Goal: Task Accomplishment & Management: Complete application form

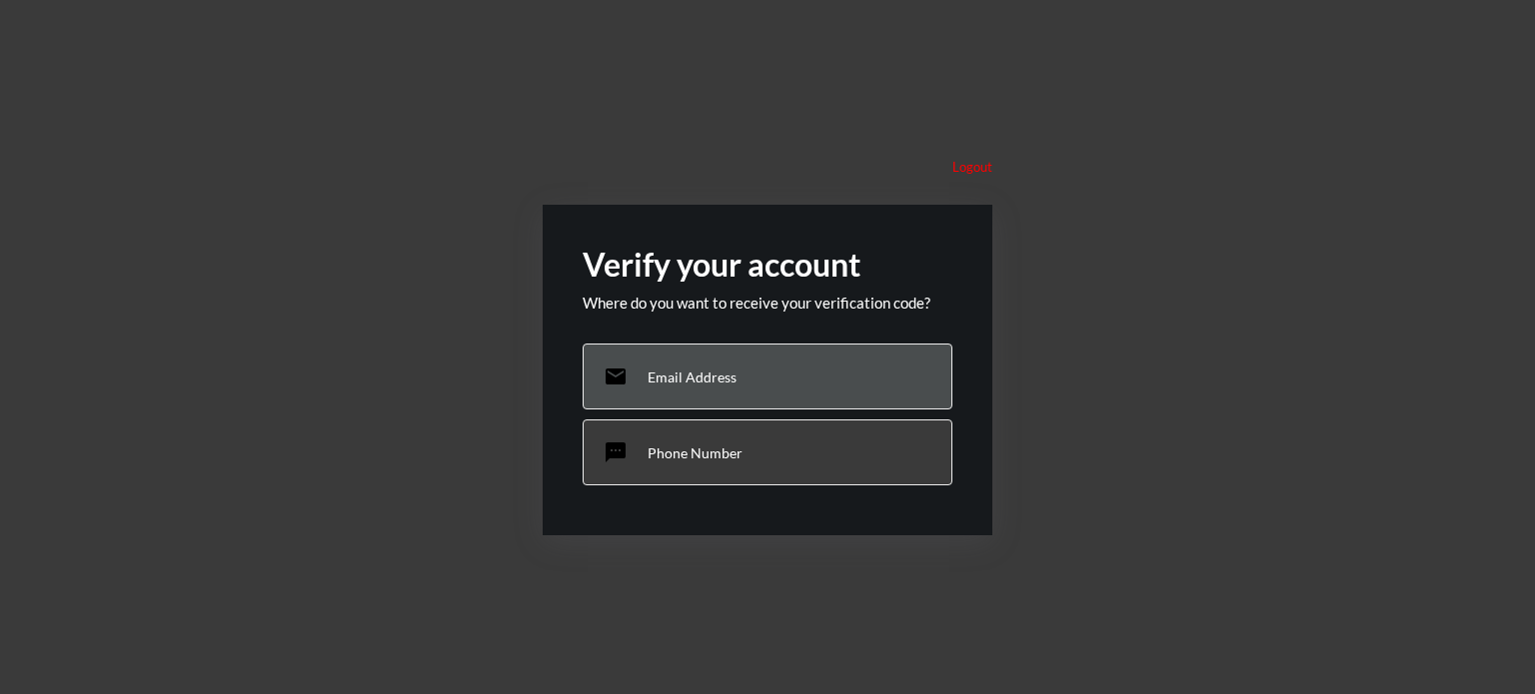
click at [716, 355] on div "email Email Address" at bounding box center [767, 377] width 370 height 66
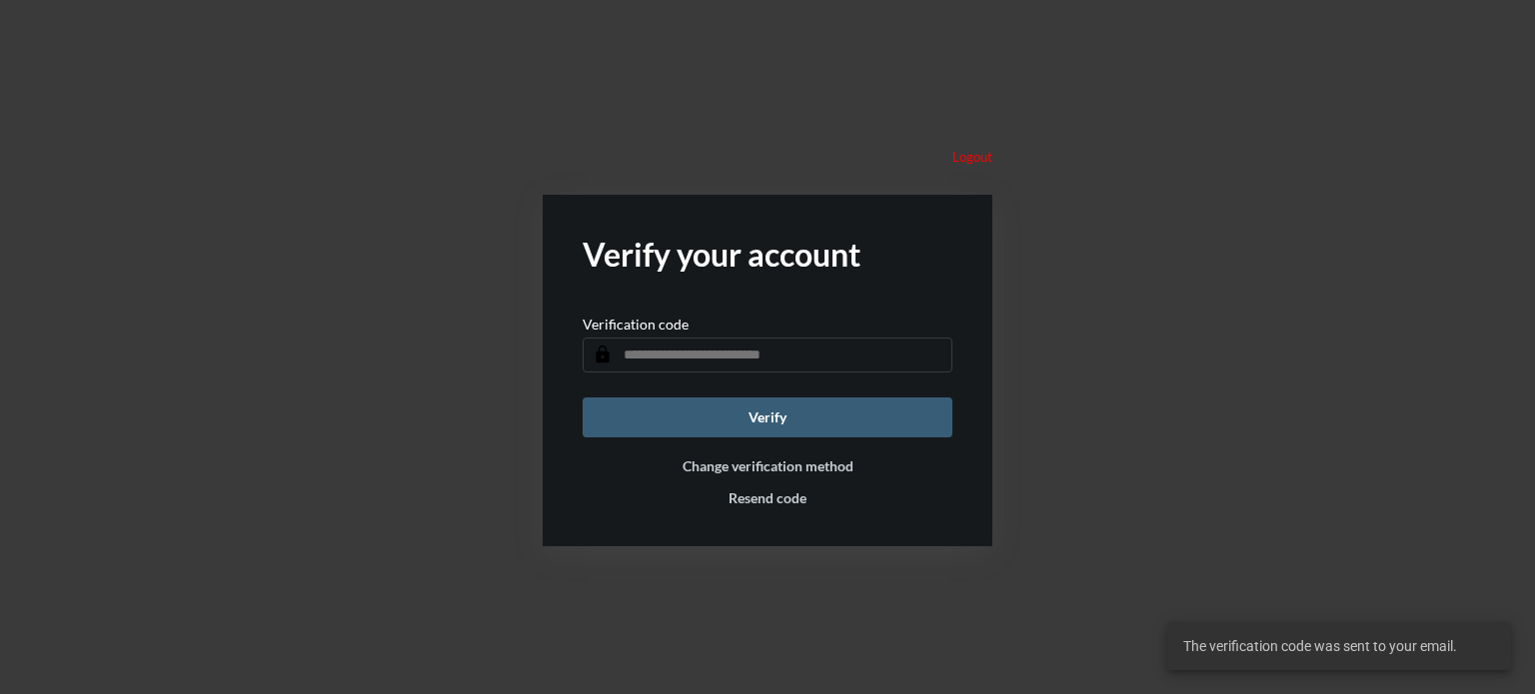
click at [716, 355] on input "text" at bounding box center [767, 355] width 370 height 35
type input "******"
click at [685, 399] on button "Verify" at bounding box center [767, 418] width 370 height 40
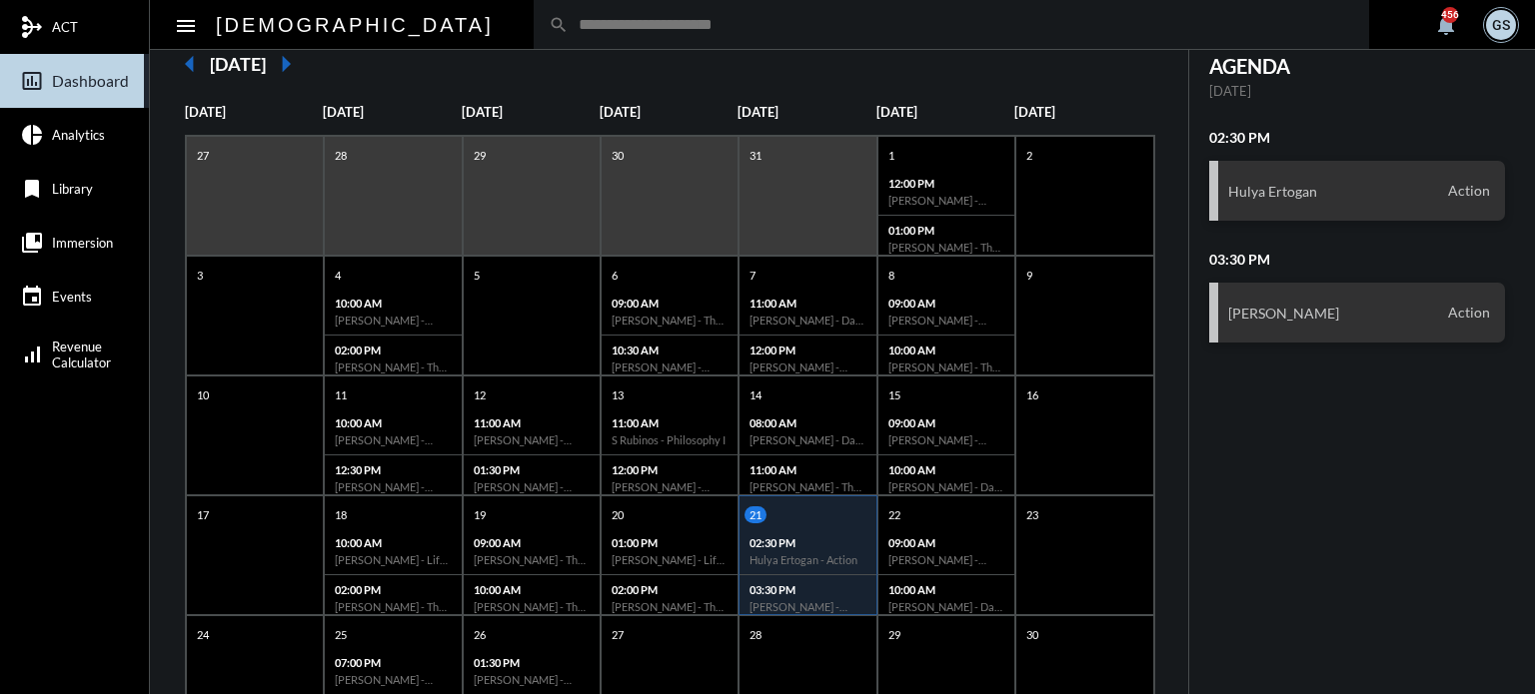
scroll to position [386, 0]
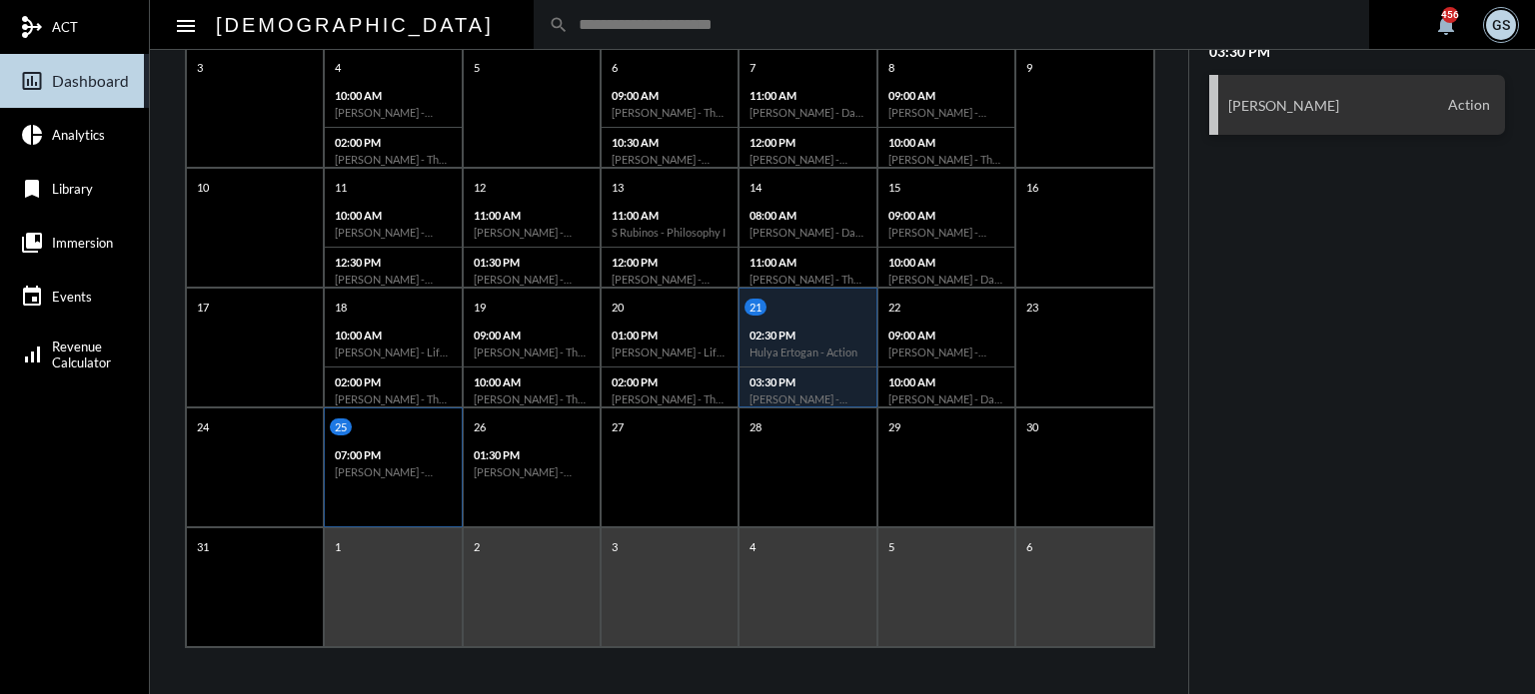
click at [378, 484] on div "07:00 PM [PERSON_NAME] - [PERSON_NAME] - Action" at bounding box center [393, 464] width 136 height 46
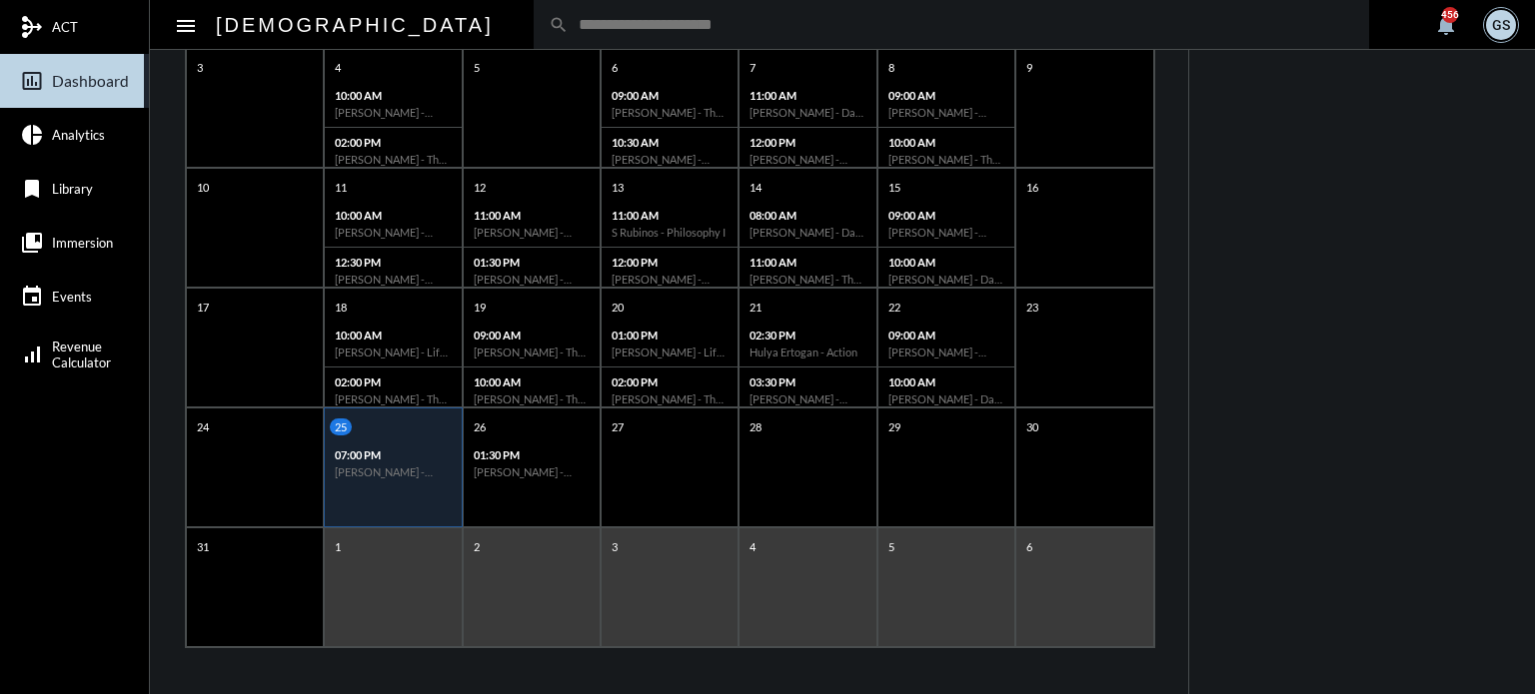
click at [652, 32] on input "text" at bounding box center [961, 24] width 785 height 17
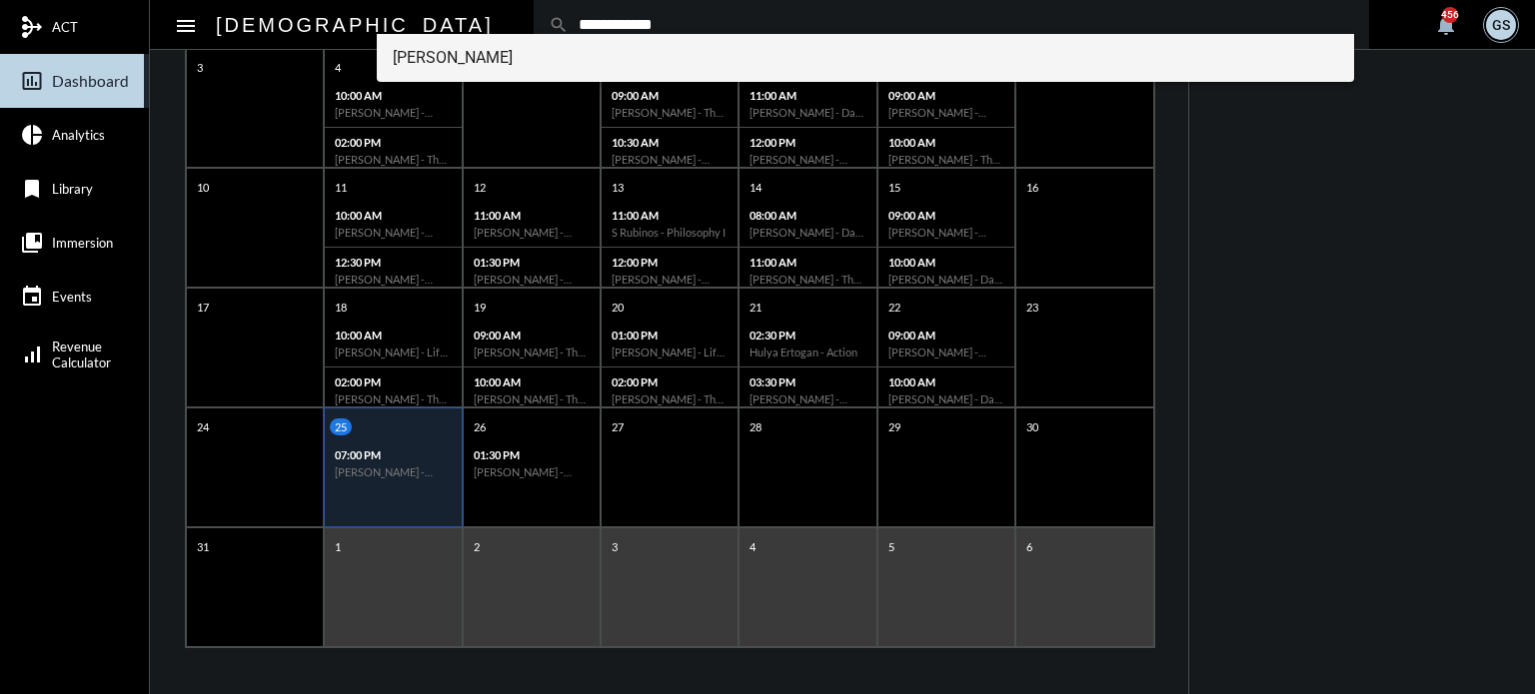
type input "**********"
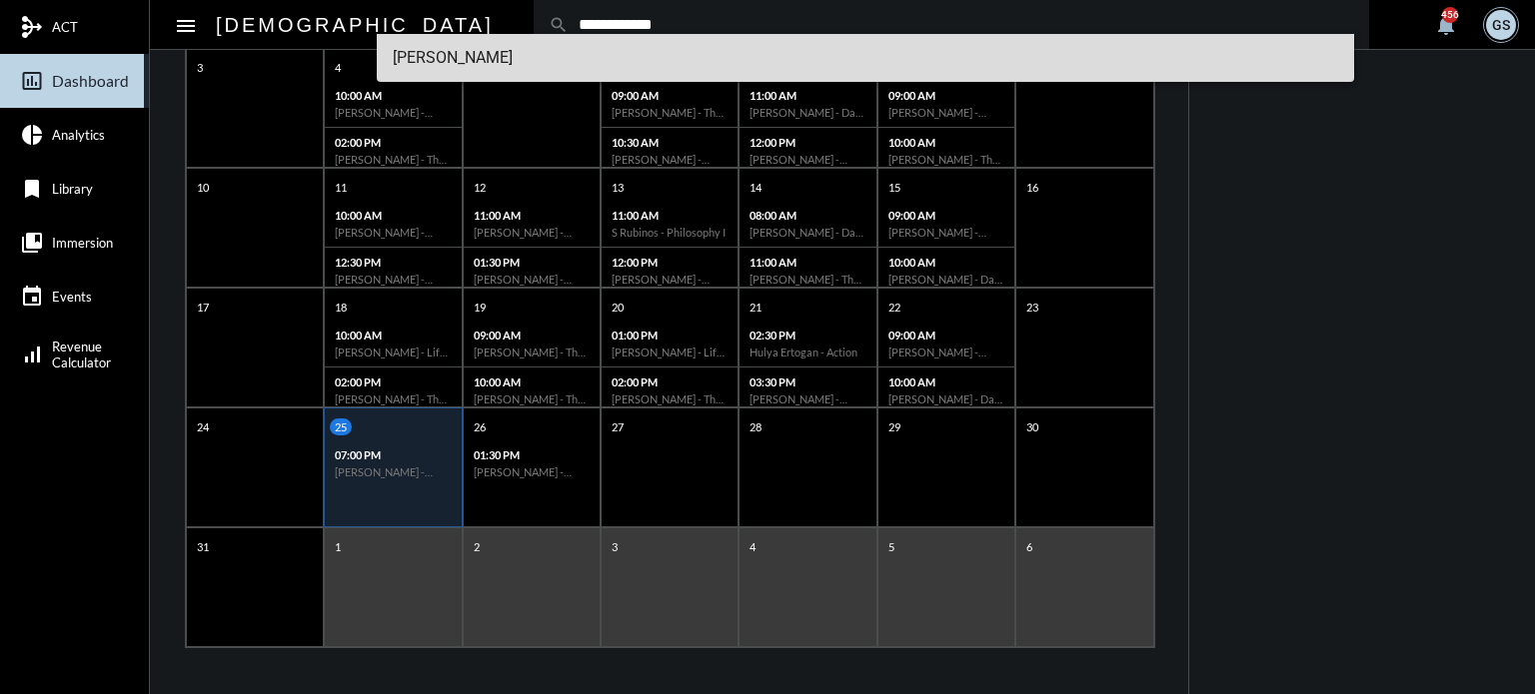
click at [641, 56] on span "[PERSON_NAME]" at bounding box center [866, 58] width 946 height 48
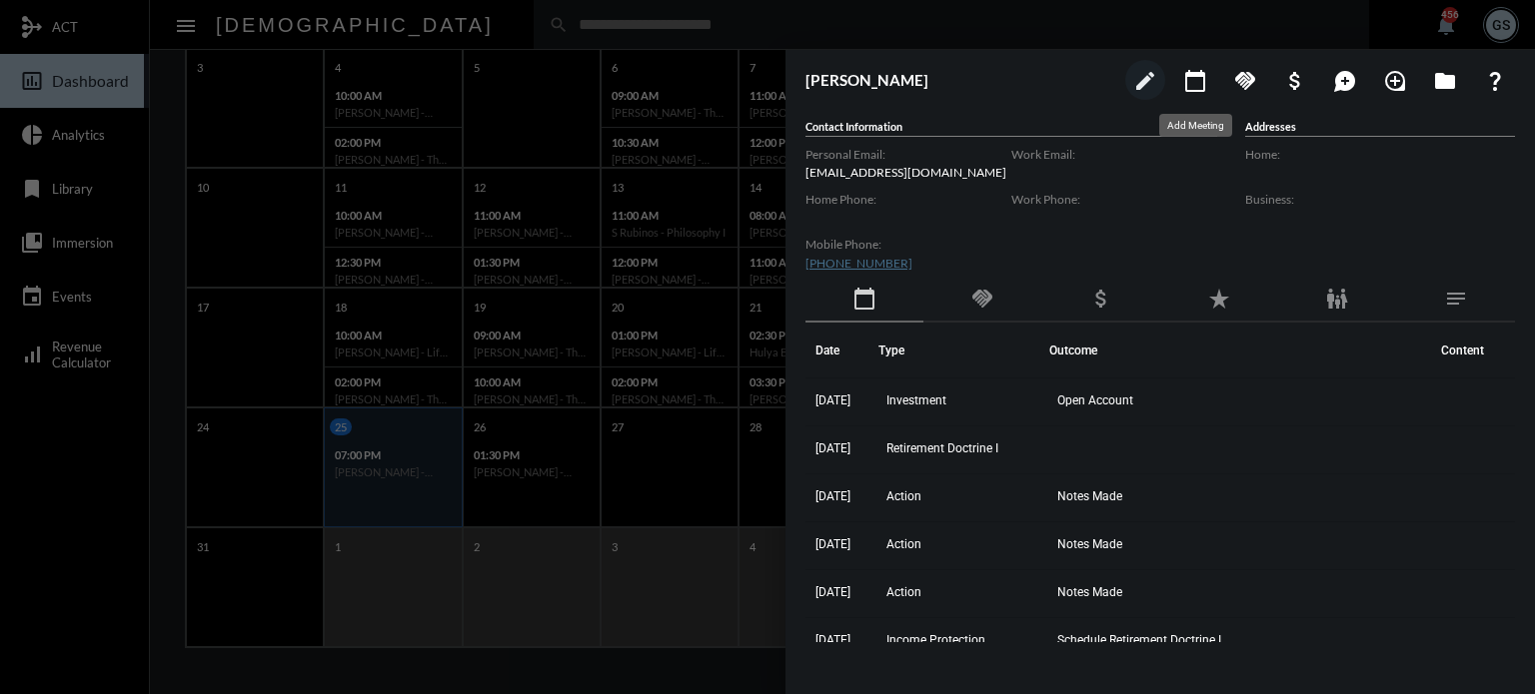
click at [1187, 75] on mat-icon "calendar_today" at bounding box center [1195, 81] width 24 height 24
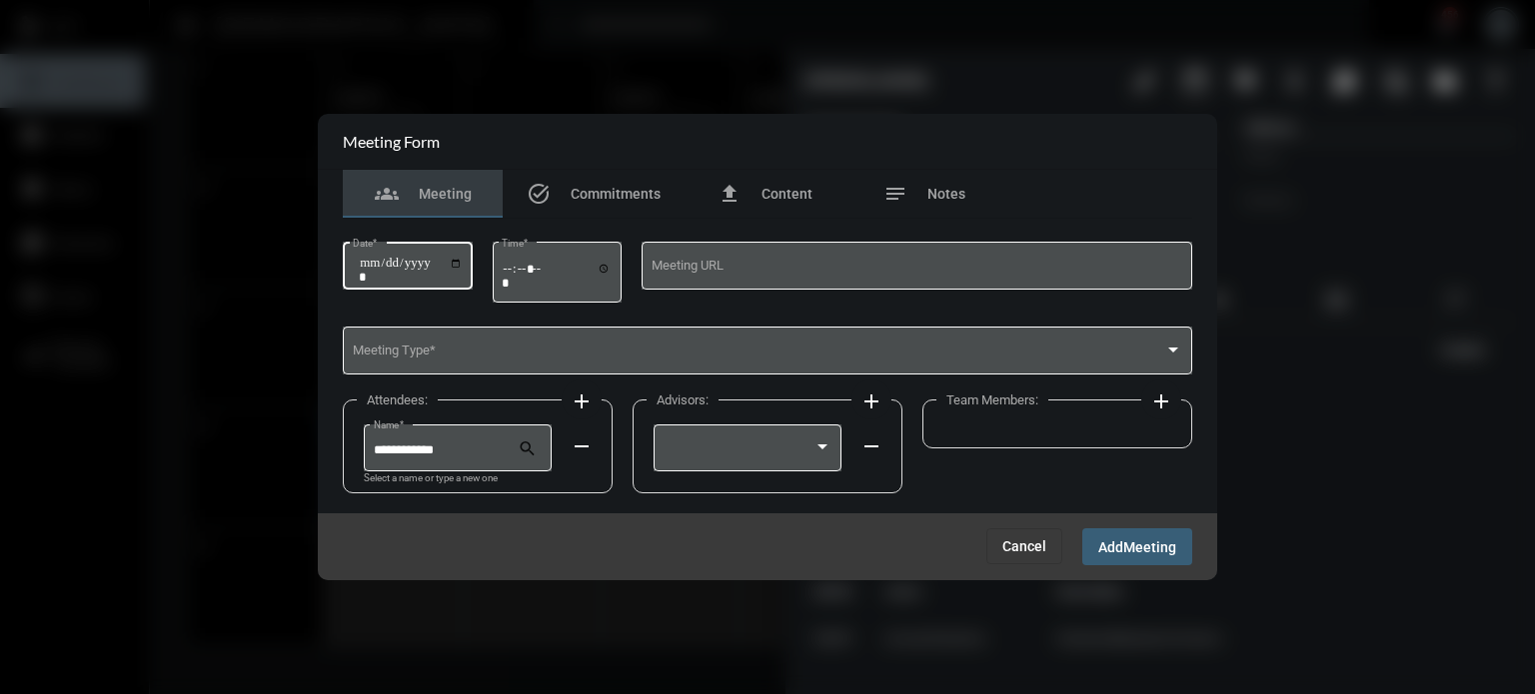
click at [456, 265] on input "Date *" at bounding box center [411, 270] width 104 height 28
click at [462, 263] on input "Date *" at bounding box center [411, 270] width 104 height 28
type input "**********"
click at [607, 261] on input "Time *" at bounding box center [557, 275] width 110 height 29
type input "*****"
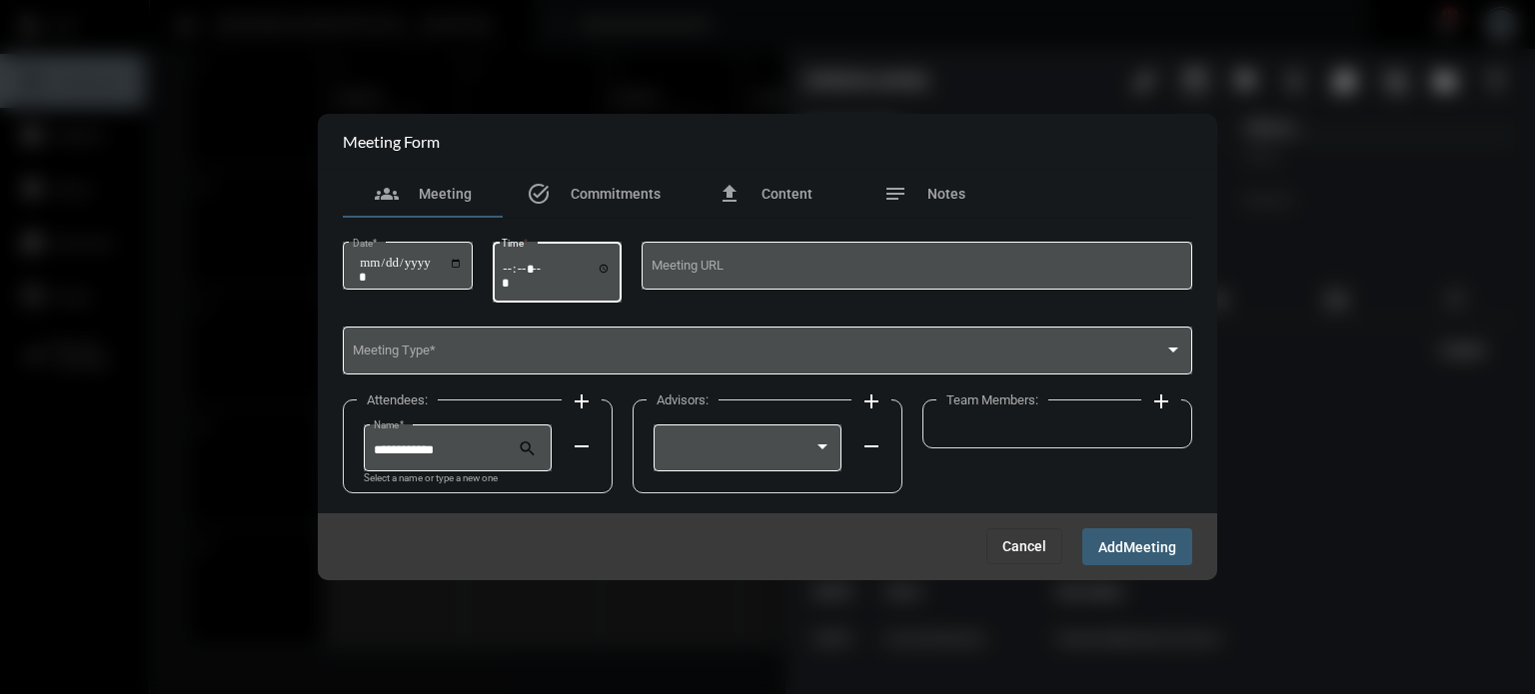
click at [731, 299] on div "Meeting URL" at bounding box center [916, 274] width 551 height 65
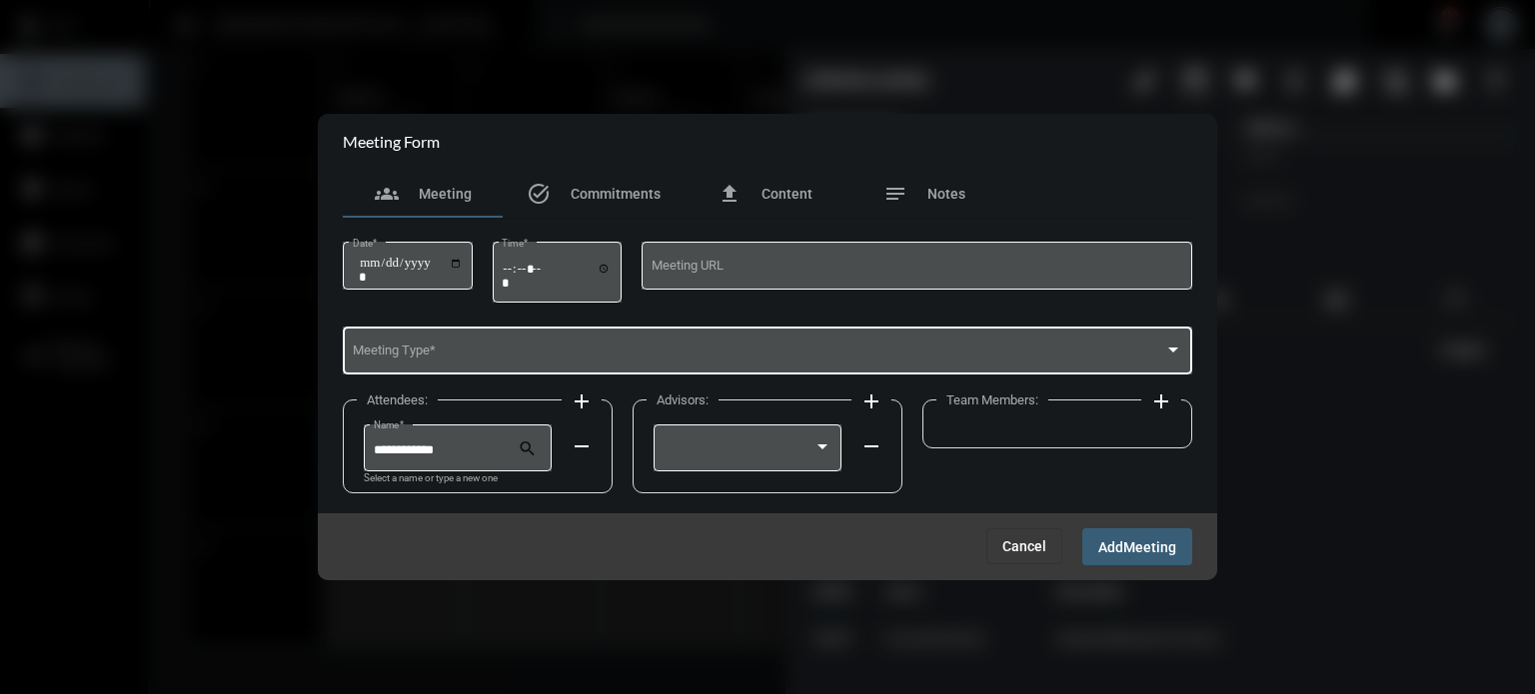
click at [419, 335] on div "Meeting Type *" at bounding box center [768, 349] width 830 height 51
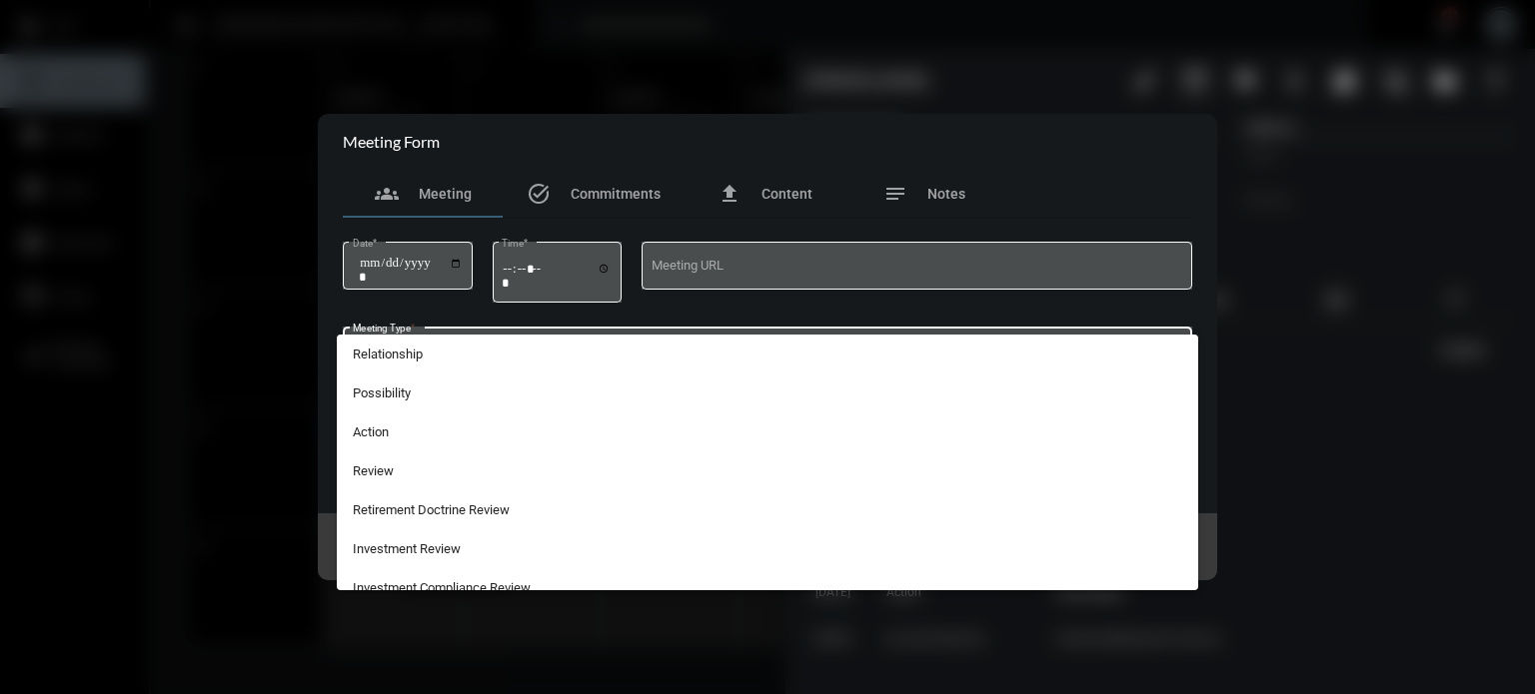
scroll to position [508, 0]
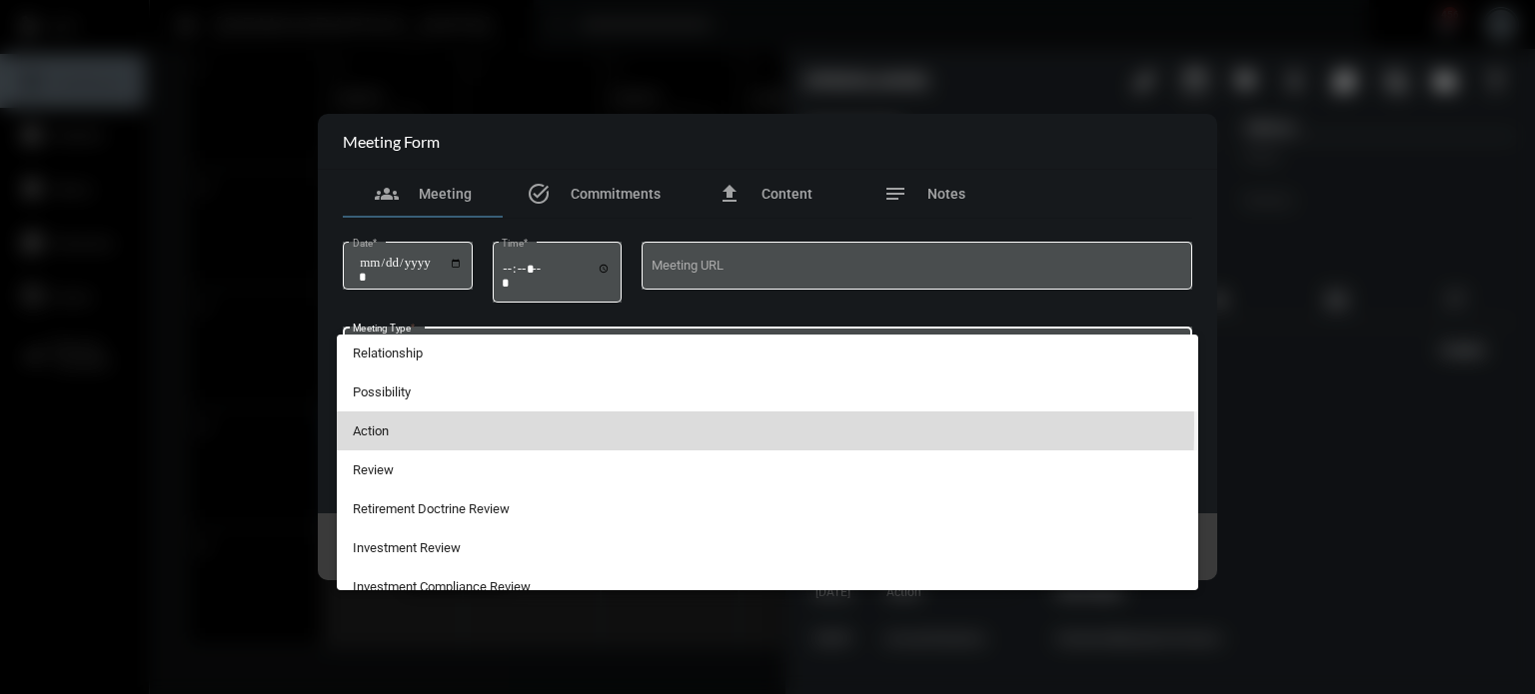
click at [383, 425] on span "Action" at bounding box center [768, 431] width 830 height 39
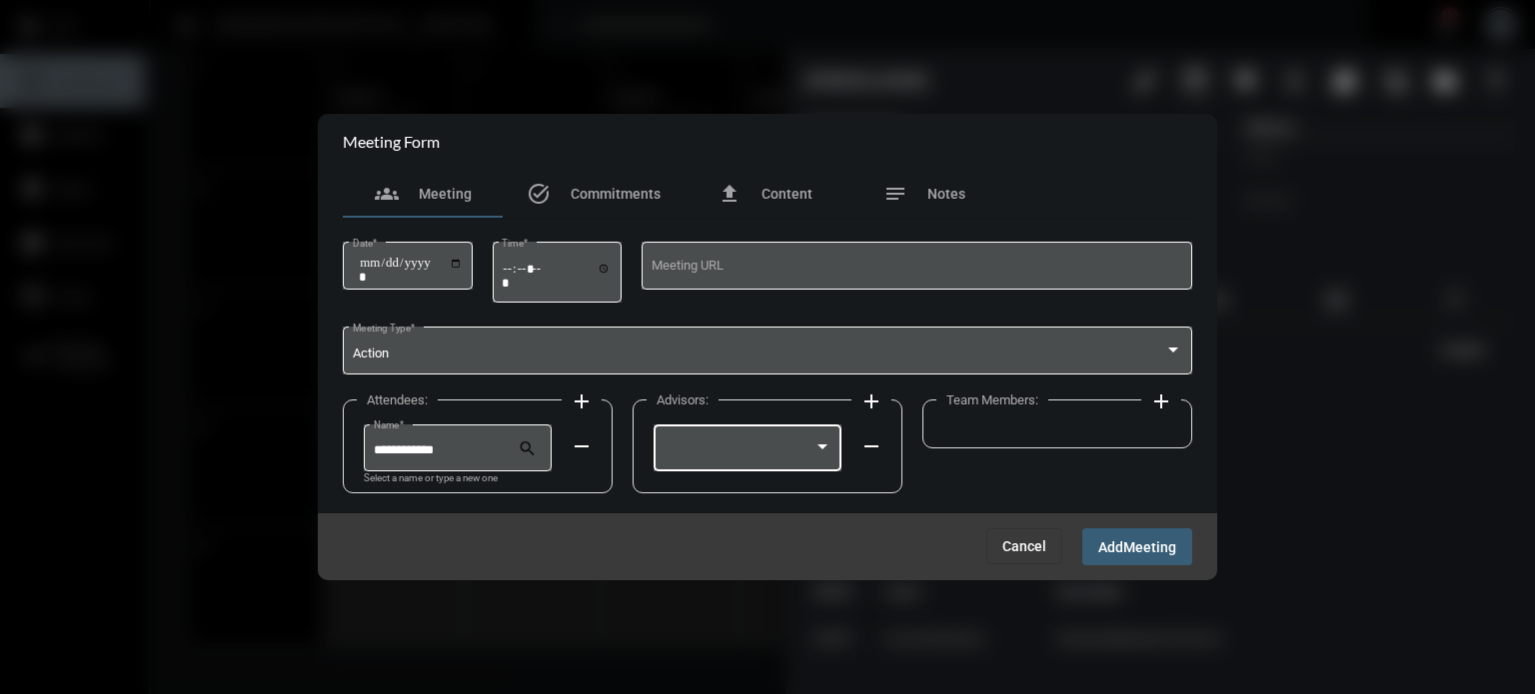
click at [823, 447] on div at bounding box center [822, 447] width 10 height 5
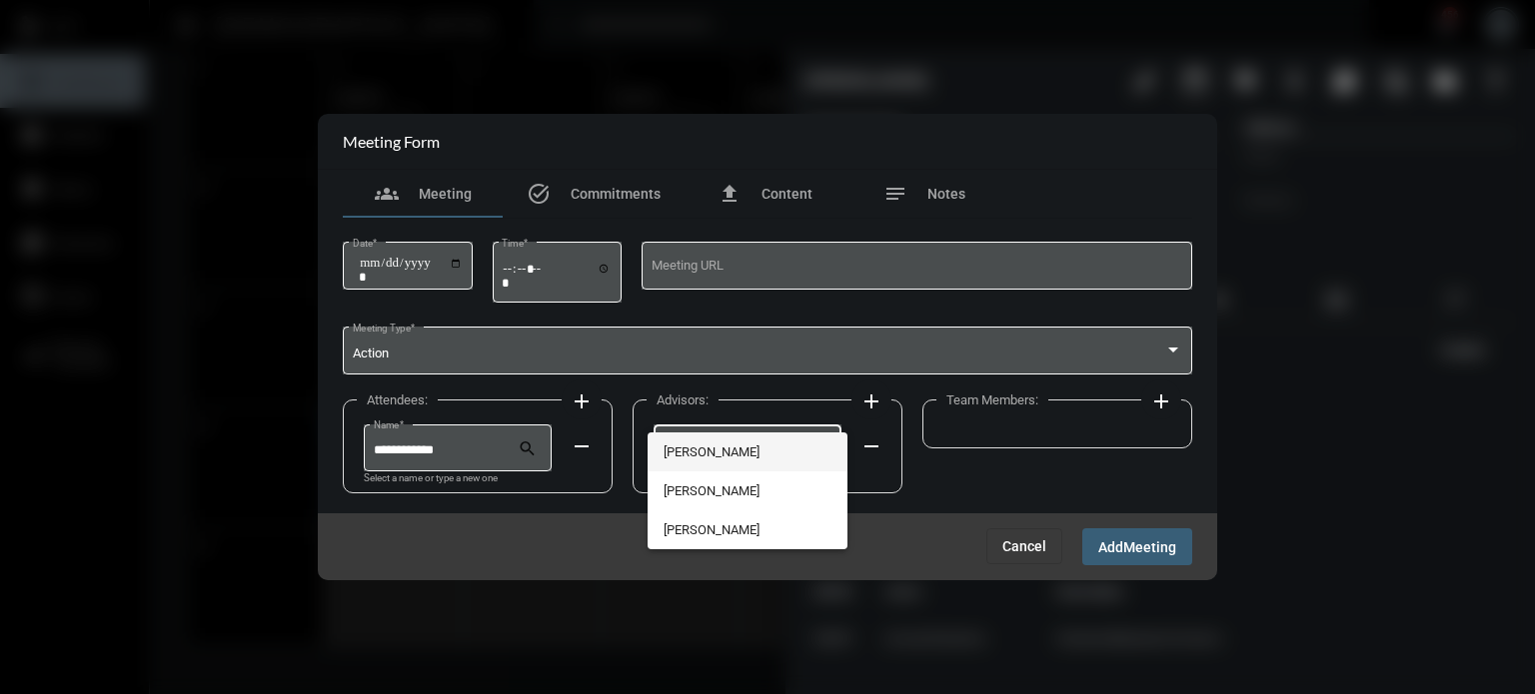
click at [735, 448] on span "[PERSON_NAME]" at bounding box center [747, 452] width 169 height 39
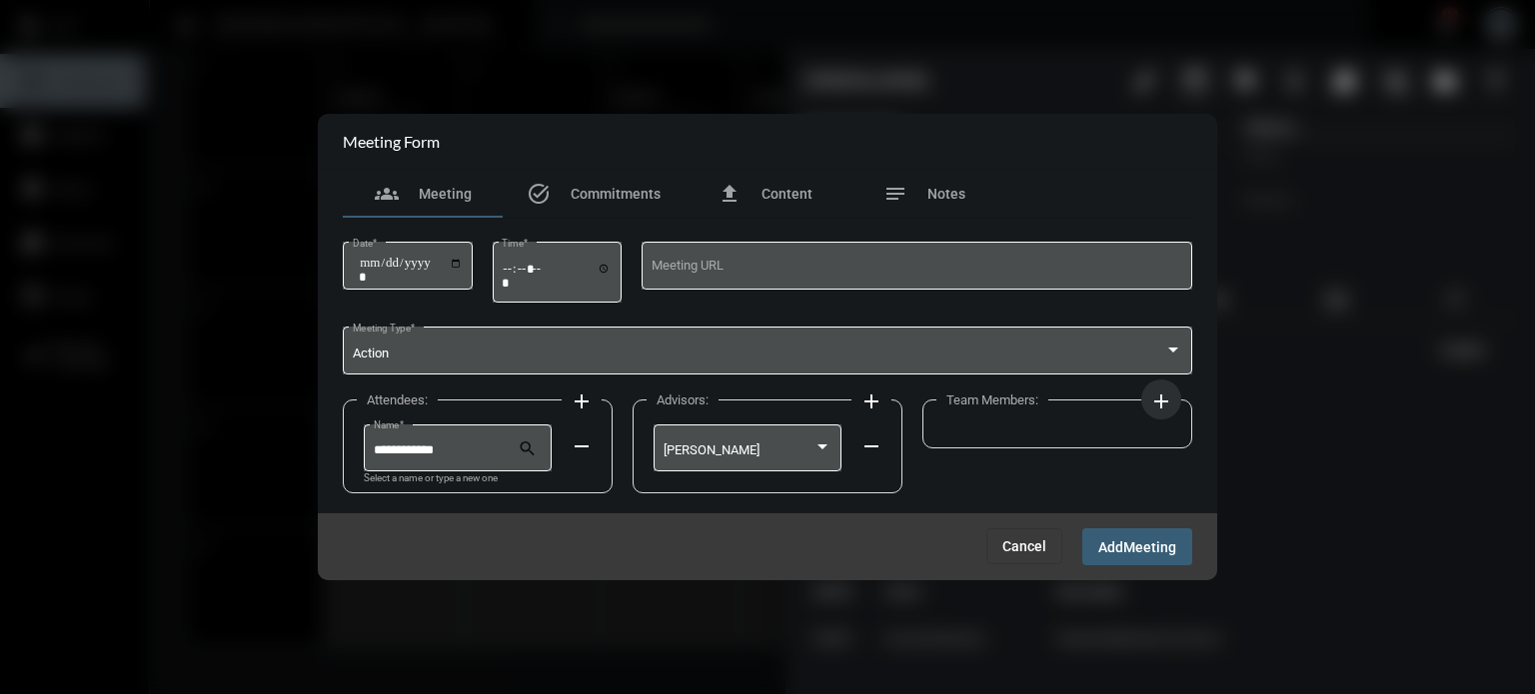
click at [1149, 416] on button "add" at bounding box center [1161, 400] width 40 height 40
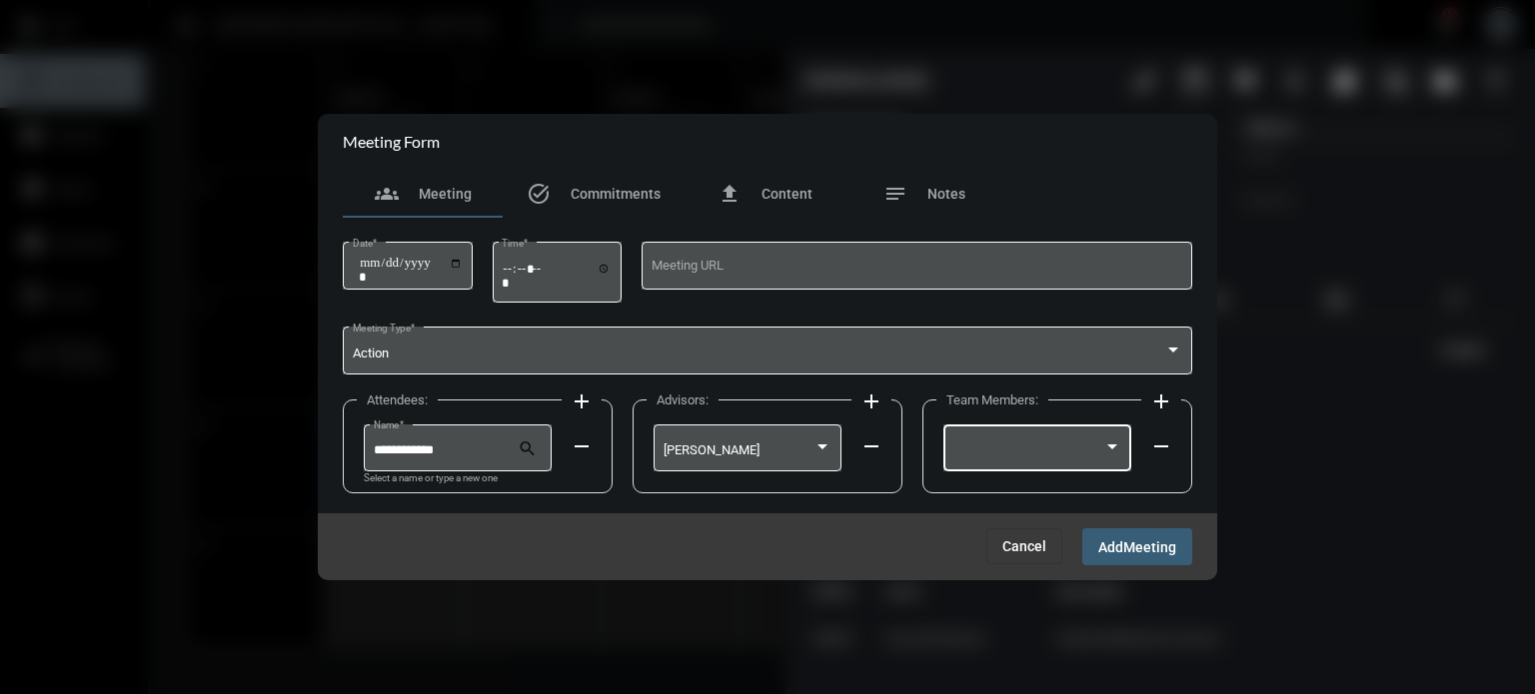
click at [1061, 451] on div at bounding box center [1028, 451] width 151 height 15
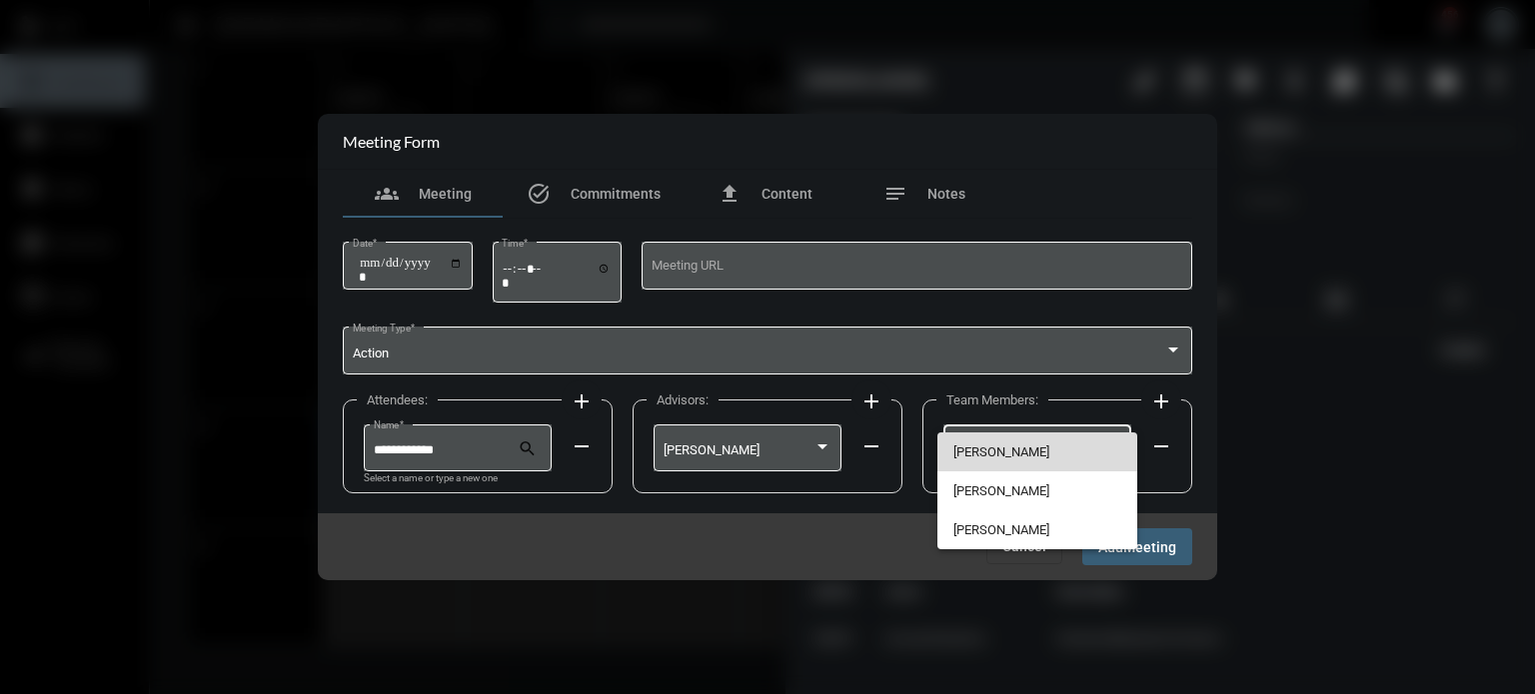
click at [999, 461] on span "[PERSON_NAME]" at bounding box center [1037, 452] width 169 height 39
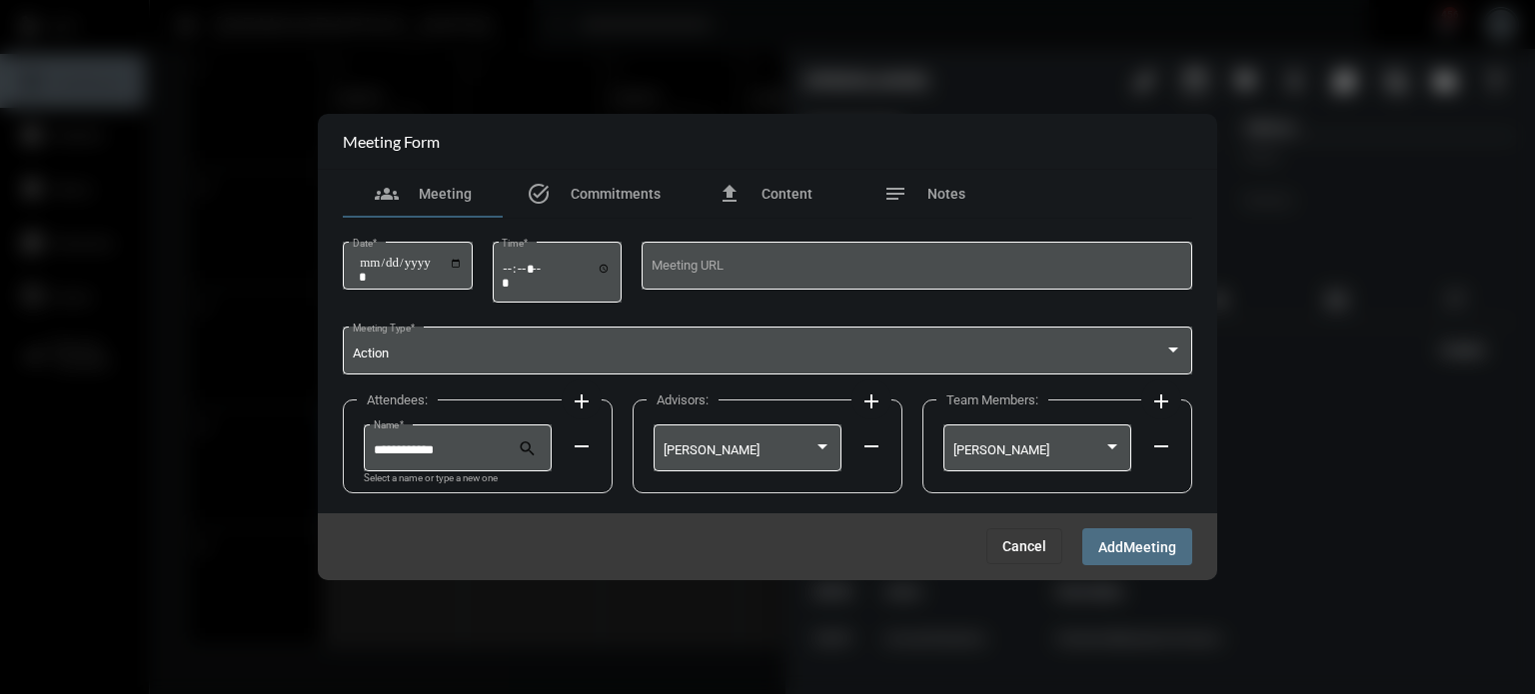
click at [1143, 551] on span "Meeting" at bounding box center [1149, 548] width 53 height 16
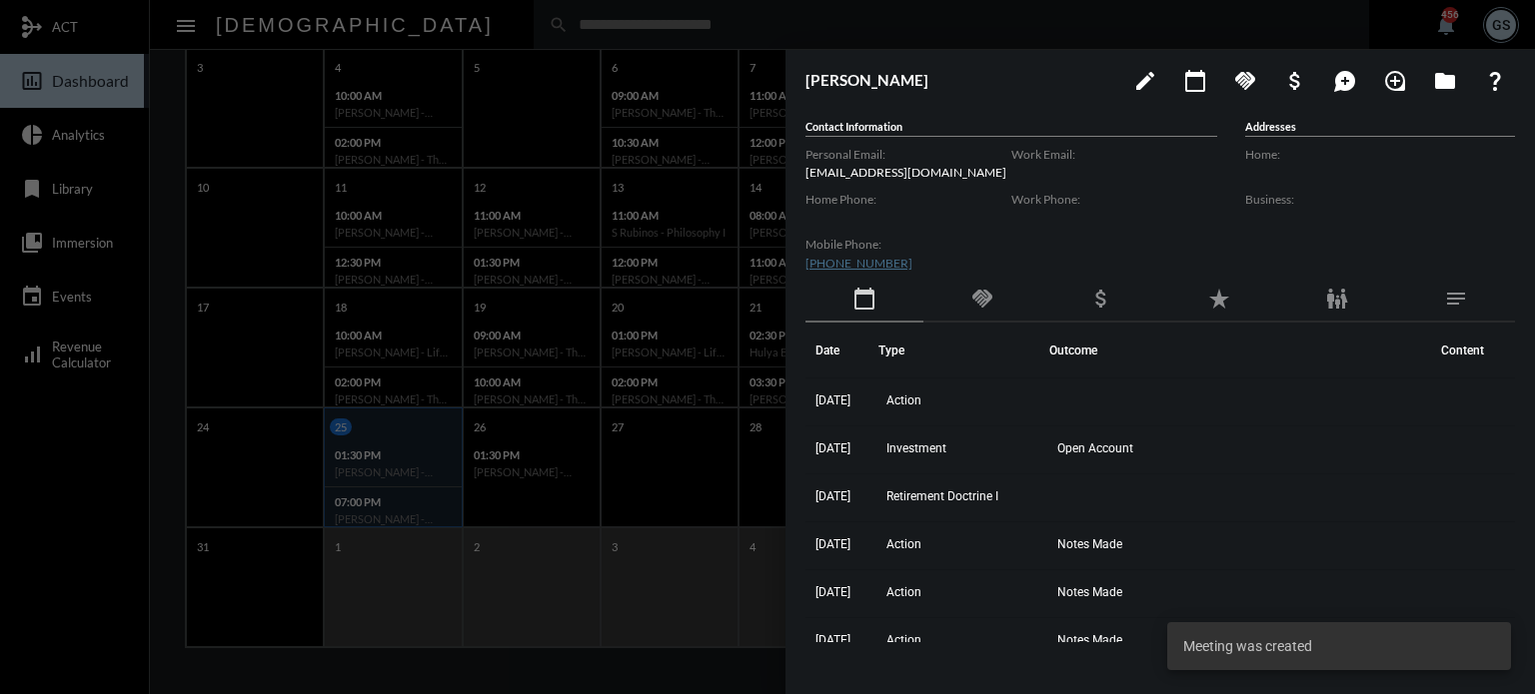
click at [1313, 38] on div at bounding box center [767, 347] width 1535 height 694
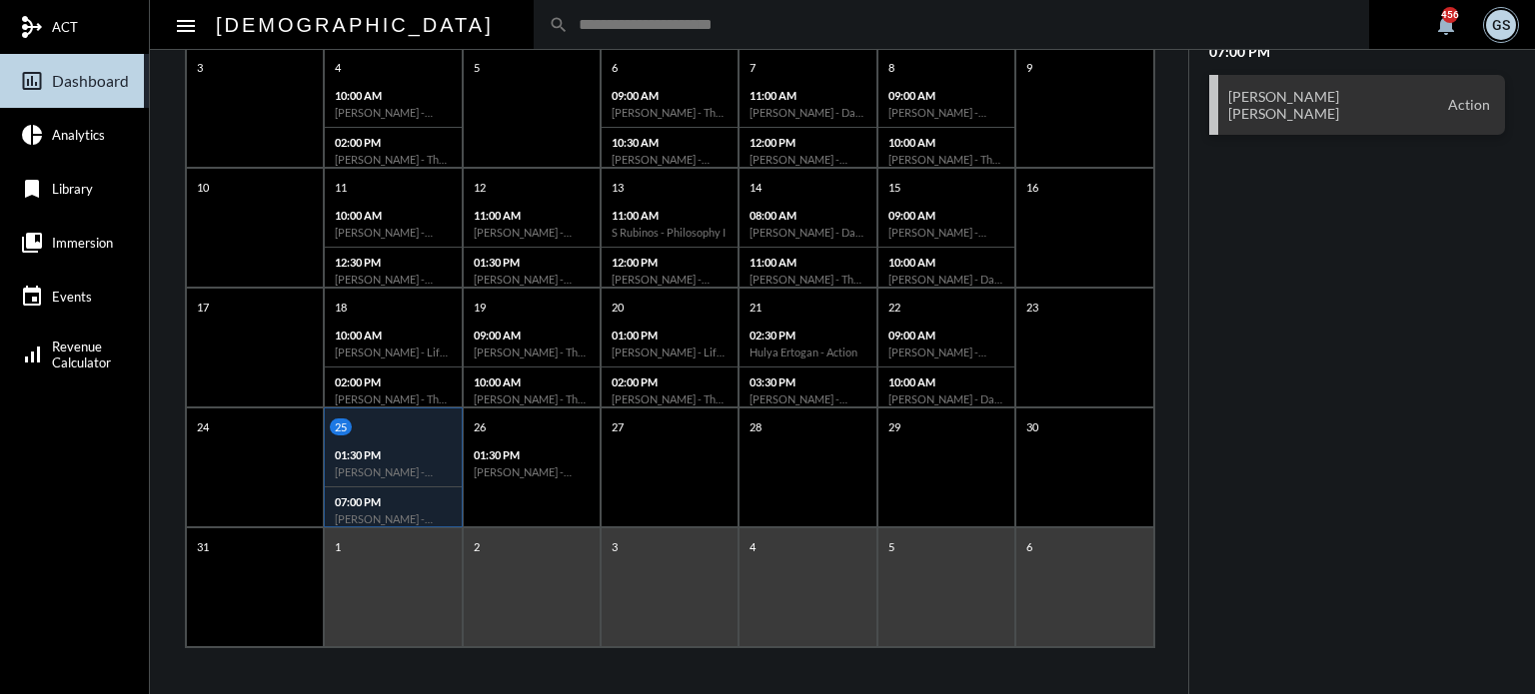
click at [569, 21] on input "text" at bounding box center [961, 24] width 785 height 17
type input "********"
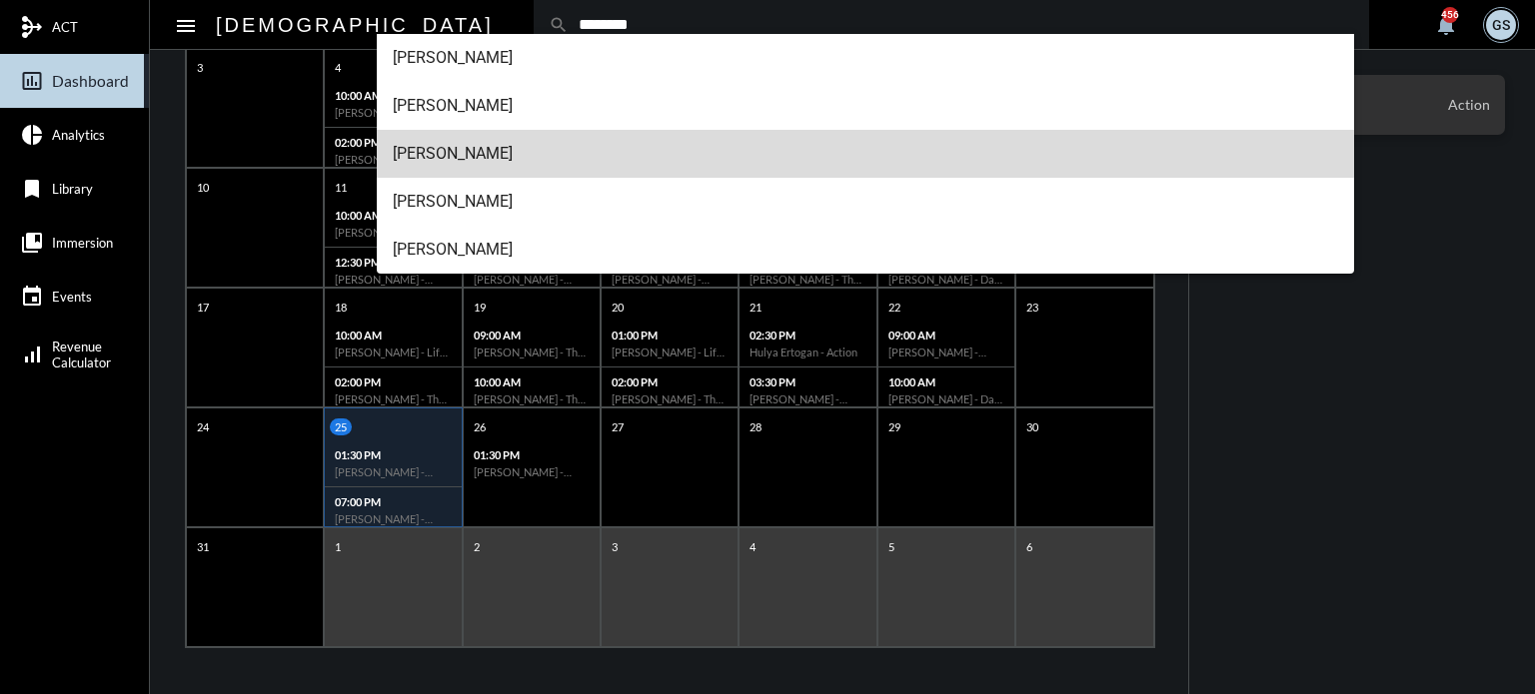
click at [449, 145] on span "[PERSON_NAME]" at bounding box center [866, 154] width 946 height 48
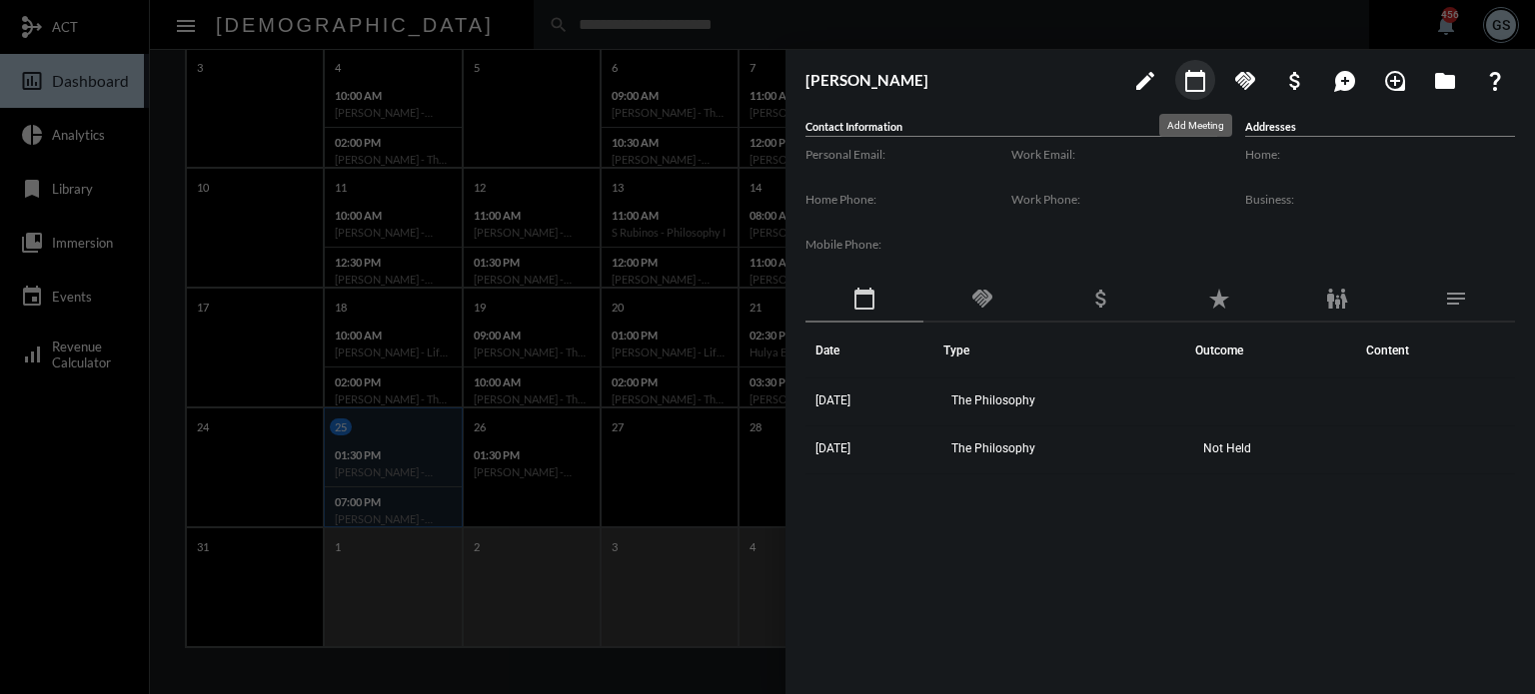
click at [1194, 80] on mat-icon "calendar_today" at bounding box center [1195, 81] width 24 height 24
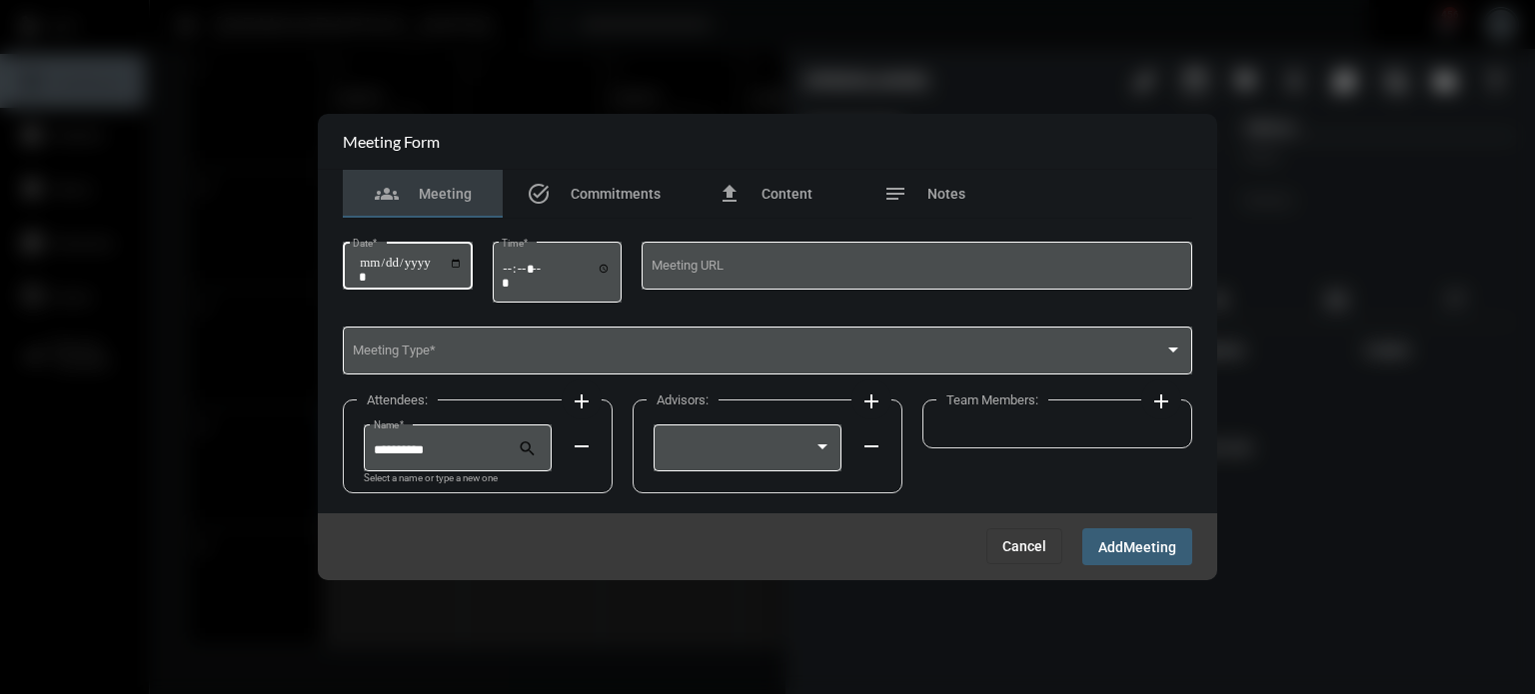
click at [459, 265] on input "Date *" at bounding box center [411, 270] width 104 height 28
type input "**********"
click at [605, 273] on input "Time *" at bounding box center [557, 275] width 110 height 29
type input "*****"
click at [796, 297] on div "Meeting URL" at bounding box center [916, 274] width 551 height 65
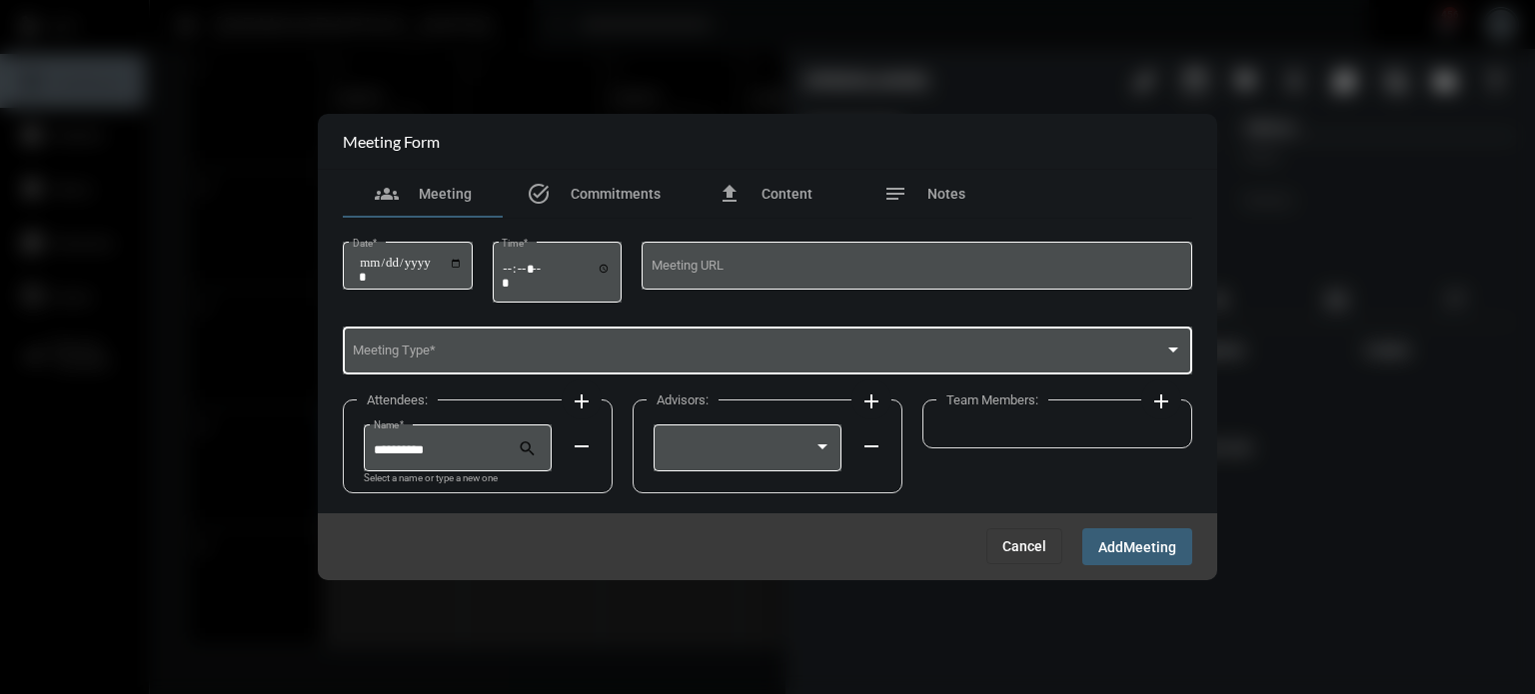
click at [558, 343] on div "Meeting Type *" at bounding box center [768, 349] width 830 height 51
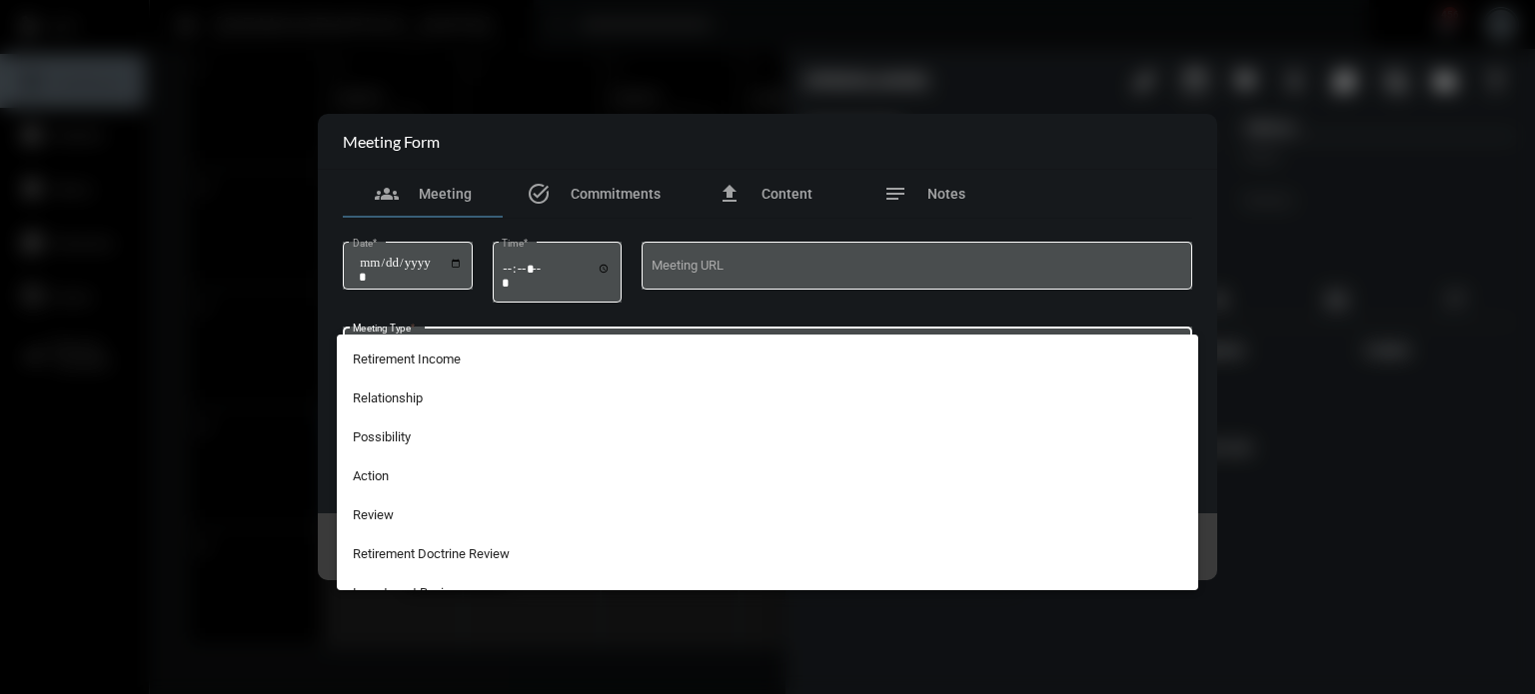
scroll to position [524, 0]
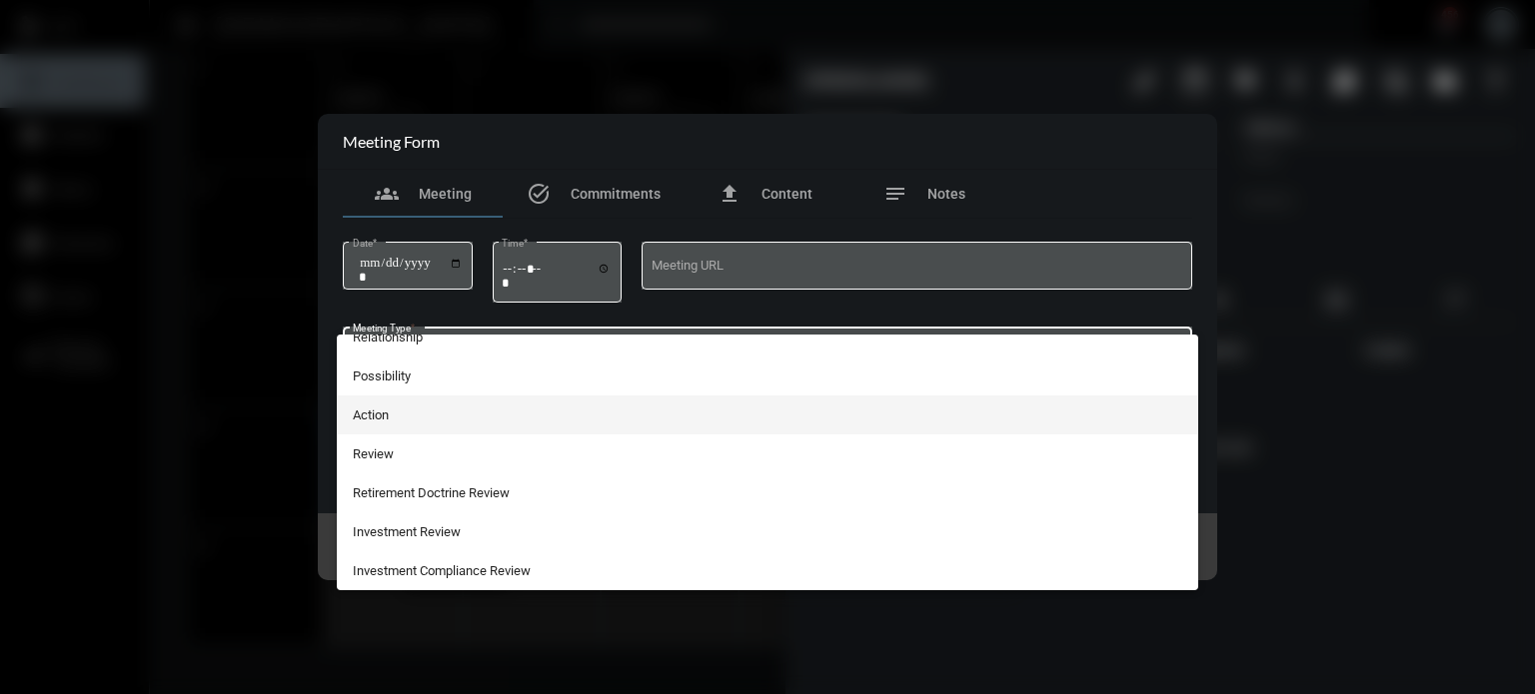
click at [491, 406] on span "Action" at bounding box center [768, 415] width 830 height 39
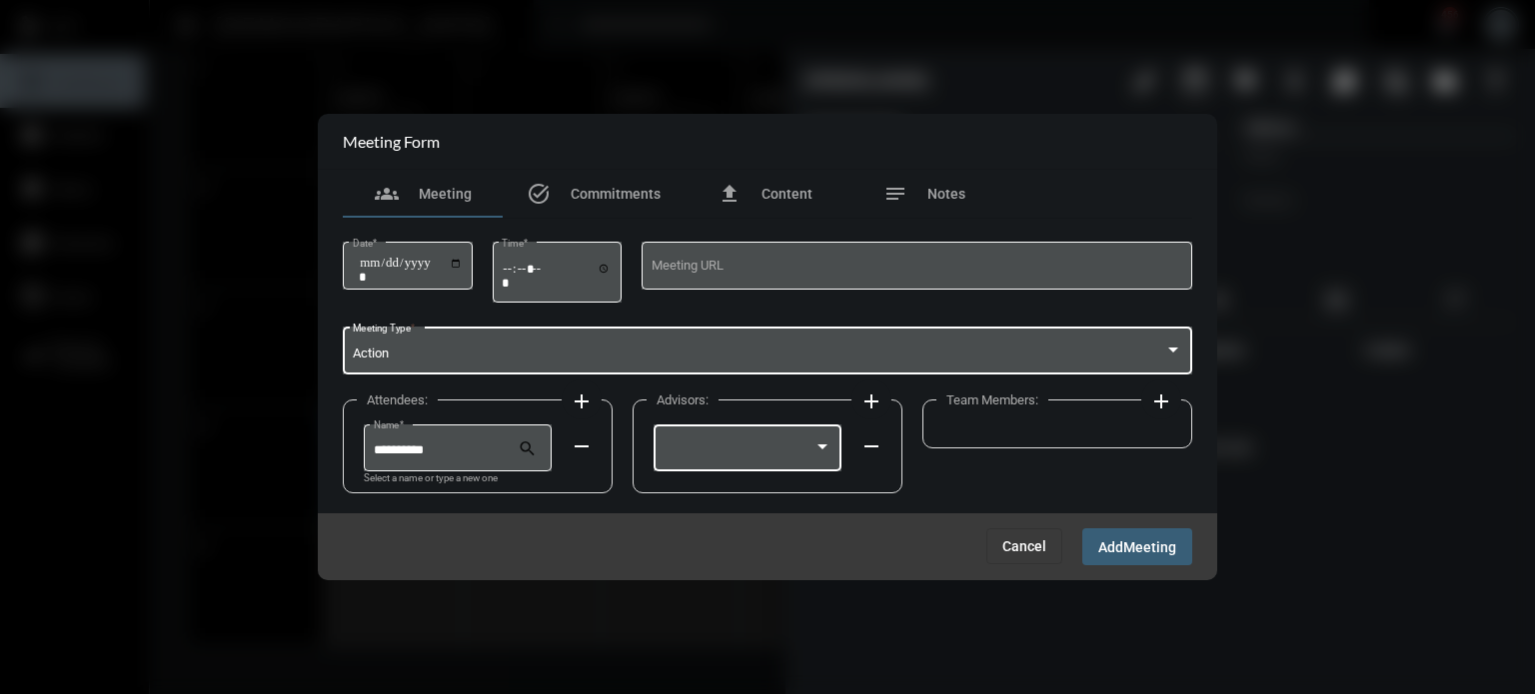
click at [820, 447] on div at bounding box center [822, 447] width 10 height 5
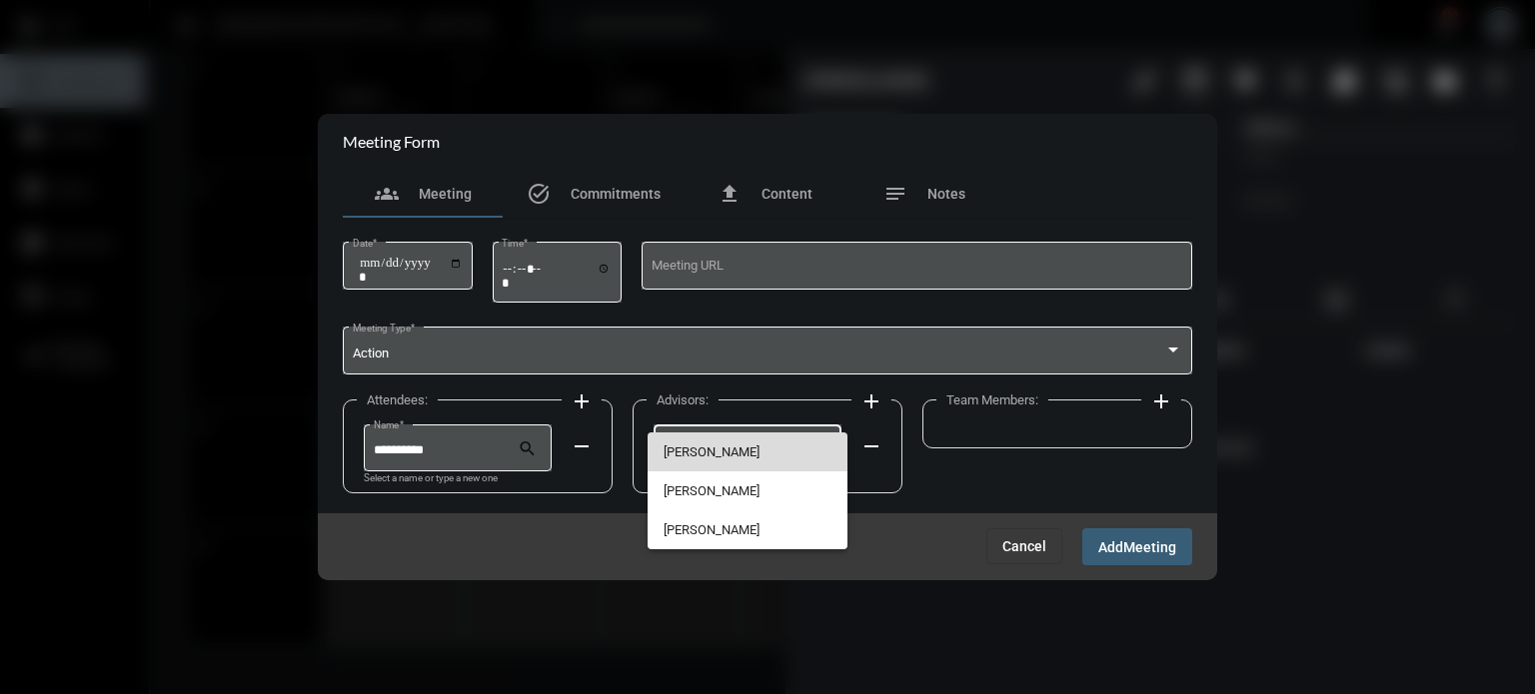
click at [772, 450] on span "[PERSON_NAME]" at bounding box center [747, 452] width 169 height 39
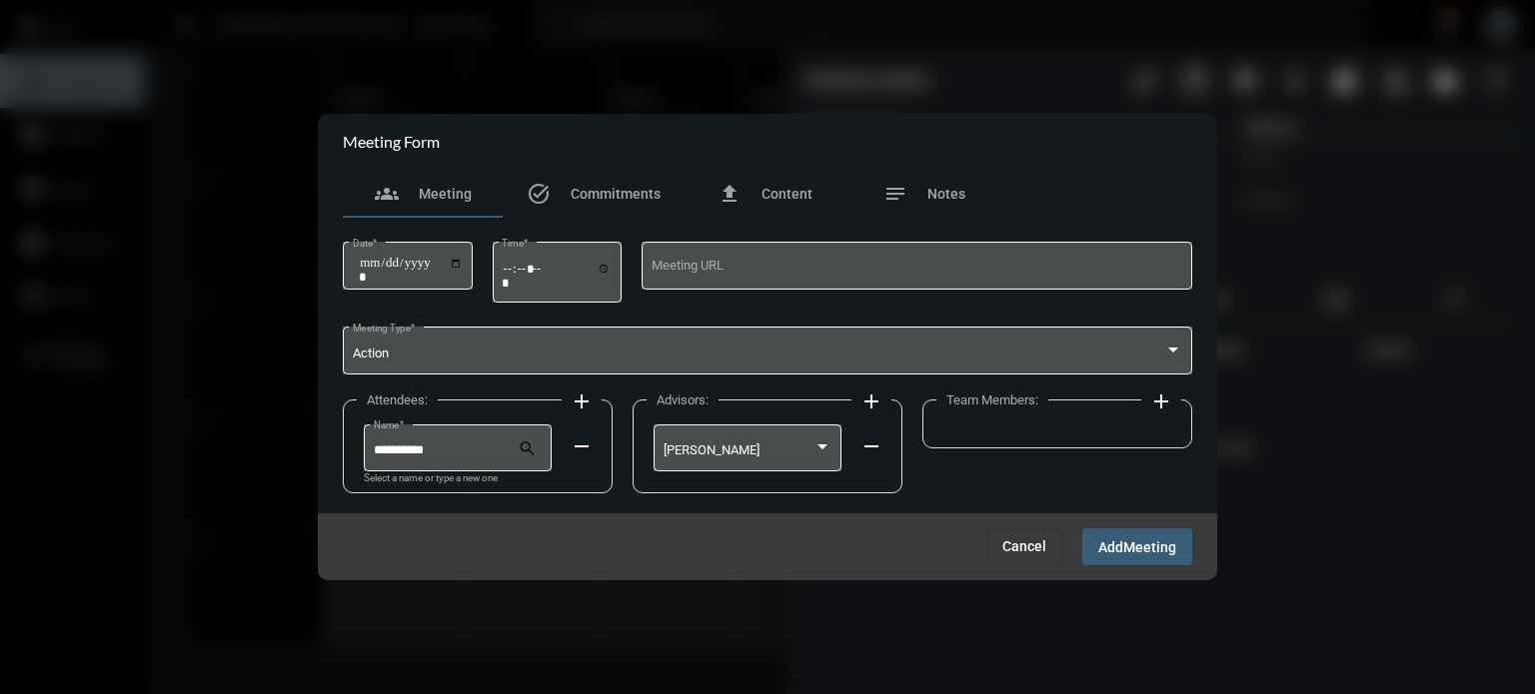
click at [1149, 395] on mat-icon "add" at bounding box center [1161, 402] width 24 height 24
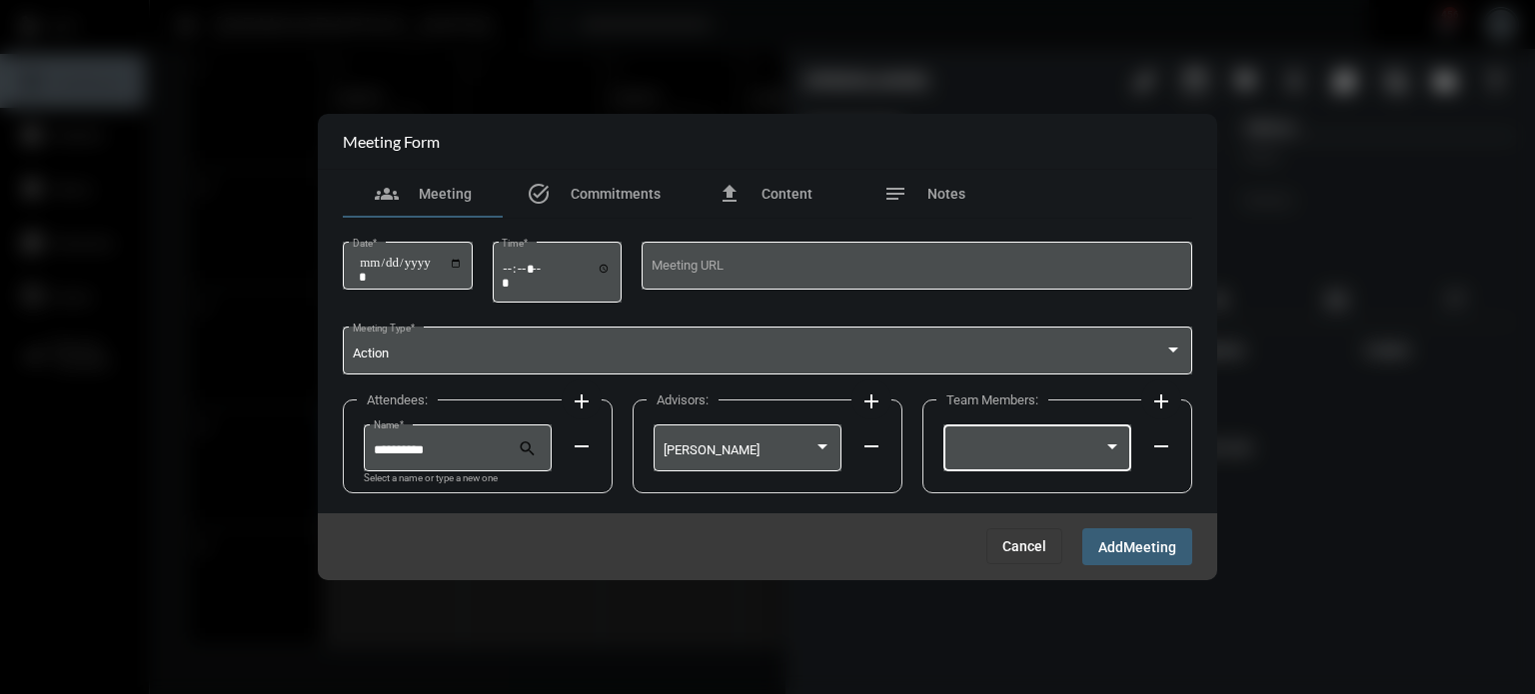
click at [1011, 443] on div at bounding box center [1037, 446] width 169 height 51
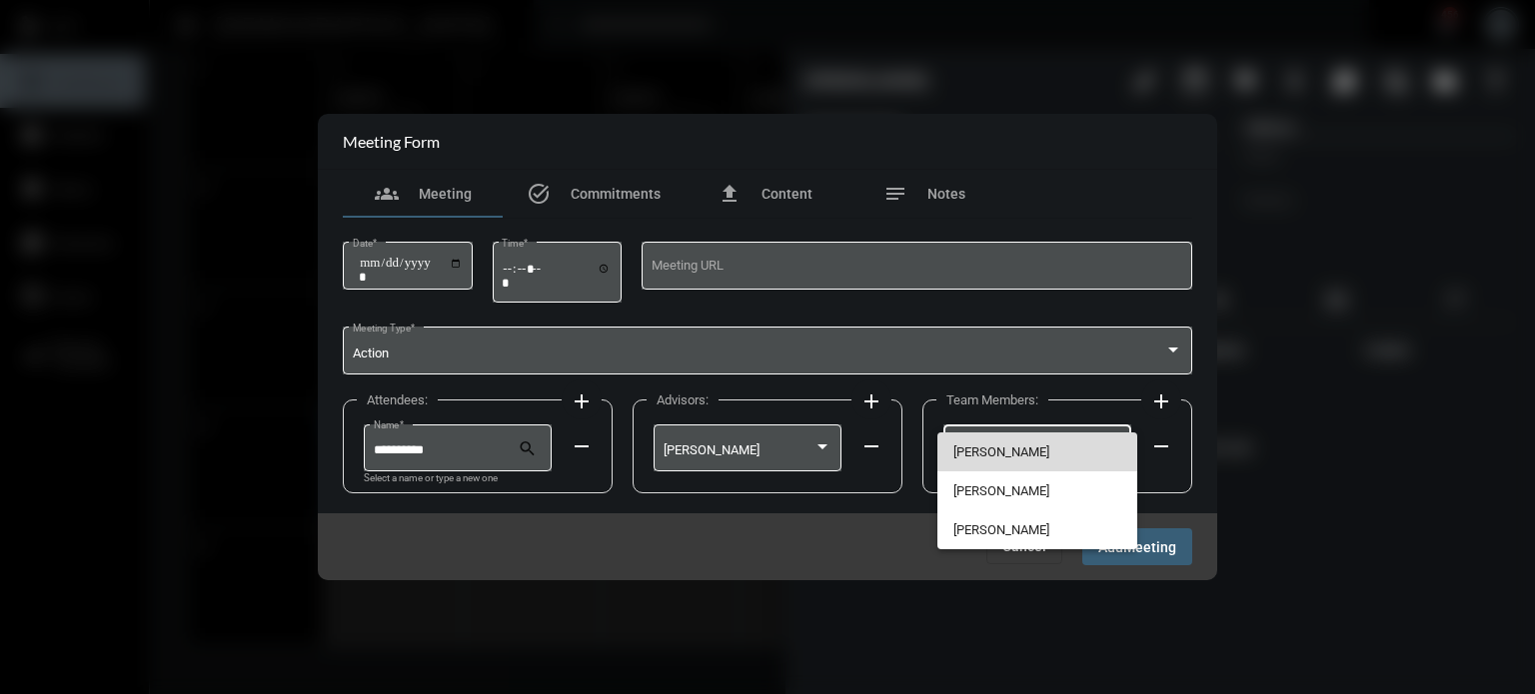
click at [988, 451] on span "[PERSON_NAME]" at bounding box center [1037, 452] width 169 height 39
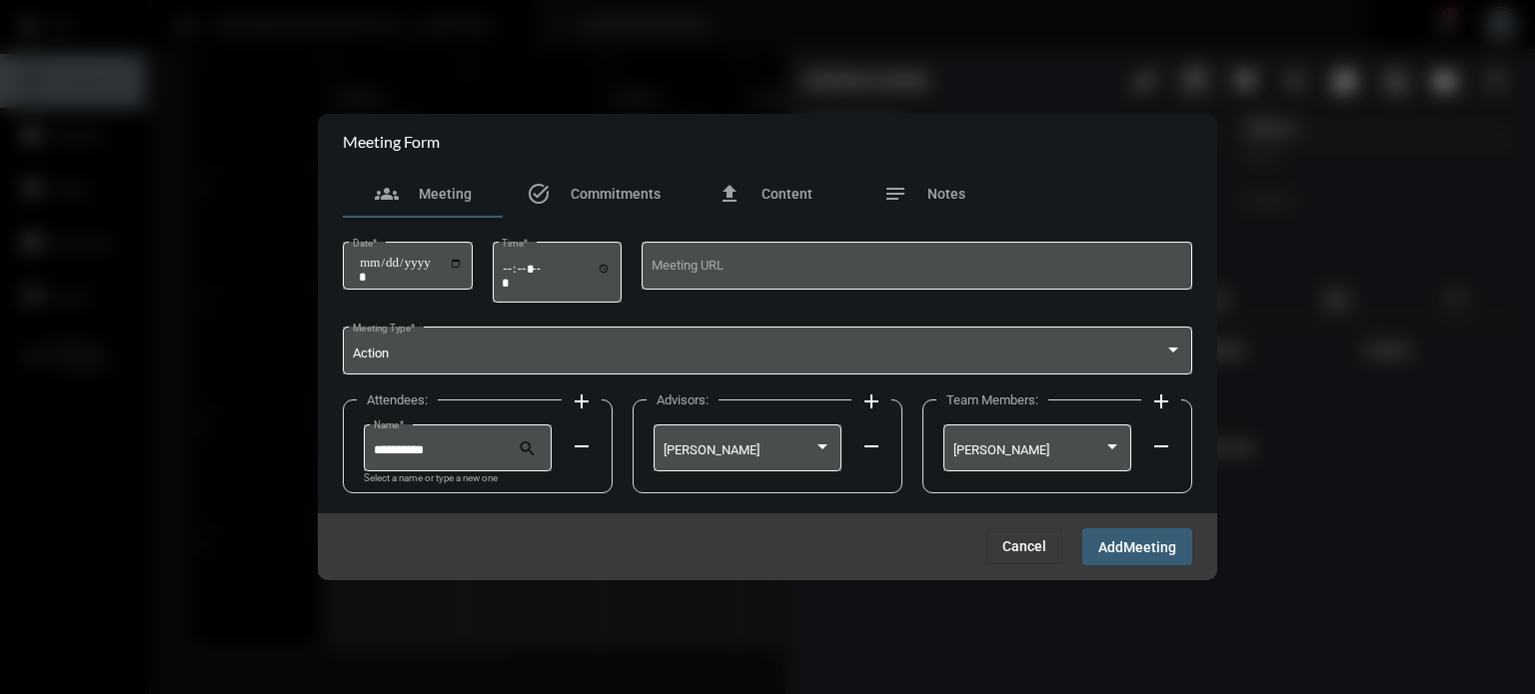
click at [1118, 551] on span "Add" at bounding box center [1110, 548] width 25 height 16
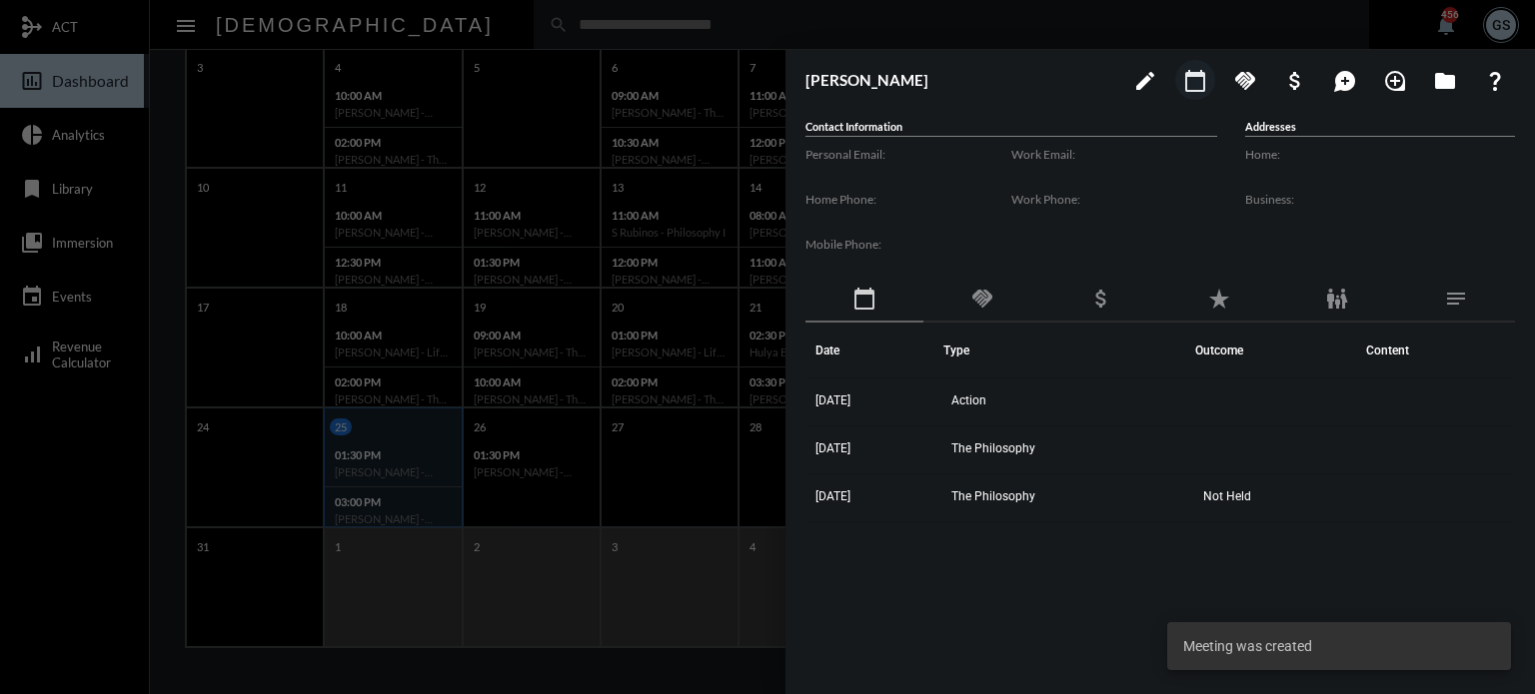
click at [673, 168] on div at bounding box center [767, 347] width 1535 height 694
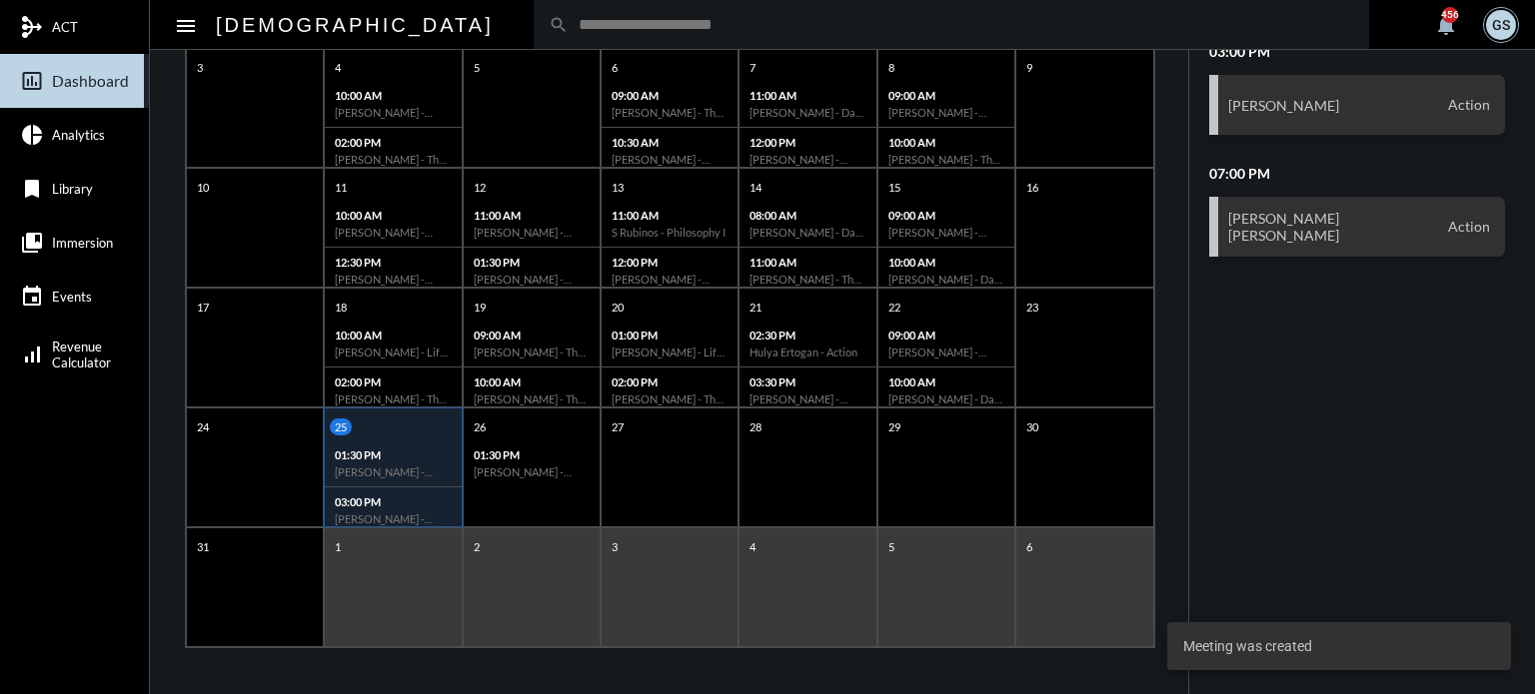
click at [569, 16] on input "text" at bounding box center [961, 24] width 785 height 17
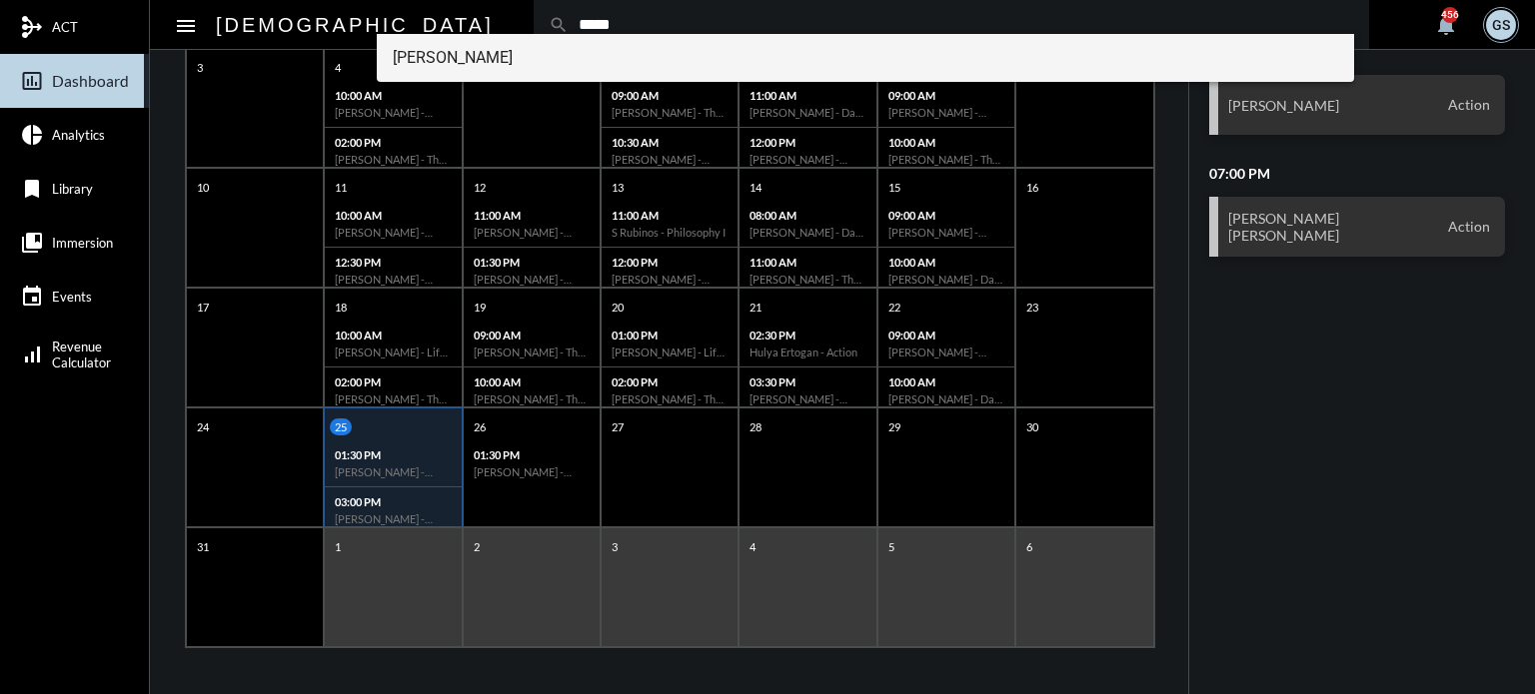
type input "*****"
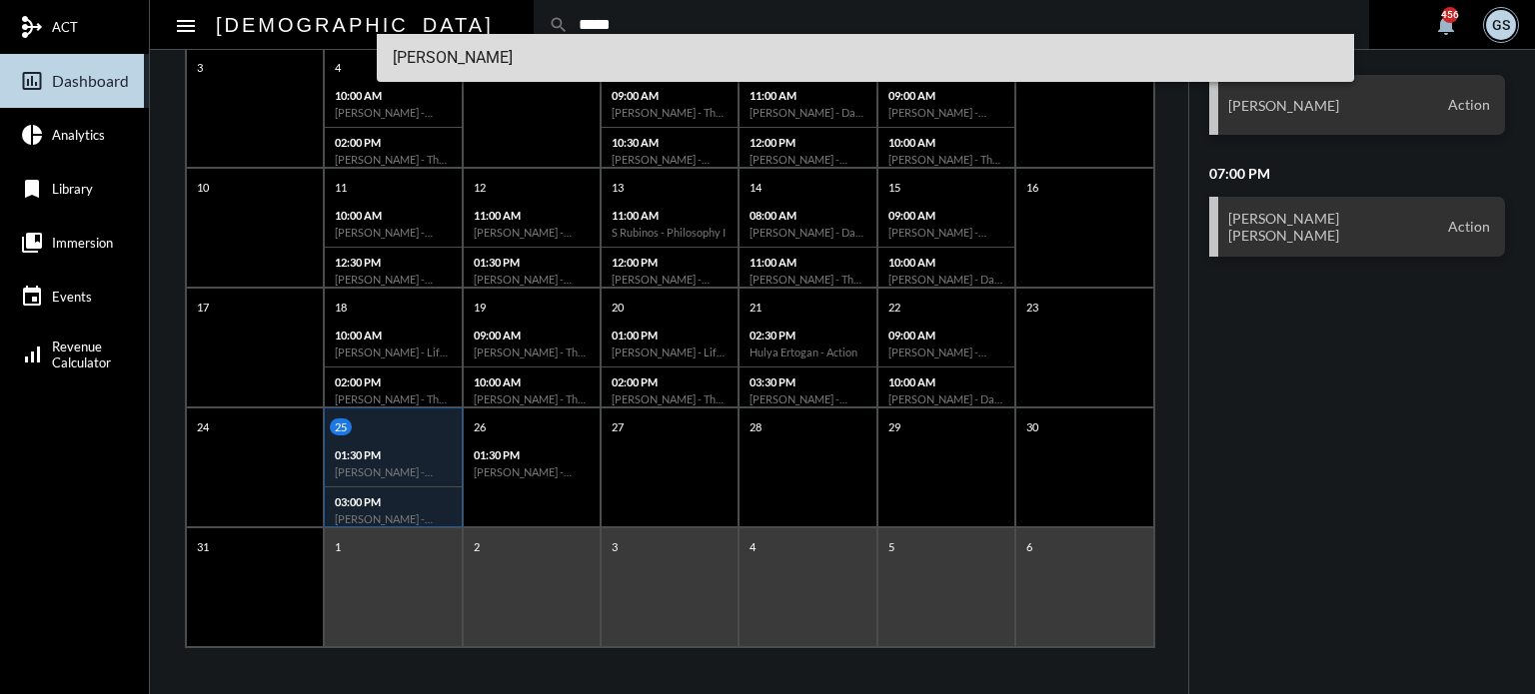
click at [496, 55] on span "[PERSON_NAME]" at bounding box center [866, 58] width 946 height 48
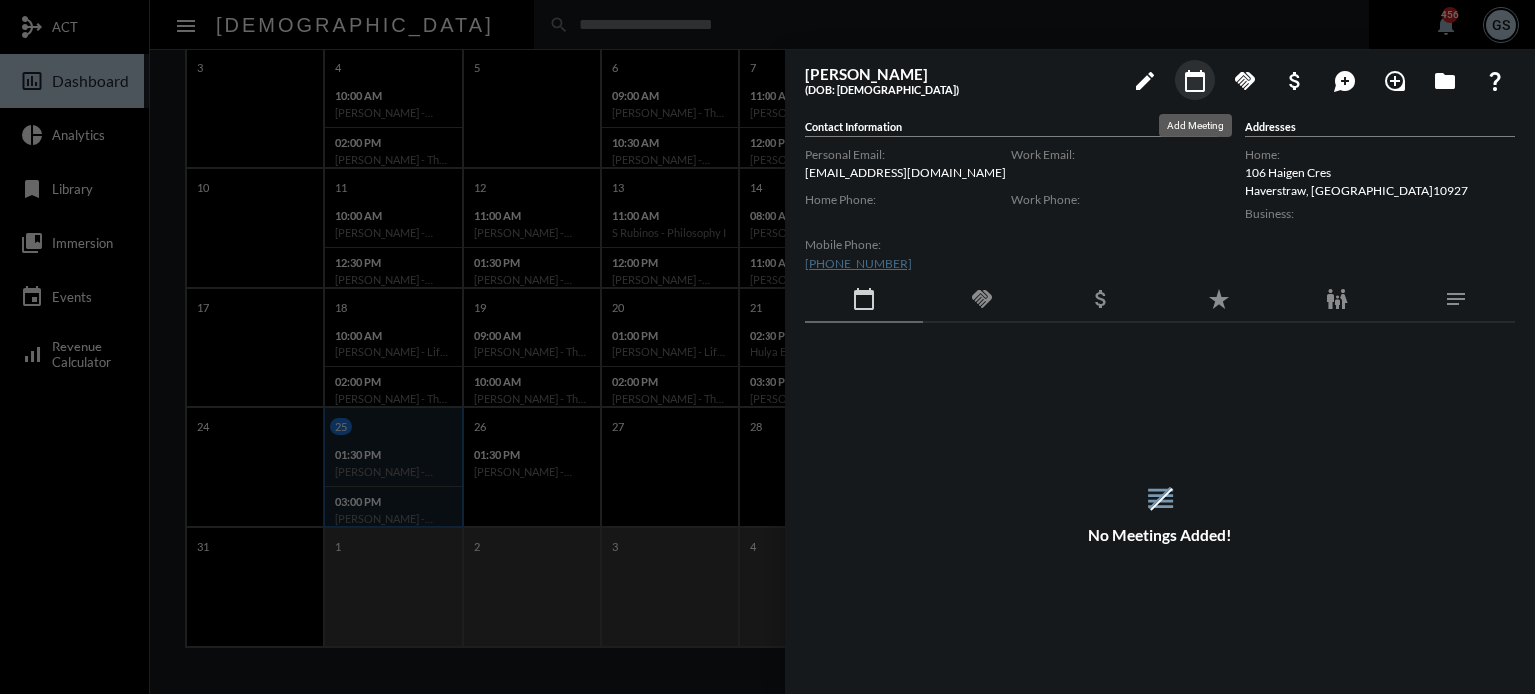
click at [1198, 77] on mat-icon "calendar_today" at bounding box center [1195, 81] width 24 height 24
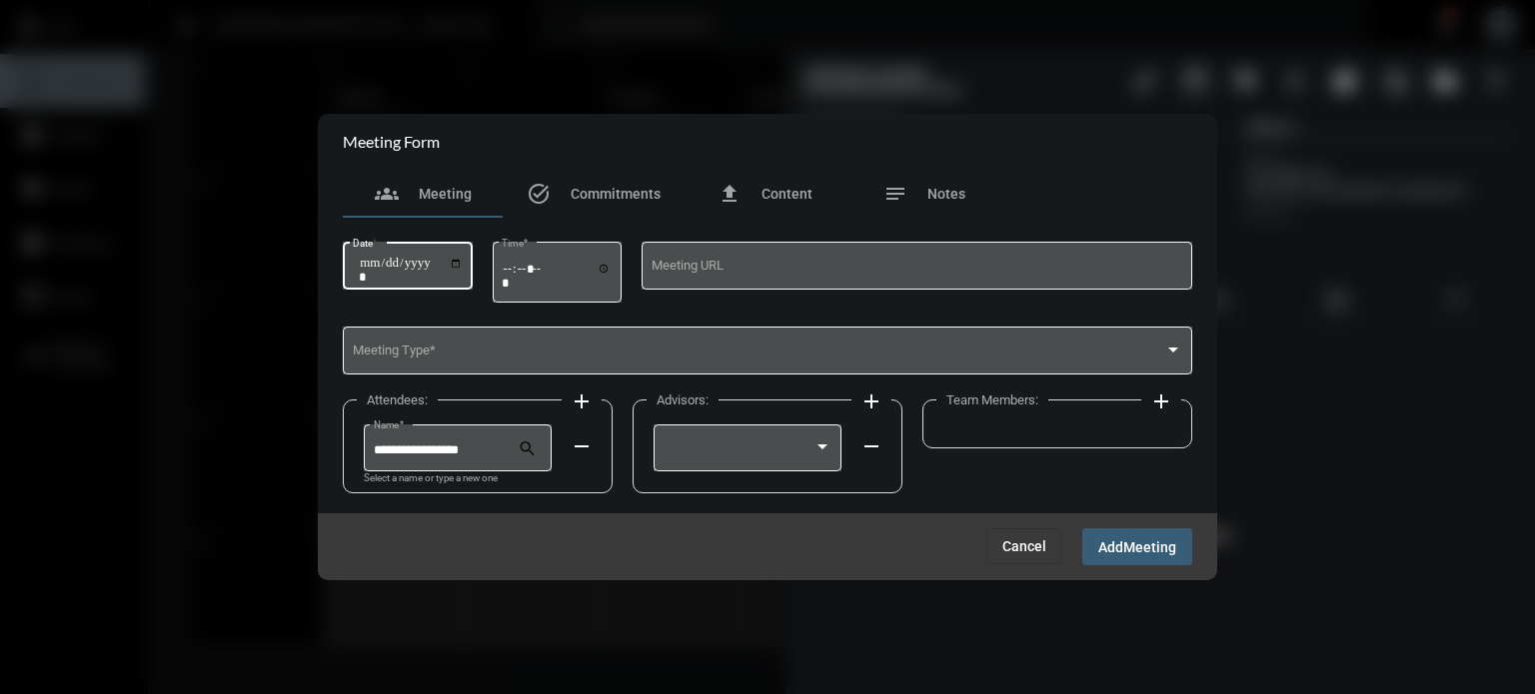
click at [463, 261] on input "Date *" at bounding box center [411, 270] width 104 height 28
type input "**********"
click at [595, 281] on input "Time *" at bounding box center [557, 275] width 110 height 29
click at [544, 274] on input "Time *" at bounding box center [557, 275] width 110 height 29
click at [514, 271] on input "Time *" at bounding box center [557, 275] width 110 height 29
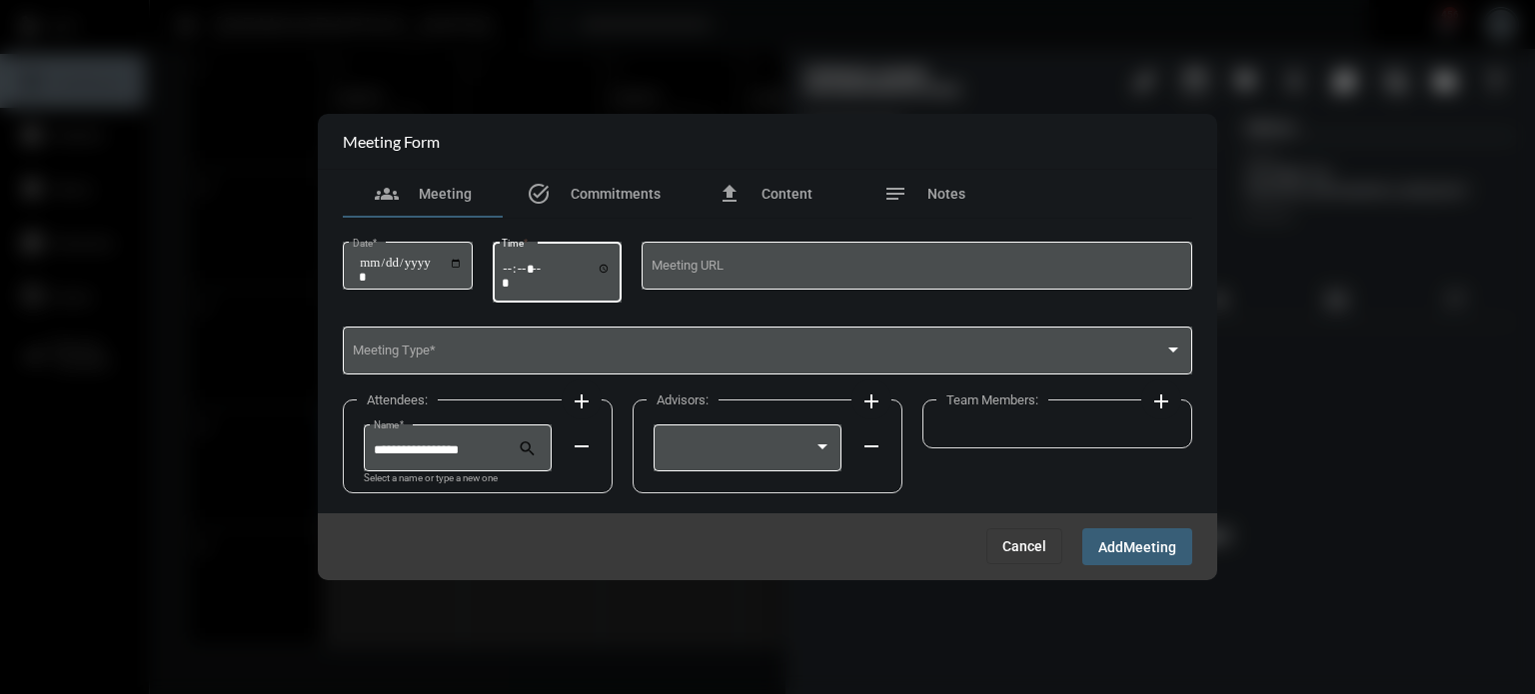
type input "*****"
click at [555, 348] on span at bounding box center [759, 354] width 812 height 15
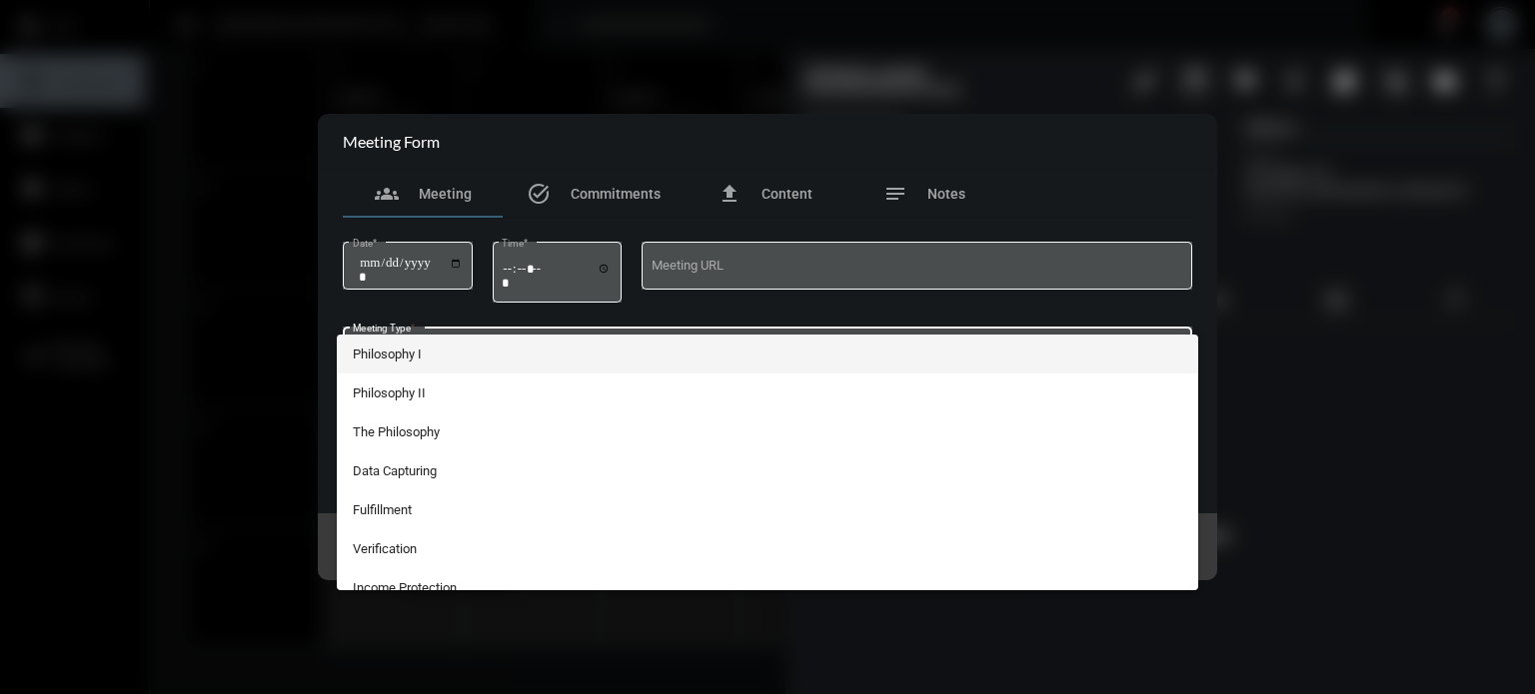
scroll to position [368, 0]
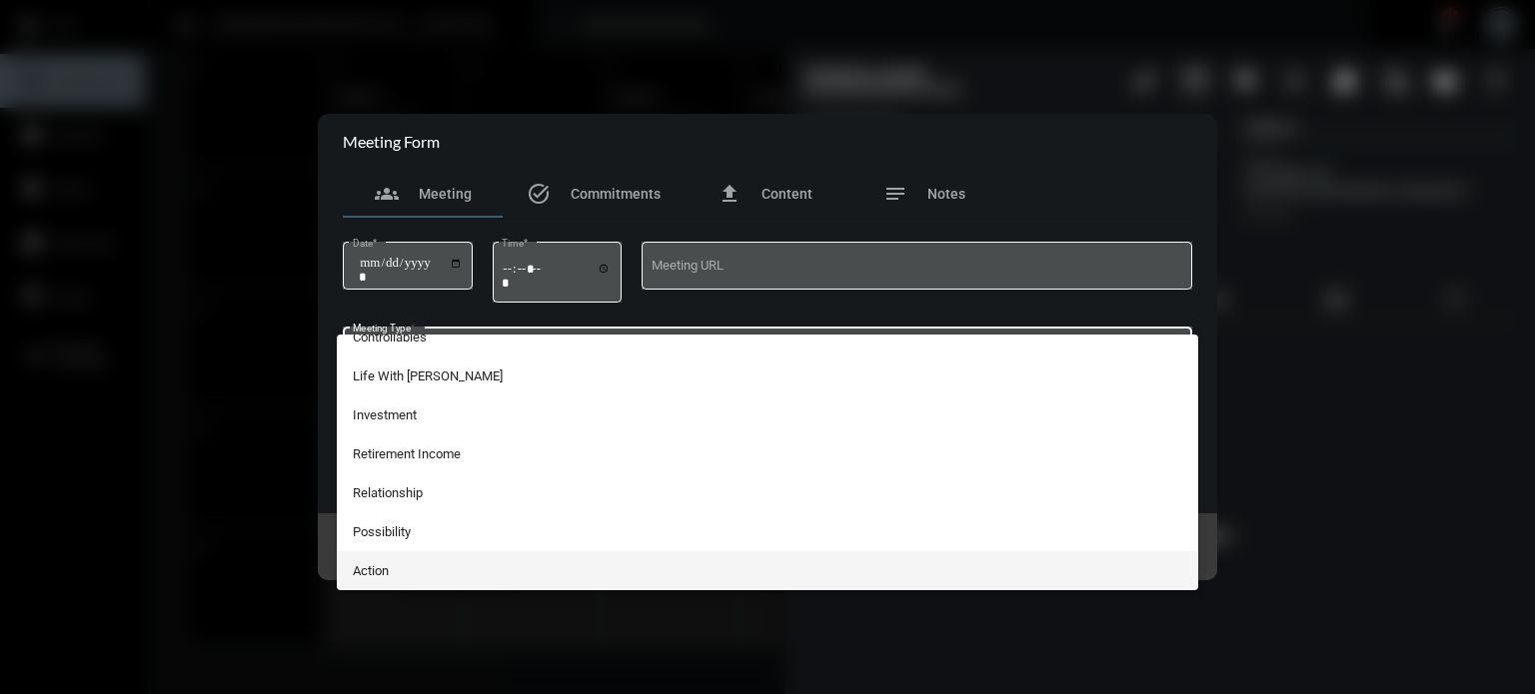
click at [432, 564] on span "Action" at bounding box center [768, 571] width 830 height 39
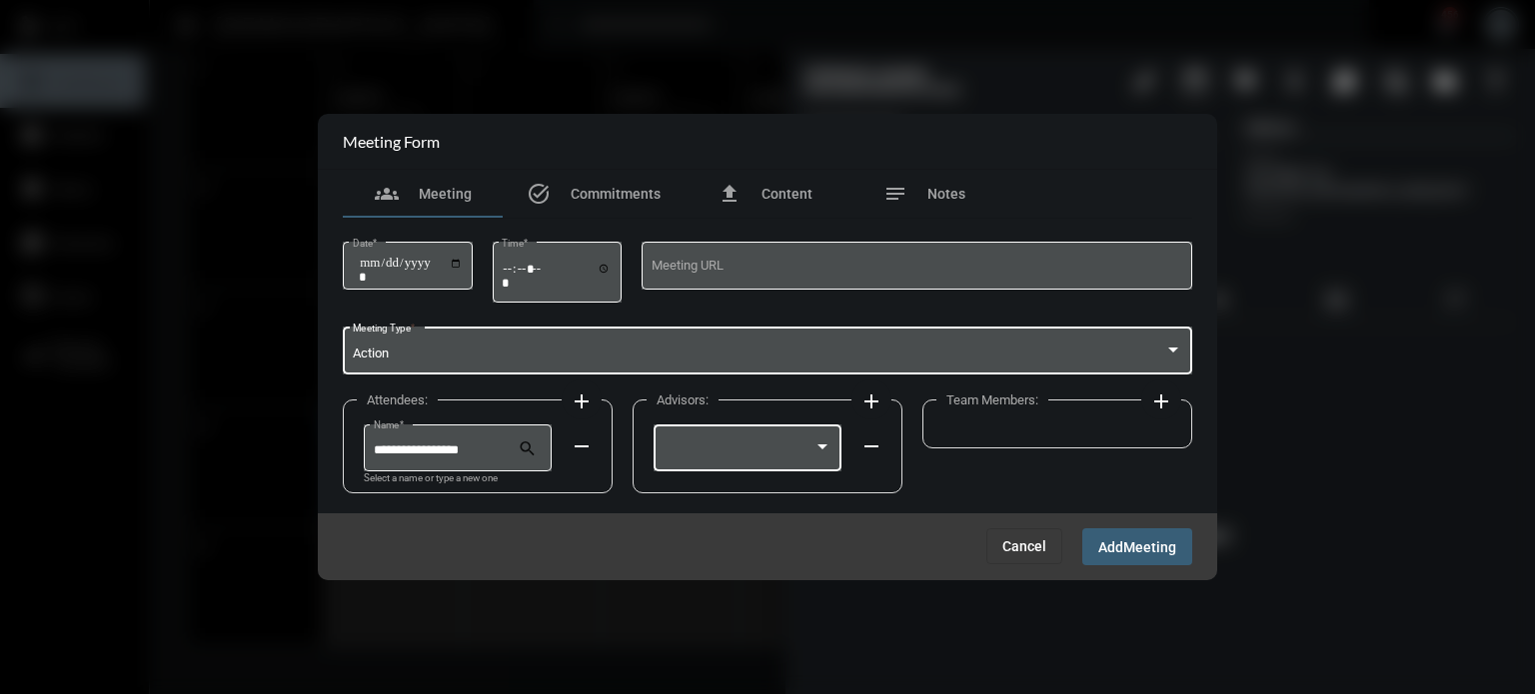
click at [822, 451] on div at bounding box center [822, 448] width 18 height 16
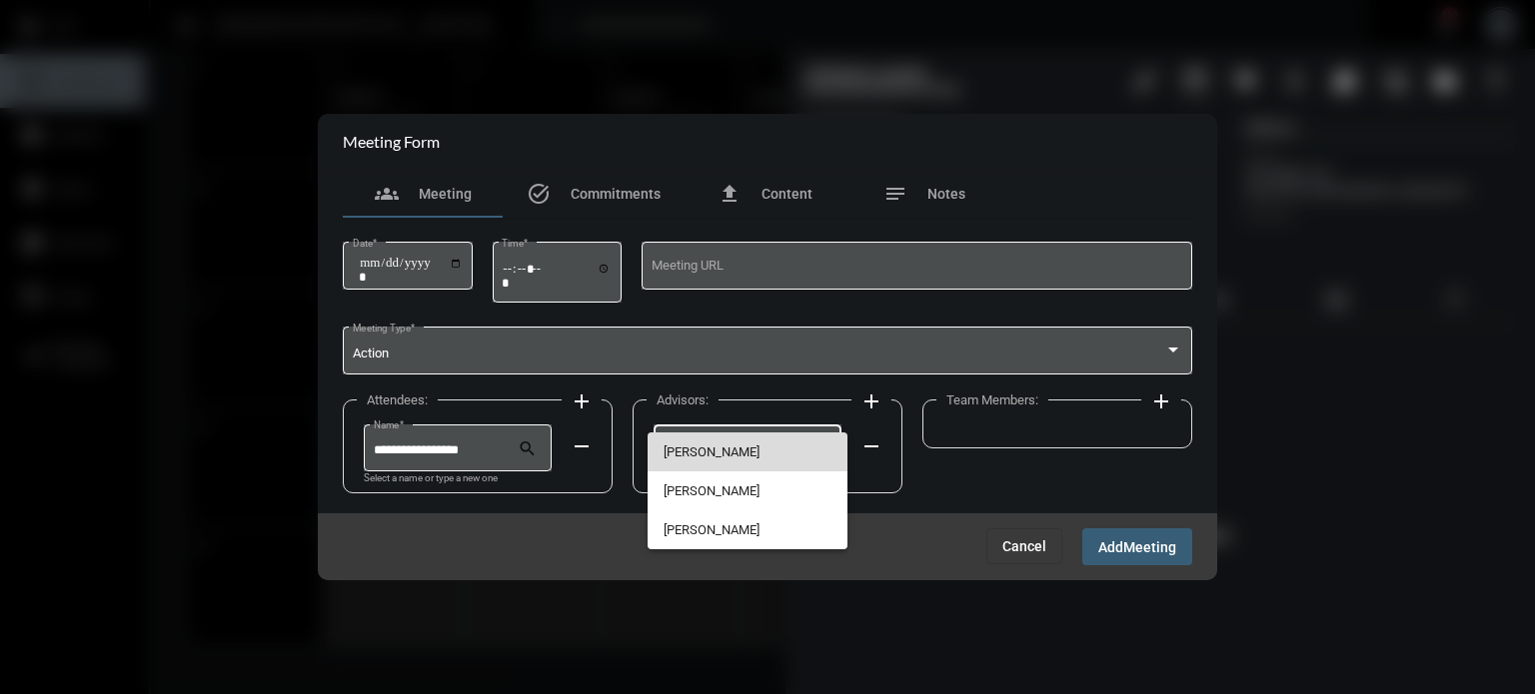
click at [778, 447] on span "[PERSON_NAME]" at bounding box center [747, 452] width 169 height 39
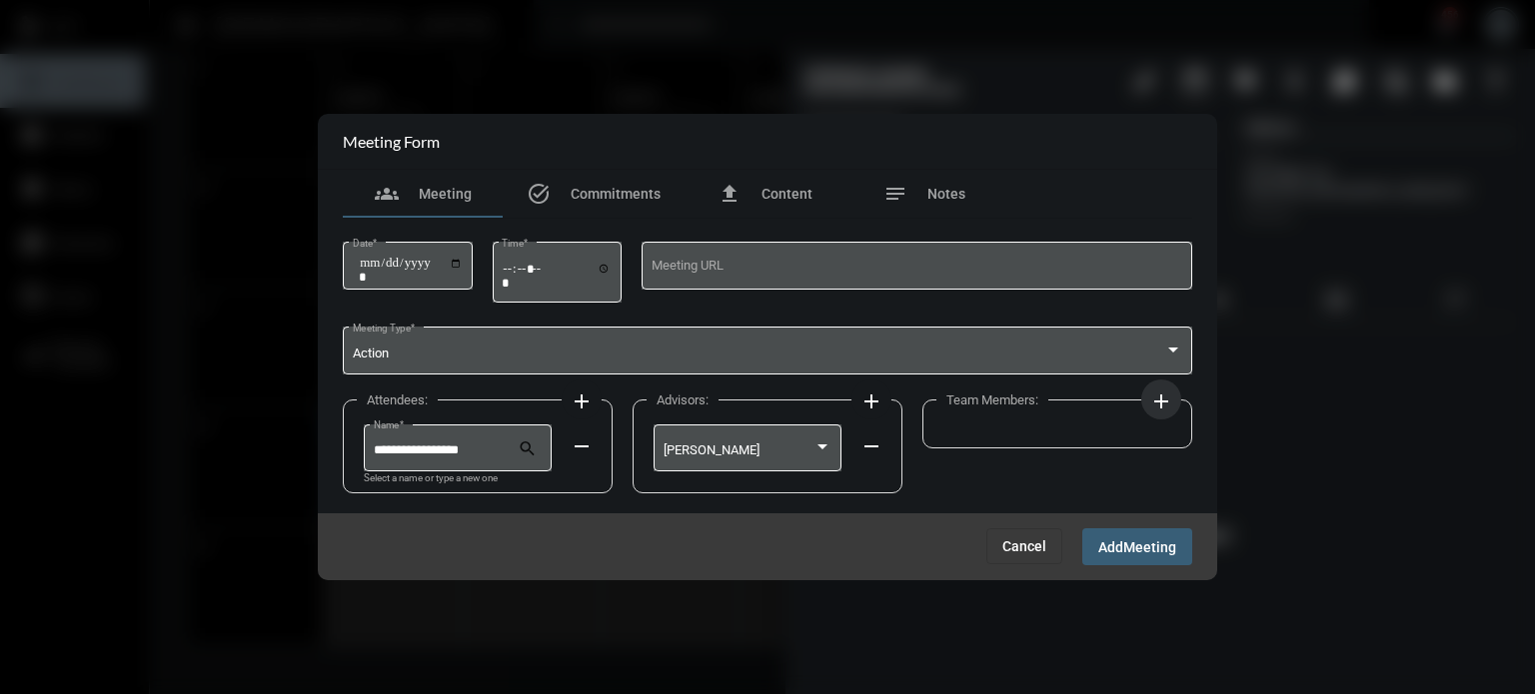
click at [1149, 402] on mat-icon "add" at bounding box center [1161, 402] width 24 height 24
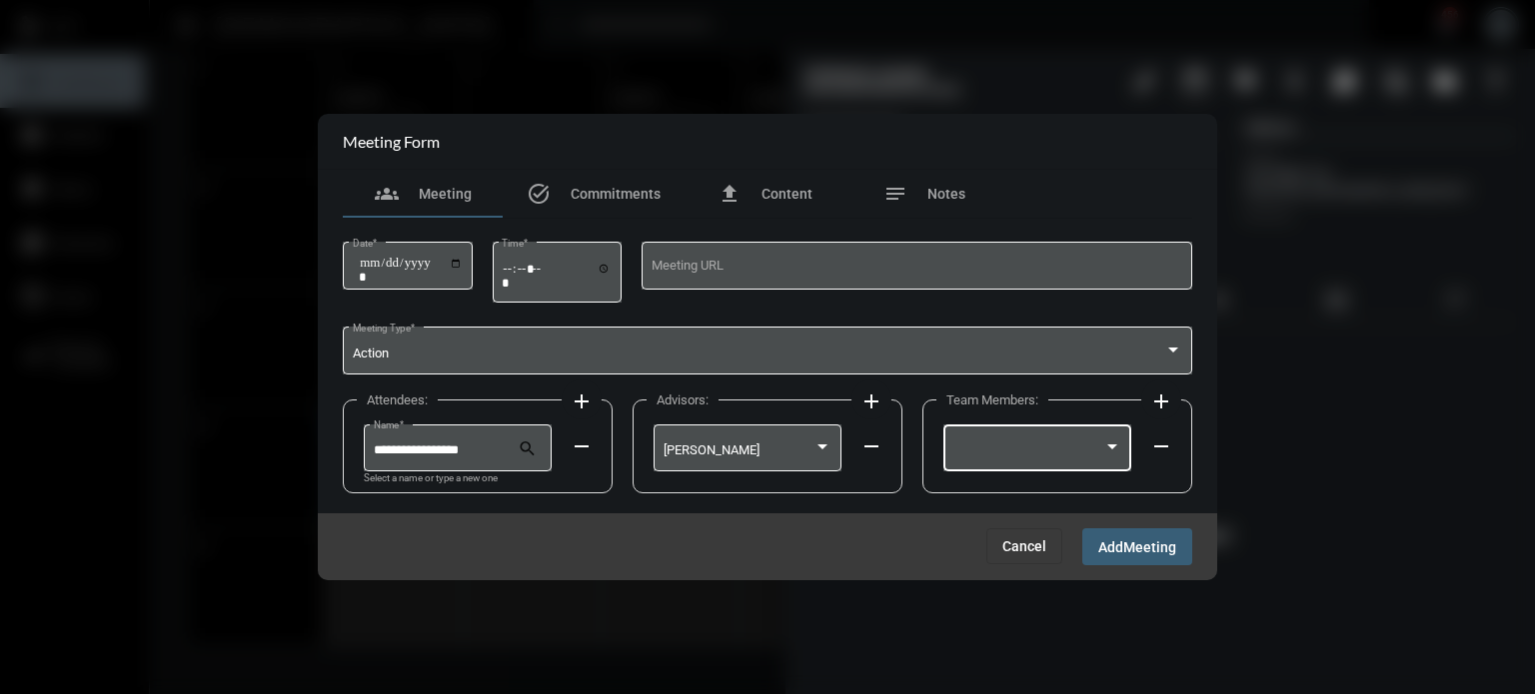
click at [1069, 424] on div at bounding box center [1037, 446] width 169 height 51
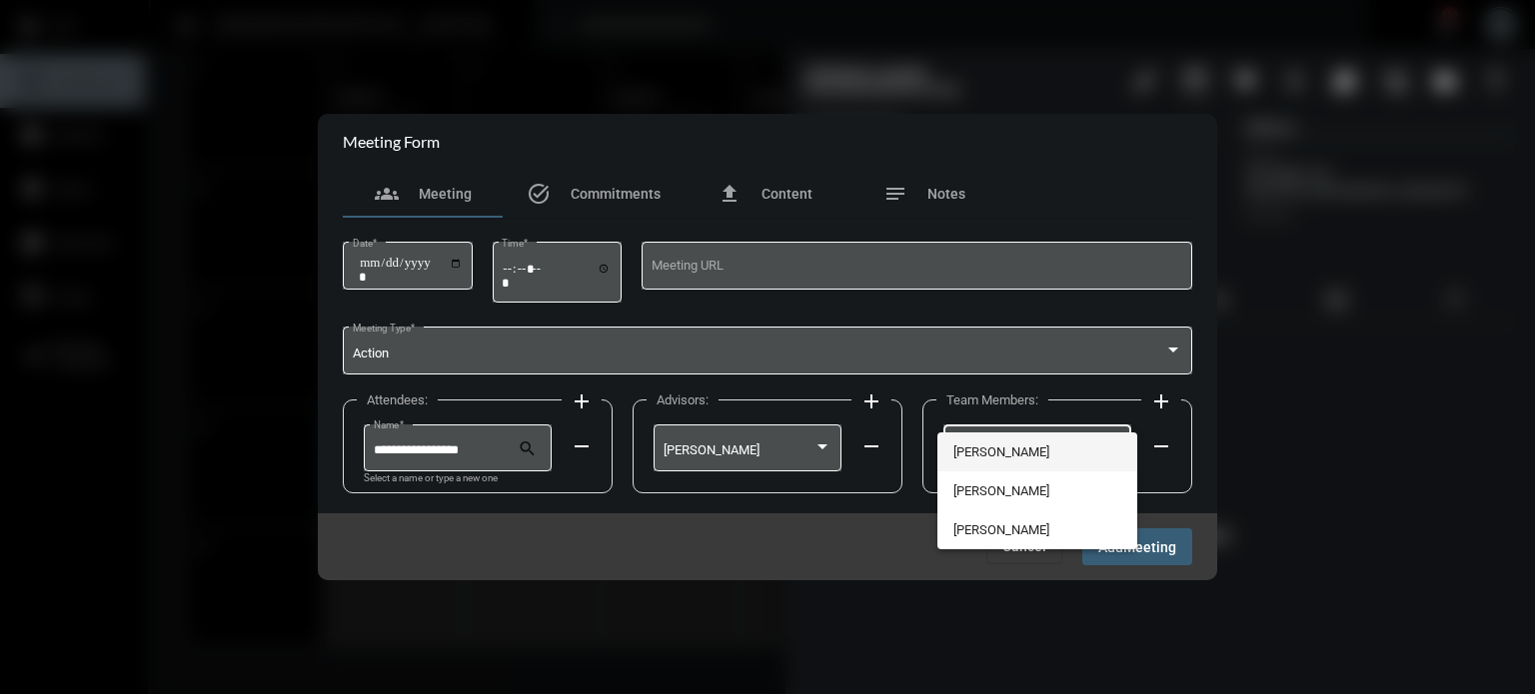
click at [989, 459] on span "[PERSON_NAME]" at bounding box center [1037, 452] width 169 height 39
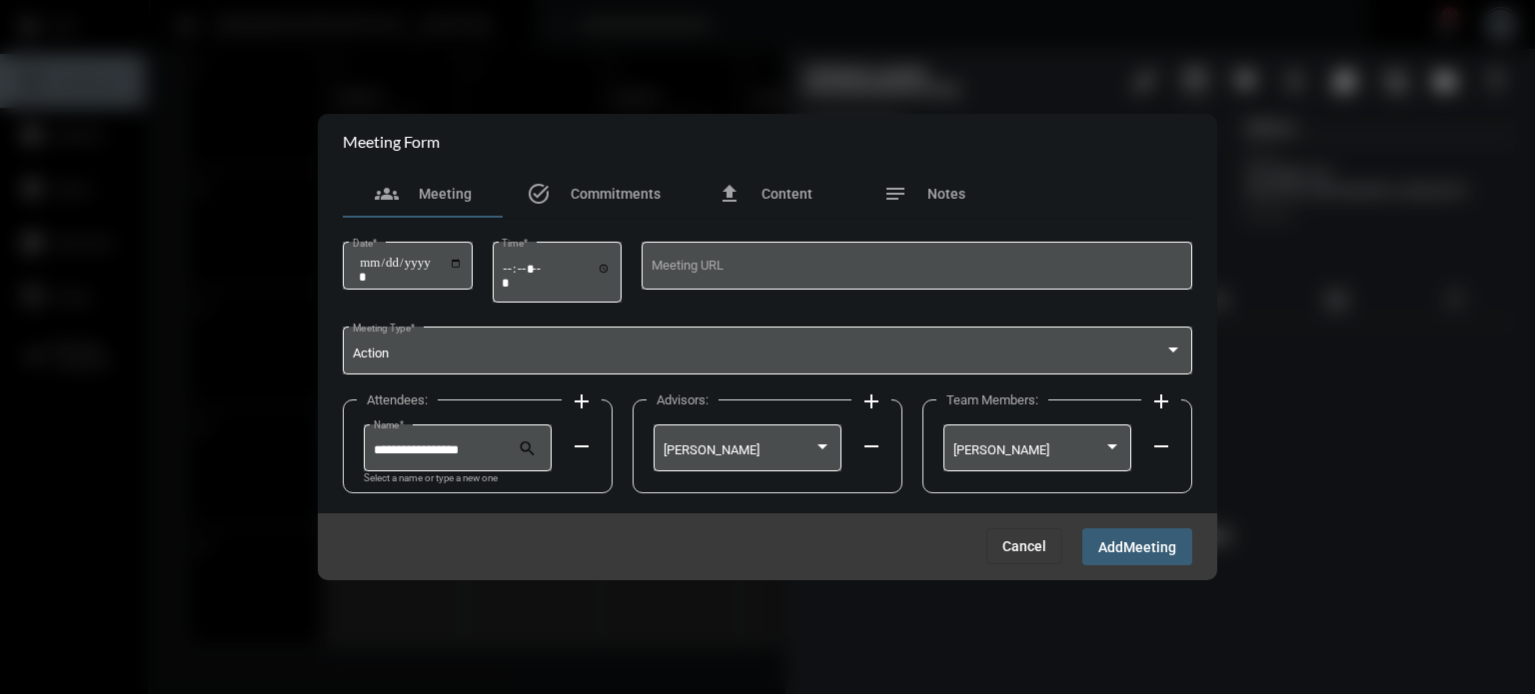
click at [1155, 556] on span "Meeting" at bounding box center [1149, 548] width 53 height 16
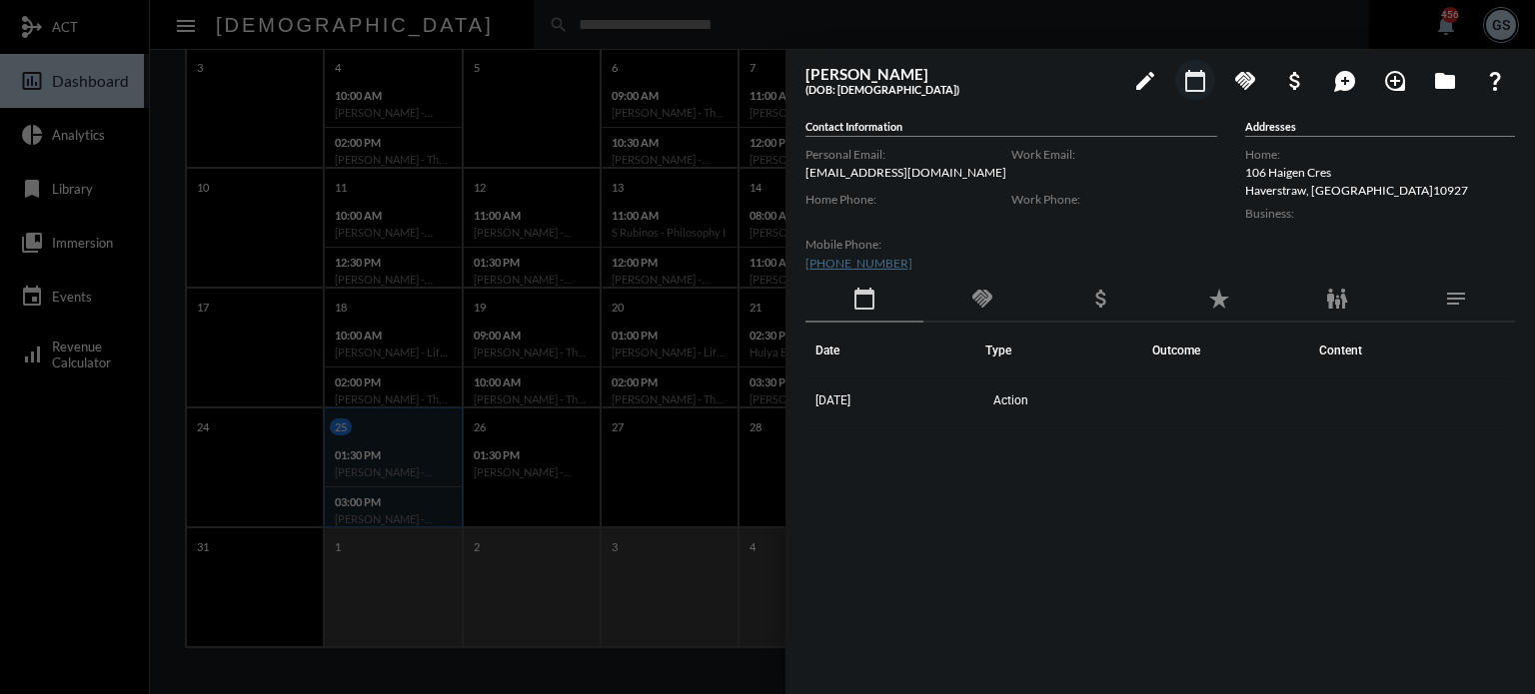
click at [440, 211] on div at bounding box center [767, 347] width 1535 height 694
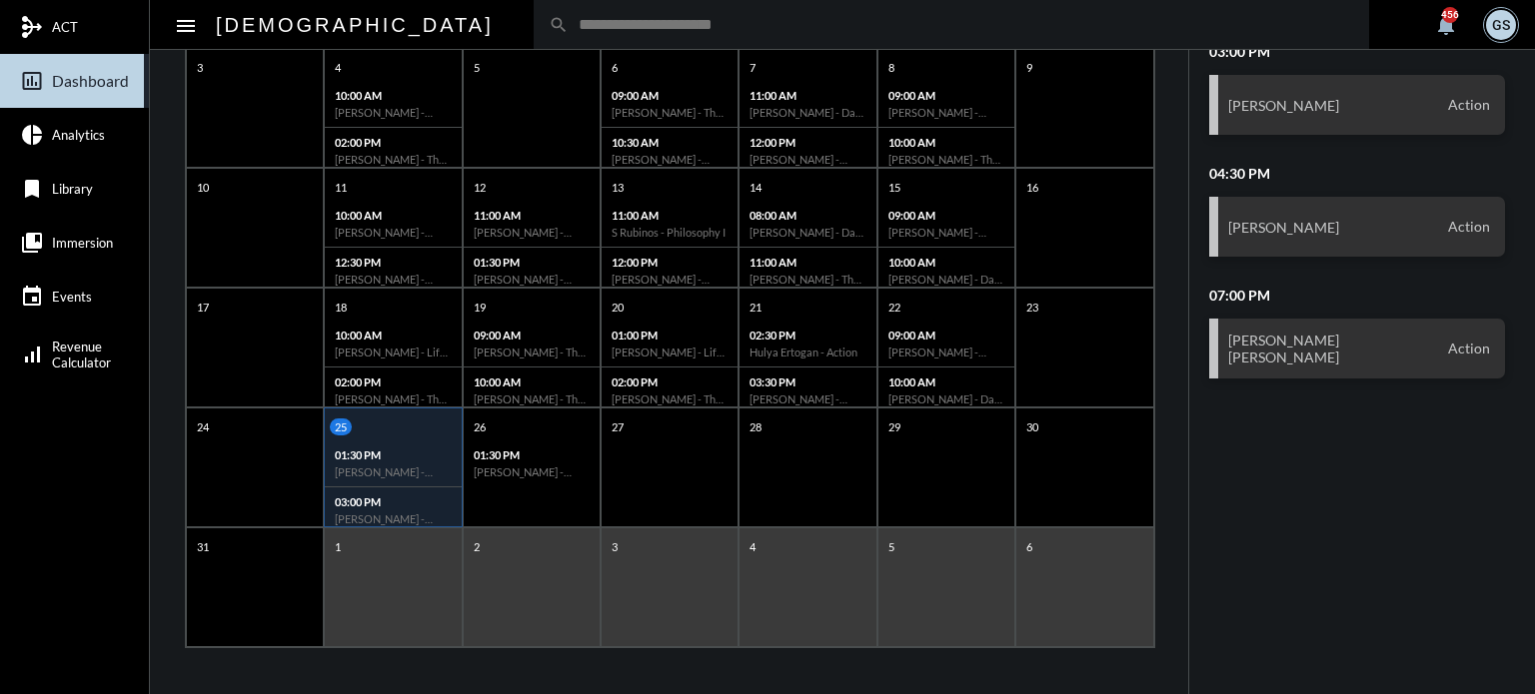
click at [569, 23] on input "text" at bounding box center [961, 24] width 785 height 17
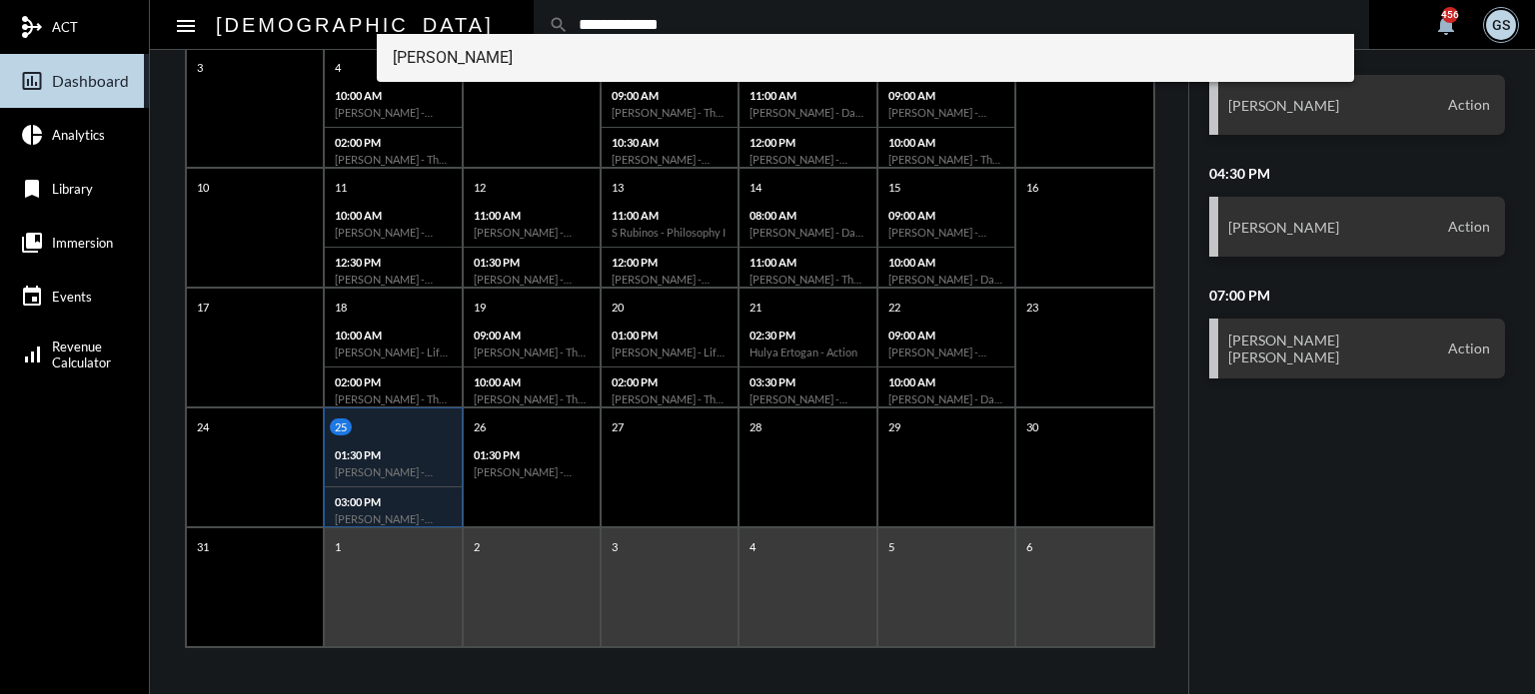
type input "**********"
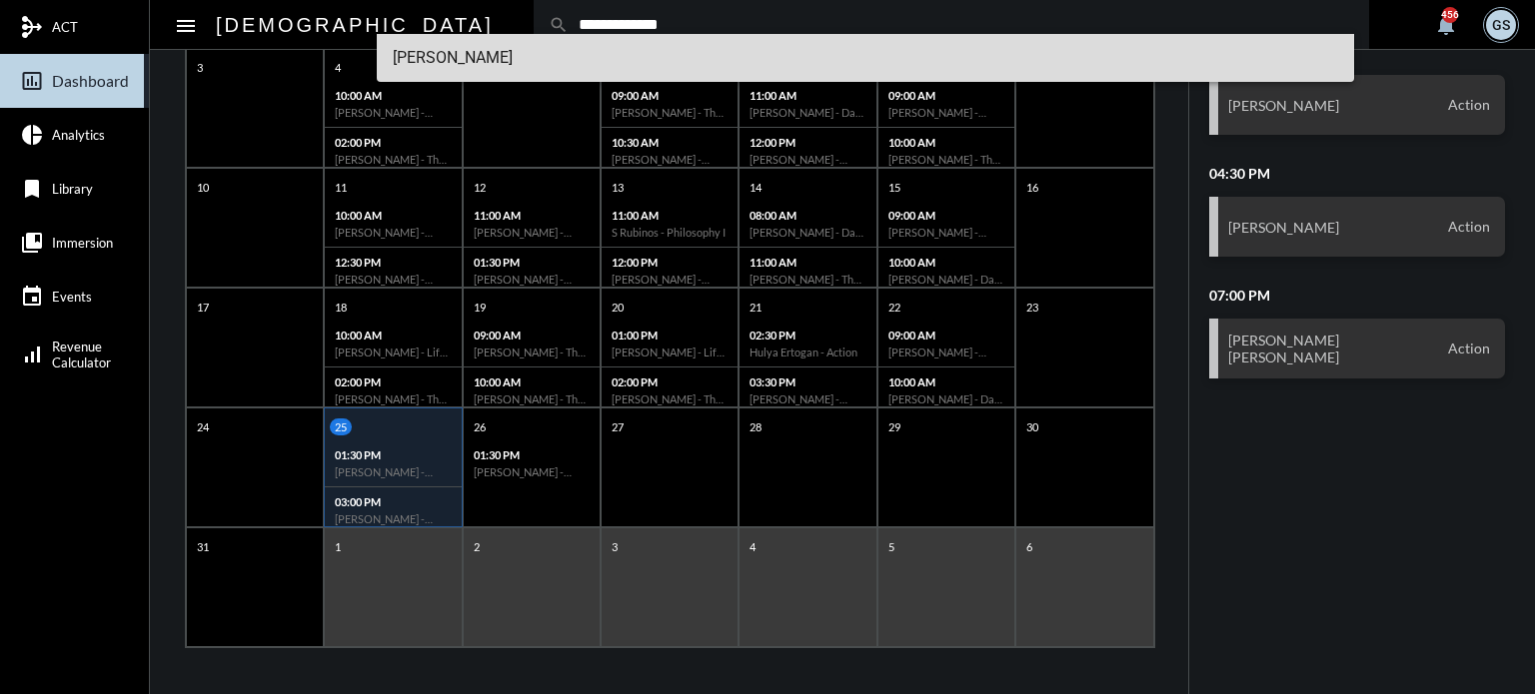
click at [449, 59] on span "[PERSON_NAME]" at bounding box center [866, 58] width 946 height 48
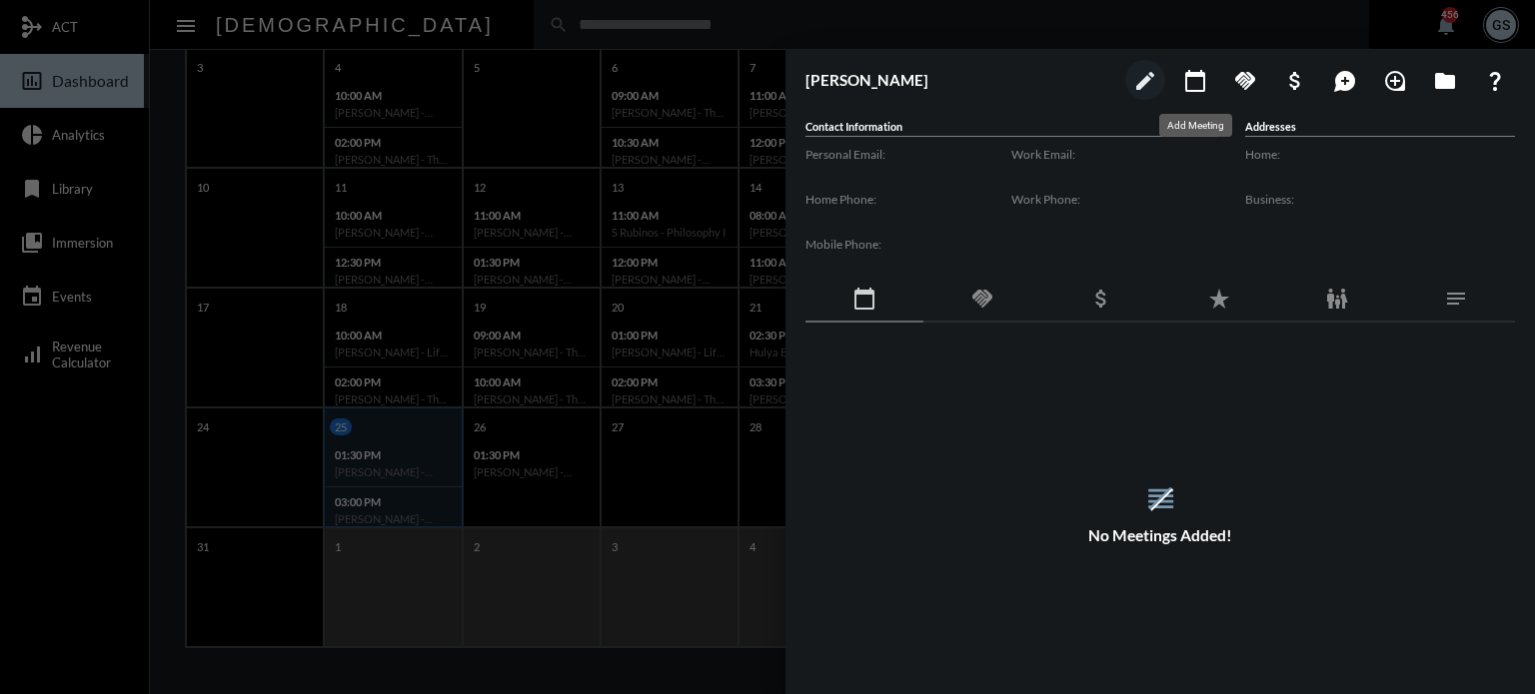
click at [1185, 79] on mat-icon "calendar_today" at bounding box center [1195, 81] width 24 height 24
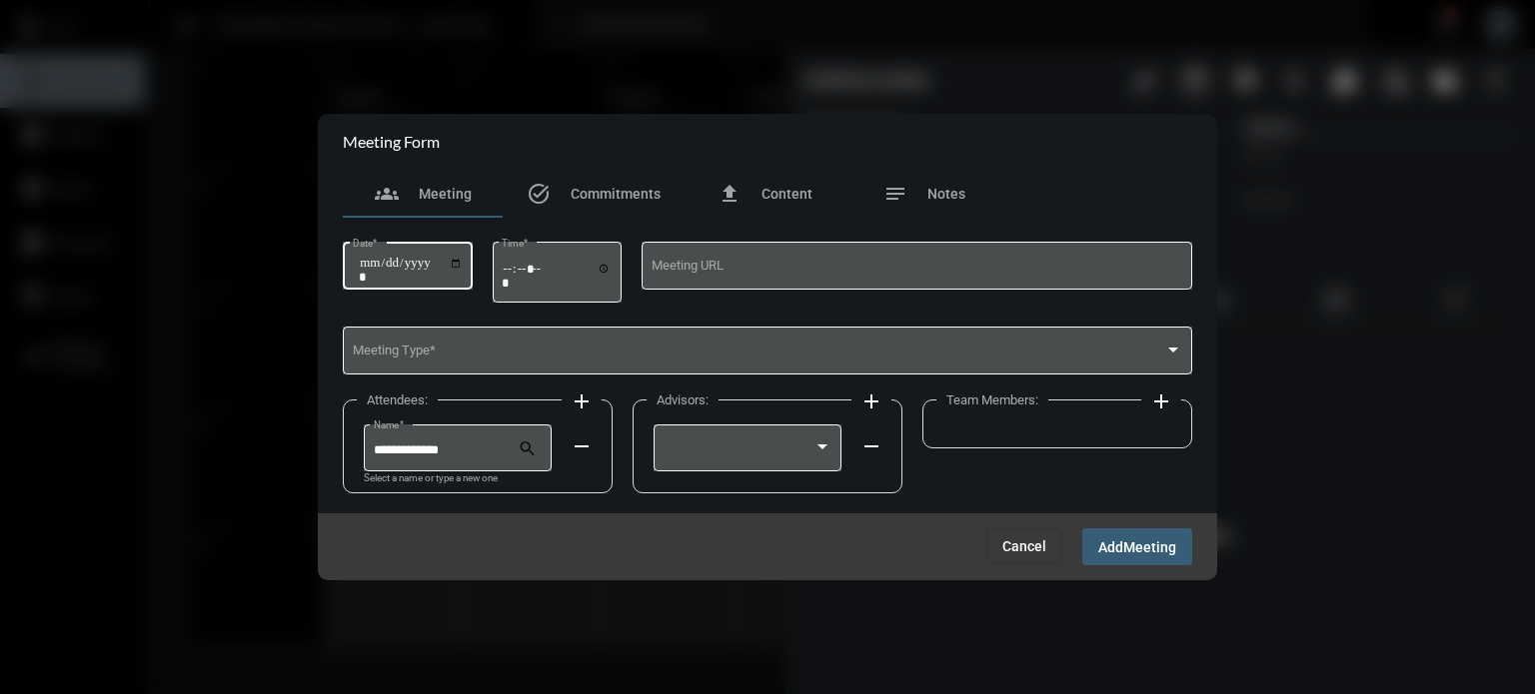
click at [459, 255] on div "Date *" at bounding box center [408, 264] width 110 height 51
click at [463, 259] on input "Date *" at bounding box center [411, 270] width 104 height 28
type input "**********"
click at [533, 263] on input "Time *" at bounding box center [557, 275] width 110 height 29
type input "*****"
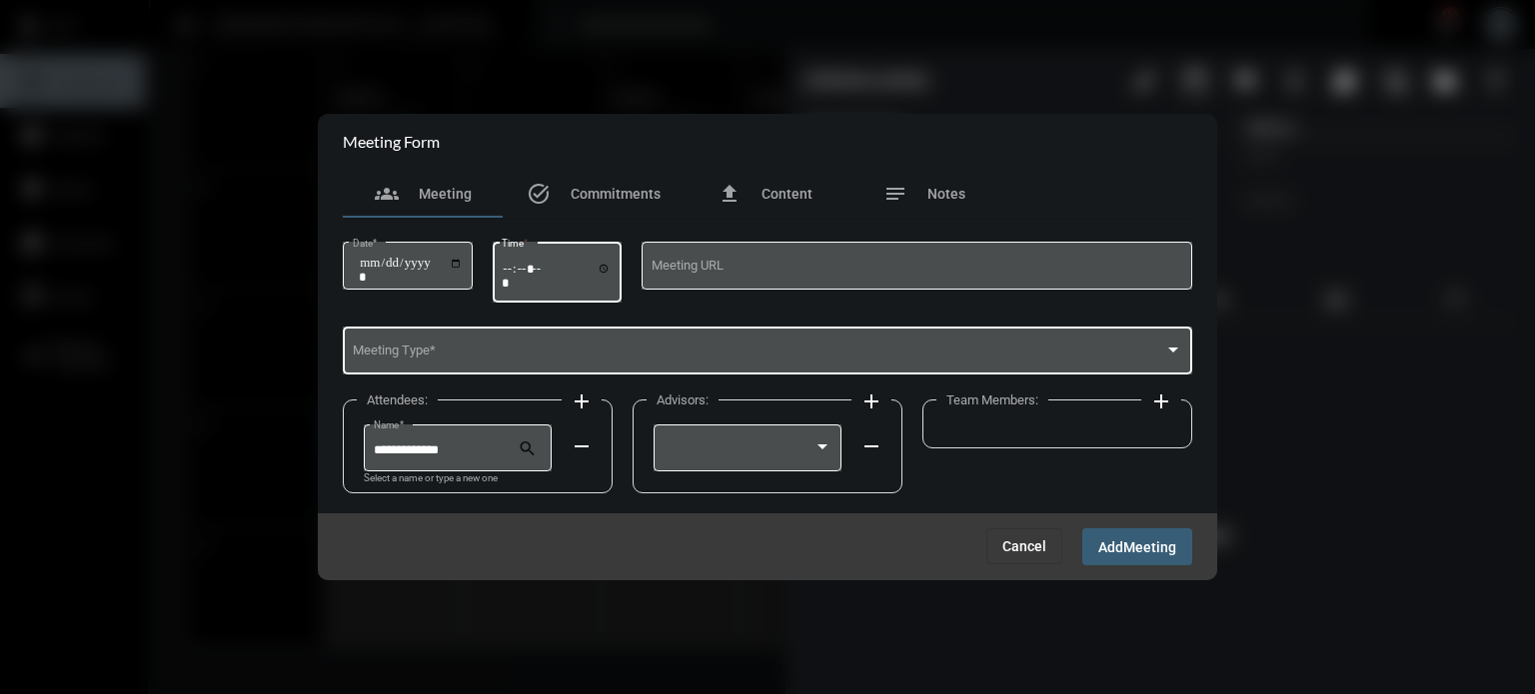
click at [481, 356] on span at bounding box center [759, 354] width 812 height 15
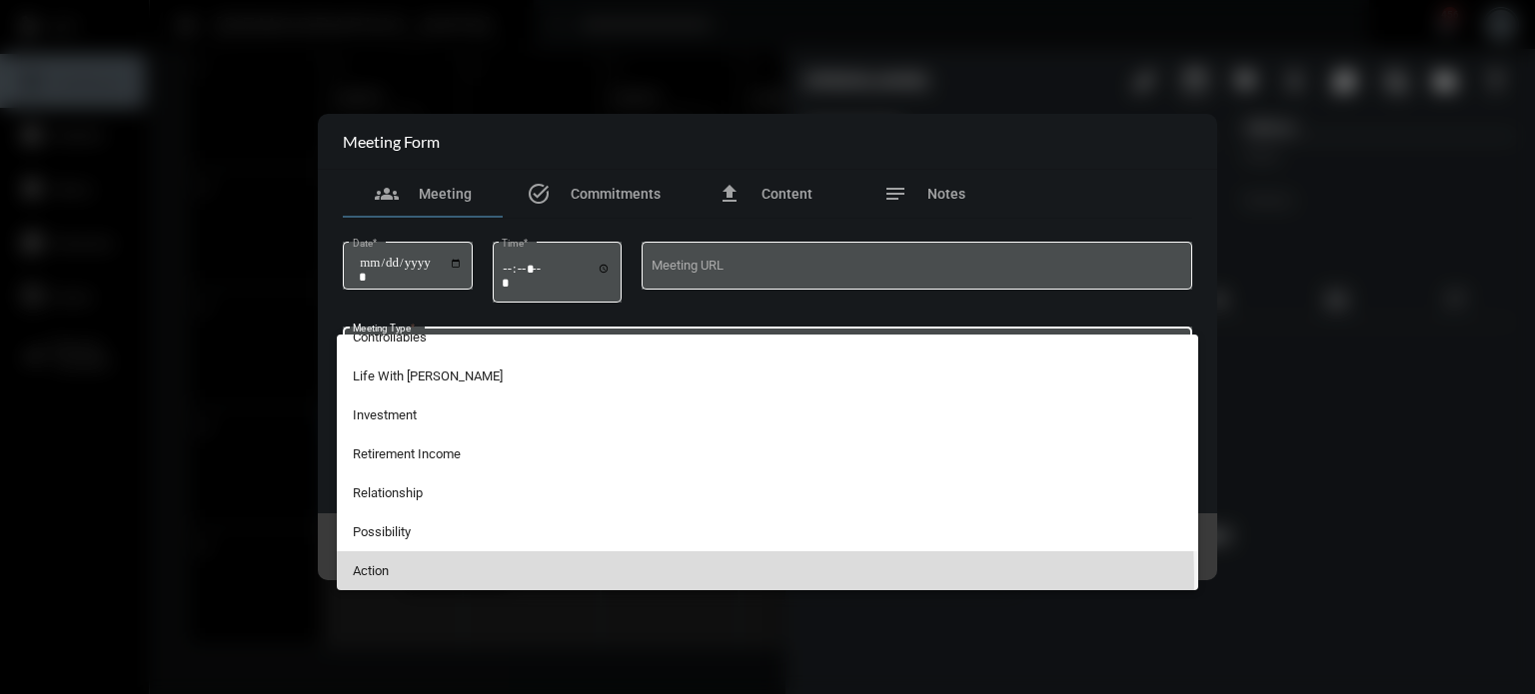
click at [460, 578] on span "Action" at bounding box center [768, 571] width 830 height 39
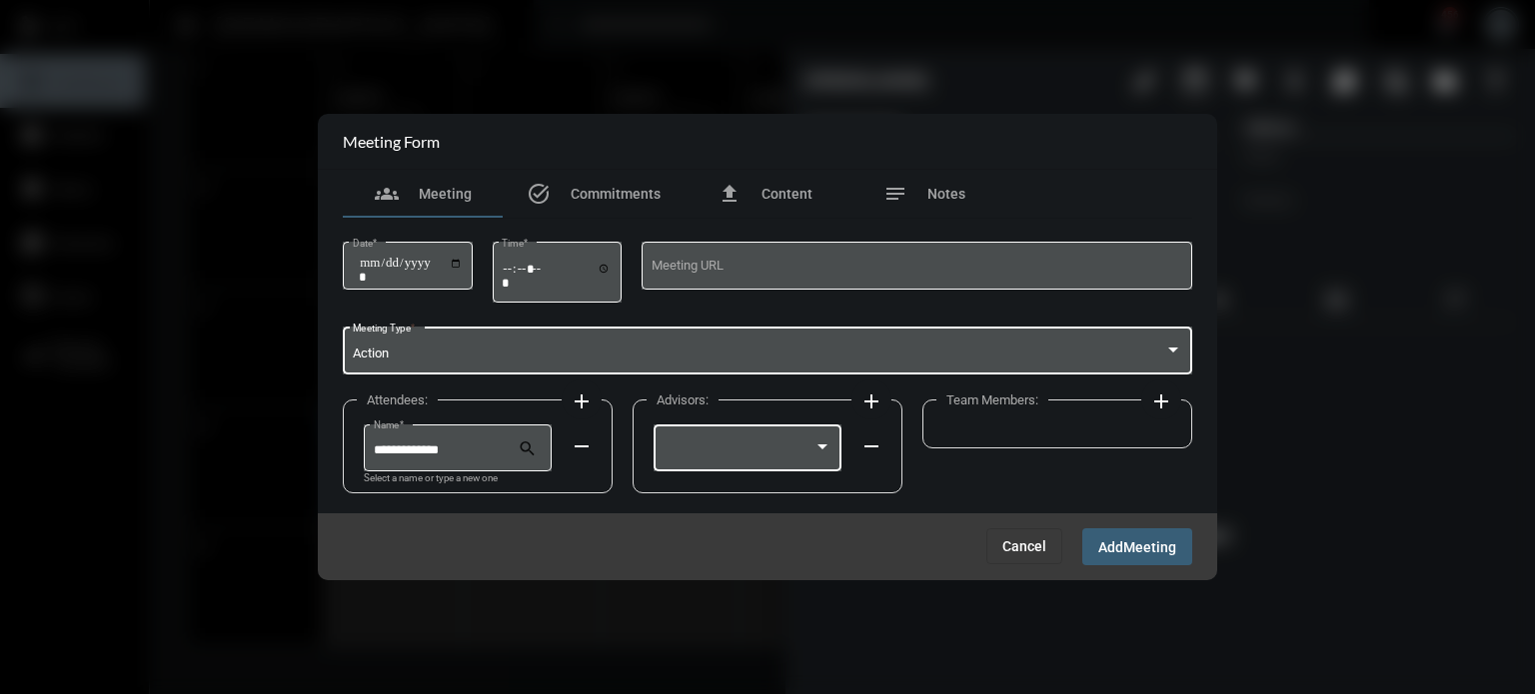
click at [753, 470] on div at bounding box center [747, 446] width 169 height 51
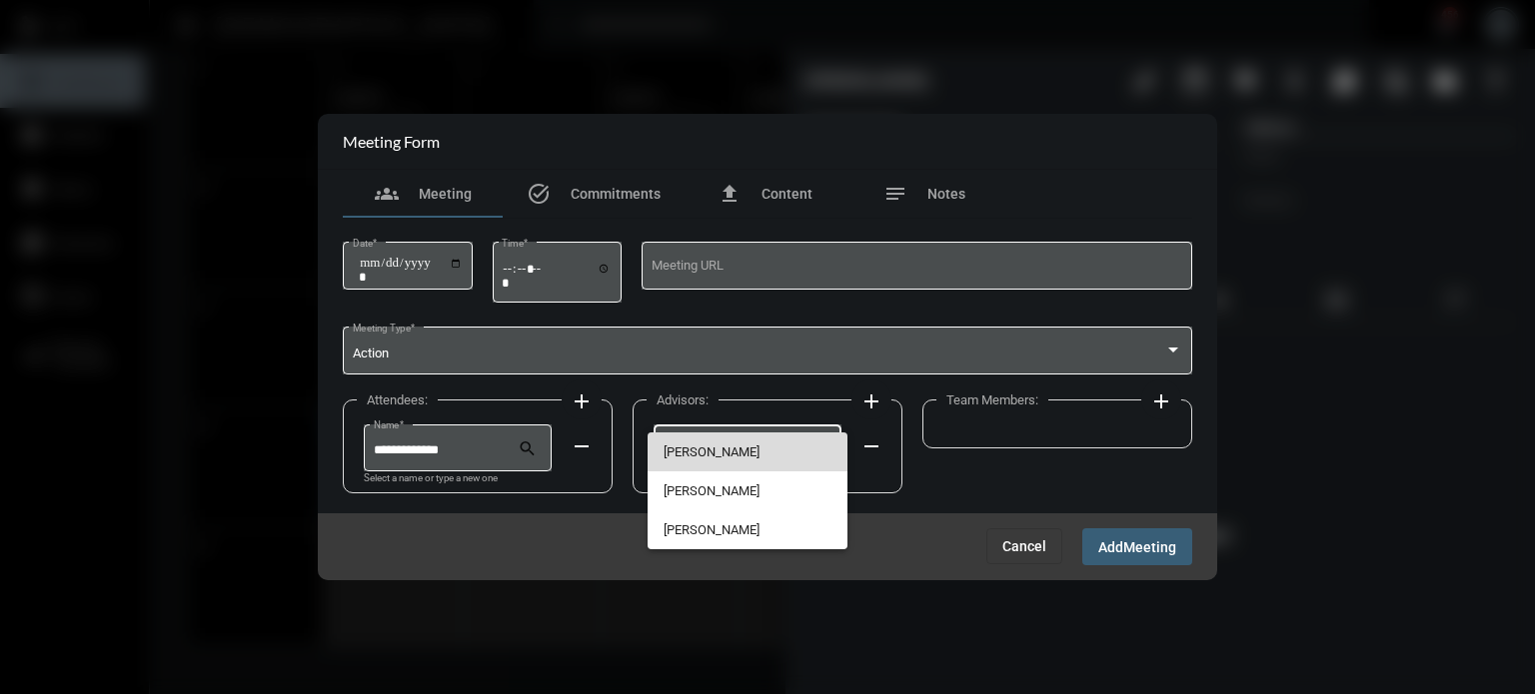
click at [745, 464] on span "[PERSON_NAME]" at bounding box center [747, 452] width 169 height 39
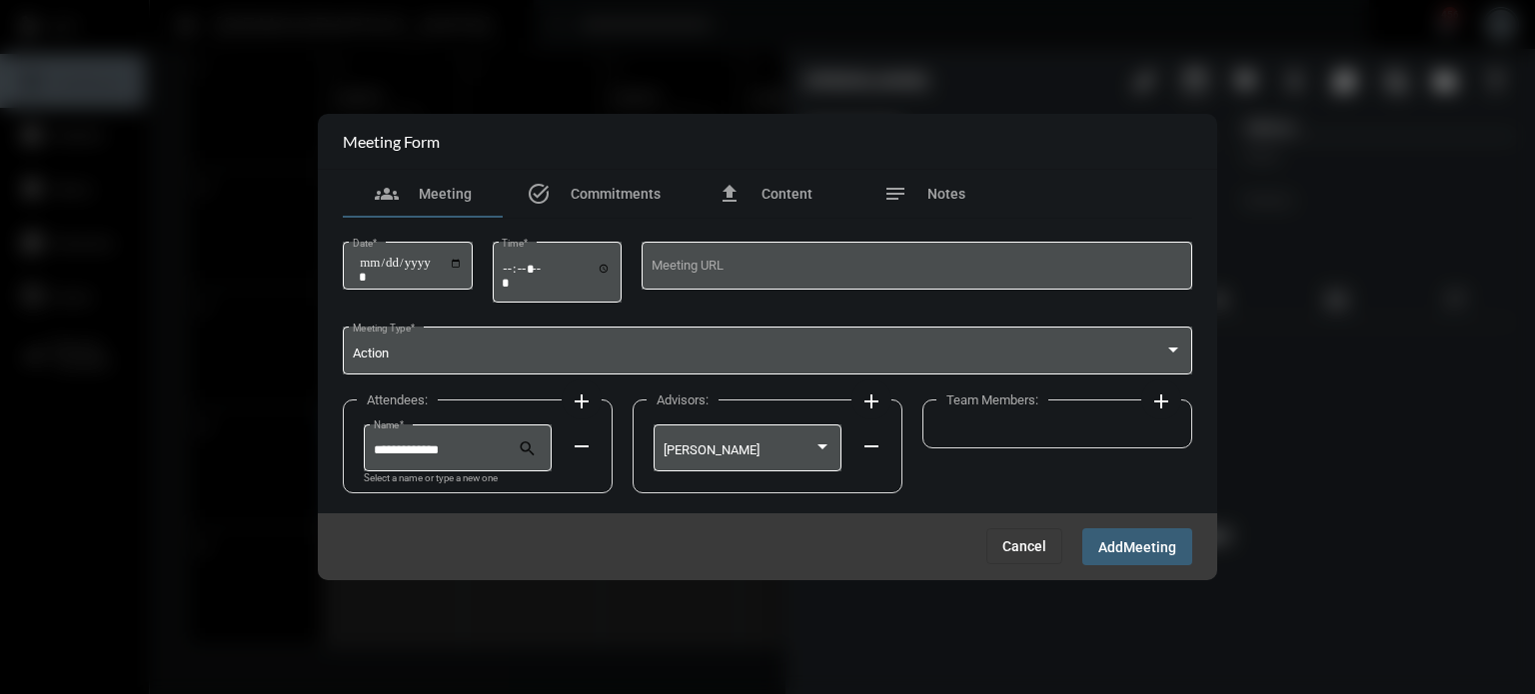
click at [1161, 442] on div "Team Members: add" at bounding box center [1057, 424] width 270 height 49
click at [1159, 419] on button "add" at bounding box center [1161, 400] width 40 height 40
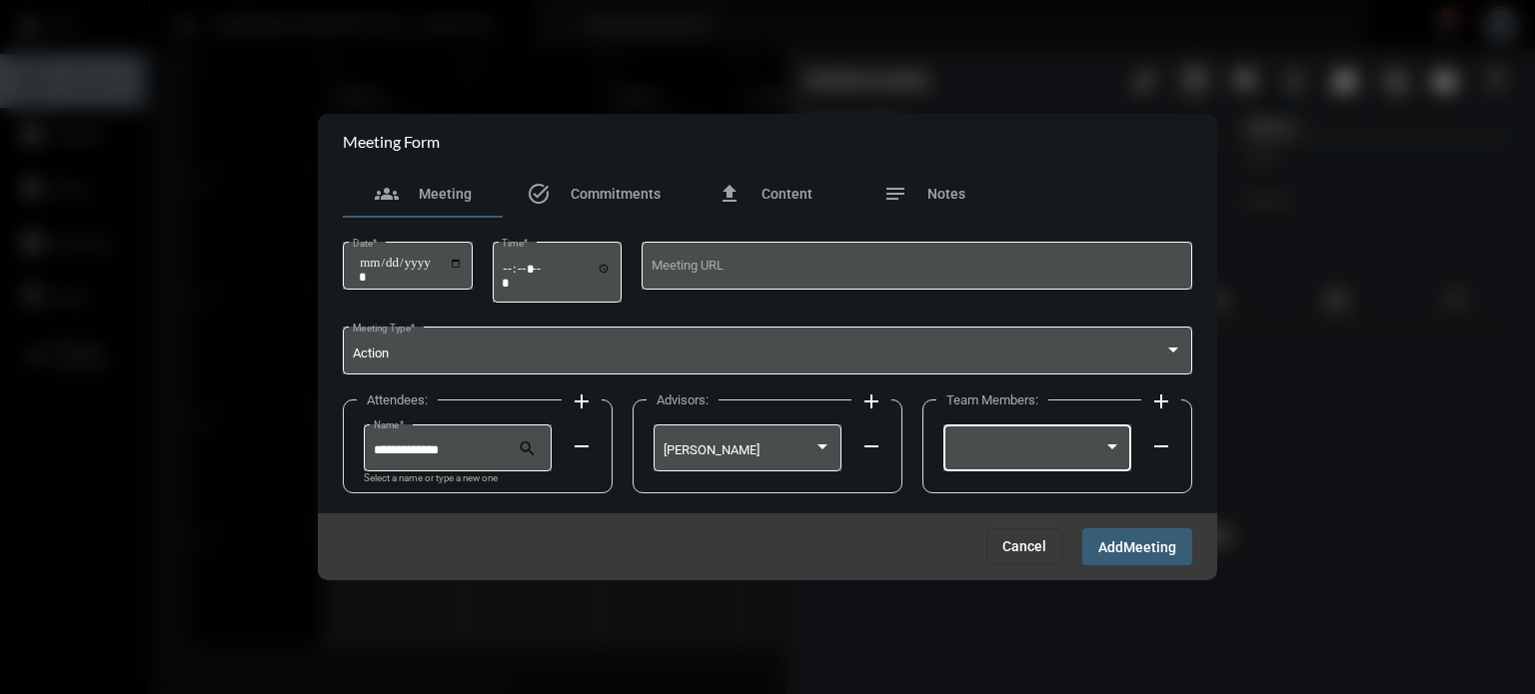
click at [1015, 450] on div at bounding box center [1028, 451] width 151 height 15
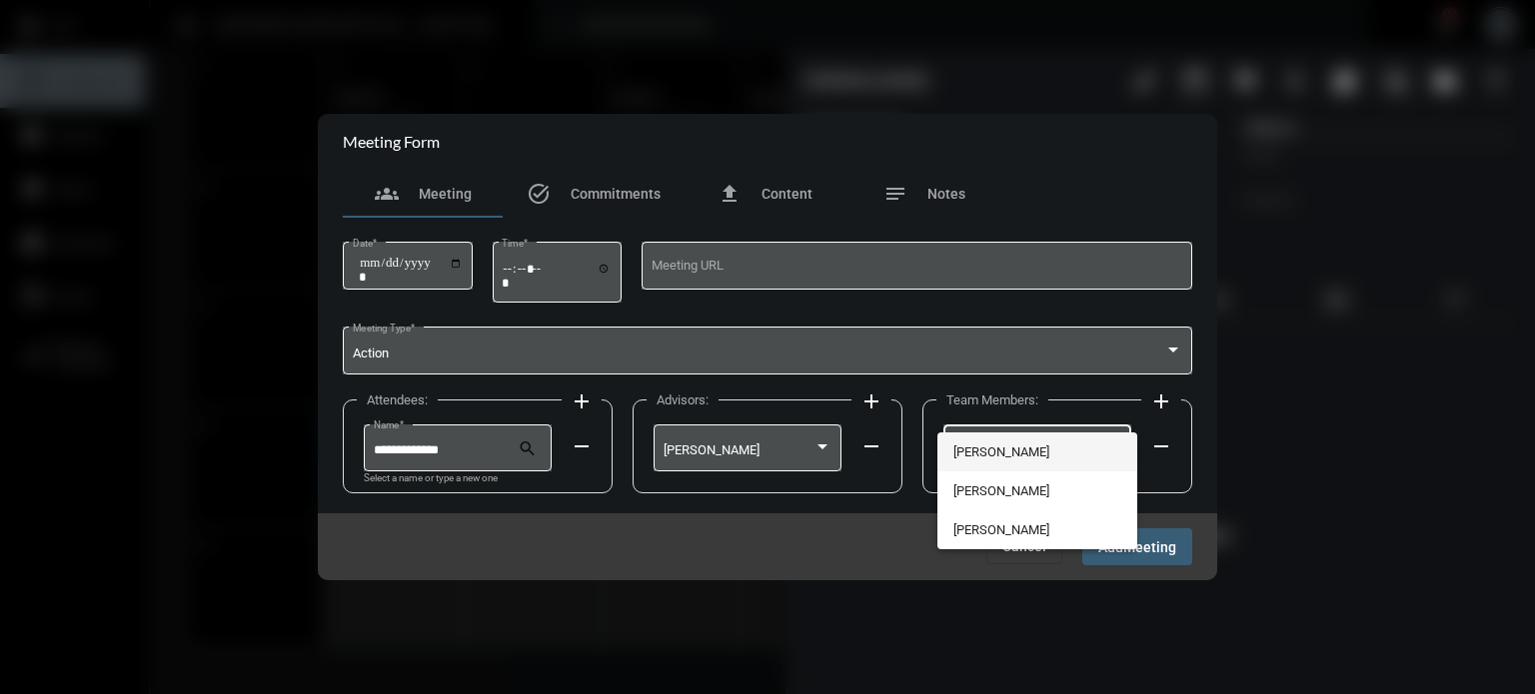
click at [1013, 451] on span "[PERSON_NAME]" at bounding box center [1037, 452] width 169 height 39
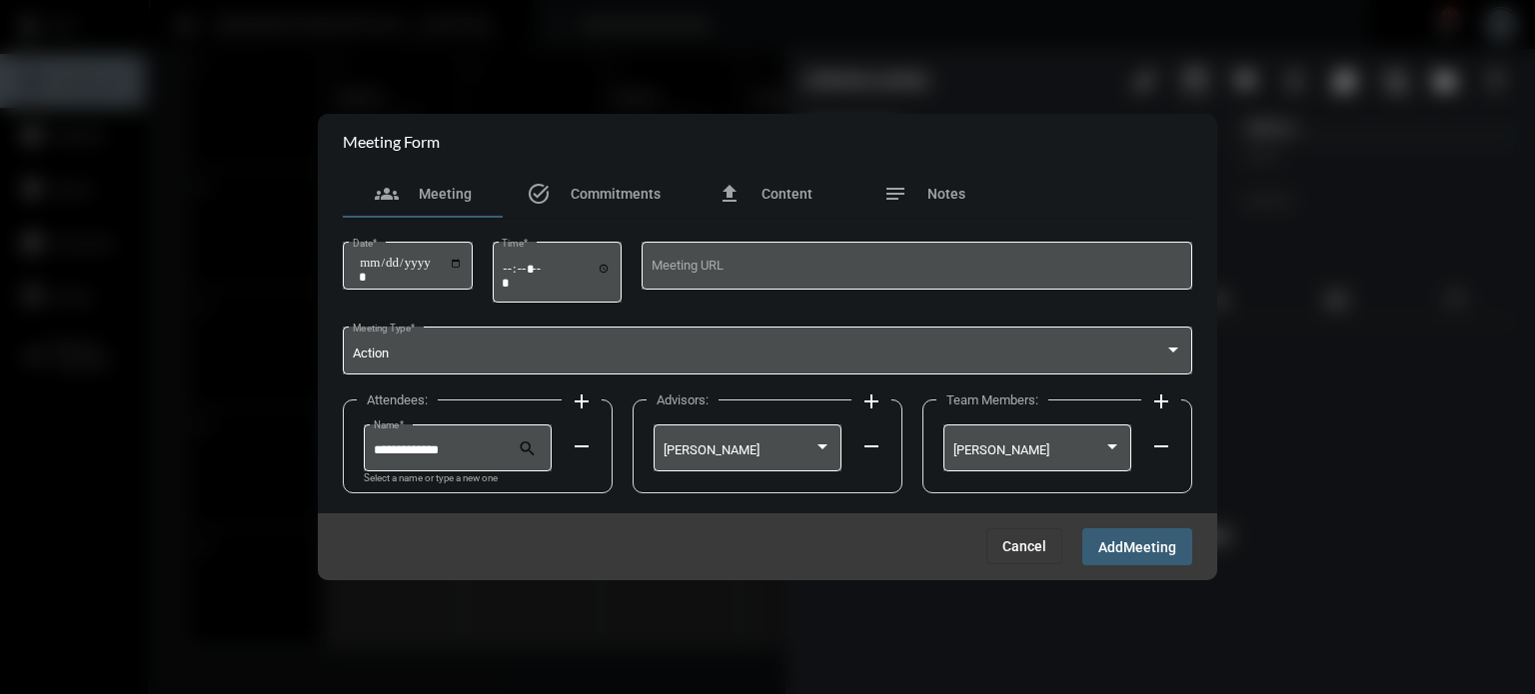
click at [1143, 544] on span "Meeting" at bounding box center [1149, 548] width 53 height 16
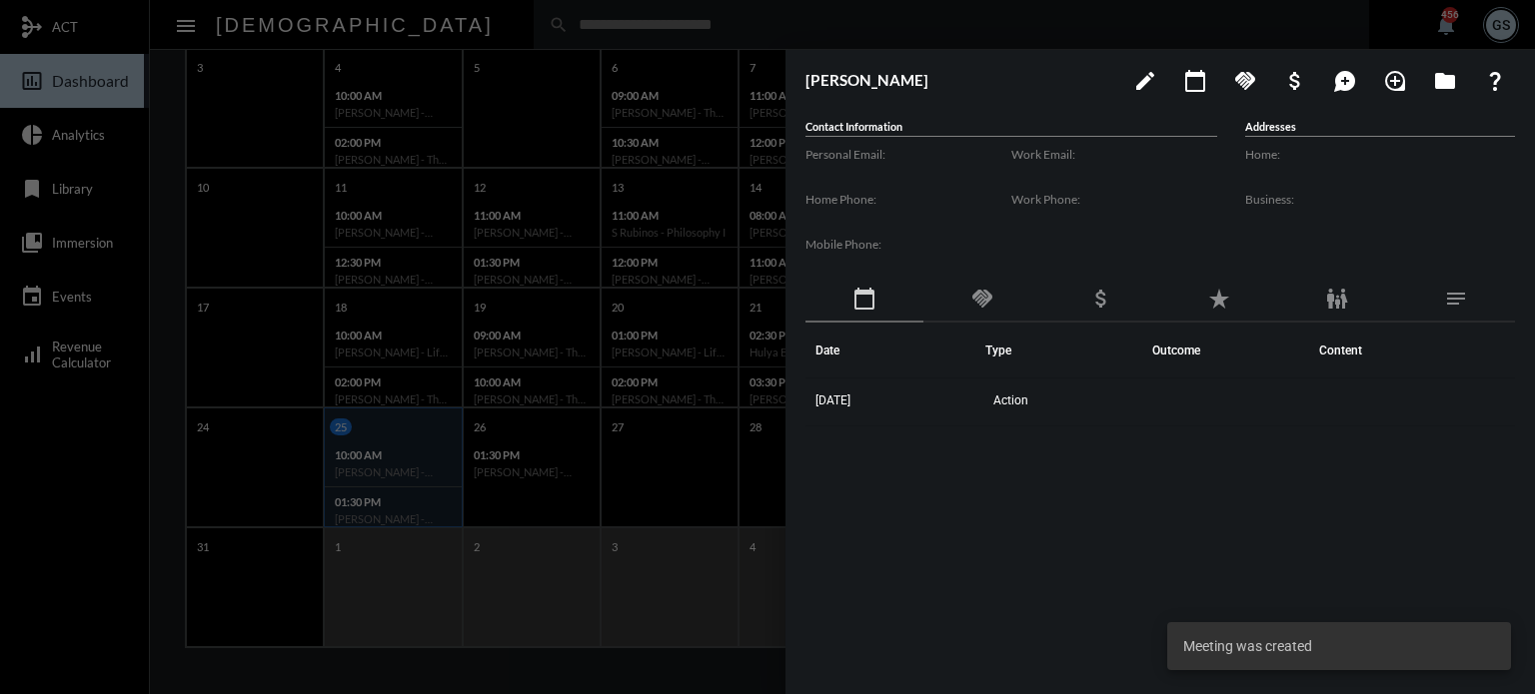
click at [568, 289] on div at bounding box center [767, 347] width 1535 height 694
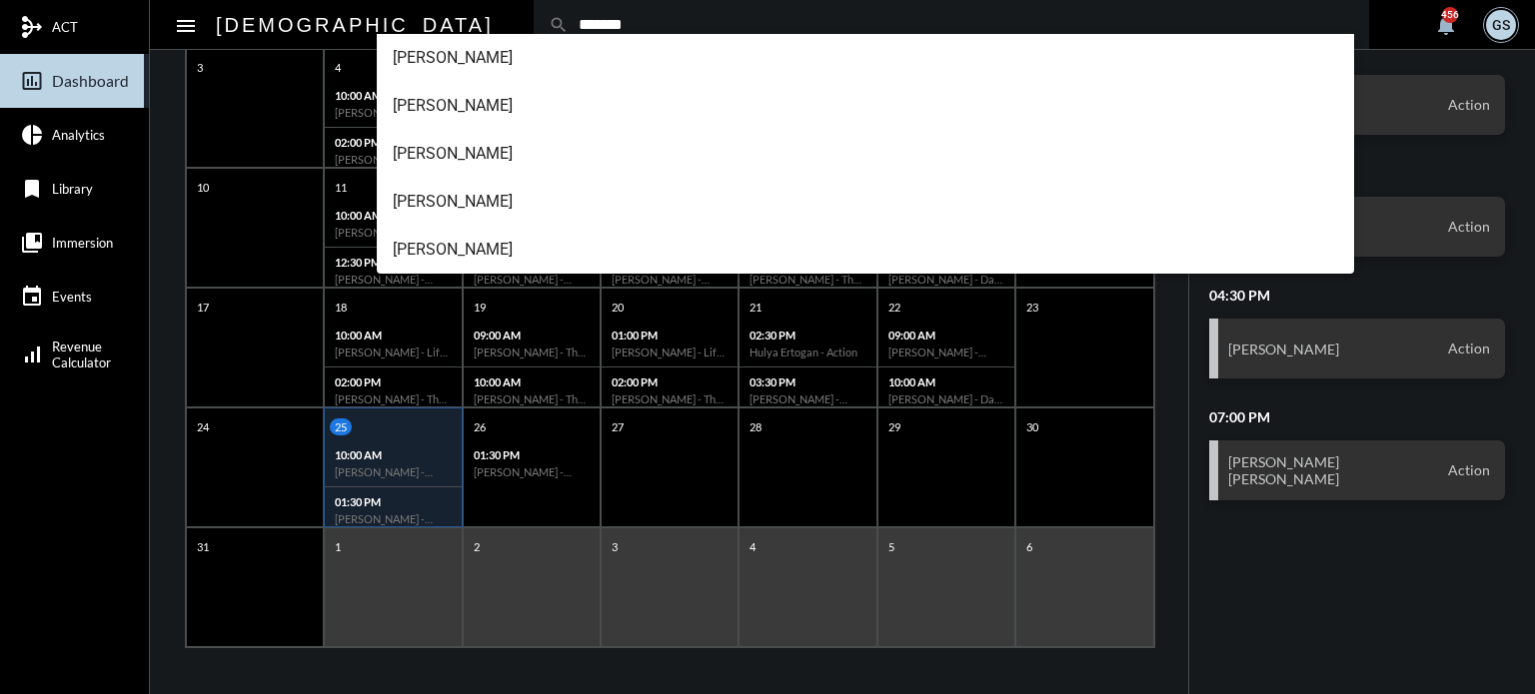
click at [569, 21] on input "*******" at bounding box center [961, 24] width 785 height 17
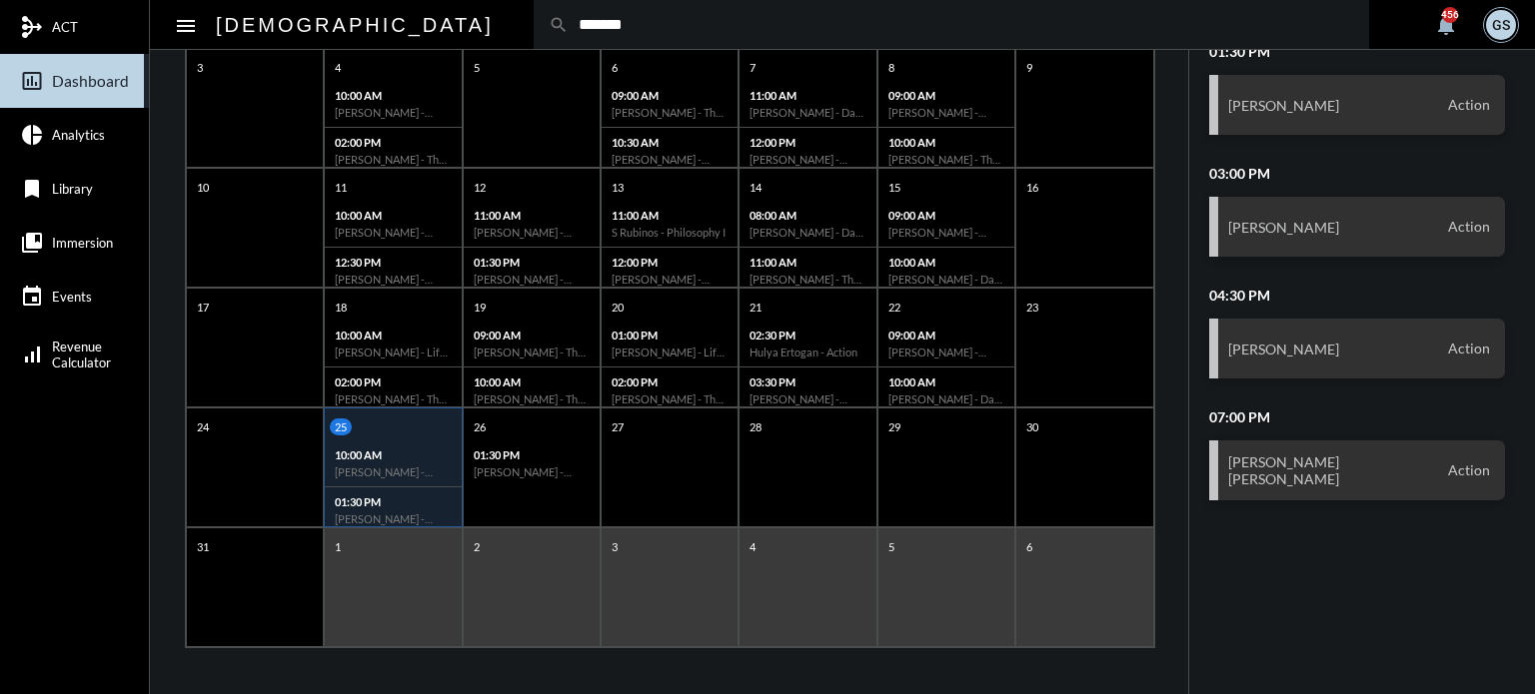
click at [569, 21] on input "*******" at bounding box center [961, 24] width 785 height 17
type input "******"
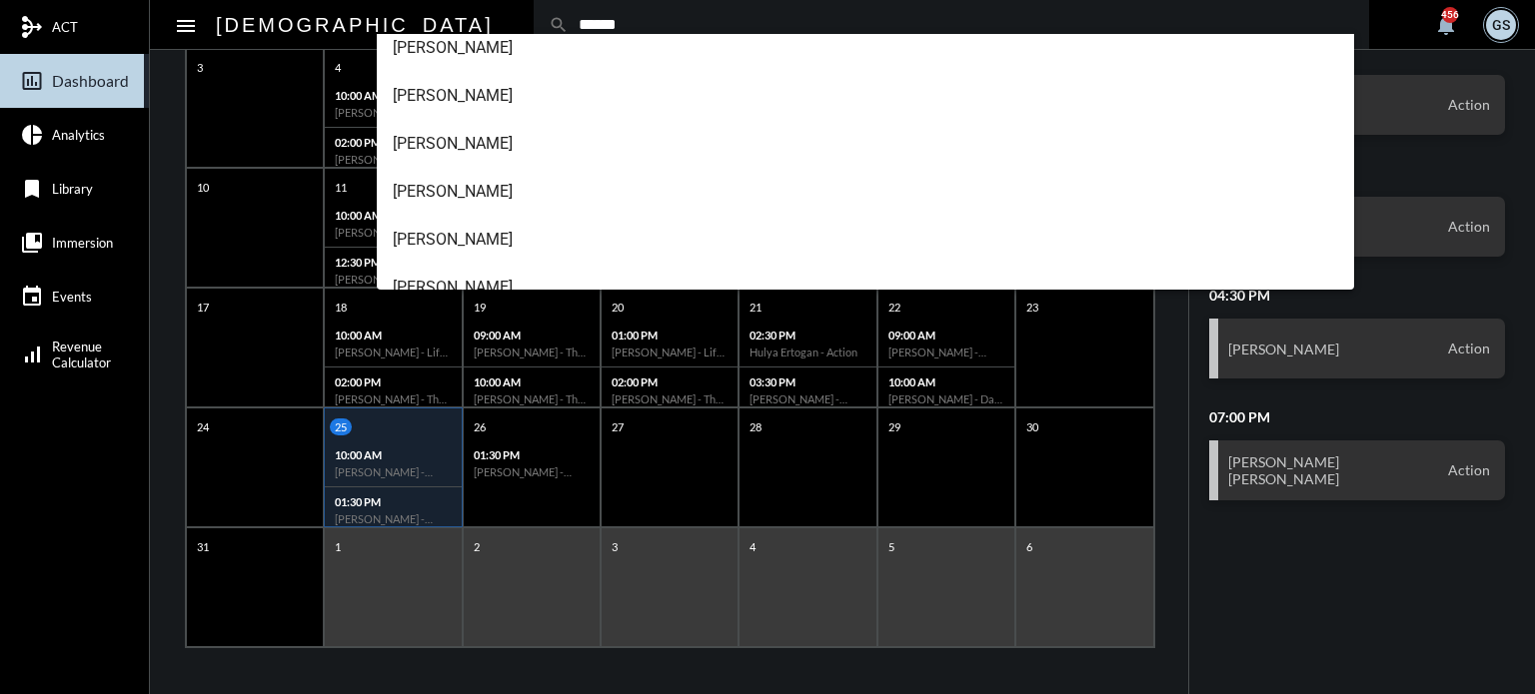
scroll to position [224, 0]
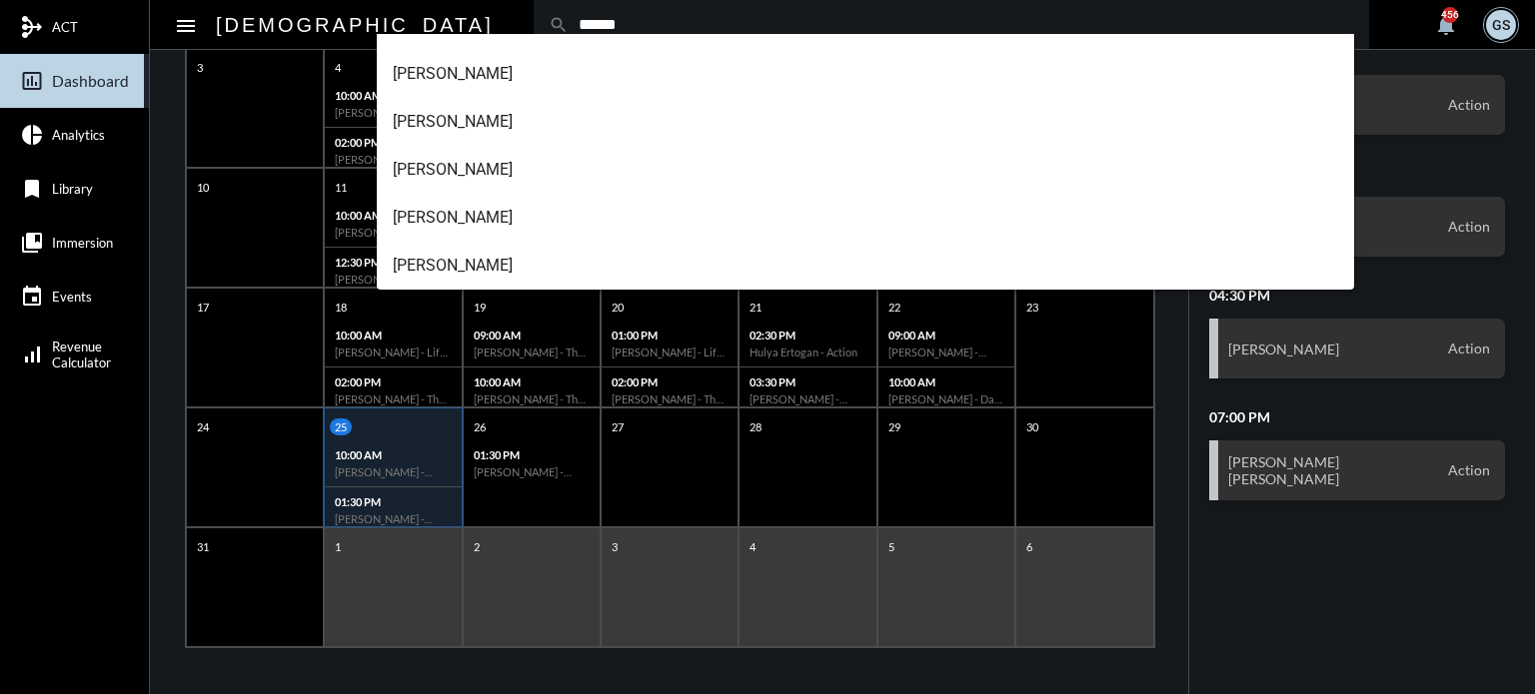
click at [64, 511] on mat-nav-list "mediation ACT insert_chart_outlined Dashboard pie_chart Analytics bookmark Libr…" at bounding box center [74, 347] width 149 height 694
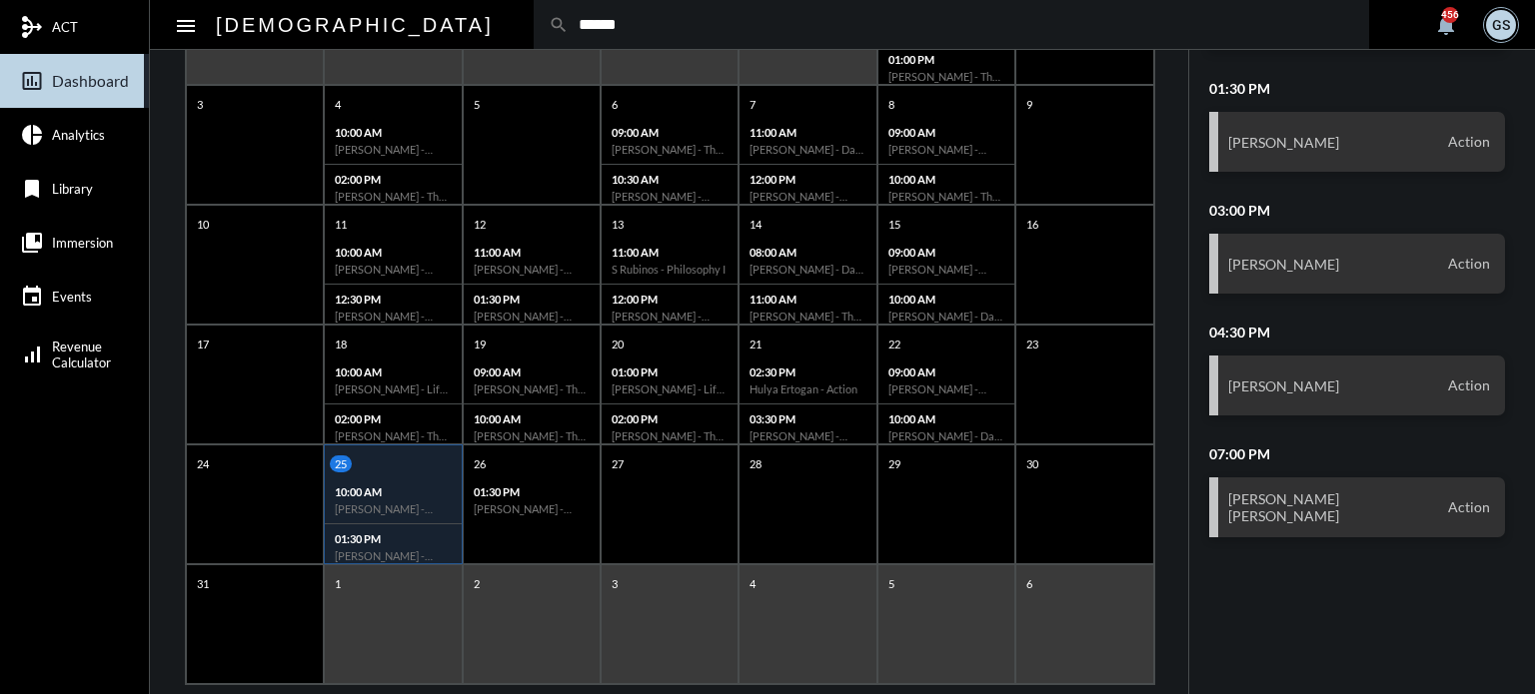
scroll to position [341, 0]
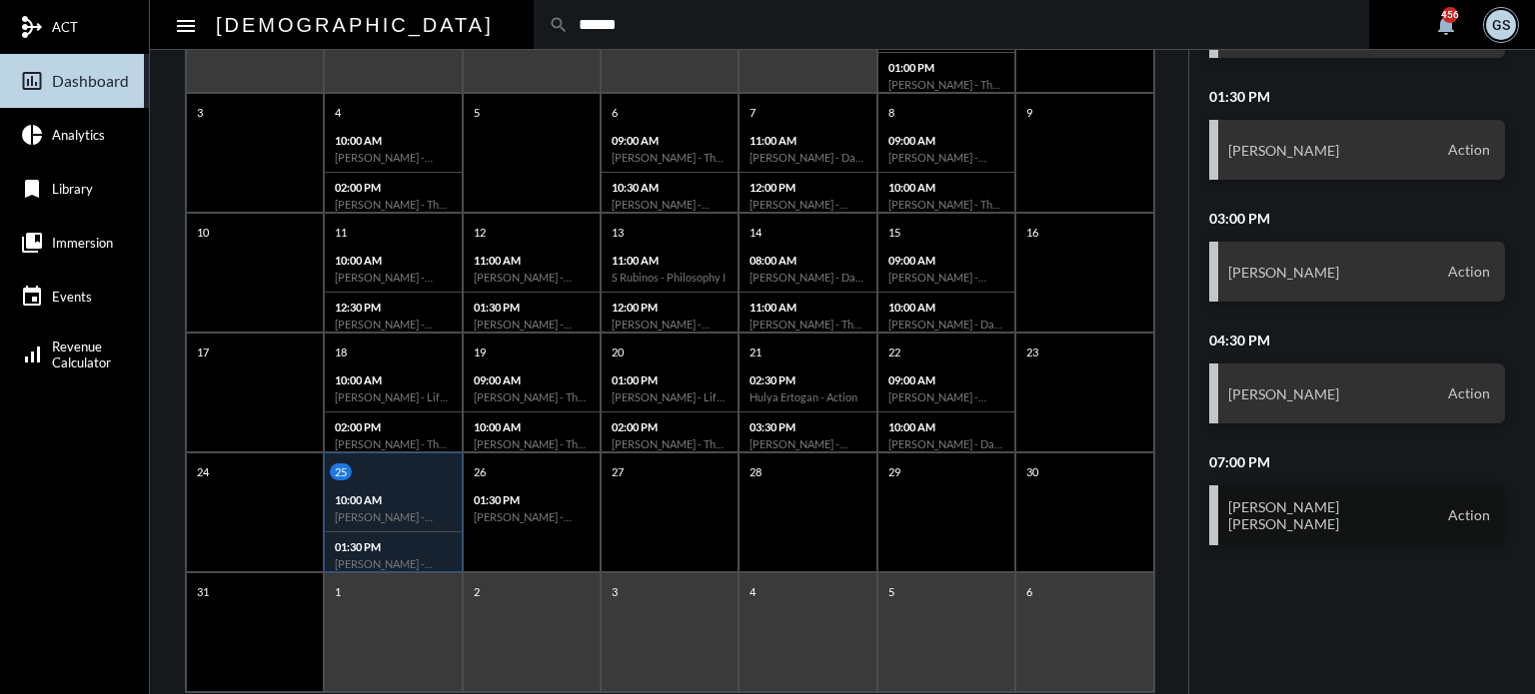
click at [1387, 504] on div "[PERSON_NAME] [PERSON_NAME] Action" at bounding box center [1357, 516] width 297 height 60
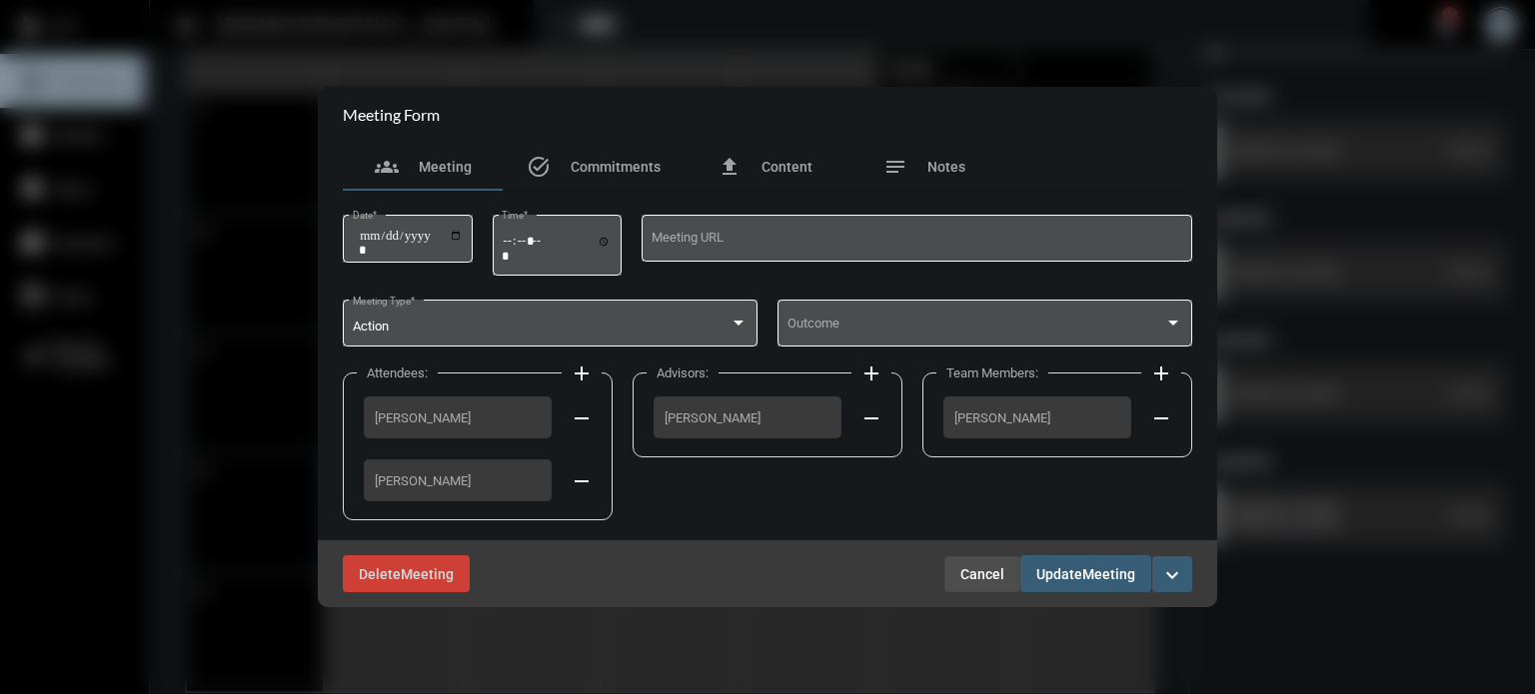
click at [977, 571] on span "Cancel" at bounding box center [982, 575] width 44 height 16
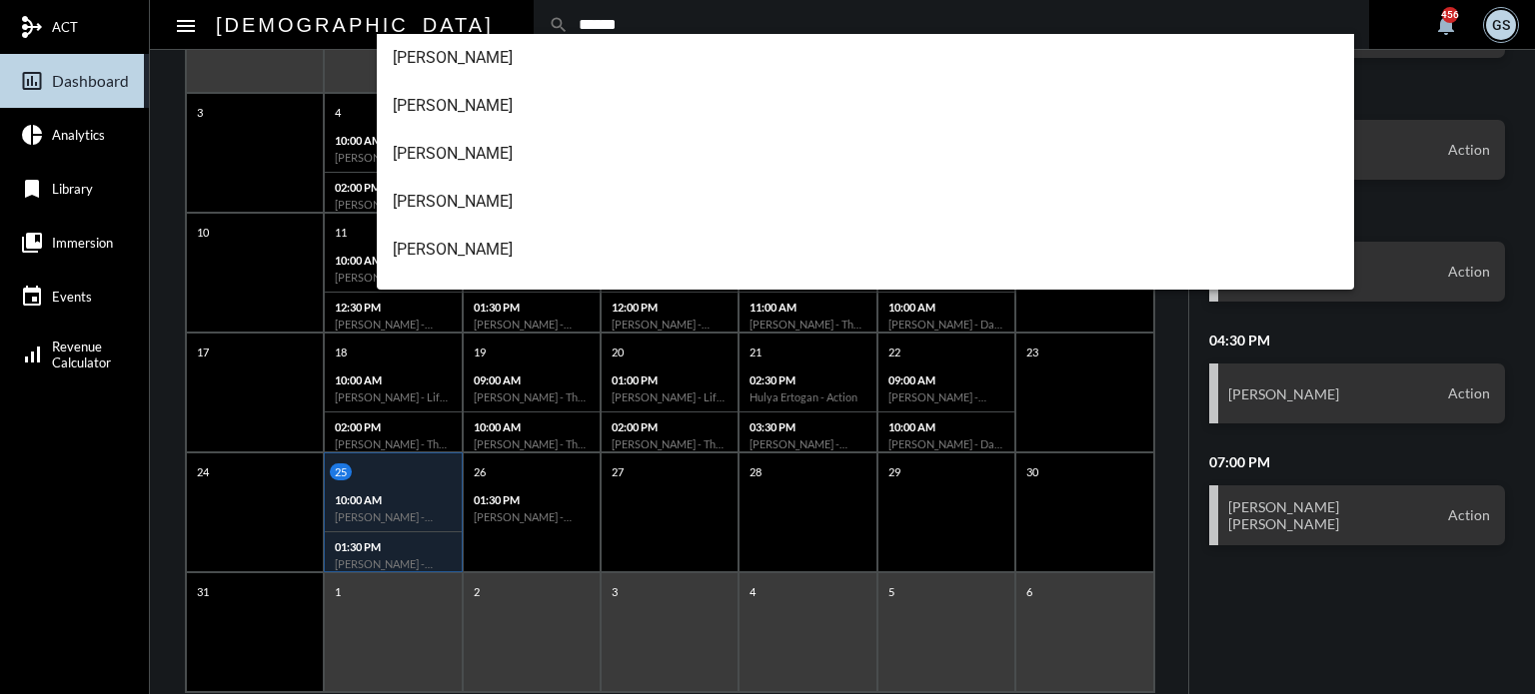
click at [569, 31] on input "******" at bounding box center [961, 24] width 785 height 17
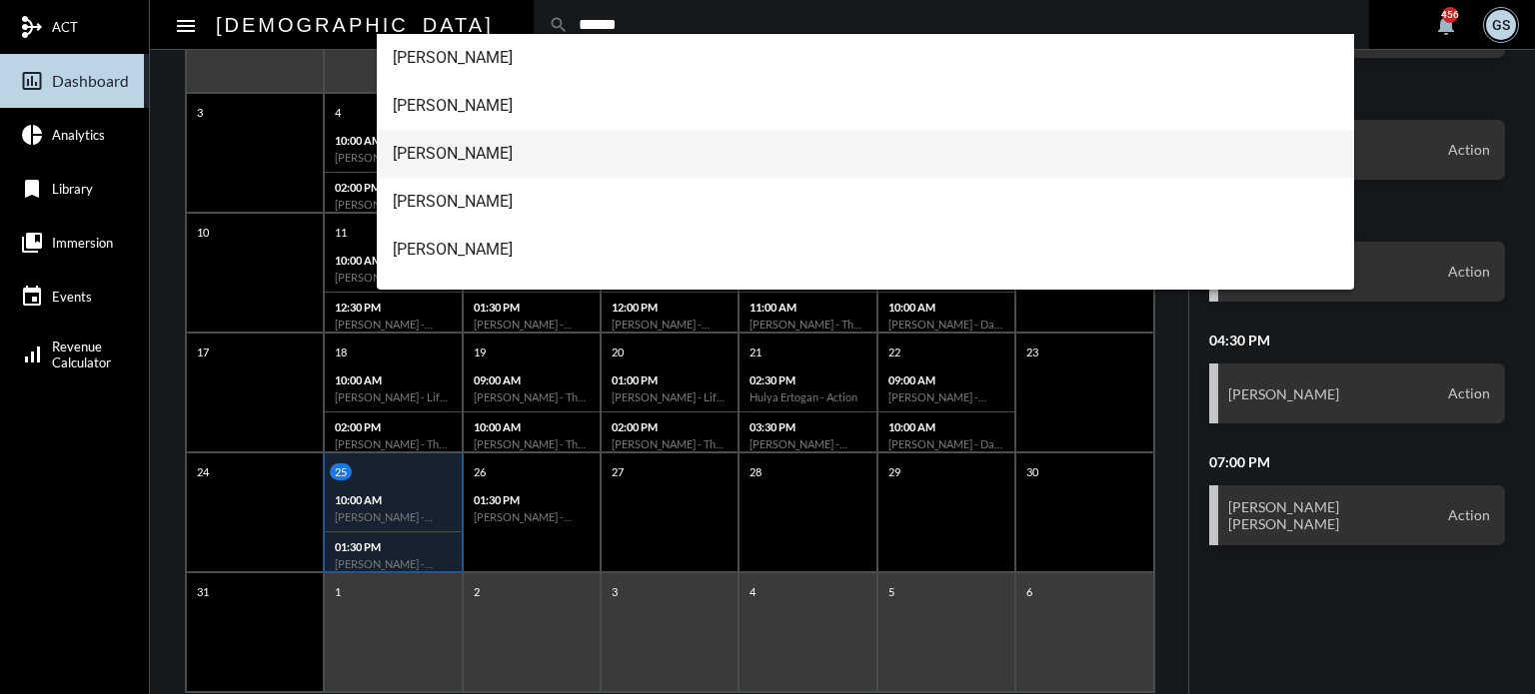
scroll to position [224, 0]
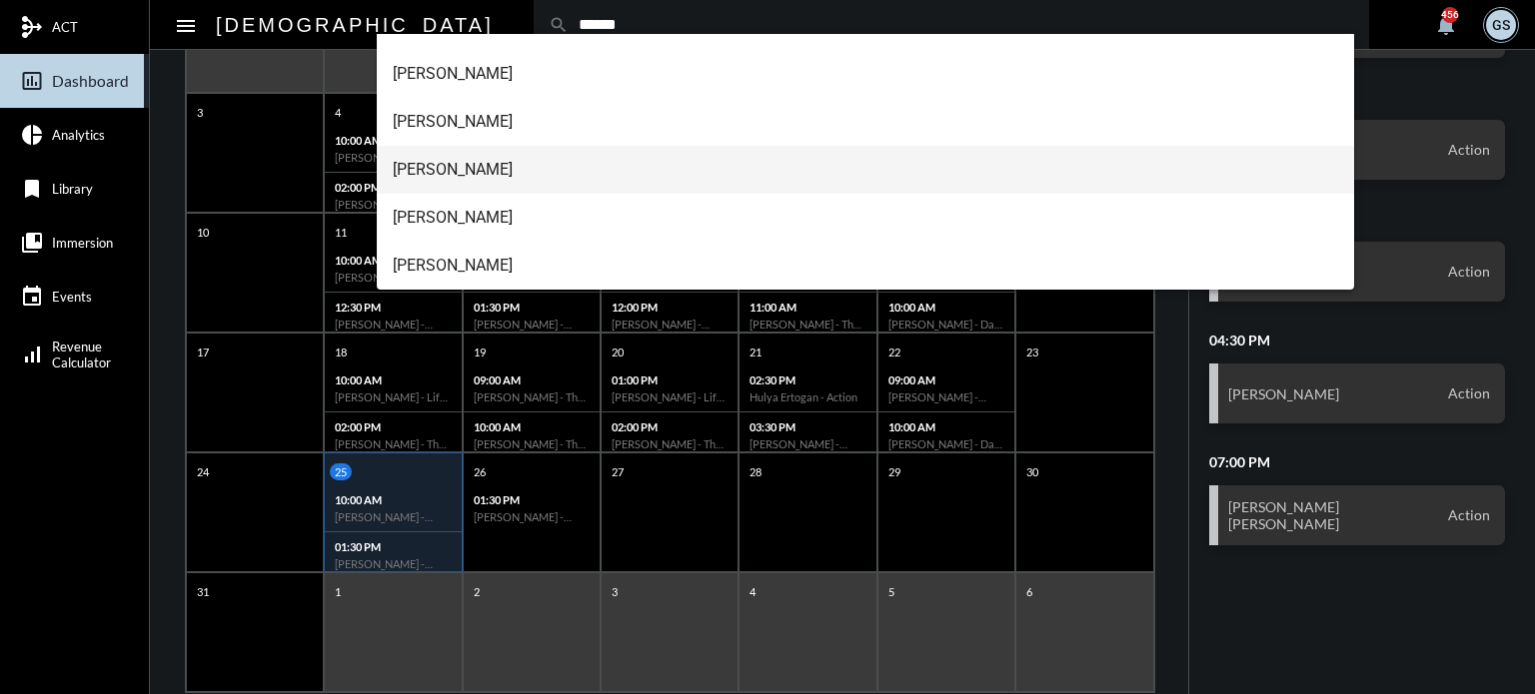
click at [473, 172] on span "[PERSON_NAME]" at bounding box center [866, 170] width 946 height 48
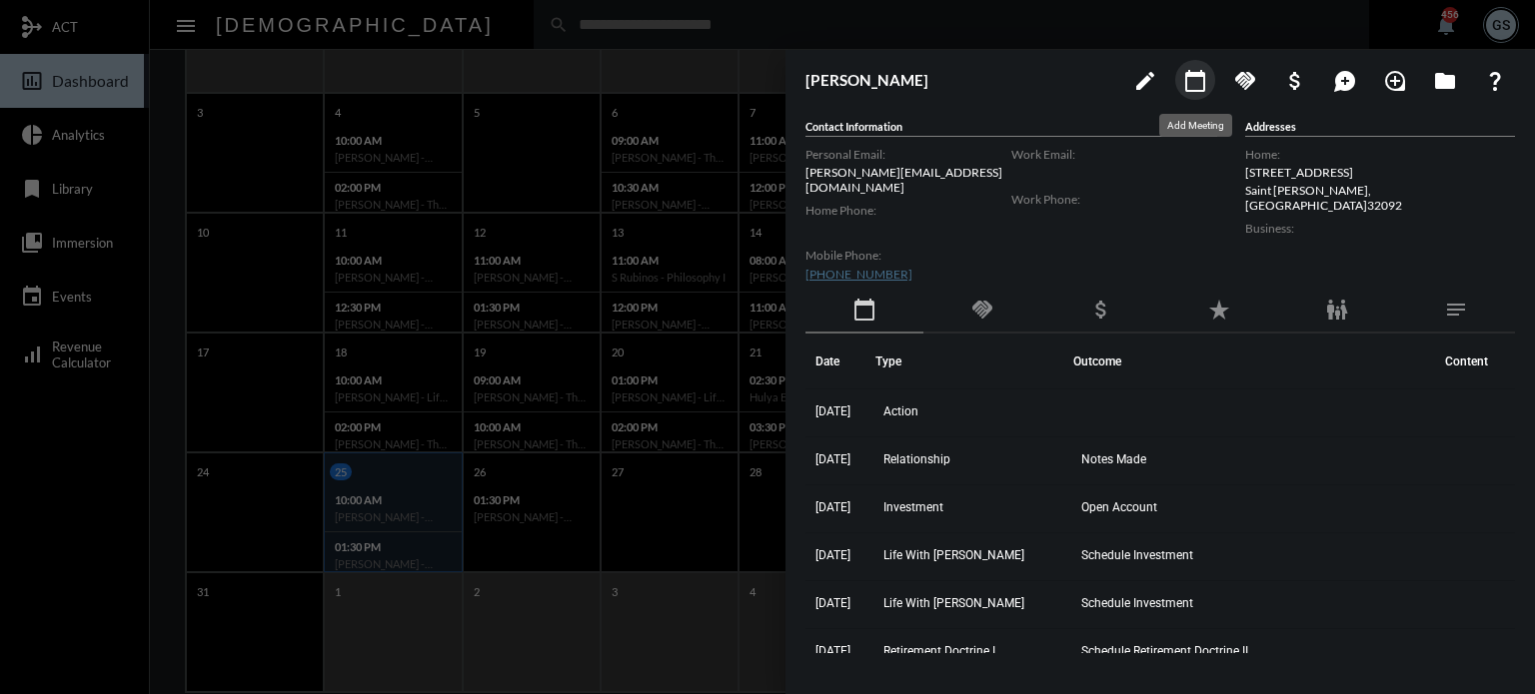
click at [1198, 89] on mat-icon "calendar_today" at bounding box center [1195, 81] width 24 height 24
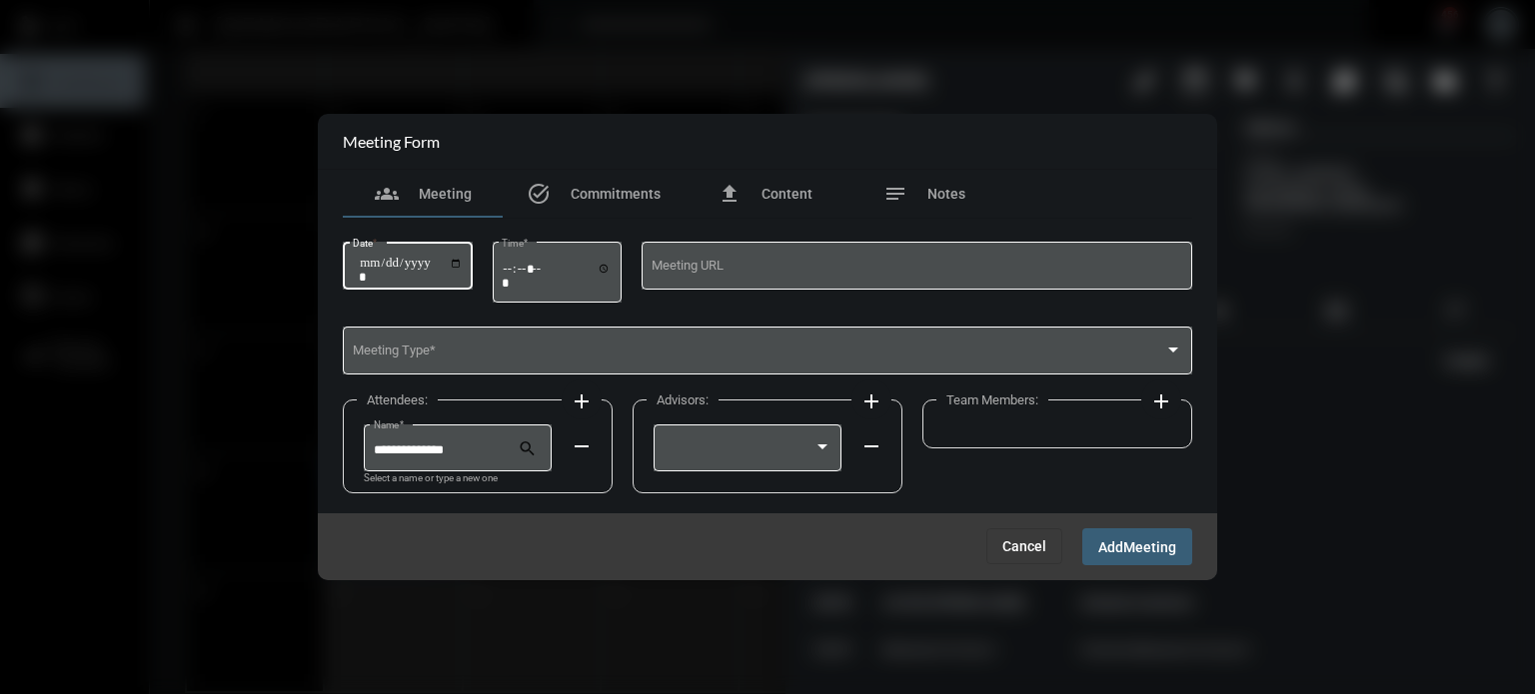
click at [444, 256] on input "Date *" at bounding box center [411, 270] width 104 height 28
click at [460, 263] on input "Date *" at bounding box center [411, 270] width 104 height 28
type input "**********"
click at [518, 267] on input "Time *" at bounding box center [557, 275] width 110 height 29
type input "*****"
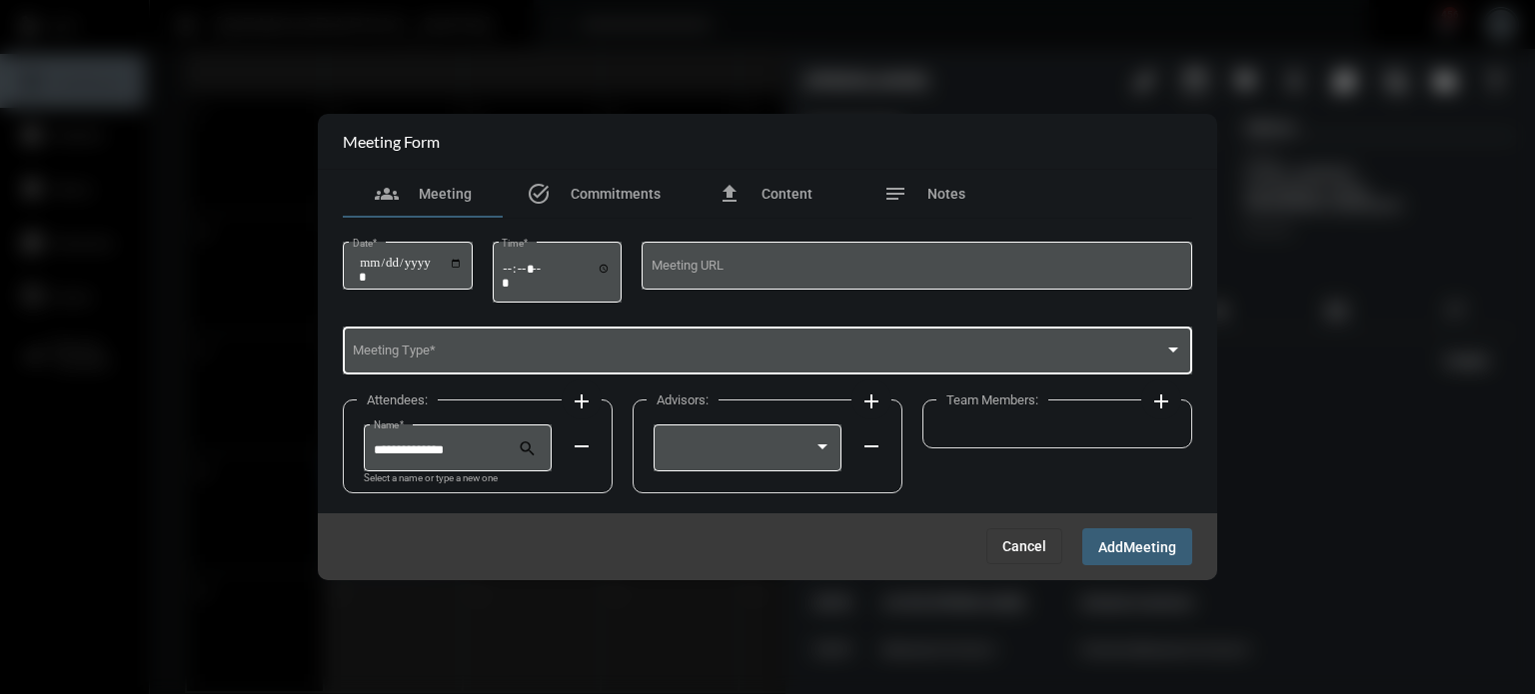
click at [454, 340] on div "Meeting Type *" at bounding box center [768, 349] width 830 height 51
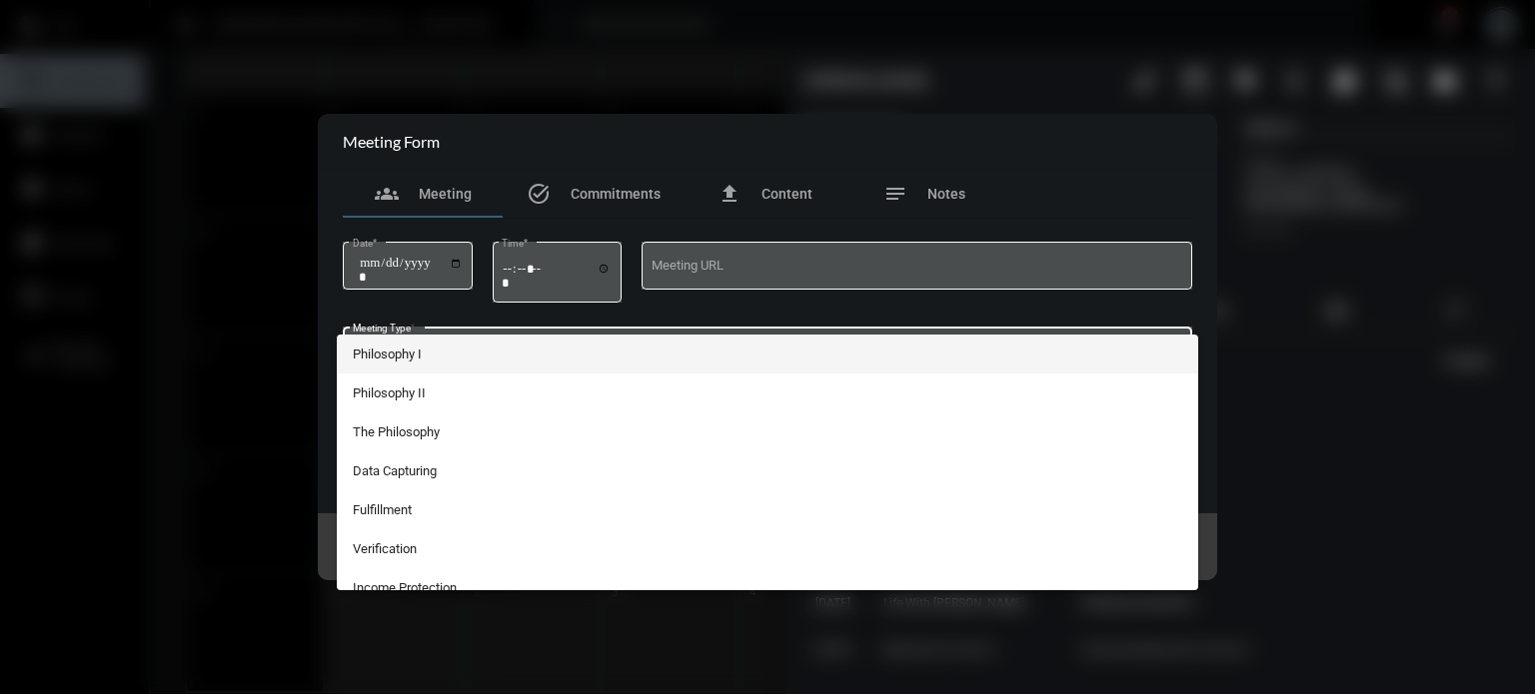
scroll to position [368, 0]
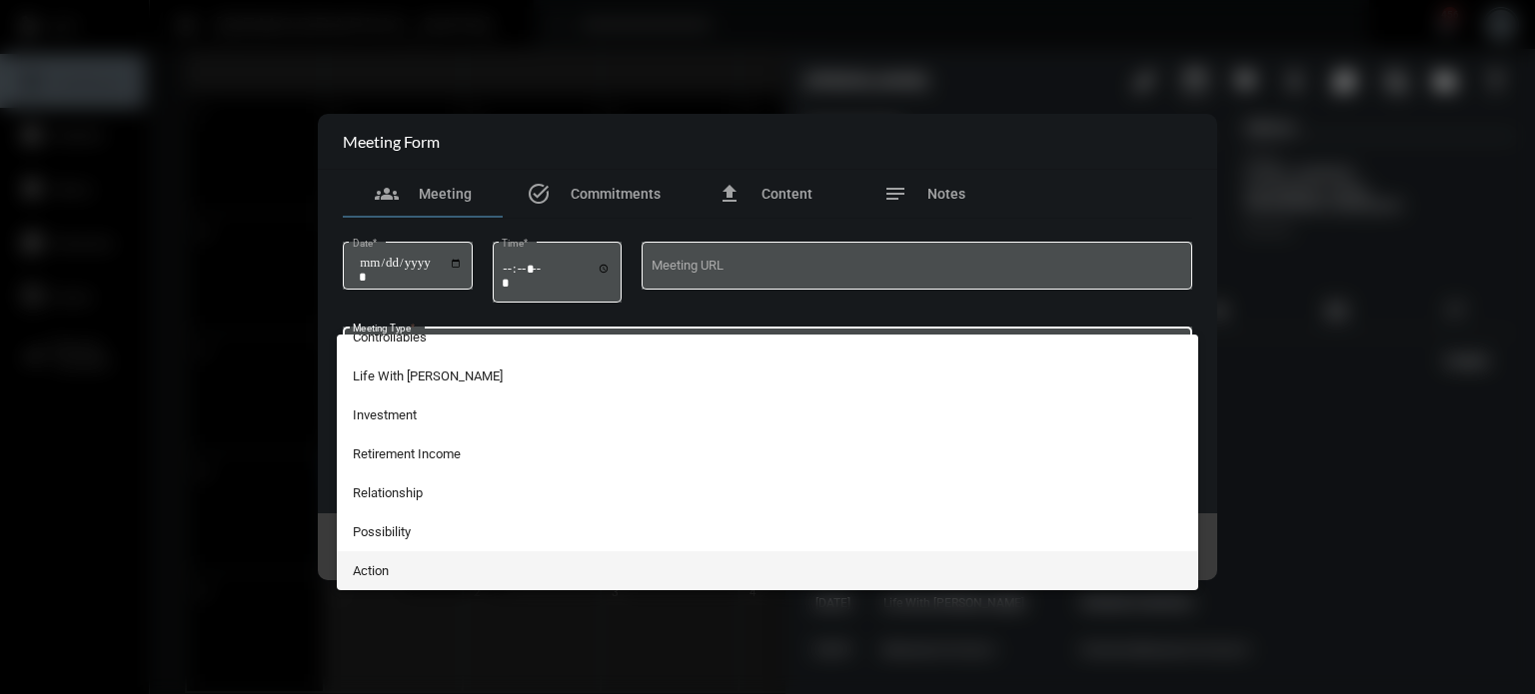
click at [403, 567] on span "Action" at bounding box center [768, 571] width 830 height 39
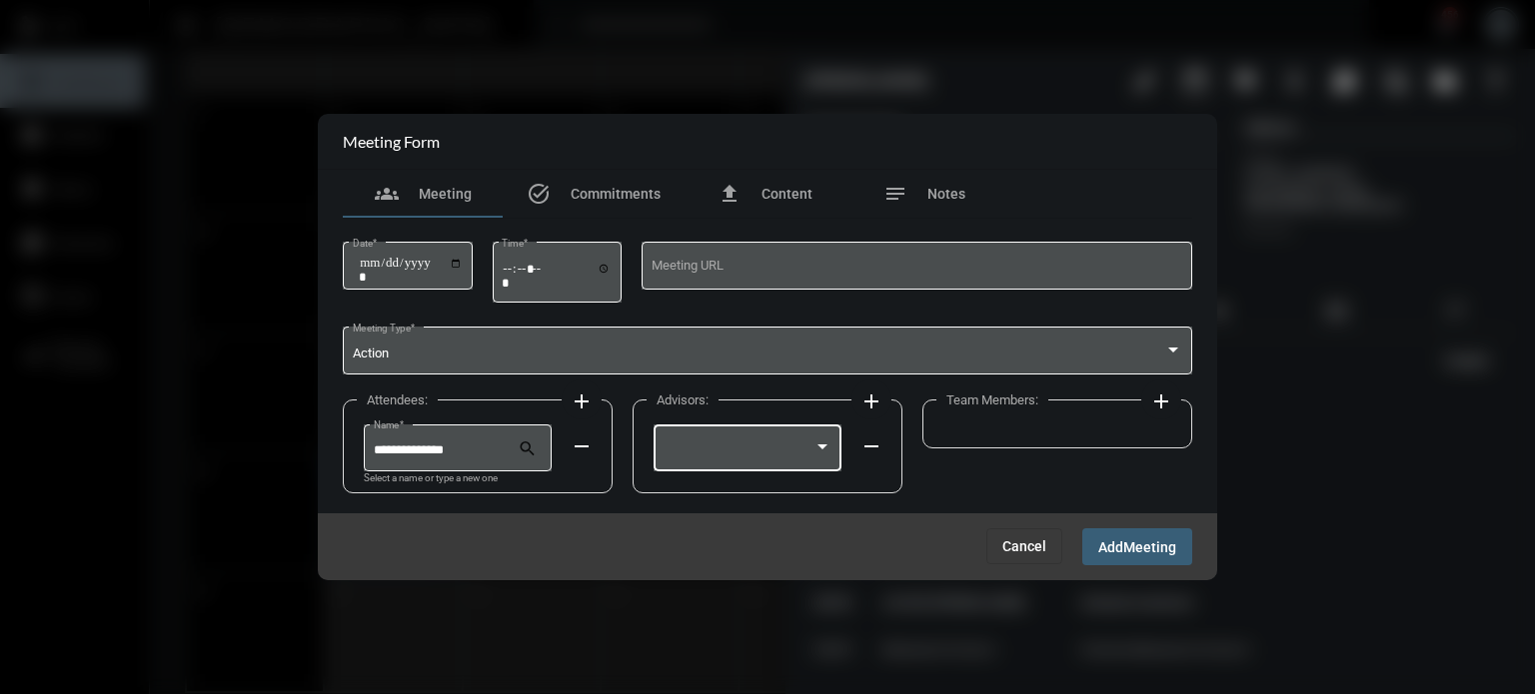
click at [832, 438] on div at bounding box center [747, 446] width 188 height 51
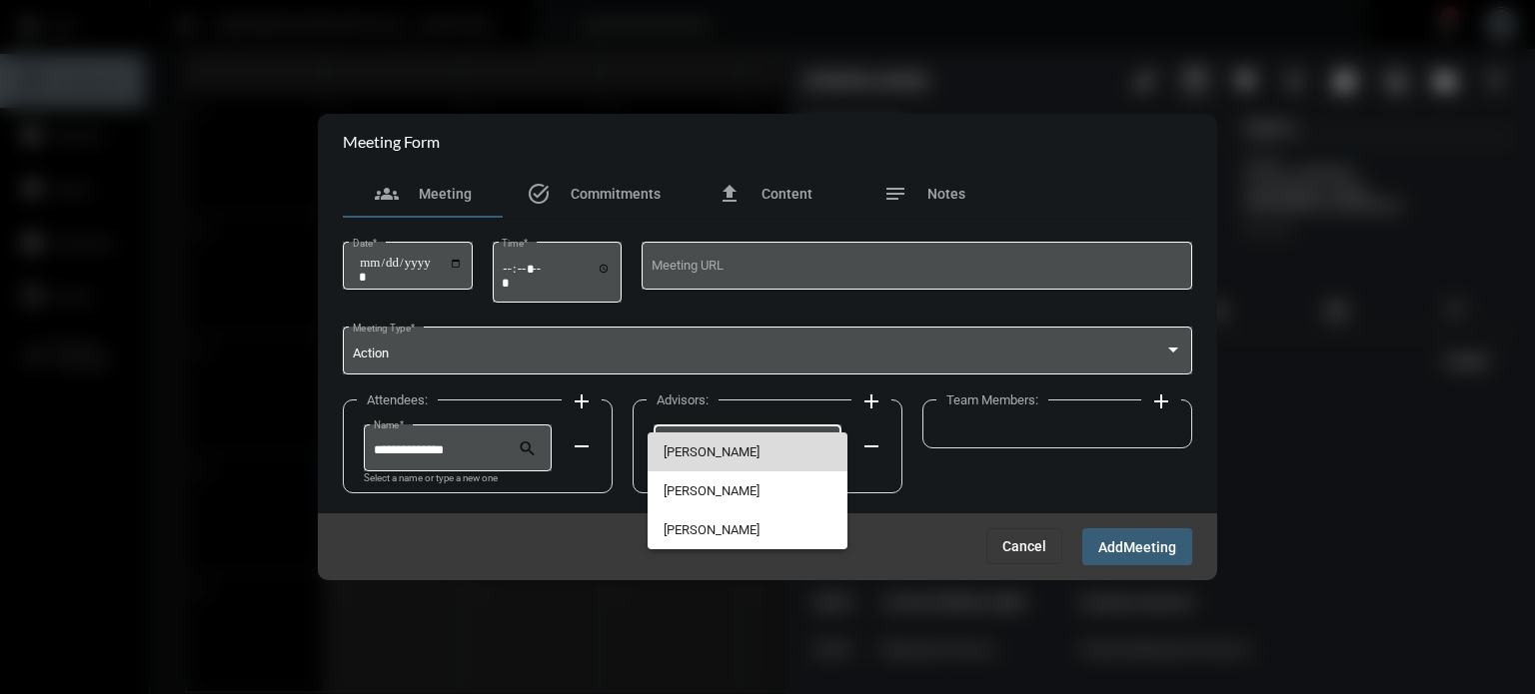
click at [750, 443] on span "[PERSON_NAME]" at bounding box center [747, 452] width 169 height 39
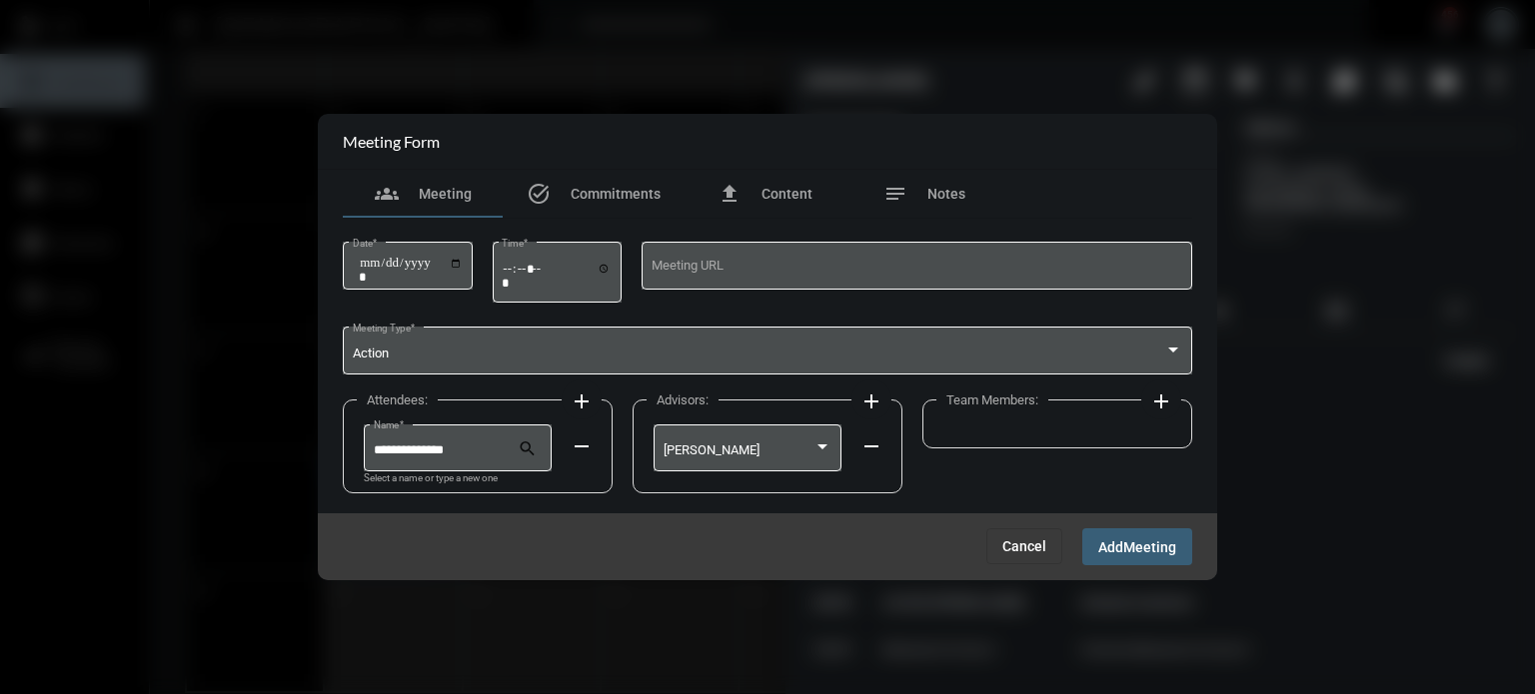
click at [750, 443] on div "[PERSON_NAME]" at bounding box center [747, 446] width 169 height 51
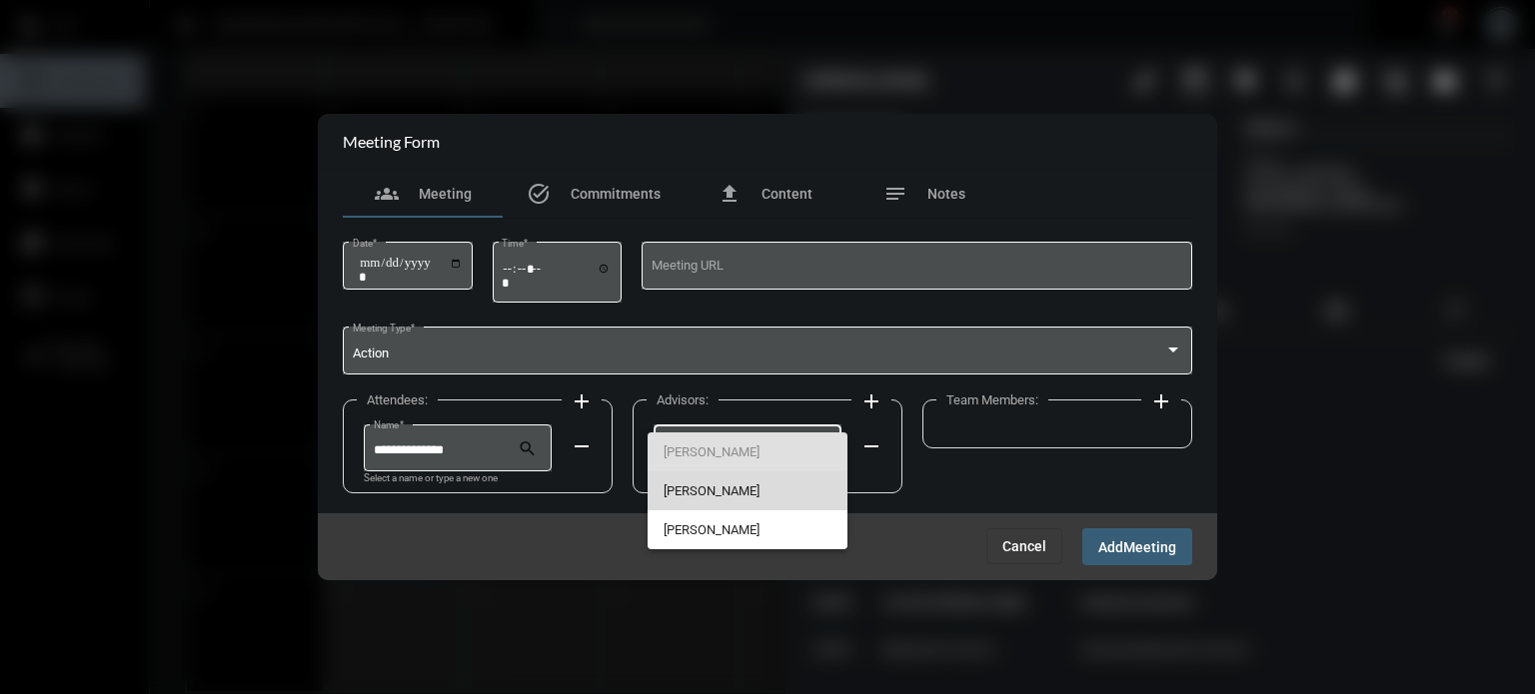
click at [715, 491] on span "[PERSON_NAME]" at bounding box center [747, 491] width 169 height 39
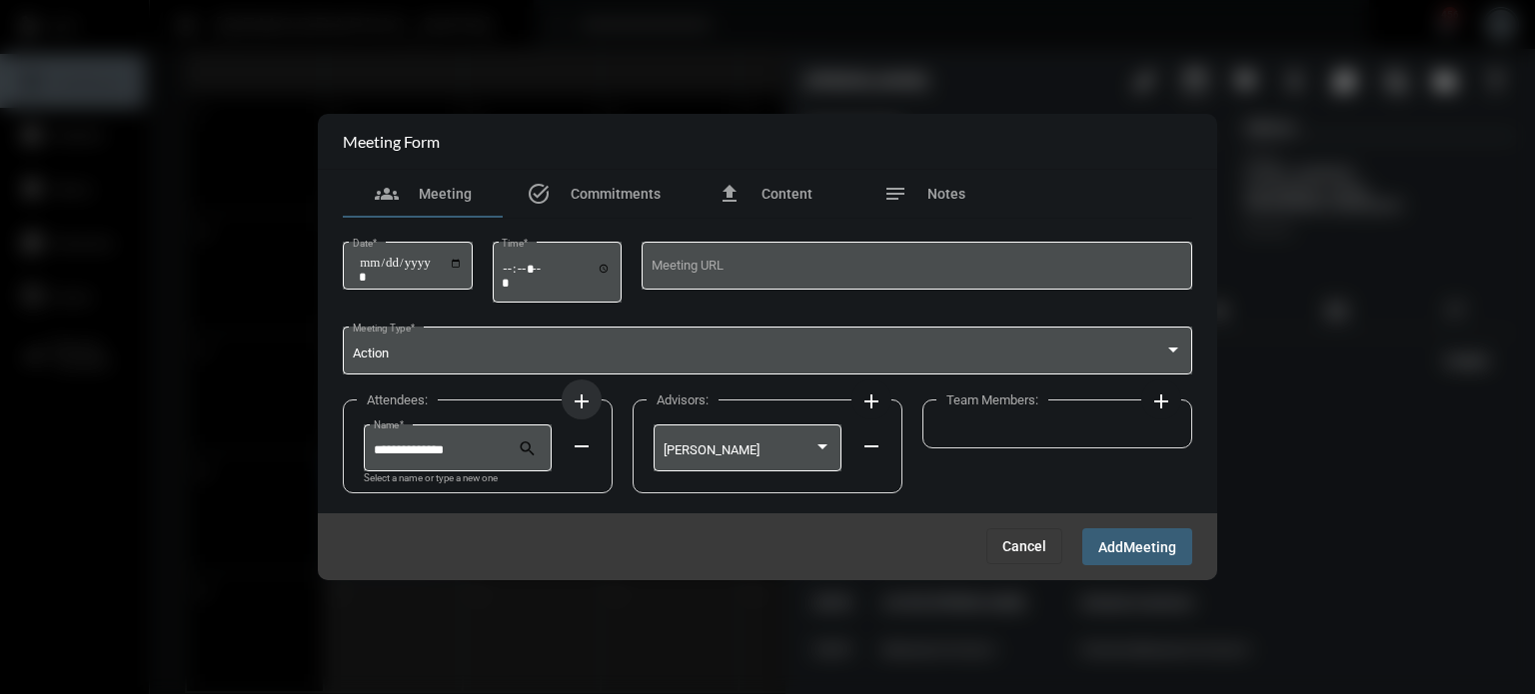
click at [583, 400] on mat-icon "add" at bounding box center [582, 402] width 24 height 24
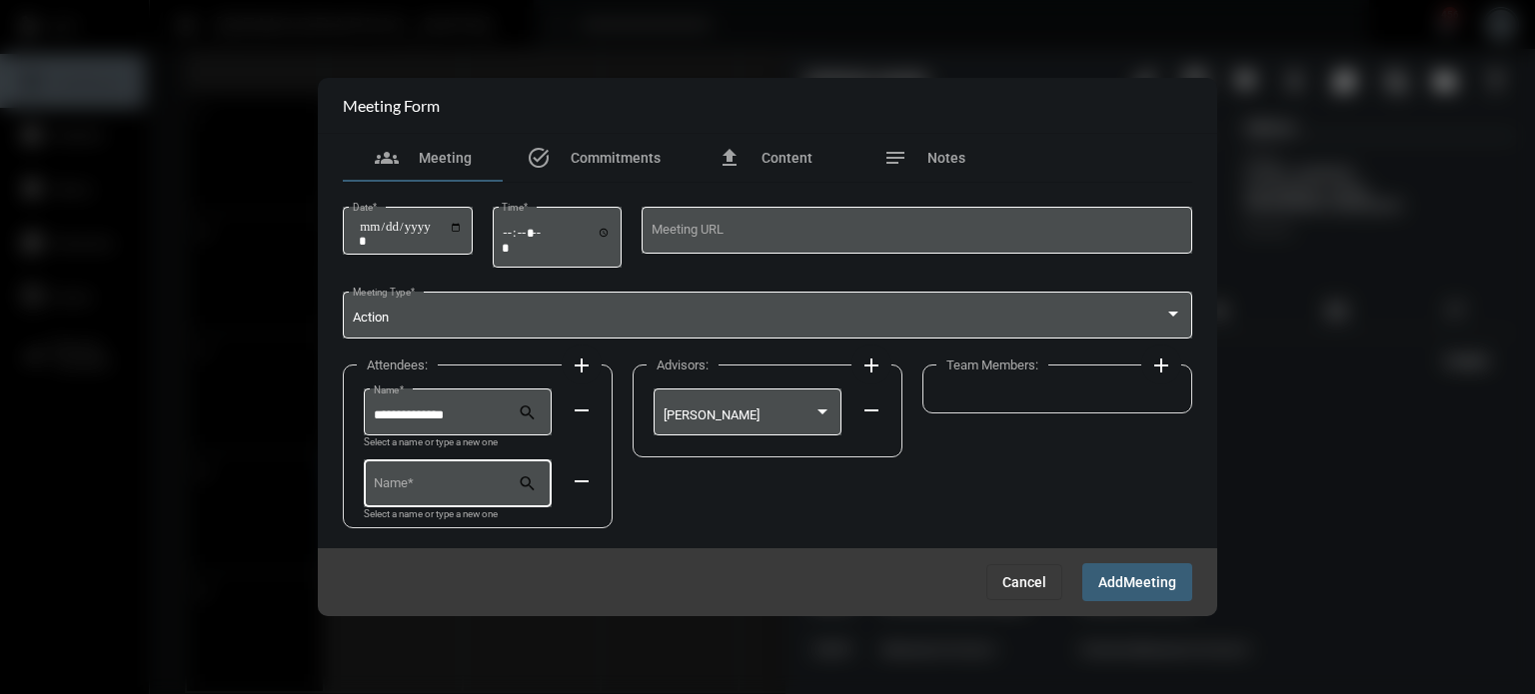
click at [438, 479] on div "Name *" at bounding box center [446, 482] width 145 height 51
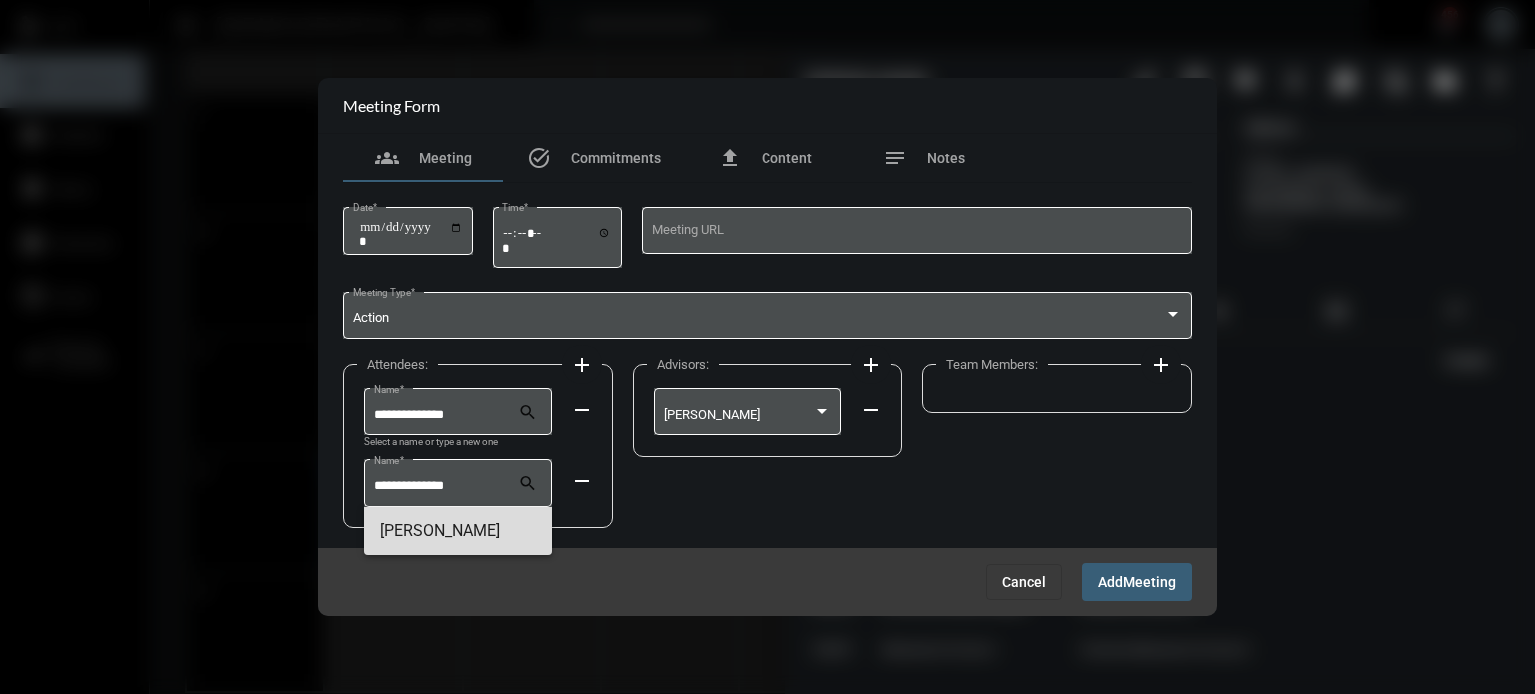
click at [450, 532] on span "[PERSON_NAME]" at bounding box center [458, 532] width 156 height 48
type input "**********"
click at [1155, 358] on mat-icon "add" at bounding box center [1161, 366] width 24 height 24
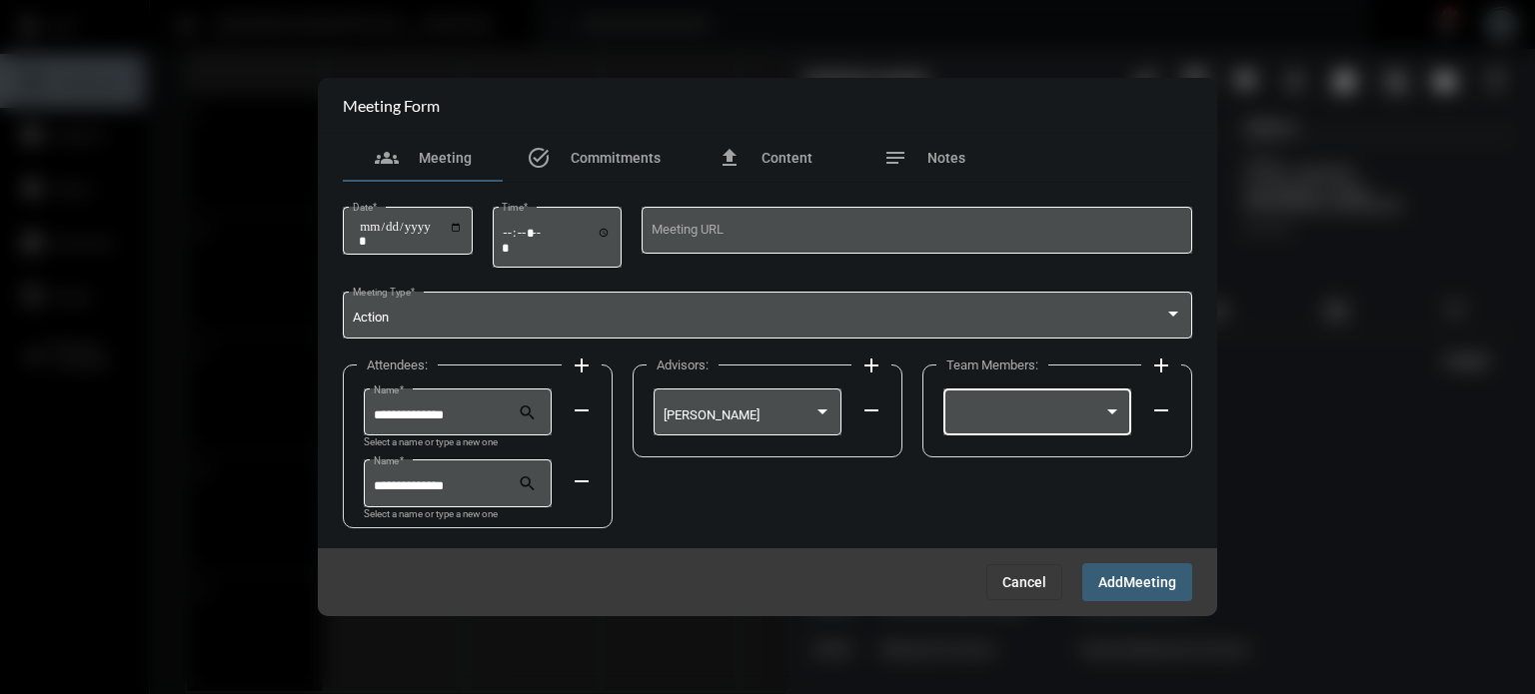
click at [1058, 412] on div at bounding box center [1028, 416] width 151 height 15
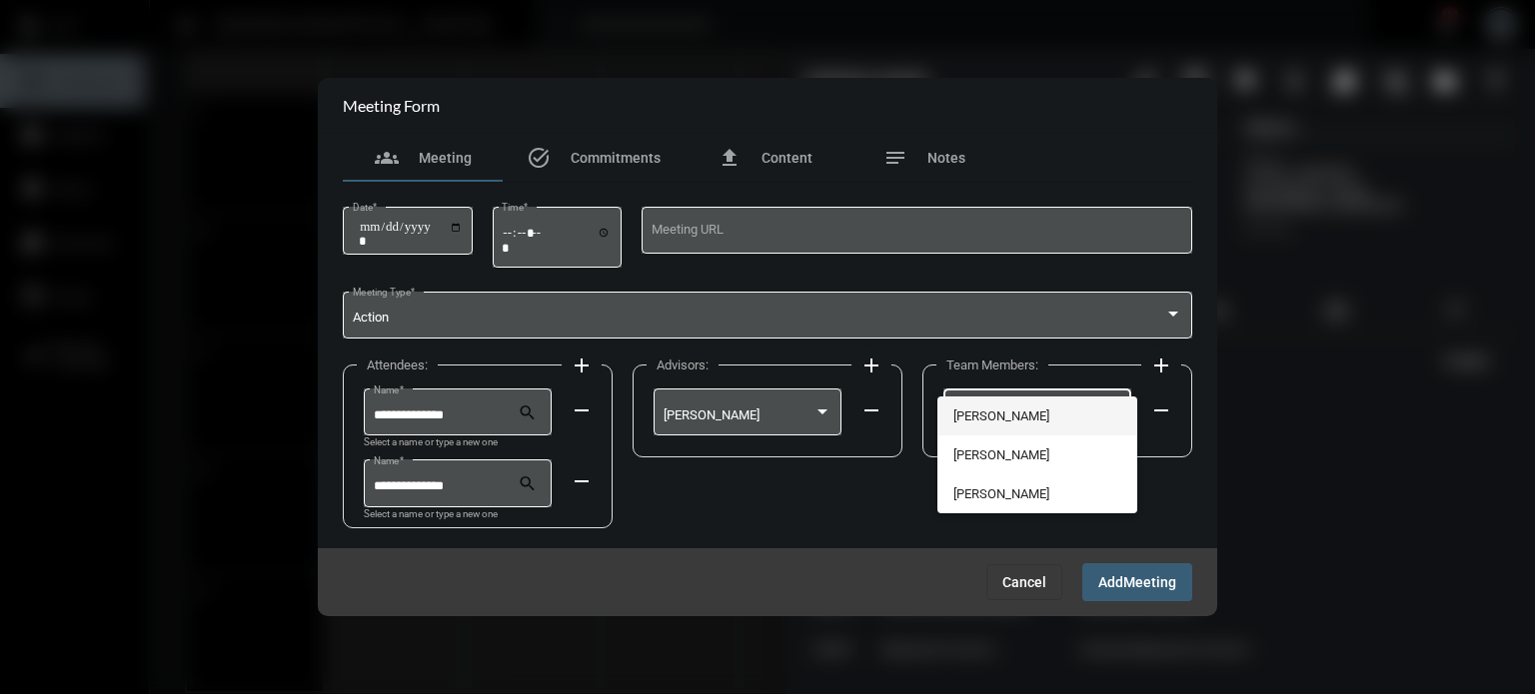
click at [1021, 411] on span "[PERSON_NAME]" at bounding box center [1037, 416] width 169 height 39
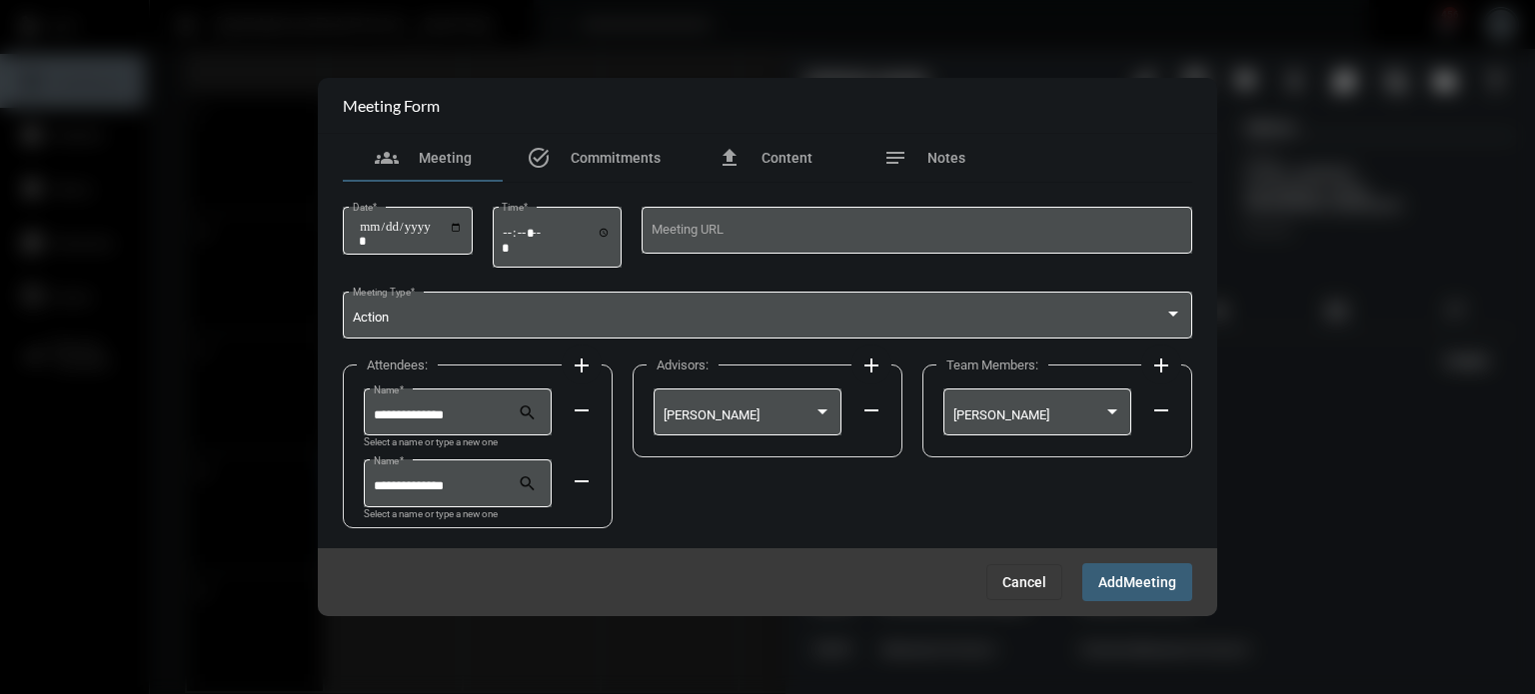
click at [1137, 575] on span "Meeting" at bounding box center [1149, 583] width 53 height 16
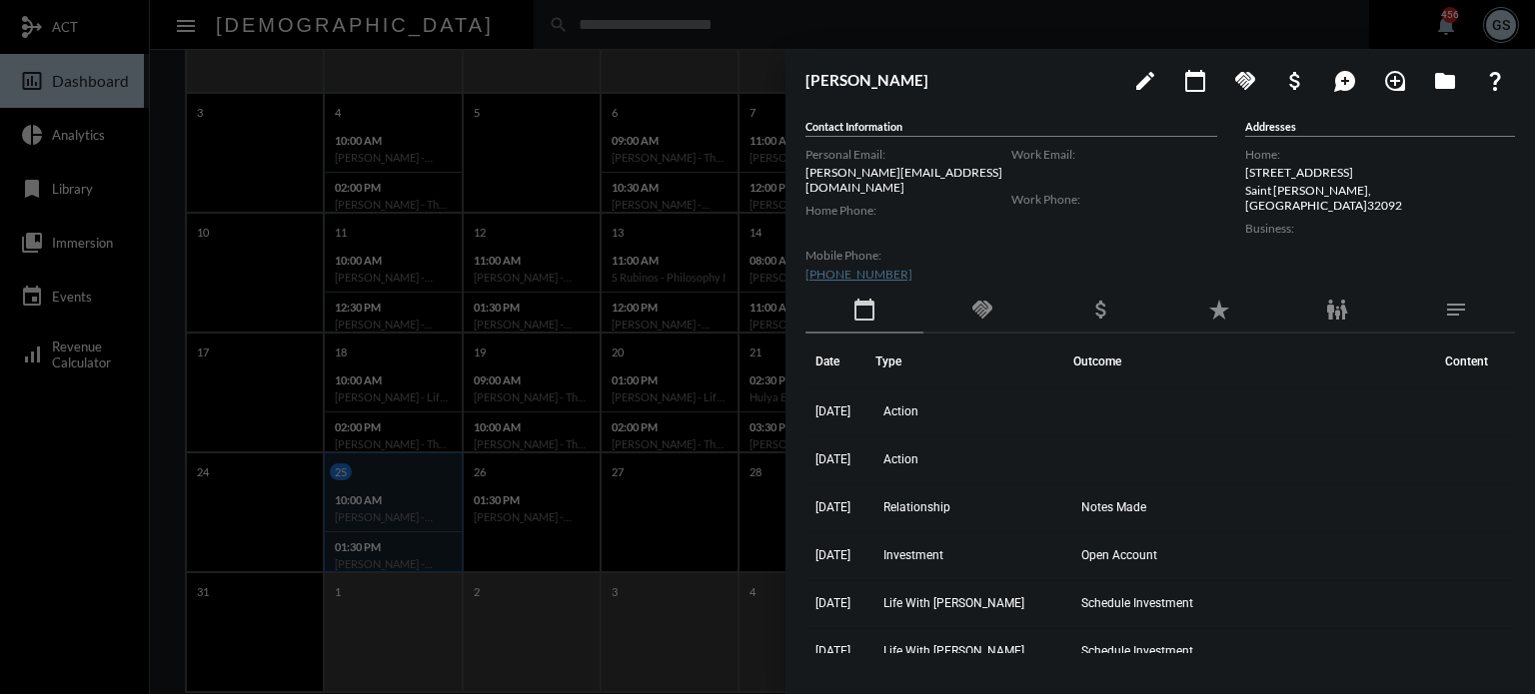
click at [80, 490] on div at bounding box center [767, 347] width 1535 height 694
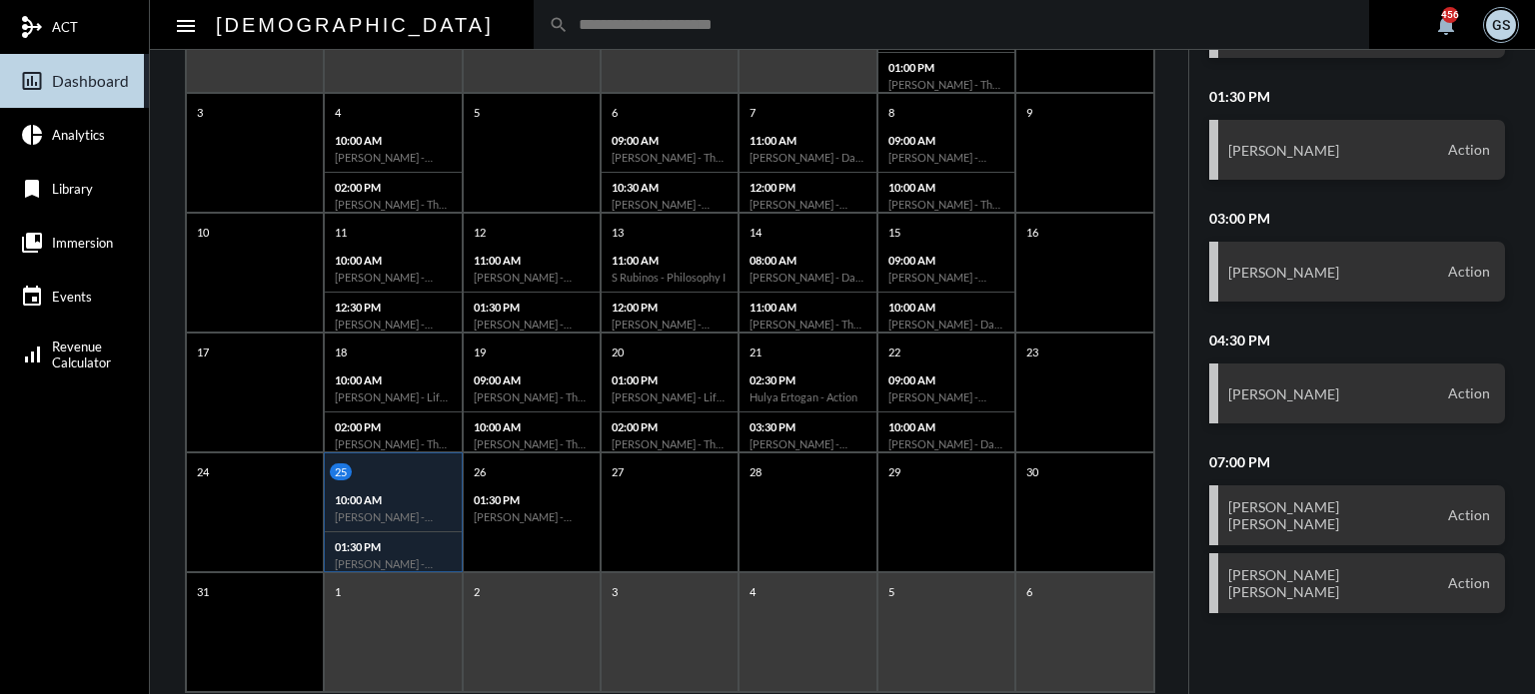
click at [382, 507] on div "10:00 AM [PERSON_NAME] - Action" at bounding box center [393, 509] width 136 height 47
click at [549, 503] on p "01:30 PM" at bounding box center [532, 500] width 116 height 13
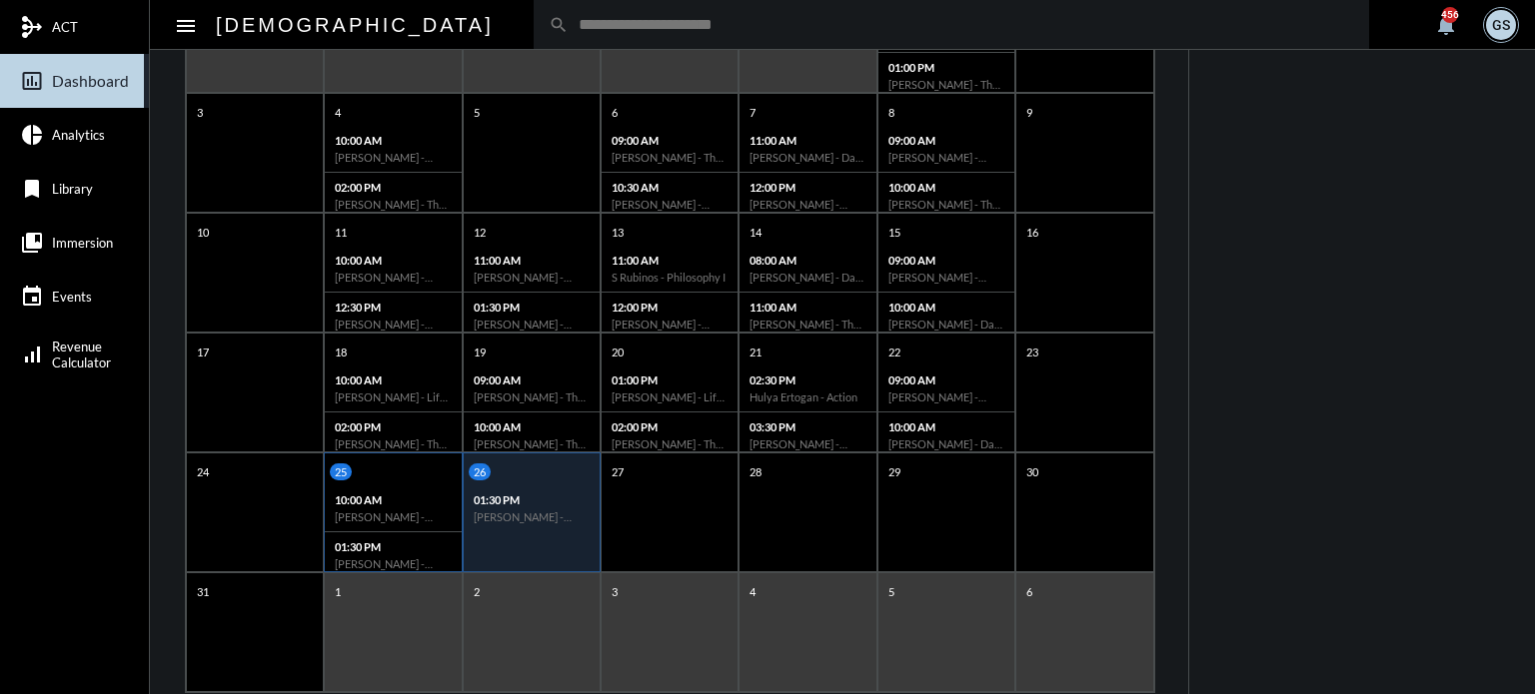
click at [432, 507] on div "10:00 AM [PERSON_NAME] - Action" at bounding box center [393, 509] width 136 height 47
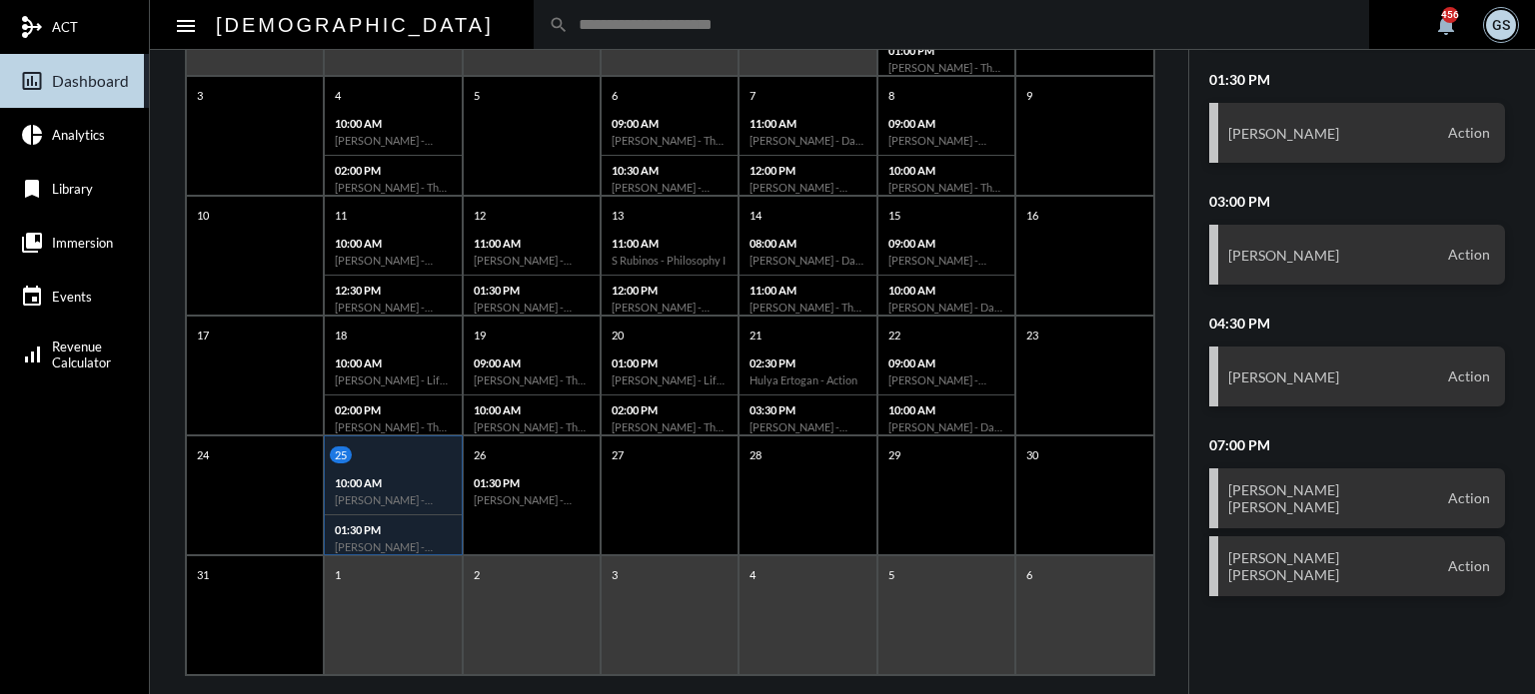
scroll to position [386, 0]
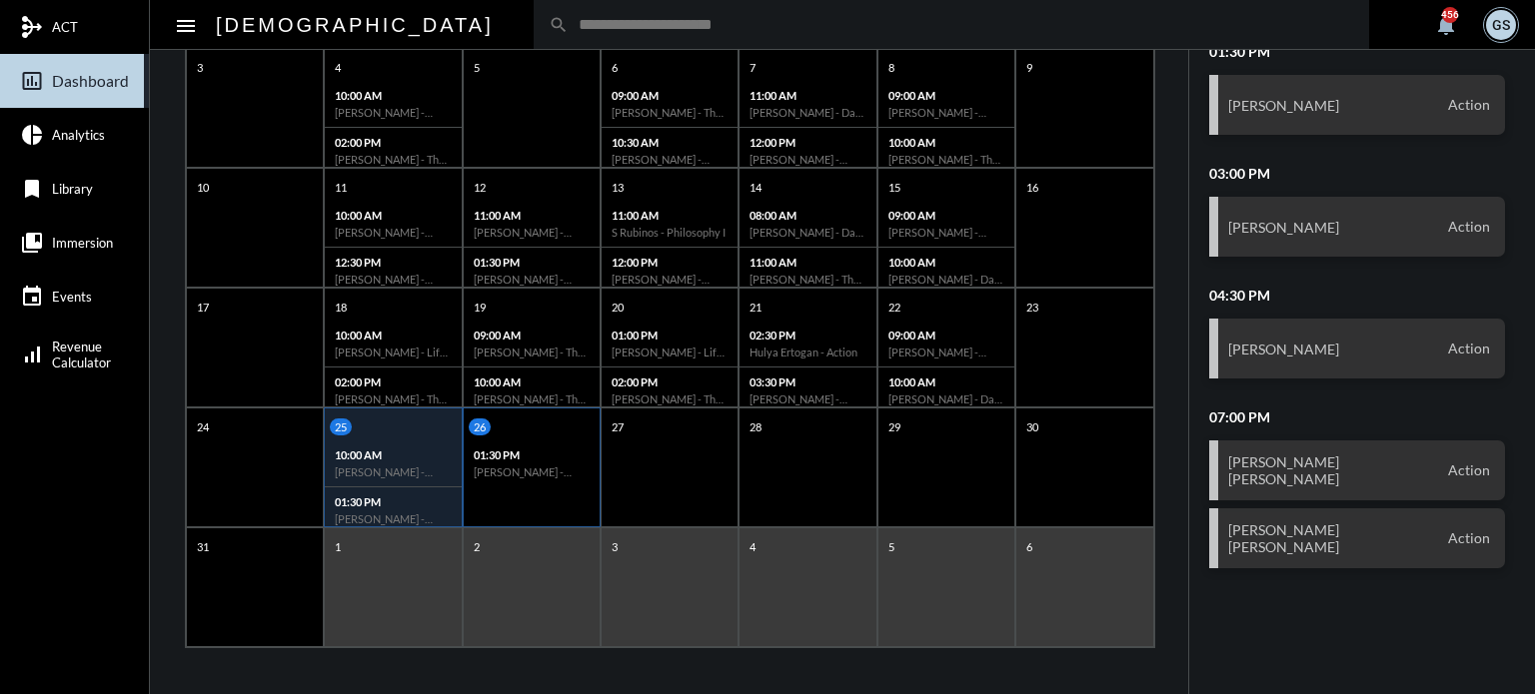
click at [509, 451] on p "01:30 PM" at bounding box center [532, 455] width 116 height 13
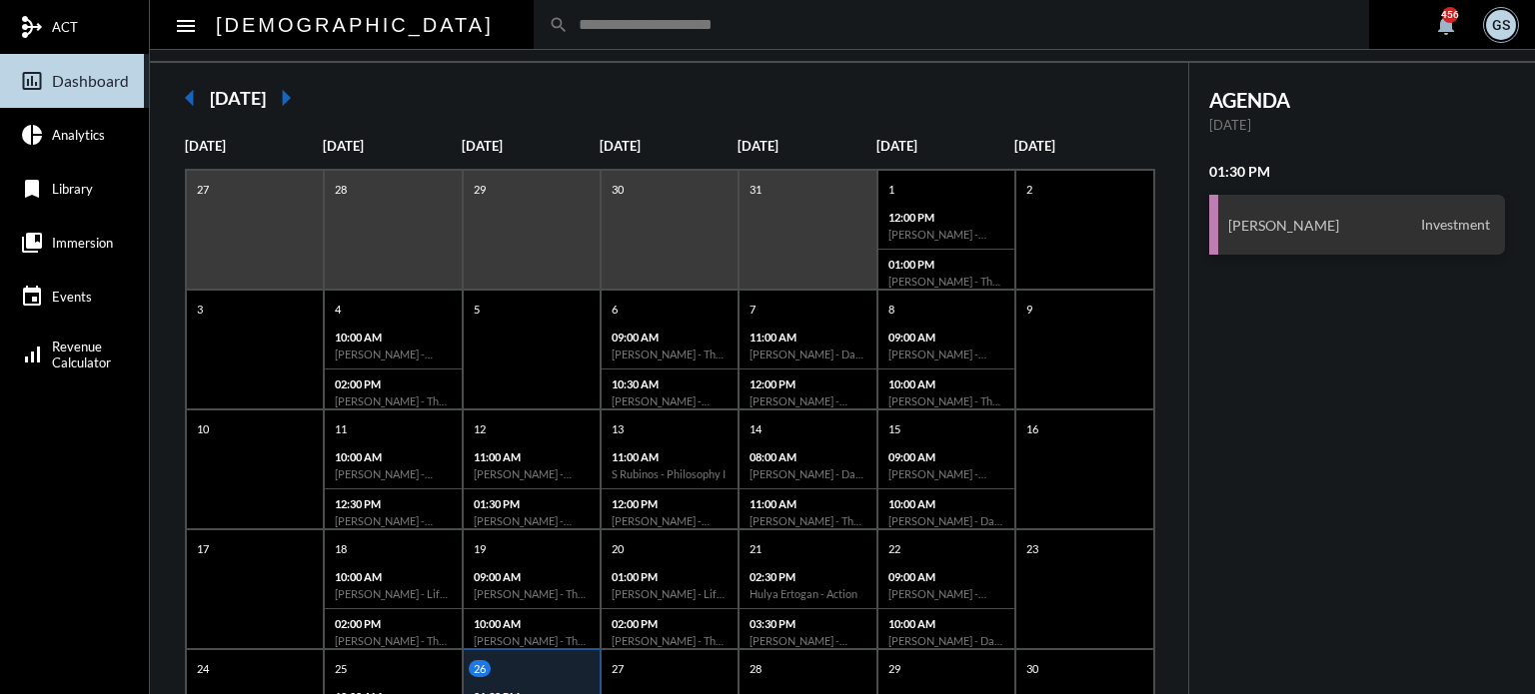
scroll to position [0, 0]
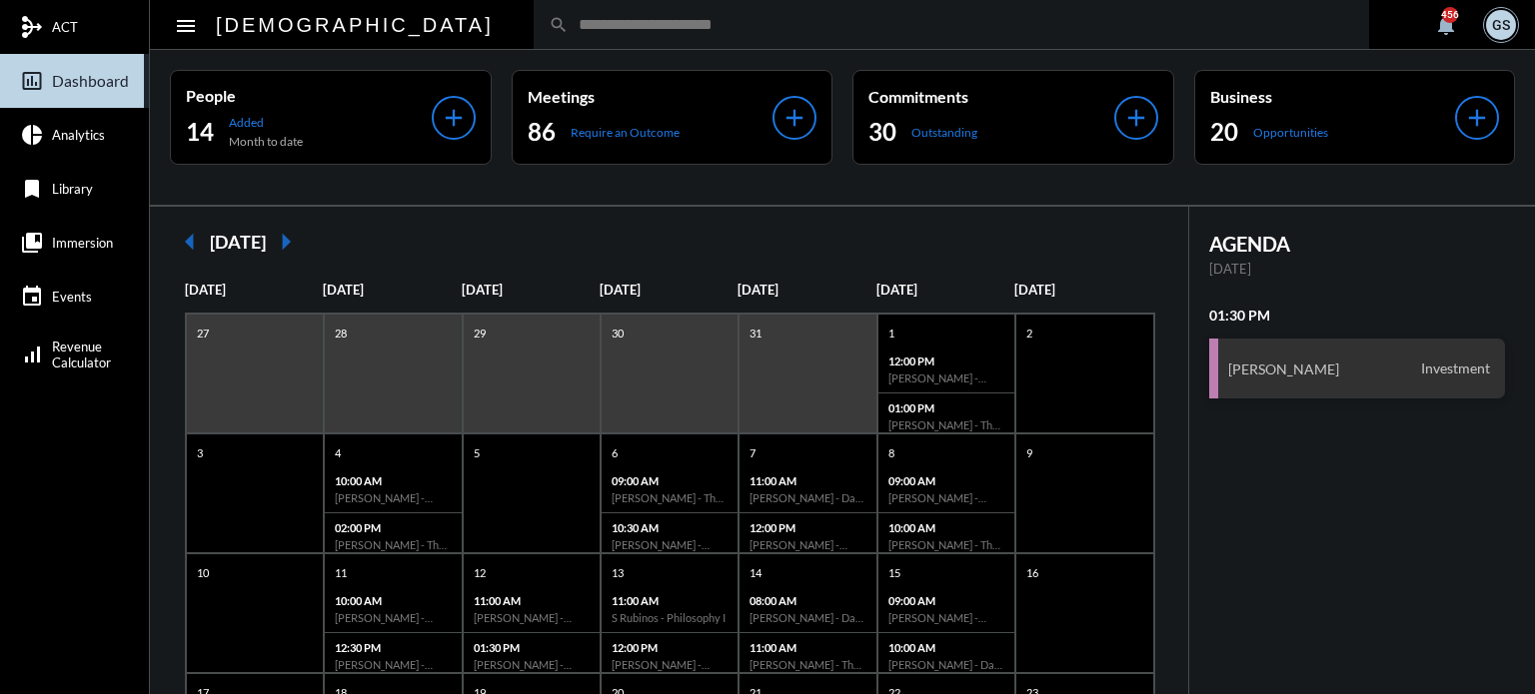
click at [551, 12] on div "search" at bounding box center [951, 24] width 835 height 49
click at [569, 26] on input "text" at bounding box center [961, 24] width 785 height 17
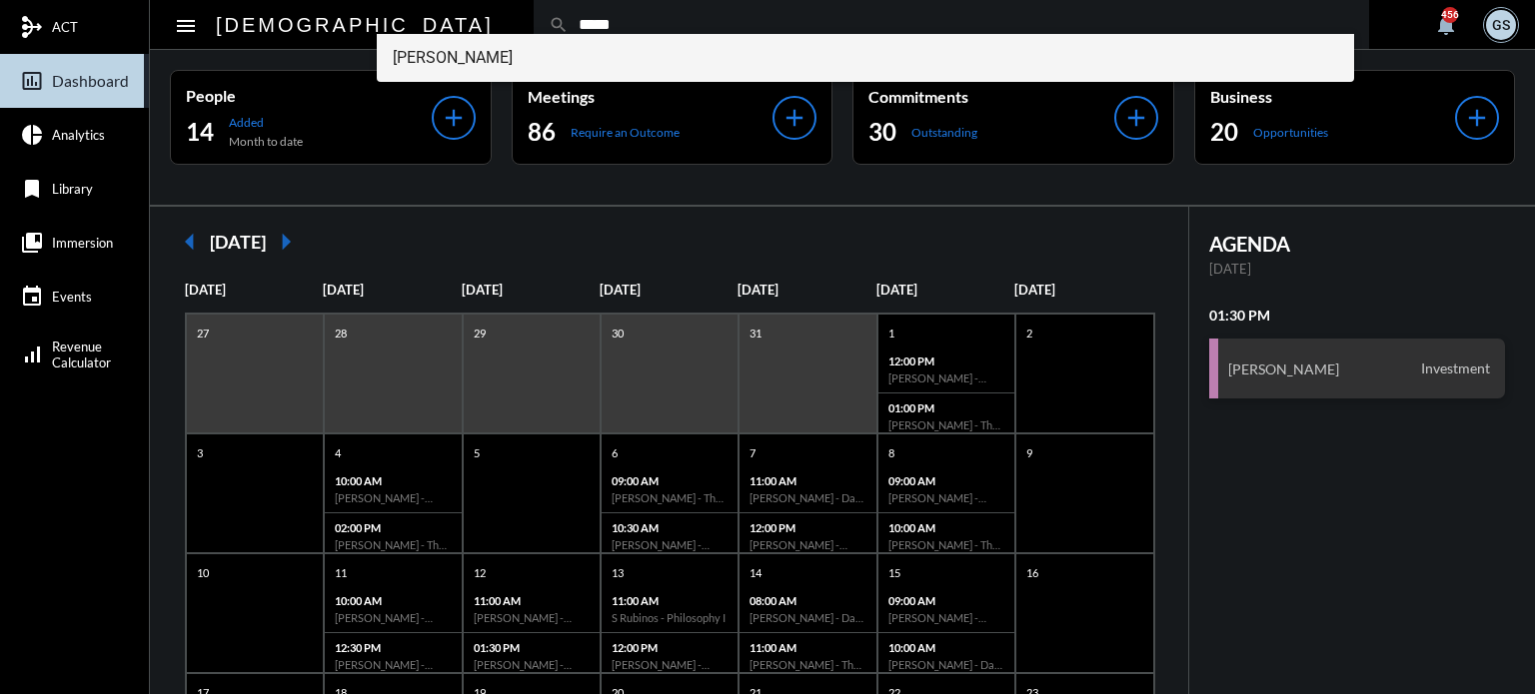
type input "*****"
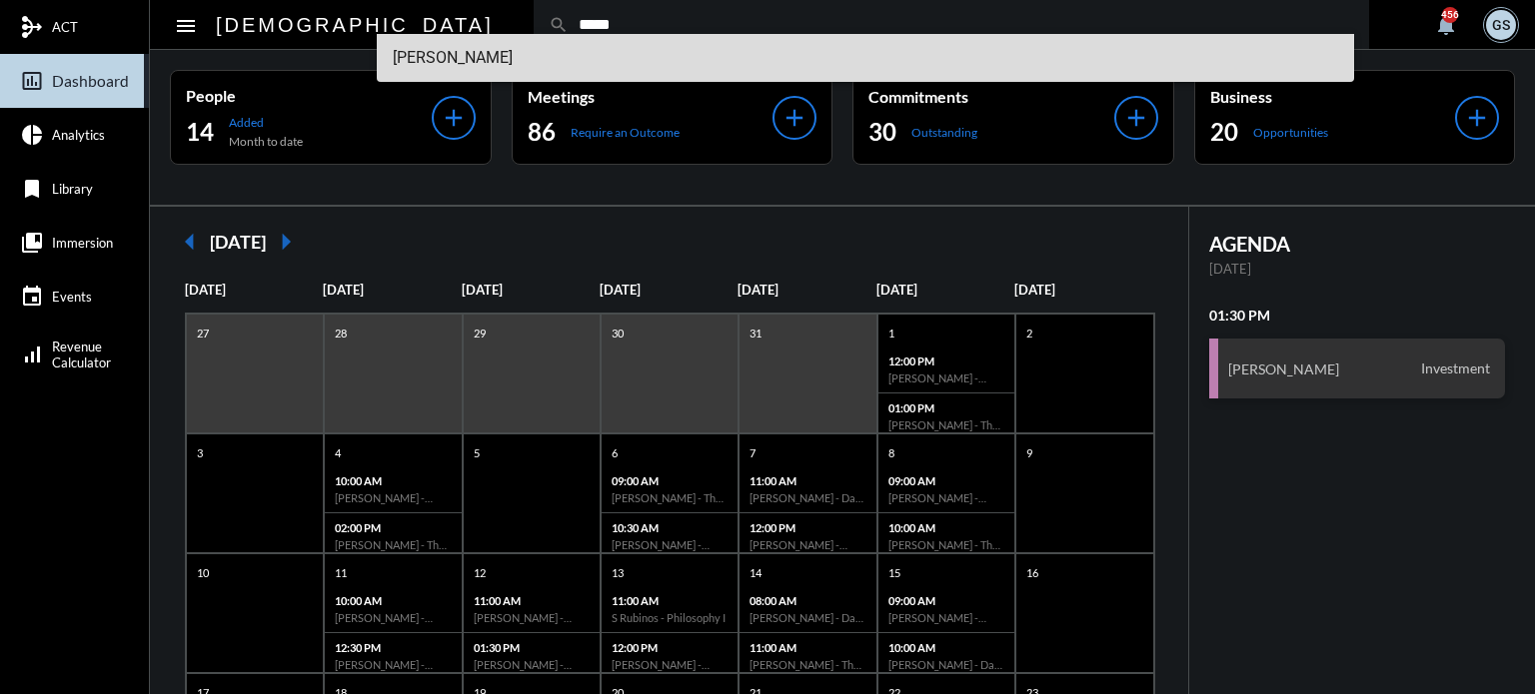
click at [474, 56] on span "[PERSON_NAME]" at bounding box center [866, 58] width 946 height 48
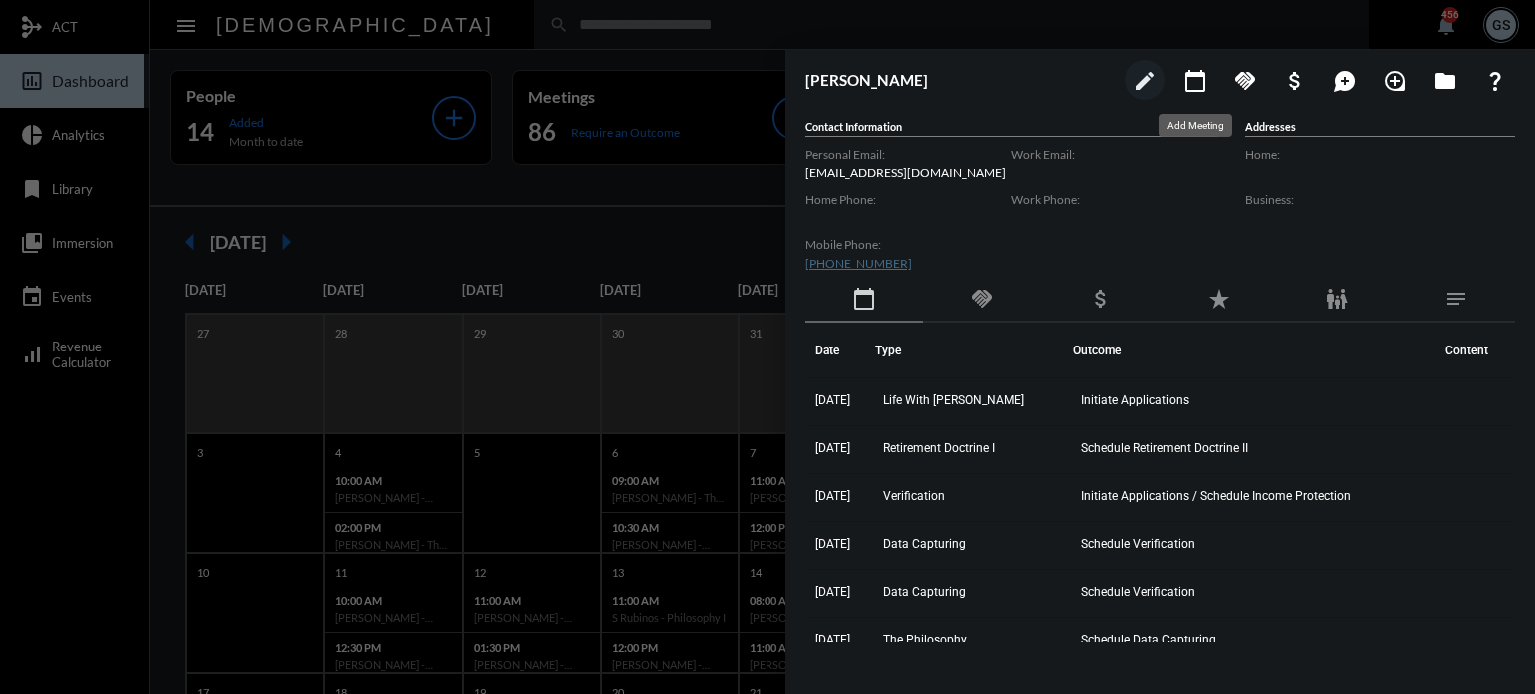
click at [1202, 79] on mat-icon "calendar_today" at bounding box center [1195, 81] width 24 height 24
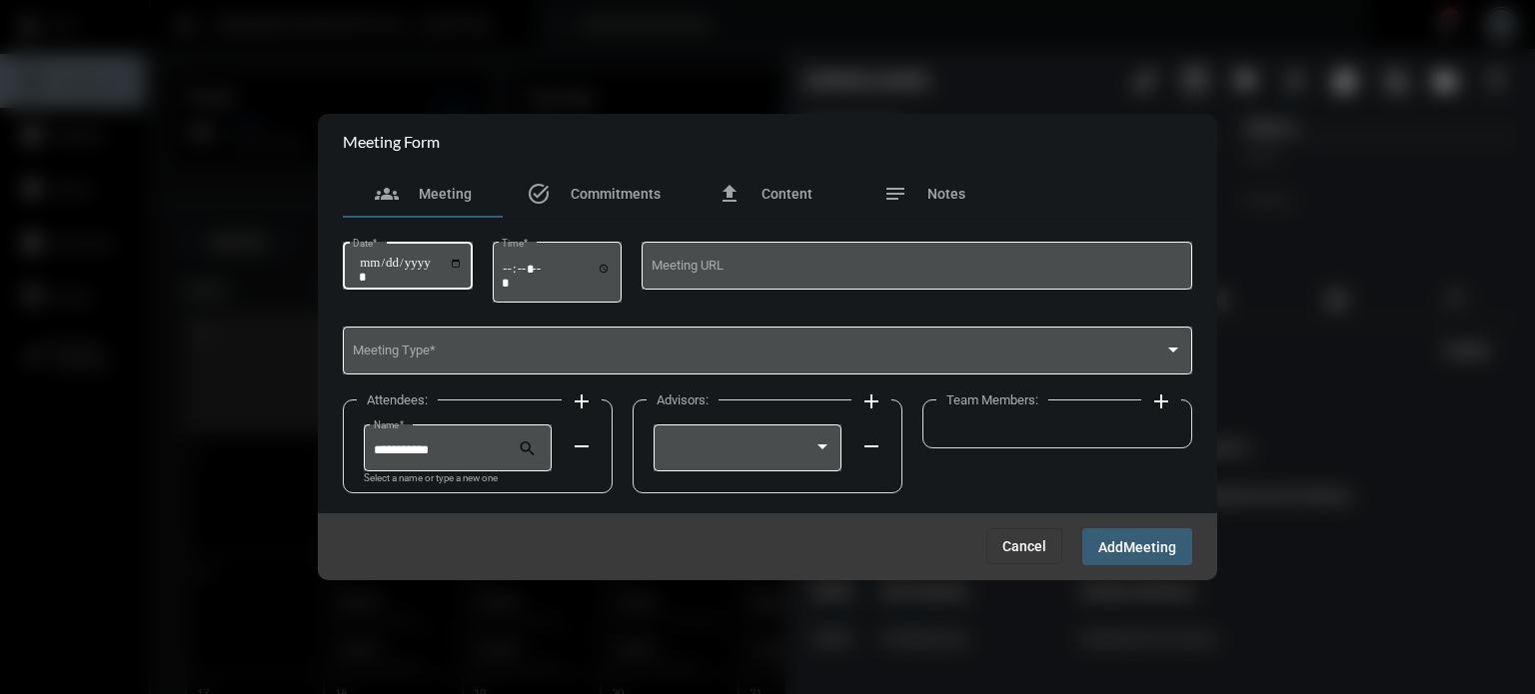
click at [472, 263] on div "Date *" at bounding box center [408, 264] width 130 height 51
click at [460, 264] on input "Date *" at bounding box center [411, 270] width 104 height 28
type input "**********"
click at [523, 265] on input "Time *" at bounding box center [557, 275] width 110 height 29
click at [512, 266] on input "Time *" at bounding box center [557, 275] width 110 height 29
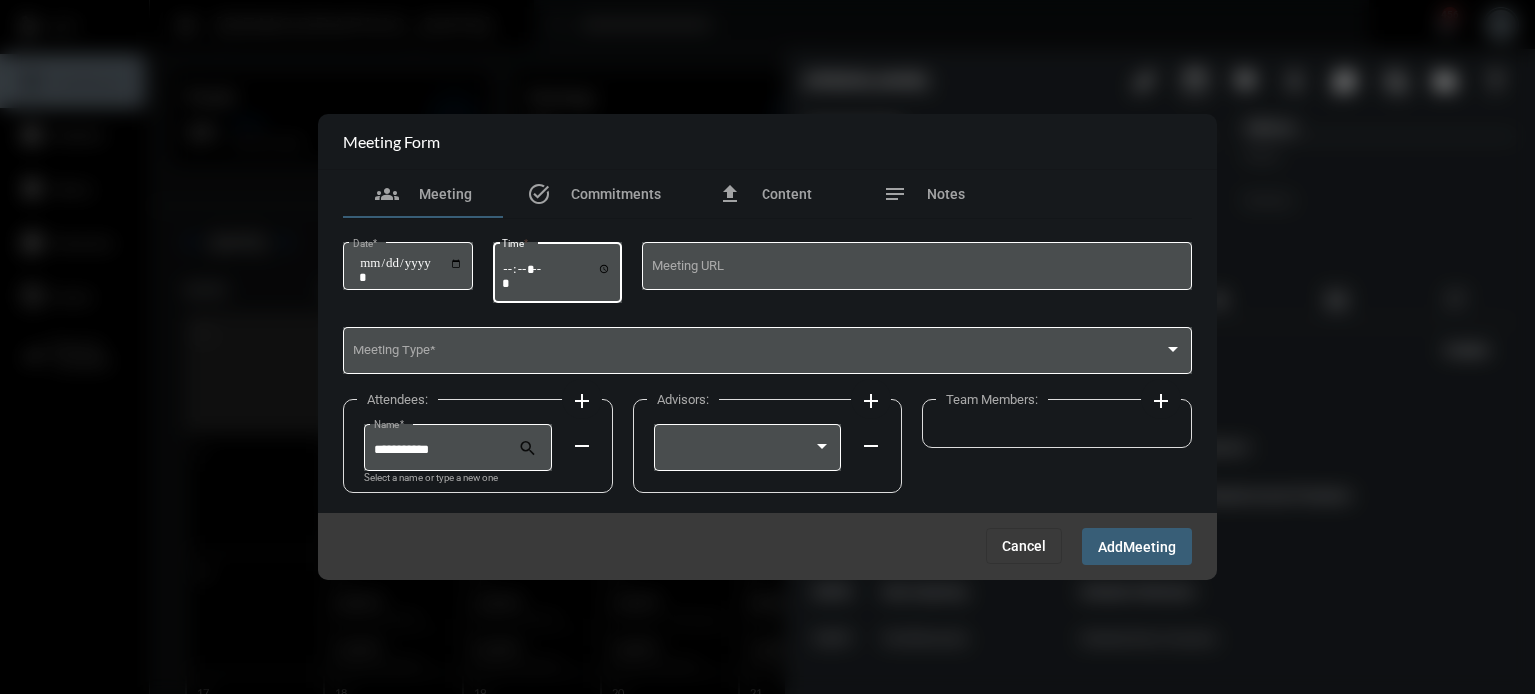
type input "*****"
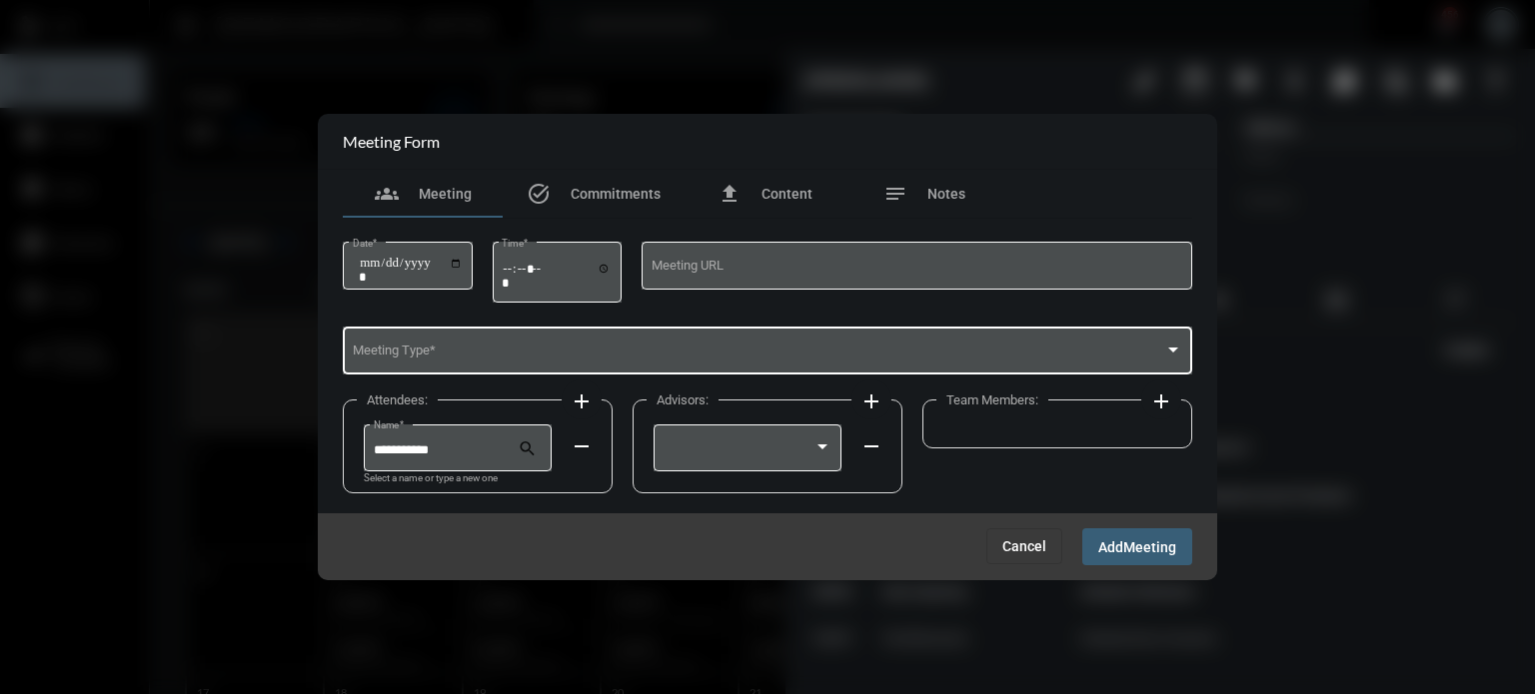
click at [453, 328] on div "Meeting Type *" at bounding box center [768, 349] width 830 height 51
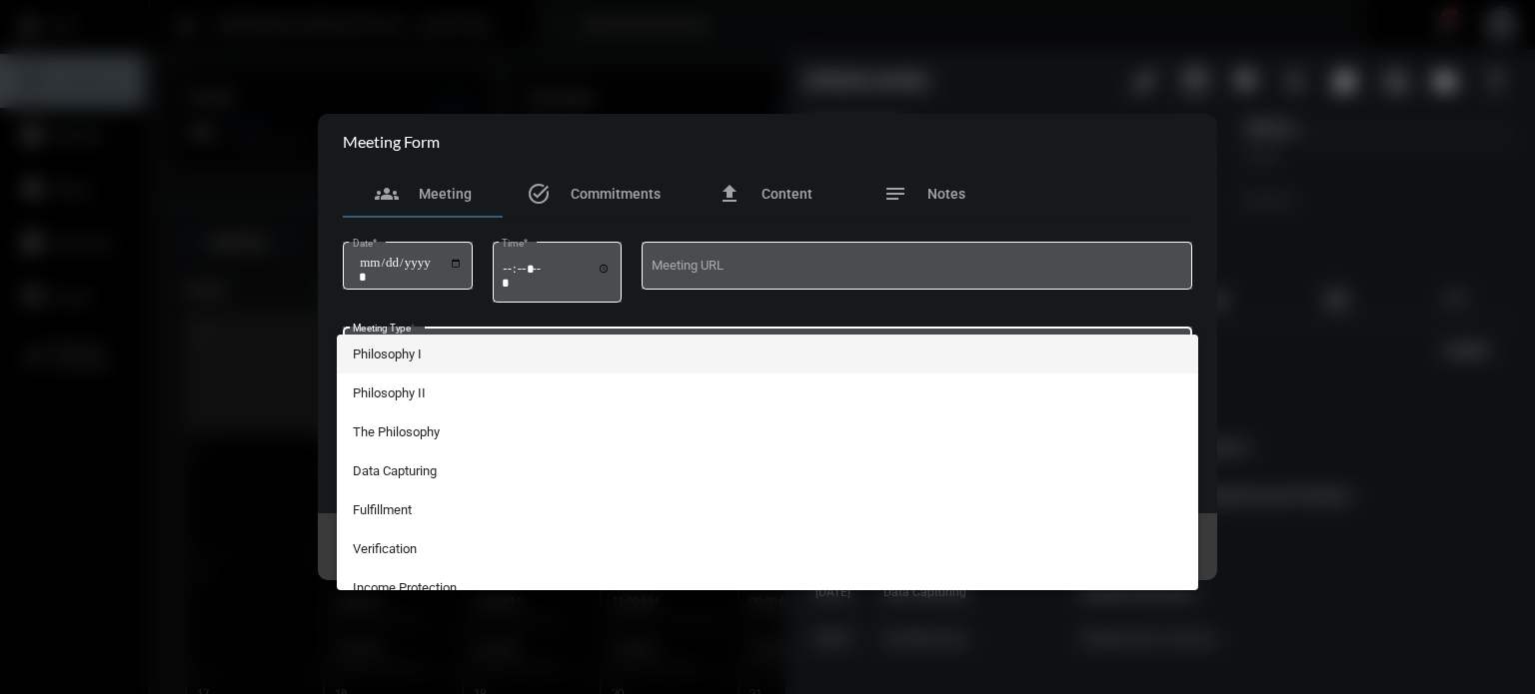
scroll to position [368, 0]
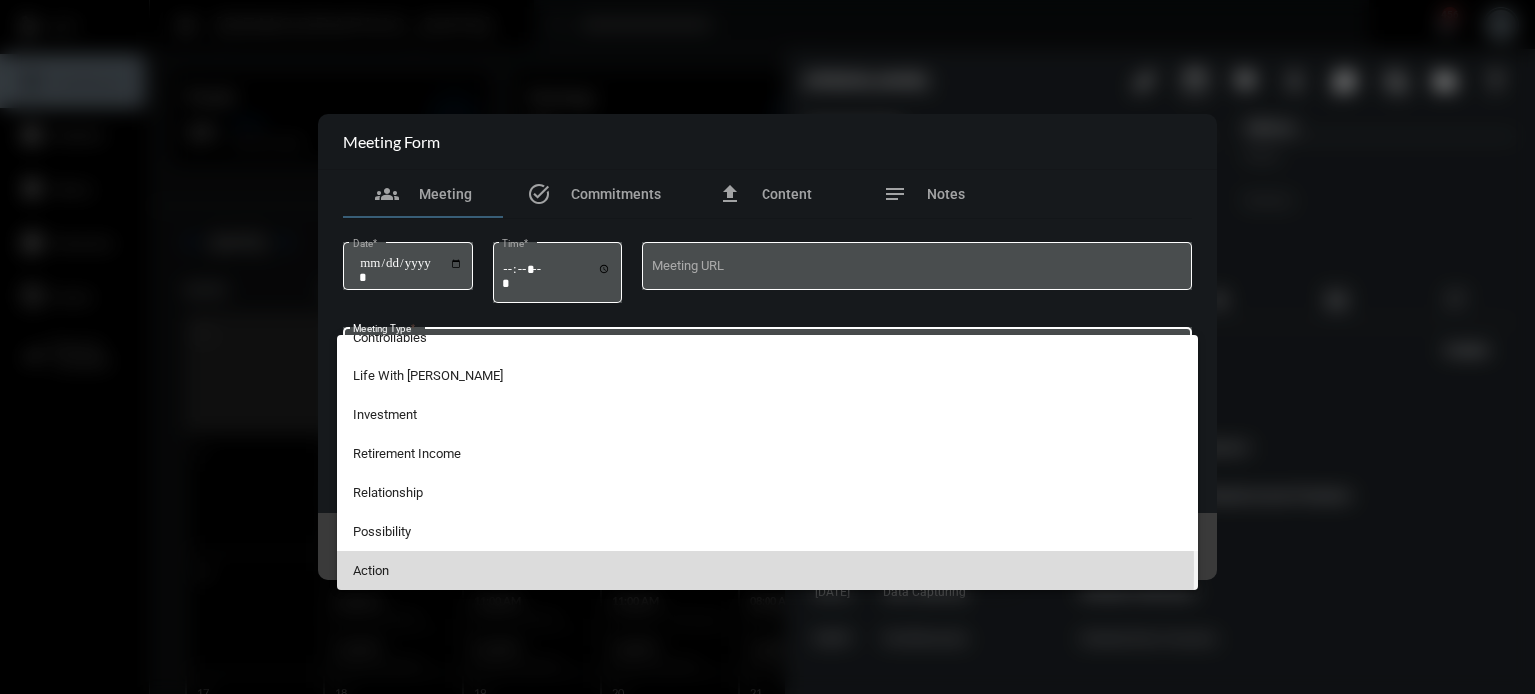
click at [401, 570] on span "Action" at bounding box center [768, 571] width 830 height 39
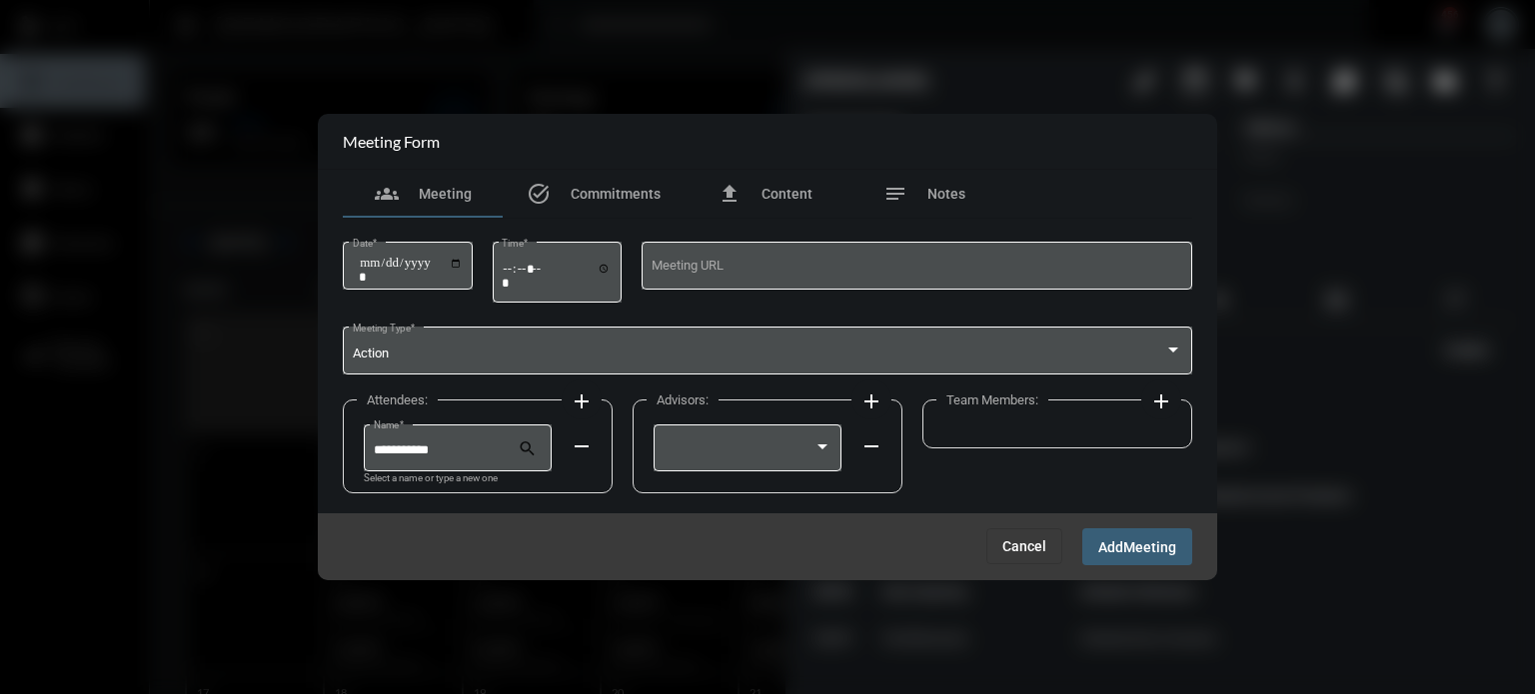
click at [847, 451] on div "remove" at bounding box center [772, 456] width 238 height 71
click at [820, 447] on div at bounding box center [822, 447] width 10 height 5
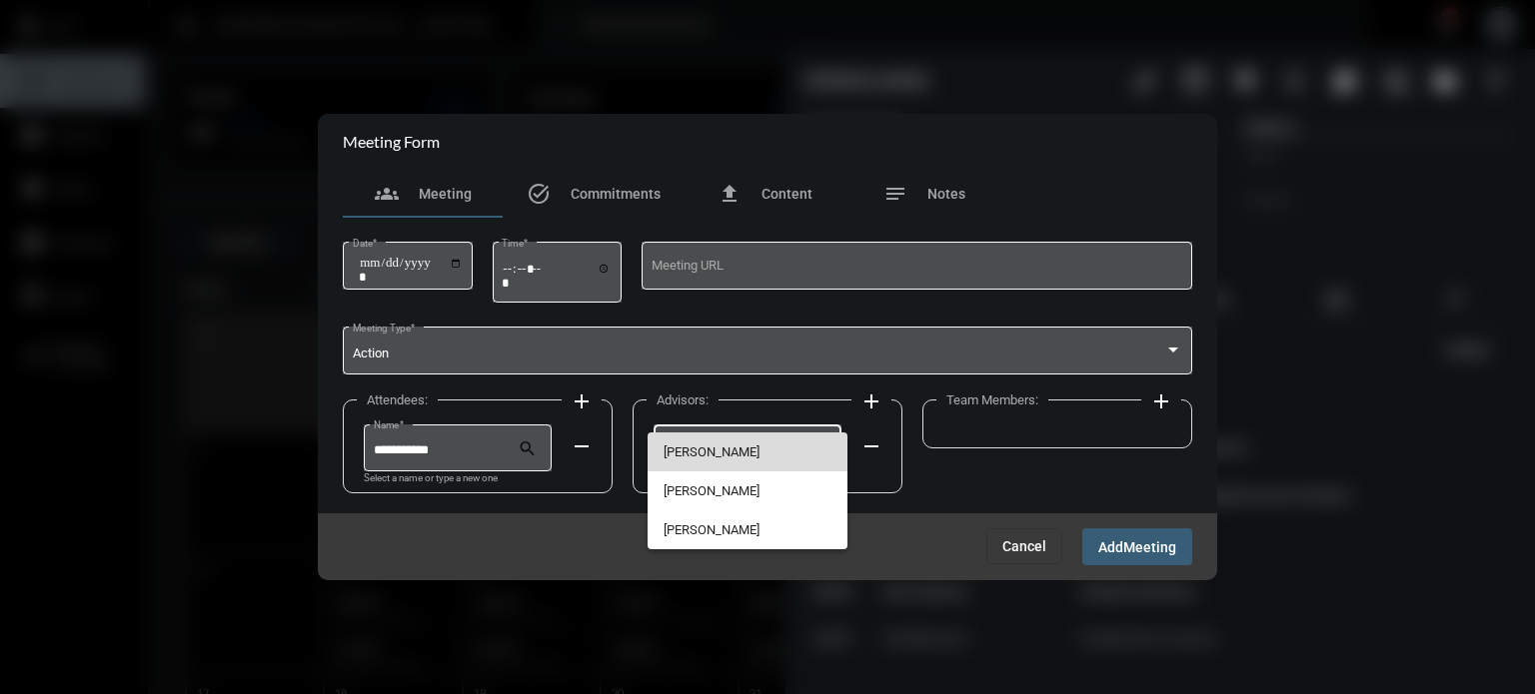
click at [738, 447] on span "[PERSON_NAME]" at bounding box center [747, 452] width 169 height 39
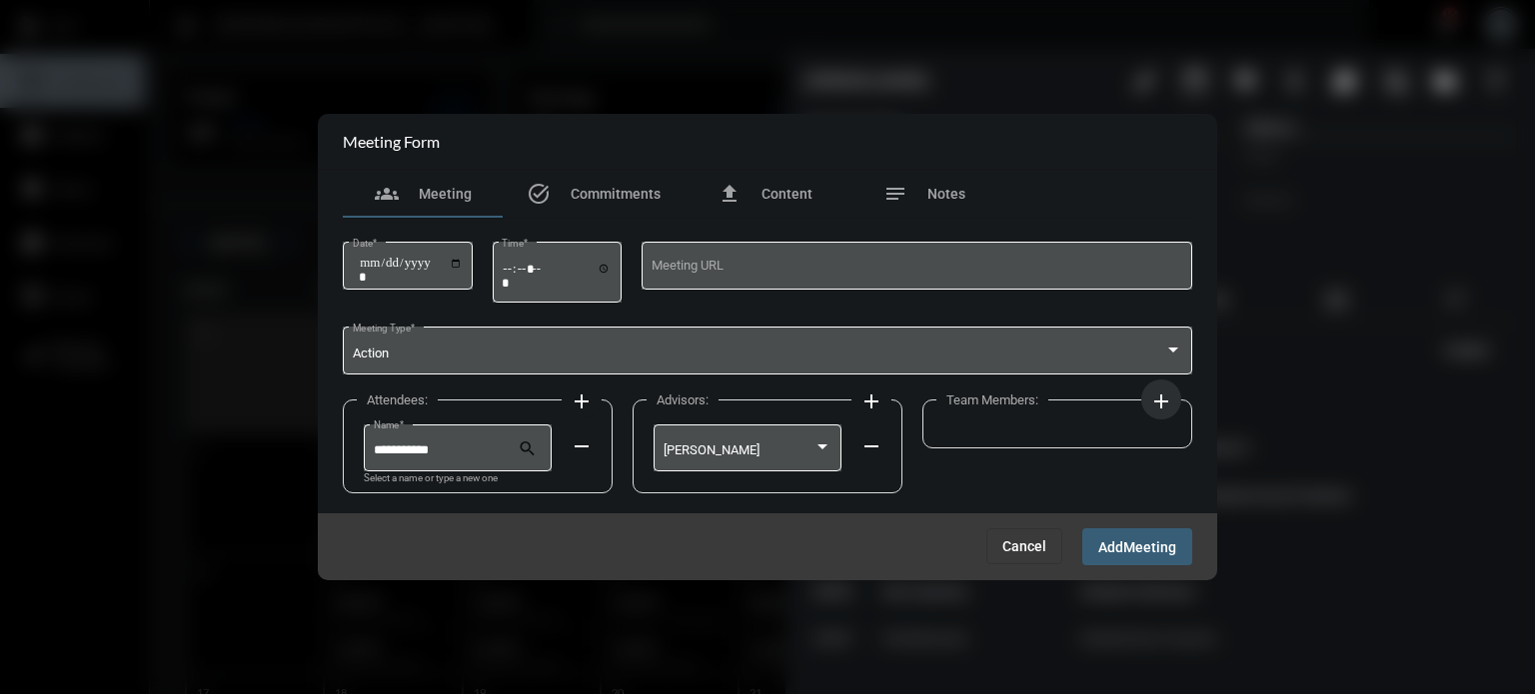
click at [1153, 397] on mat-icon "add" at bounding box center [1161, 402] width 24 height 24
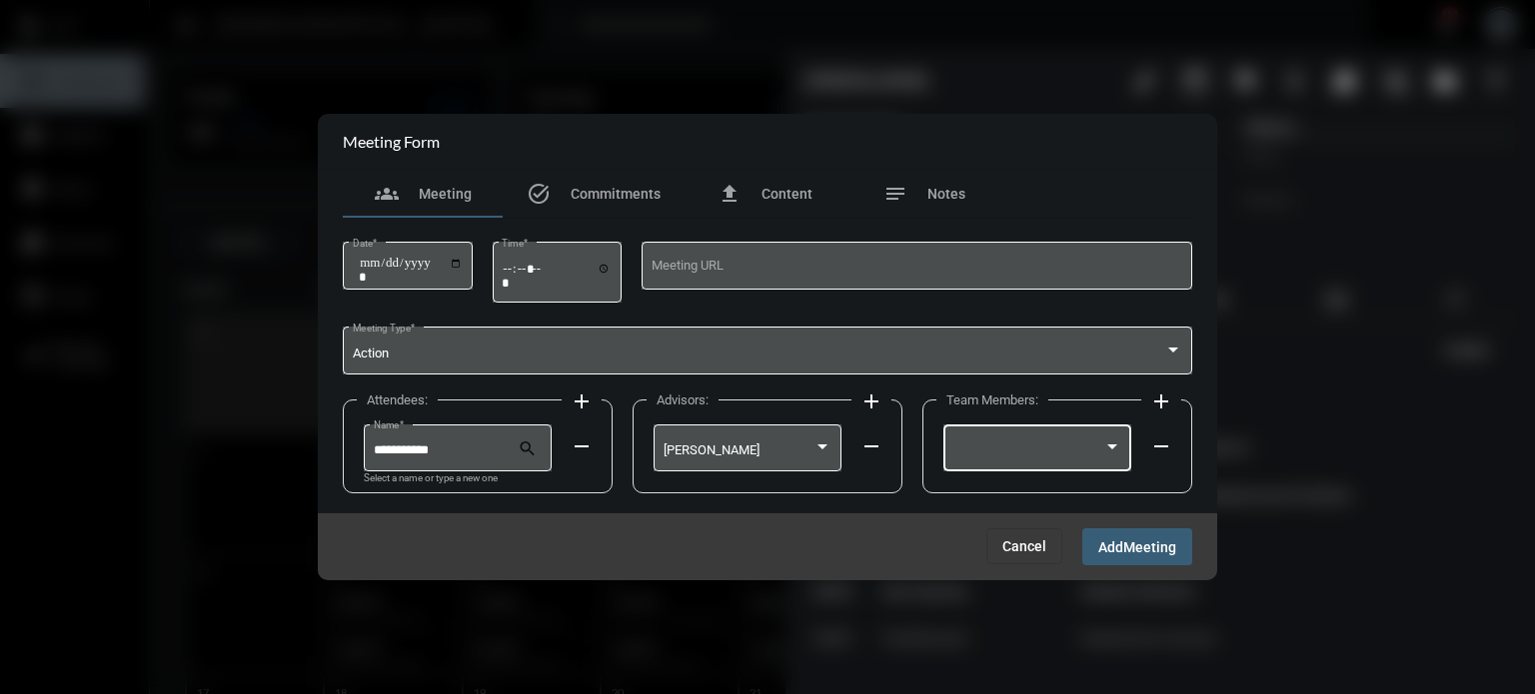
click at [1030, 450] on div at bounding box center [1028, 451] width 151 height 15
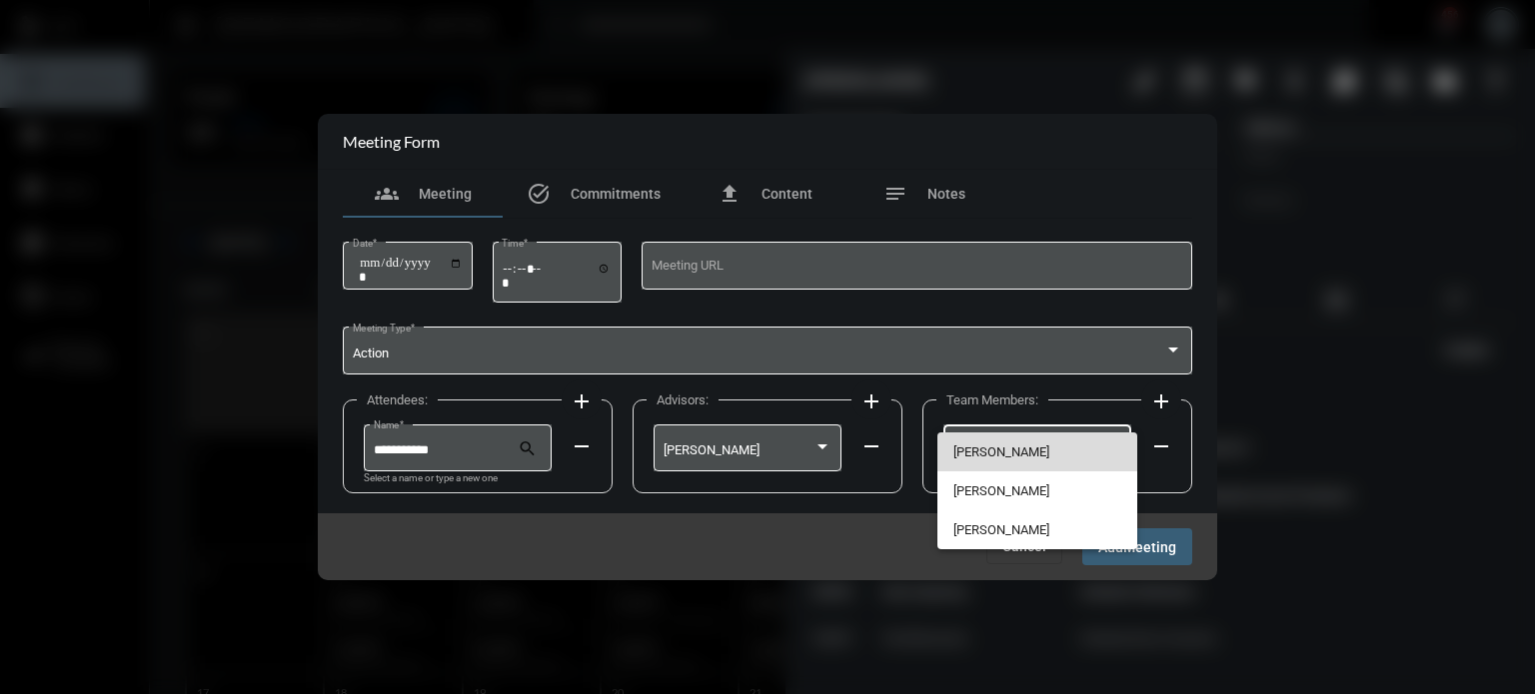
click at [998, 455] on span "[PERSON_NAME]" at bounding box center [1037, 452] width 169 height 39
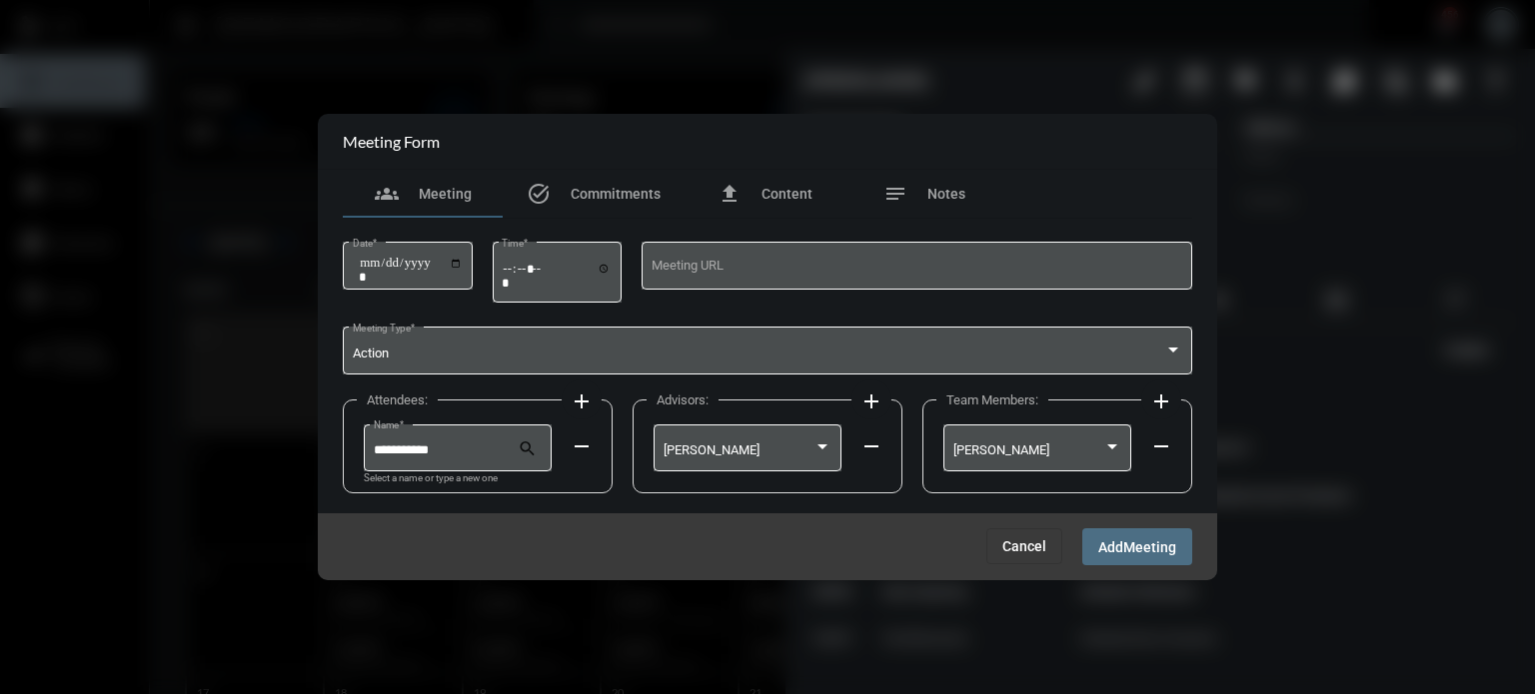
click at [1123, 550] on span "Add" at bounding box center [1110, 548] width 25 height 16
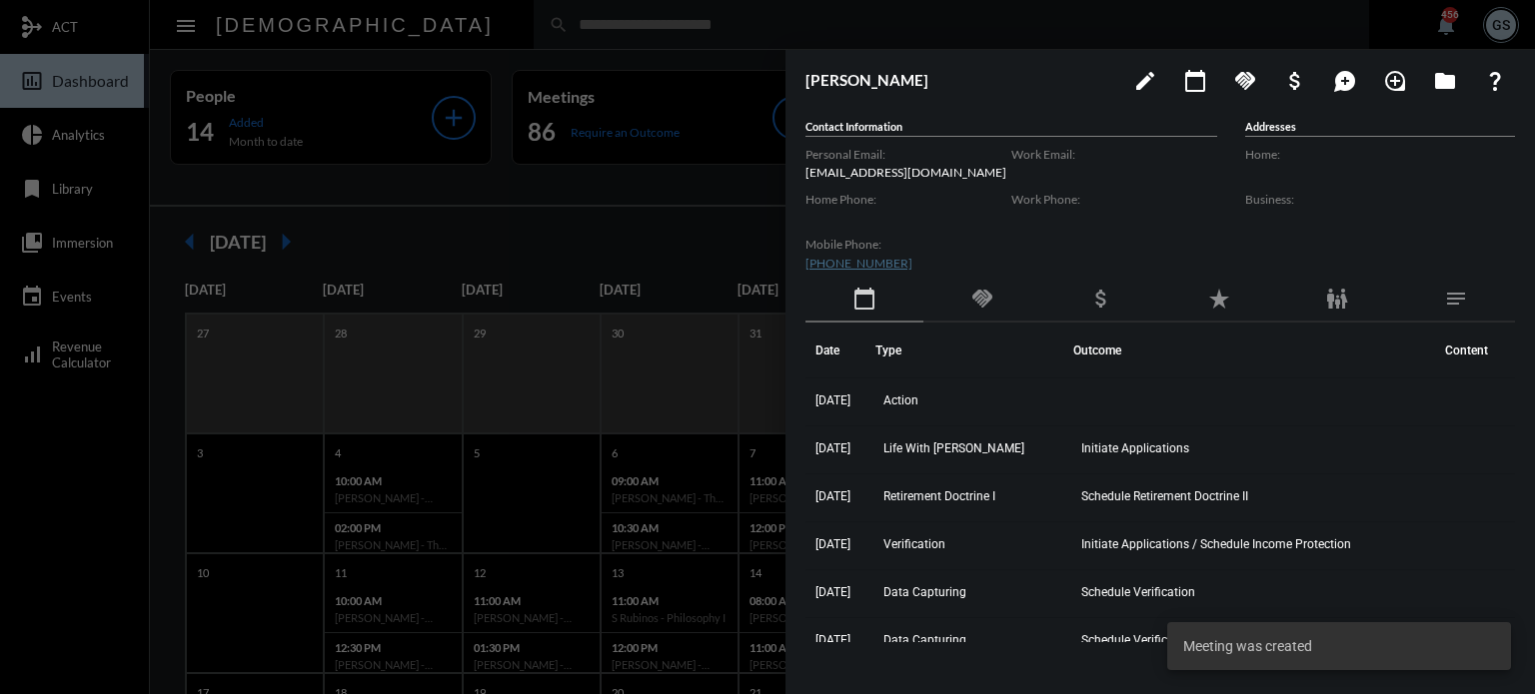
click at [559, 442] on div at bounding box center [767, 347] width 1535 height 694
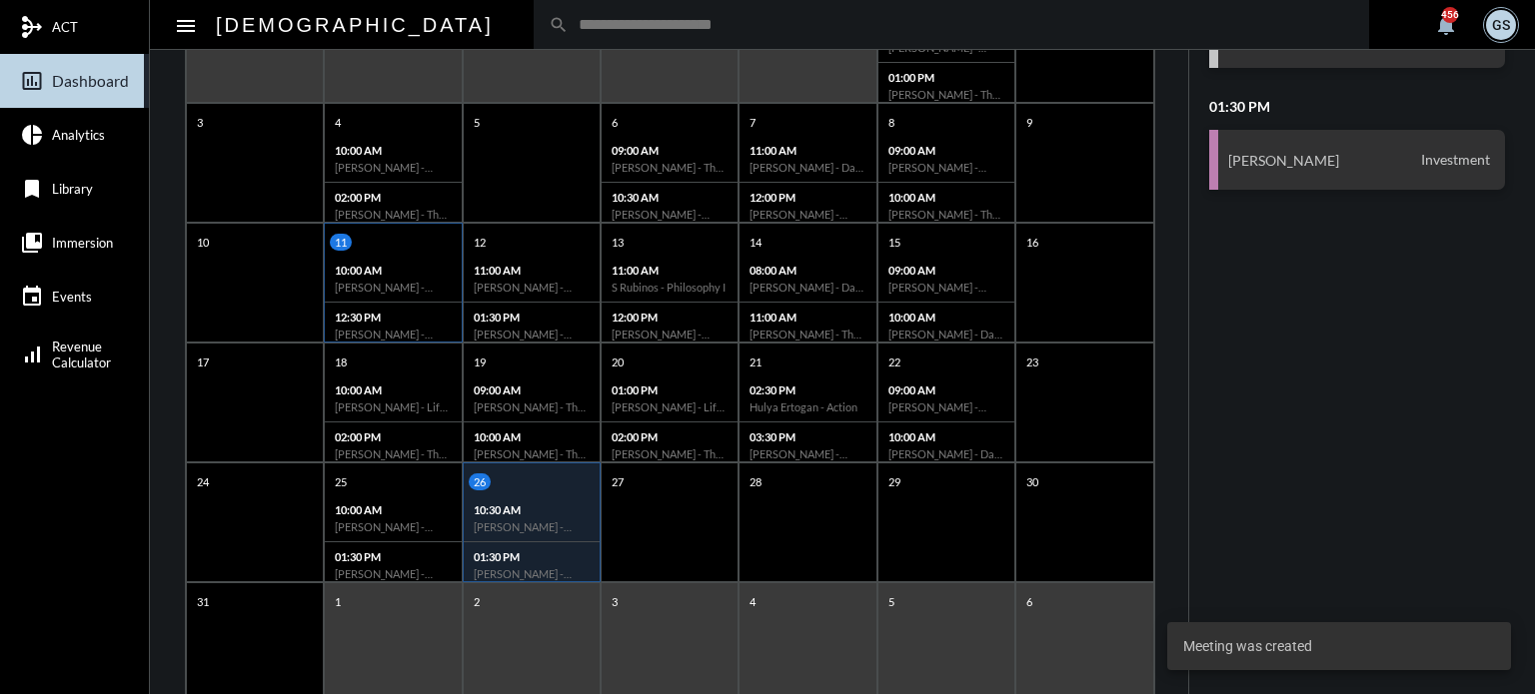
scroll to position [386, 0]
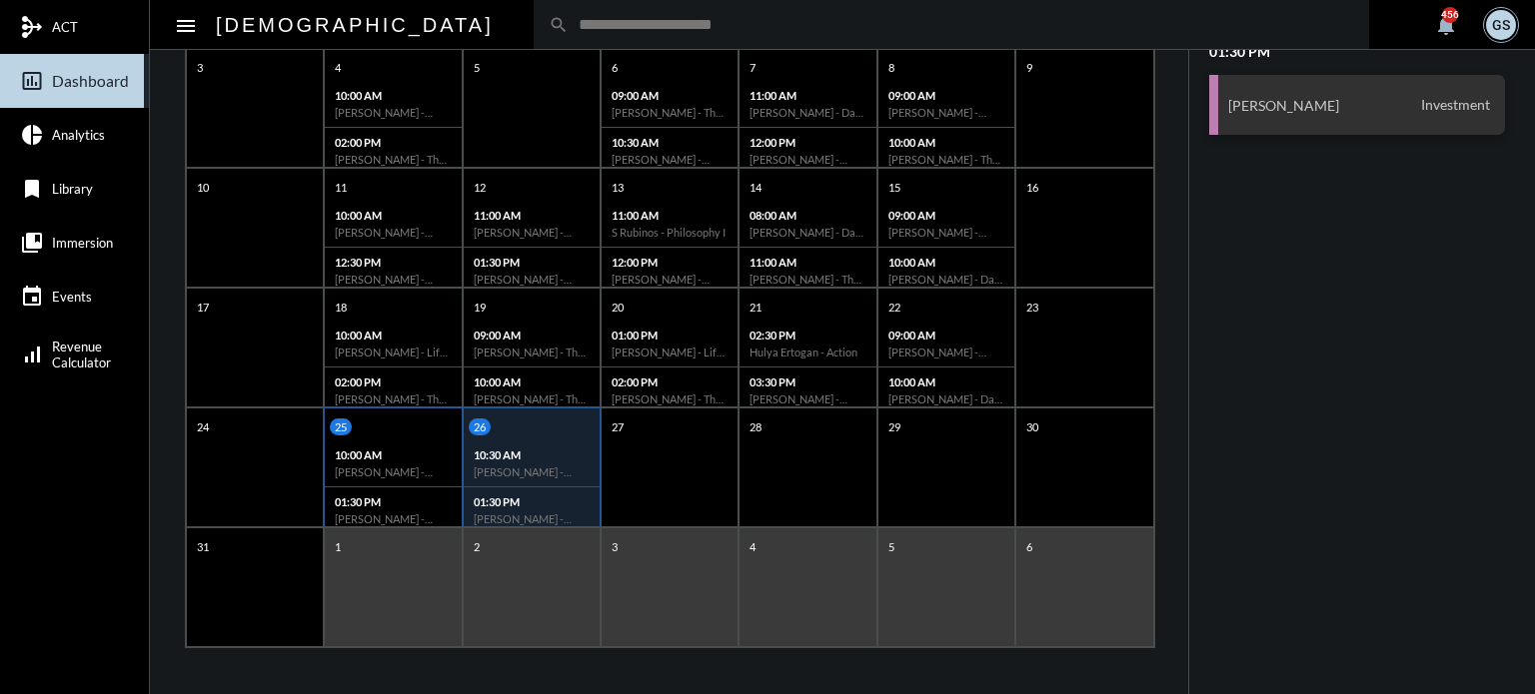
click at [352, 444] on div "10:00 AM [PERSON_NAME] - Action" at bounding box center [393, 464] width 136 height 47
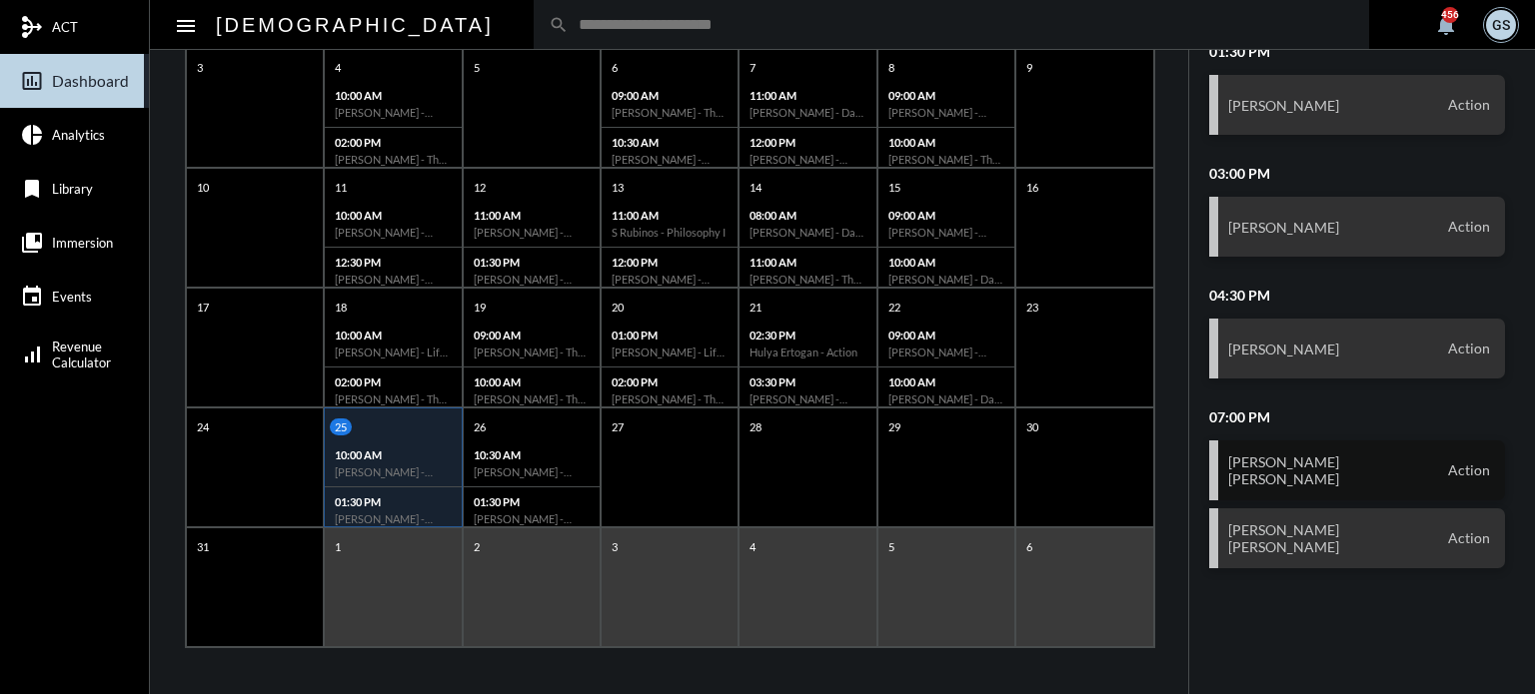
click at [1452, 471] on span "Action" at bounding box center [1469, 471] width 52 height 18
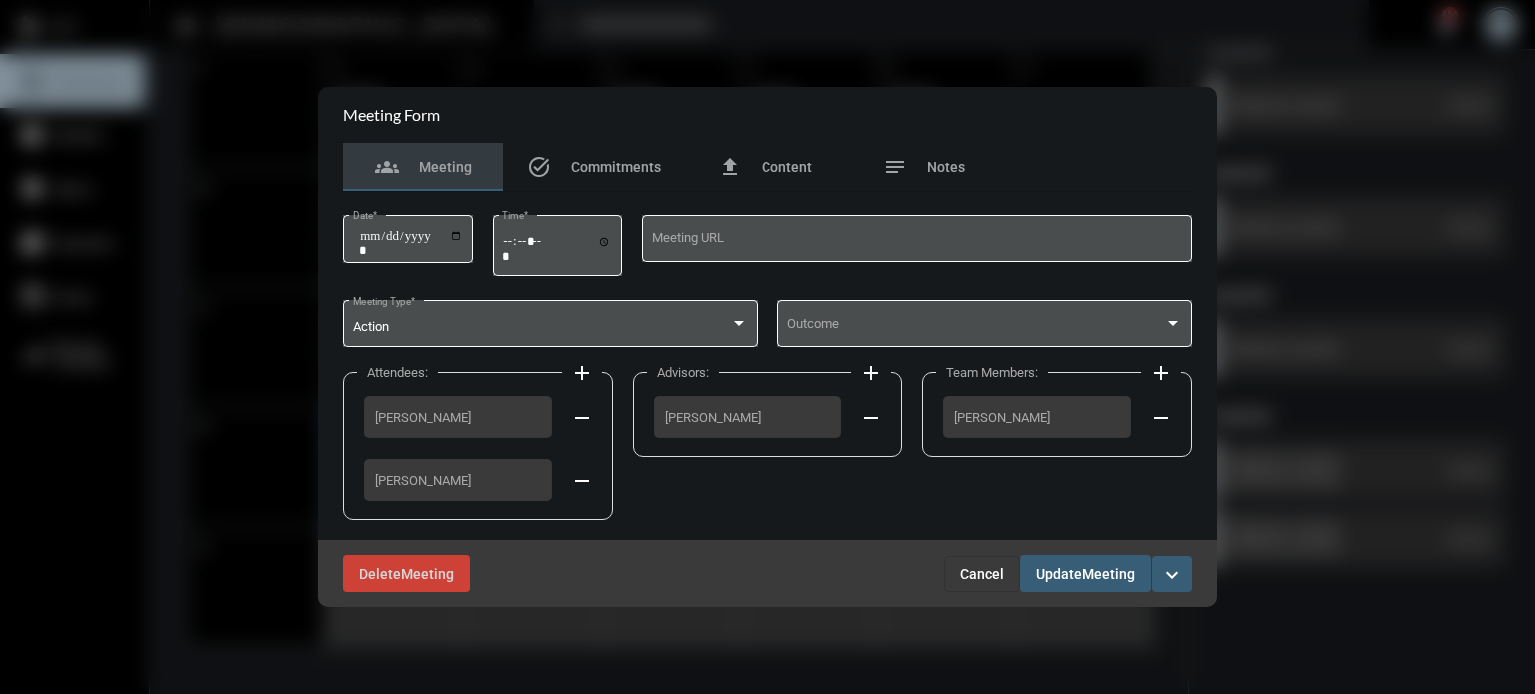
click at [868, 379] on mat-icon "add" at bounding box center [871, 374] width 24 height 24
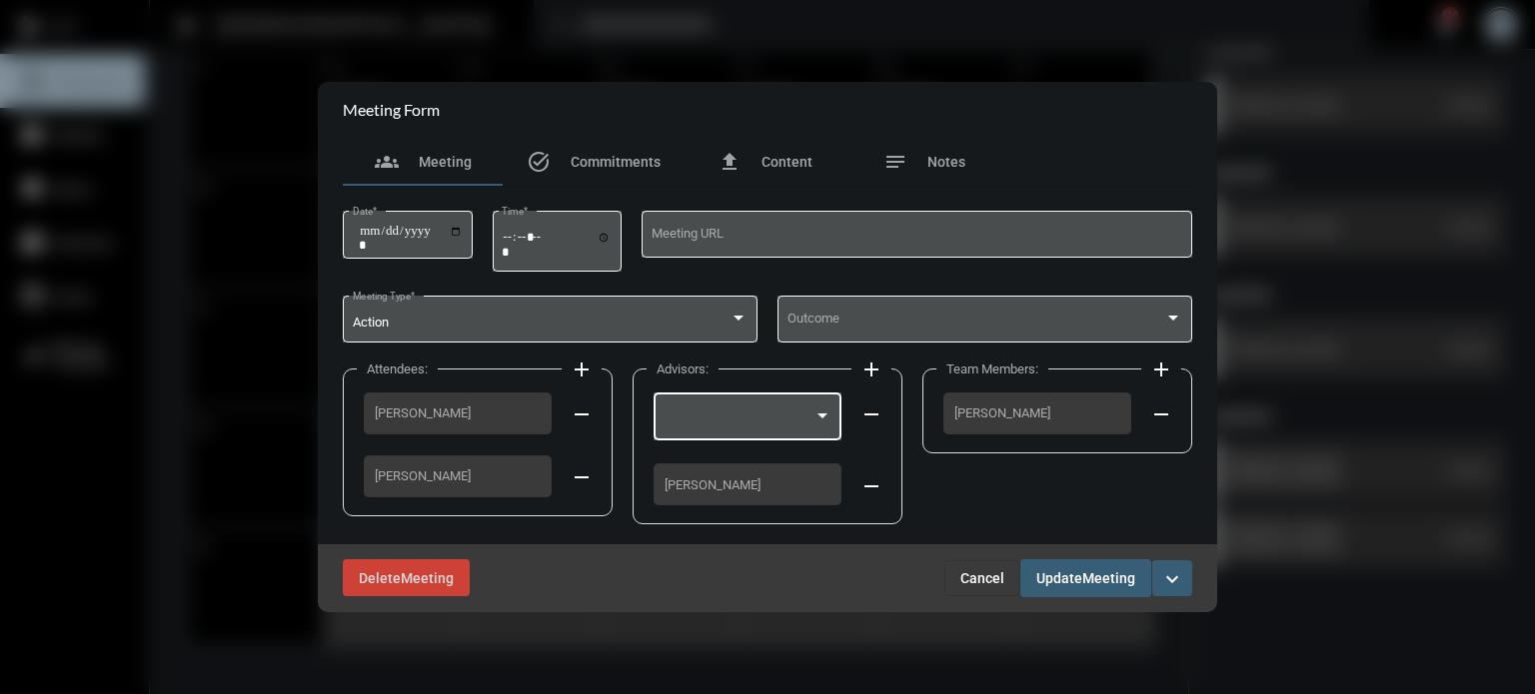
click at [817, 417] on div at bounding box center [822, 416] width 10 height 5
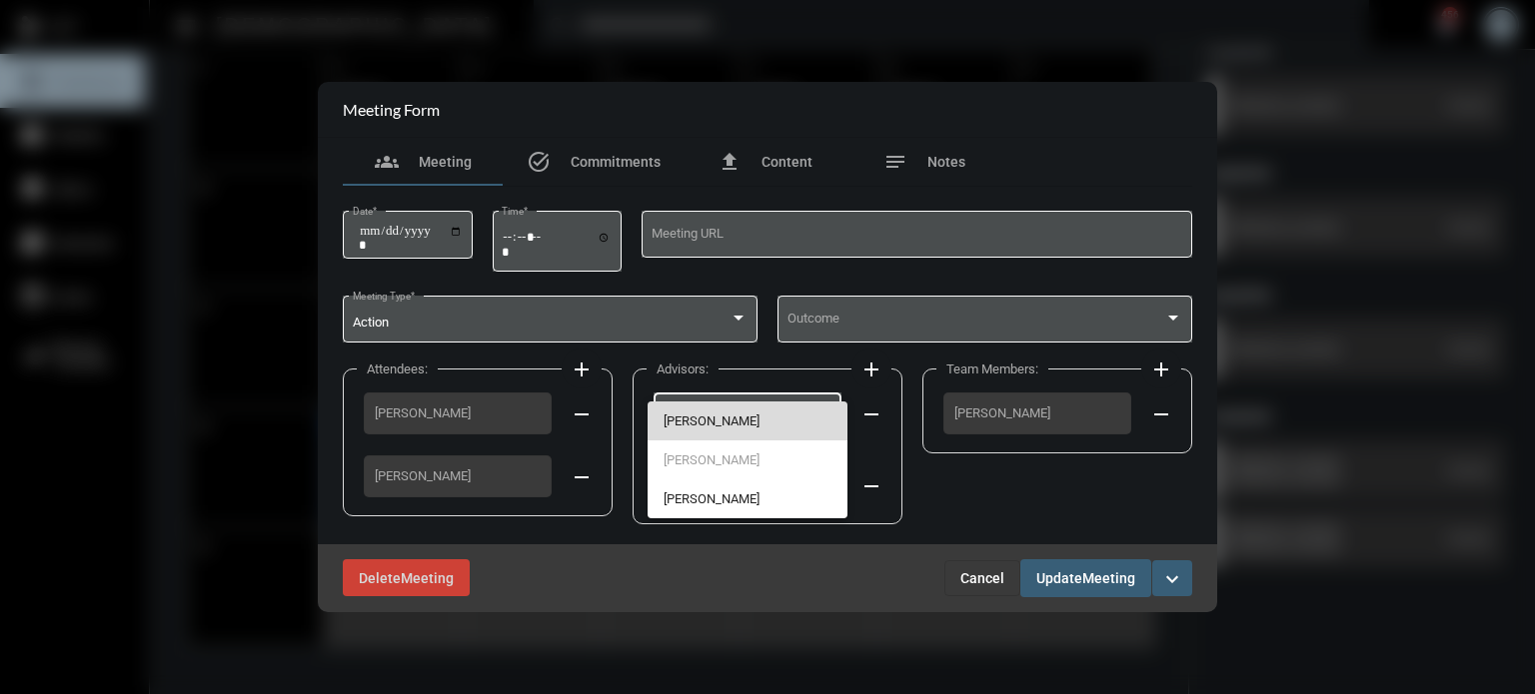
click at [757, 423] on span "[PERSON_NAME]" at bounding box center [747, 421] width 169 height 39
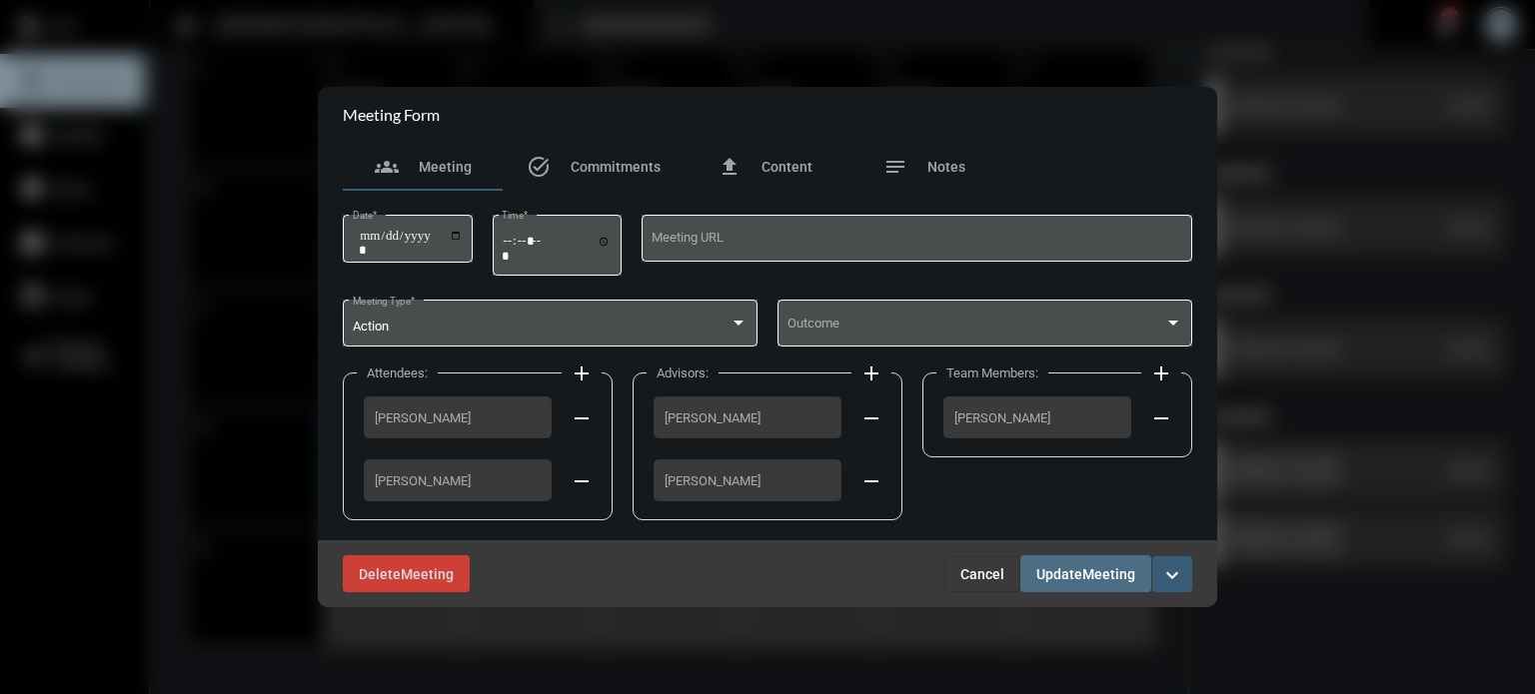
click at [1090, 568] on span "Meeting" at bounding box center [1108, 575] width 53 height 16
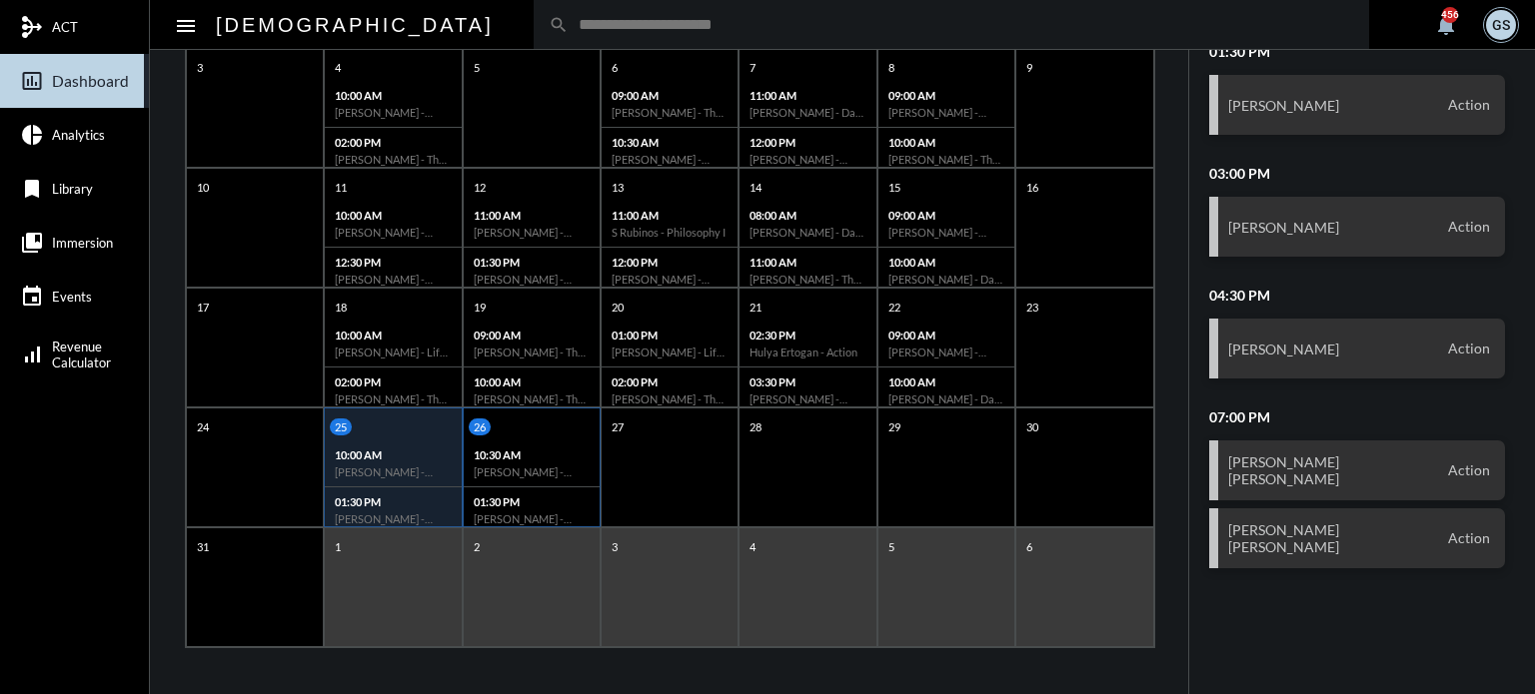
click at [538, 445] on div "10:30 AM [PERSON_NAME] - Action" at bounding box center [532, 464] width 136 height 47
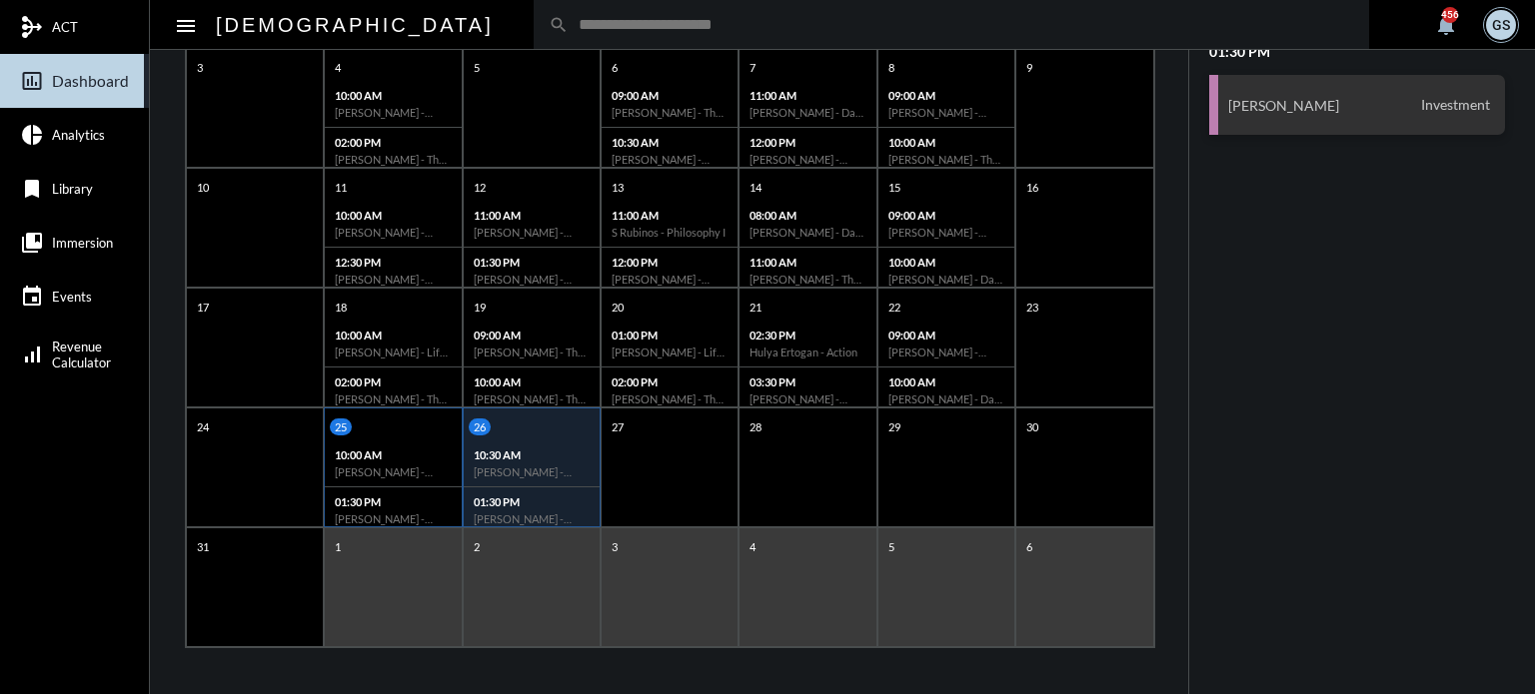
click at [384, 460] on div "10:00 AM [PERSON_NAME] - Action" at bounding box center [393, 464] width 136 height 47
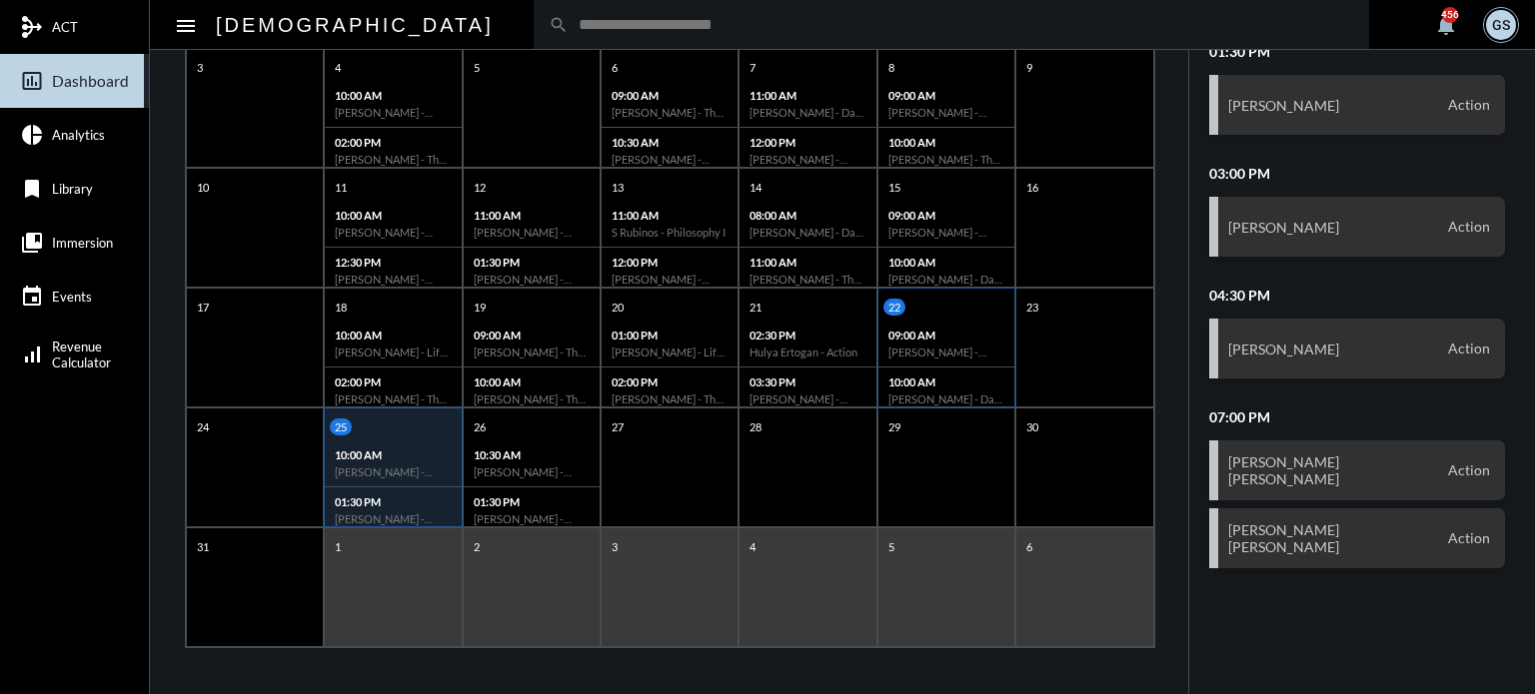
click at [952, 347] on h6 "[PERSON_NAME] - [PERSON_NAME] - Action" at bounding box center [946, 352] width 116 height 13
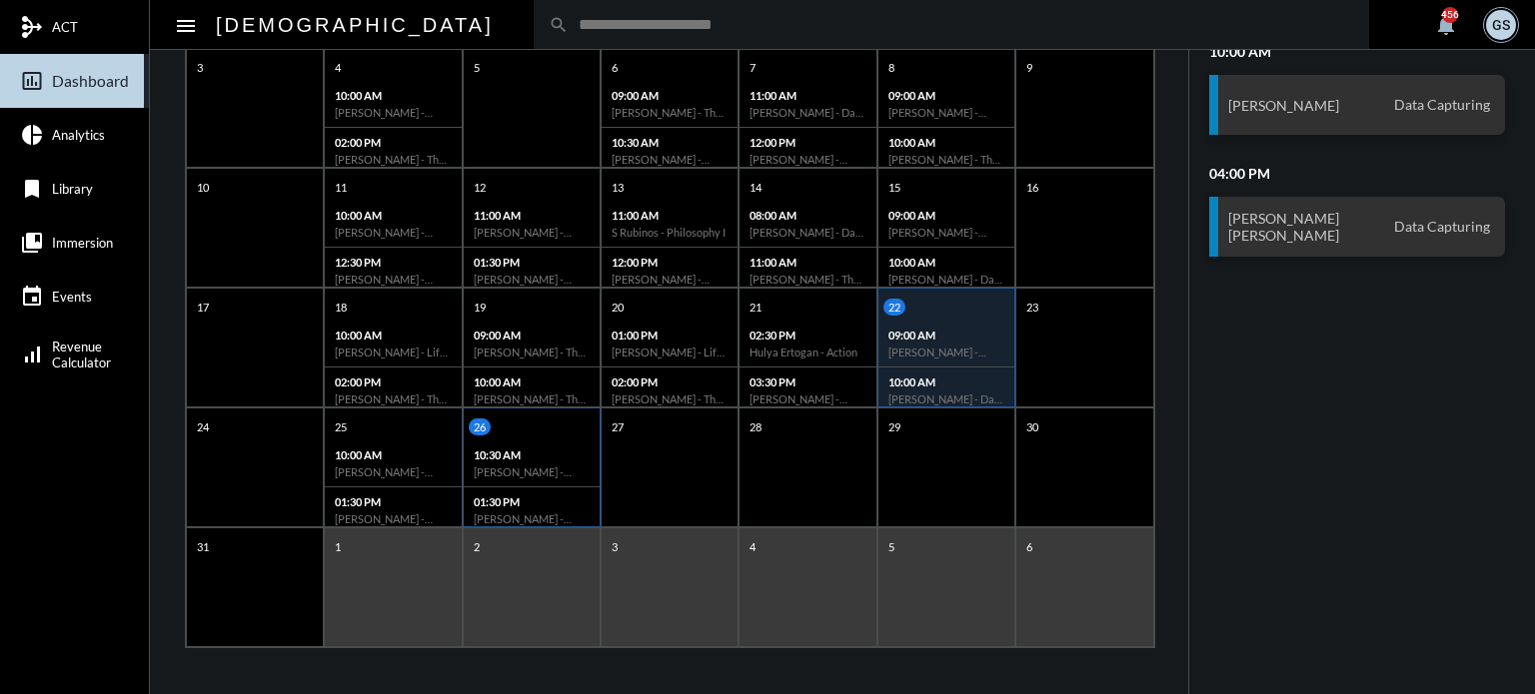
click at [511, 485] on div "10:30 AM [PERSON_NAME] - Action" at bounding box center [532, 464] width 136 height 47
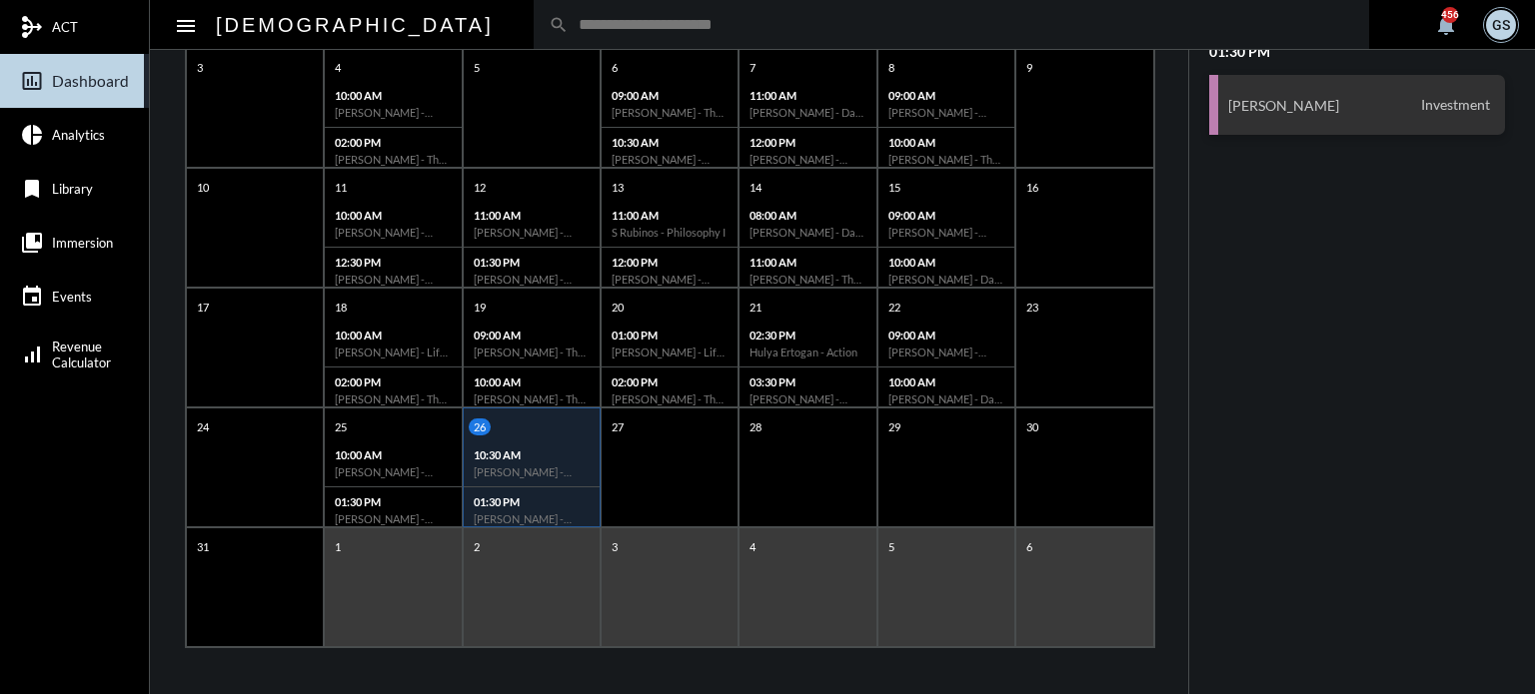
click at [569, 19] on input "text" at bounding box center [961, 24] width 785 height 17
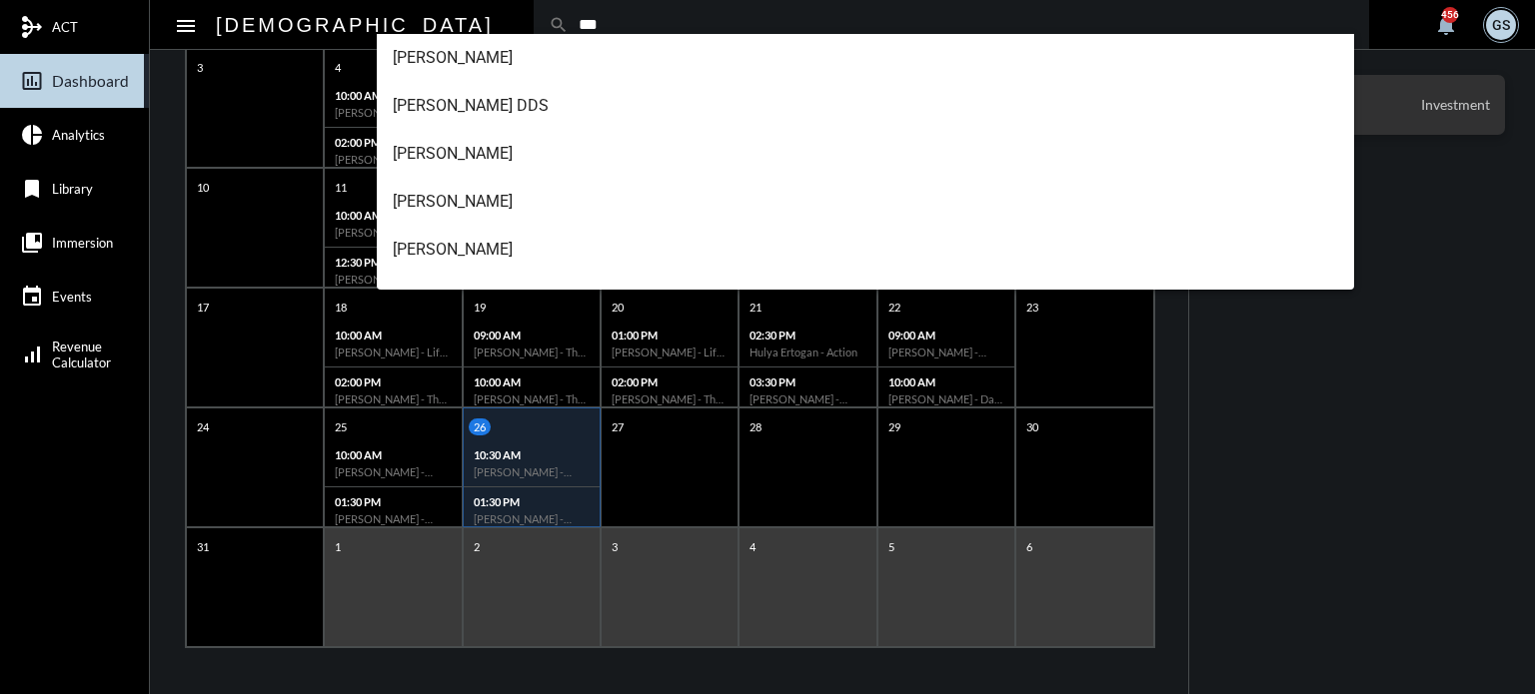
type input "***"
click at [534, 11] on div "search ***" at bounding box center [951, 24] width 835 height 49
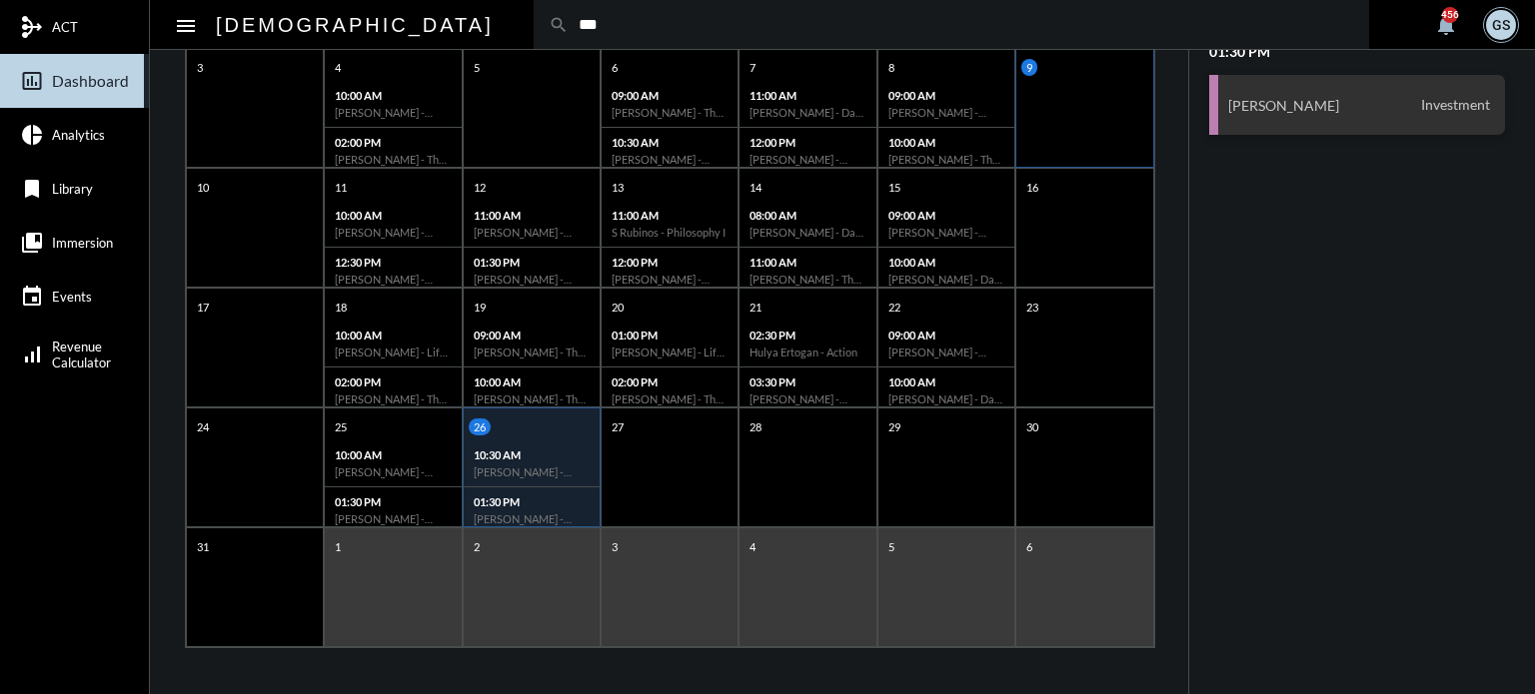
scroll to position [0, 0]
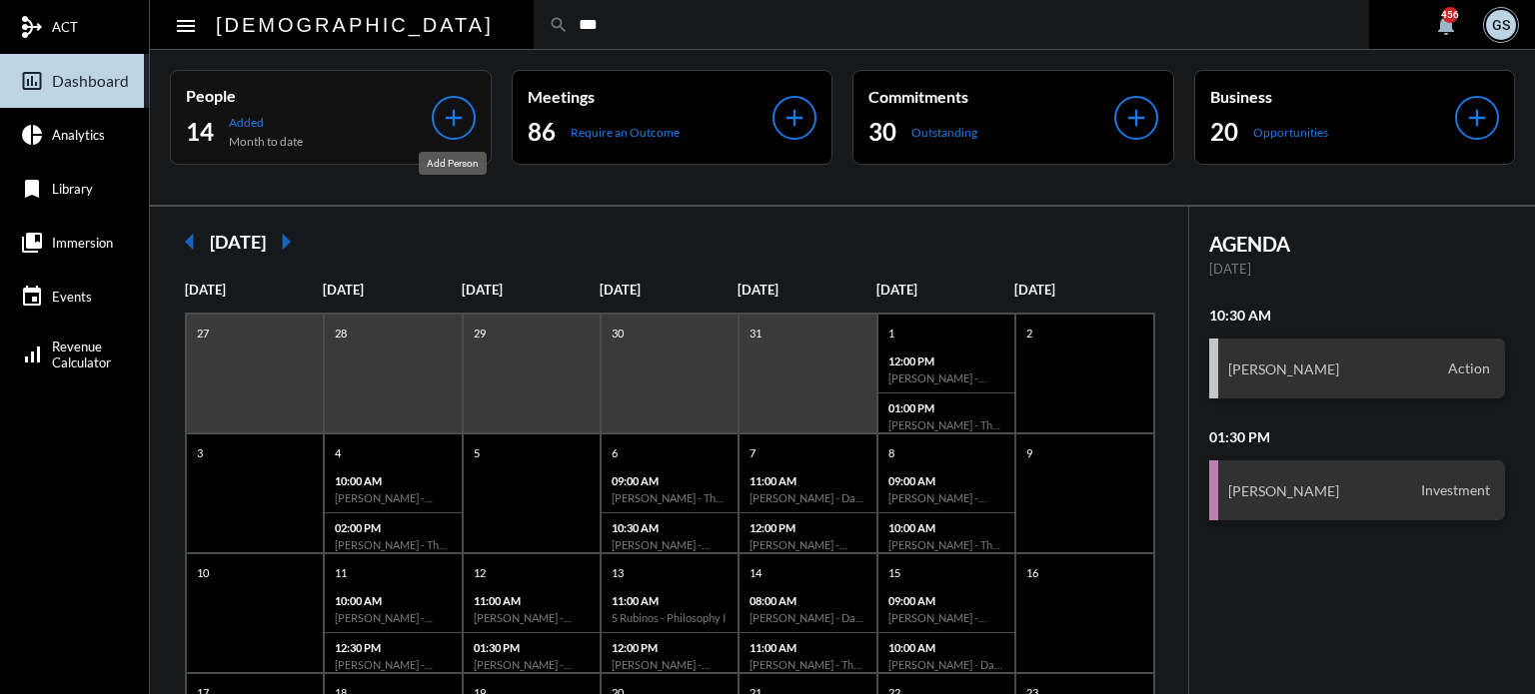
click at [448, 106] on mat-icon "add" at bounding box center [454, 118] width 28 height 28
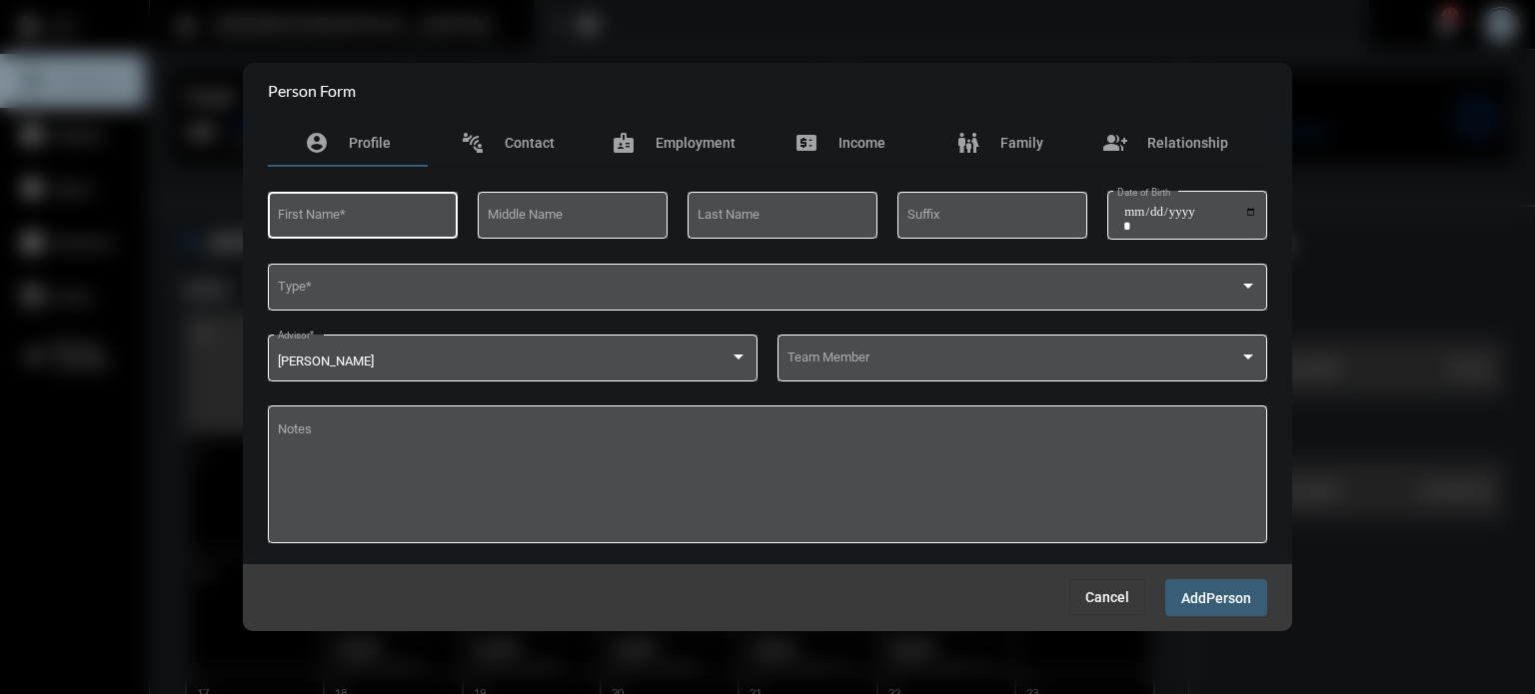
click at [394, 205] on div "First Name *" at bounding box center [363, 213] width 171 height 51
type input "****"
click at [775, 213] on input "Last Name" at bounding box center [782, 218] width 171 height 15
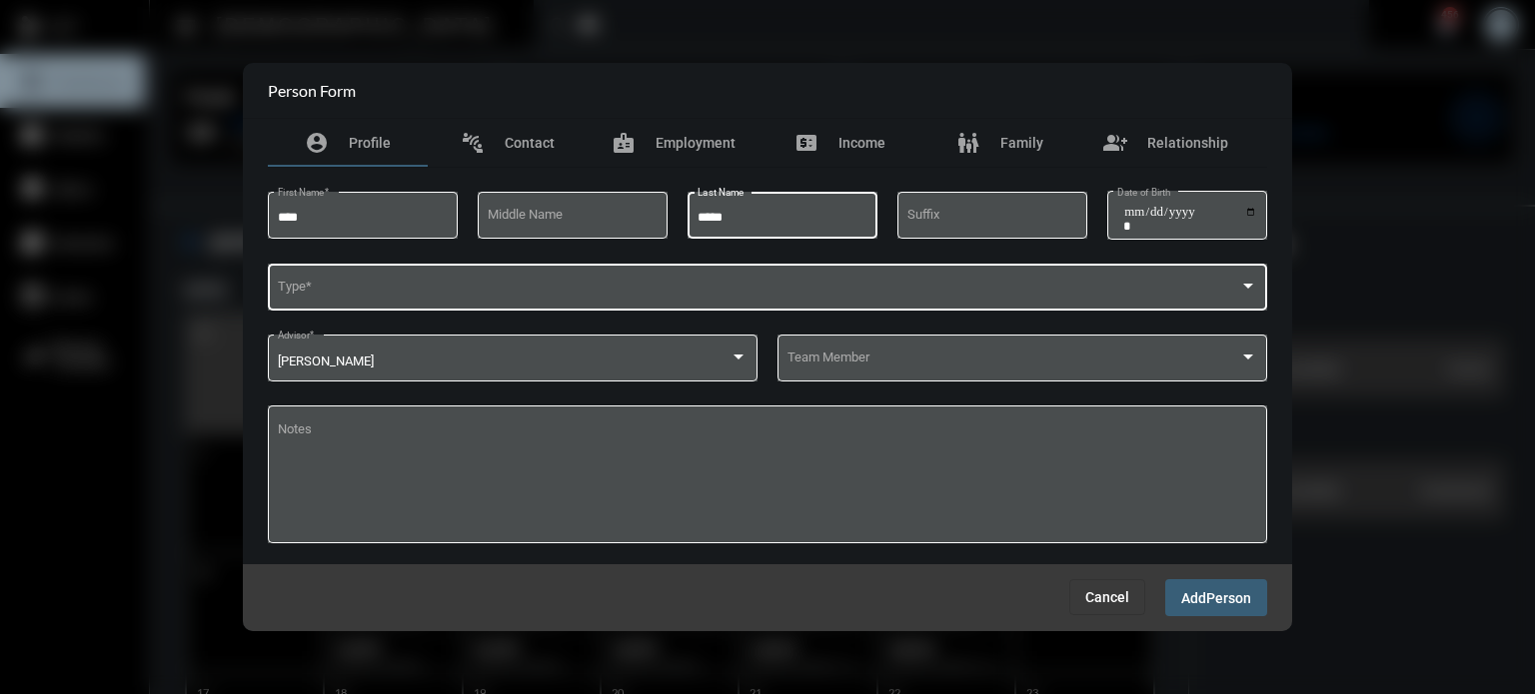
type input "*****"
click at [450, 285] on span at bounding box center [759, 290] width 962 height 15
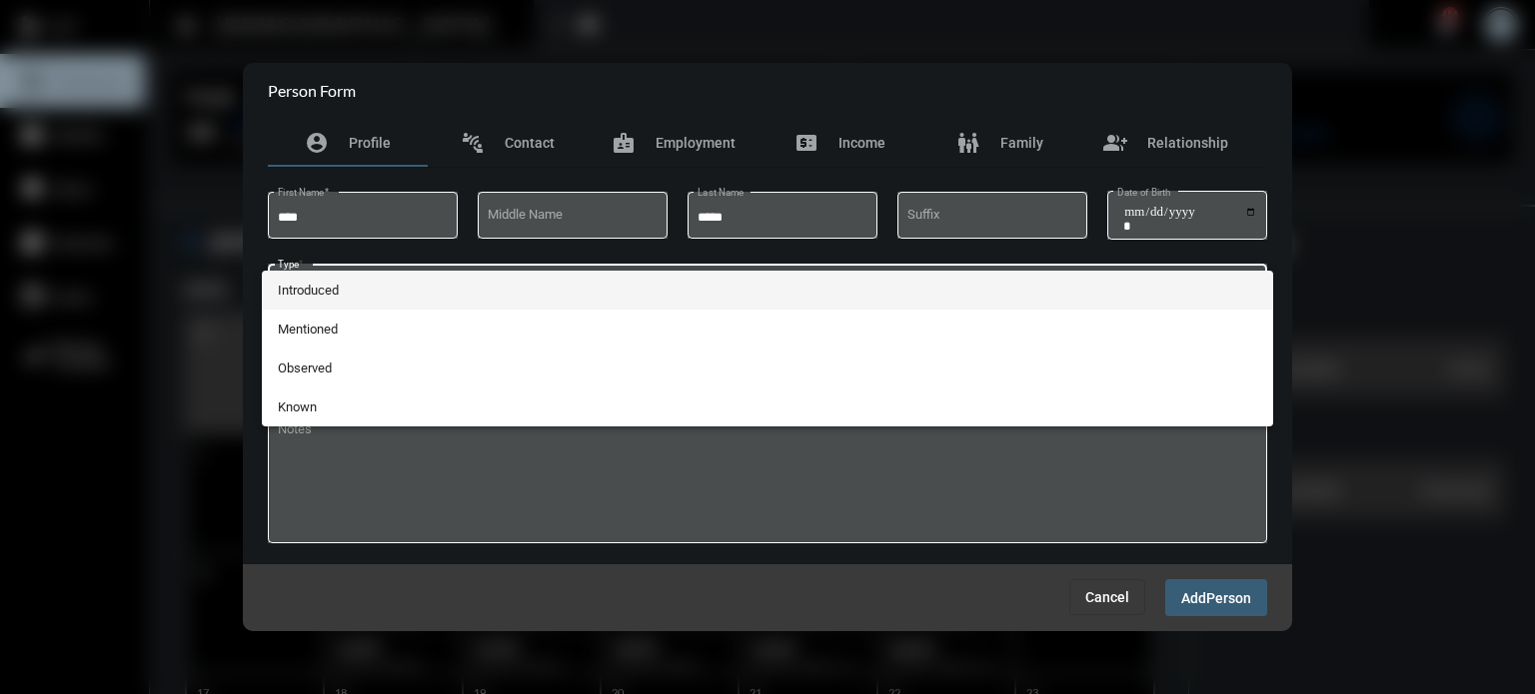
click at [313, 287] on span "Introduced" at bounding box center [768, 290] width 980 height 39
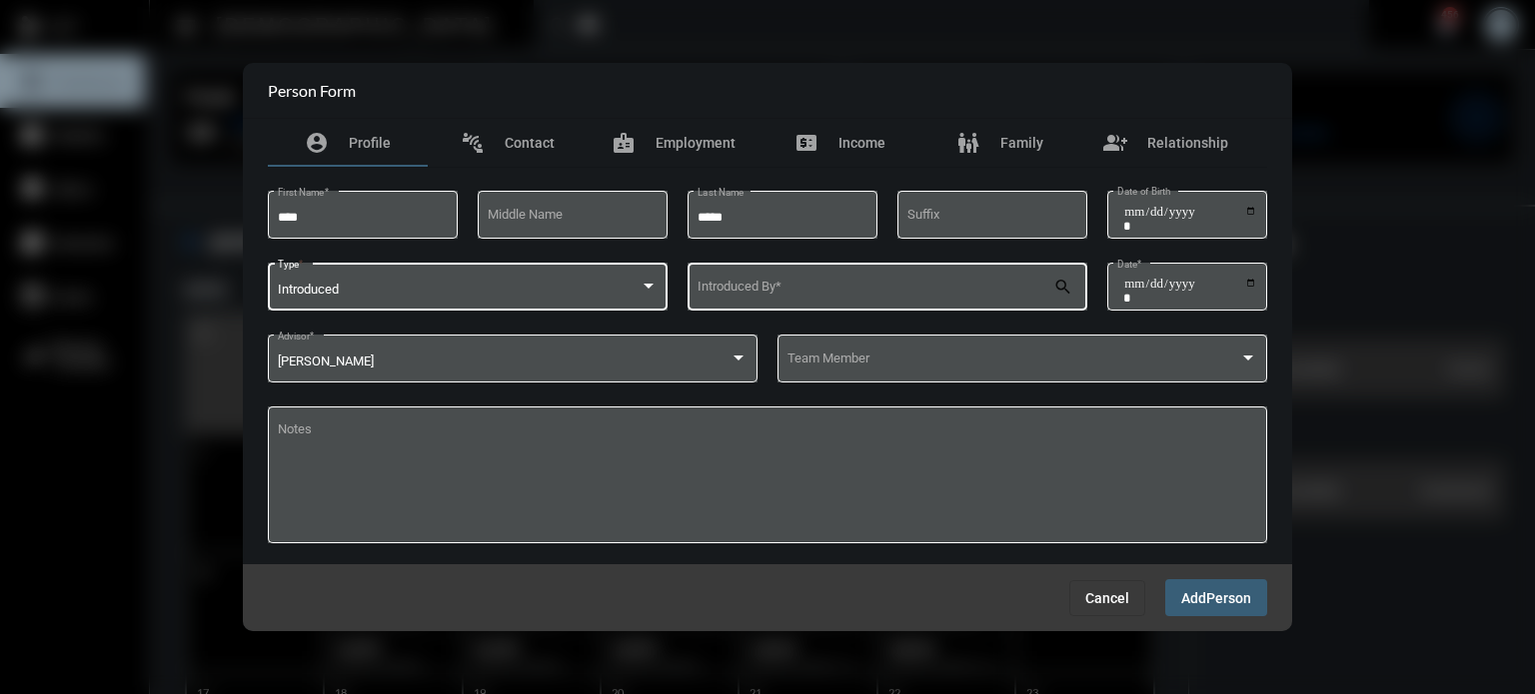
click at [762, 289] on input "Introduced By *" at bounding box center [875, 290] width 357 height 15
type input "******"
click at [1099, 316] on div "Introduced Type * ****** Introduced By * search Date *" at bounding box center [767, 296] width 999 height 72
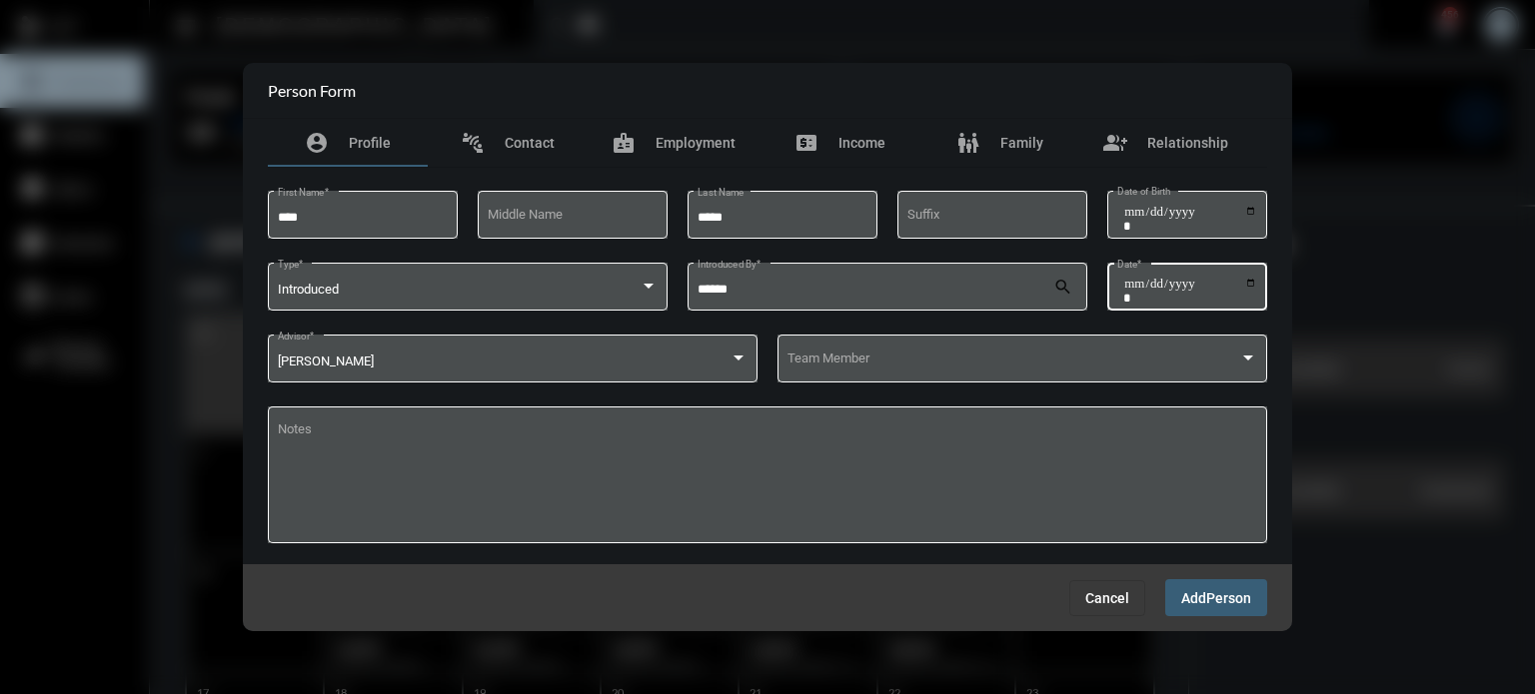
click at [1239, 277] on input "Date *" at bounding box center [1190, 291] width 134 height 28
click at [1257, 282] on div "Date *" at bounding box center [1187, 285] width 160 height 51
click at [1250, 285] on input "Date *" at bounding box center [1190, 291] width 134 height 28
type input "**********"
click at [951, 343] on div "Team Member" at bounding box center [1022, 357] width 471 height 51
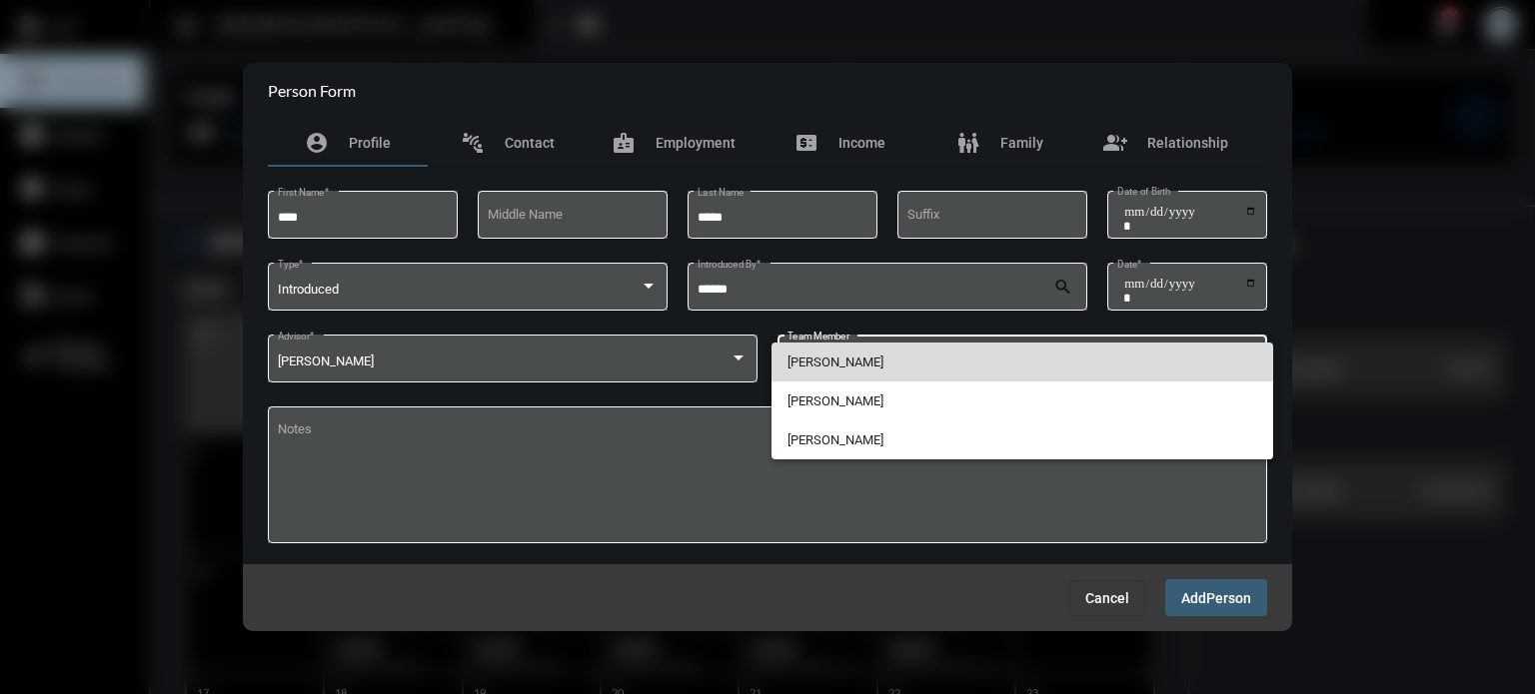
click at [880, 368] on span "[PERSON_NAME]" at bounding box center [1022, 362] width 471 height 39
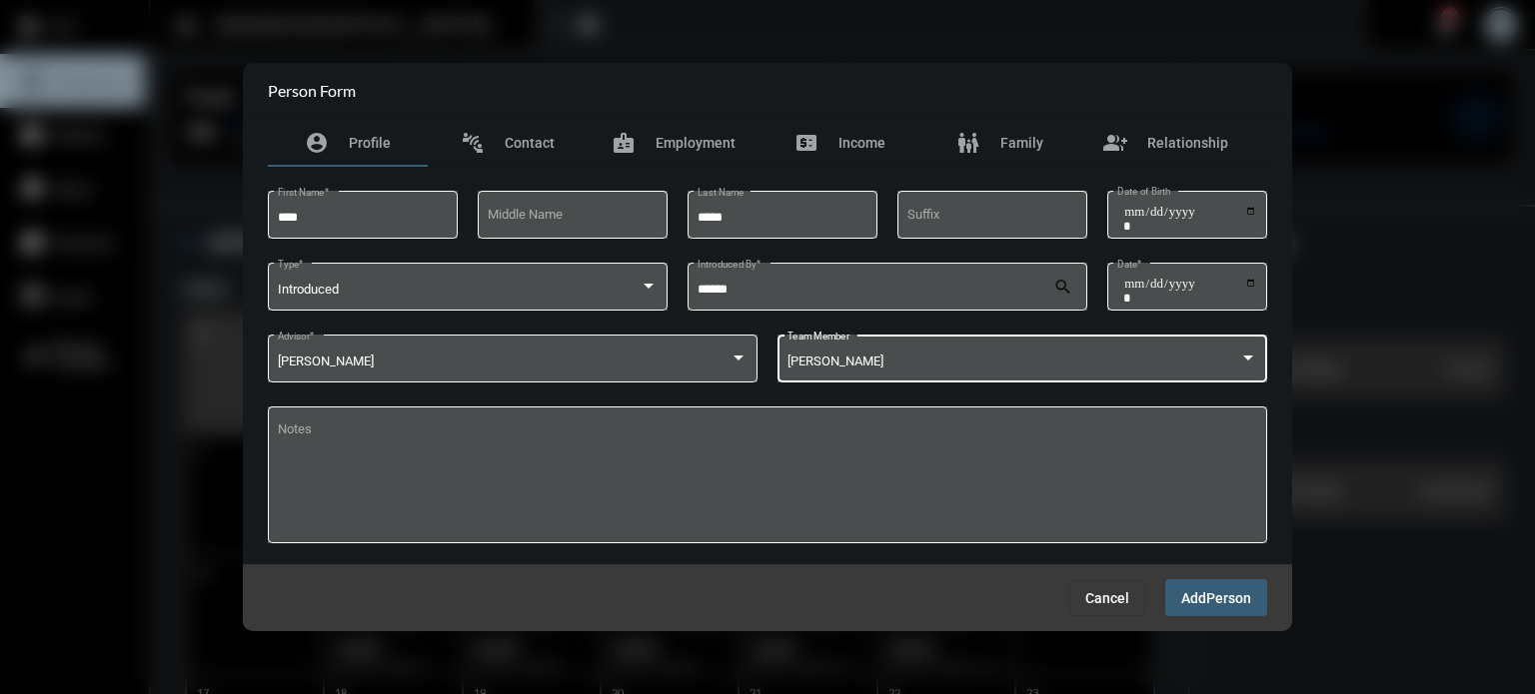
click at [1192, 603] on span "Add" at bounding box center [1193, 598] width 25 height 16
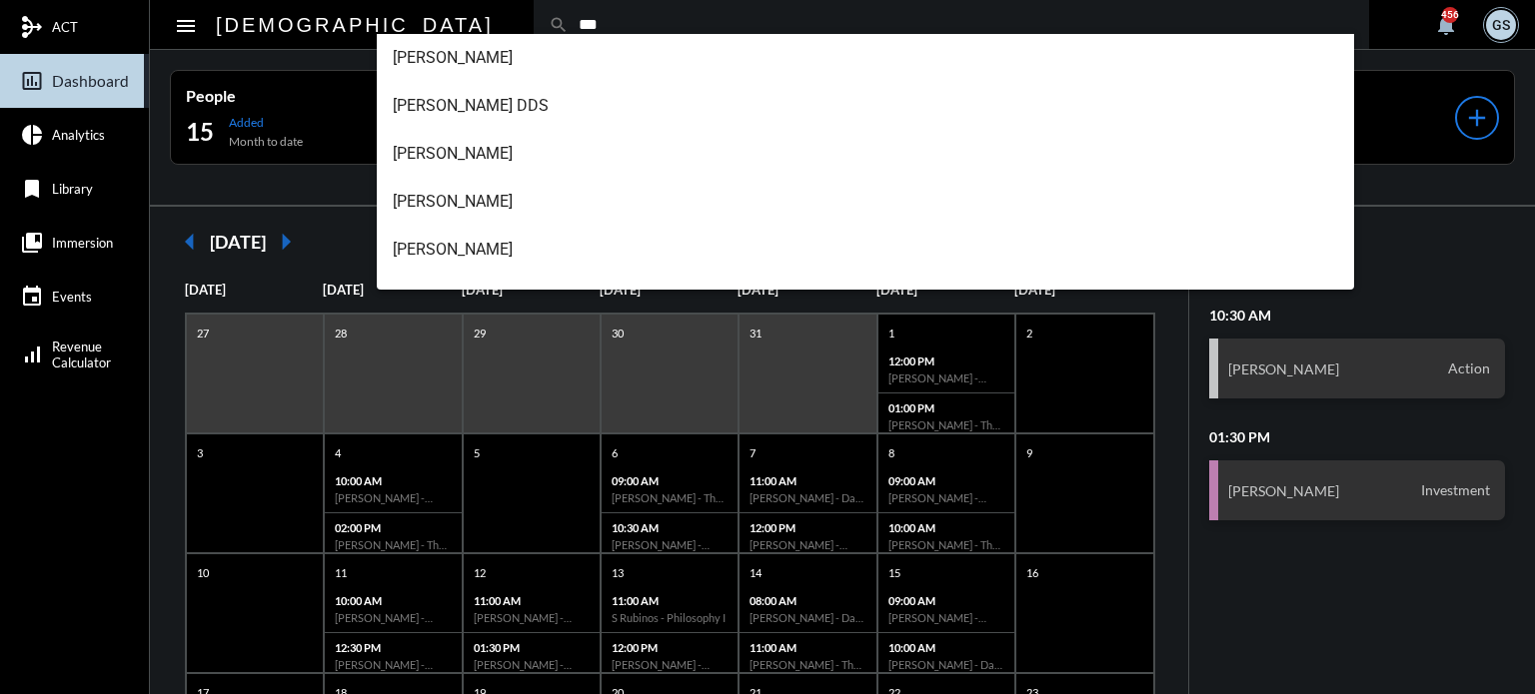
click at [569, 20] on input "***" at bounding box center [961, 24] width 785 height 17
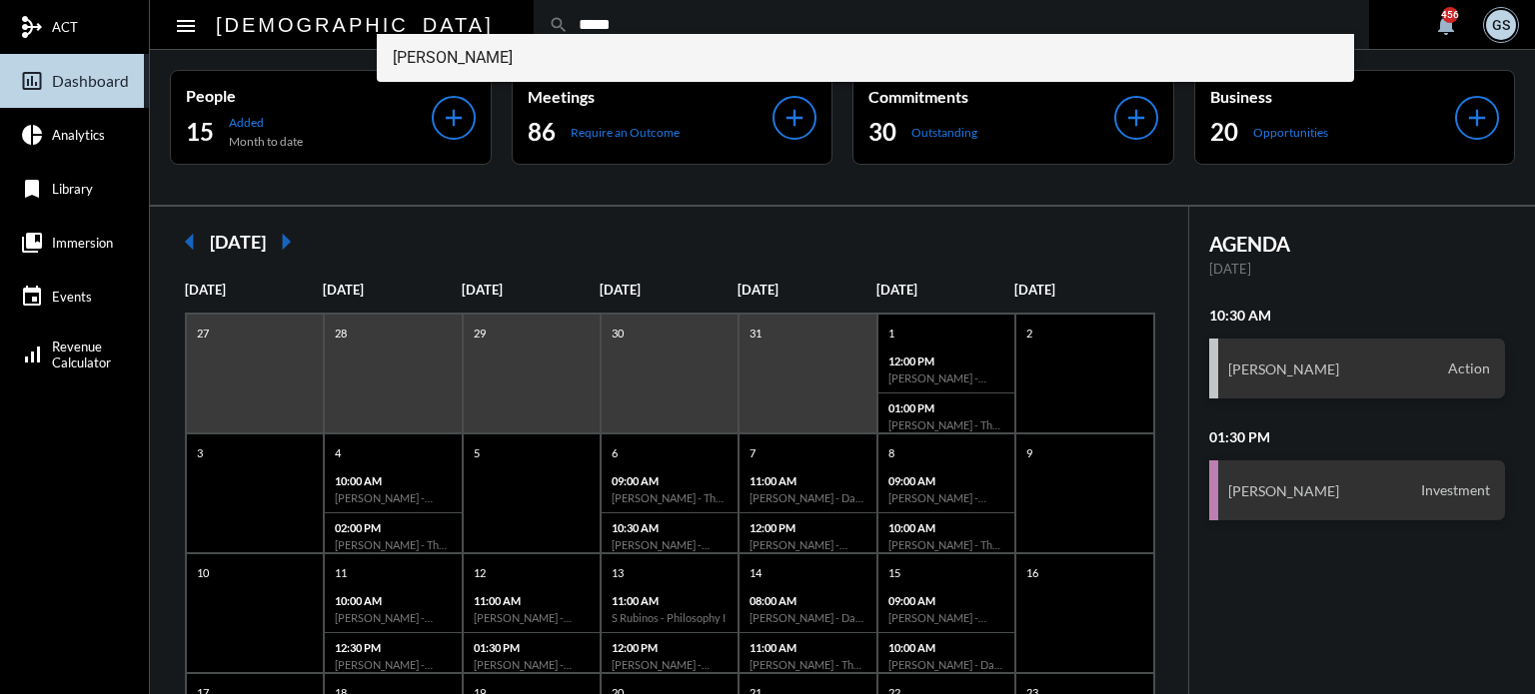
type input "*****"
click at [456, 55] on span "[PERSON_NAME]" at bounding box center [866, 58] width 946 height 48
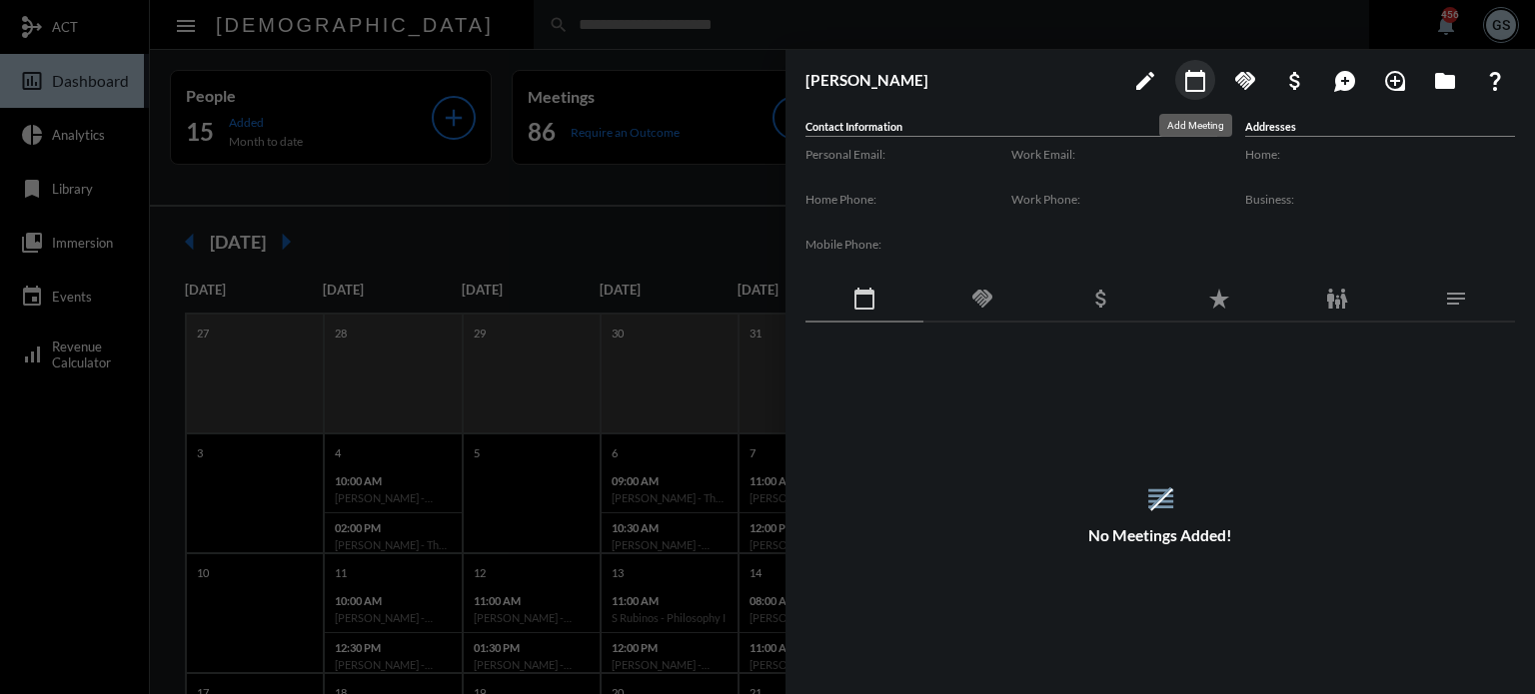
click at [1204, 95] on button "calendar_today" at bounding box center [1195, 80] width 40 height 40
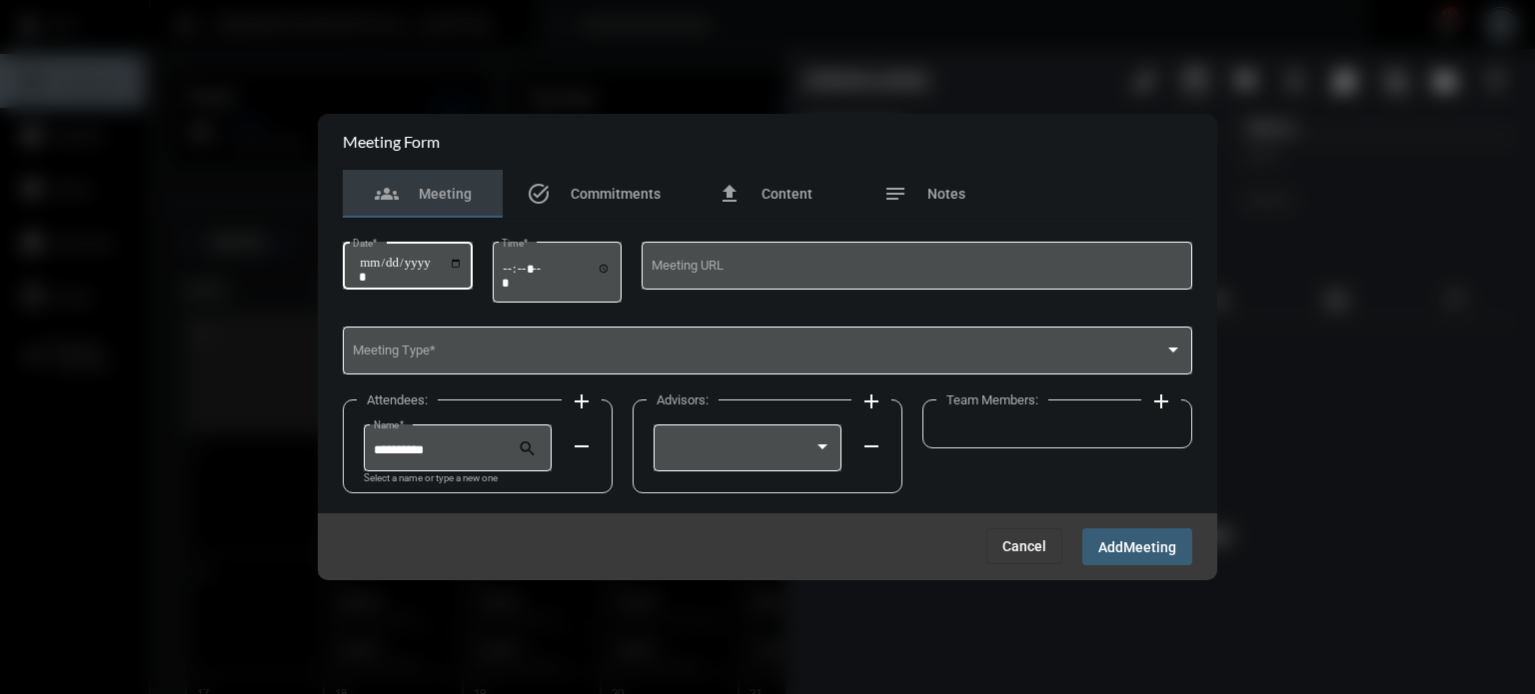
click at [463, 253] on div "Date *" at bounding box center [408, 264] width 110 height 51
click at [463, 268] on input "Date *" at bounding box center [411, 270] width 104 height 28
click at [456, 266] on input "**********" at bounding box center [411, 270] width 104 height 28
click at [463, 266] on input "**********" at bounding box center [411, 270] width 104 height 28
type input "**********"
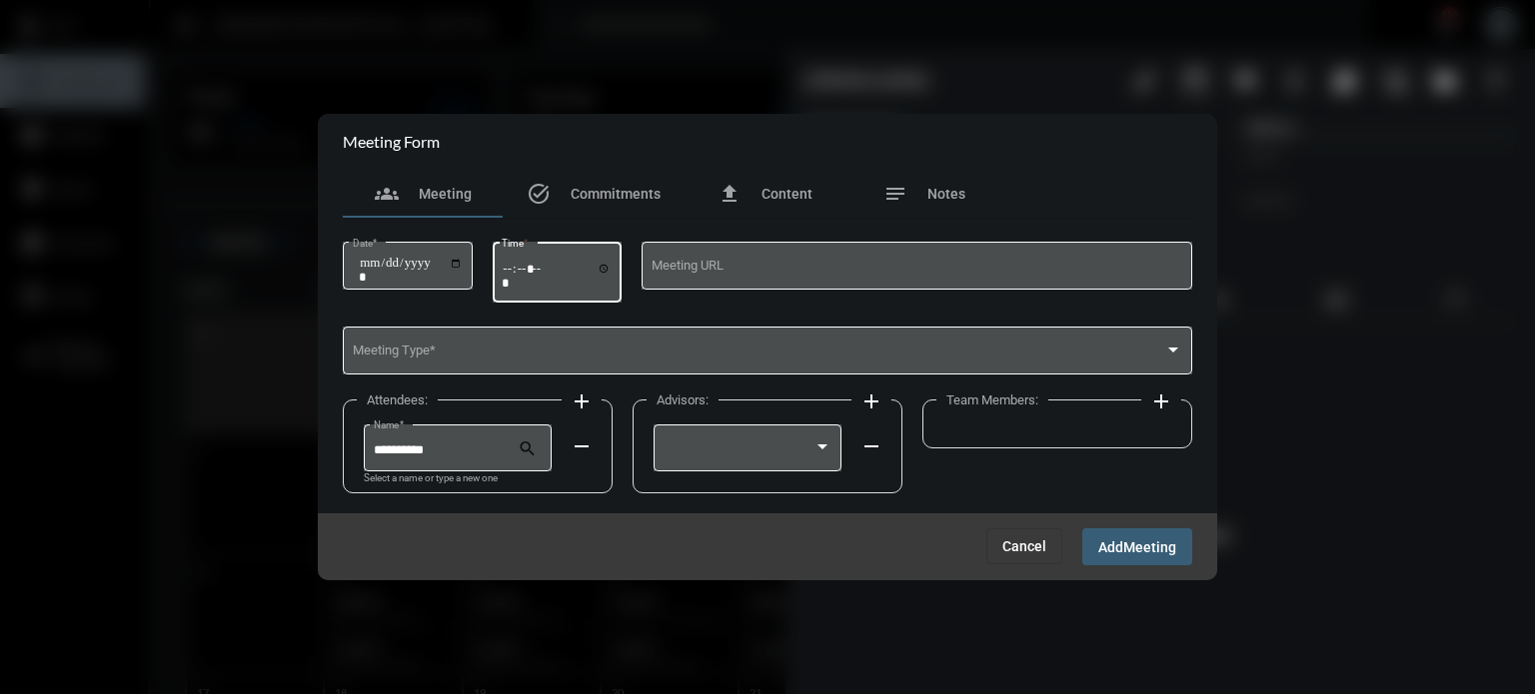
click at [512, 264] on input "Time *" at bounding box center [557, 275] width 110 height 29
type input "*****"
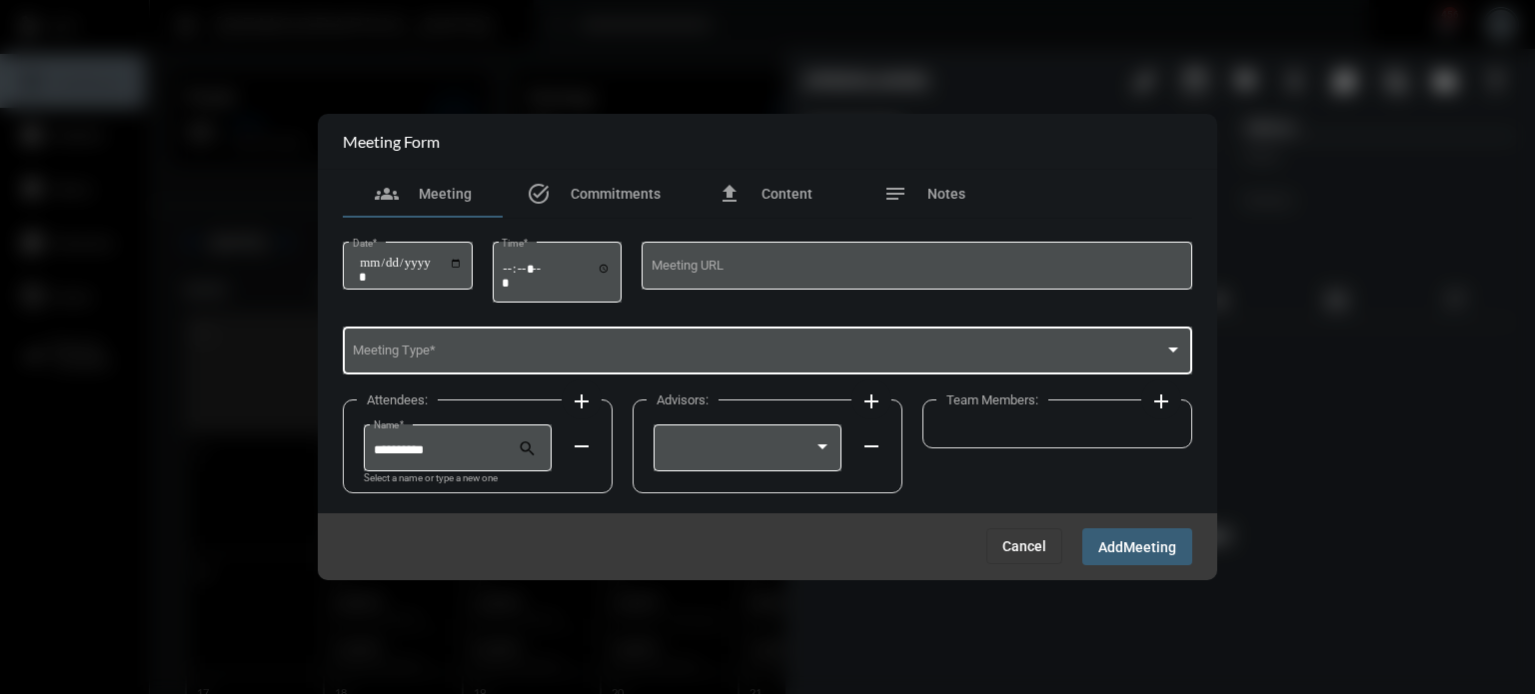
click at [538, 339] on div "Meeting Type *" at bounding box center [768, 349] width 830 height 51
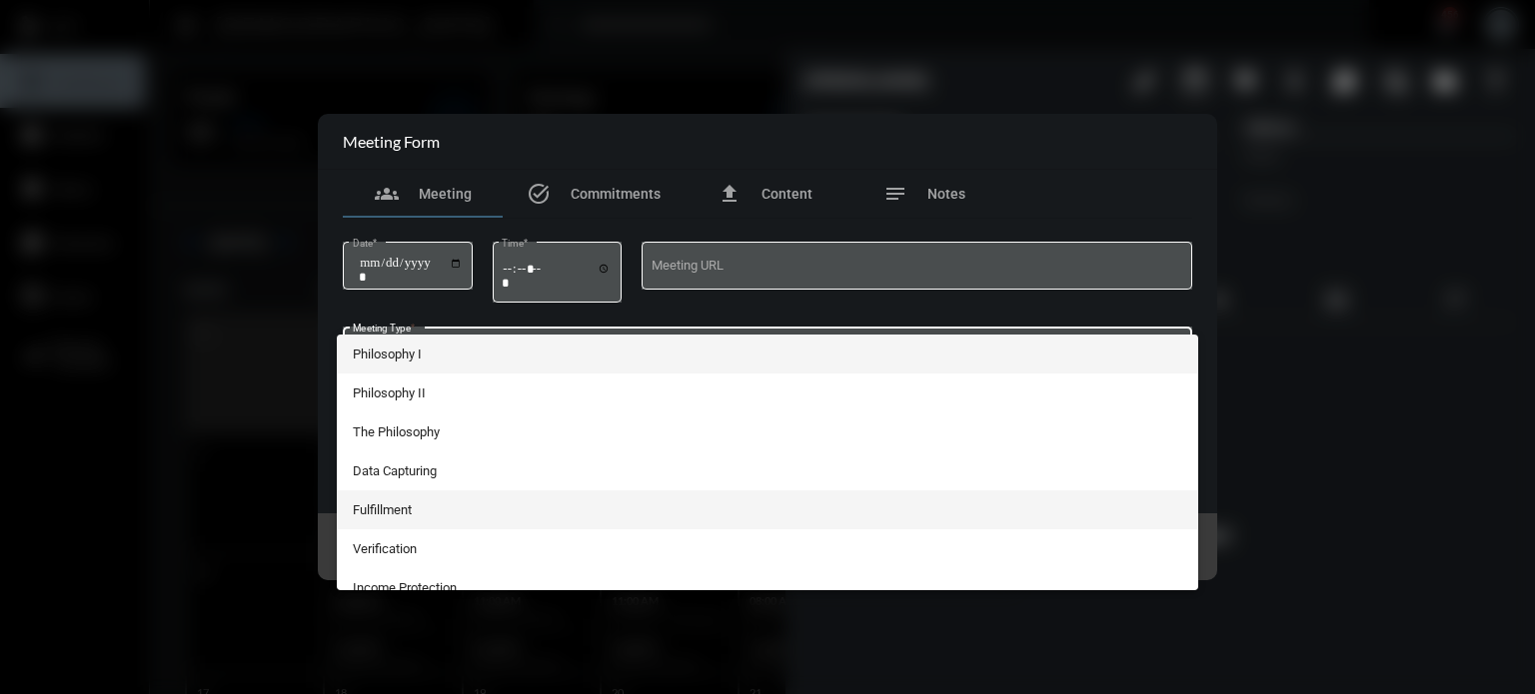
scroll to position [368, 0]
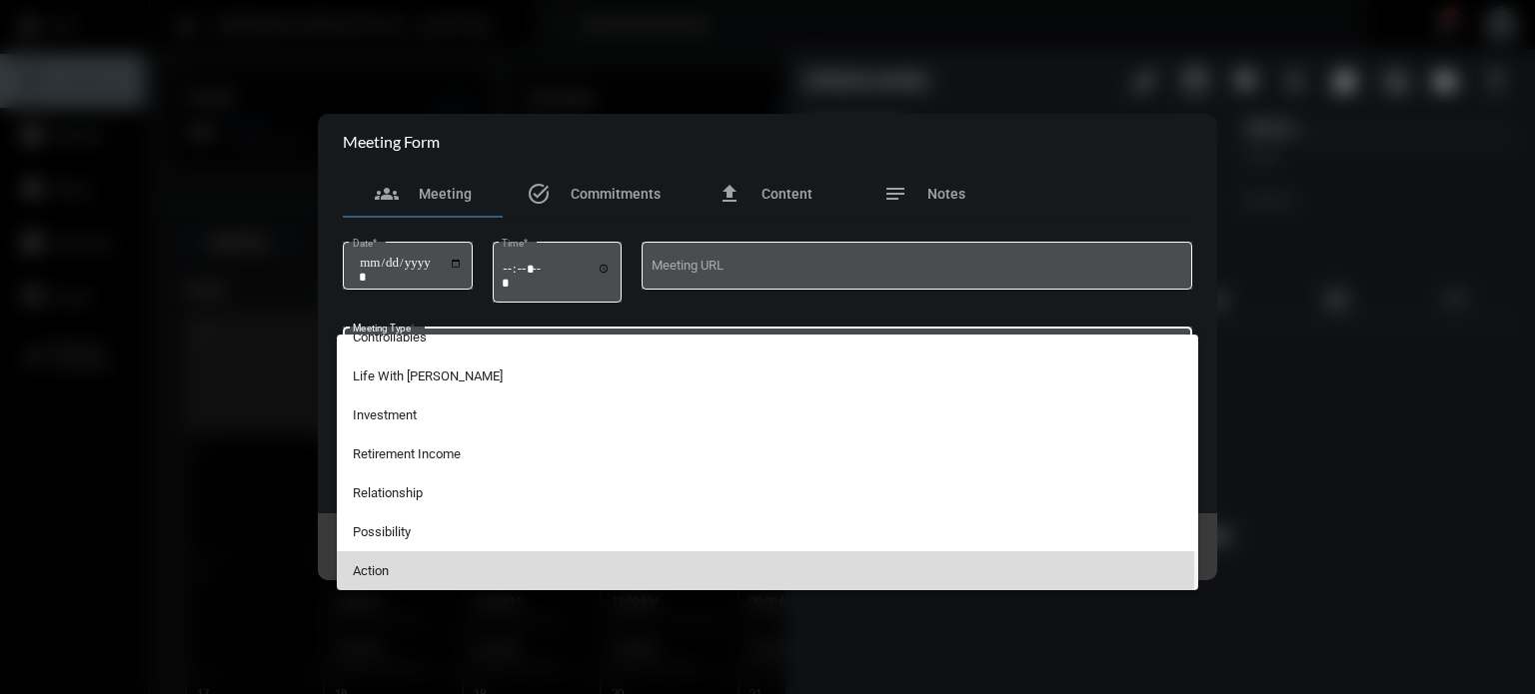
click at [392, 570] on span "Action" at bounding box center [768, 571] width 830 height 39
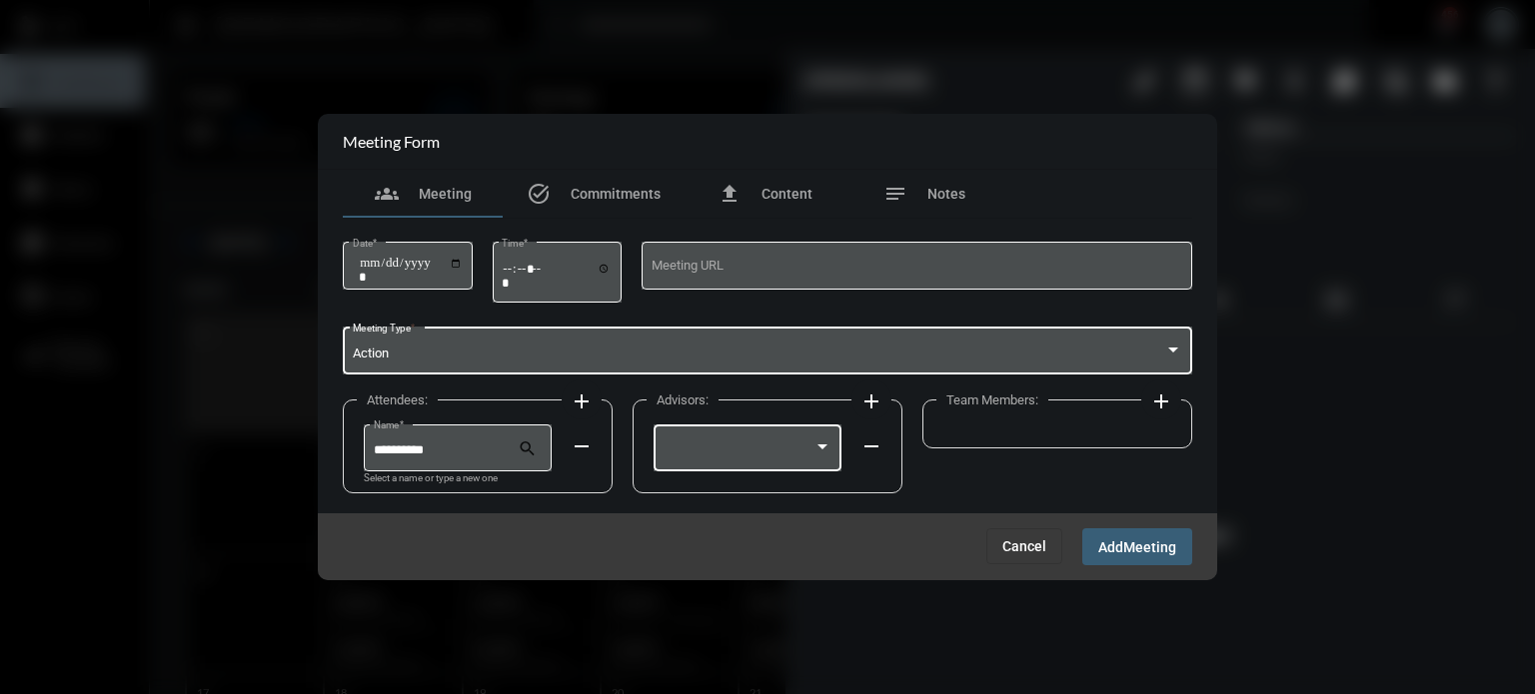
click at [799, 439] on div at bounding box center [747, 446] width 169 height 51
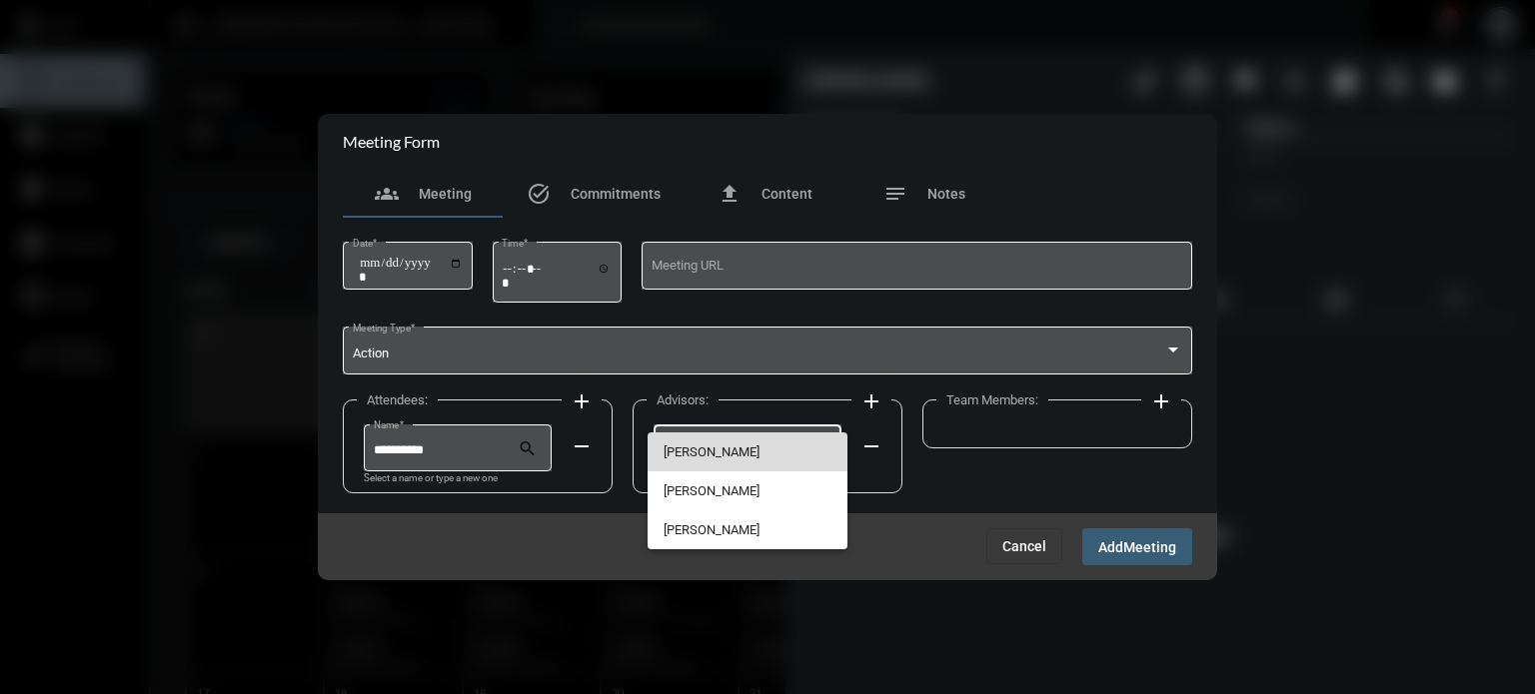
click at [772, 447] on span "[PERSON_NAME]" at bounding box center [747, 452] width 169 height 39
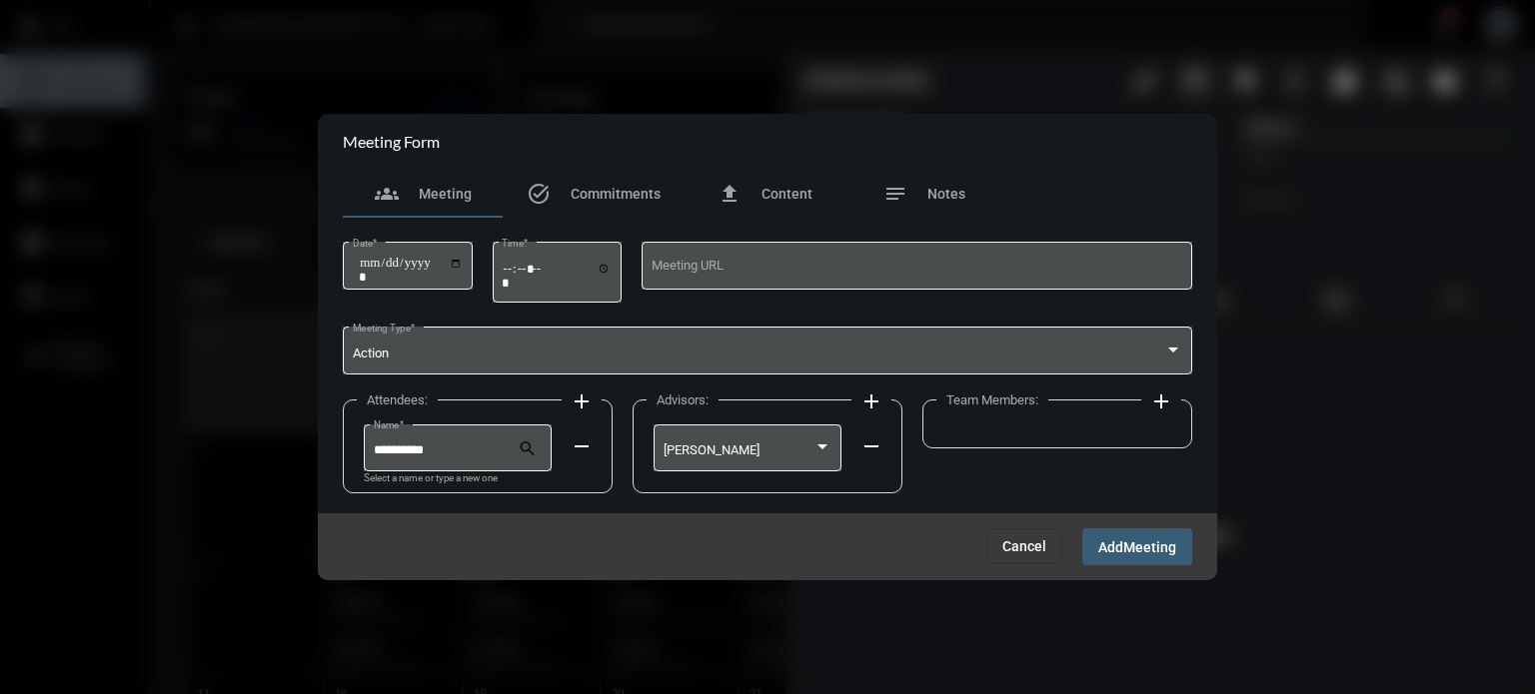
click at [1167, 399] on mat-icon "add" at bounding box center [1161, 402] width 24 height 24
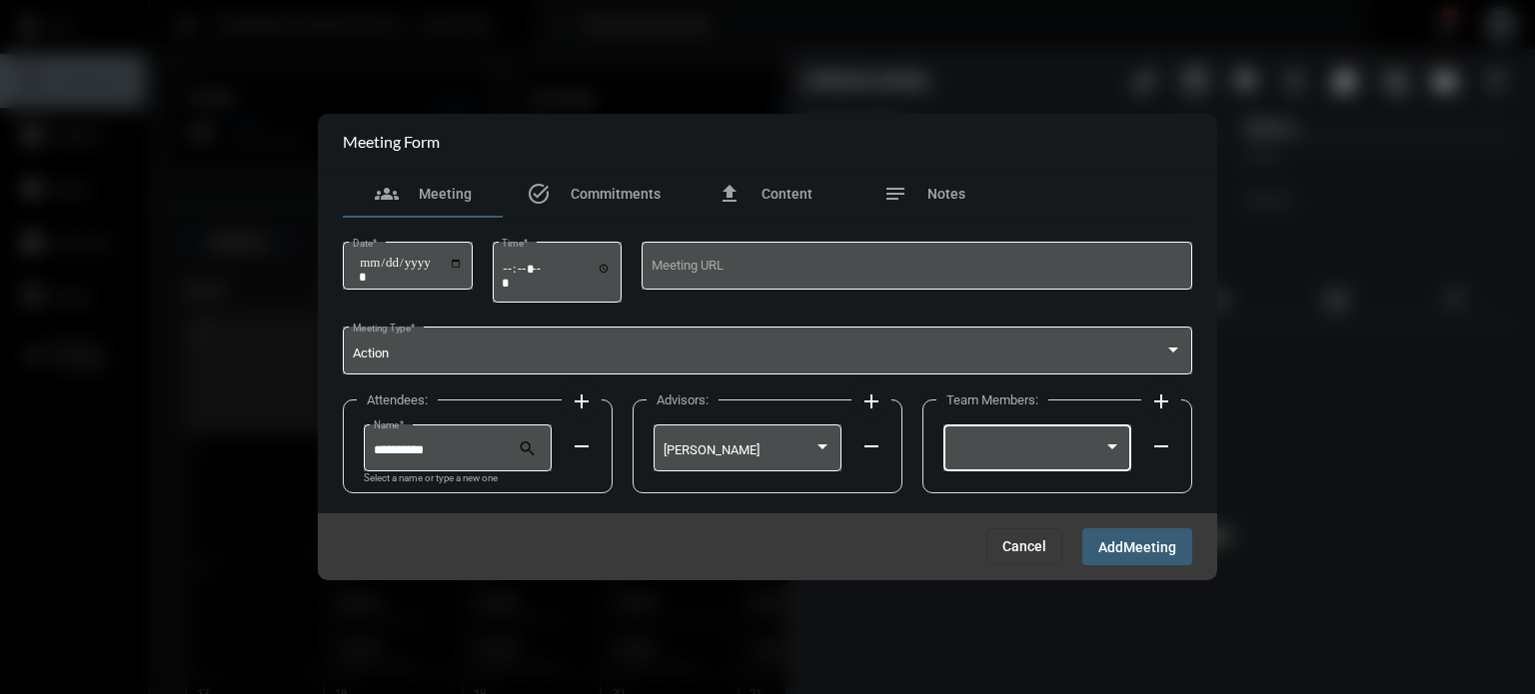
click at [1062, 444] on div at bounding box center [1028, 451] width 151 height 15
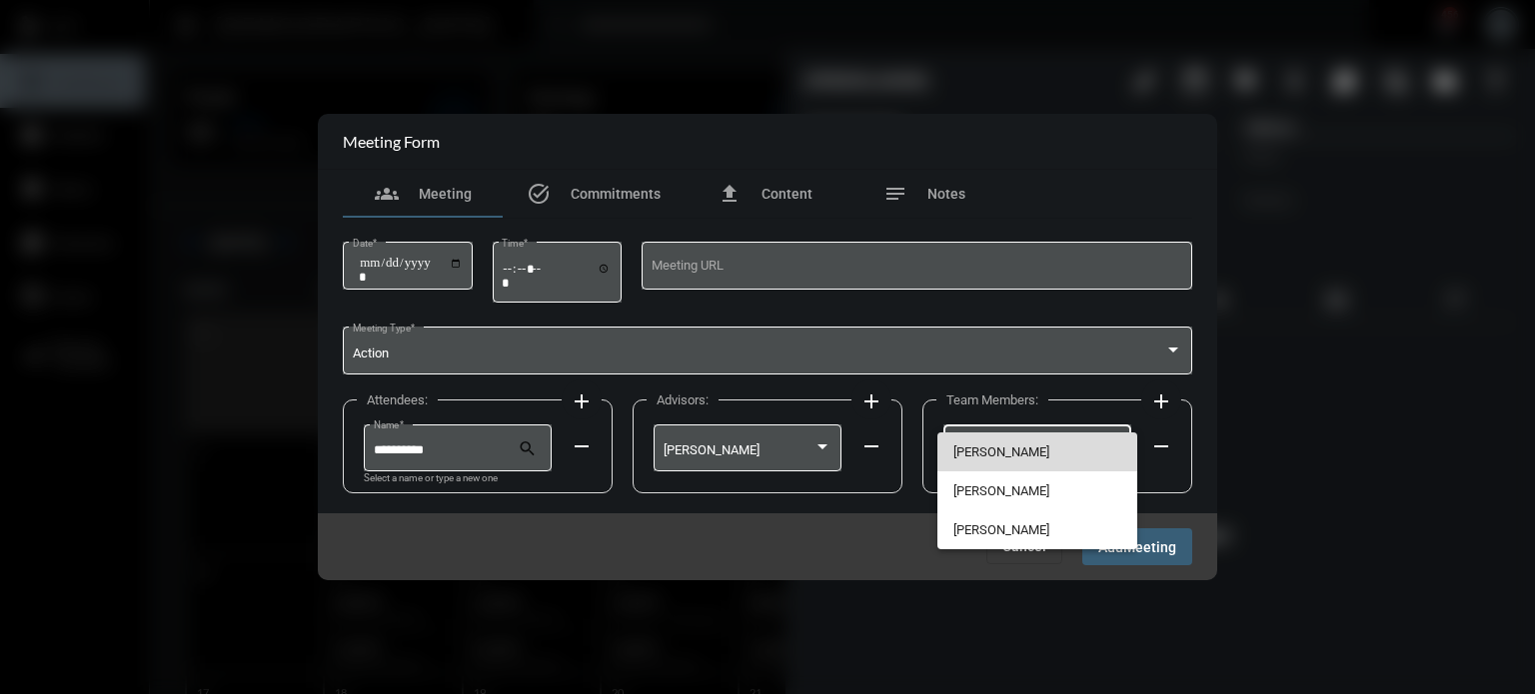
click at [1048, 449] on span "[PERSON_NAME]" at bounding box center [1037, 452] width 169 height 39
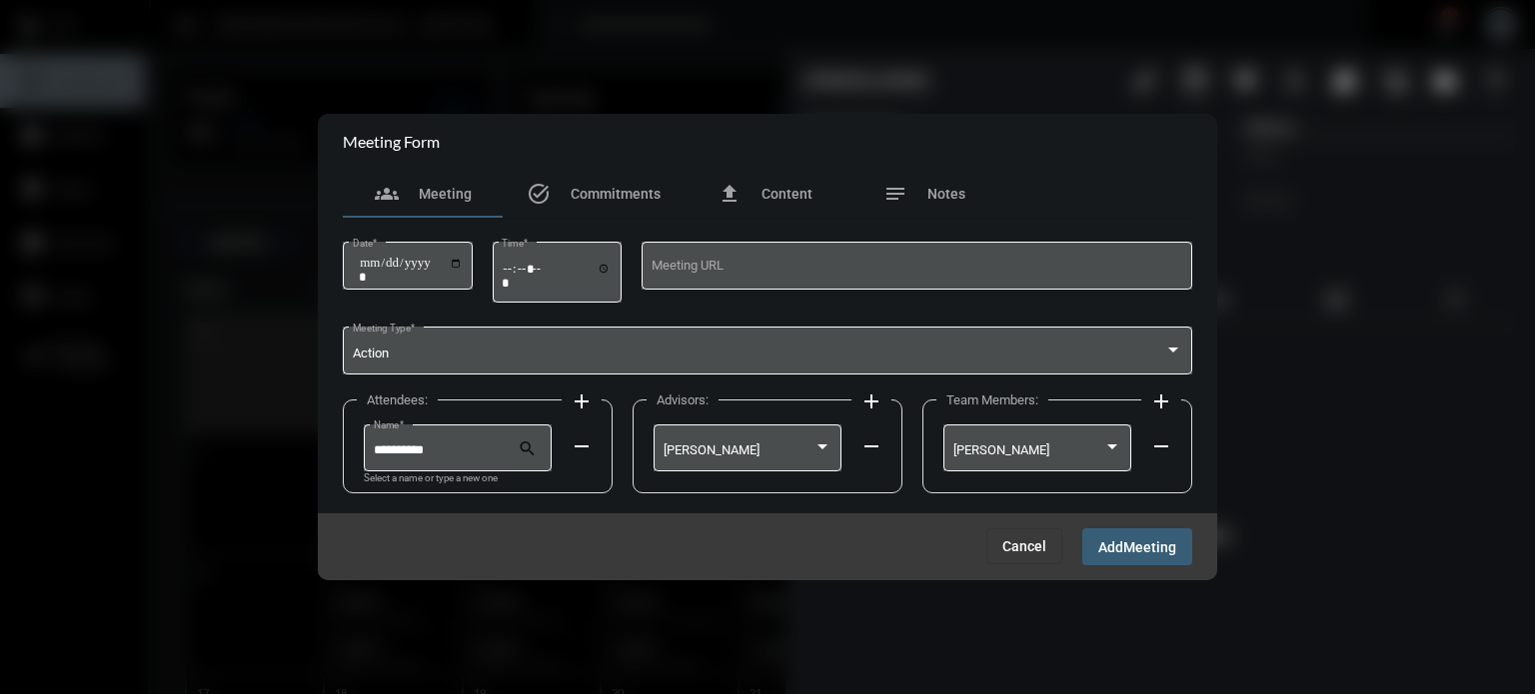
click at [1136, 550] on span "Meeting" at bounding box center [1149, 548] width 53 height 16
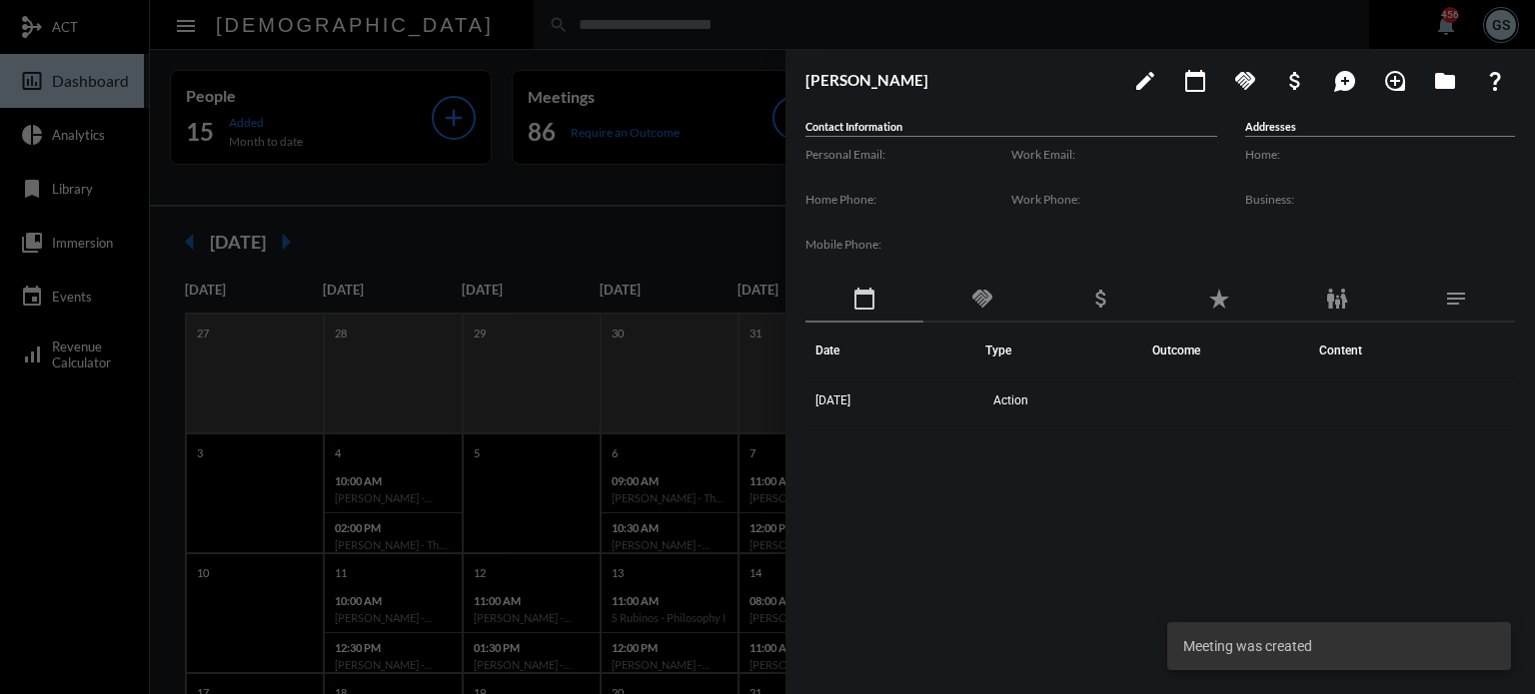
click at [709, 150] on div at bounding box center [767, 347] width 1535 height 694
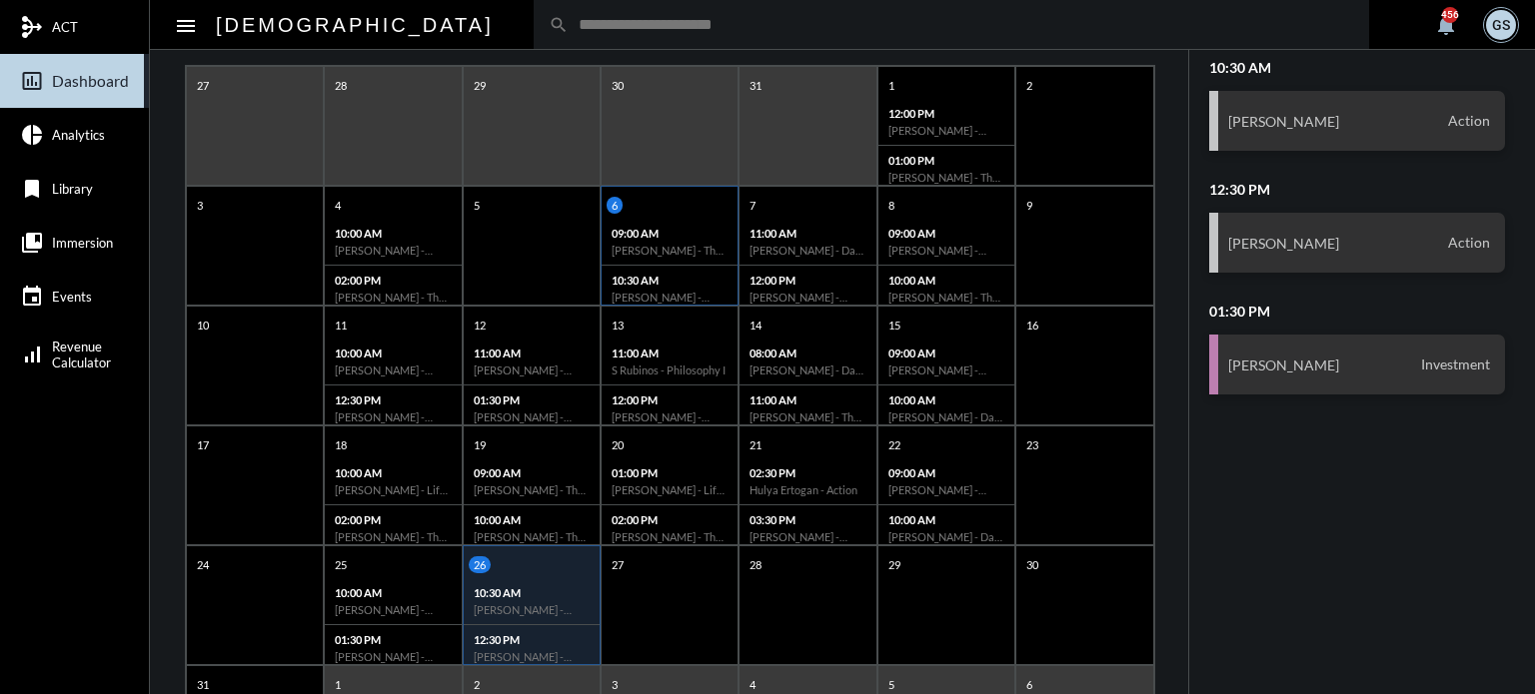
scroll to position [252, 0]
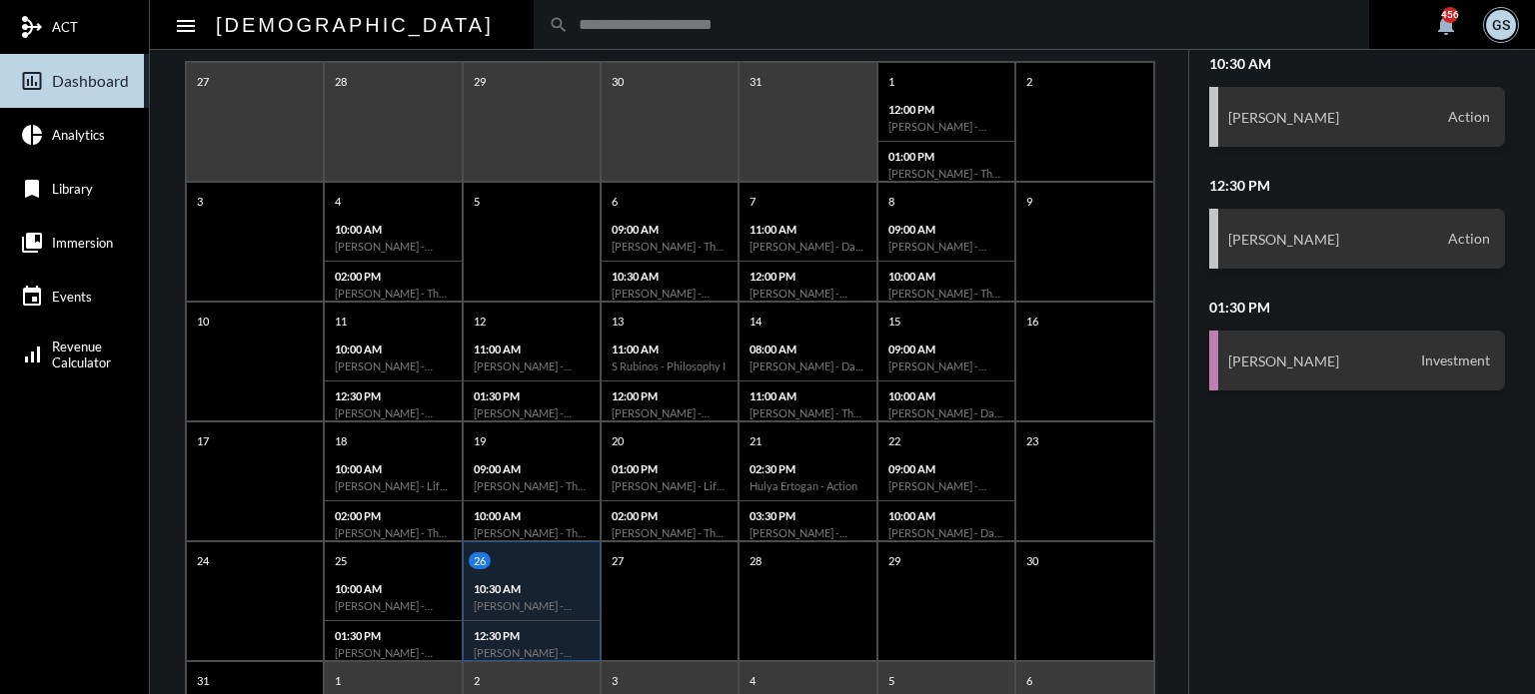
click at [569, 20] on input "text" at bounding box center [961, 24] width 785 height 17
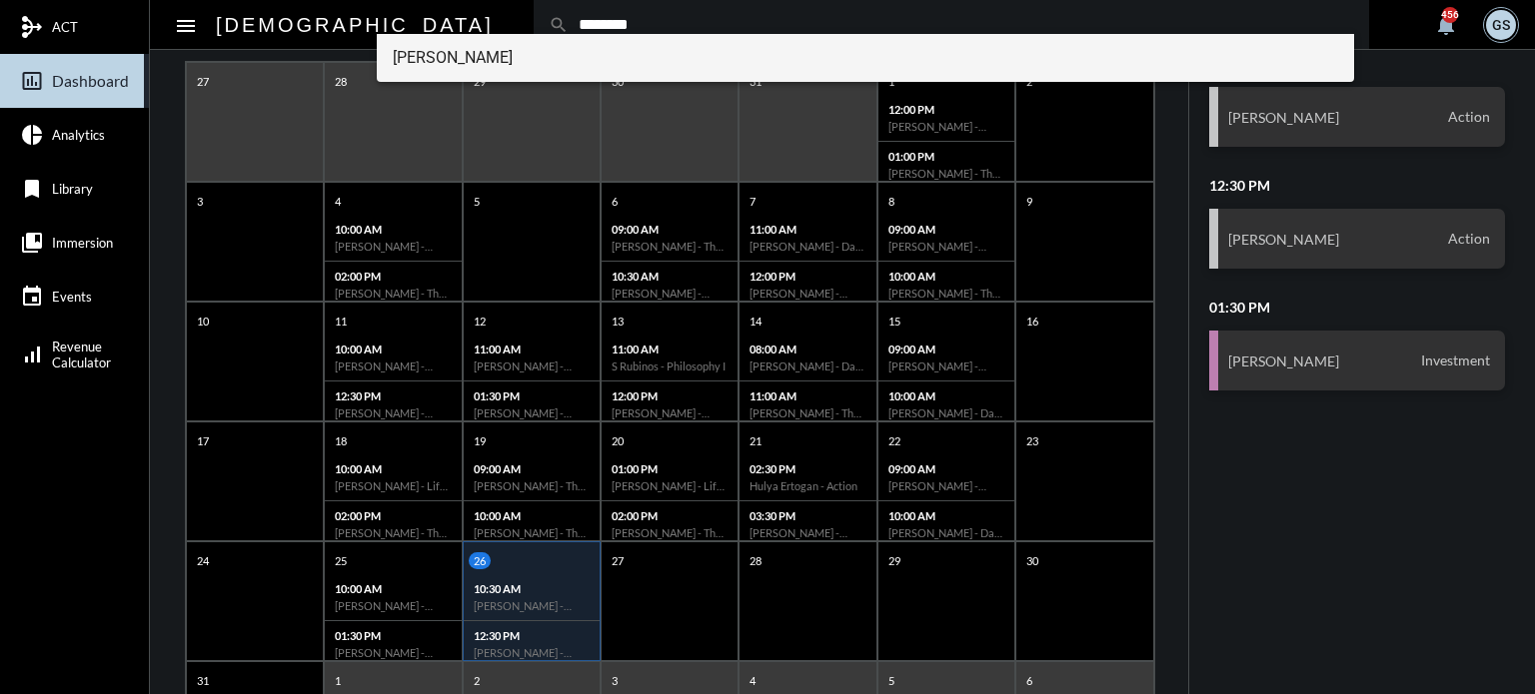
type input "********"
click at [484, 63] on span "[PERSON_NAME]" at bounding box center [866, 58] width 946 height 48
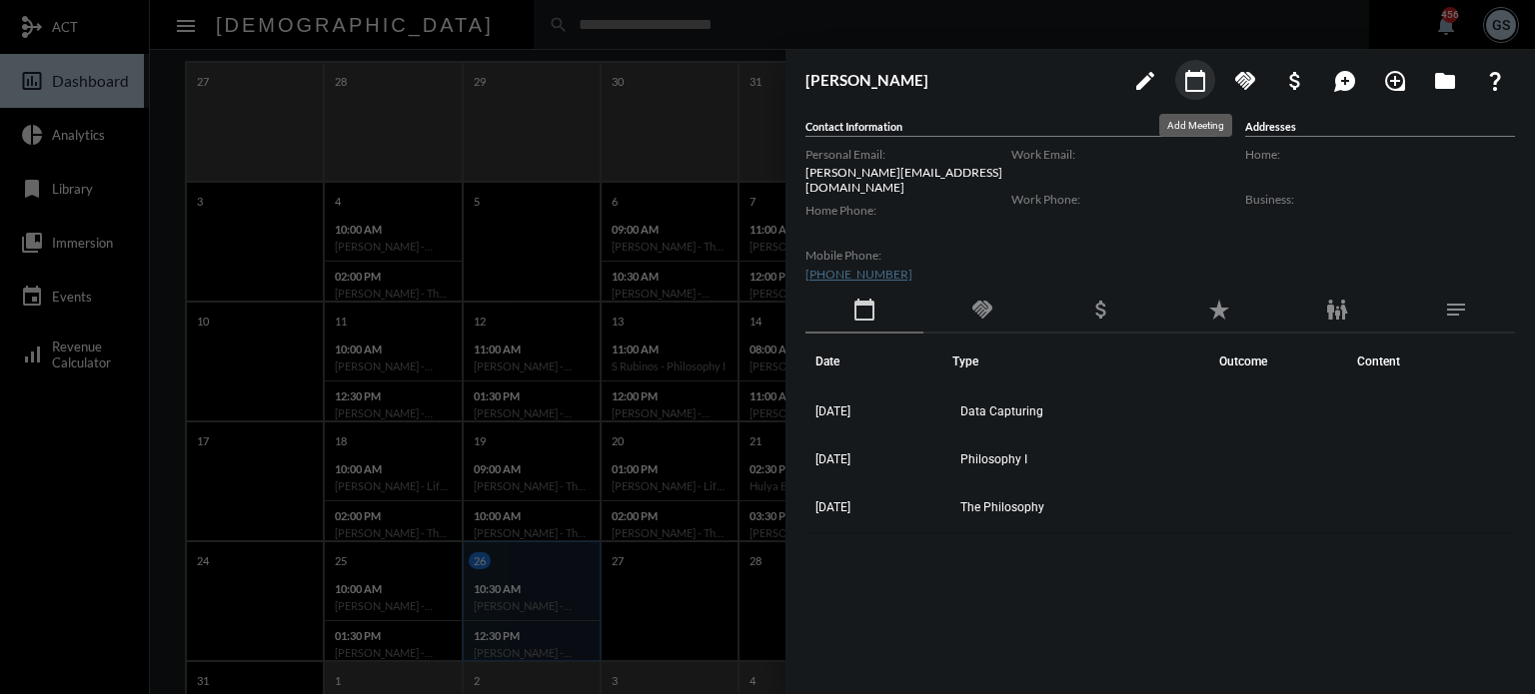
click at [1199, 87] on mat-icon "calendar_today" at bounding box center [1195, 81] width 24 height 24
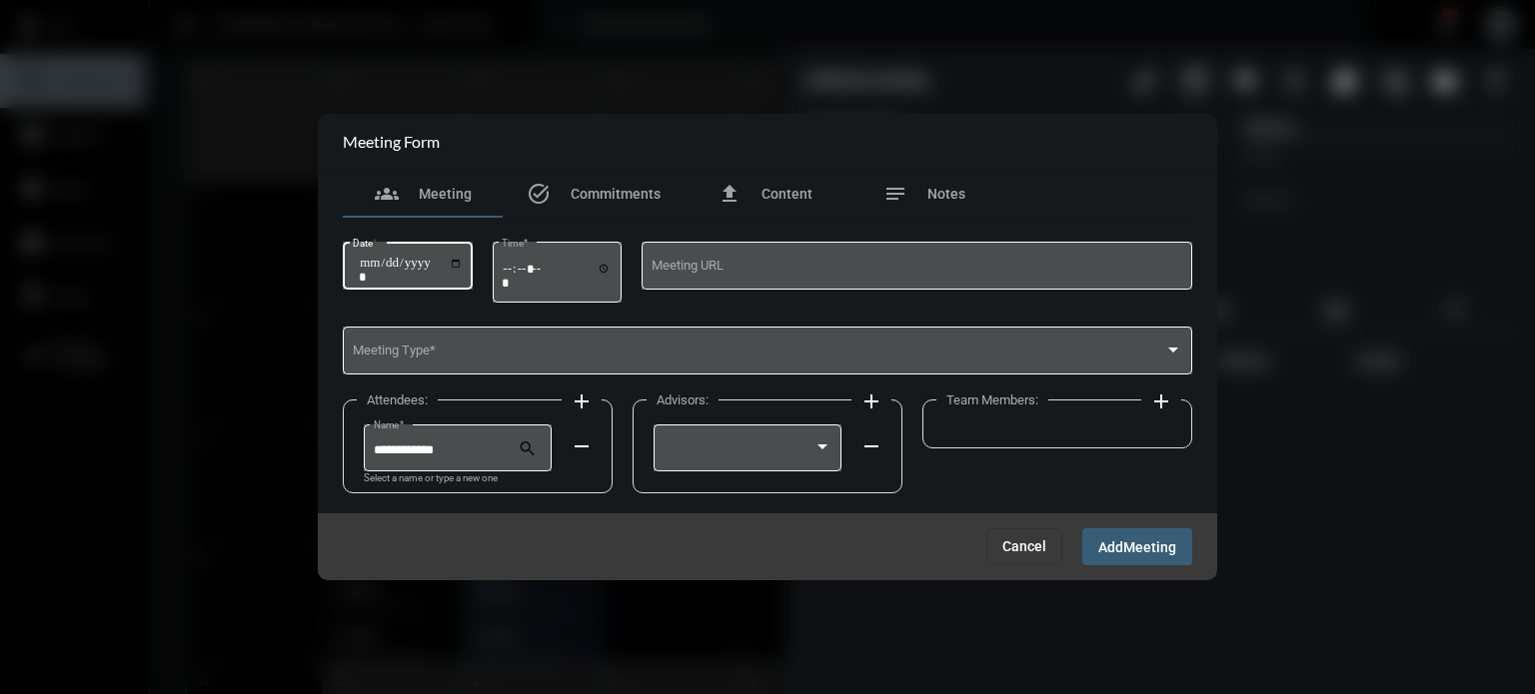
click at [463, 259] on input "Date *" at bounding box center [411, 270] width 104 height 28
type input "**********"
click at [516, 267] on input "Time *" at bounding box center [557, 275] width 110 height 29
type input "*****"
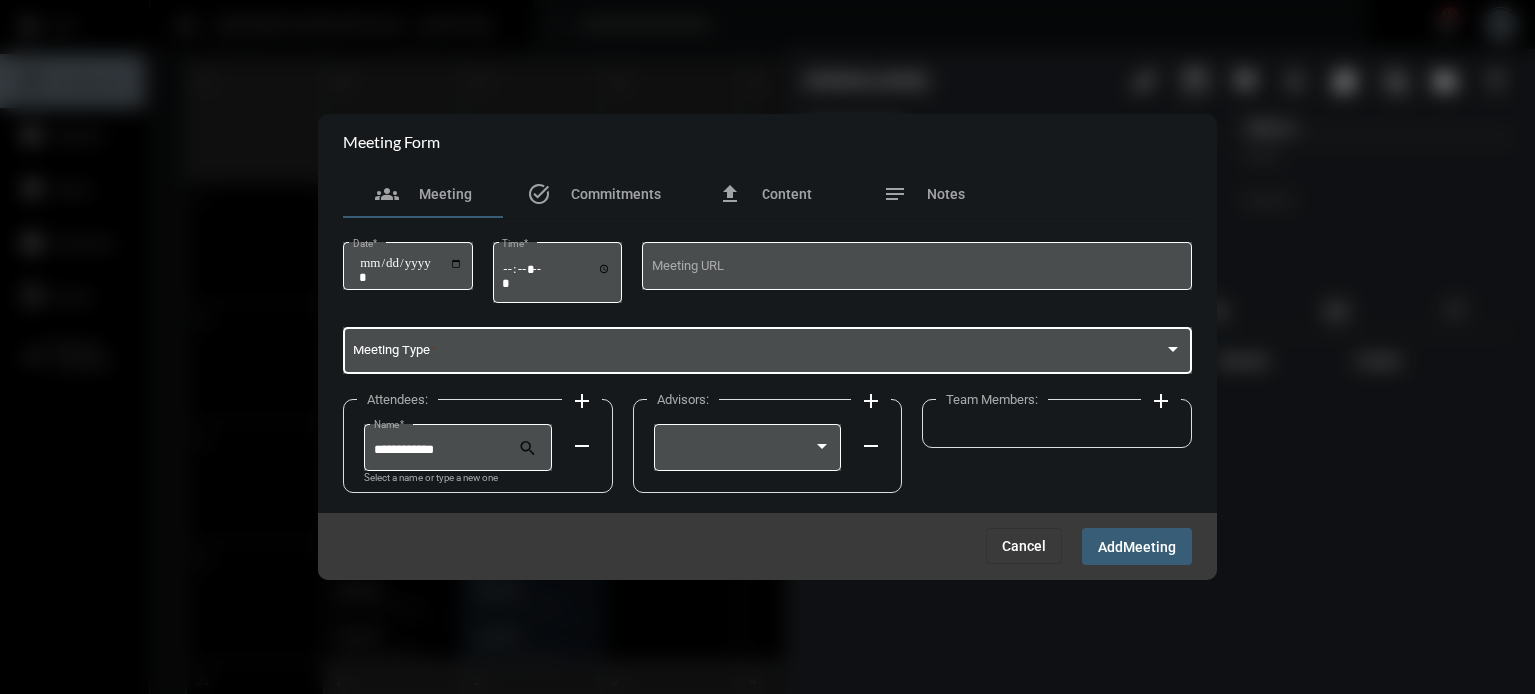
click at [428, 352] on span at bounding box center [759, 354] width 812 height 15
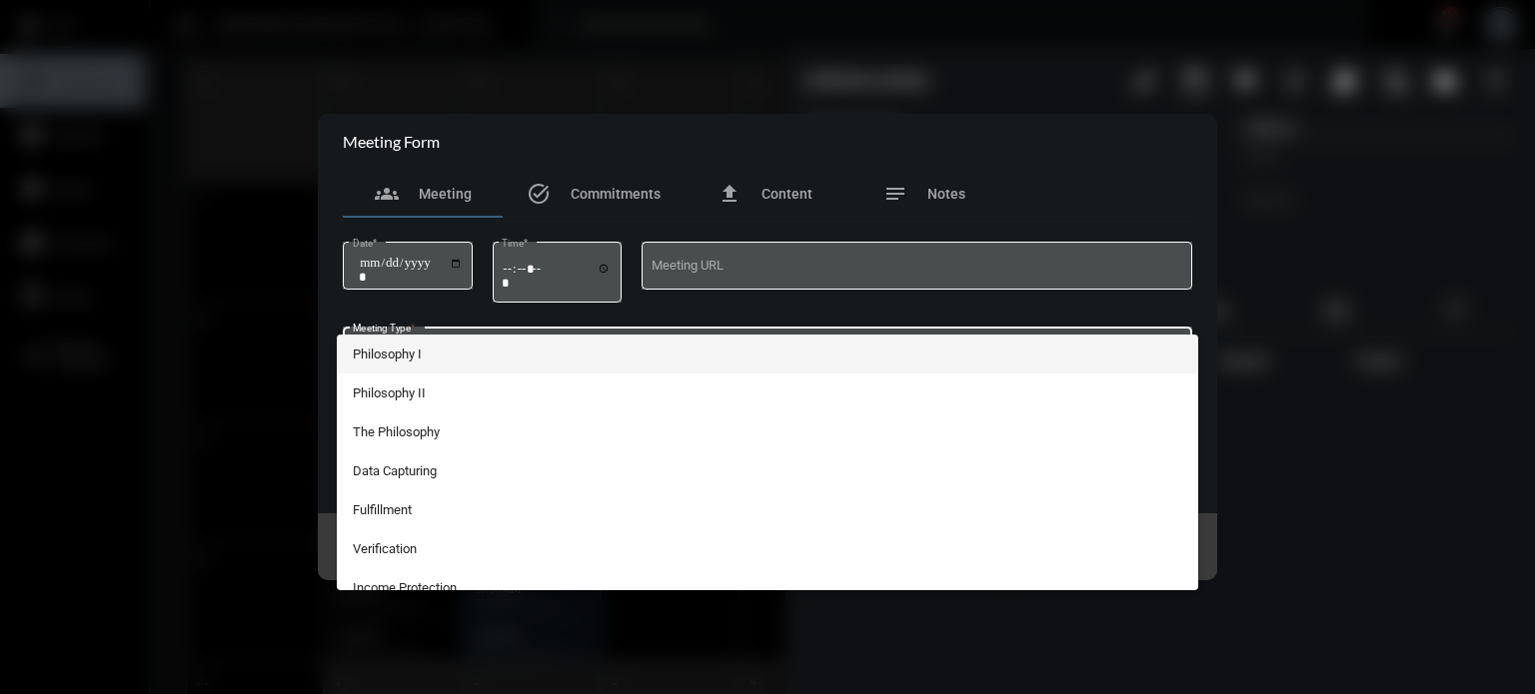
scroll to position [368, 0]
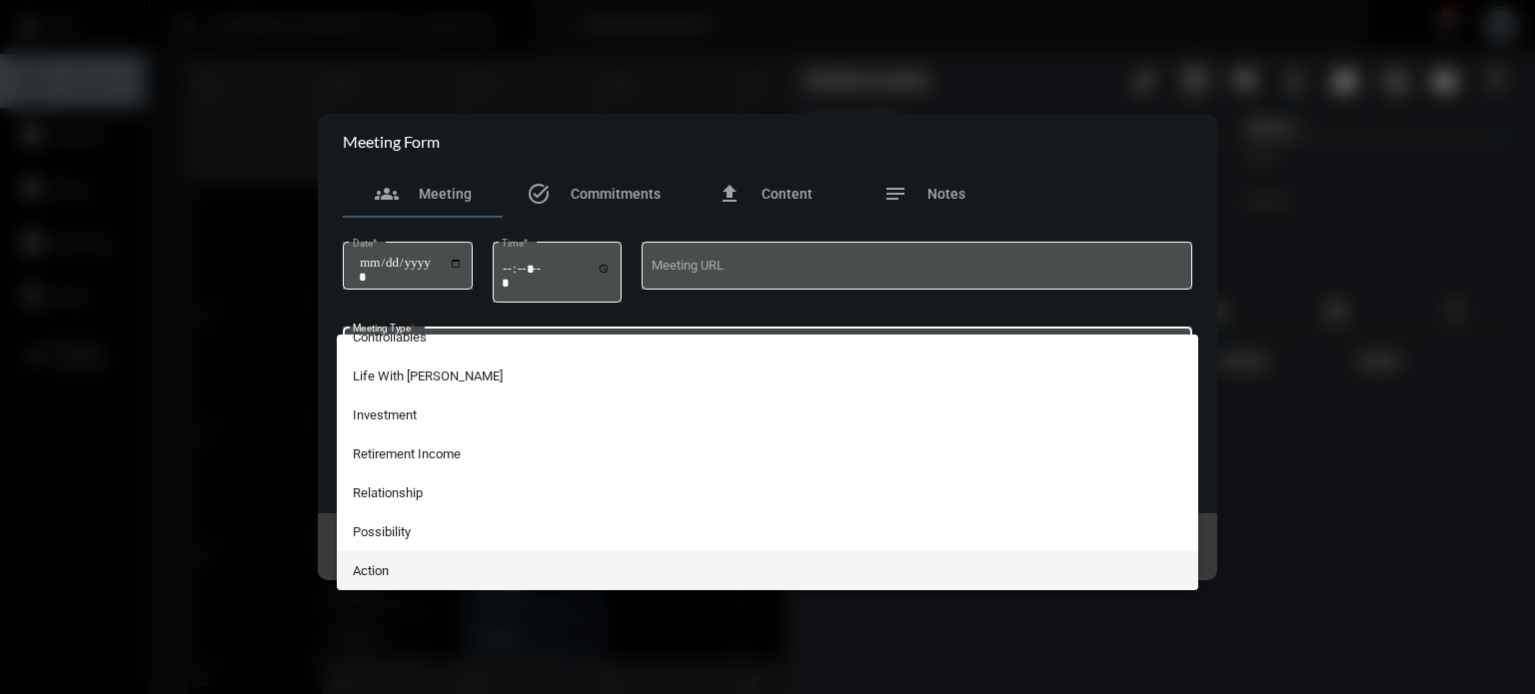
click at [370, 561] on span "Action" at bounding box center [768, 571] width 830 height 39
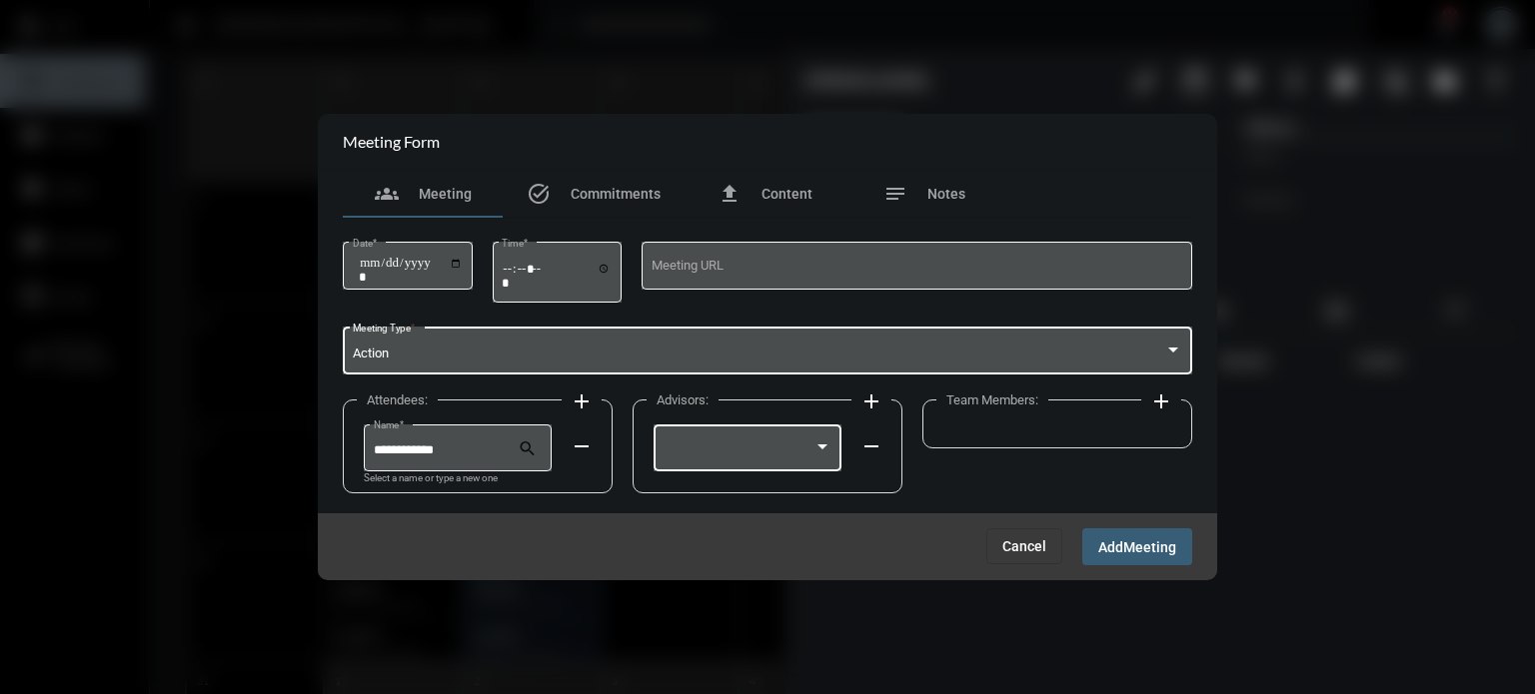
click at [739, 431] on div at bounding box center [747, 446] width 169 height 51
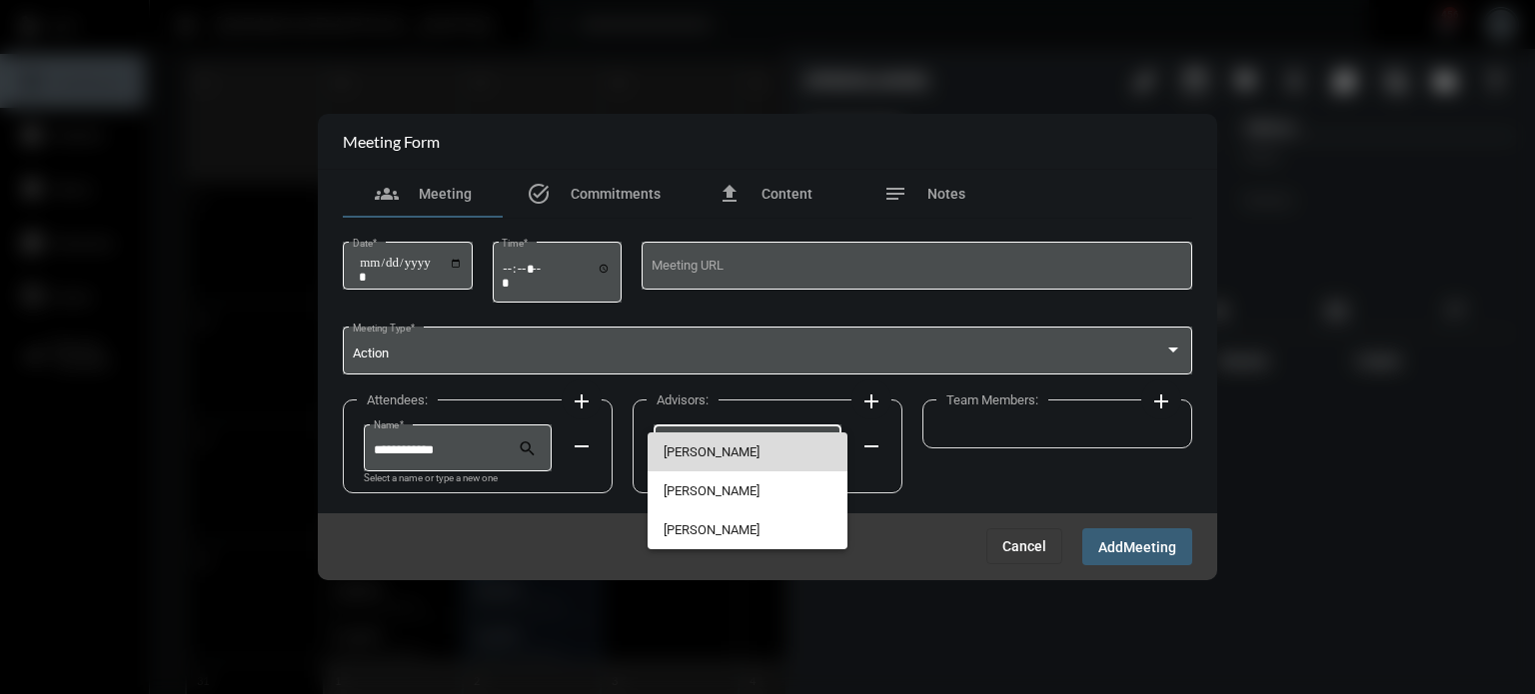
click at [733, 453] on span "[PERSON_NAME]" at bounding box center [747, 452] width 169 height 39
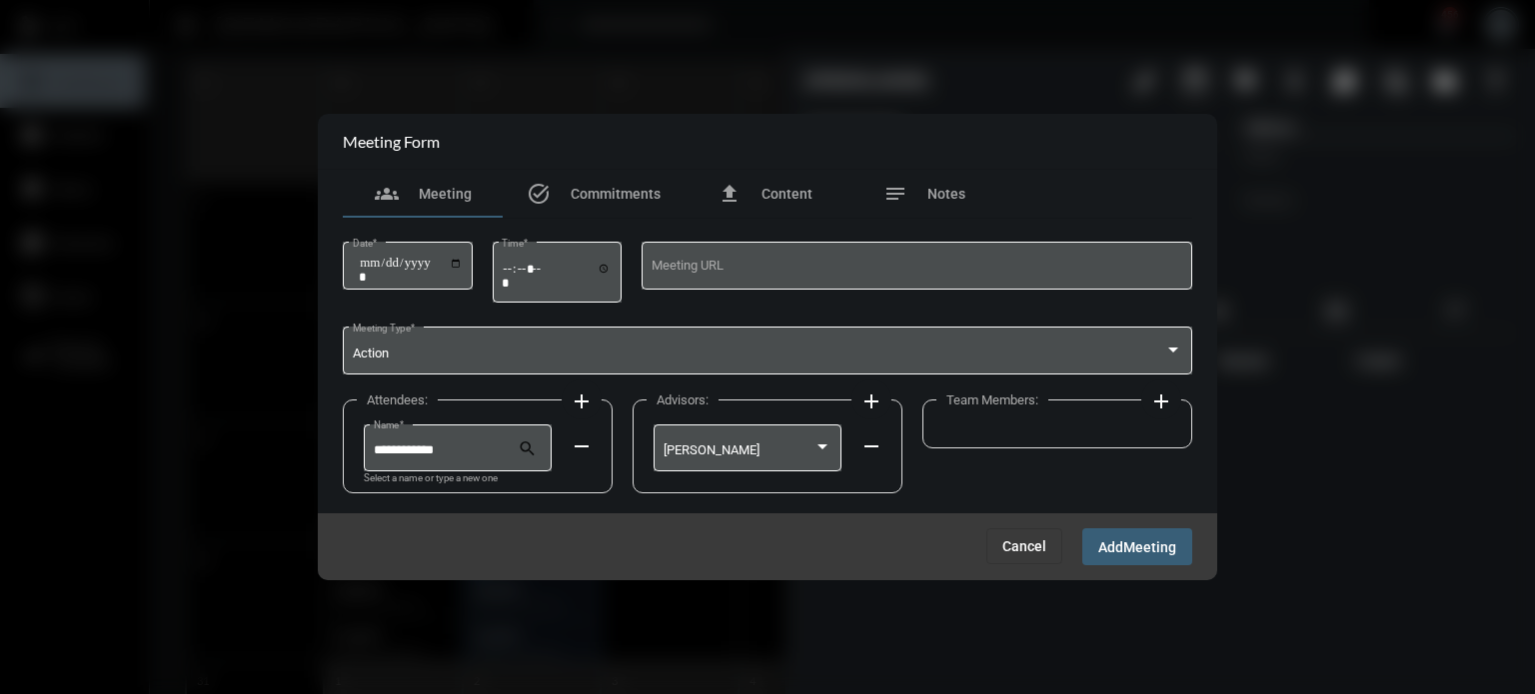
click at [1024, 424] on div "Team Members: add" at bounding box center [1057, 424] width 270 height 49
click at [1163, 405] on mat-icon "add" at bounding box center [1161, 402] width 24 height 24
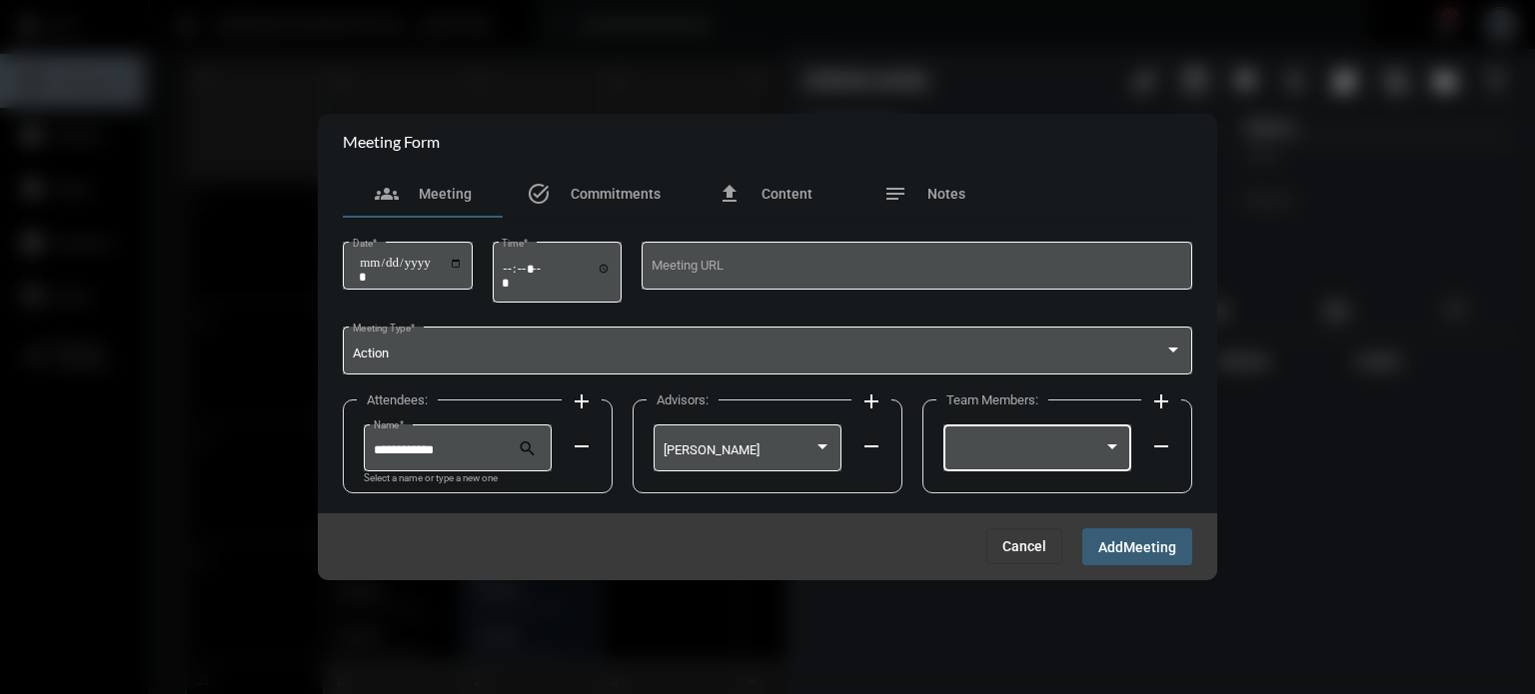
click at [1071, 451] on div at bounding box center [1028, 451] width 151 height 15
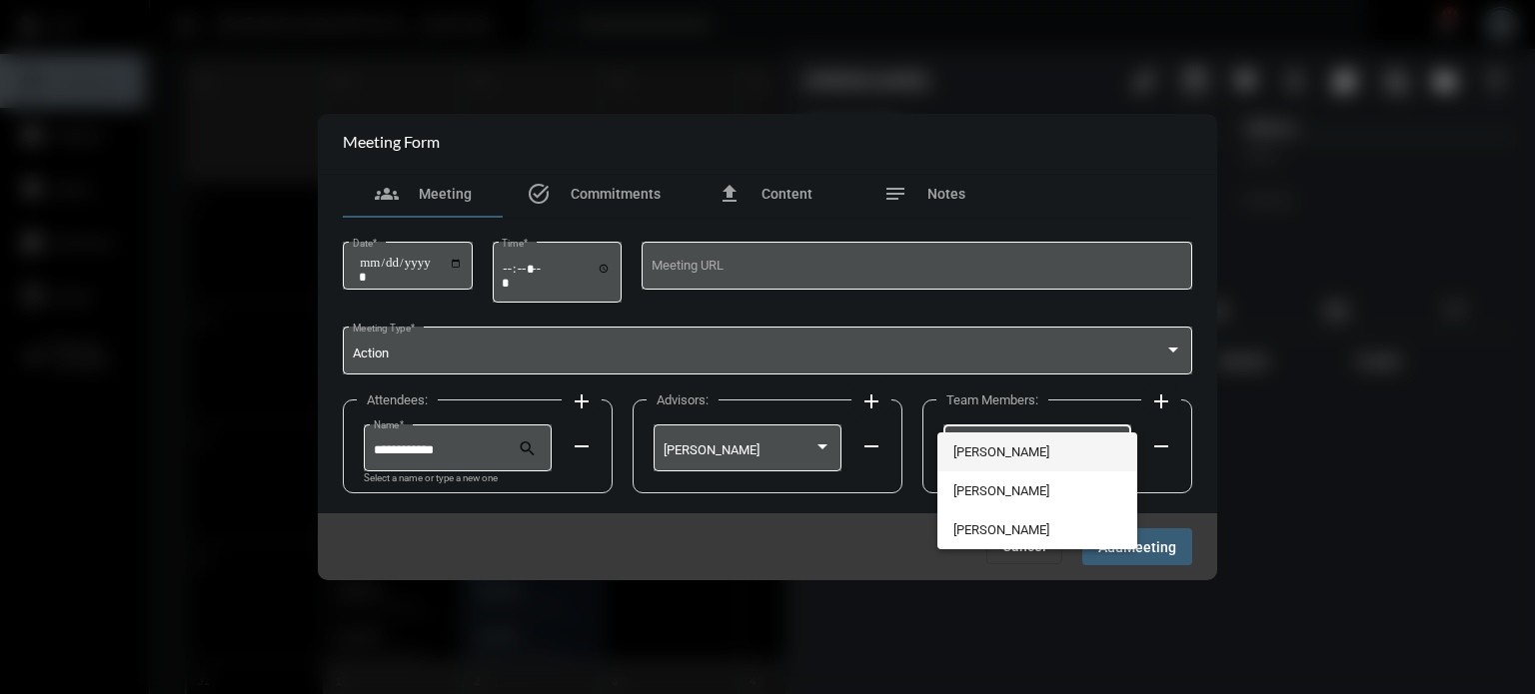
click at [998, 457] on span "[PERSON_NAME]" at bounding box center [1037, 452] width 169 height 39
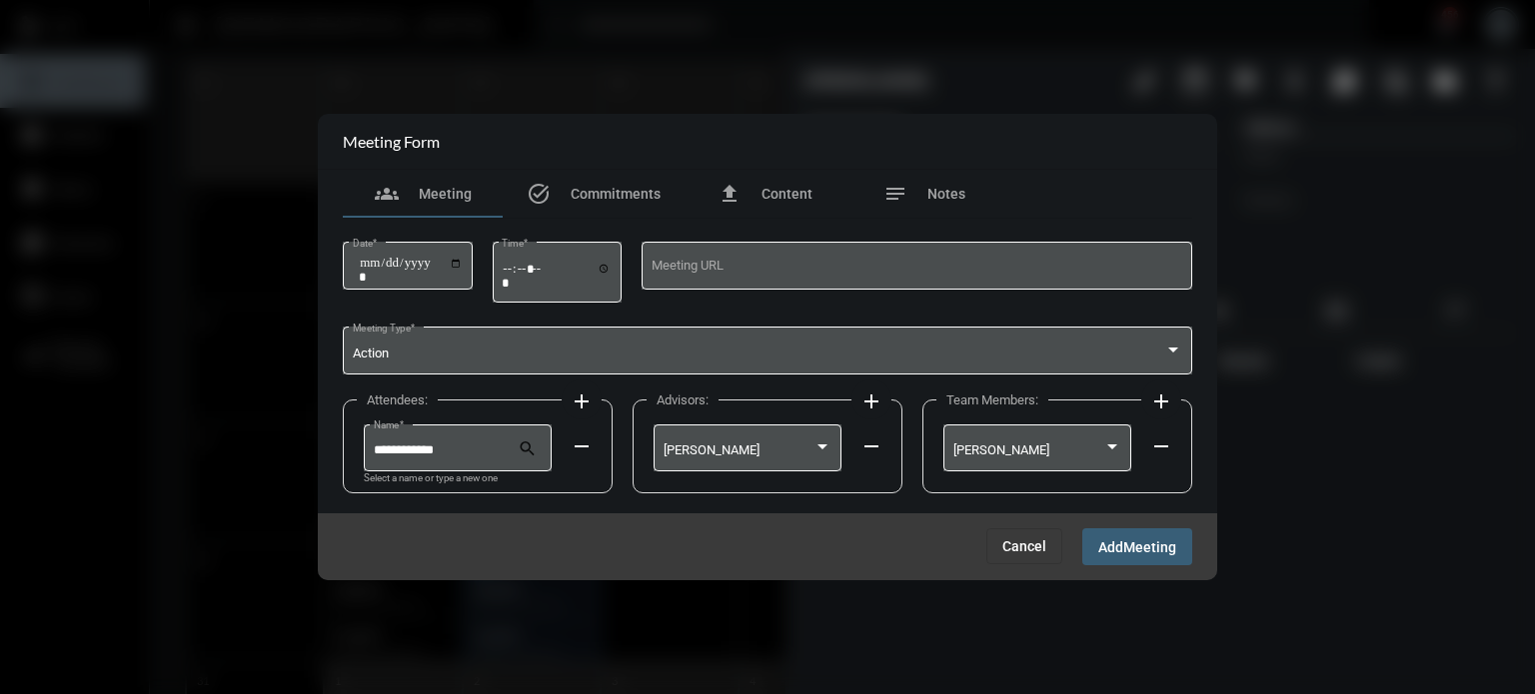
click at [1149, 544] on span "Meeting" at bounding box center [1149, 548] width 53 height 16
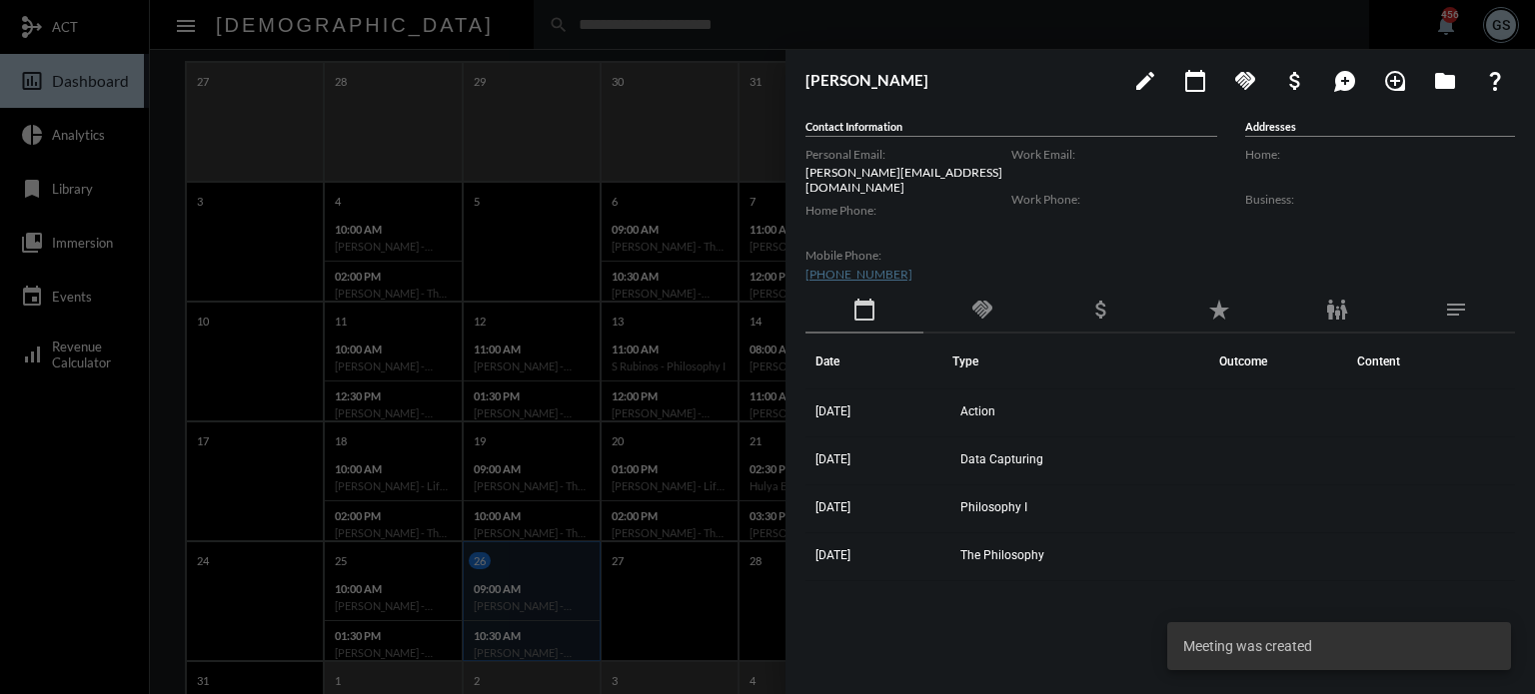
click at [422, 317] on div at bounding box center [767, 347] width 1535 height 694
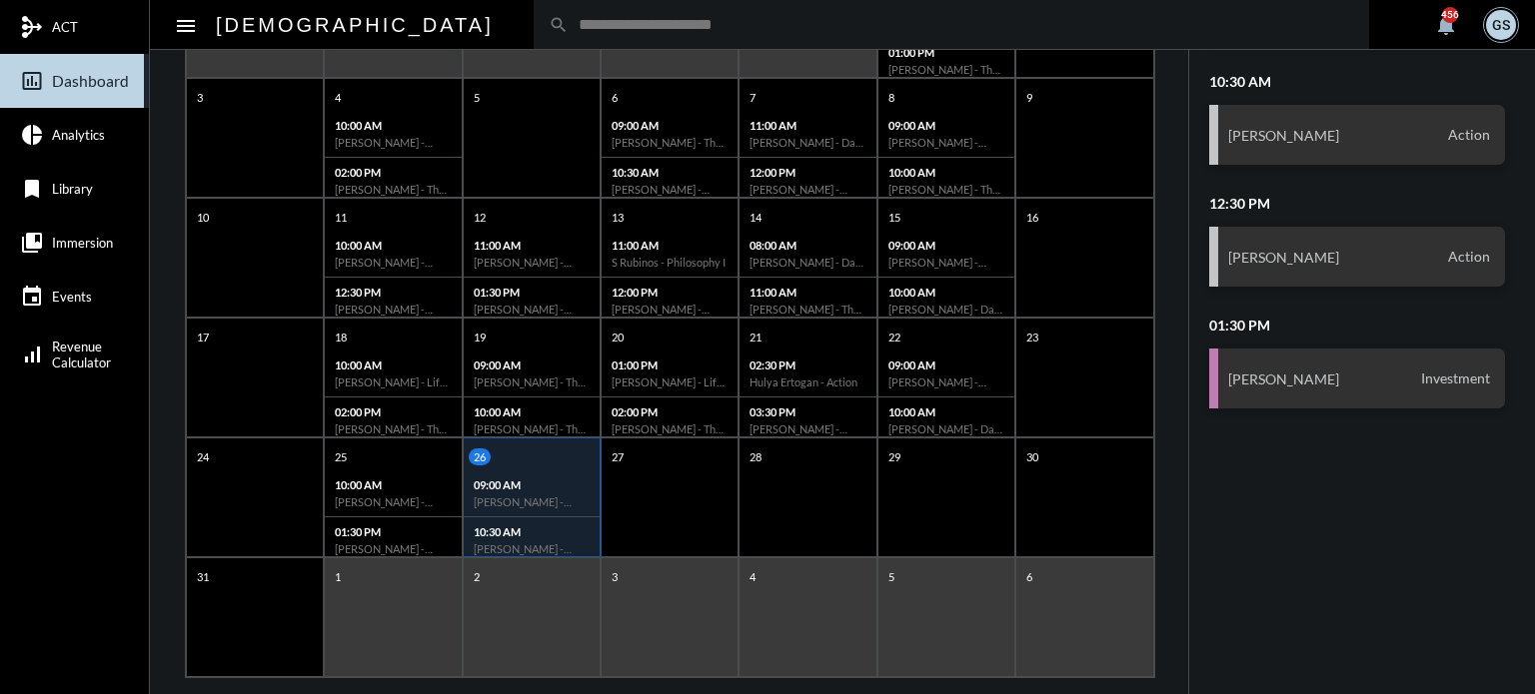
scroll to position [386, 0]
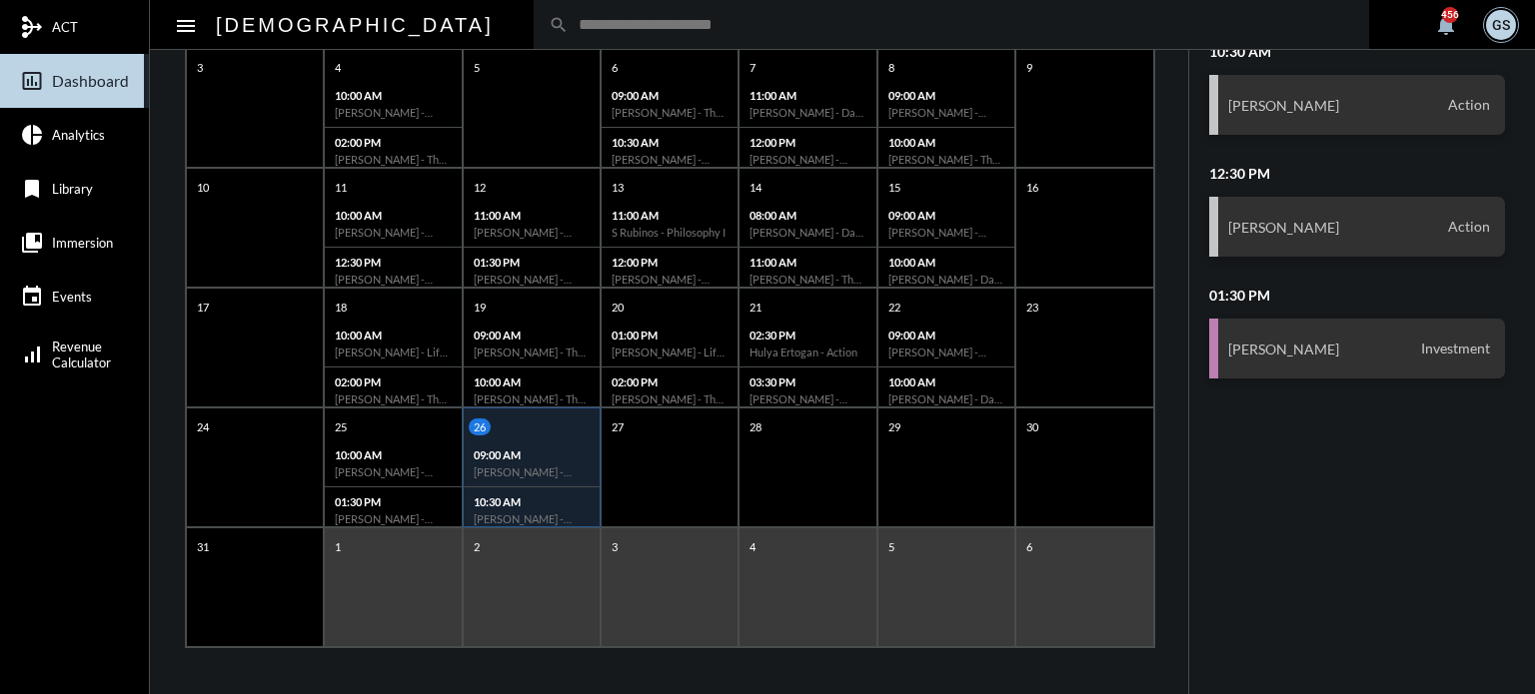
click at [569, 33] on input "text" at bounding box center [961, 24] width 785 height 17
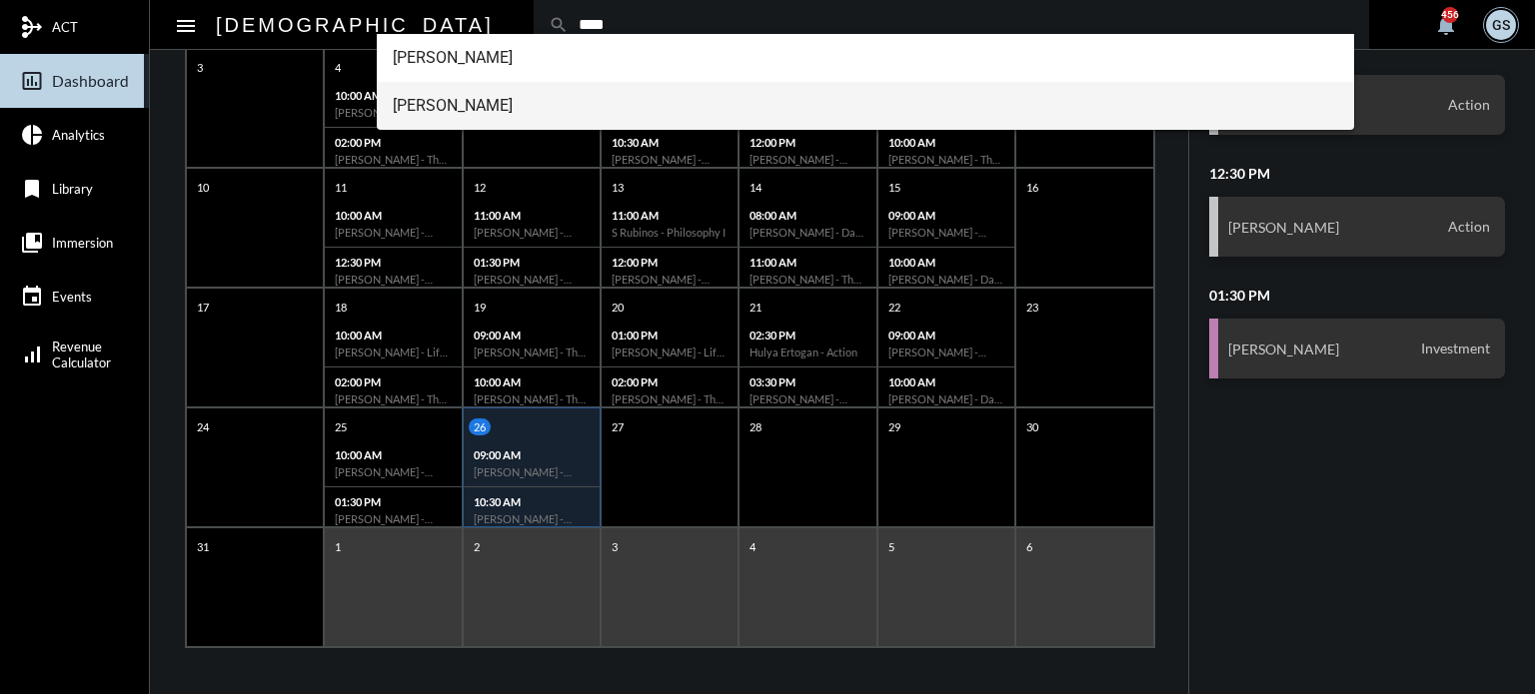
type input "****"
click at [448, 103] on span "[PERSON_NAME]" at bounding box center [866, 106] width 946 height 48
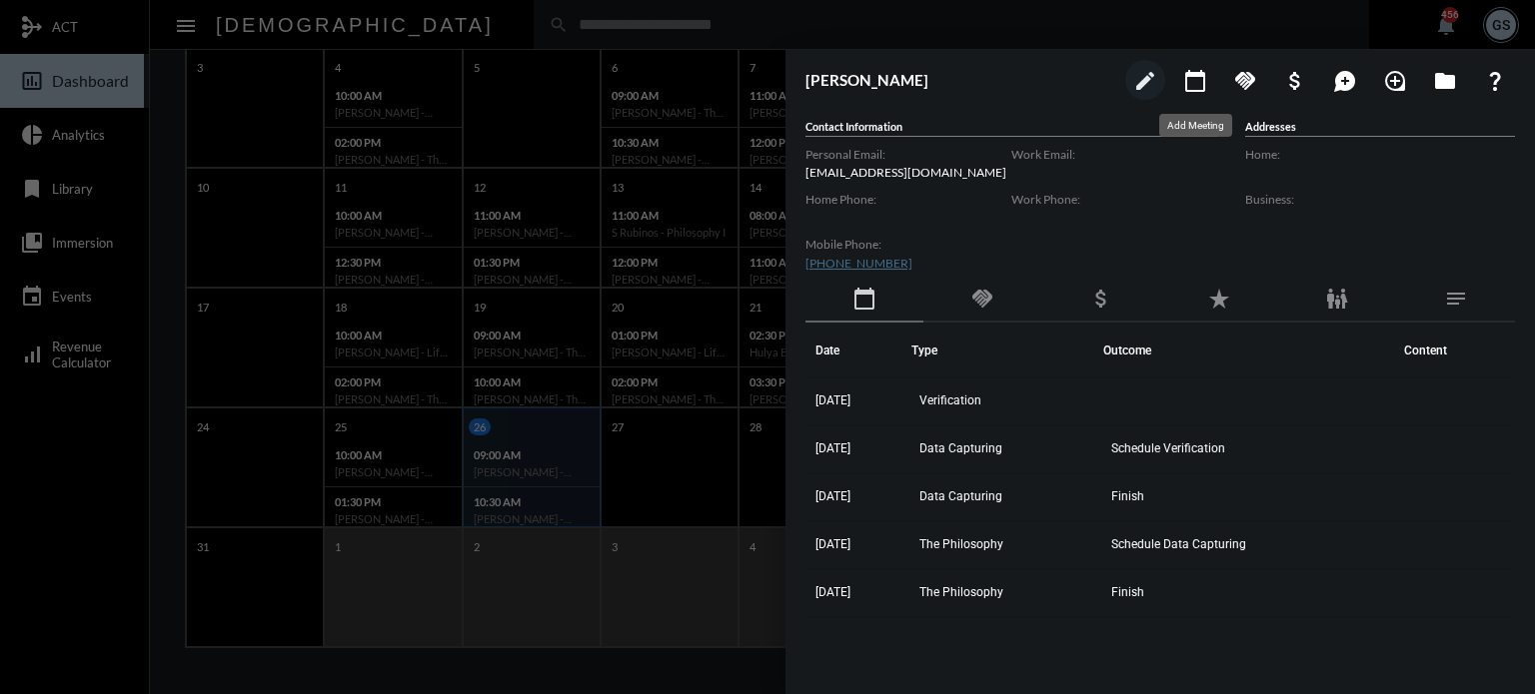
click at [1193, 87] on mat-icon "calendar_today" at bounding box center [1195, 81] width 24 height 24
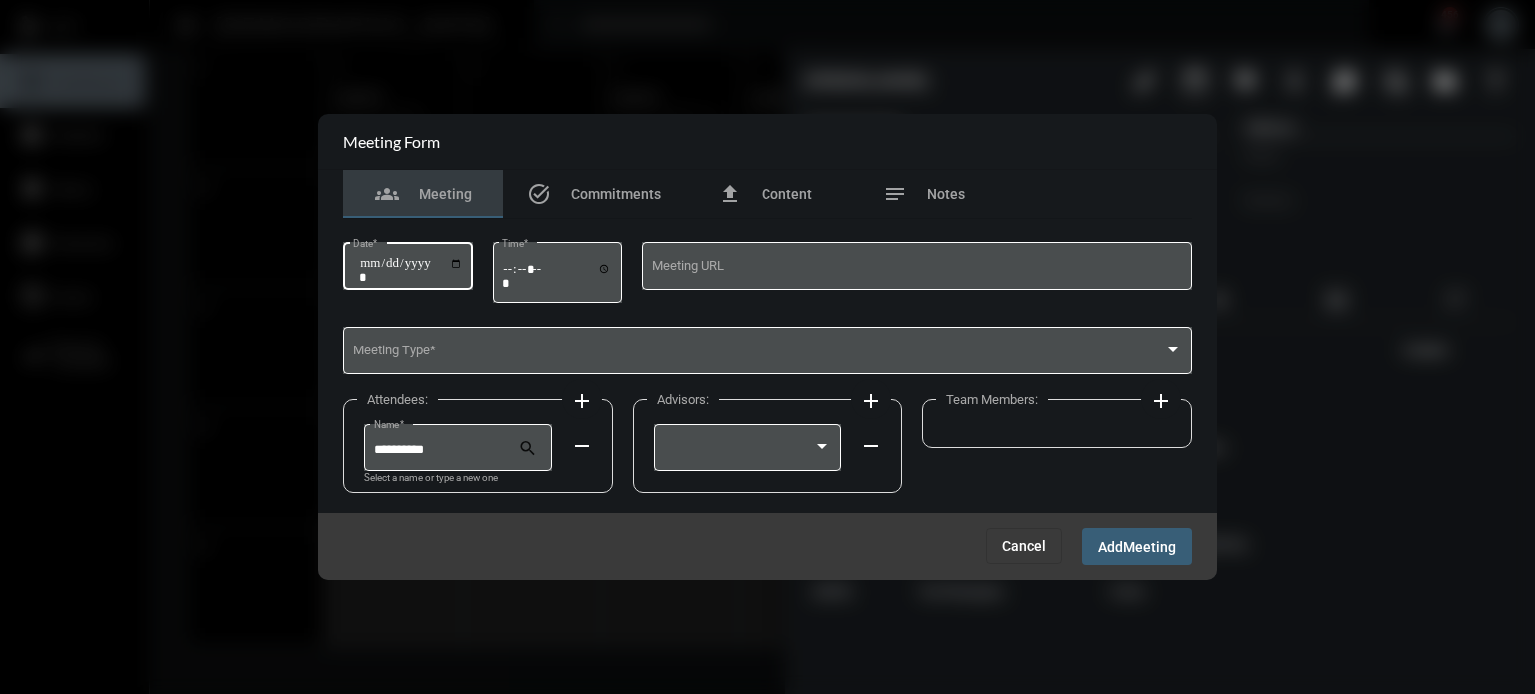
click at [463, 264] on input "Date *" at bounding box center [411, 270] width 104 height 28
type input "**********"
click at [508, 259] on div "Time *" at bounding box center [558, 271] width 130 height 64
type input "*****"
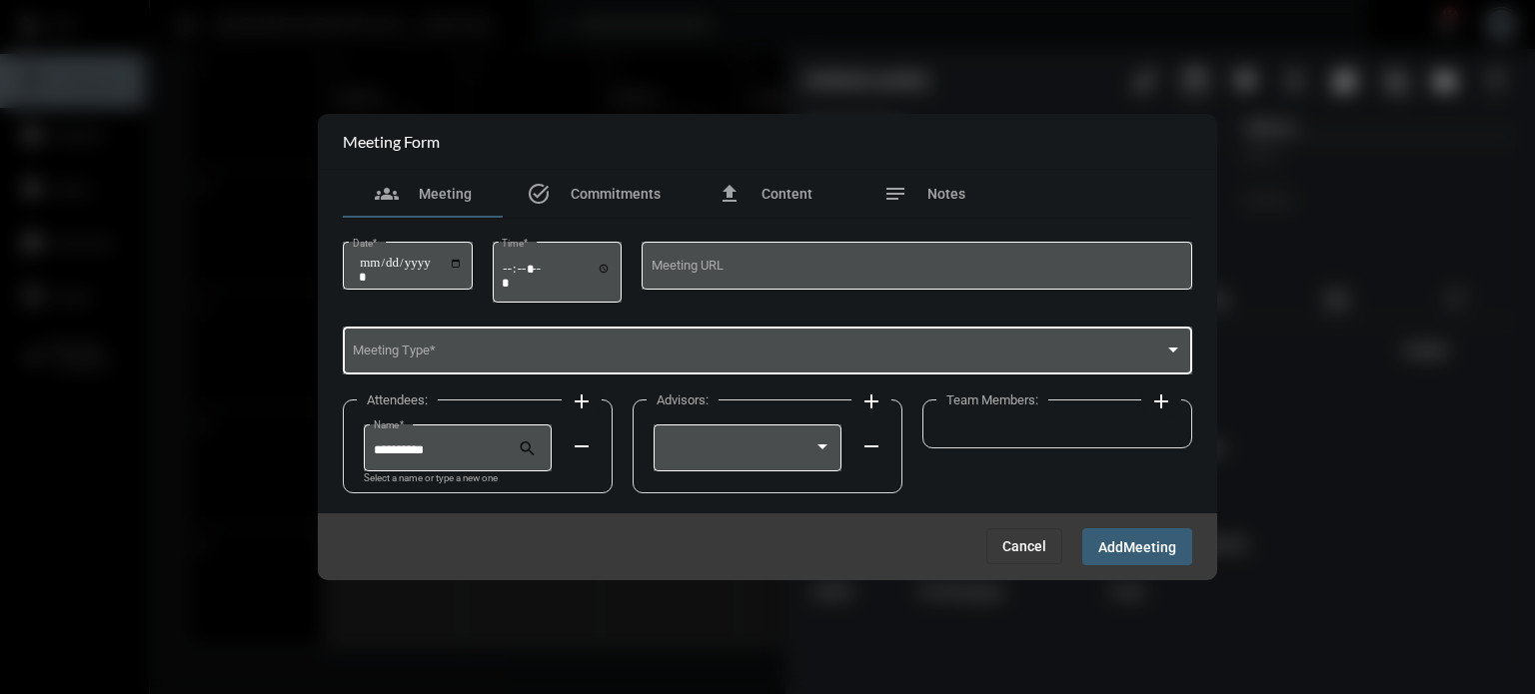
click at [480, 345] on div "Meeting Type *" at bounding box center [768, 349] width 830 height 51
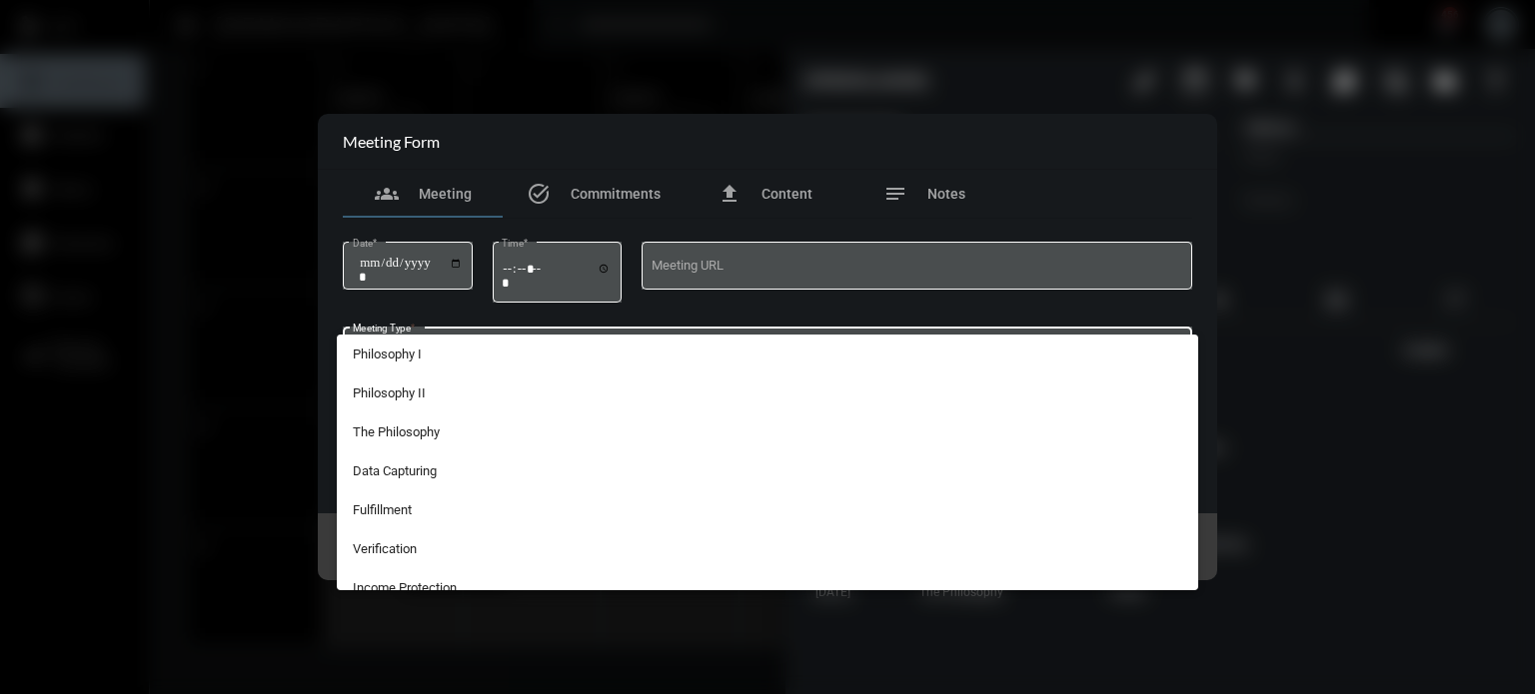
scroll to position [368, 0]
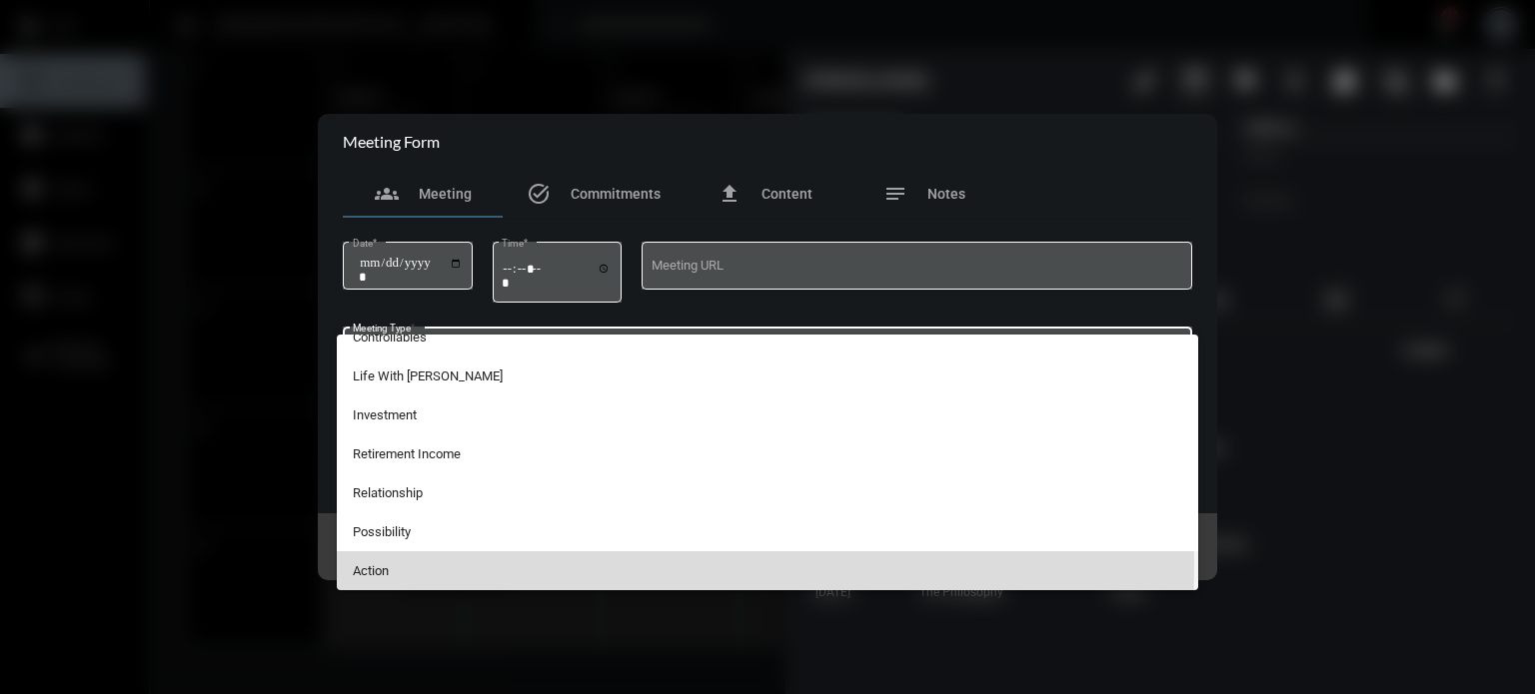
click at [384, 564] on span "Action" at bounding box center [768, 571] width 830 height 39
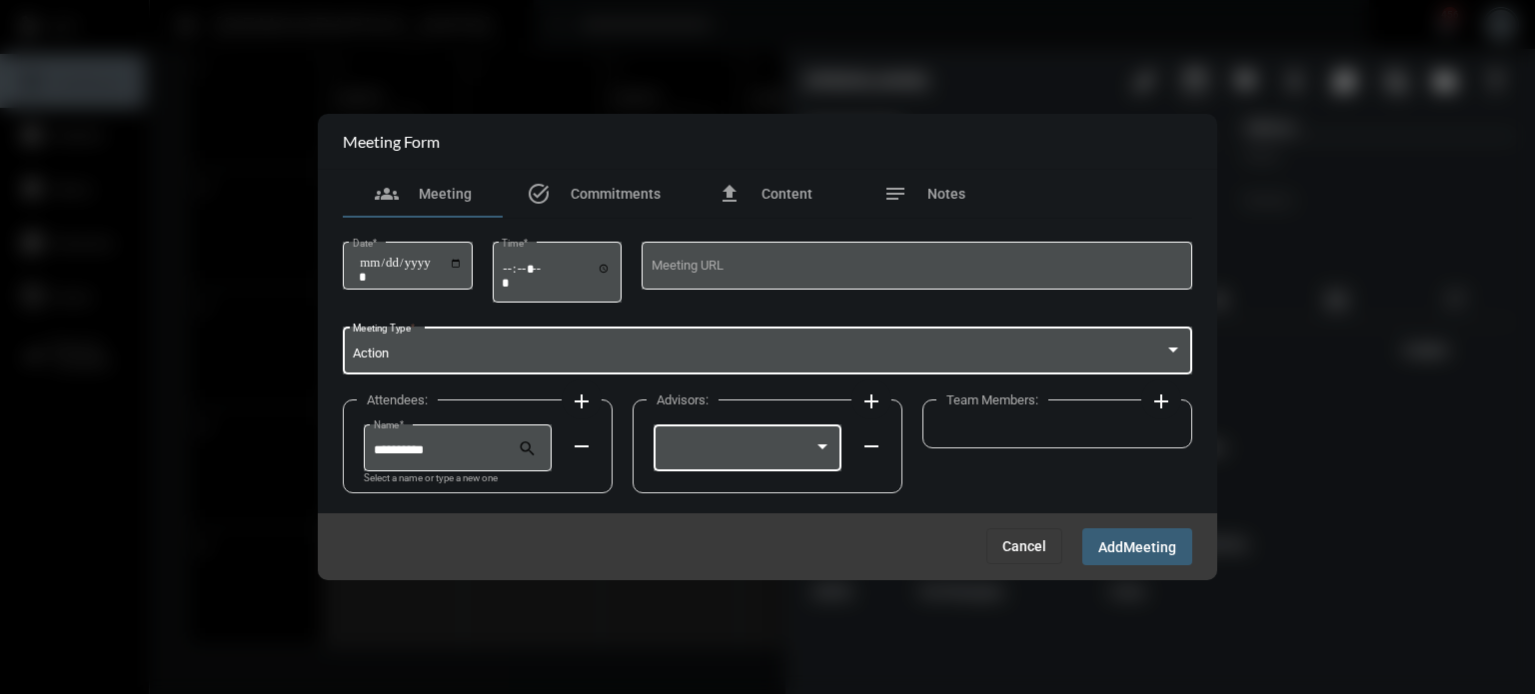
click at [812, 446] on div at bounding box center [738, 451] width 151 height 15
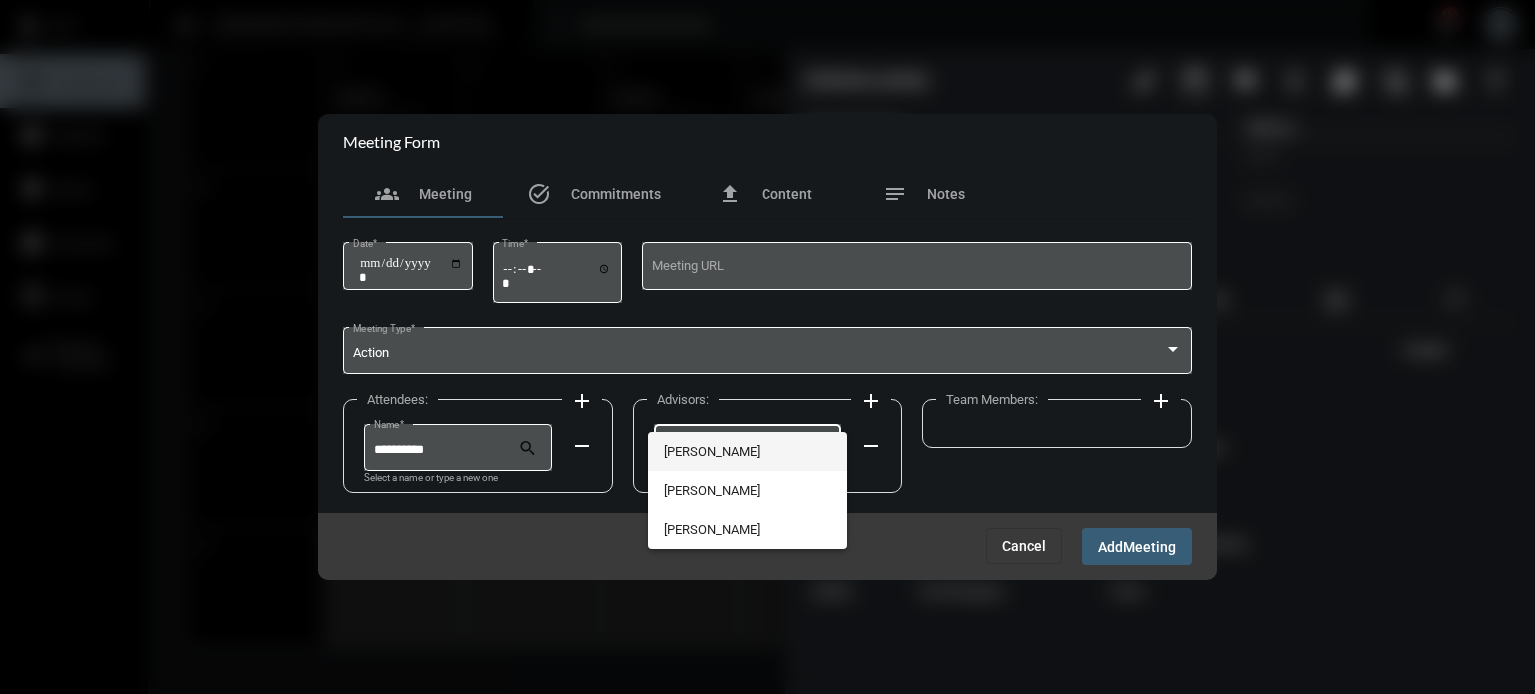
click at [703, 453] on span "[PERSON_NAME]" at bounding box center [747, 452] width 169 height 39
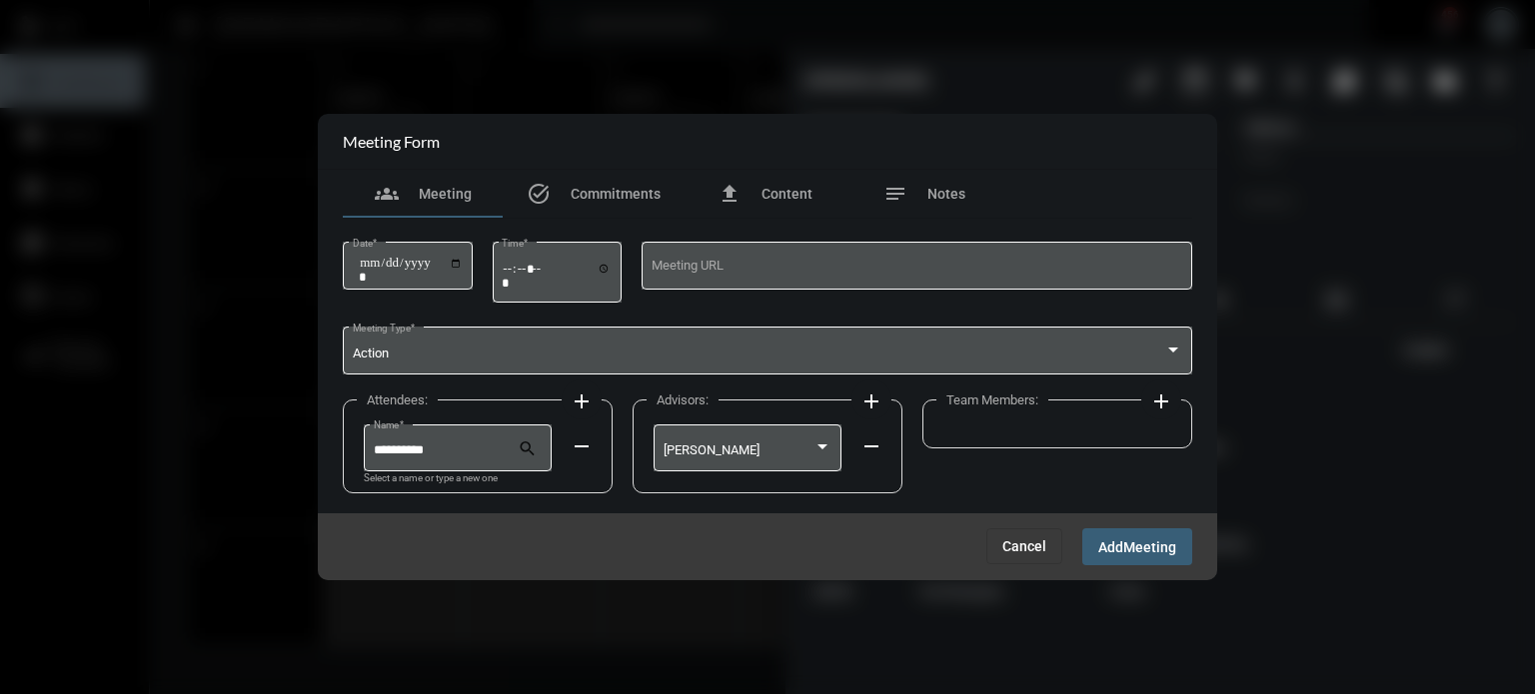
click at [1159, 399] on mat-icon "add" at bounding box center [1161, 402] width 24 height 24
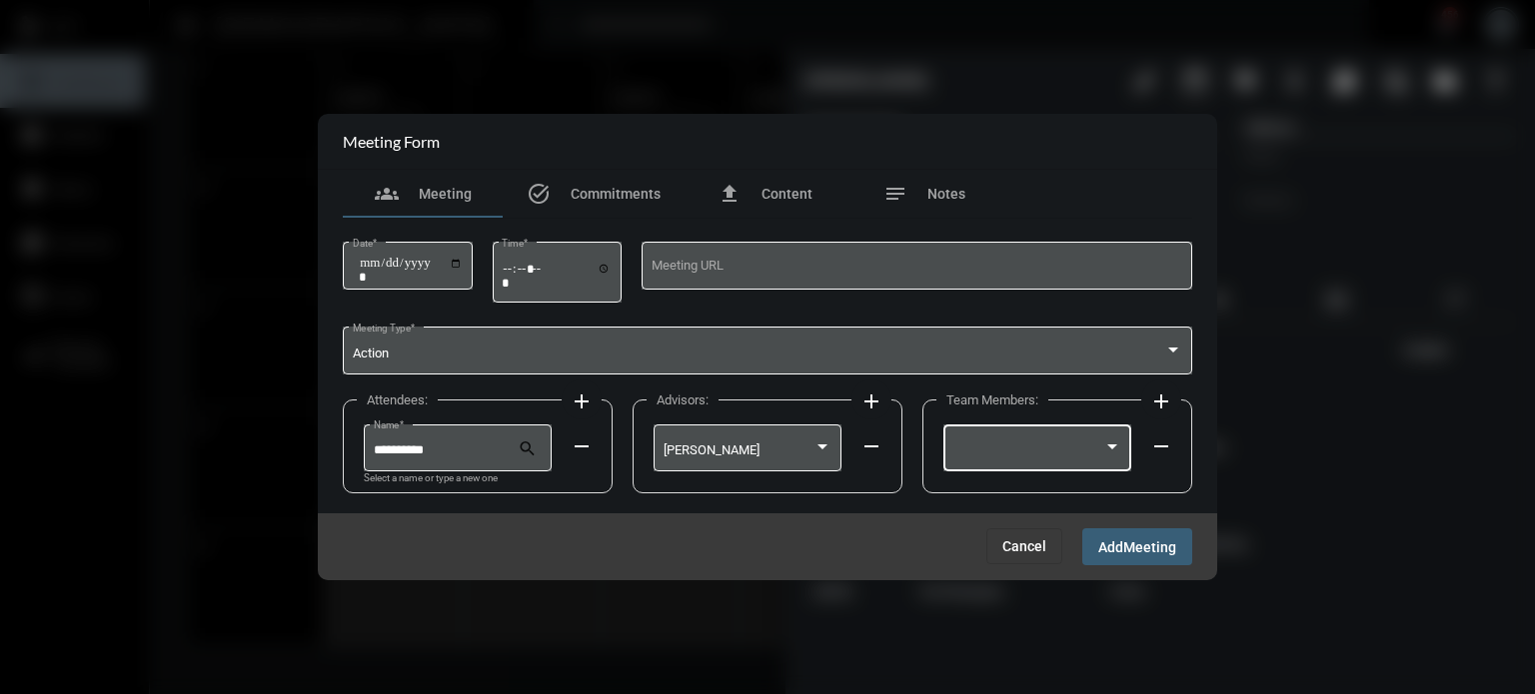
click at [1050, 438] on div at bounding box center [1037, 446] width 169 height 51
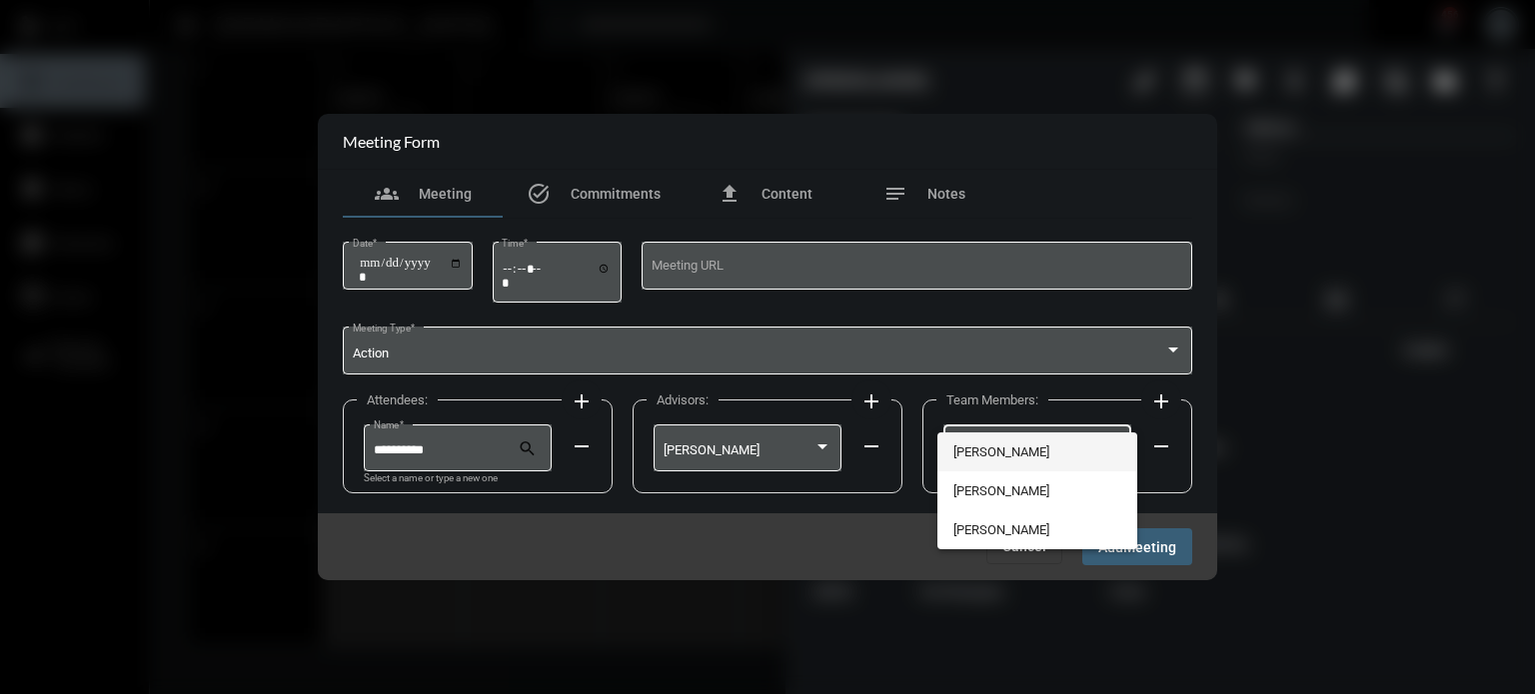
click at [1003, 435] on span "[PERSON_NAME]" at bounding box center [1037, 452] width 169 height 39
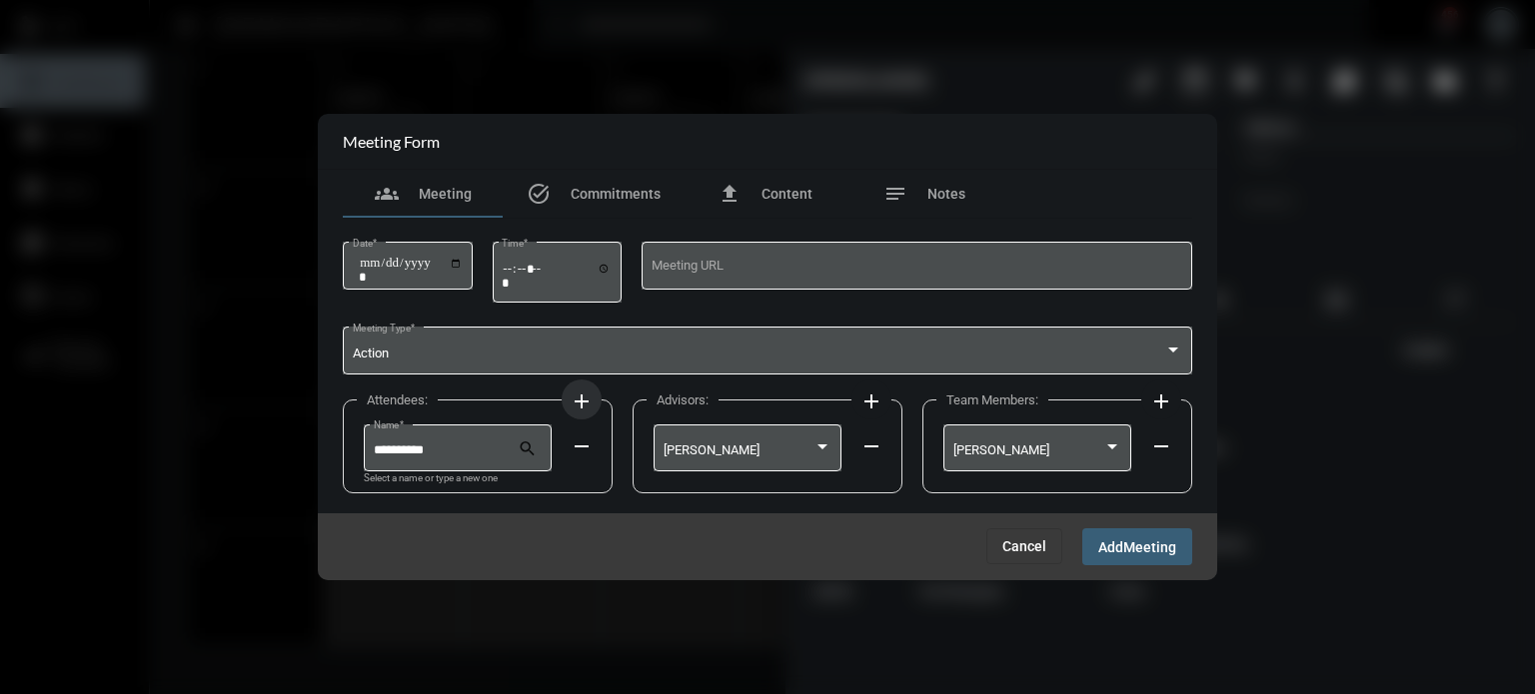
click at [571, 403] on mat-icon "add" at bounding box center [582, 402] width 24 height 24
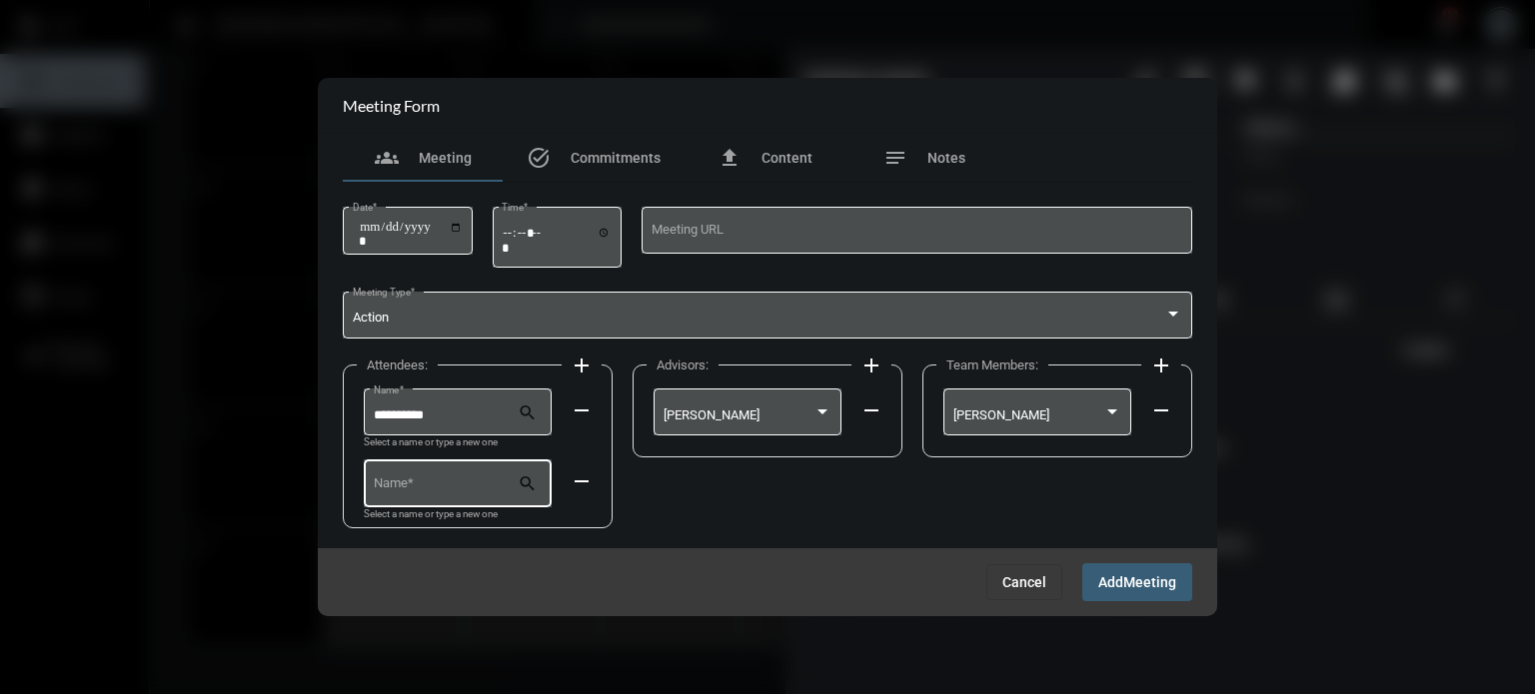
click at [460, 484] on input "Name *" at bounding box center [446, 487] width 145 height 15
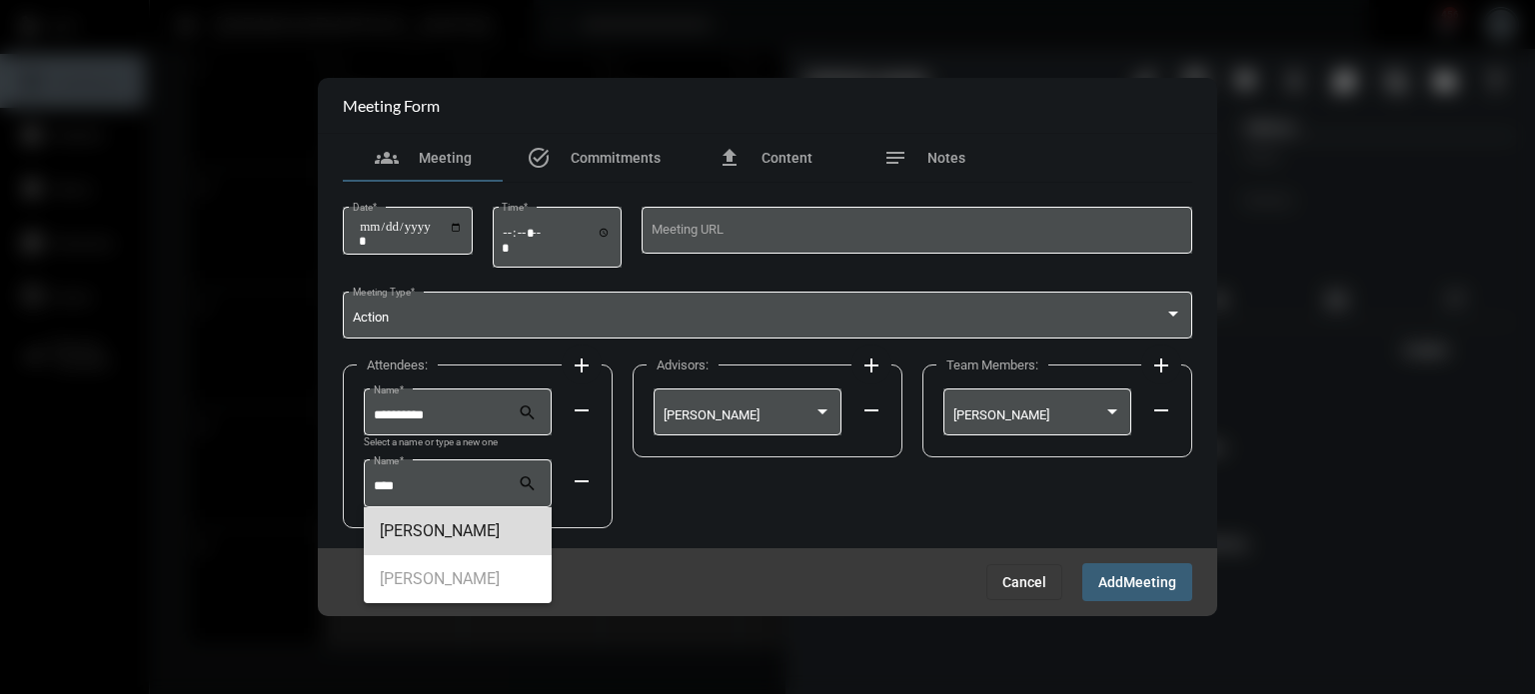
click at [462, 528] on span "[PERSON_NAME]" at bounding box center [458, 532] width 156 height 48
type input "**********"
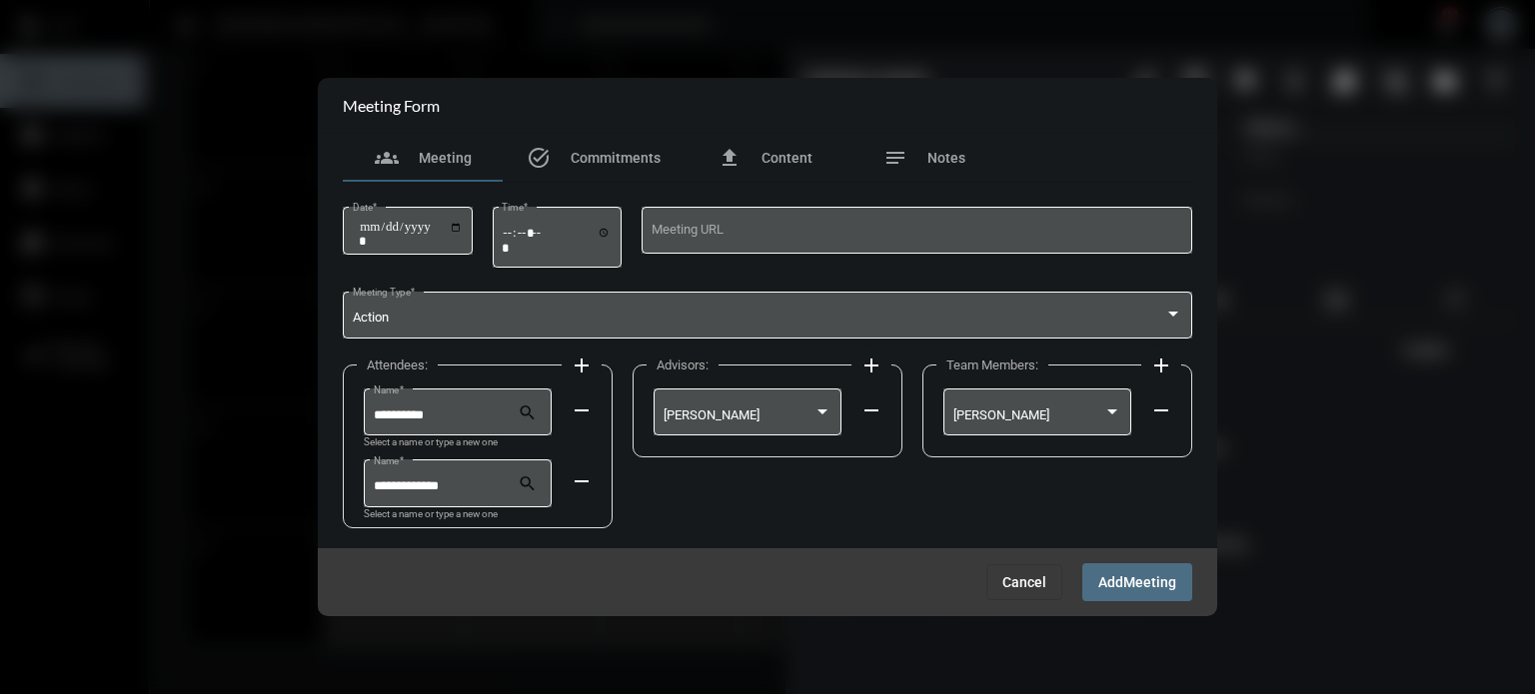
click at [1115, 581] on span "Add" at bounding box center [1110, 583] width 25 height 16
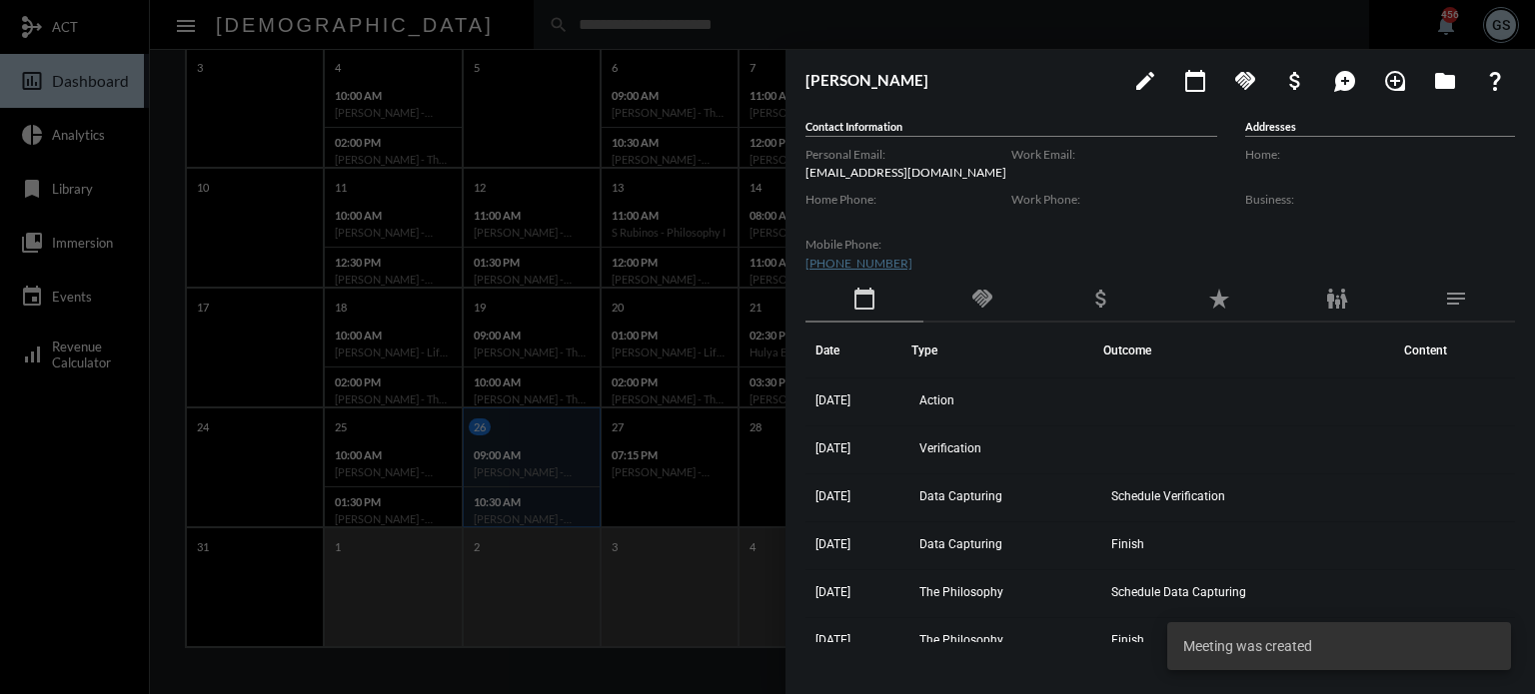
click at [216, 436] on div at bounding box center [767, 347] width 1535 height 694
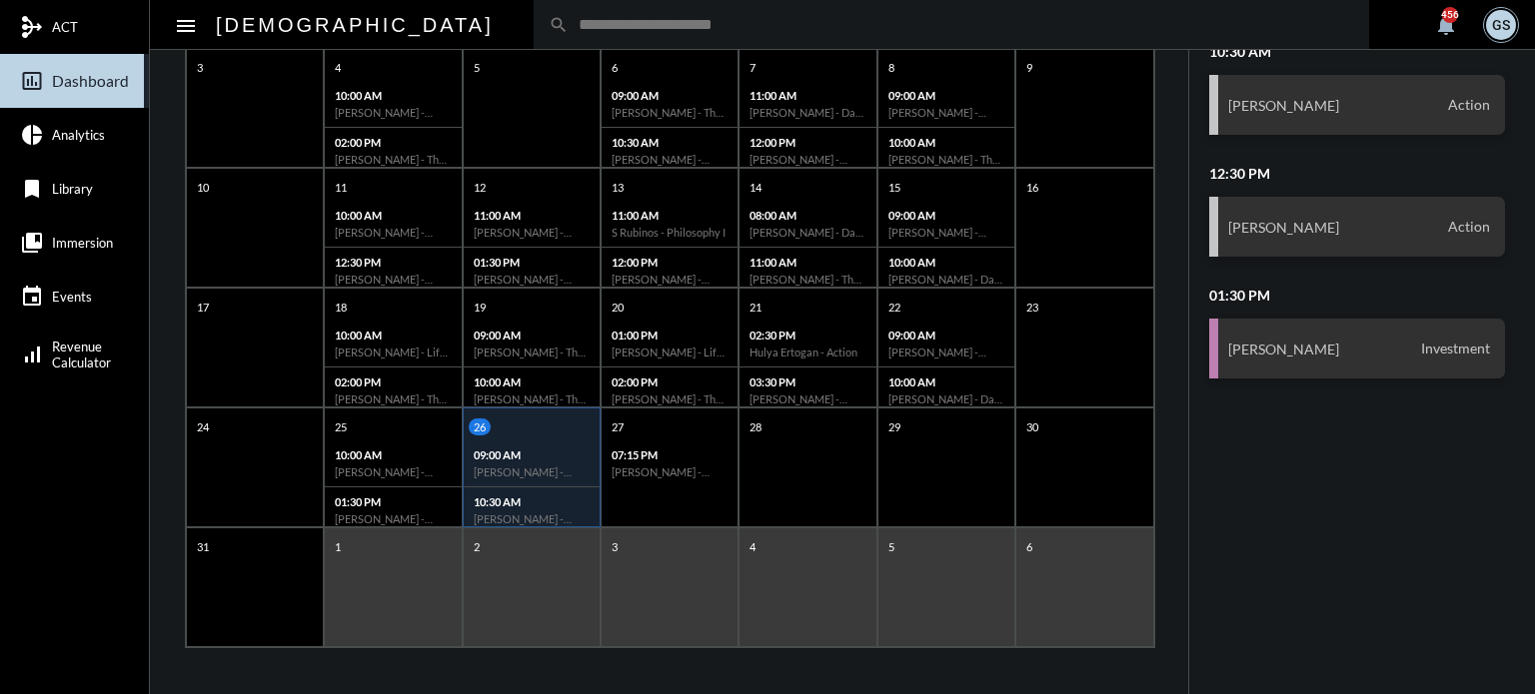
click at [597, 21] on input "text" at bounding box center [961, 24] width 785 height 17
click at [569, 18] on input "*******" at bounding box center [961, 24] width 785 height 17
type input "*********"
click at [569, 18] on input "*********" at bounding box center [961, 24] width 785 height 17
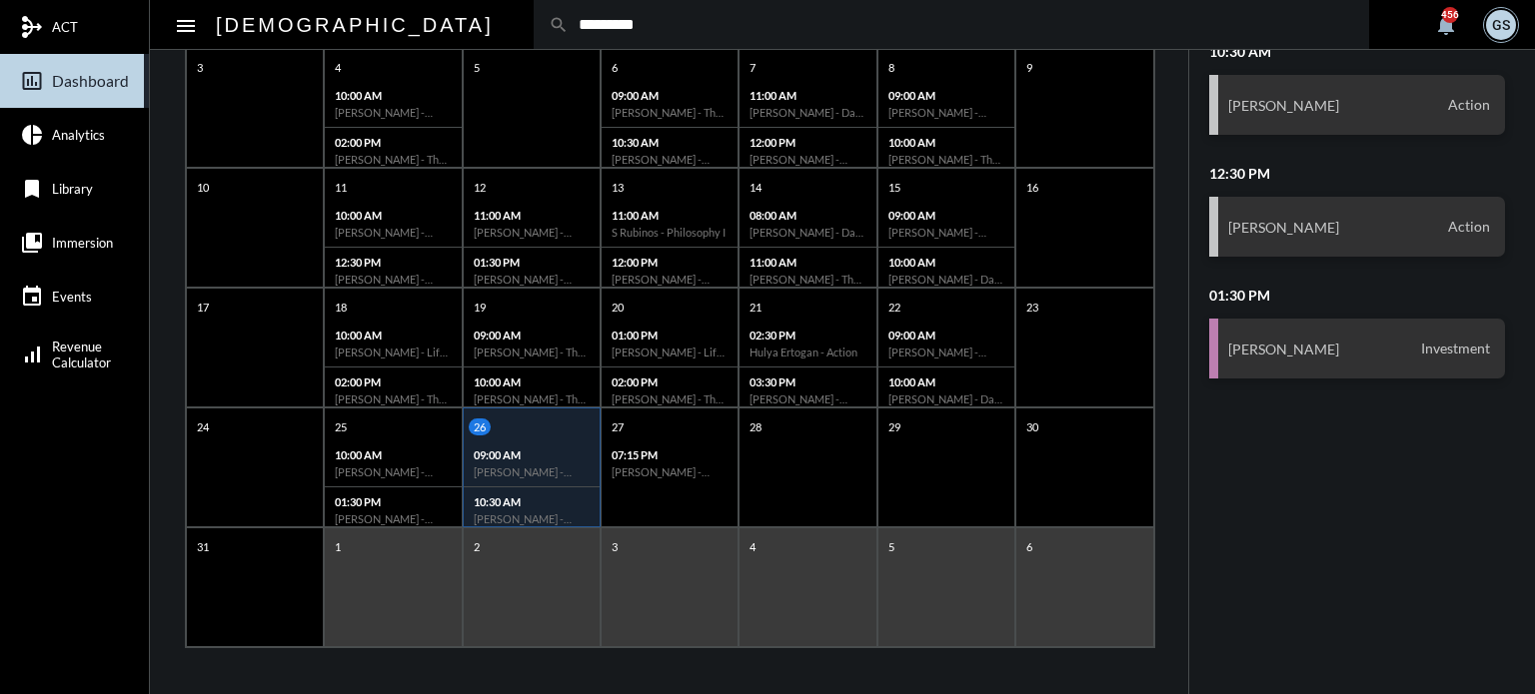
click at [569, 18] on input "*********" at bounding box center [961, 24] width 785 height 17
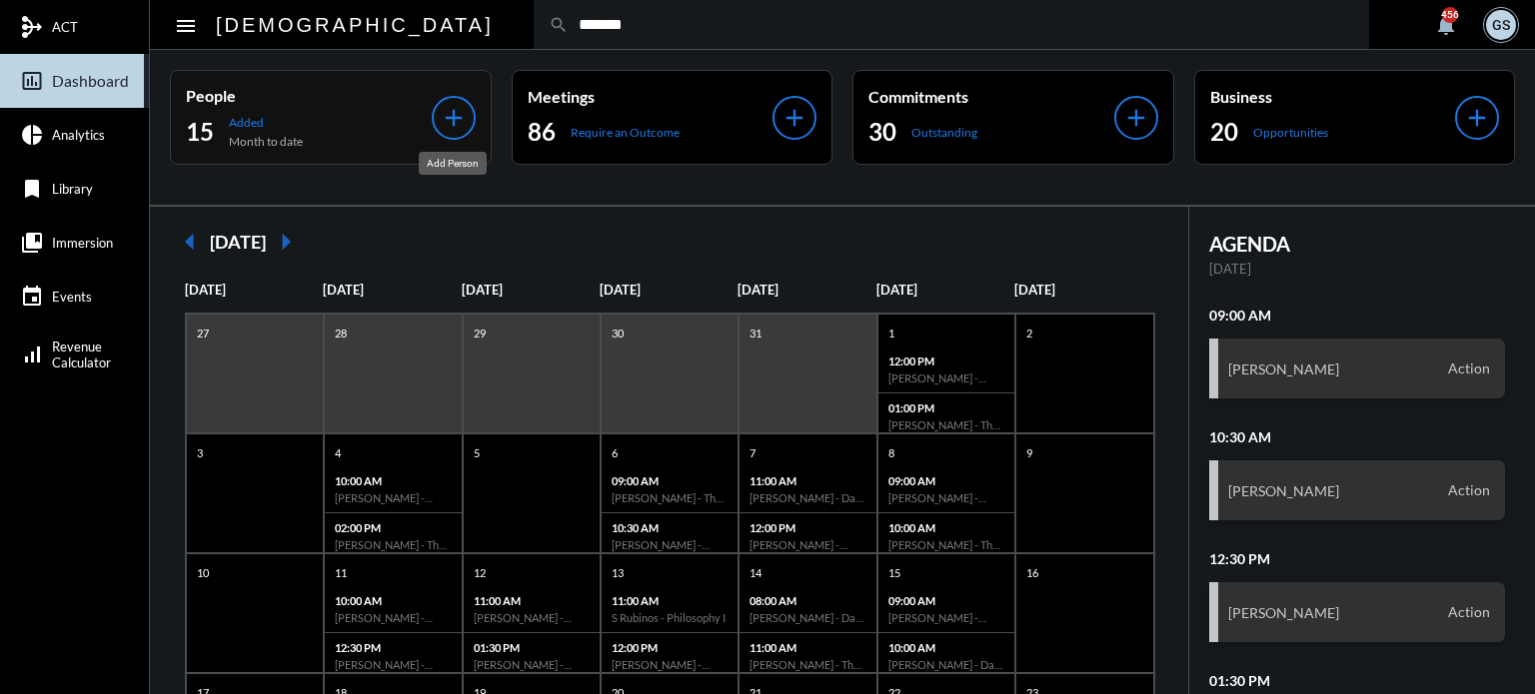
type input "*******"
click at [467, 113] on div "add" at bounding box center [454, 118] width 44 height 44
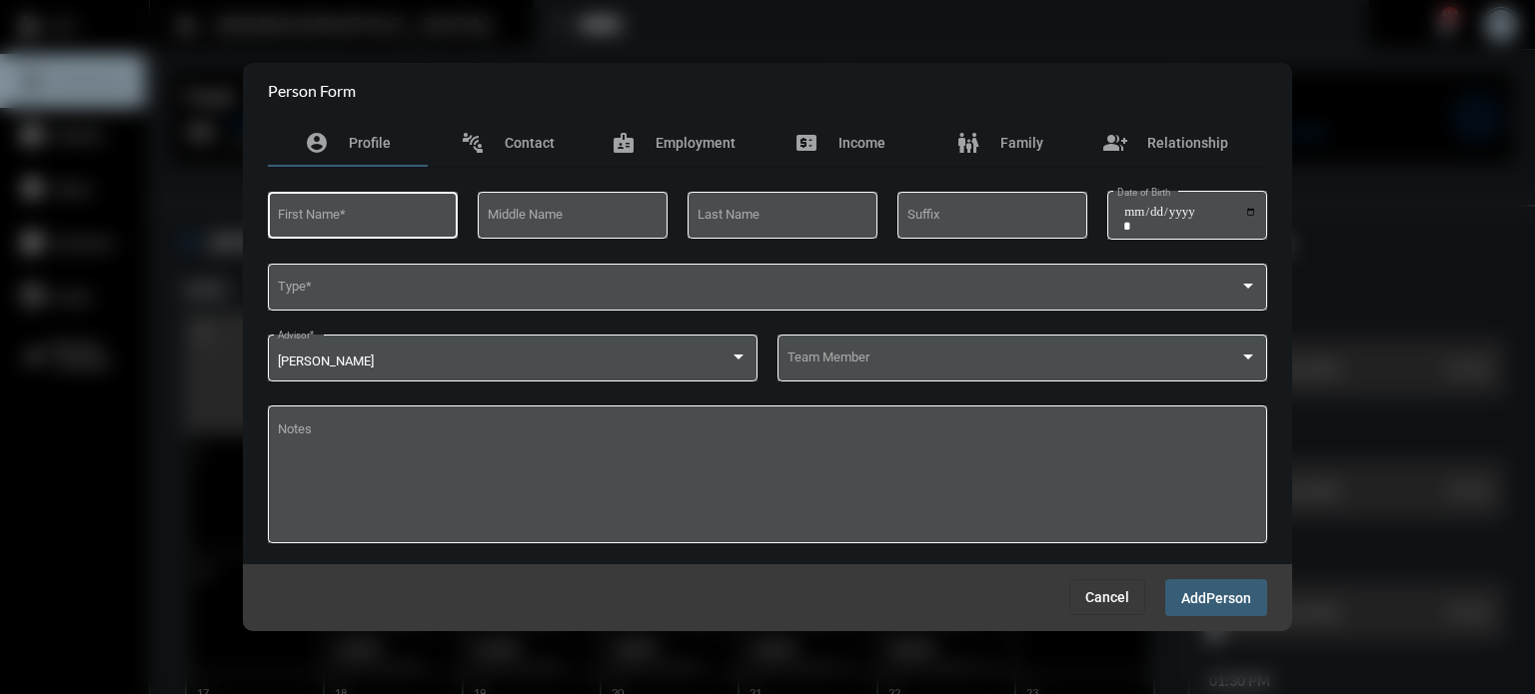
click at [389, 207] on div "First Name *" at bounding box center [363, 213] width 171 height 51
type input "*"
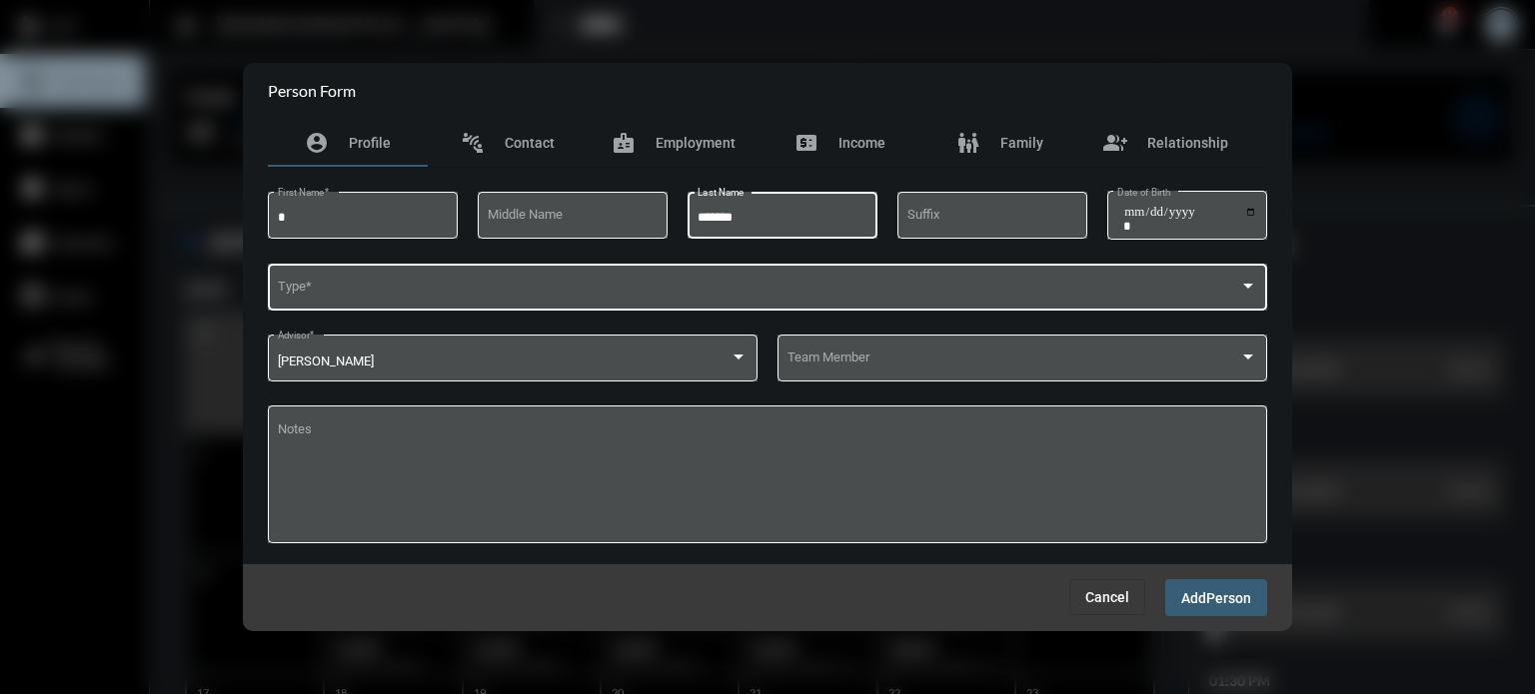
type input "*******"
click at [306, 281] on div "Type *" at bounding box center [768, 285] width 980 height 51
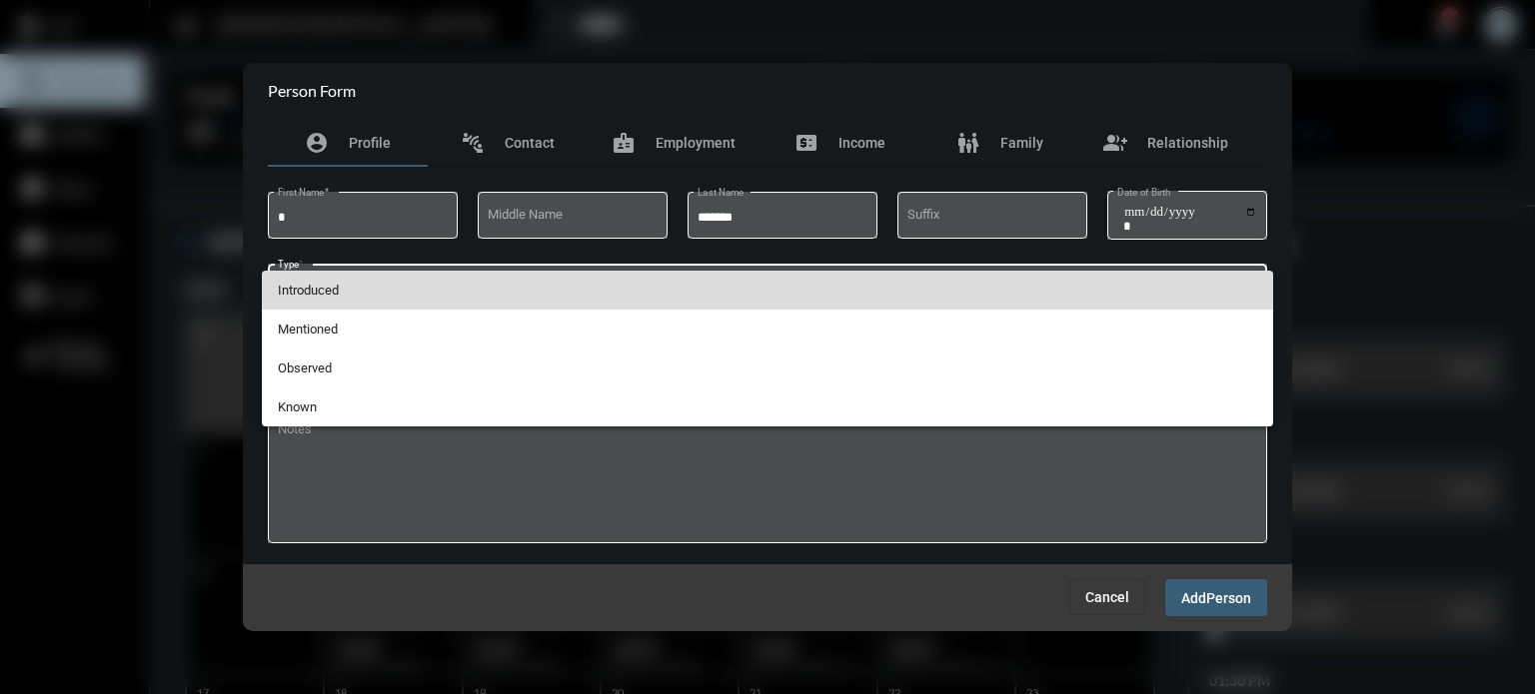
click at [323, 287] on span "Introduced" at bounding box center [768, 290] width 980 height 39
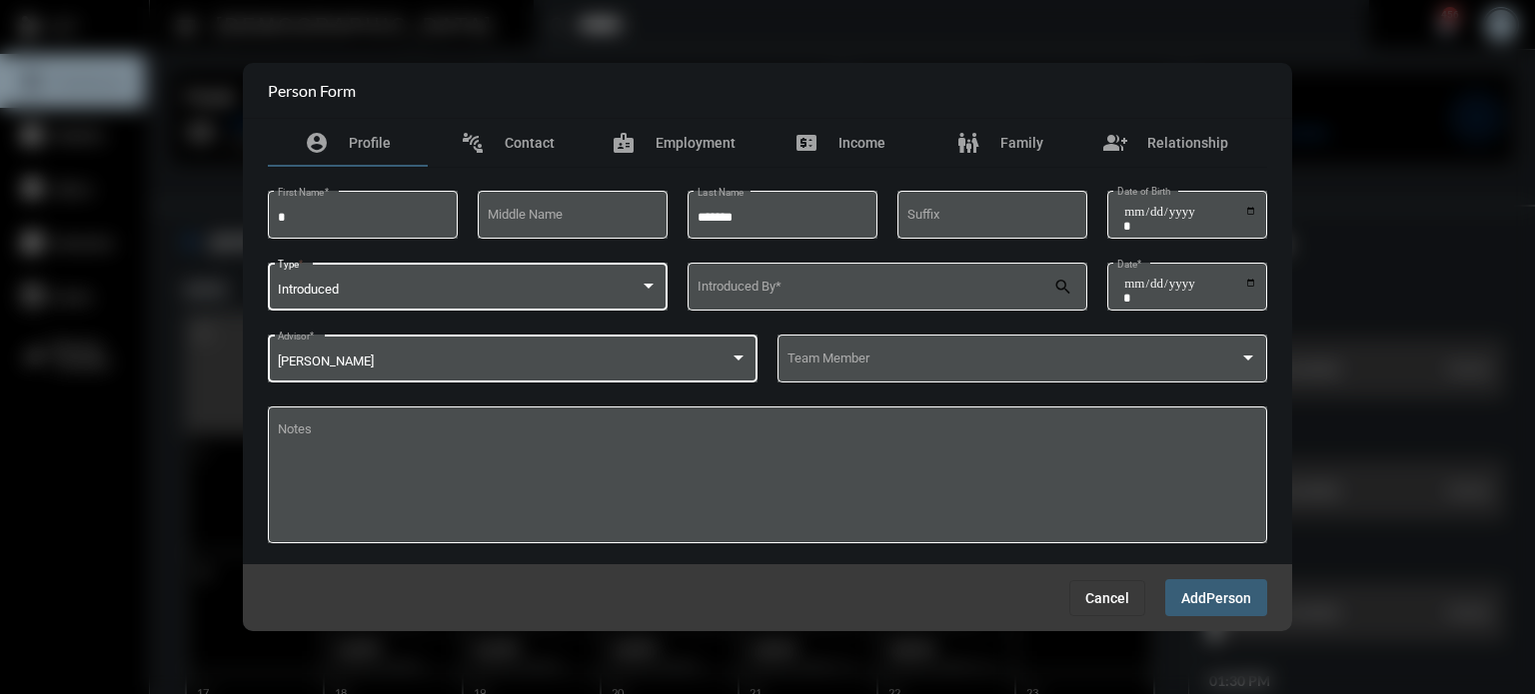
click at [642, 357] on div "[PERSON_NAME]" at bounding box center [504, 362] width 453 height 15
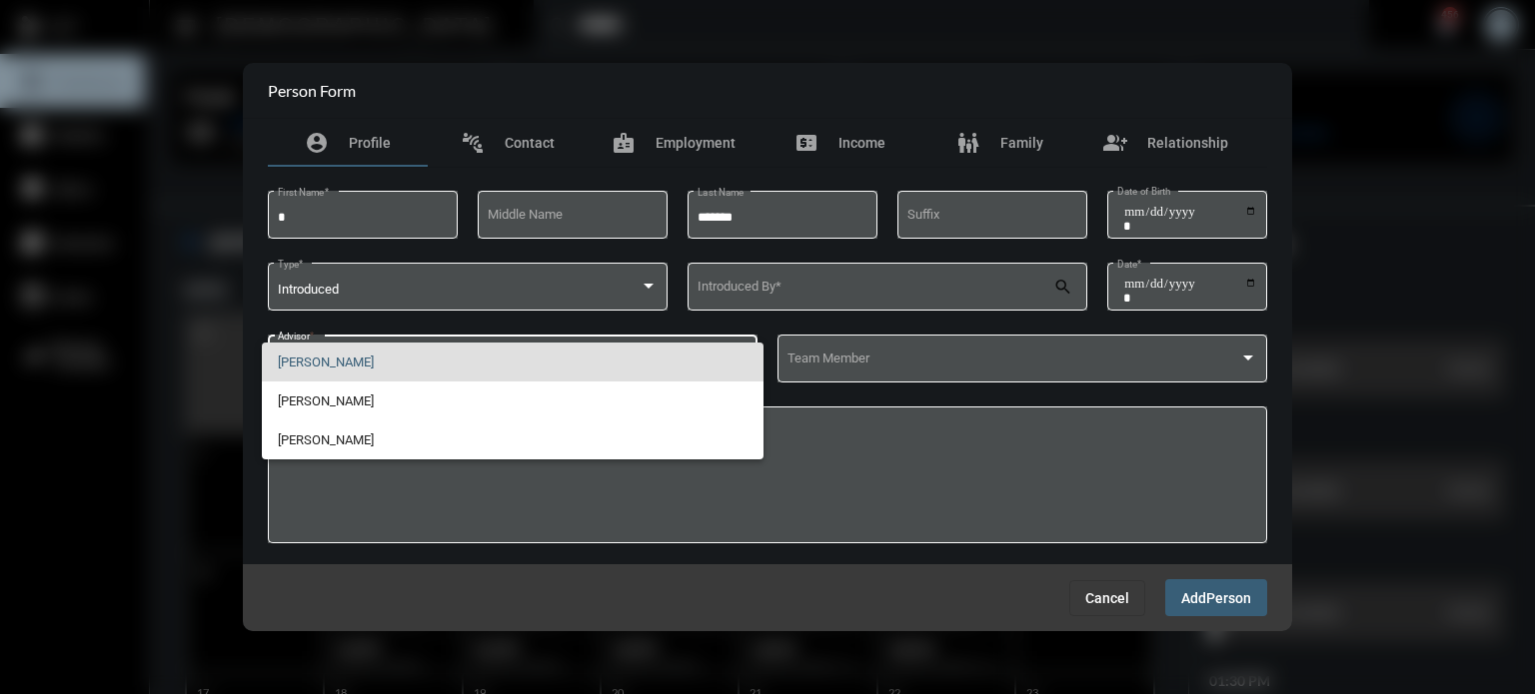
click at [782, 287] on div at bounding box center [767, 347] width 1535 height 694
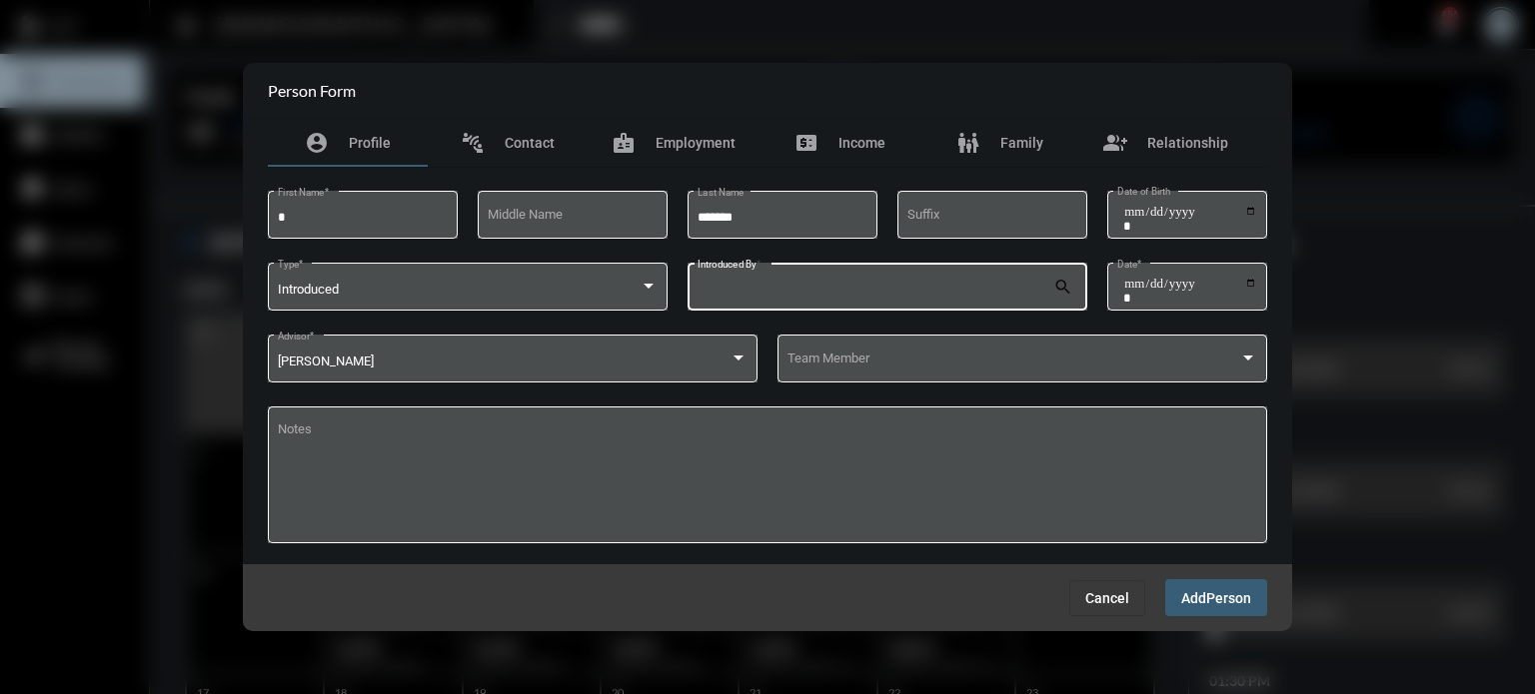
click at [782, 287] on input "Introduced By *" at bounding box center [875, 290] width 357 height 15
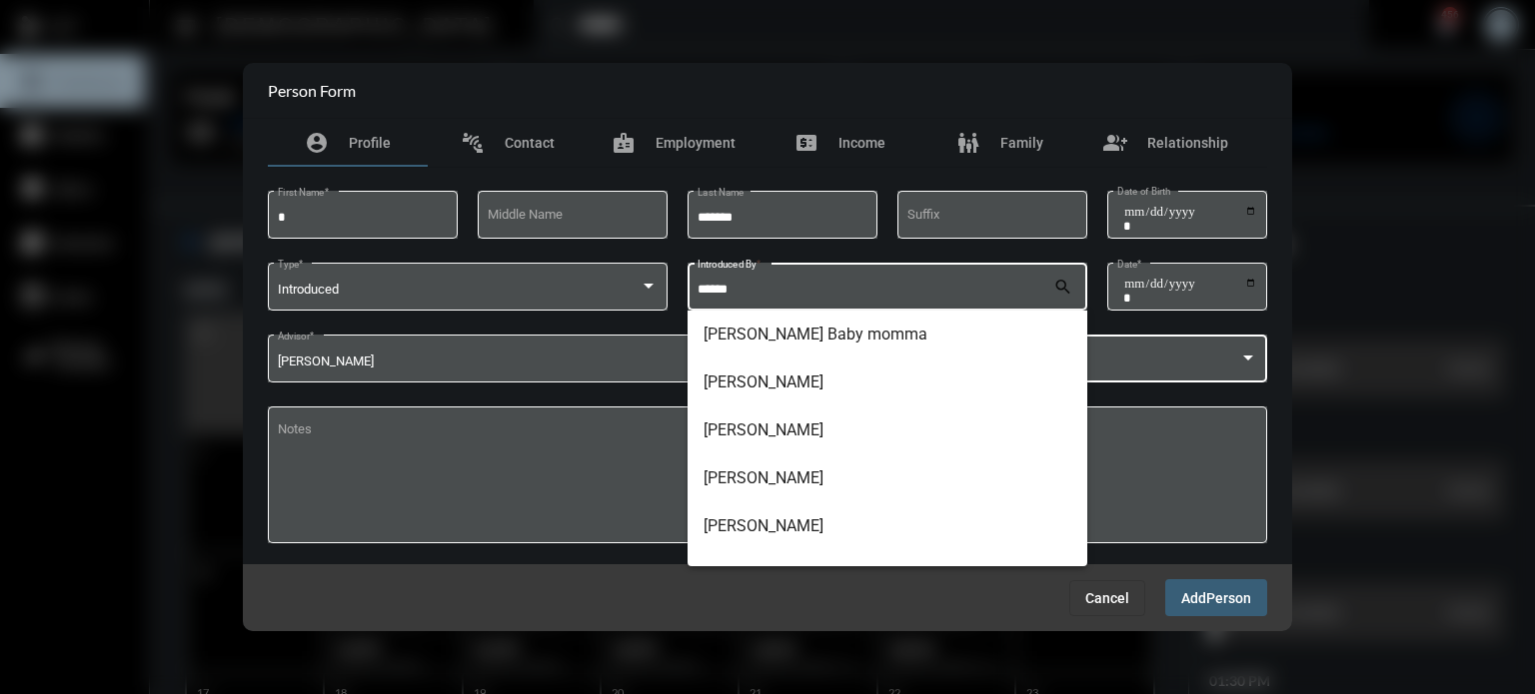
type input "******"
click at [1206, 363] on span at bounding box center [1013, 362] width 453 height 15
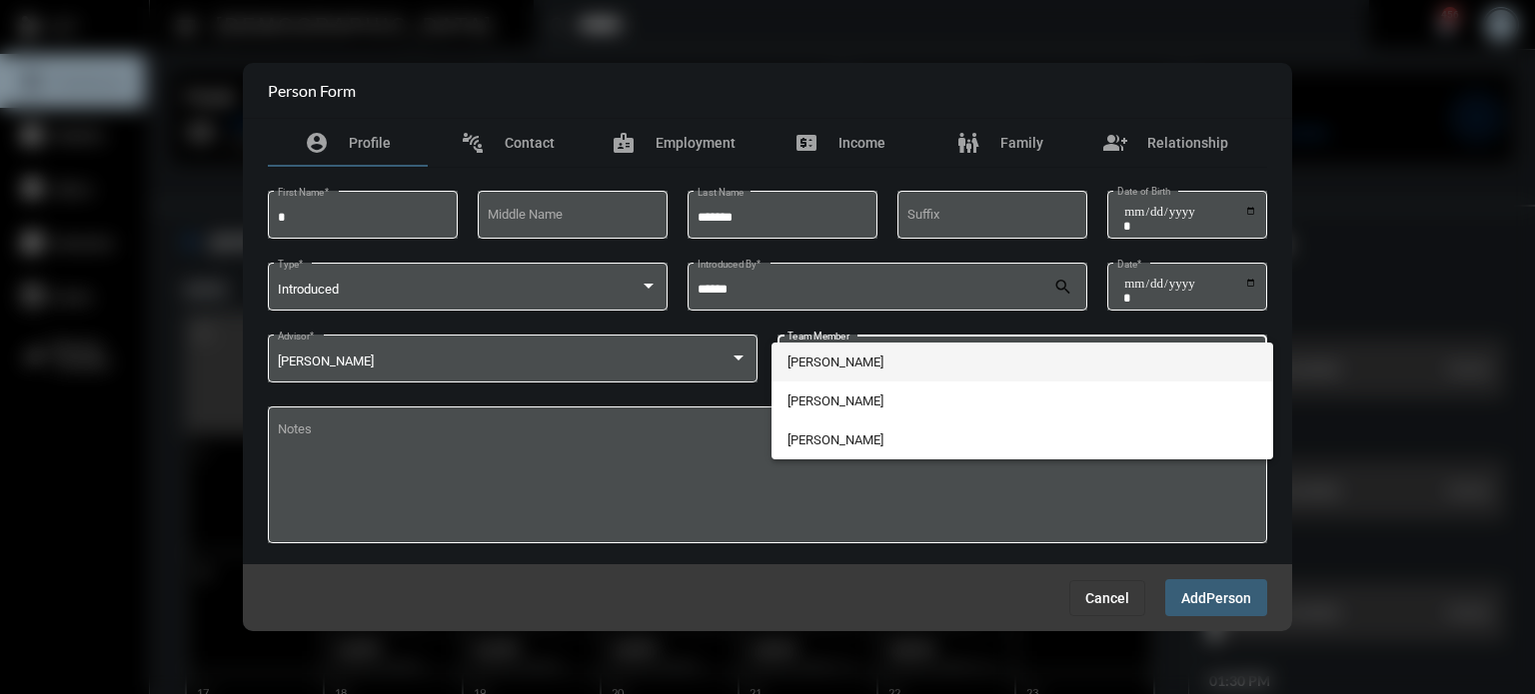
click at [1102, 363] on span "[PERSON_NAME]" at bounding box center [1022, 362] width 471 height 39
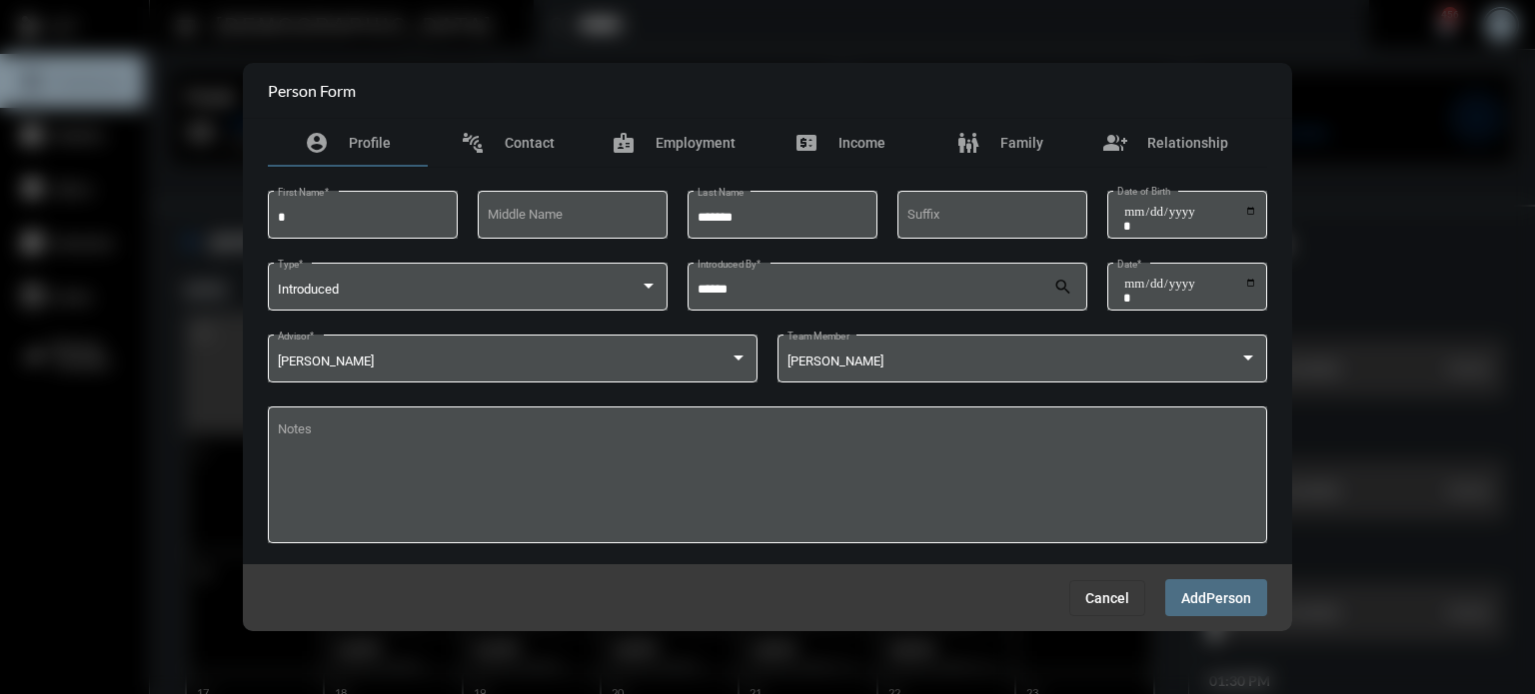
click at [1214, 604] on span "Person" at bounding box center [1228, 598] width 45 height 16
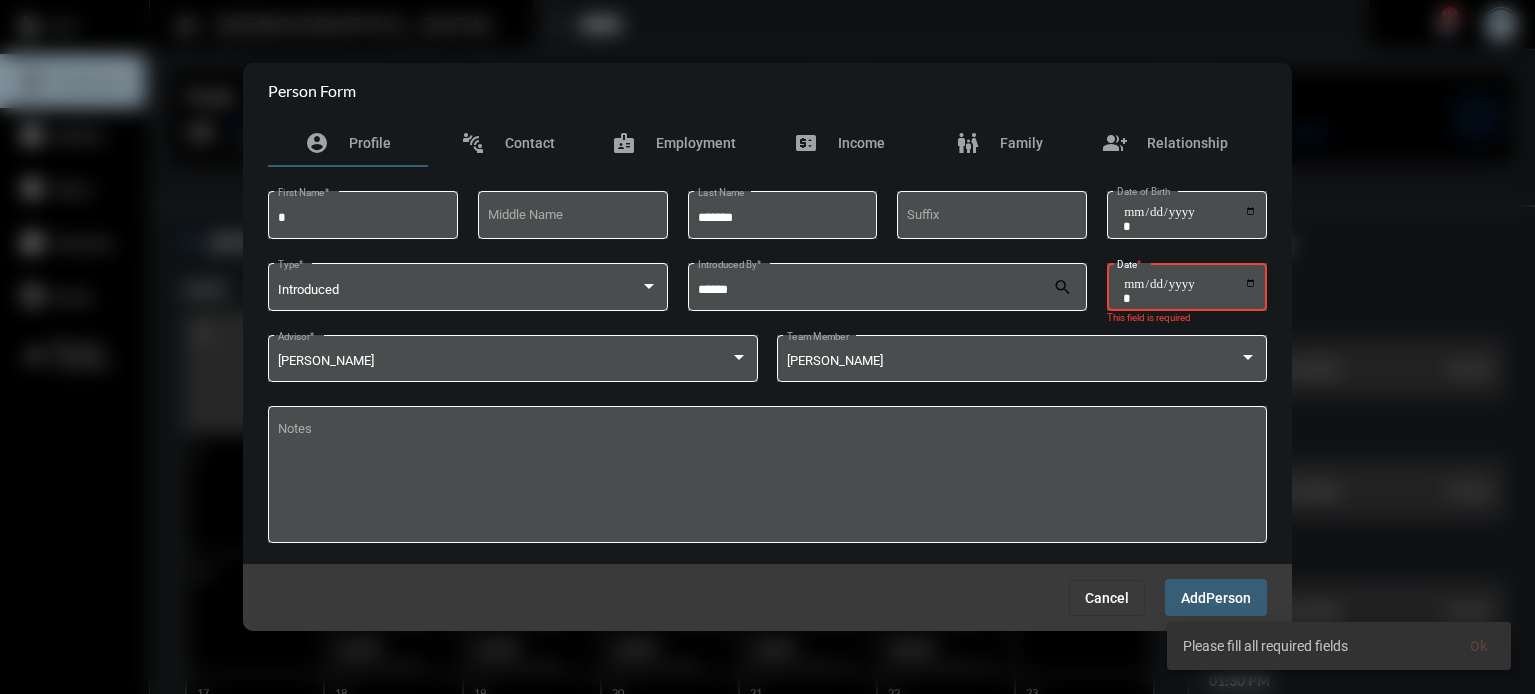
click at [1252, 277] on input "Date *" at bounding box center [1190, 291] width 134 height 28
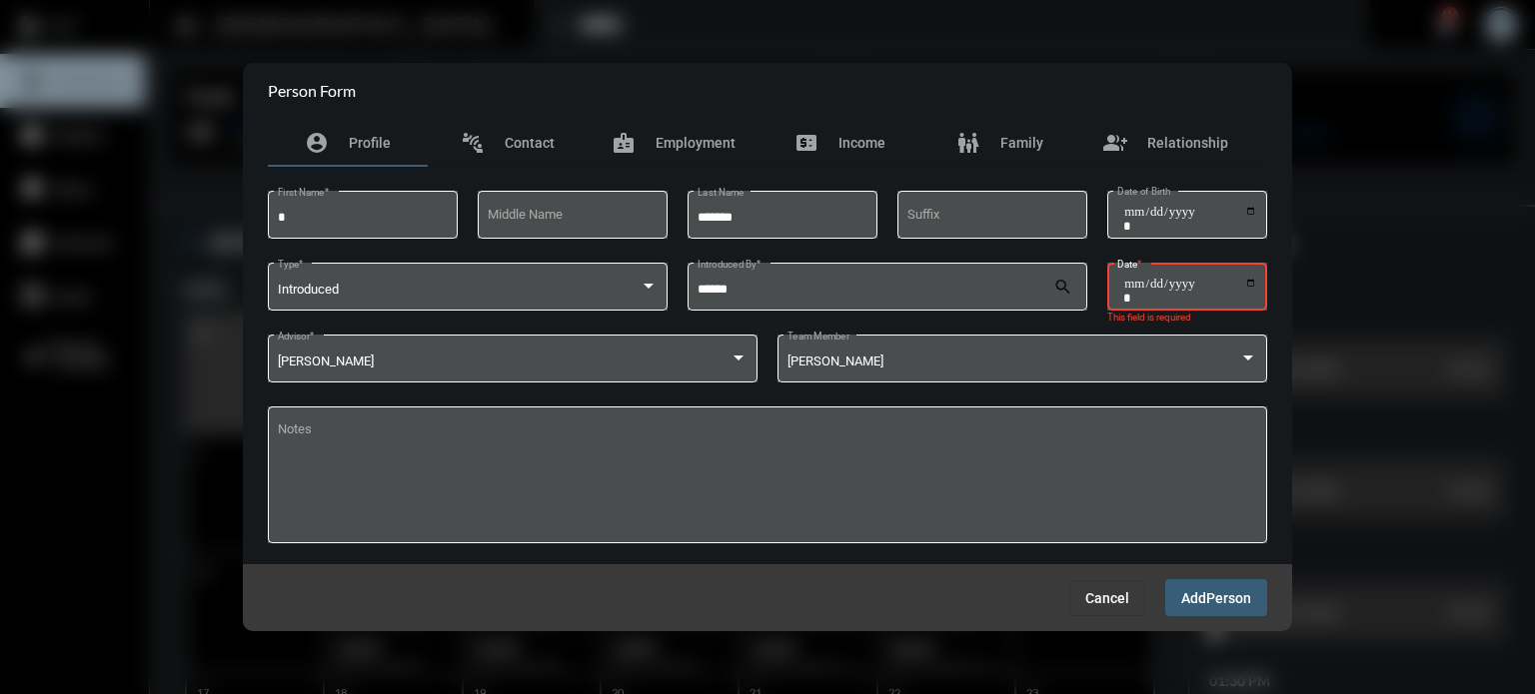
type input "**********"
click at [1218, 598] on span "Person" at bounding box center [1228, 598] width 45 height 16
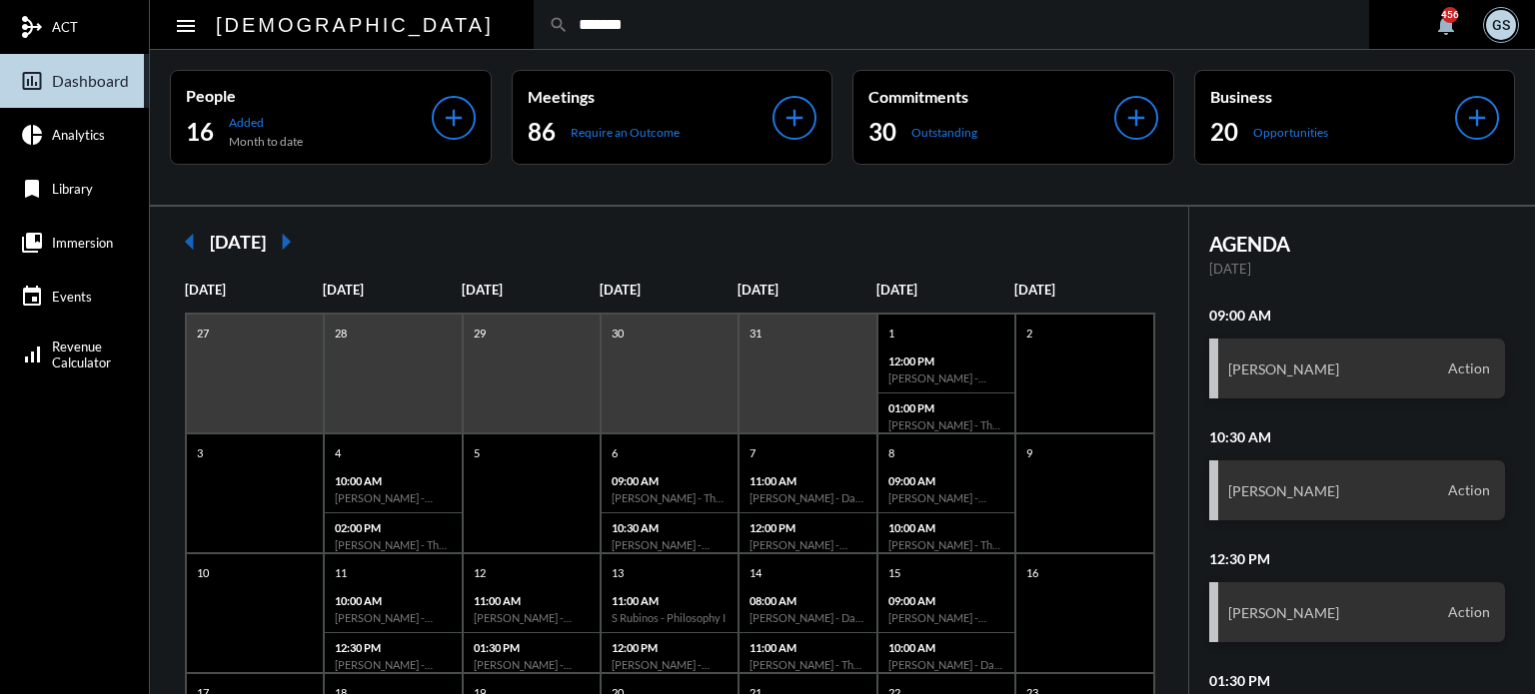
click at [569, 20] on input "*******" at bounding box center [961, 24] width 785 height 17
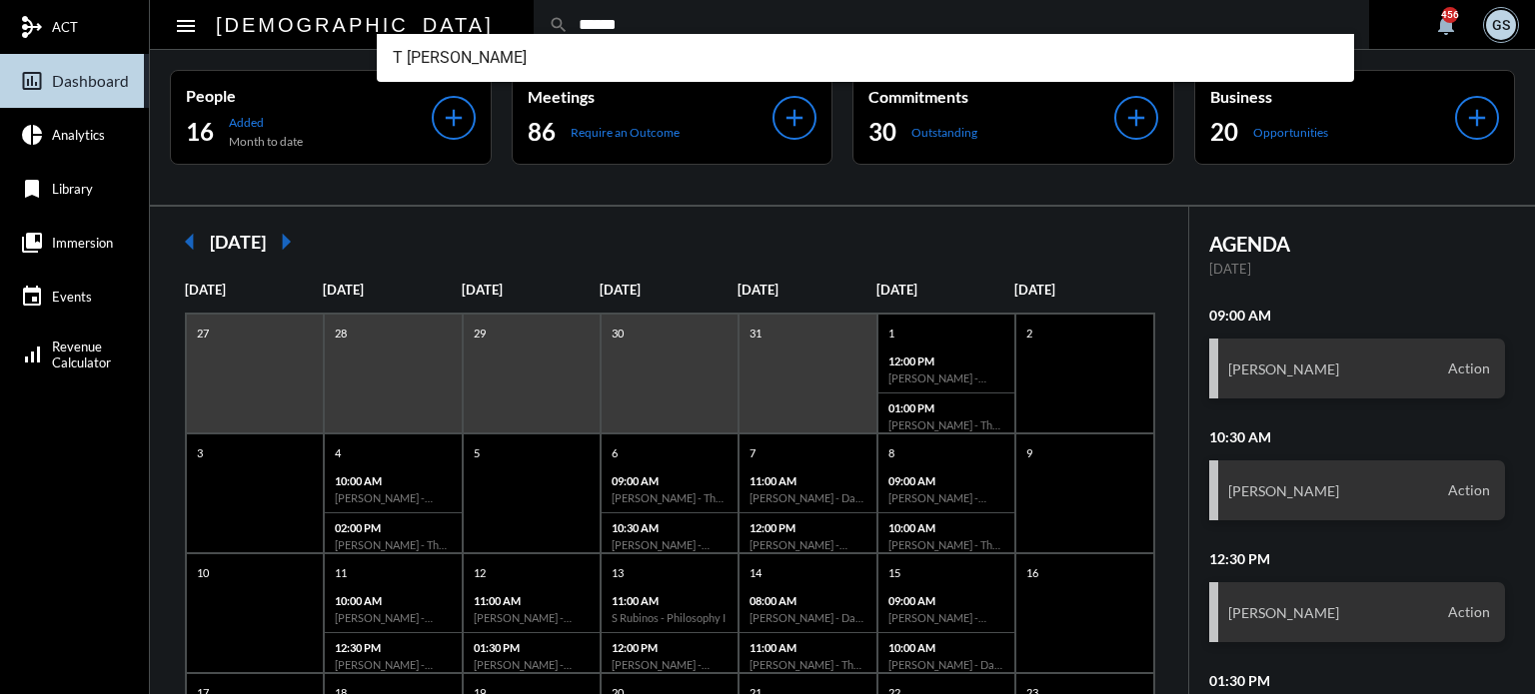
type input "*******"
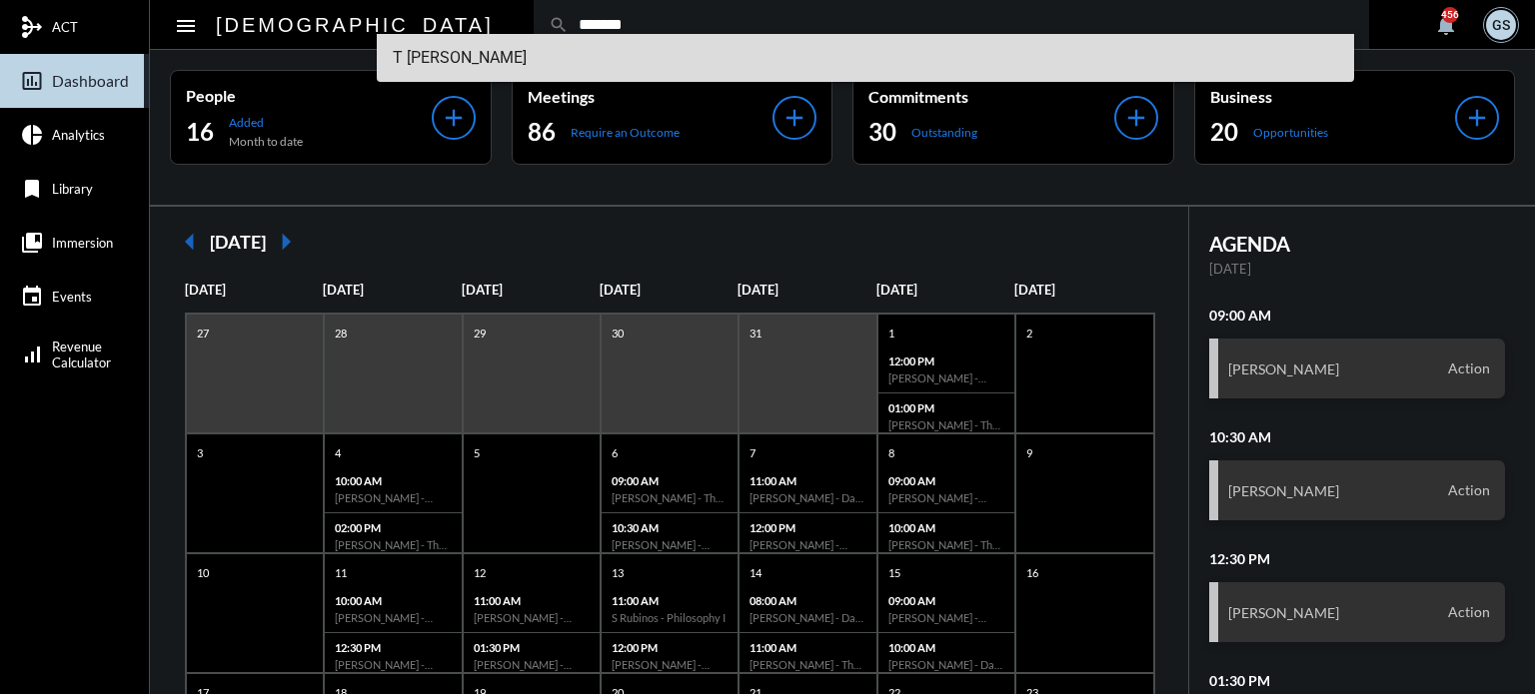
click at [445, 51] on span "T [PERSON_NAME]" at bounding box center [866, 58] width 946 height 48
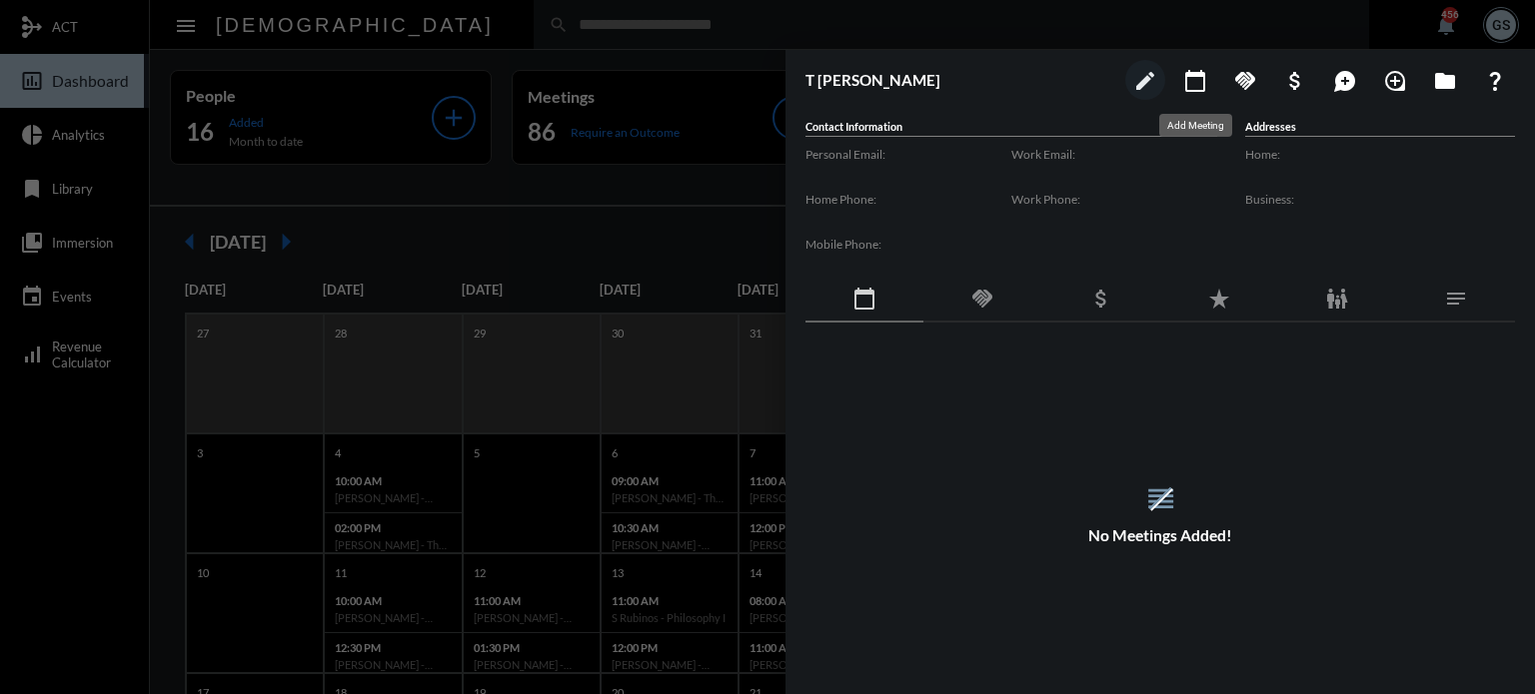
click at [1193, 67] on button "calendar_today" at bounding box center [1195, 80] width 40 height 40
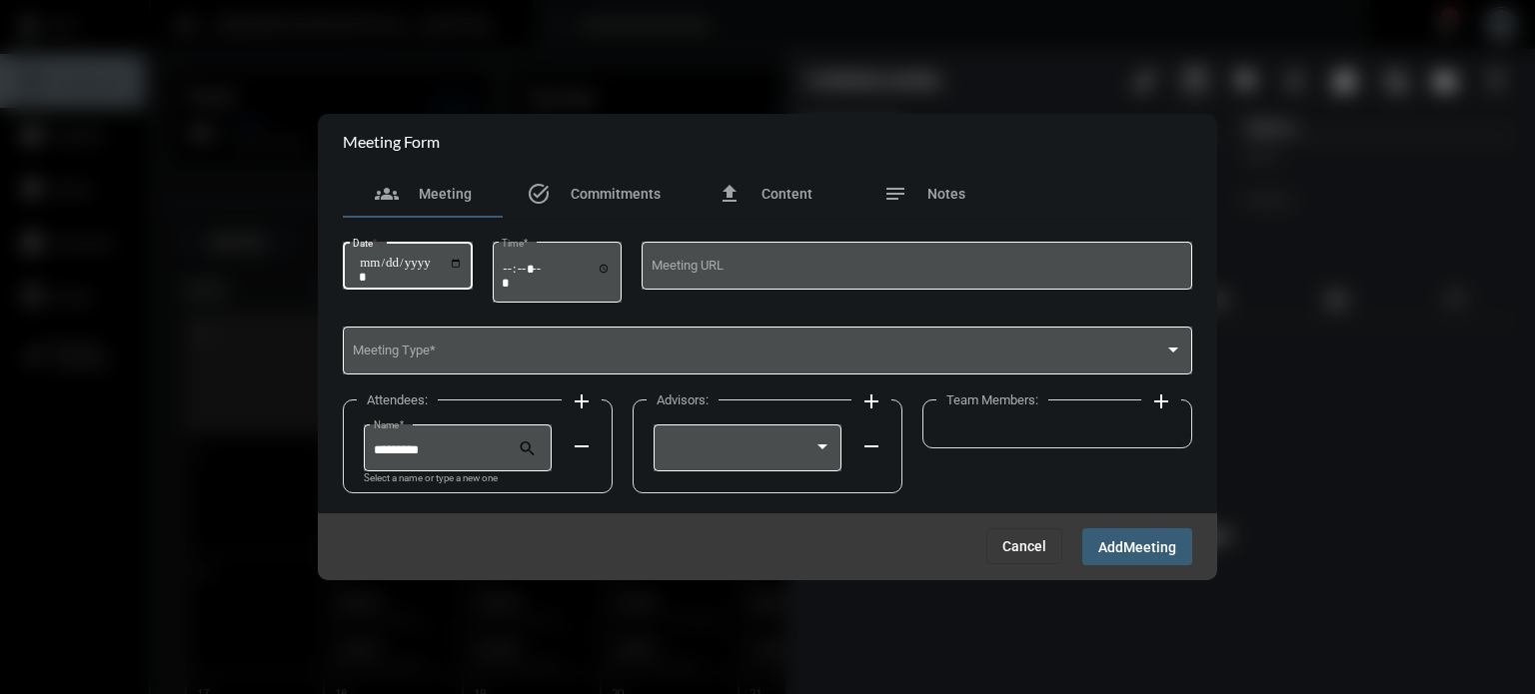
click at [461, 259] on input "Date *" at bounding box center [411, 270] width 104 height 28
type input "**********"
click at [513, 267] on input "Time *" at bounding box center [557, 275] width 110 height 29
type input "*****"
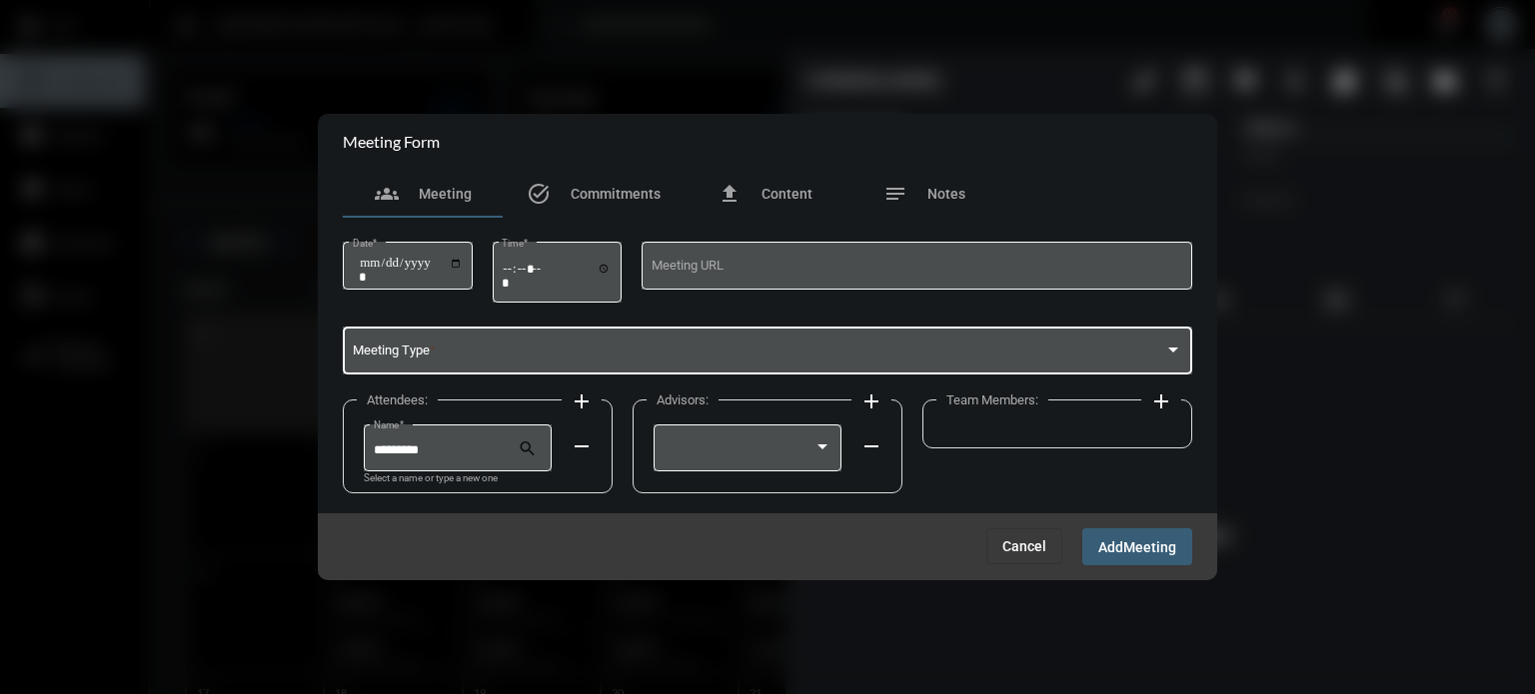
click at [497, 350] on span at bounding box center [759, 354] width 812 height 15
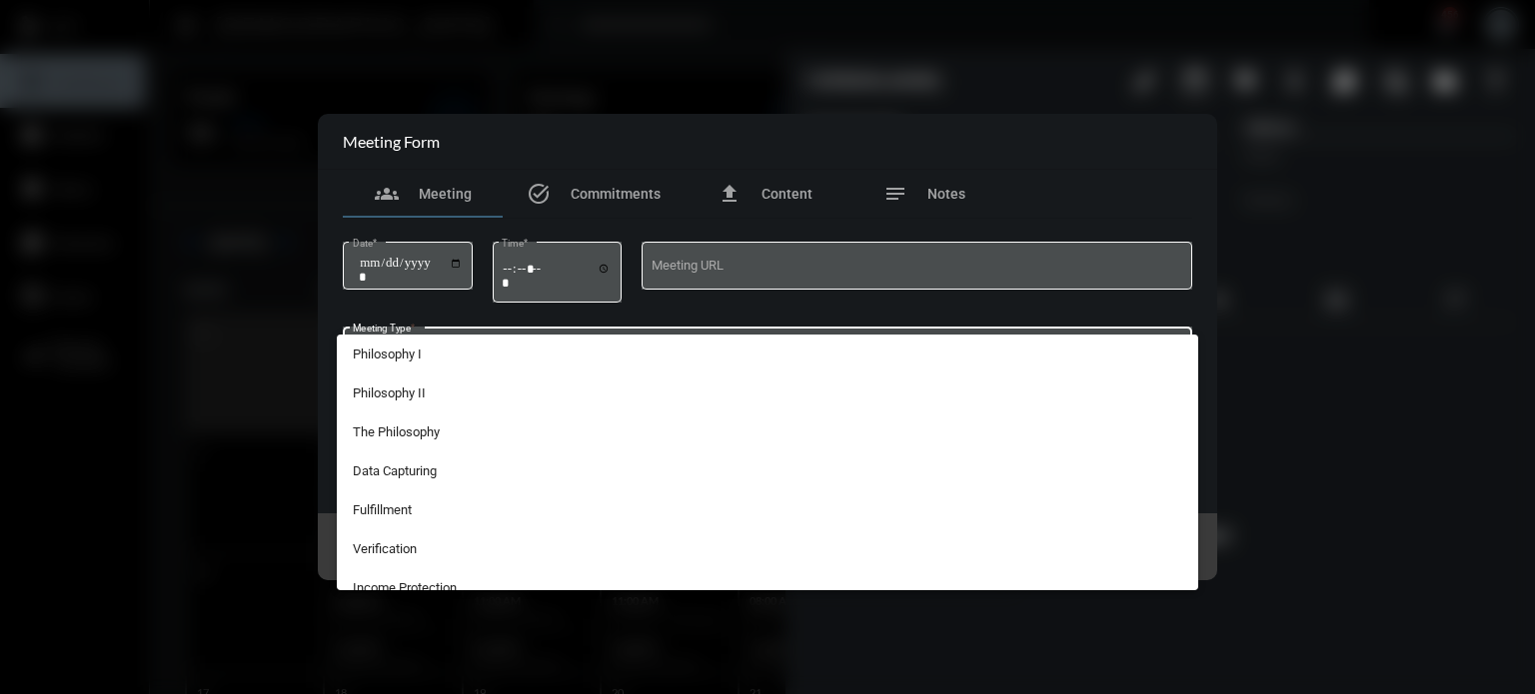
scroll to position [368, 0]
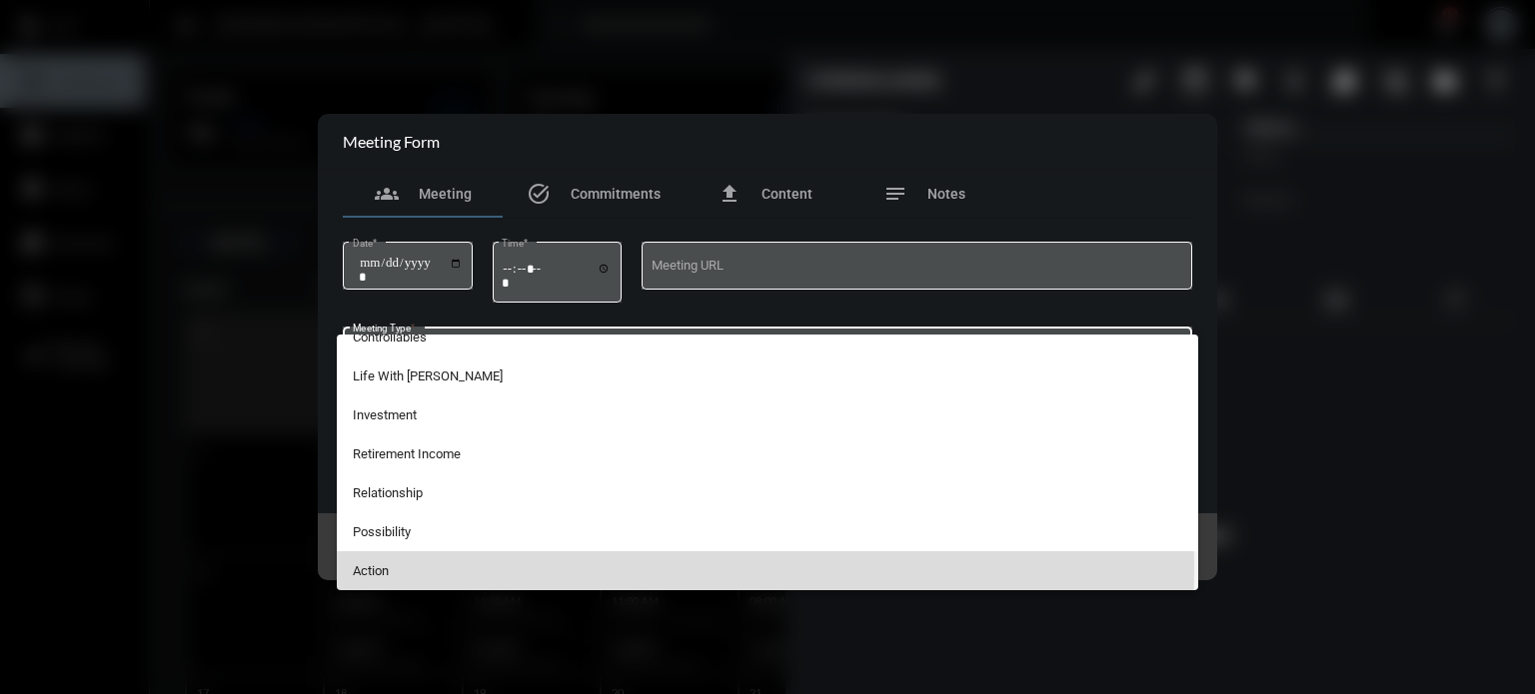
click at [427, 567] on span "Action" at bounding box center [768, 571] width 830 height 39
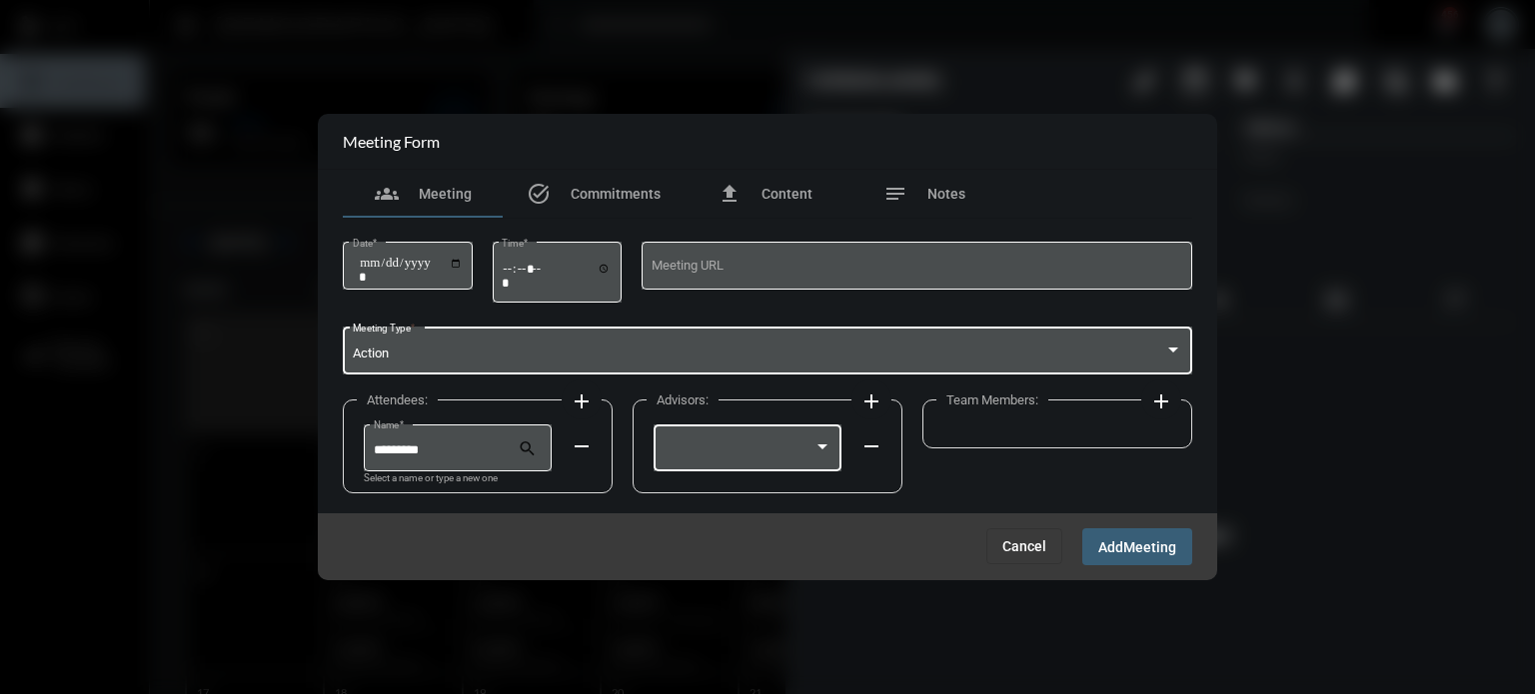
click at [775, 435] on div at bounding box center [747, 446] width 169 height 51
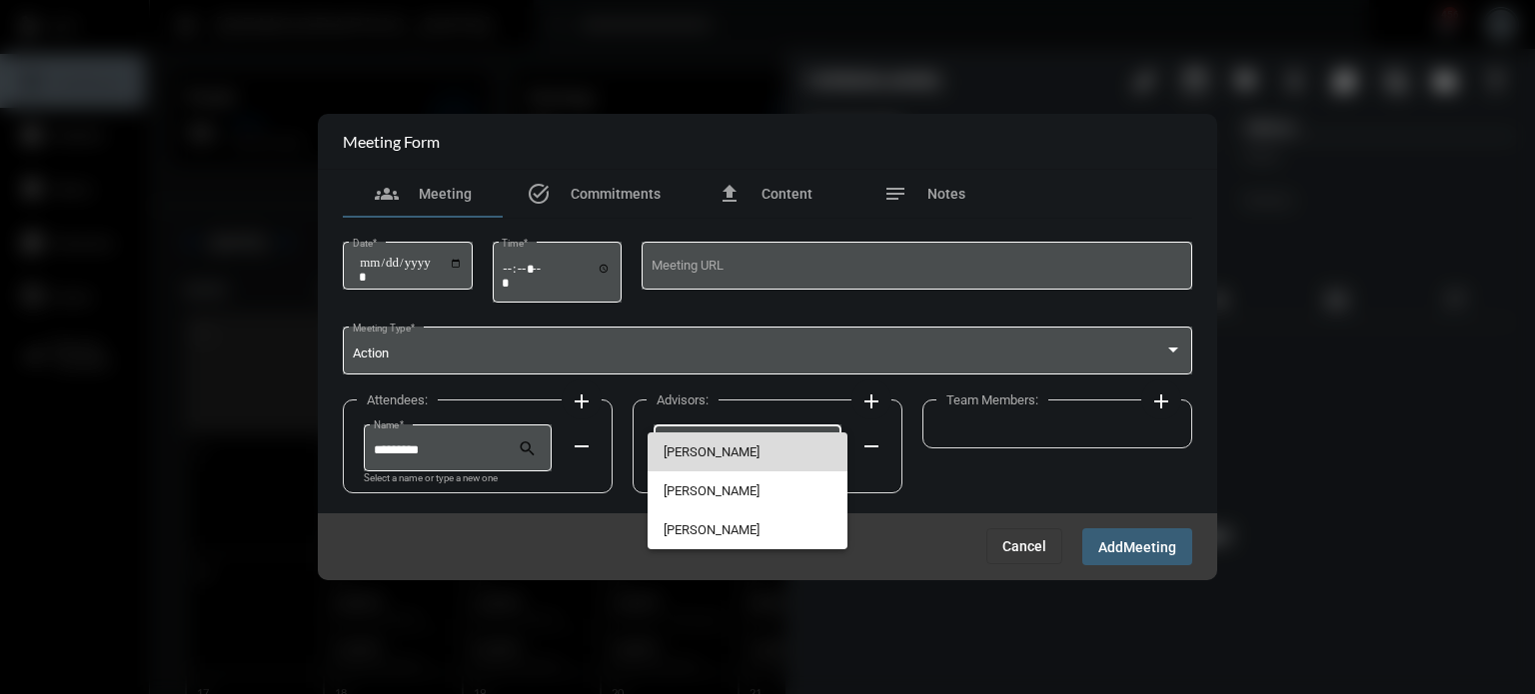
click at [754, 441] on span "[PERSON_NAME]" at bounding box center [747, 452] width 169 height 39
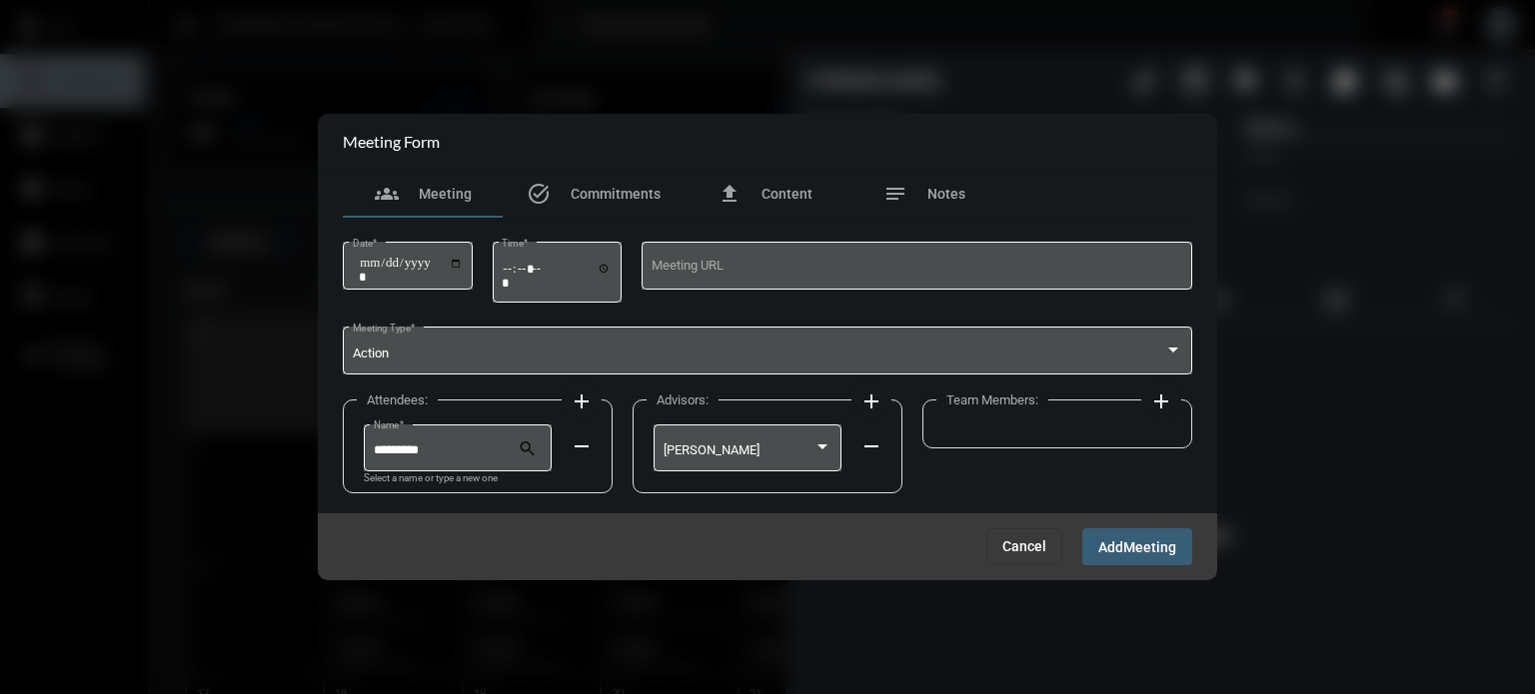
click at [1171, 398] on mat-icon "add" at bounding box center [1161, 402] width 24 height 24
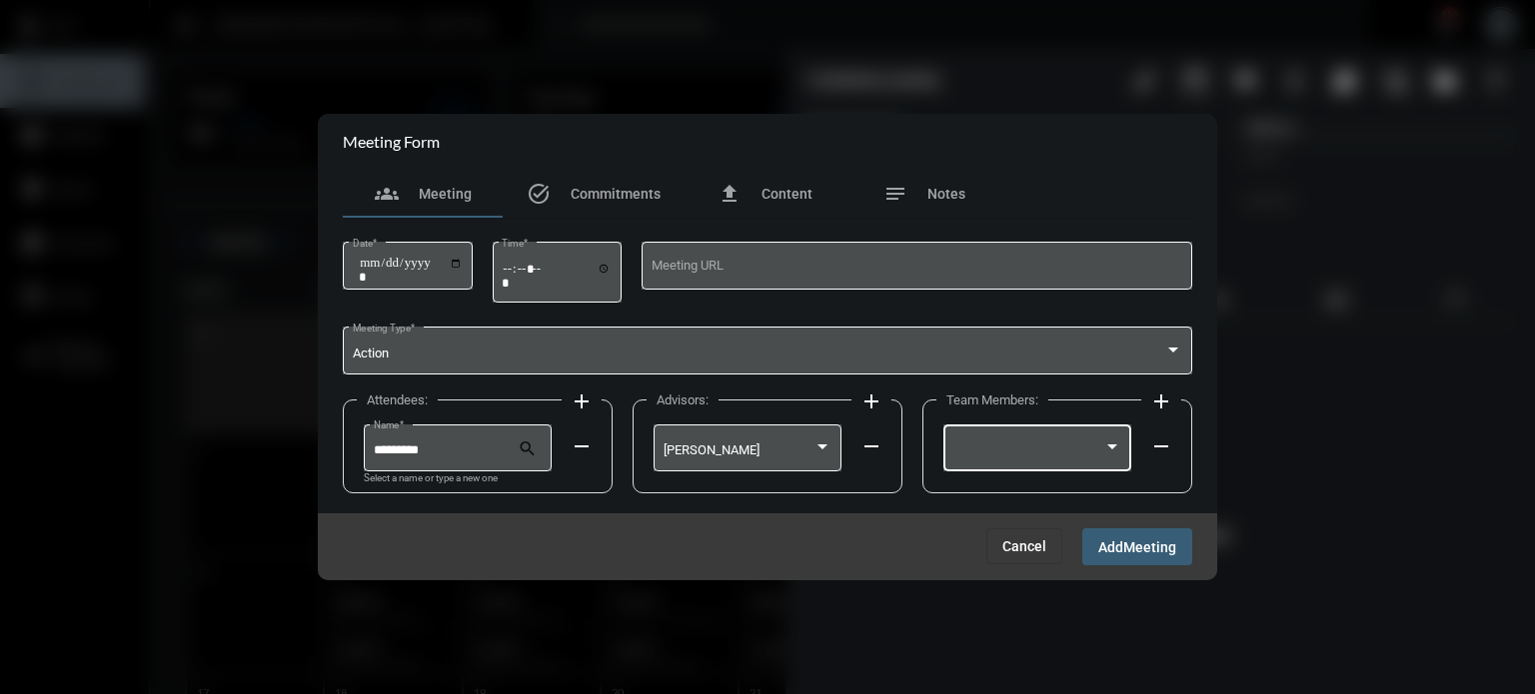
click at [1074, 439] on div at bounding box center [1037, 446] width 169 height 51
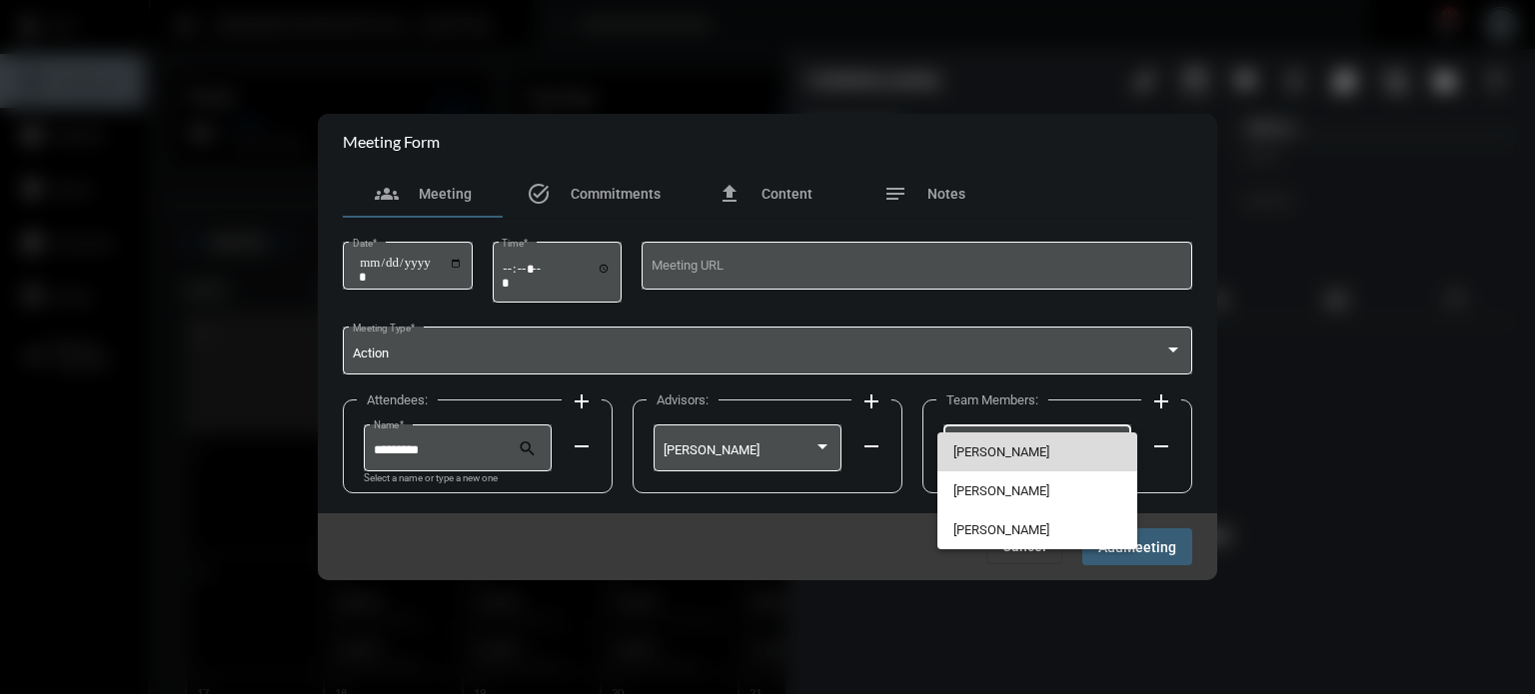
click at [1074, 439] on span "[PERSON_NAME]" at bounding box center [1037, 452] width 169 height 39
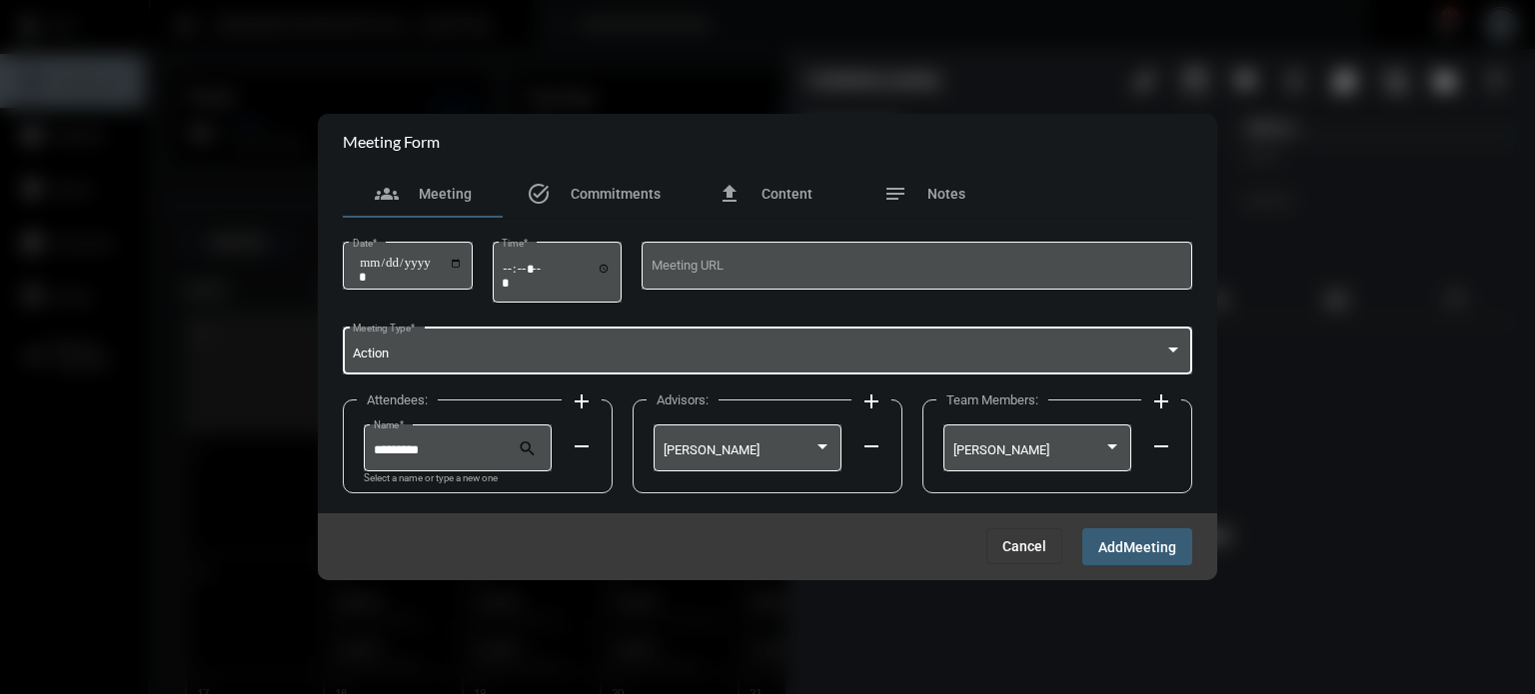
drag, startPoint x: 1119, startPoint y: 548, endPoint x: 1013, endPoint y: 364, distance: 212.2
click at [1013, 364] on form "**********" at bounding box center [767, 347] width 899 height 467
click at [1013, 364] on div "Action Meeting Type *" at bounding box center [768, 349] width 830 height 51
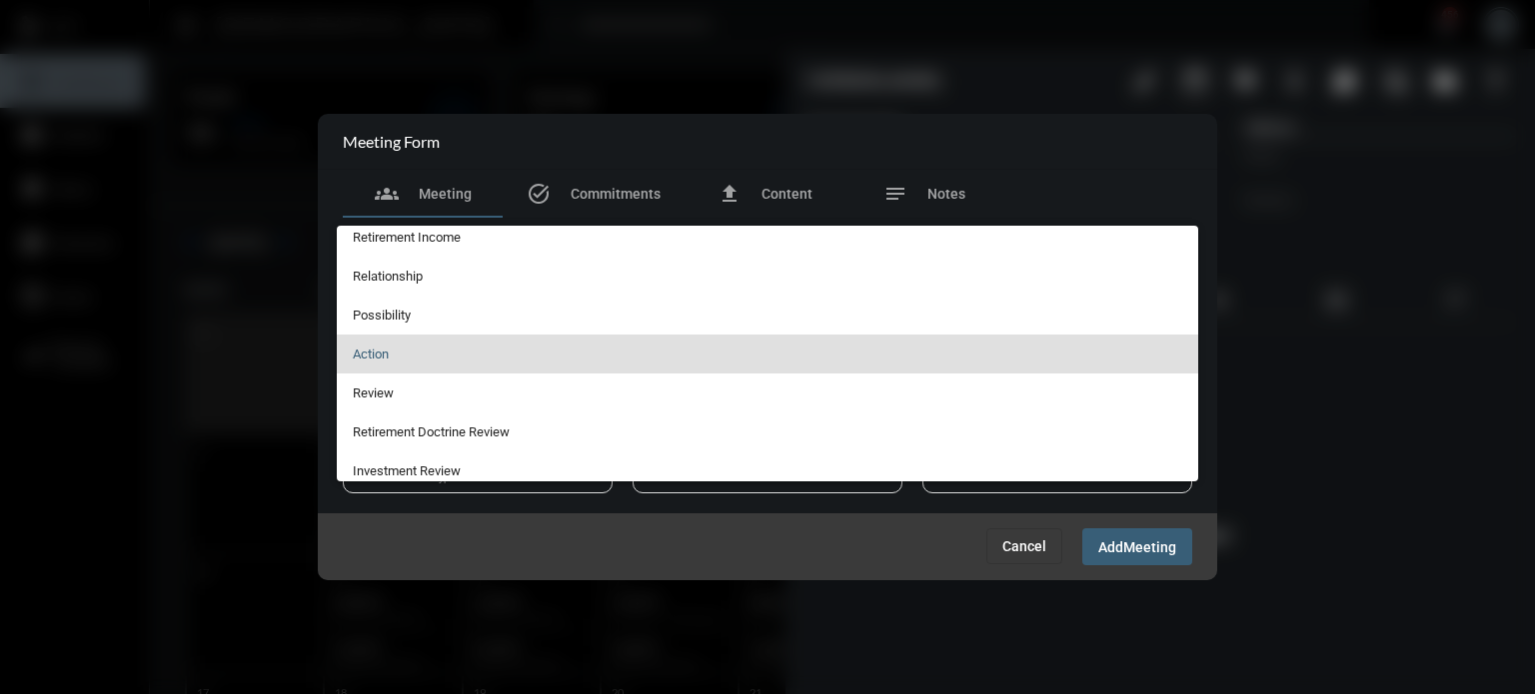
scroll to position [78, 0]
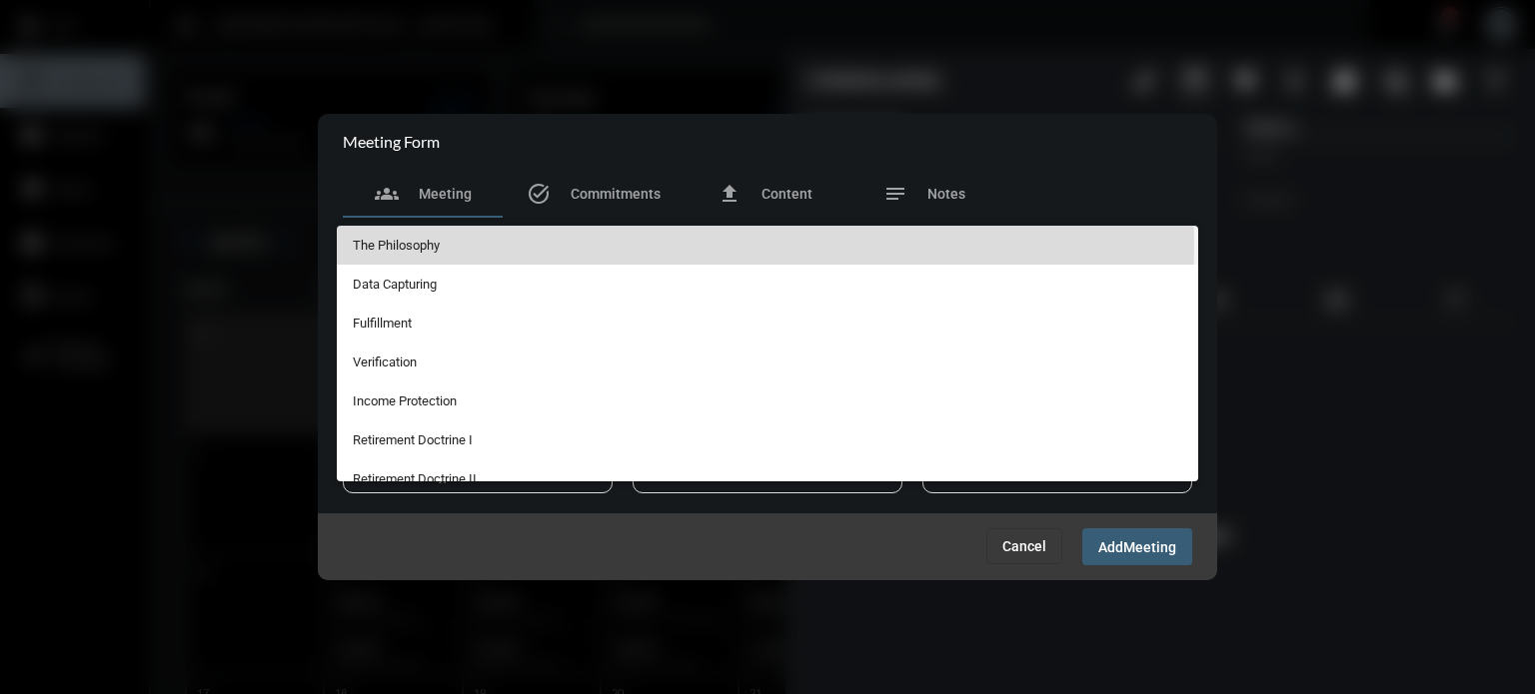
click at [646, 248] on span "The Philosophy" at bounding box center [768, 245] width 830 height 39
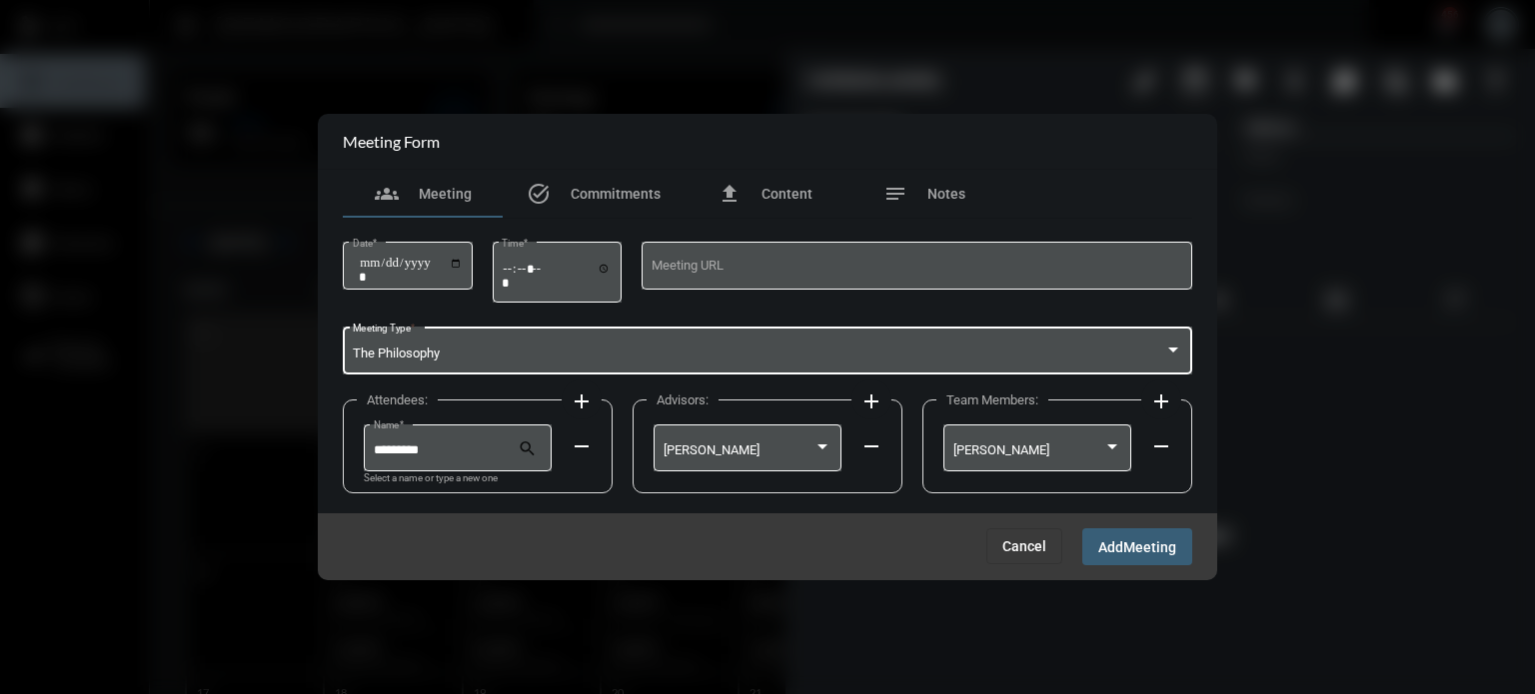
click at [1123, 558] on button "Add Meeting" at bounding box center [1137, 547] width 110 height 37
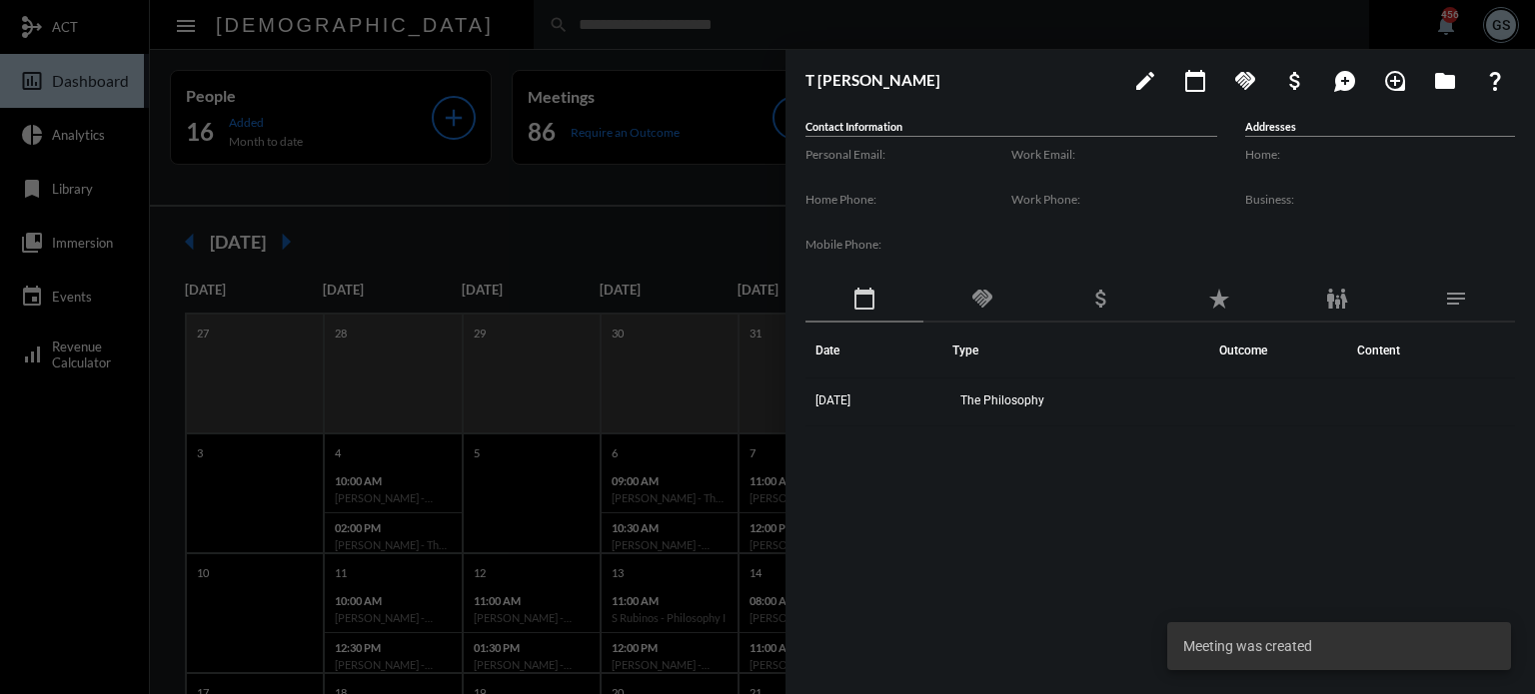
click at [34, 659] on div at bounding box center [767, 347] width 1535 height 694
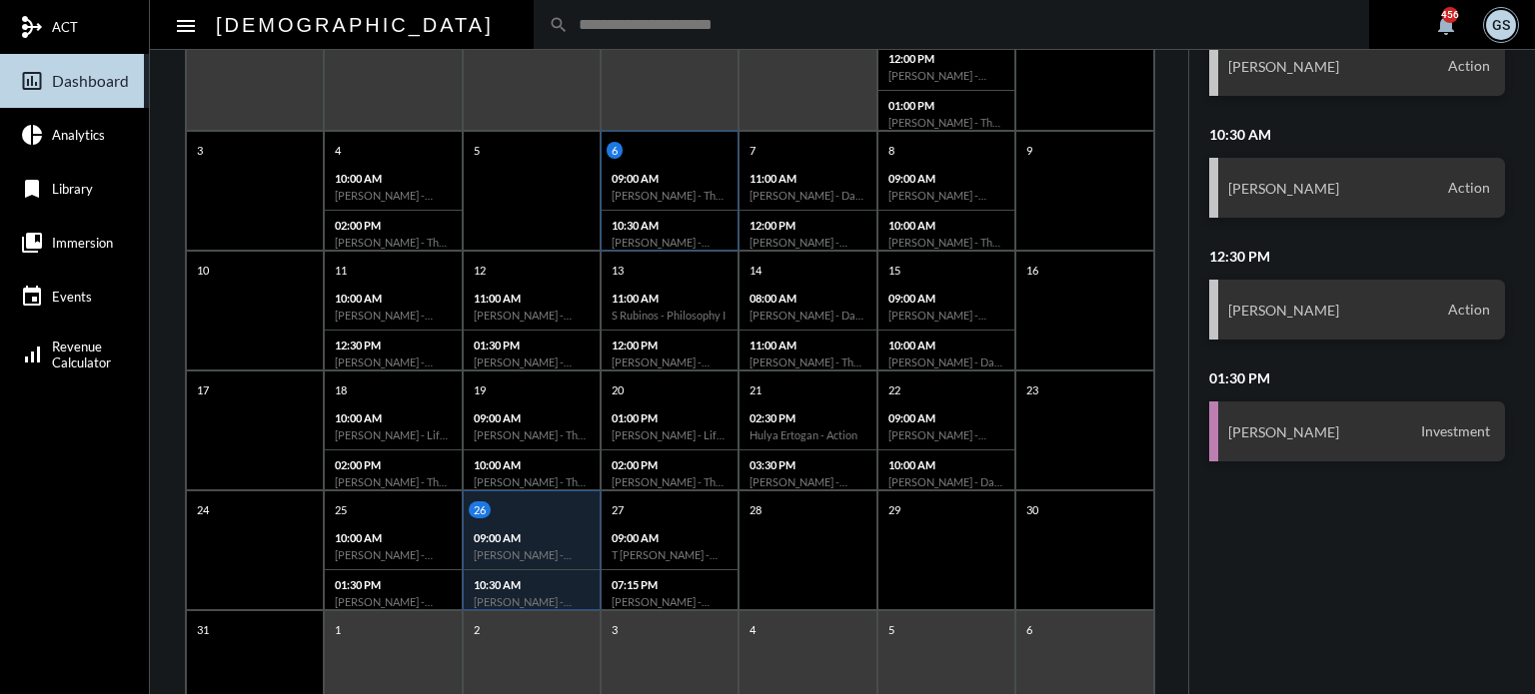
scroll to position [386, 0]
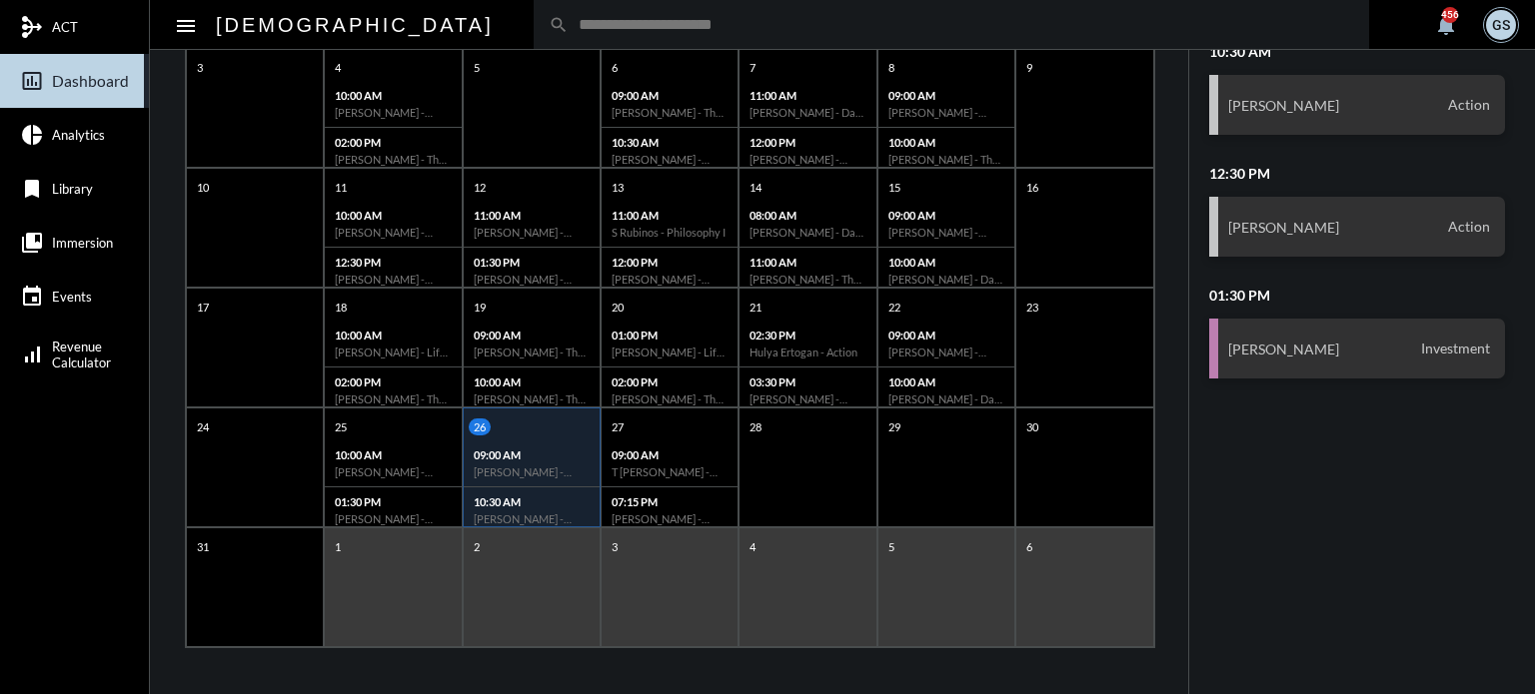
click at [557, 488] on div "10:30 AM [PERSON_NAME] - Action" at bounding box center [532, 511] width 136 height 46
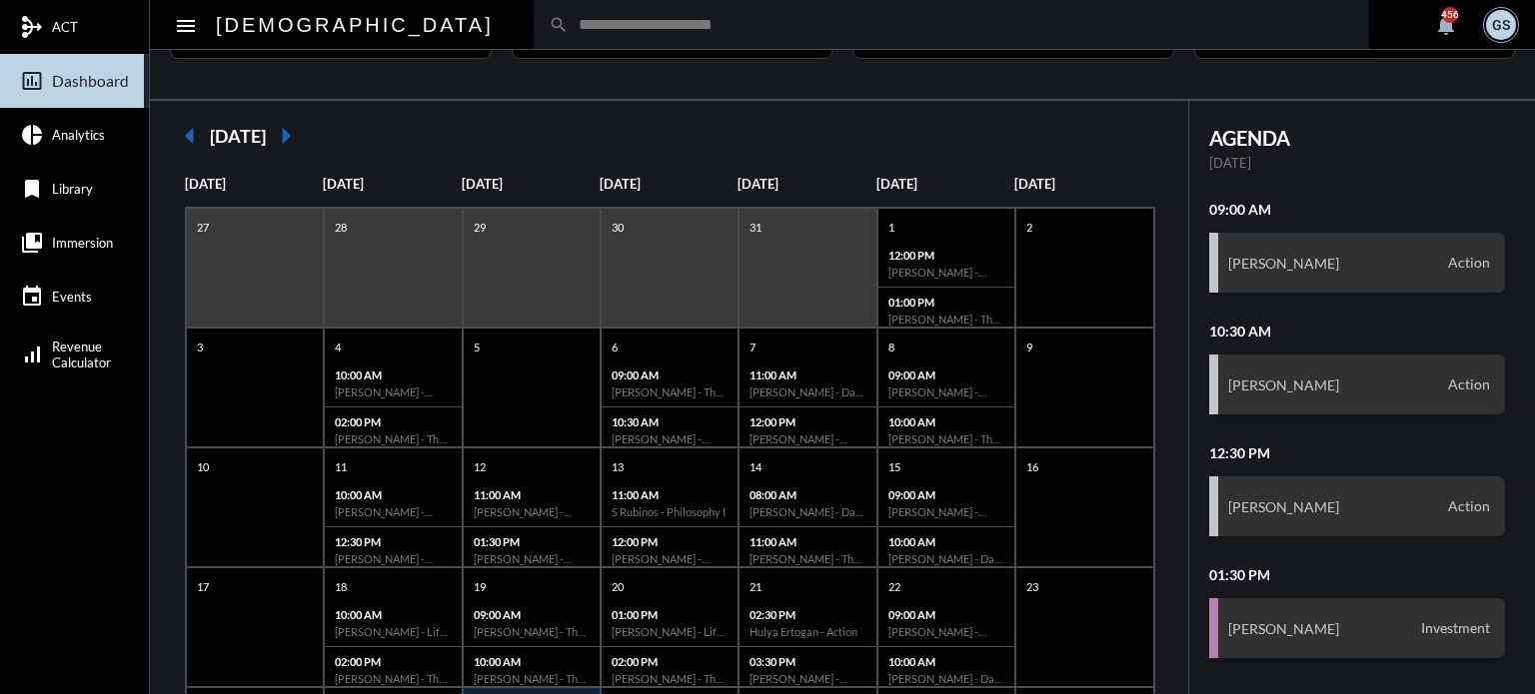
scroll to position [105, 0]
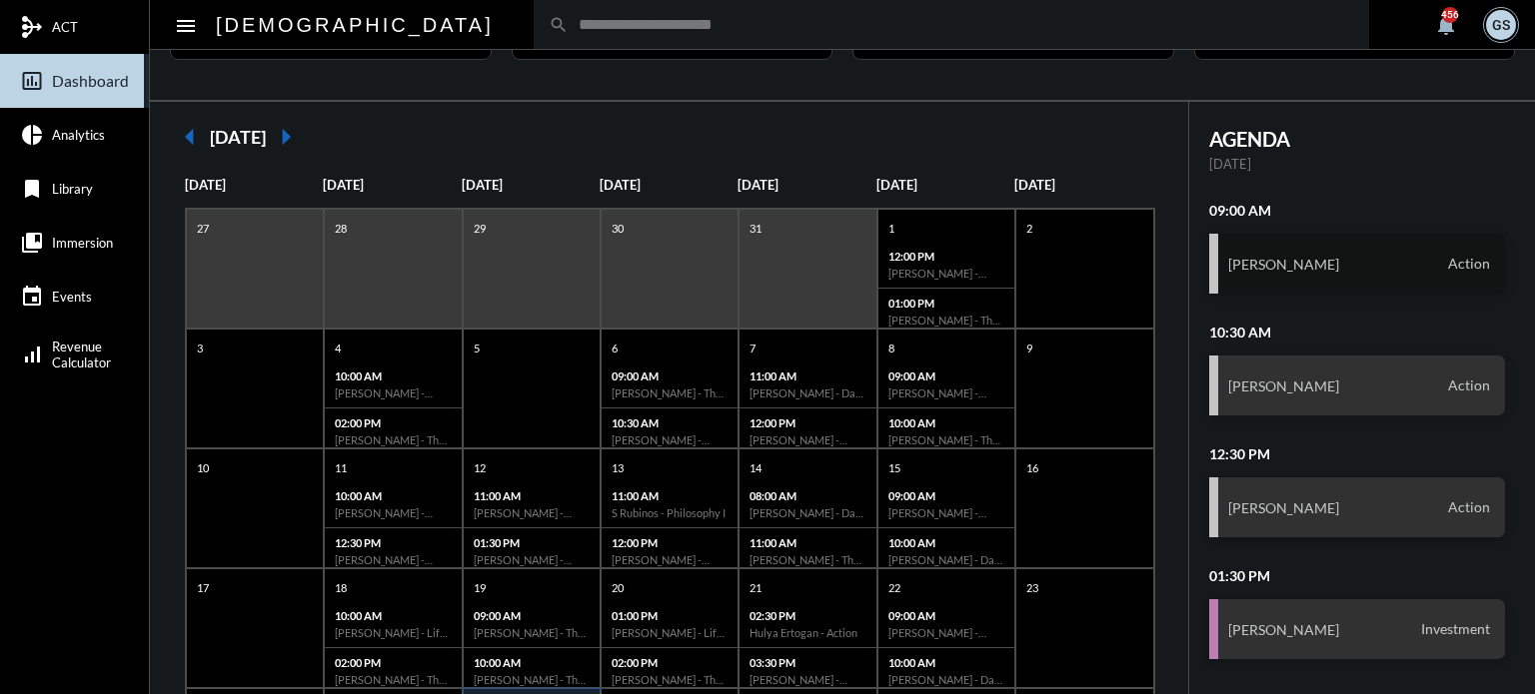
click at [1451, 249] on div "[PERSON_NAME] Action" at bounding box center [1357, 264] width 297 height 60
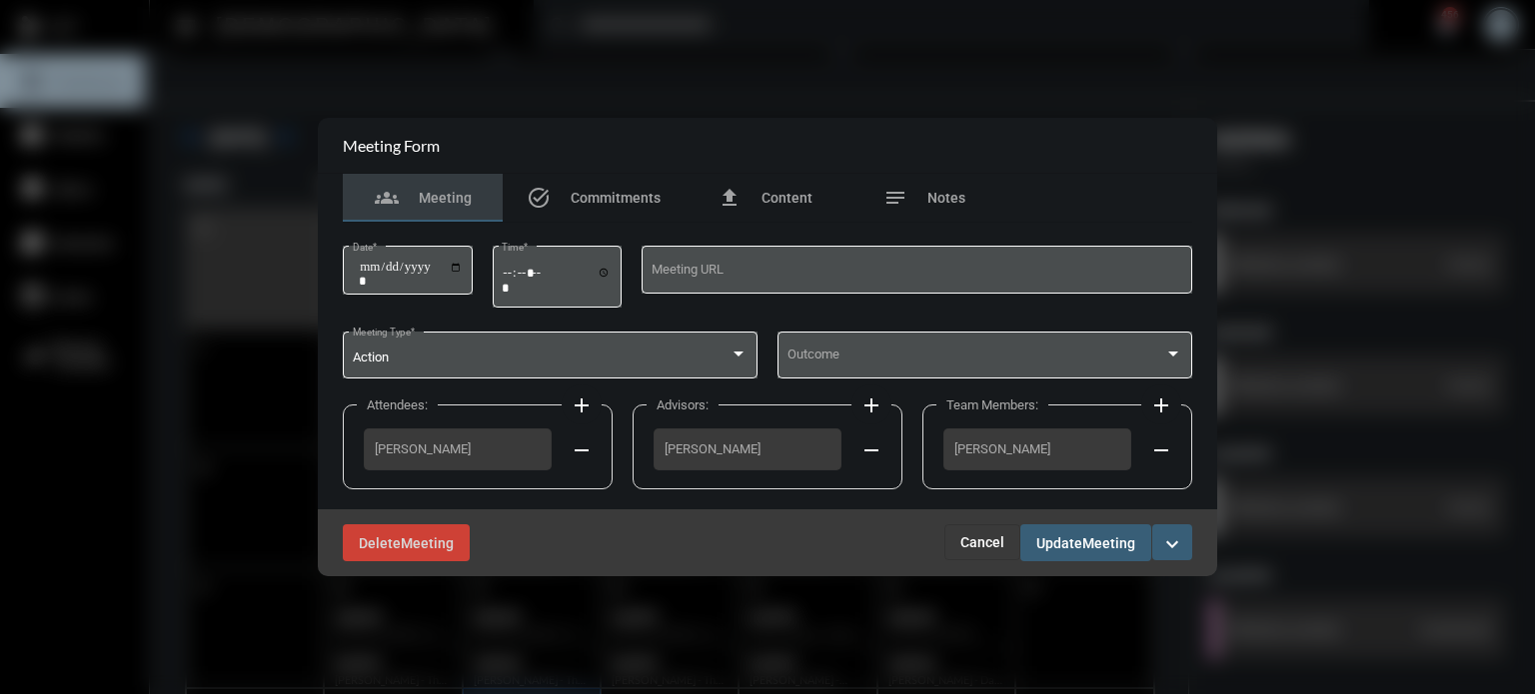
click at [1323, 283] on div at bounding box center [767, 347] width 1535 height 694
click at [981, 547] on span "Cancel" at bounding box center [982, 543] width 44 height 16
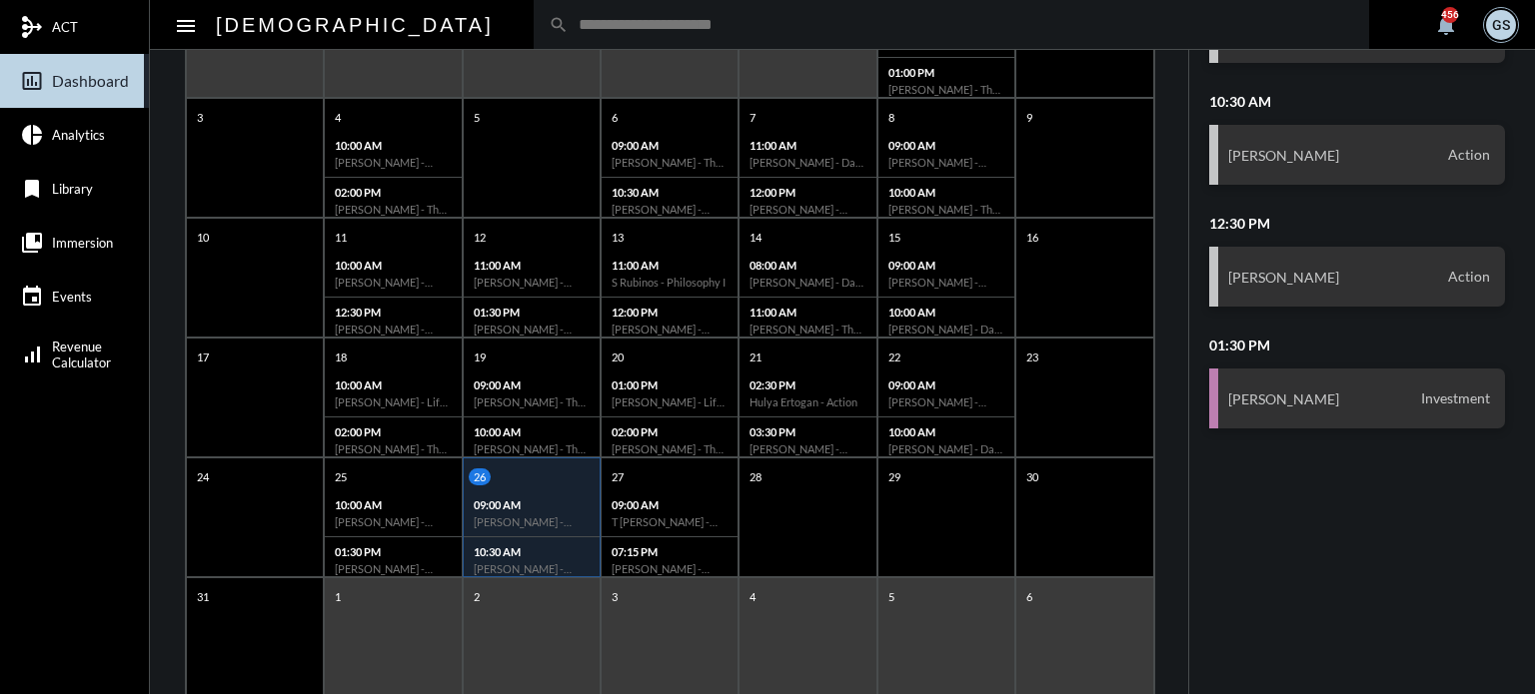
scroll to position [337, 0]
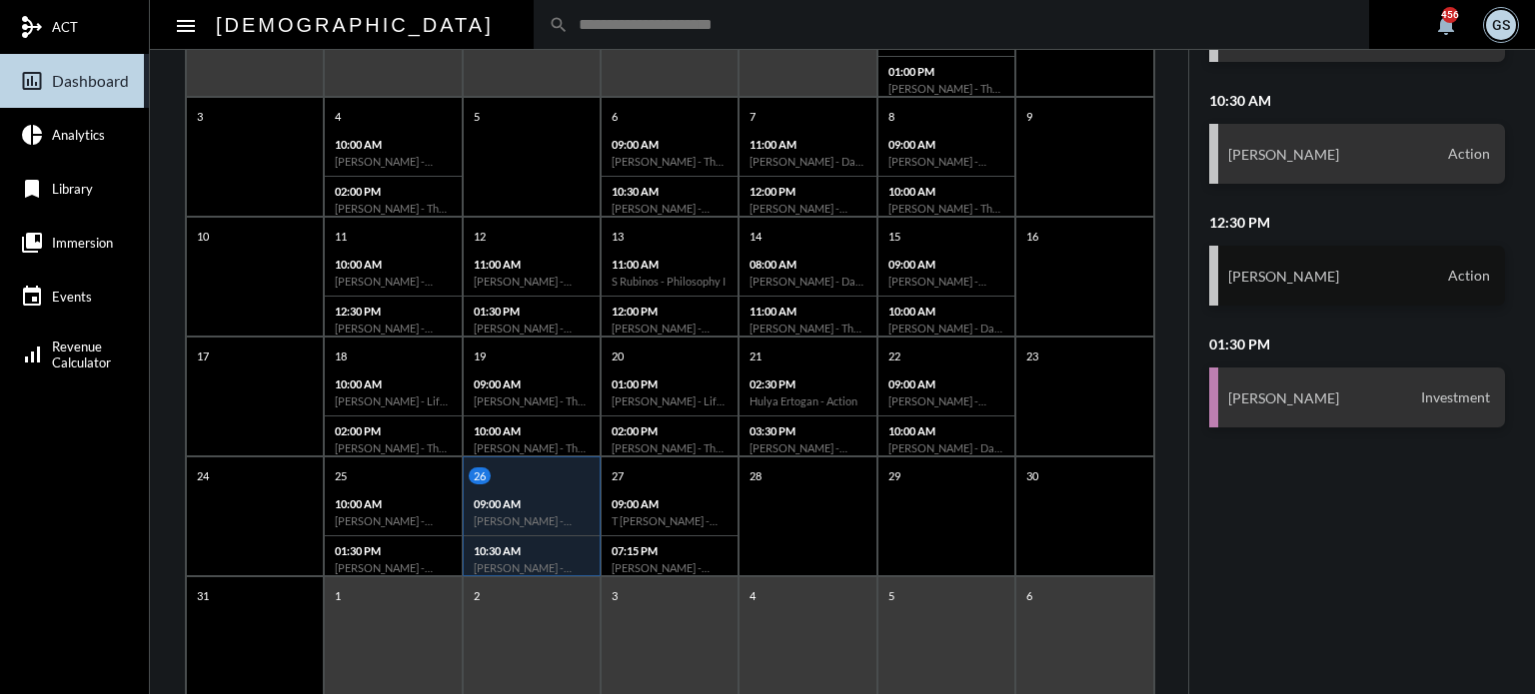
click at [1356, 262] on div "[PERSON_NAME] Action" at bounding box center [1357, 276] width 297 height 60
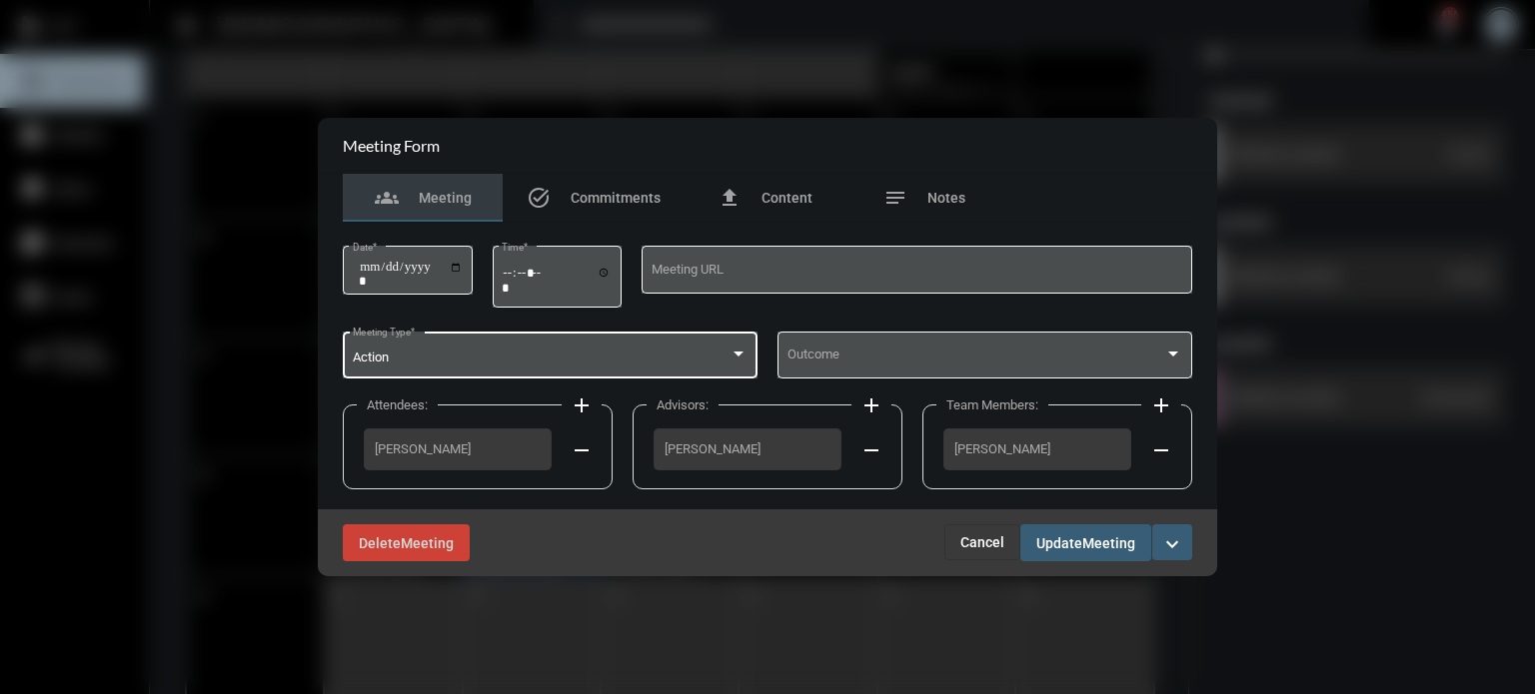
click at [587, 338] on div "Action Meeting Type *" at bounding box center [551, 353] width 396 height 51
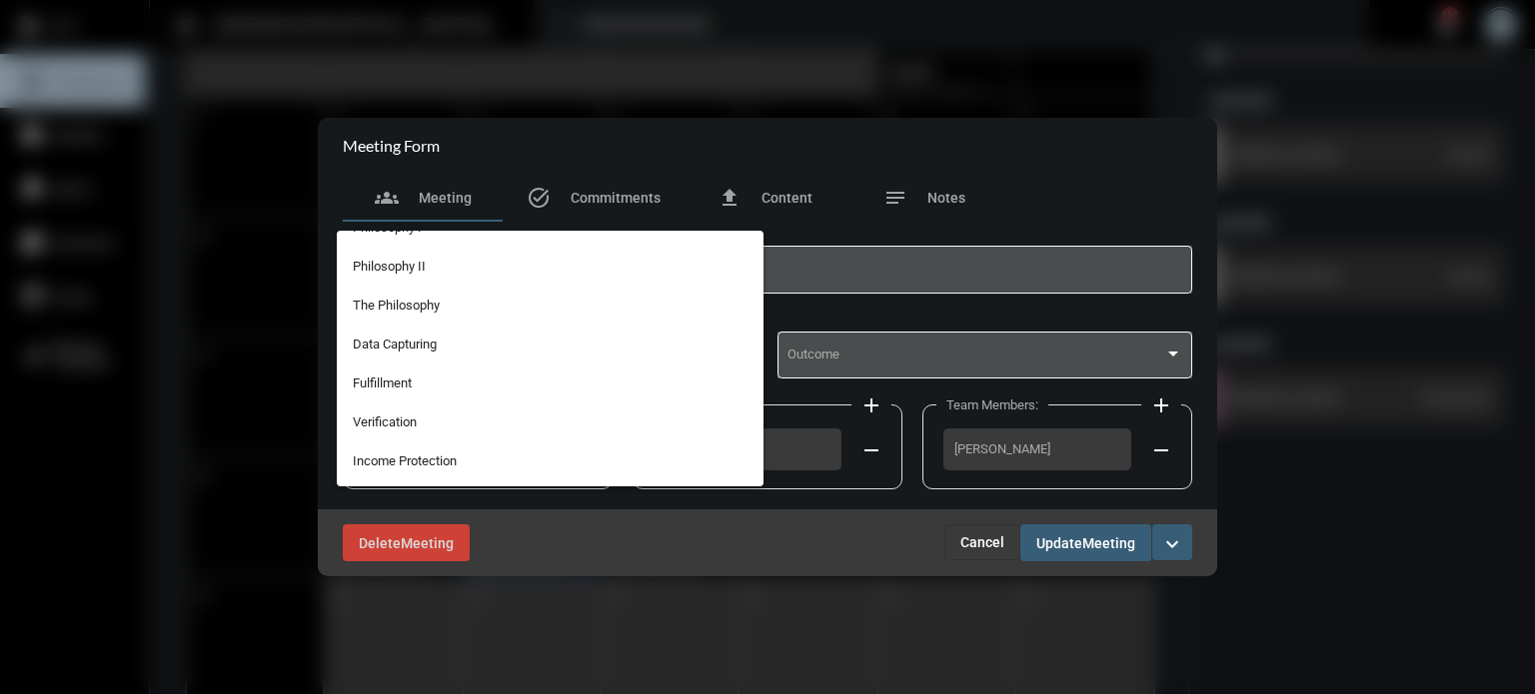
scroll to position [0, 0]
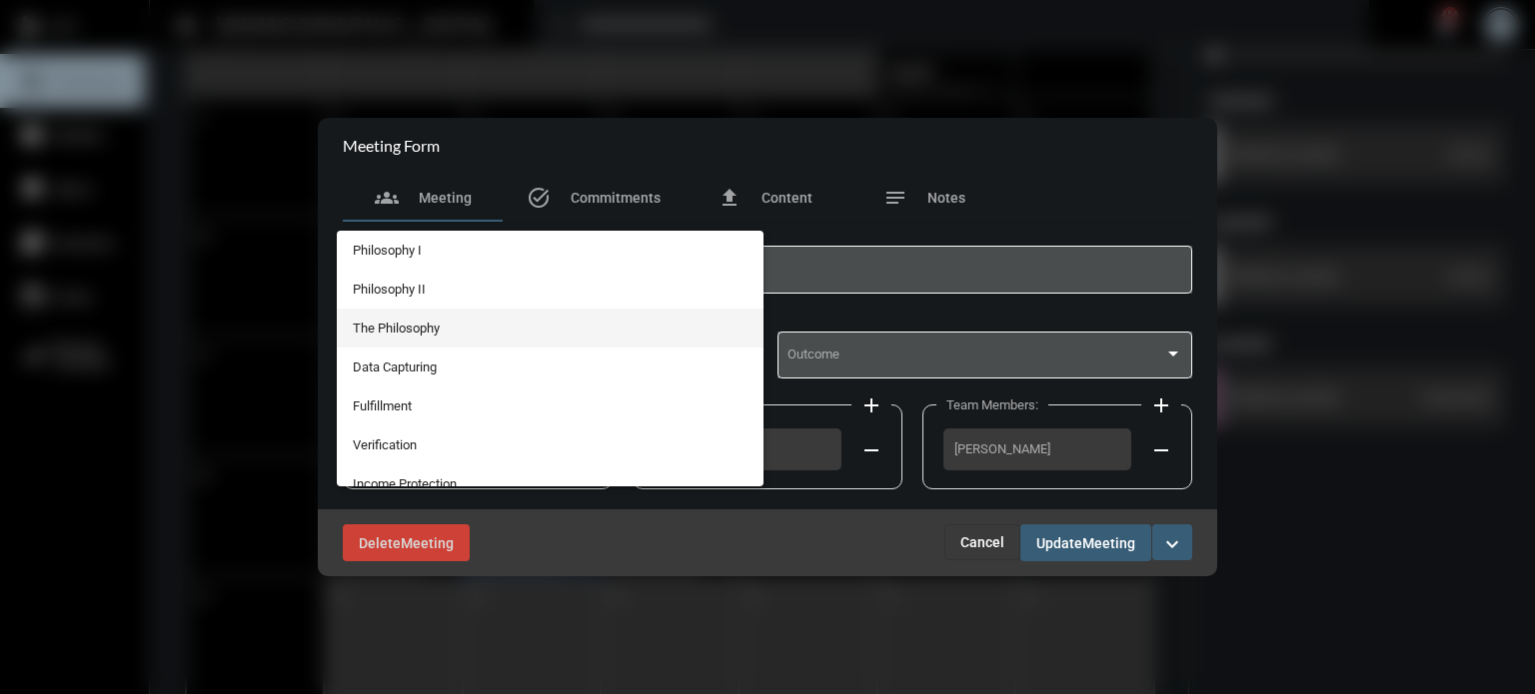
click at [400, 332] on span "The Philosophy" at bounding box center [551, 328] width 396 height 39
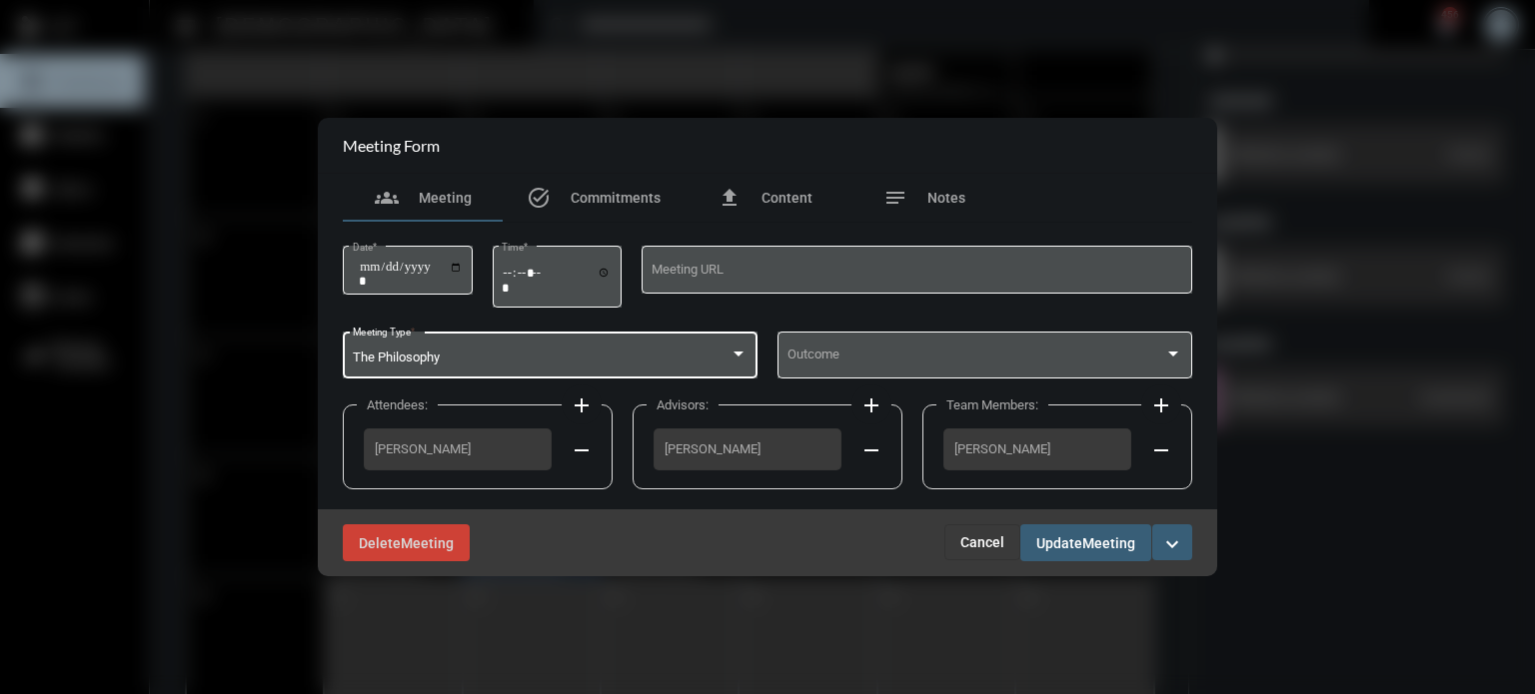
click at [1075, 543] on span "Update" at bounding box center [1059, 544] width 46 height 16
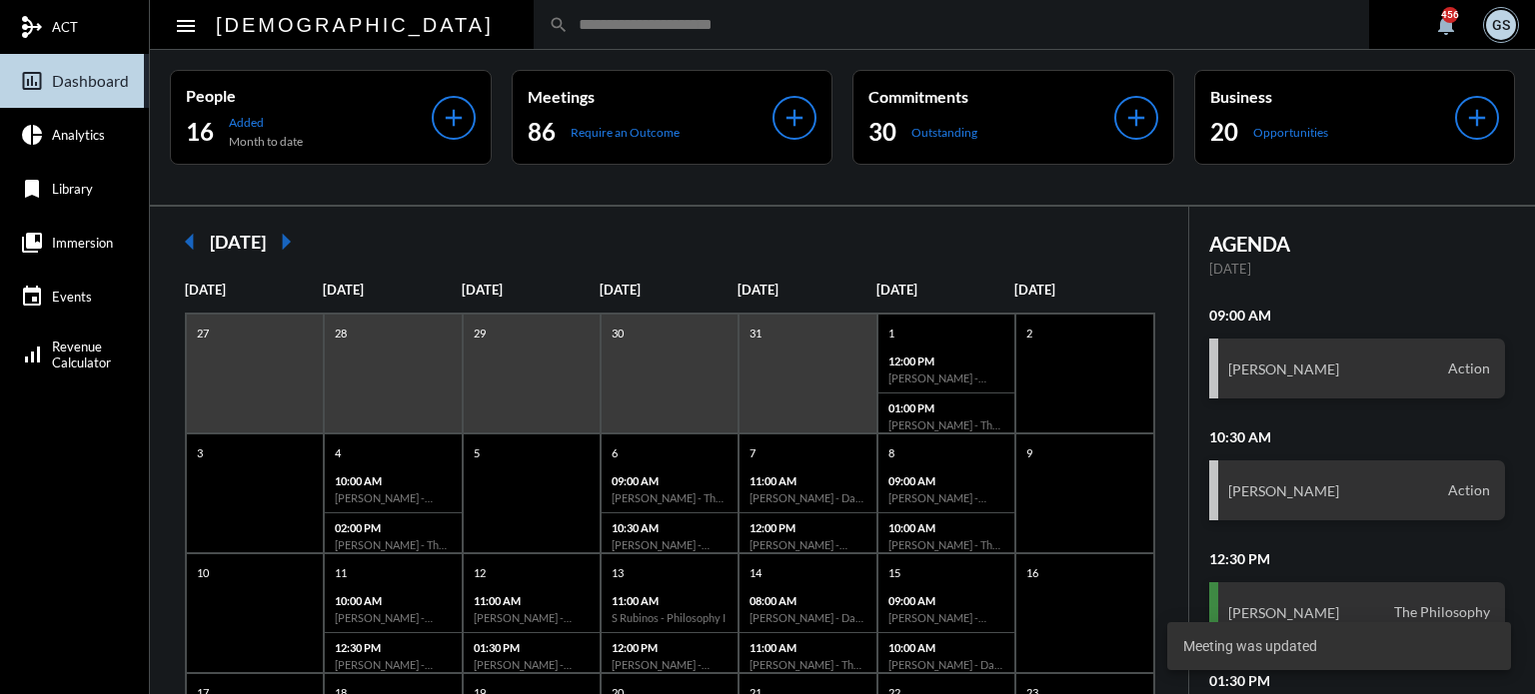
click at [569, 32] on input "text" at bounding box center [961, 24] width 785 height 17
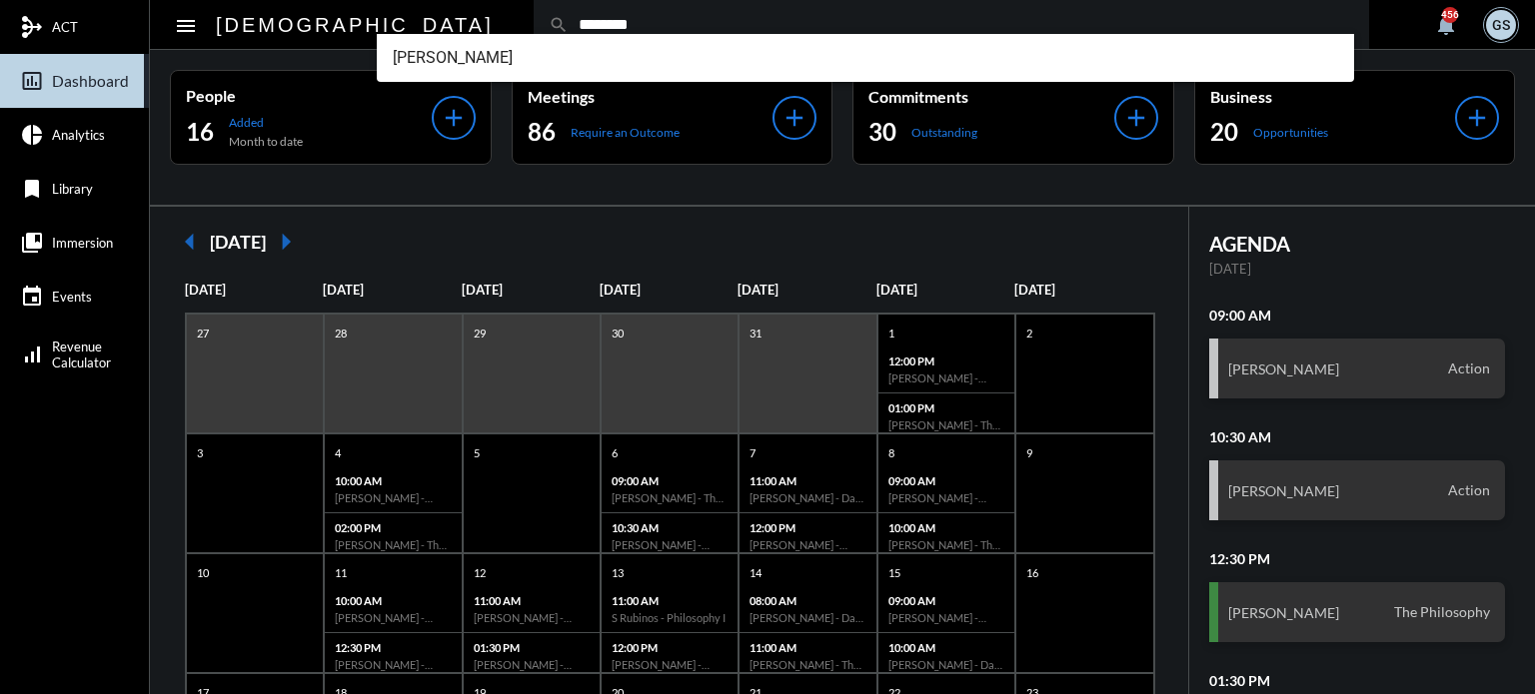
type input "********"
click at [470, 195] on div "People 16 Added Month to date add Meetings 86 Require an Outcome add Commitment…" at bounding box center [842, 127] width 1385 height 155
click at [569, 24] on input "********" at bounding box center [961, 24] width 785 height 17
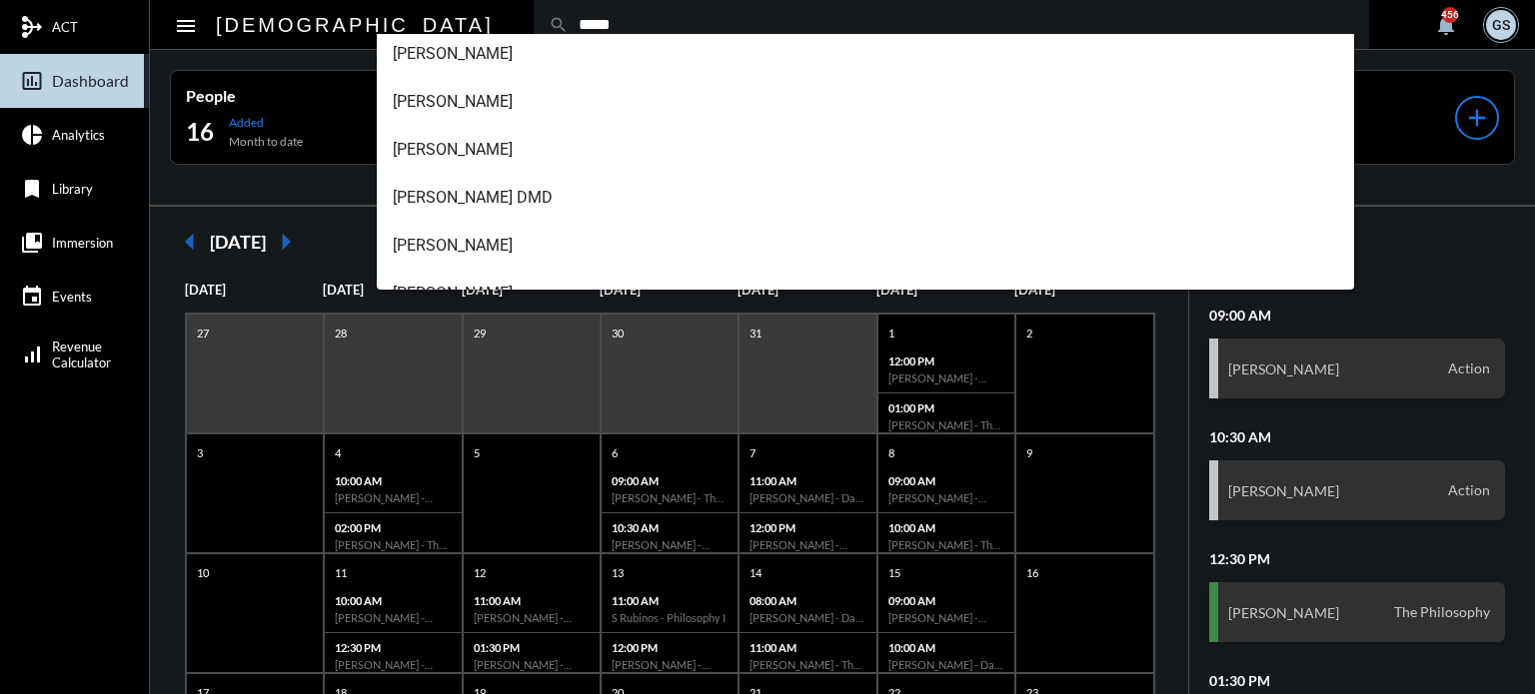
scroll to position [224, 0]
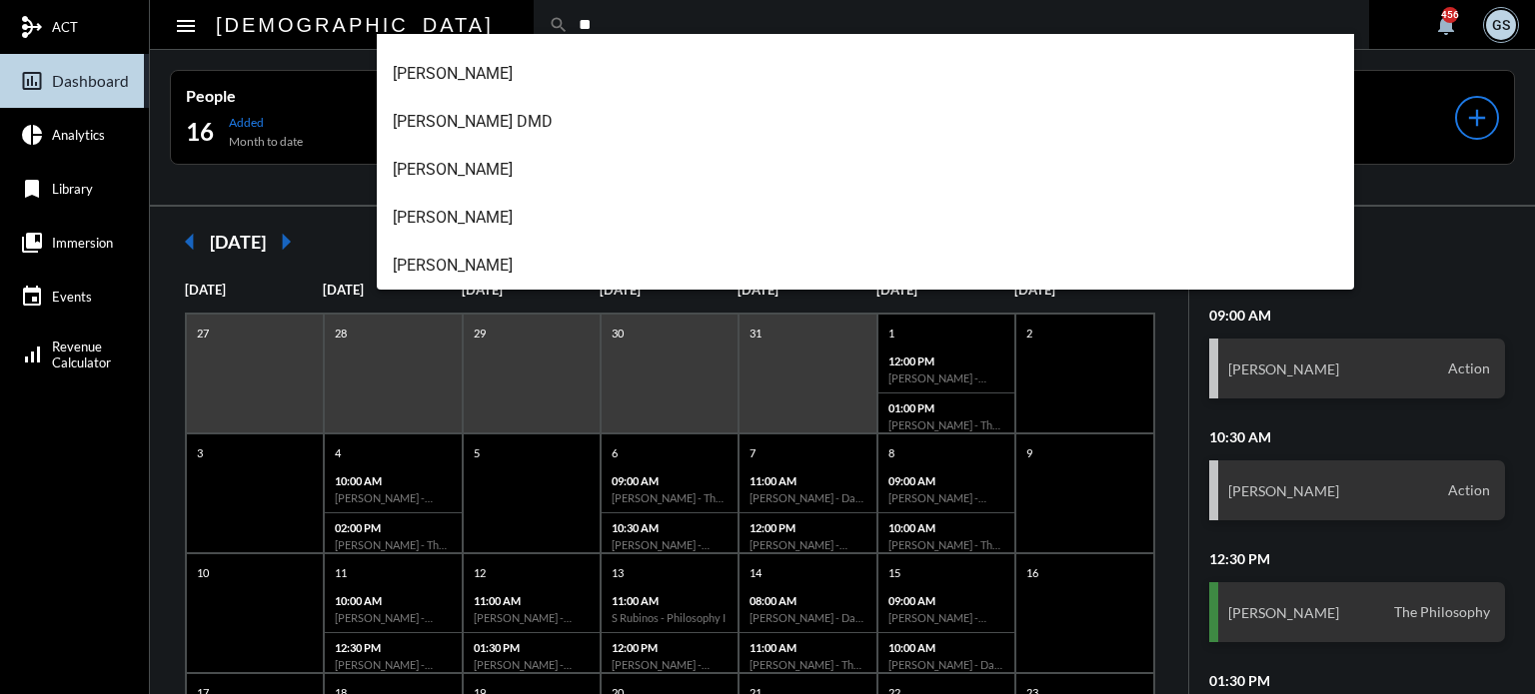
type input "*"
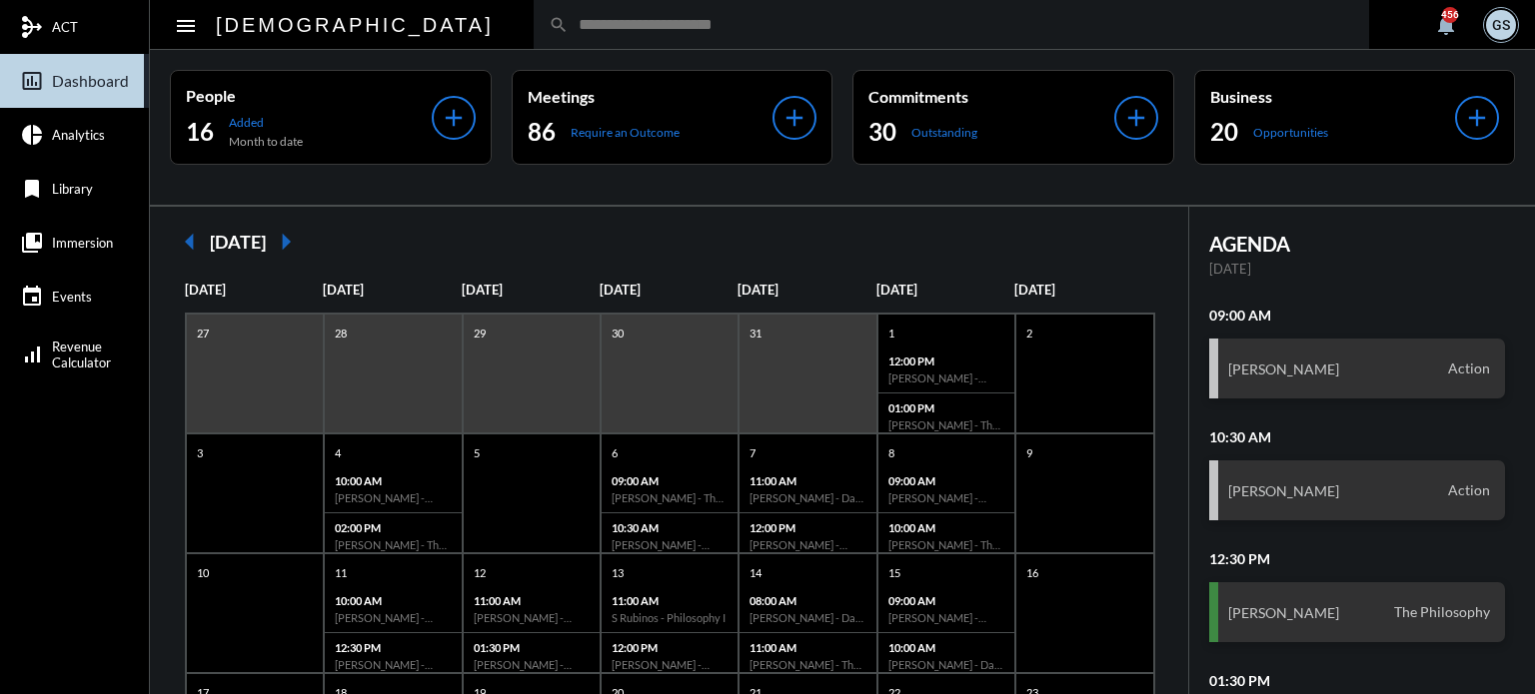
scroll to position [0, 0]
click at [569, 32] on input "**********" at bounding box center [961, 24] width 785 height 17
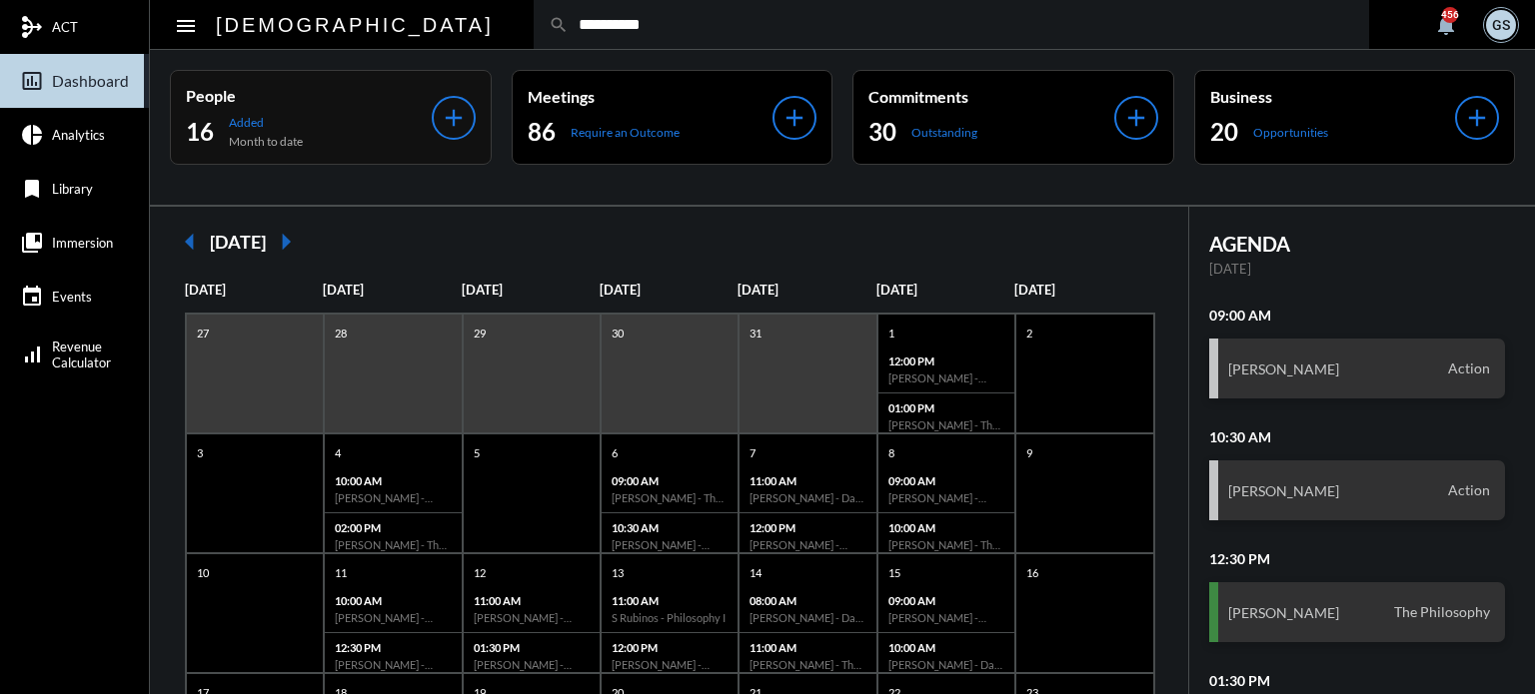
type input "**********"
click at [455, 112] on mat-icon "add" at bounding box center [454, 118] width 28 height 28
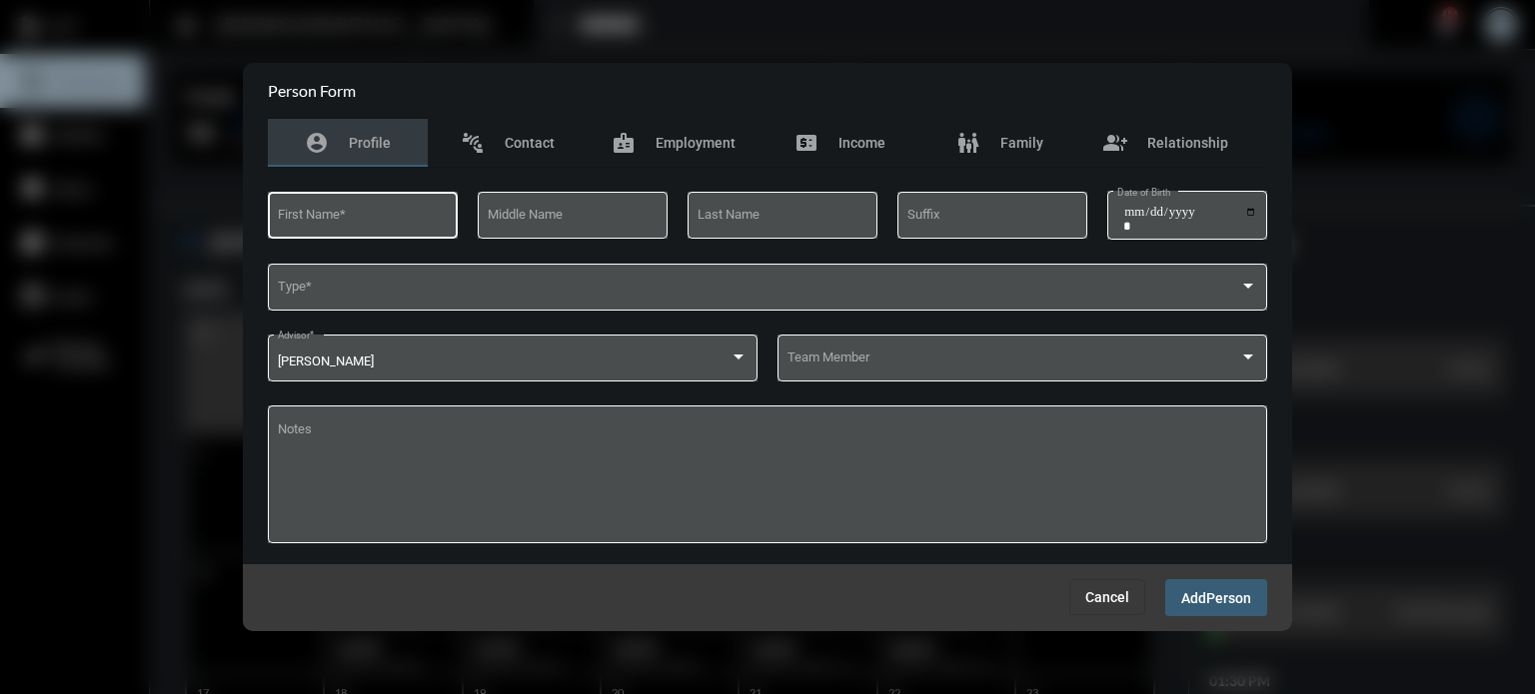
click at [420, 203] on div "First Name *" at bounding box center [363, 213] width 171 height 51
type input "****"
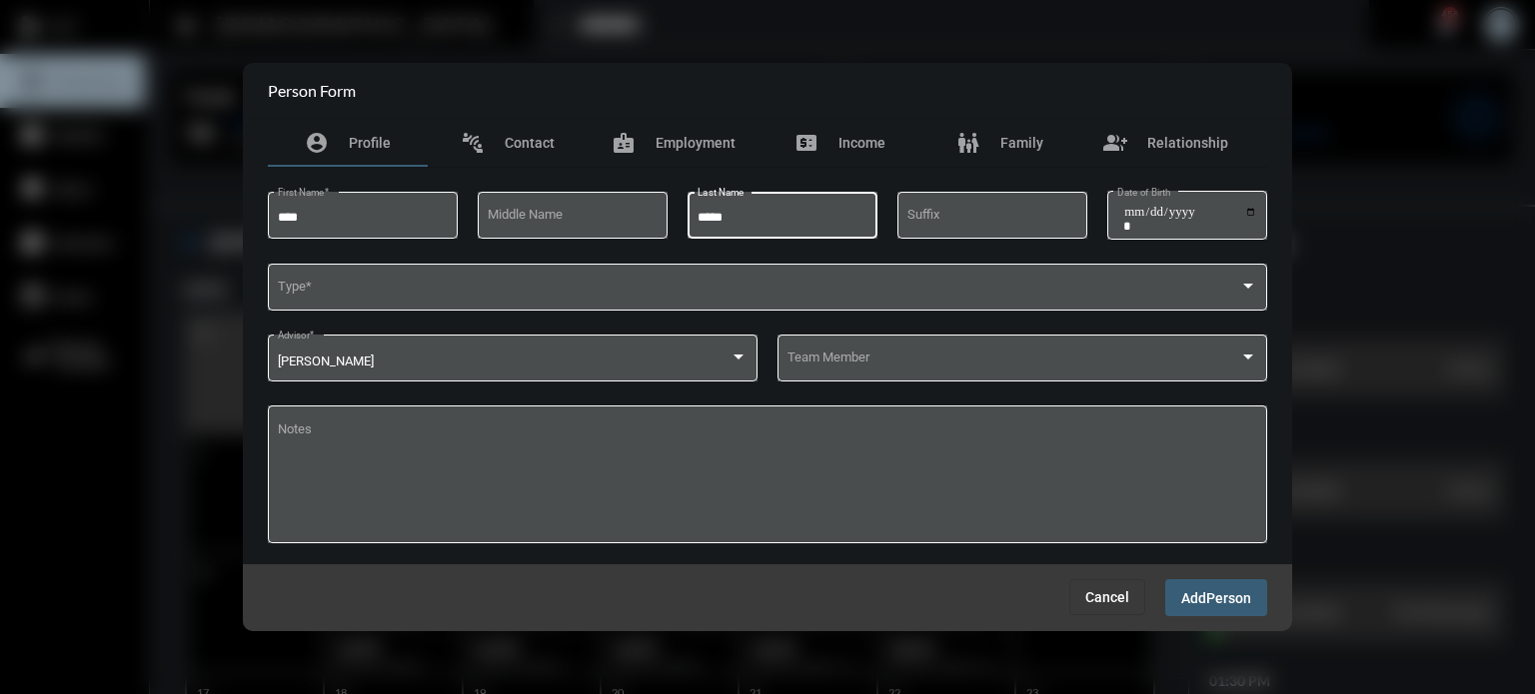
type input "*****"
click at [420, 319] on div "Type *" at bounding box center [767, 296] width 999 height 65
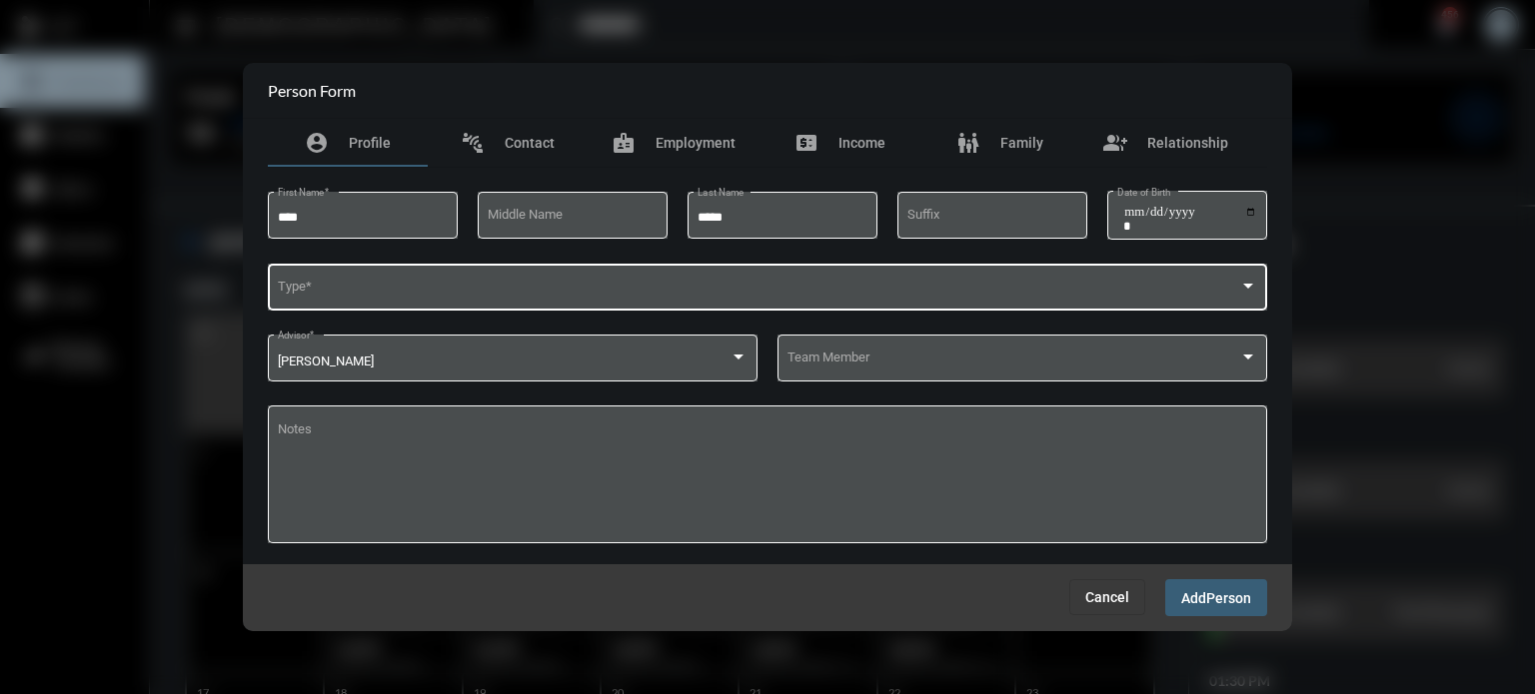
click at [425, 266] on div "Type *" at bounding box center [768, 285] width 980 height 51
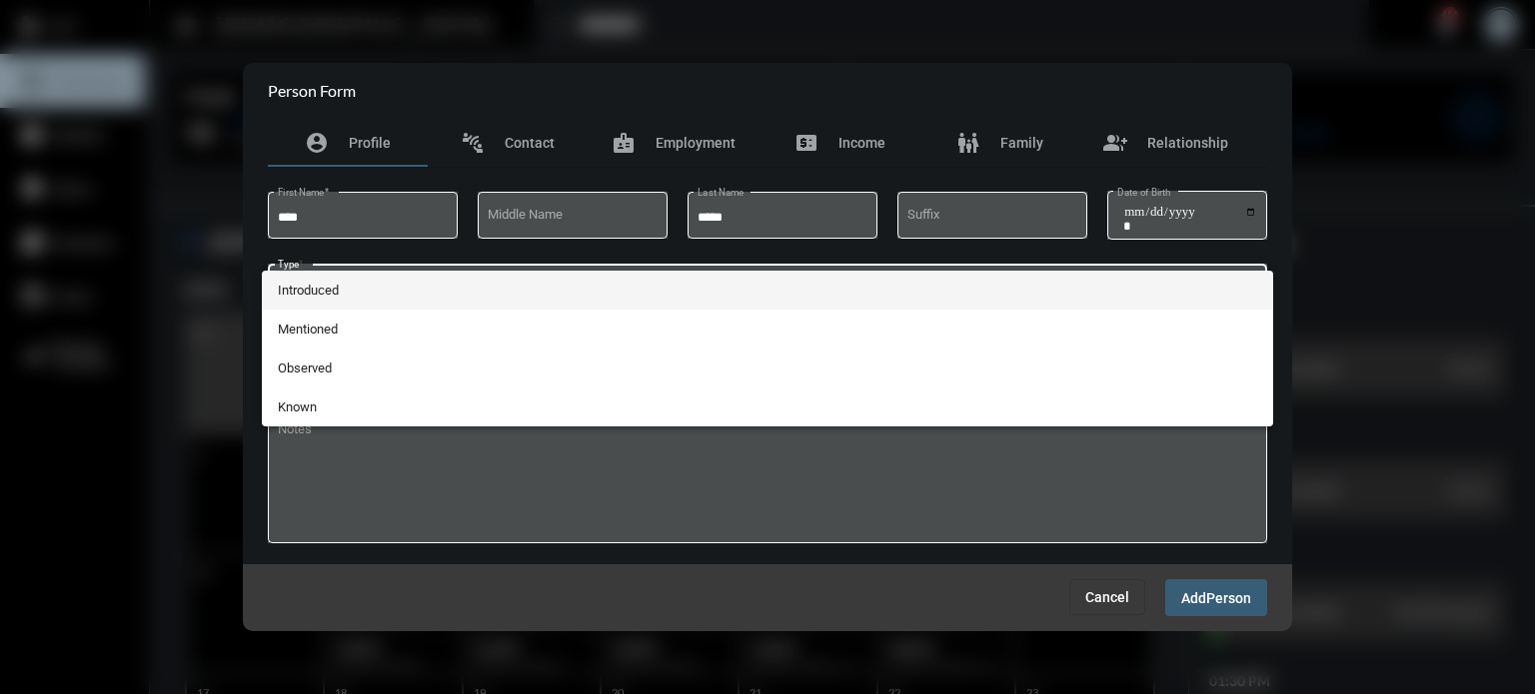
click at [374, 291] on span "Introduced" at bounding box center [768, 290] width 980 height 39
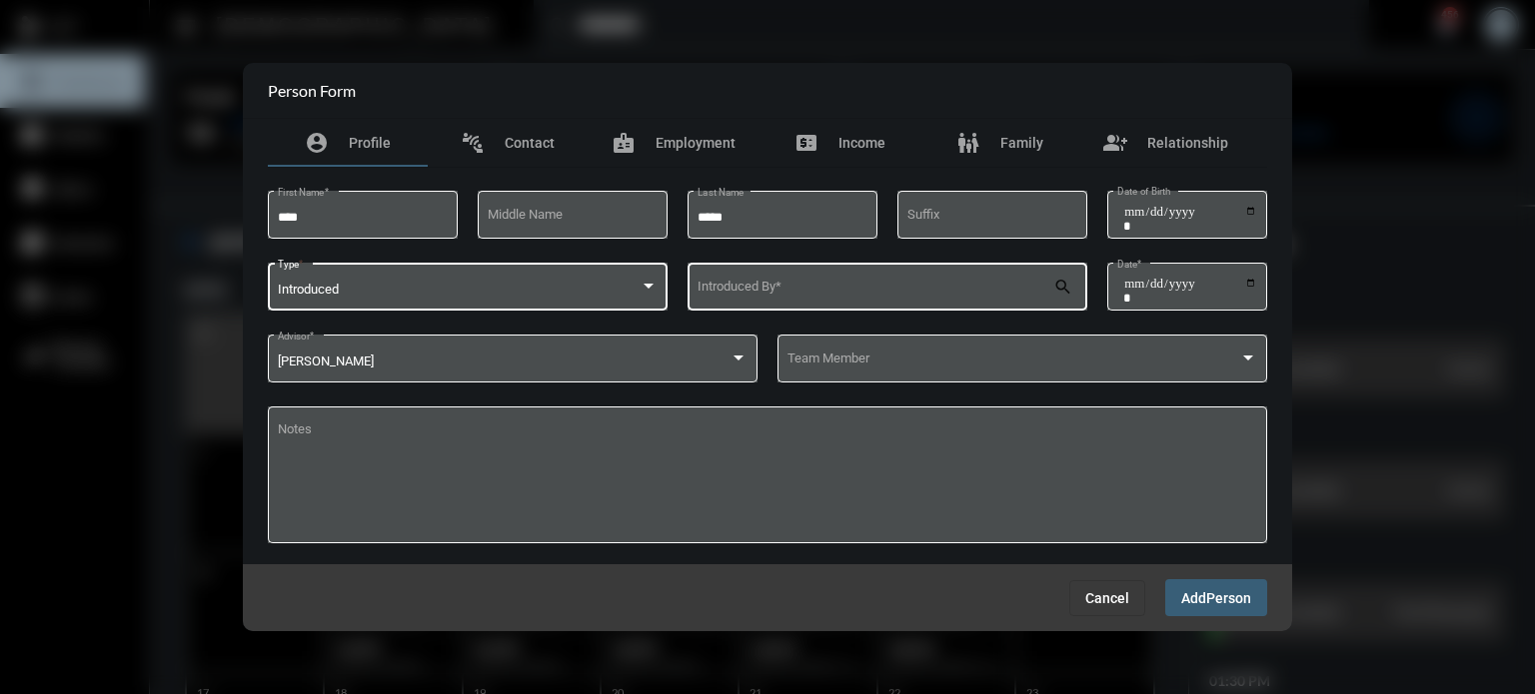
click at [741, 282] on div "Introduced By *" at bounding box center [875, 285] width 357 height 51
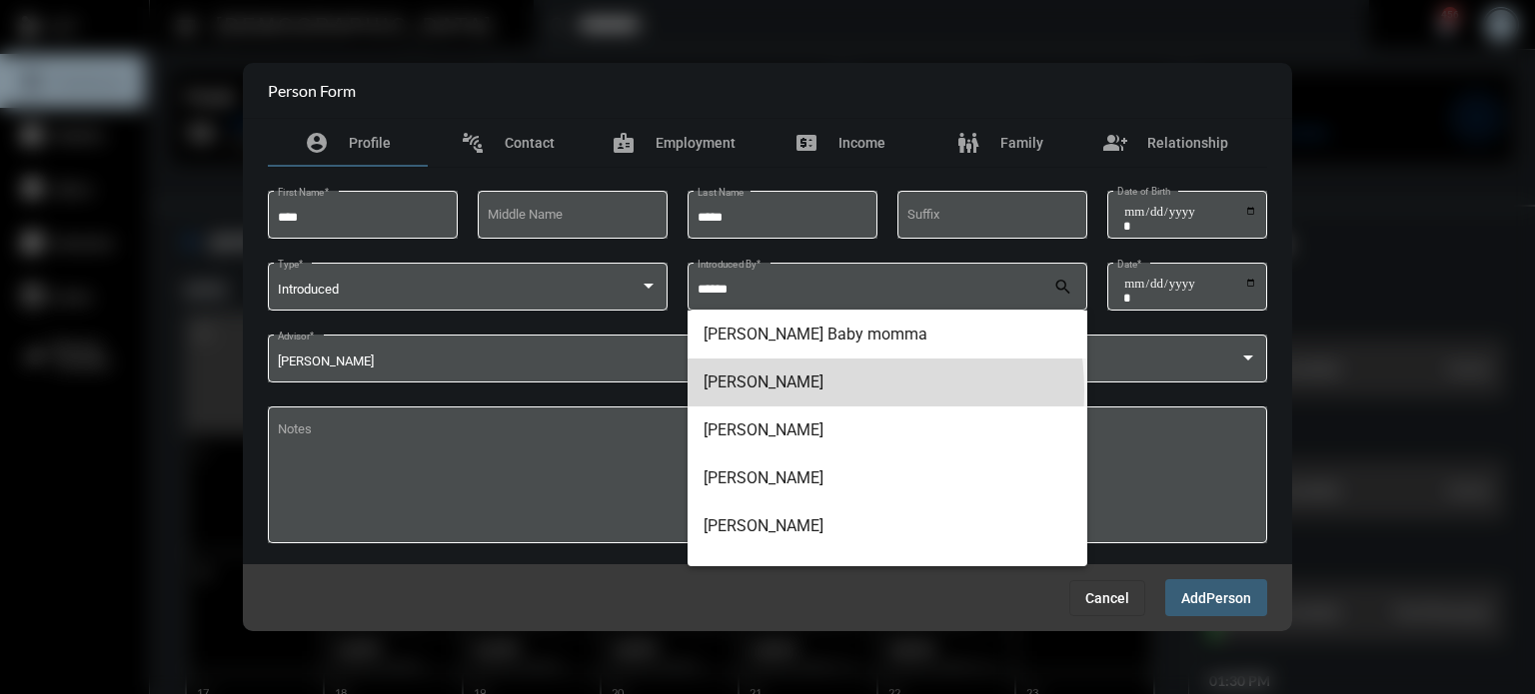
click at [802, 392] on span "[PERSON_NAME]" at bounding box center [887, 383] width 368 height 48
type input "**********"
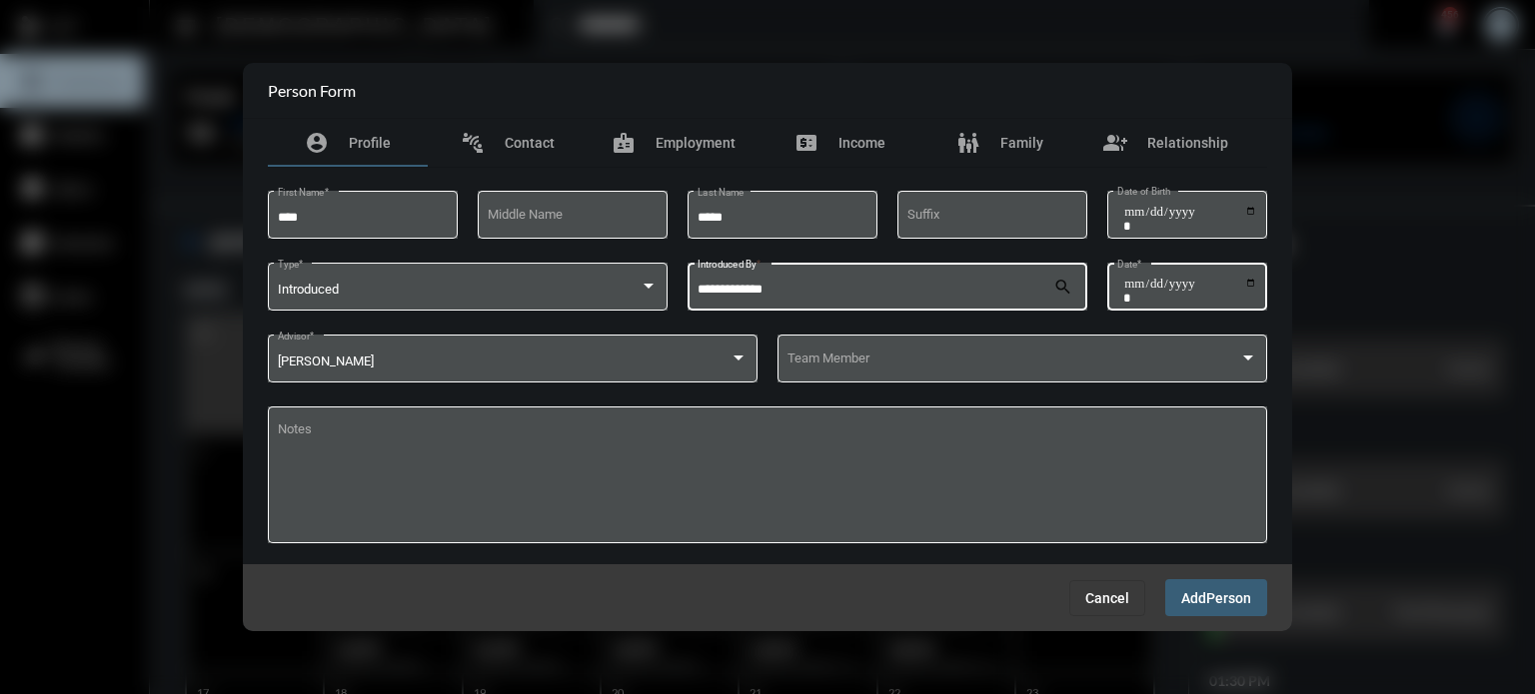
click at [1252, 292] on input "Date *" at bounding box center [1190, 291] width 134 height 28
click at [1251, 281] on input "Date *" at bounding box center [1190, 291] width 134 height 28
type input "**********"
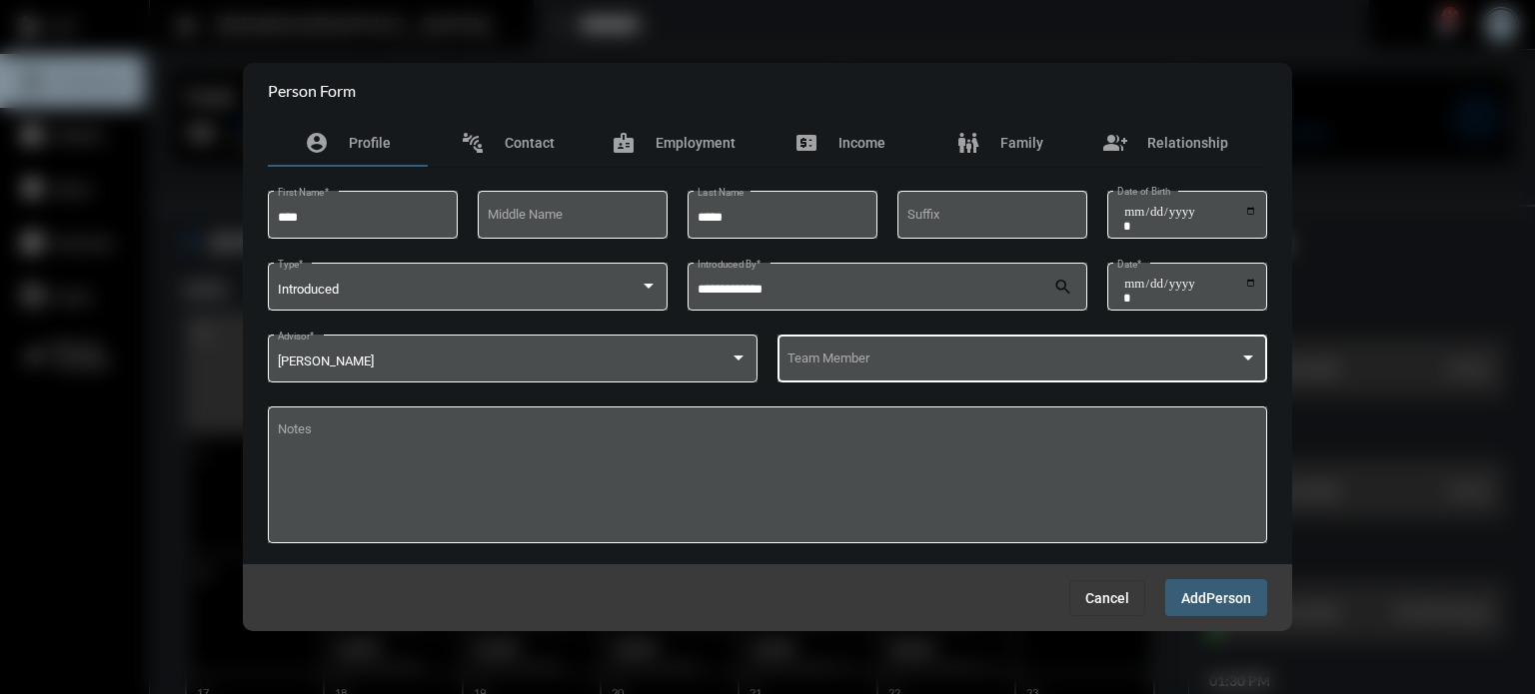
click at [875, 371] on div "Team Member" at bounding box center [1022, 357] width 471 height 51
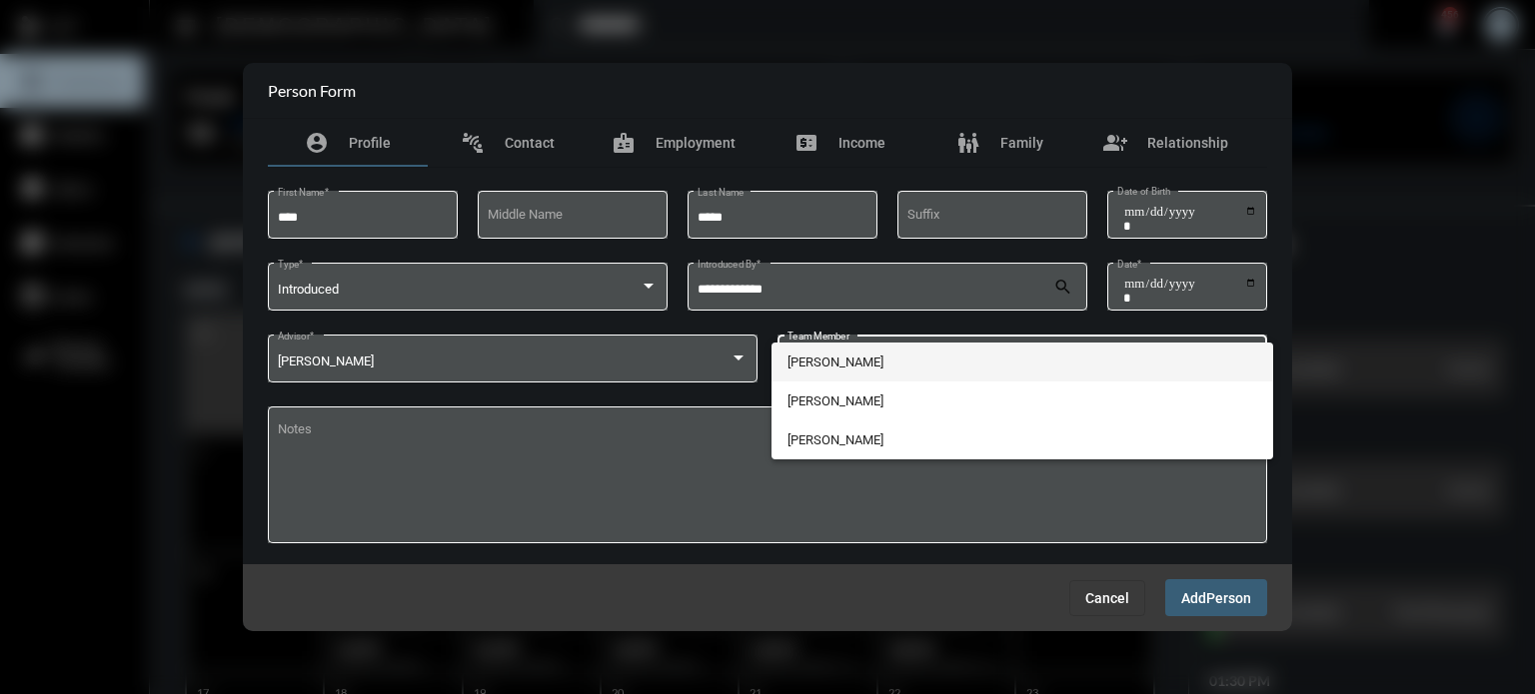
click at [834, 359] on span "[PERSON_NAME]" at bounding box center [1022, 362] width 471 height 39
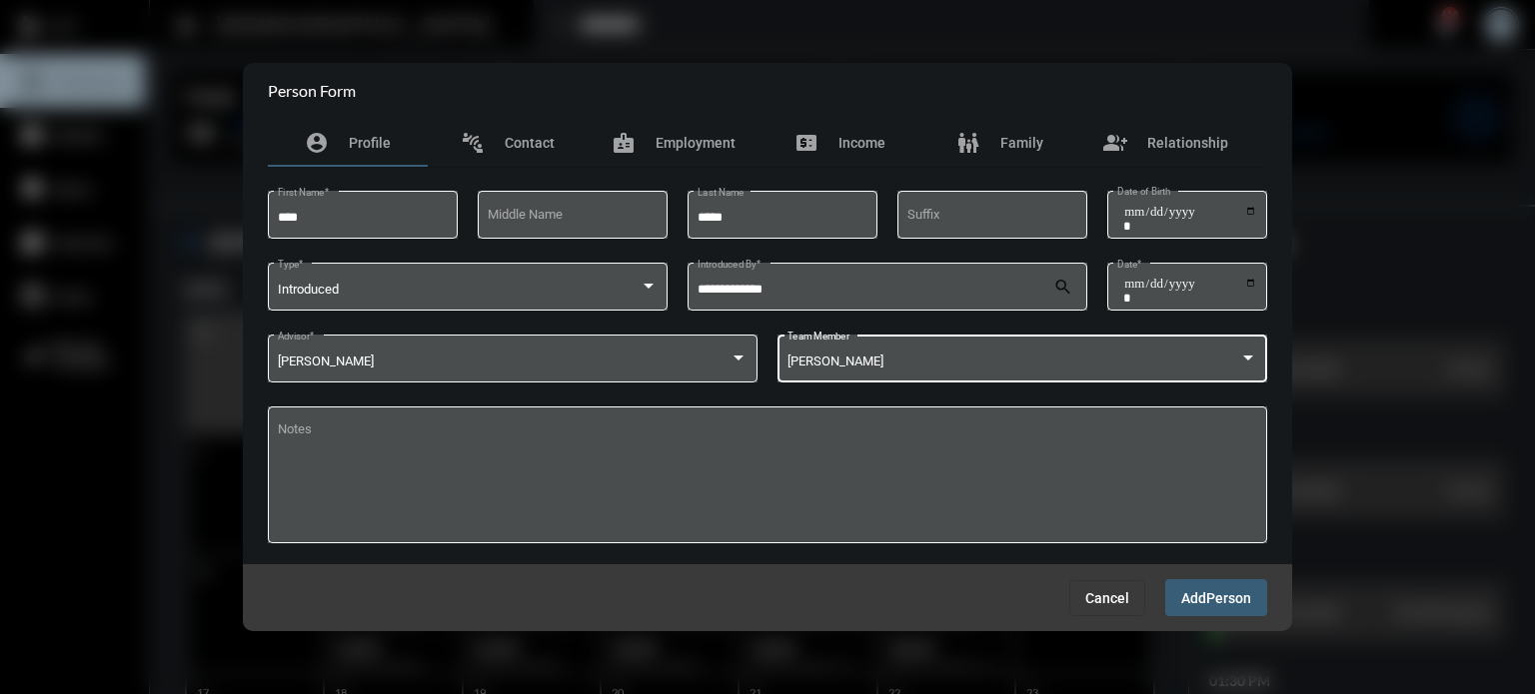
click at [1185, 603] on span "Add" at bounding box center [1193, 598] width 25 height 16
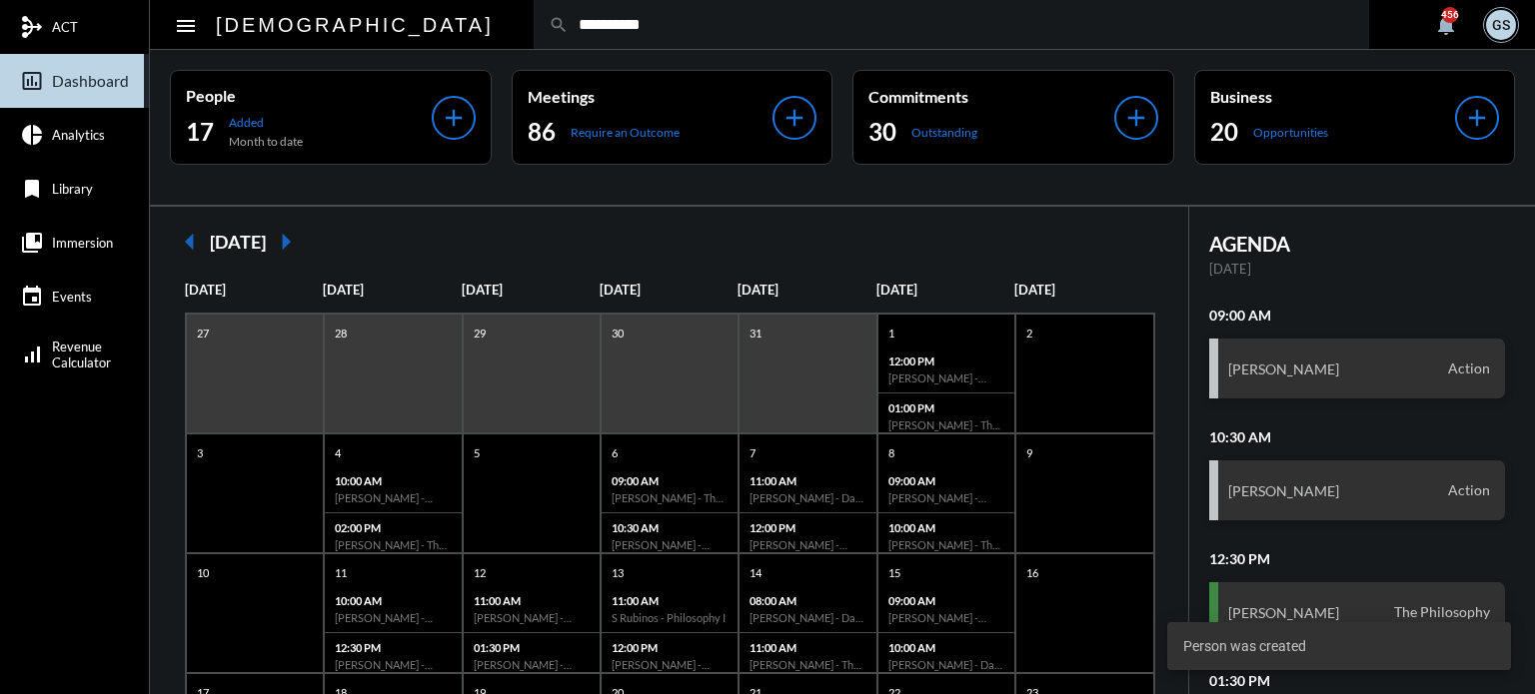
click at [569, 19] on input "**********" at bounding box center [961, 24] width 785 height 17
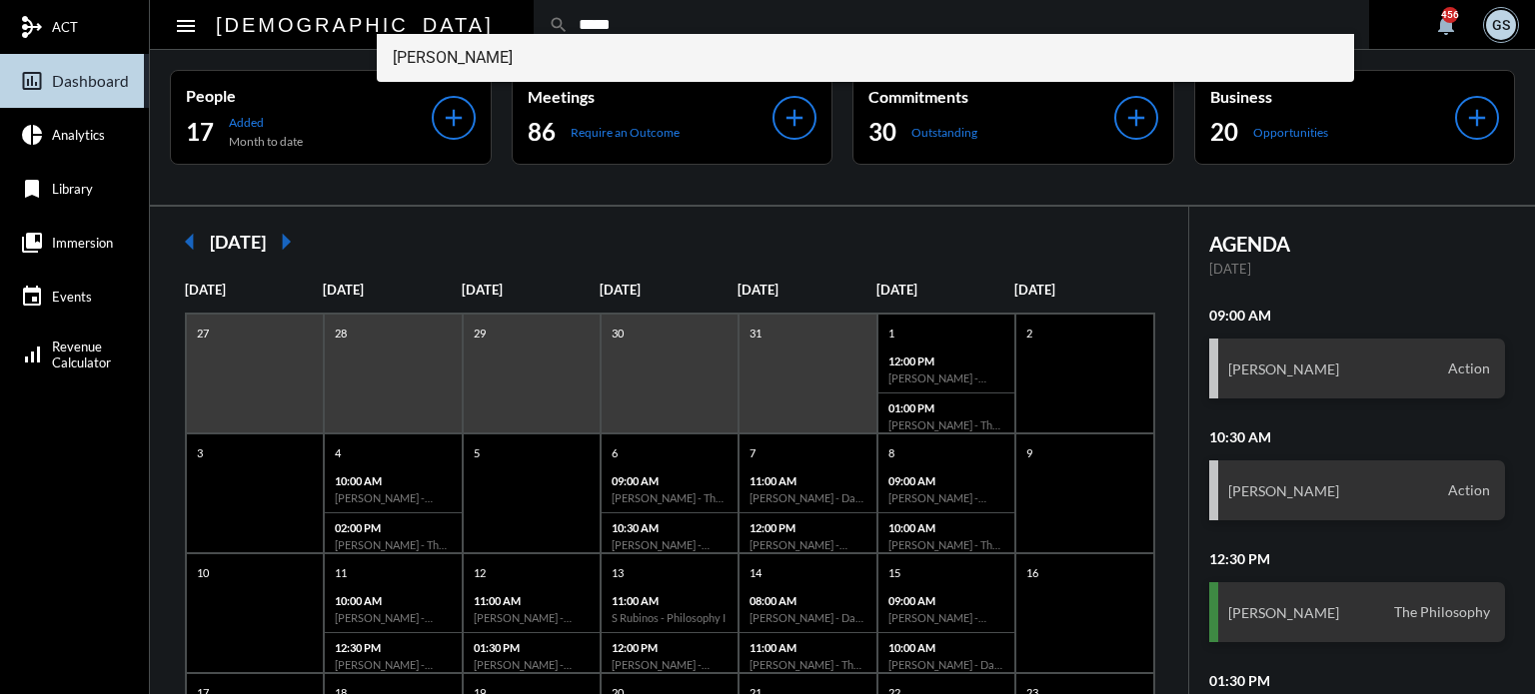
type input "*****"
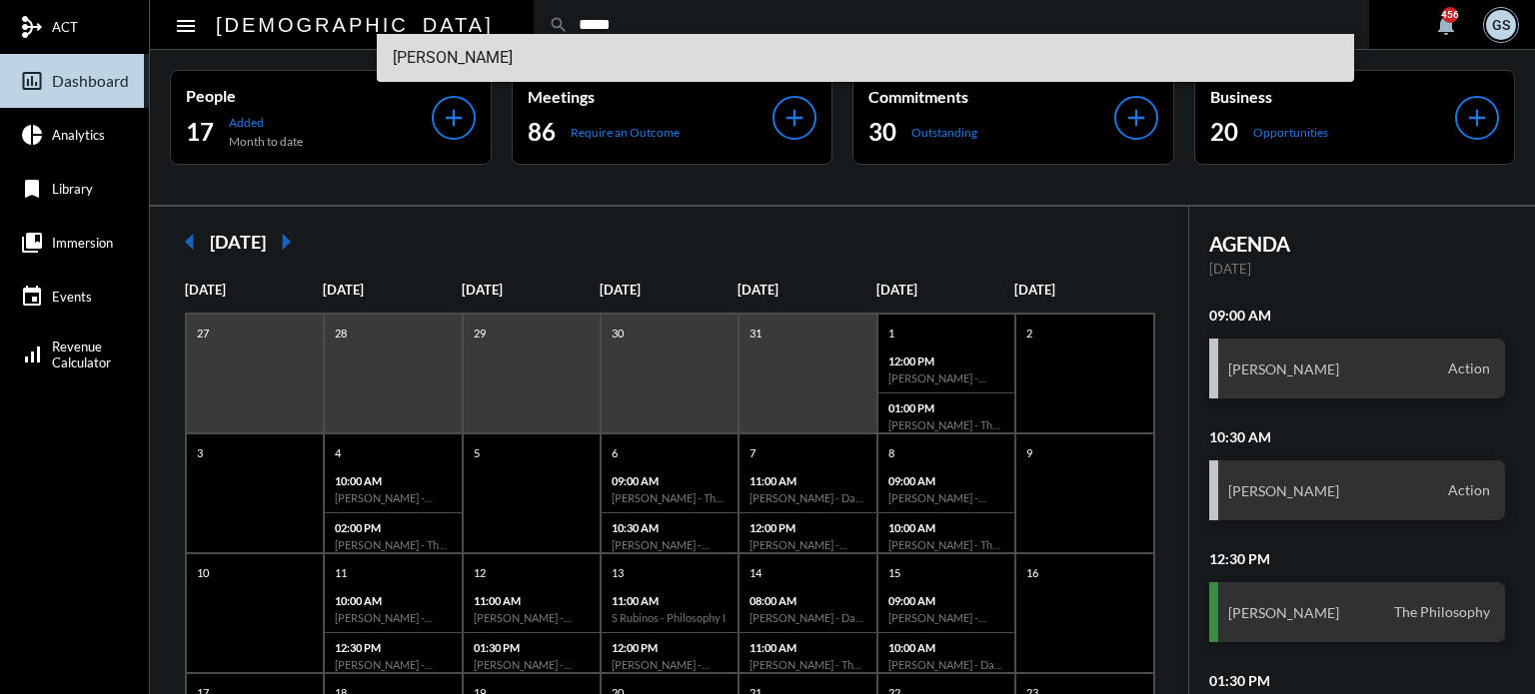
click at [527, 56] on span "[PERSON_NAME]" at bounding box center [866, 58] width 946 height 48
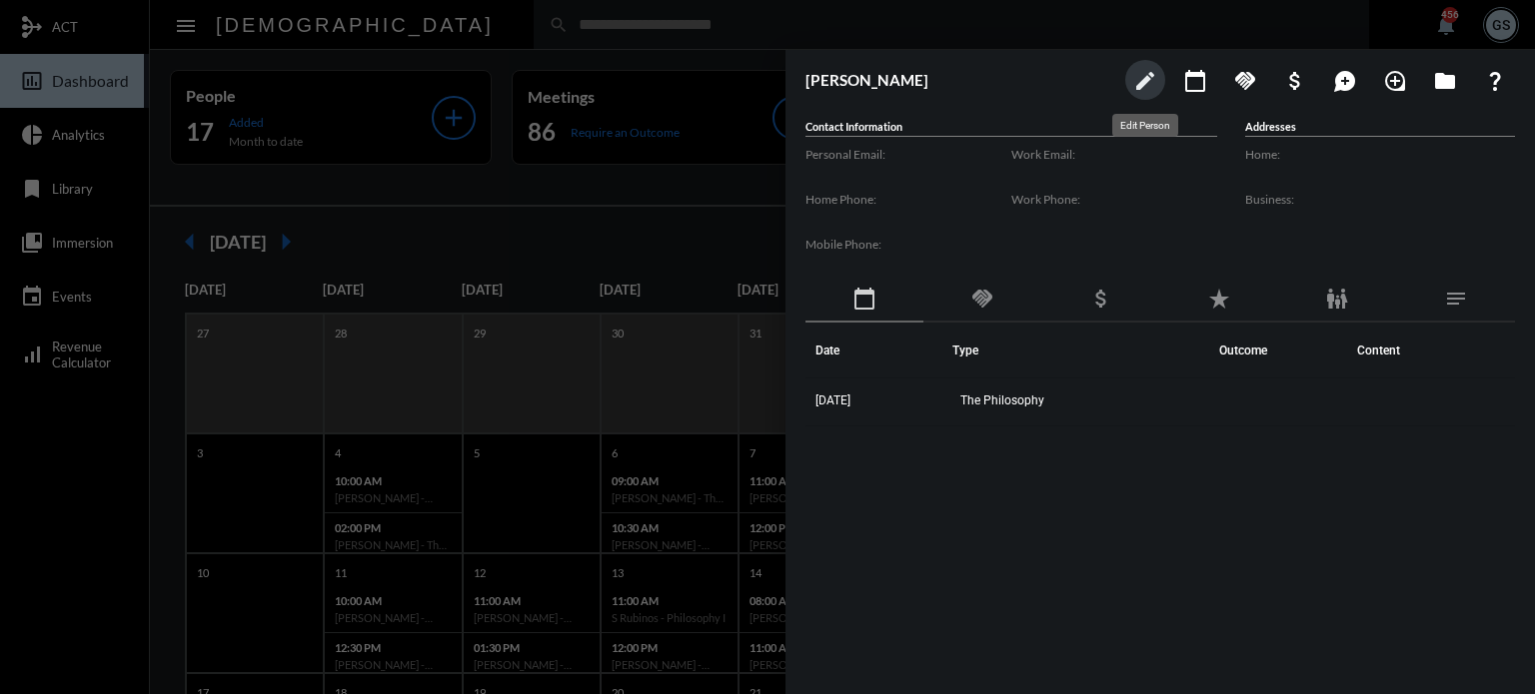
click at [1139, 89] on mat-icon "edit" at bounding box center [1145, 81] width 24 height 24
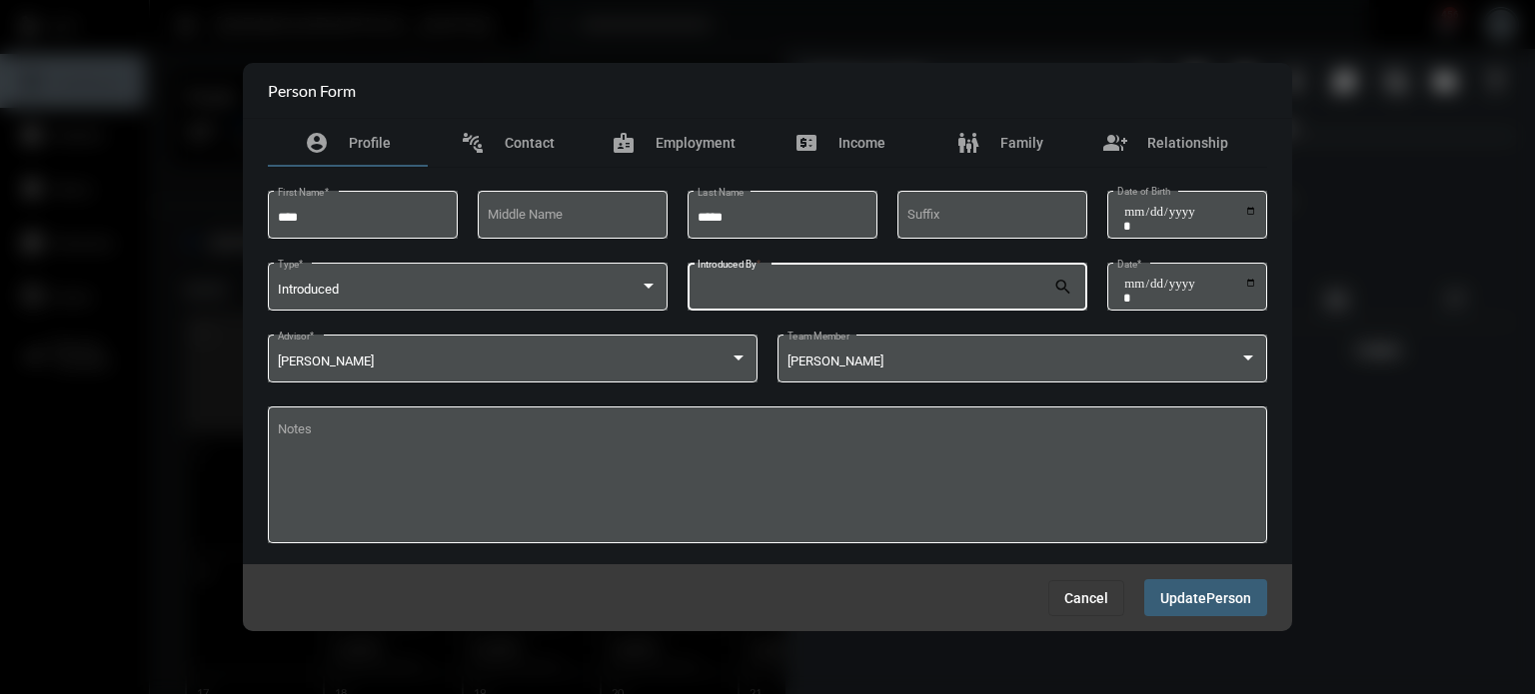
click at [953, 292] on input "Introduced By *" at bounding box center [875, 290] width 357 height 15
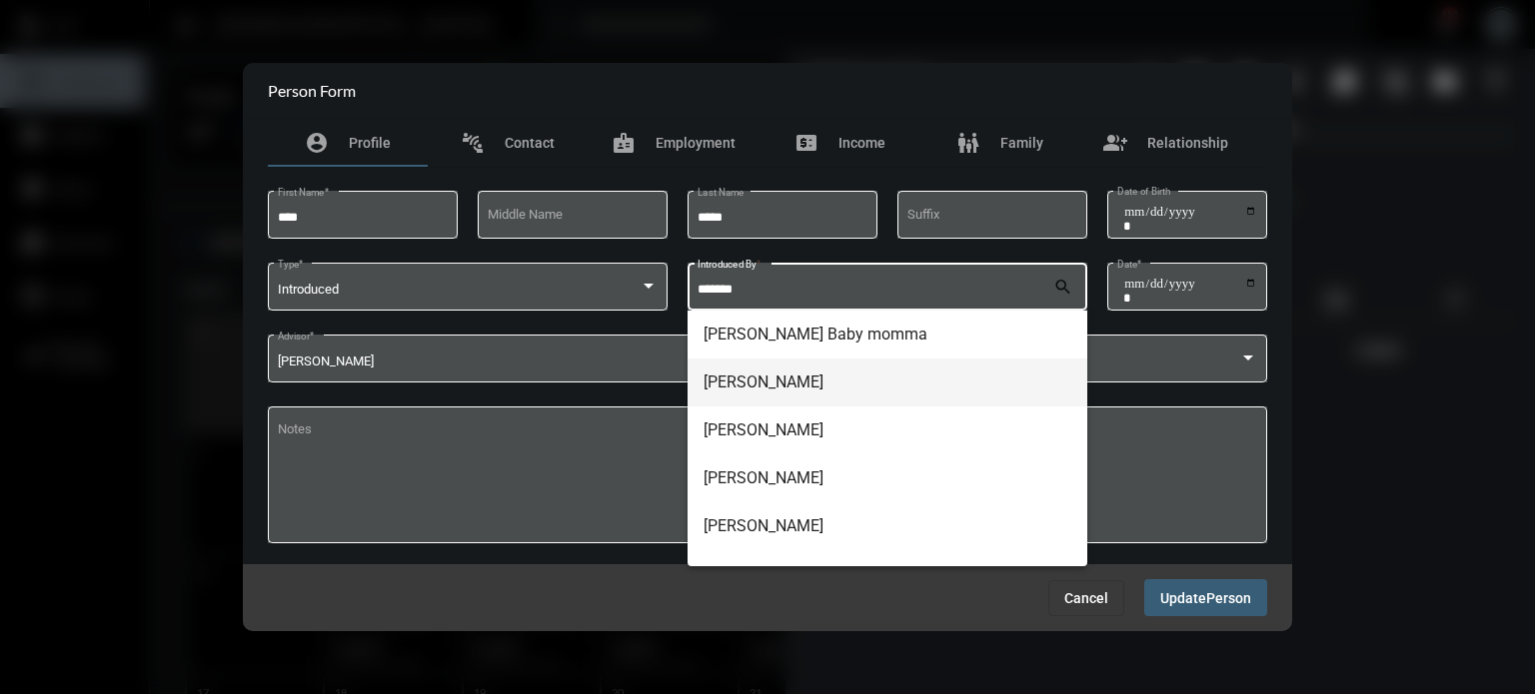
click at [787, 388] on span "[PERSON_NAME]" at bounding box center [887, 383] width 368 height 48
type input "**********"
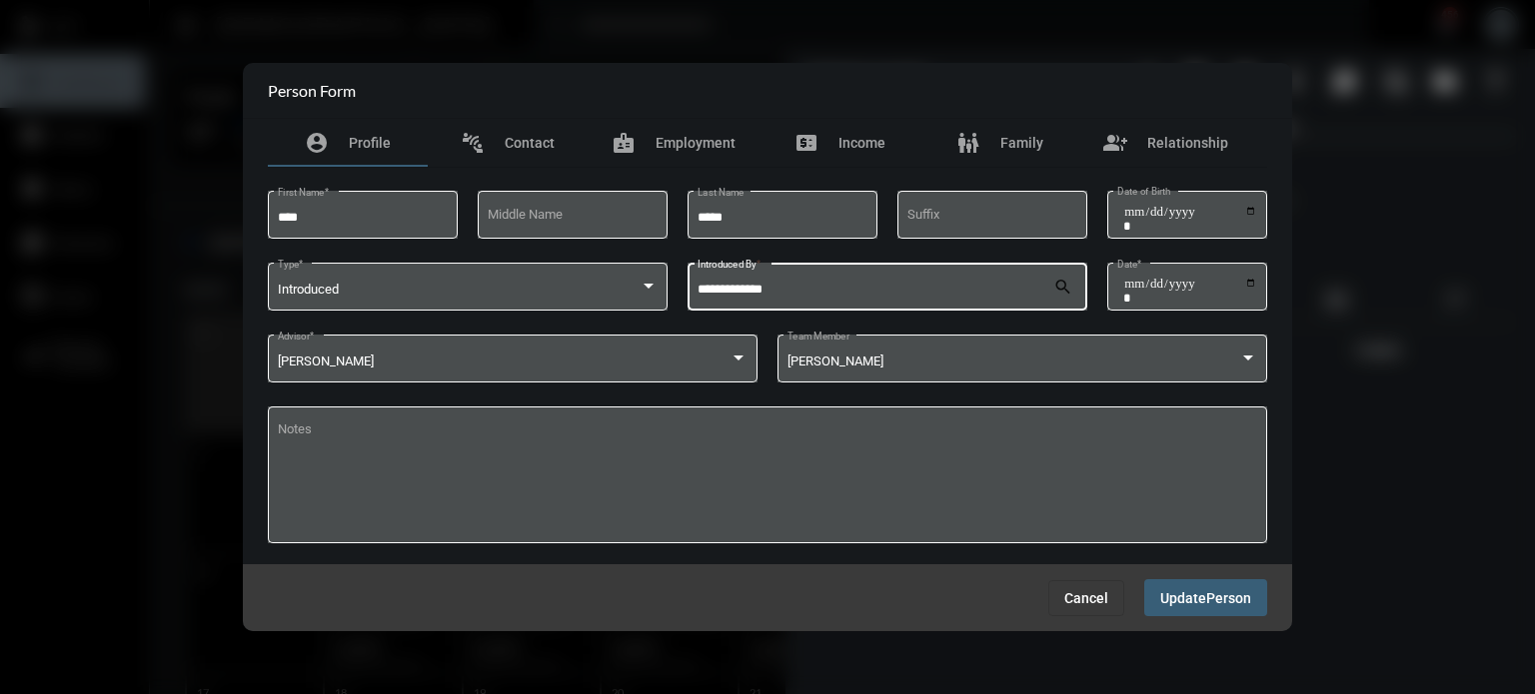
click at [1235, 603] on span "Person" at bounding box center [1228, 598] width 45 height 16
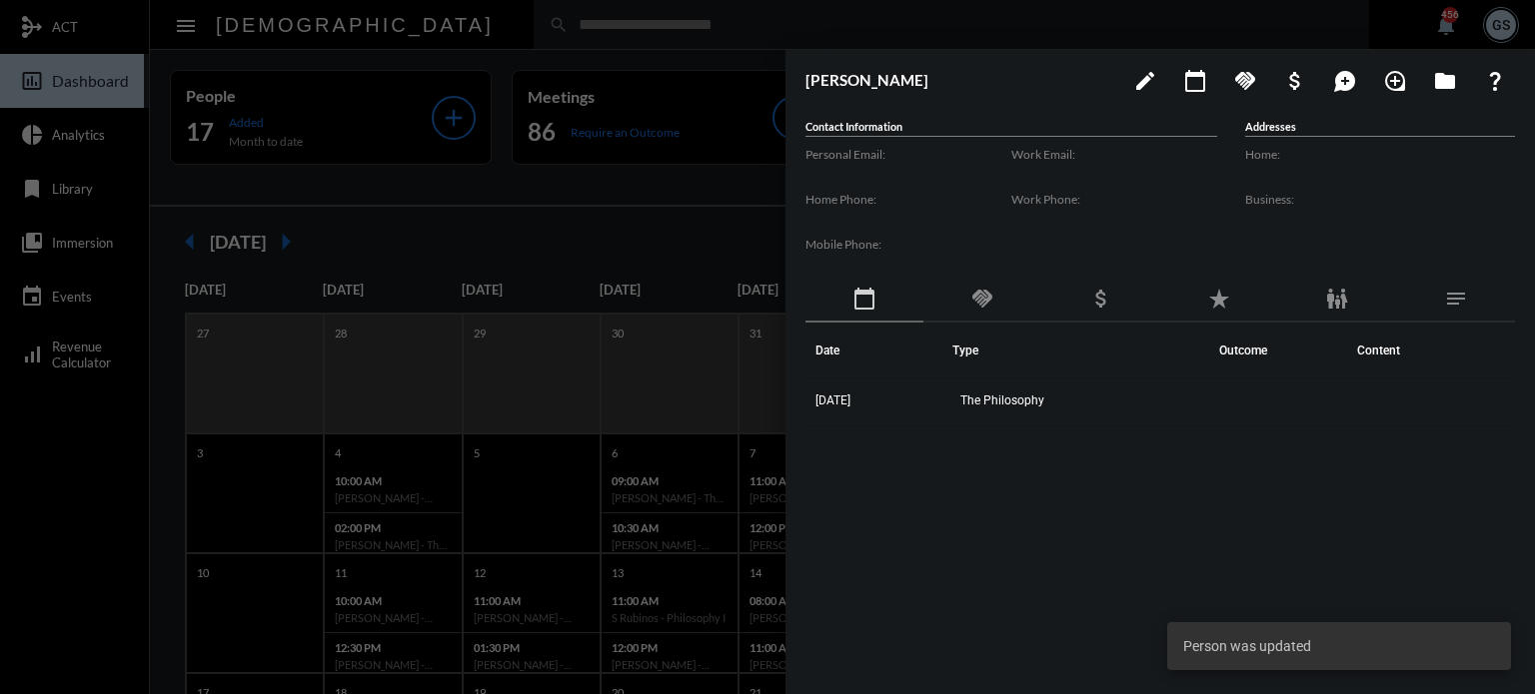
click at [711, 183] on div at bounding box center [767, 347] width 1535 height 694
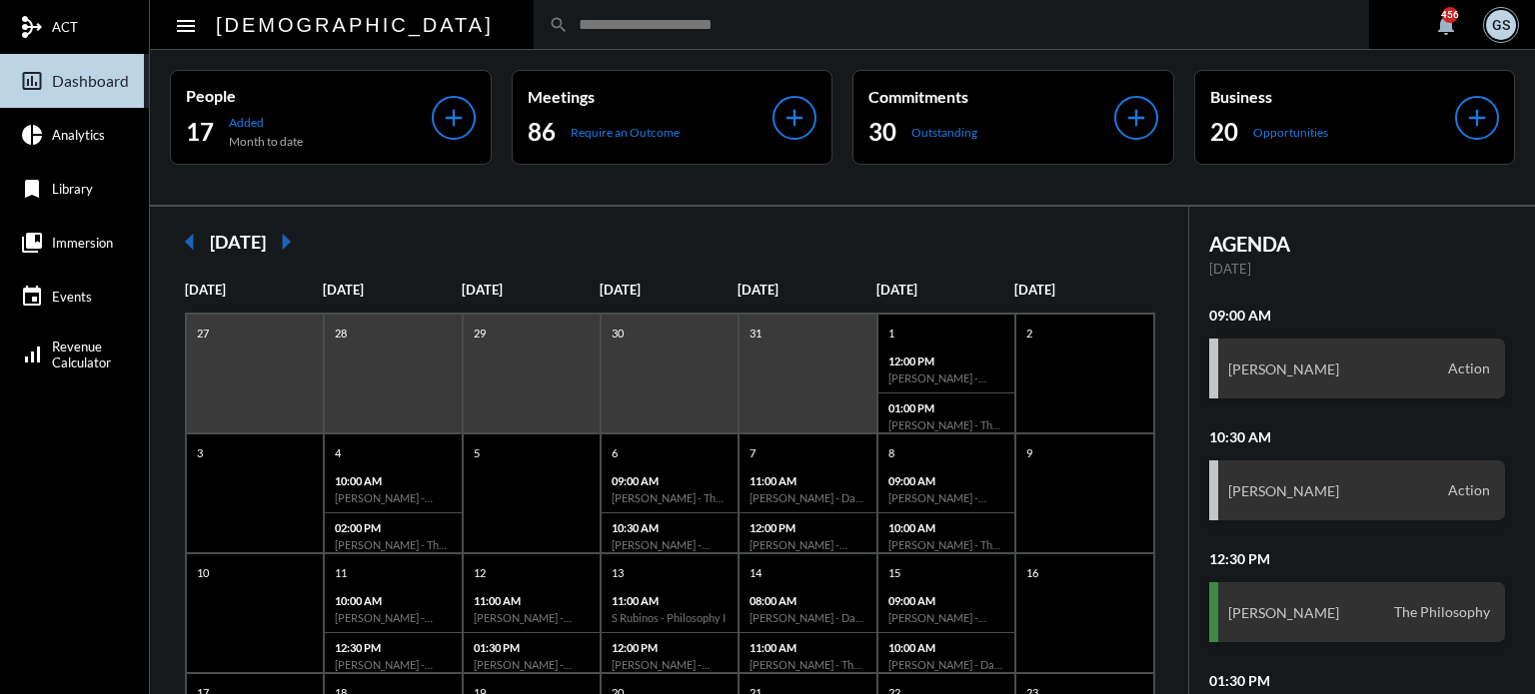
click at [571, 35] on div "search" at bounding box center [951, 24] width 835 height 49
click at [569, 31] on input "text" at bounding box center [961, 24] width 785 height 17
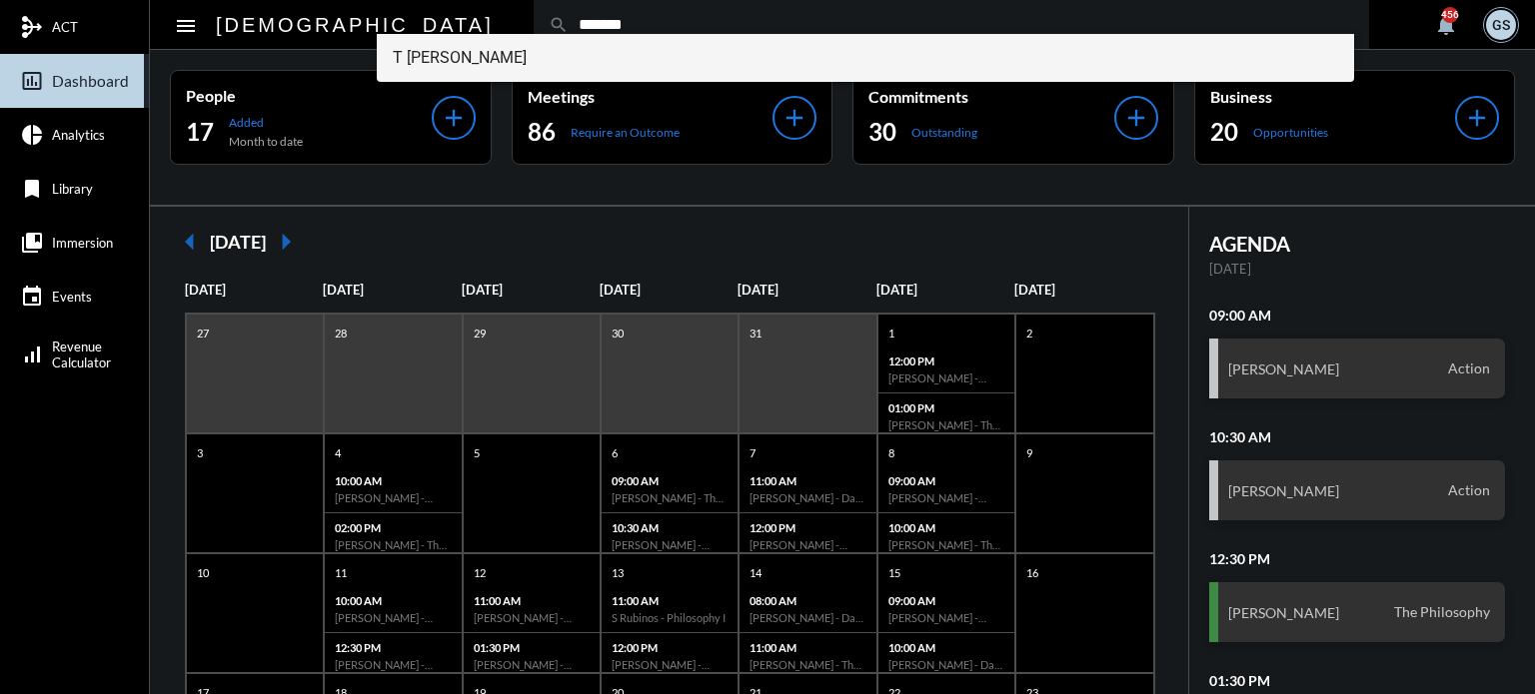
type input "*******"
click at [439, 58] on span "T [PERSON_NAME]" at bounding box center [866, 58] width 946 height 48
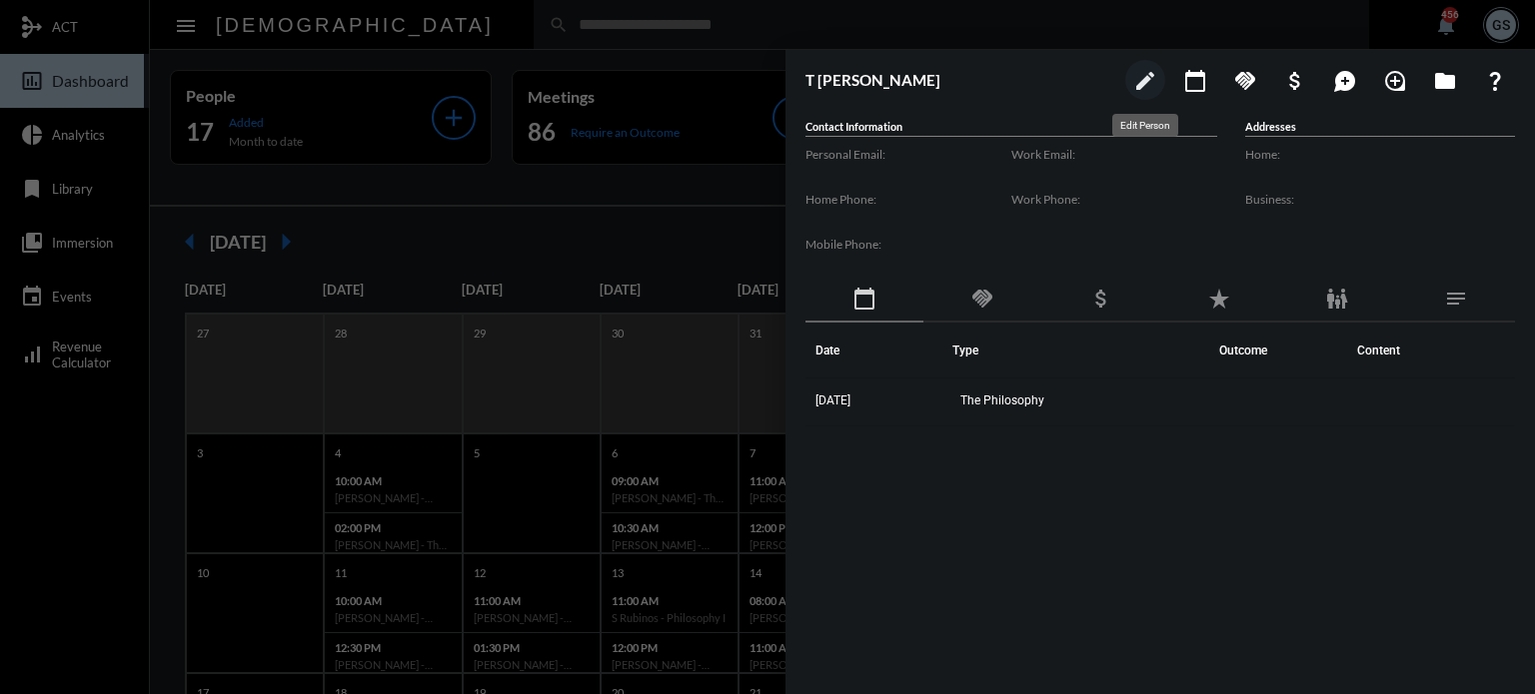
click at [1143, 83] on mat-icon "edit" at bounding box center [1145, 81] width 24 height 24
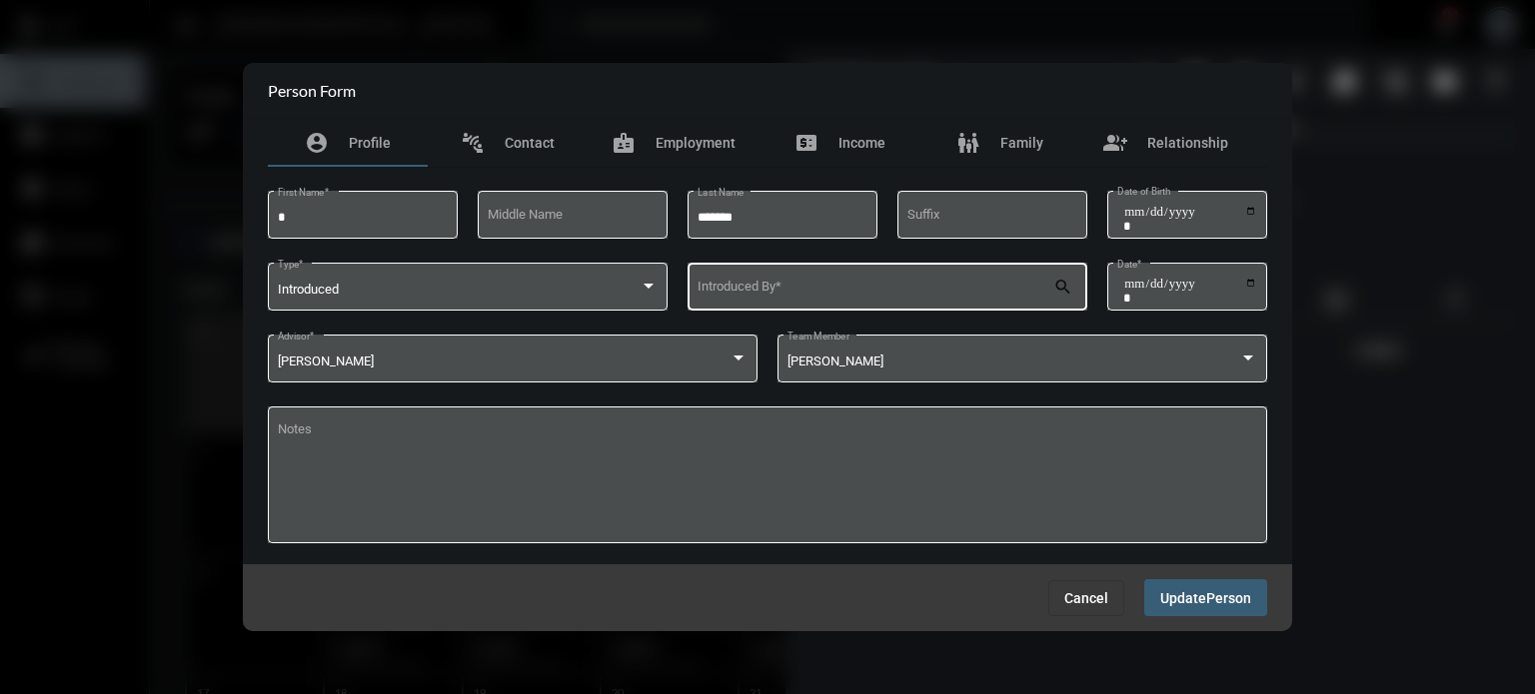
click at [862, 279] on div "Introduced By *" at bounding box center [875, 285] width 357 height 51
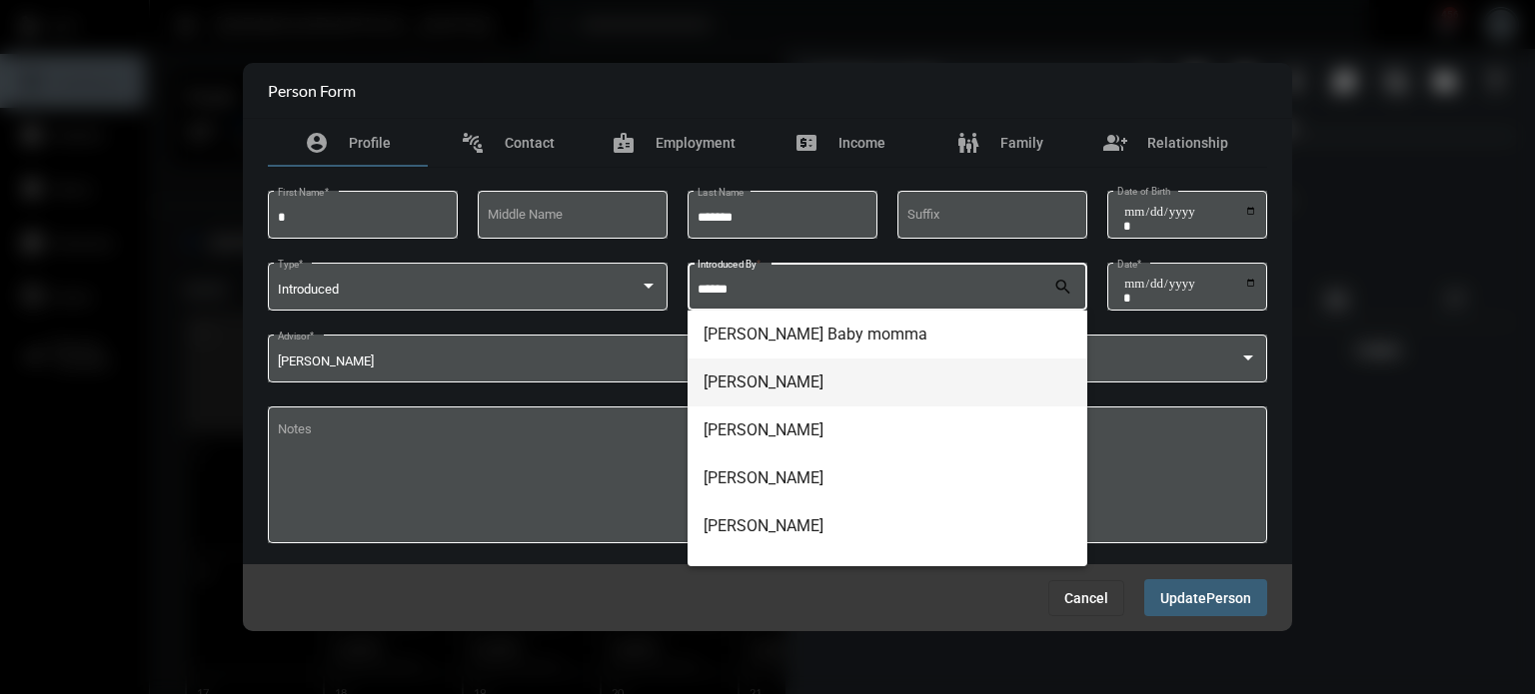
click at [803, 378] on span "[PERSON_NAME]" at bounding box center [887, 383] width 368 height 48
type input "**********"
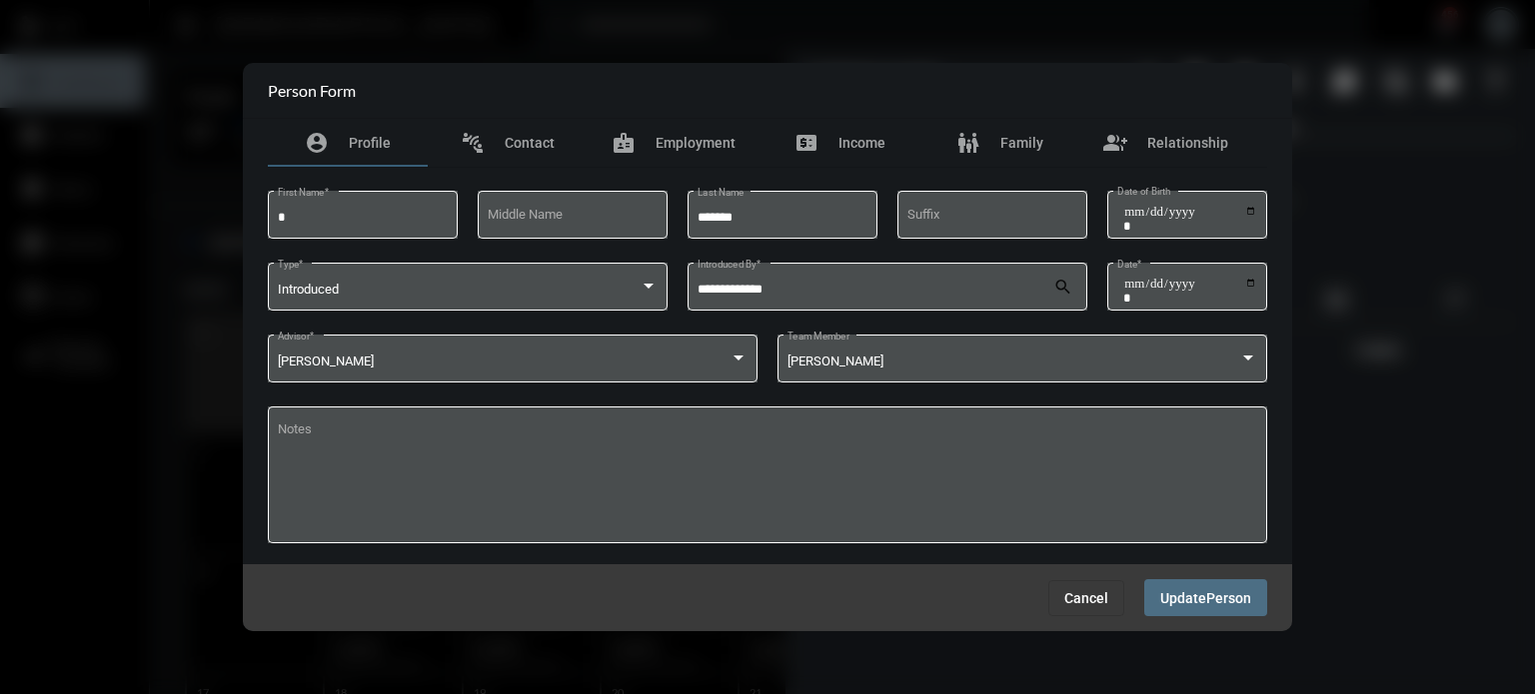
click at [1183, 601] on span "Update" at bounding box center [1183, 598] width 46 height 16
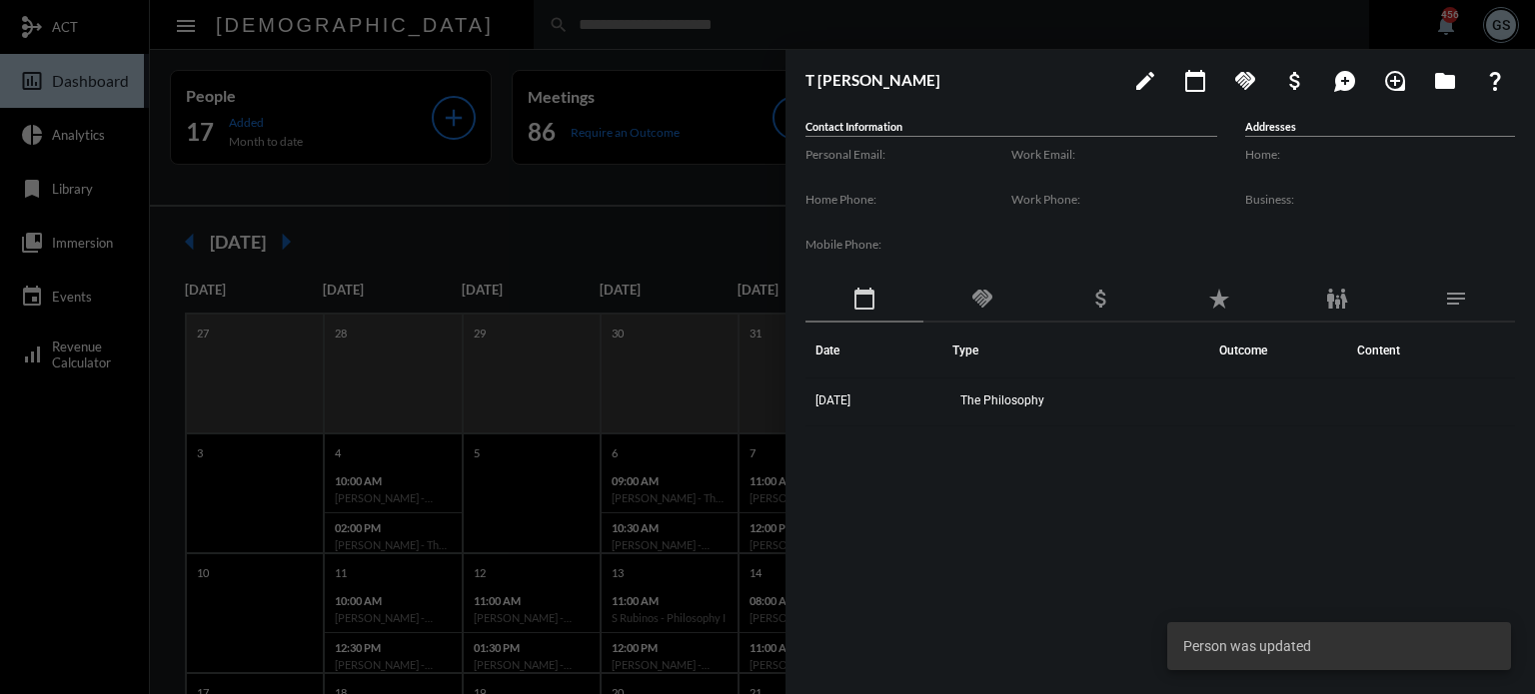
click at [126, 457] on div at bounding box center [767, 347] width 1535 height 694
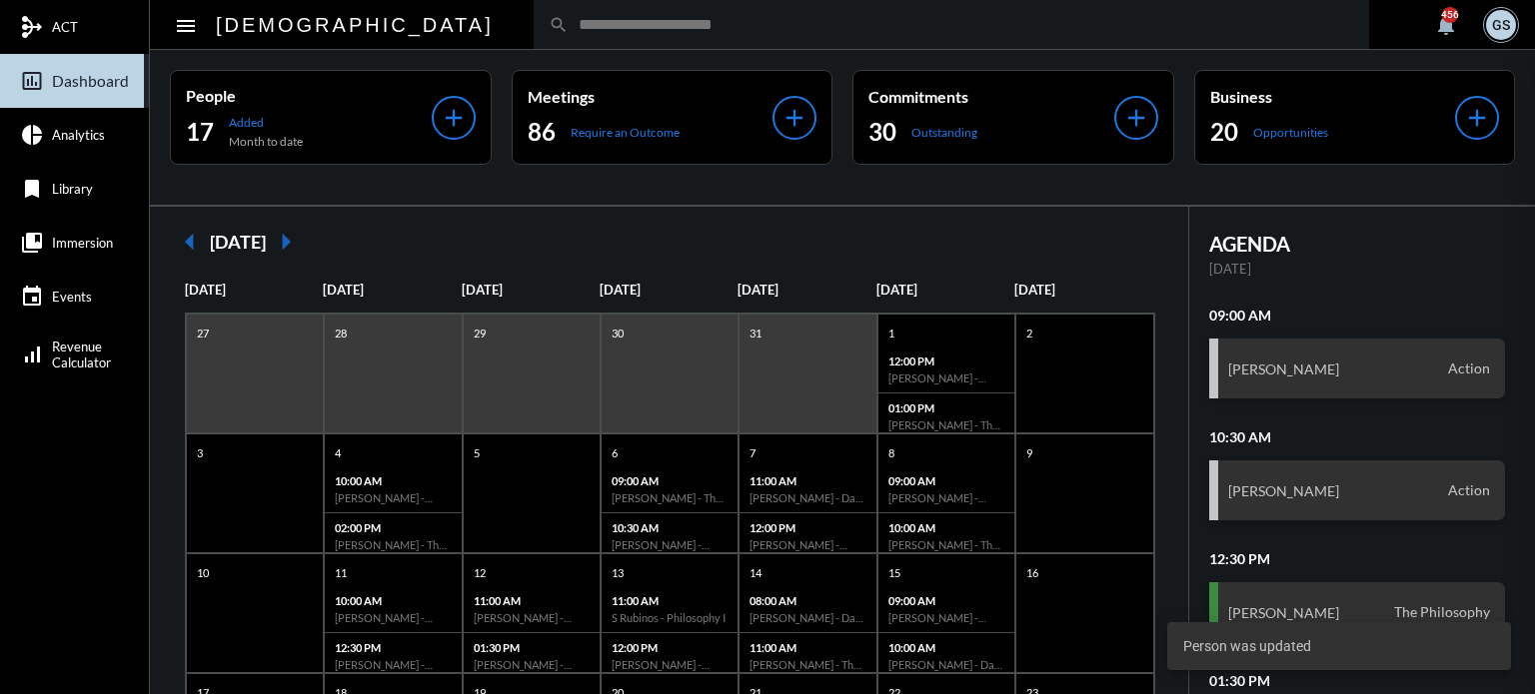
click at [126, 457] on mat-sidenav-container "mediation ACT insert_chart_outlined Dashboard pie_chart Analytics bookmark Libr…" at bounding box center [767, 347] width 1535 height 694
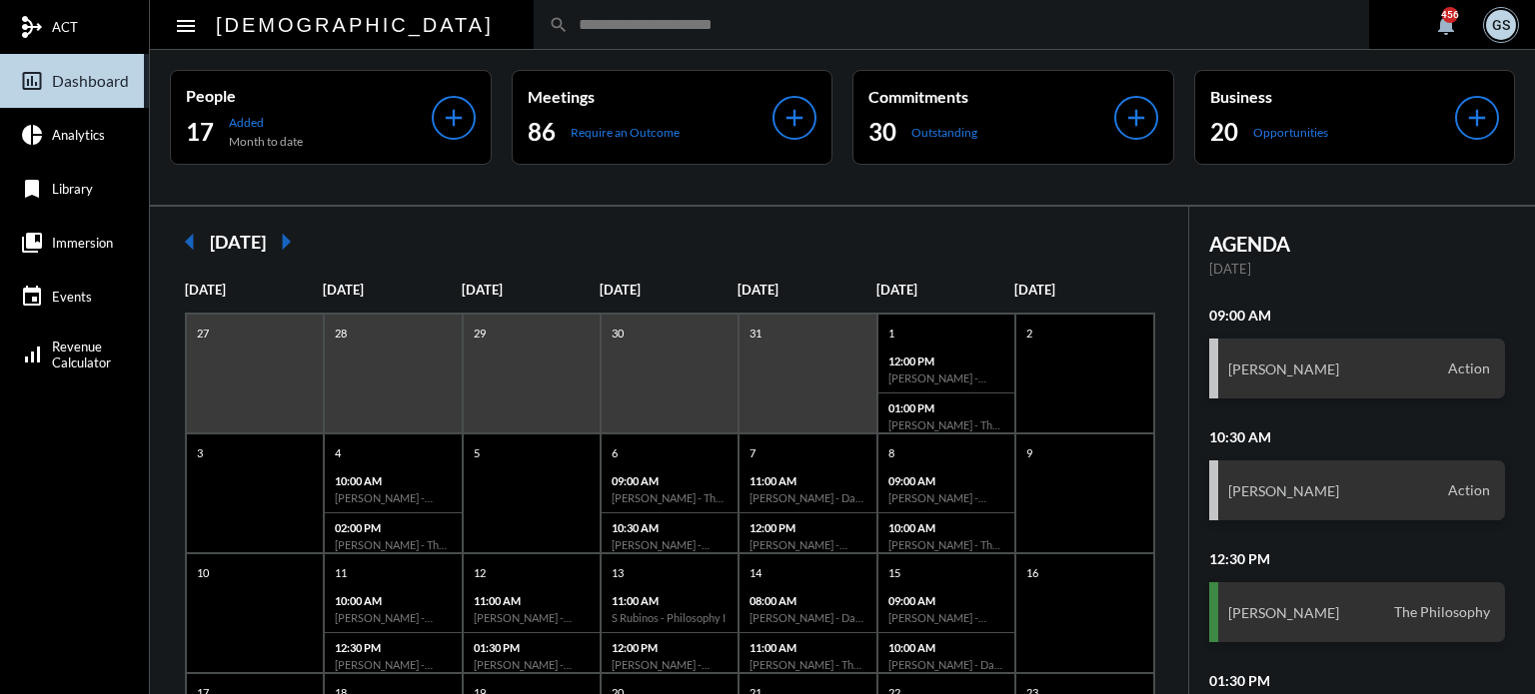
click at [569, 28] on input "text" at bounding box center [961, 24] width 785 height 17
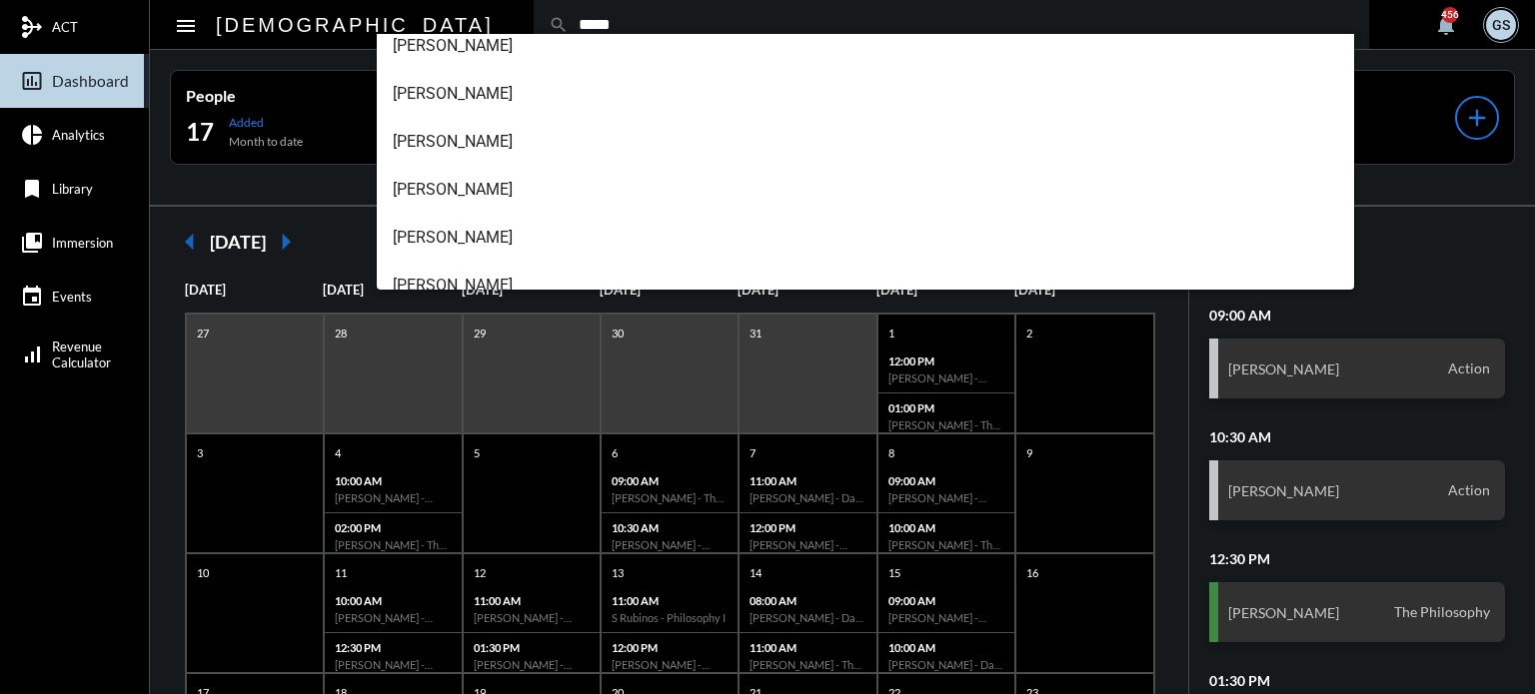
scroll to position [224, 0]
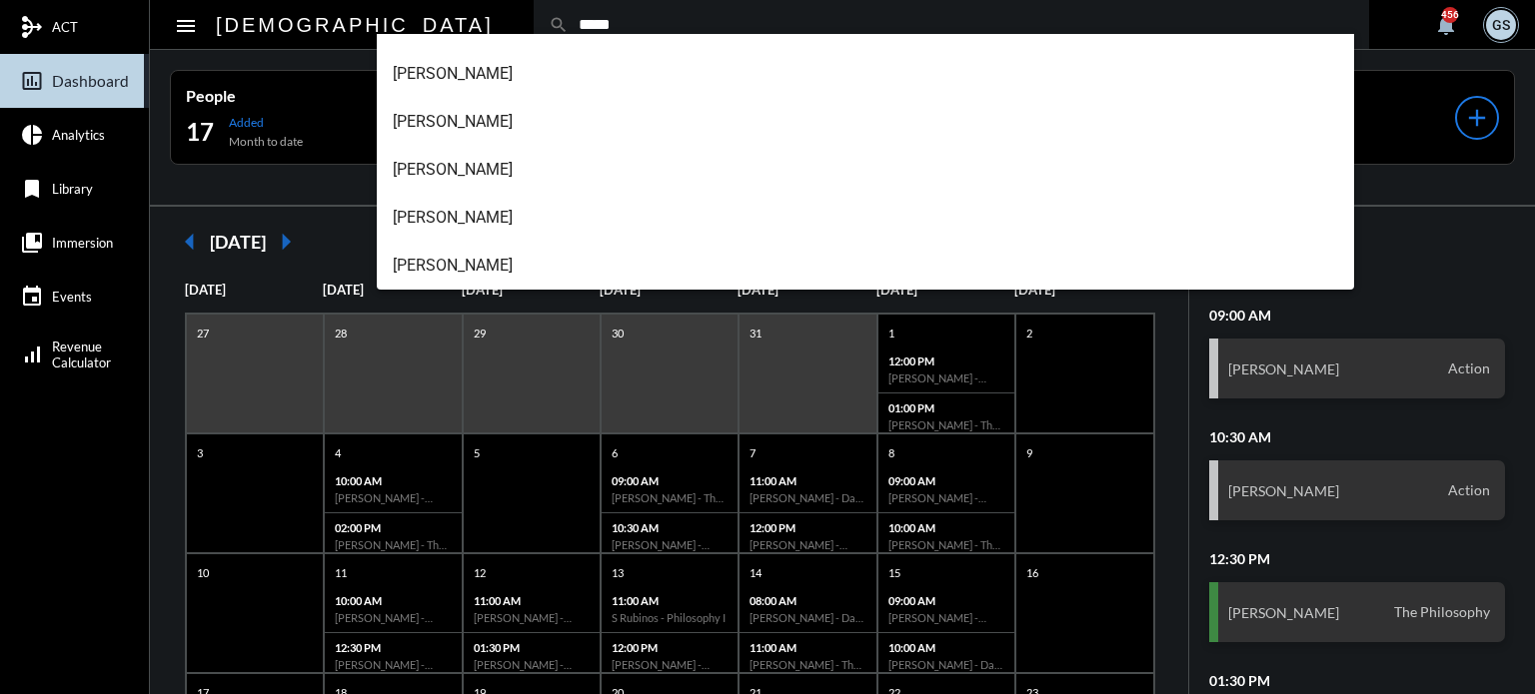
click at [569, 17] on input "****" at bounding box center [961, 24] width 785 height 17
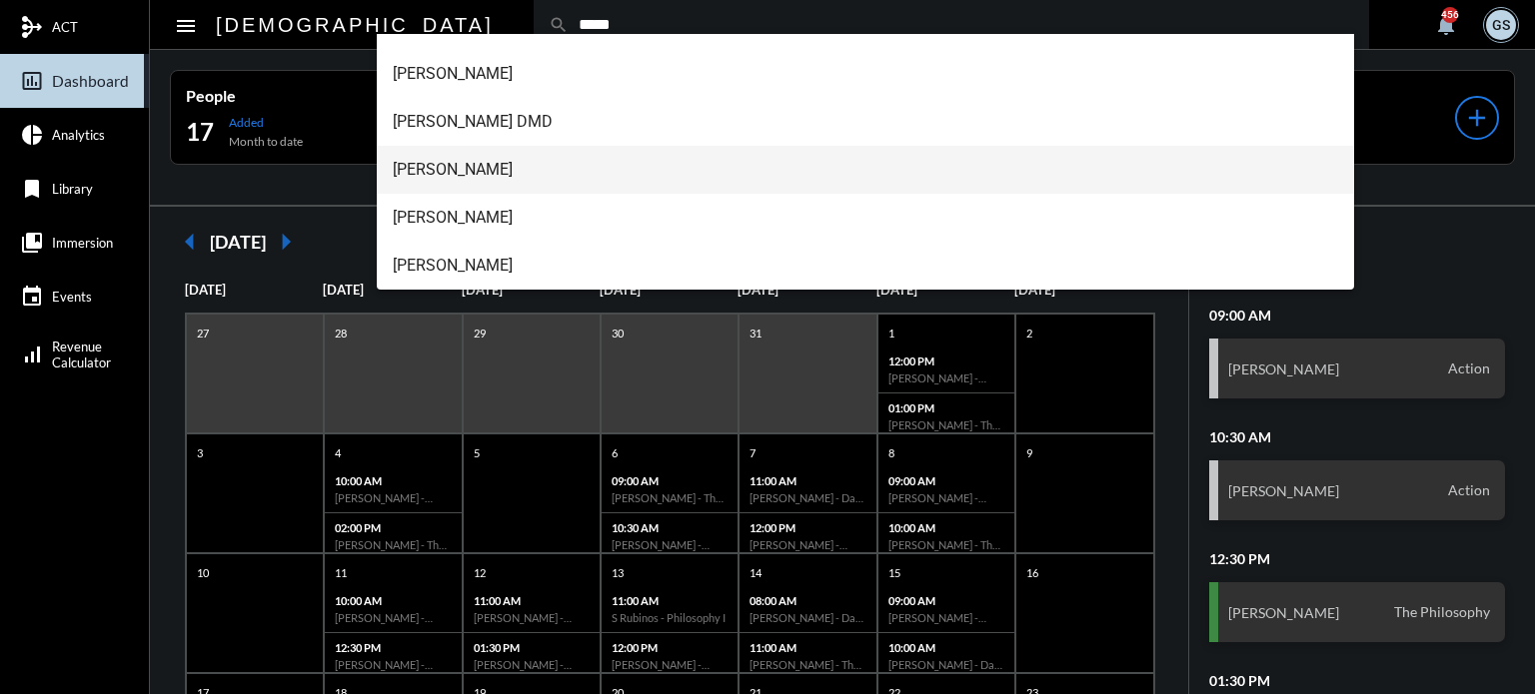
scroll to position [0, 0]
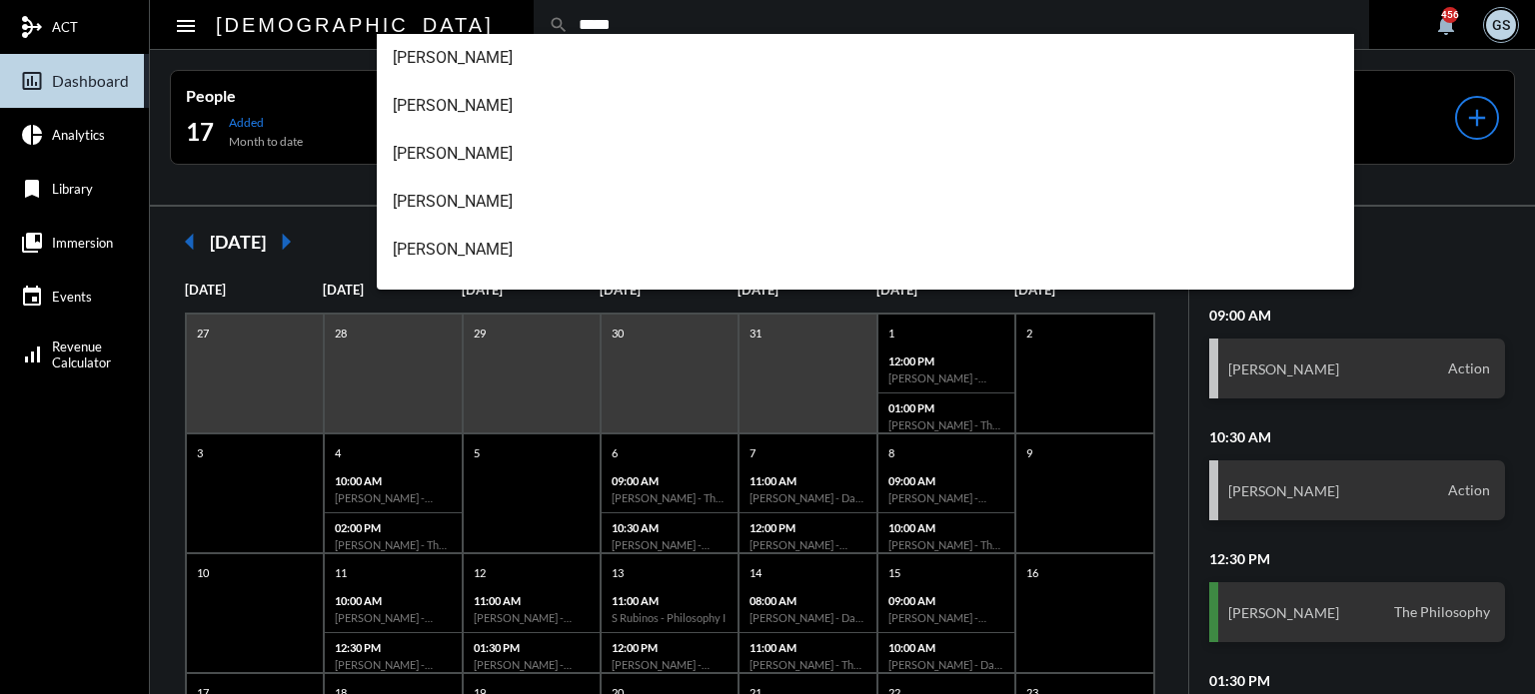
click at [534, 12] on div "search *****" at bounding box center [951, 24] width 835 height 49
click at [569, 32] on input "*****" at bounding box center [961, 24] width 785 height 17
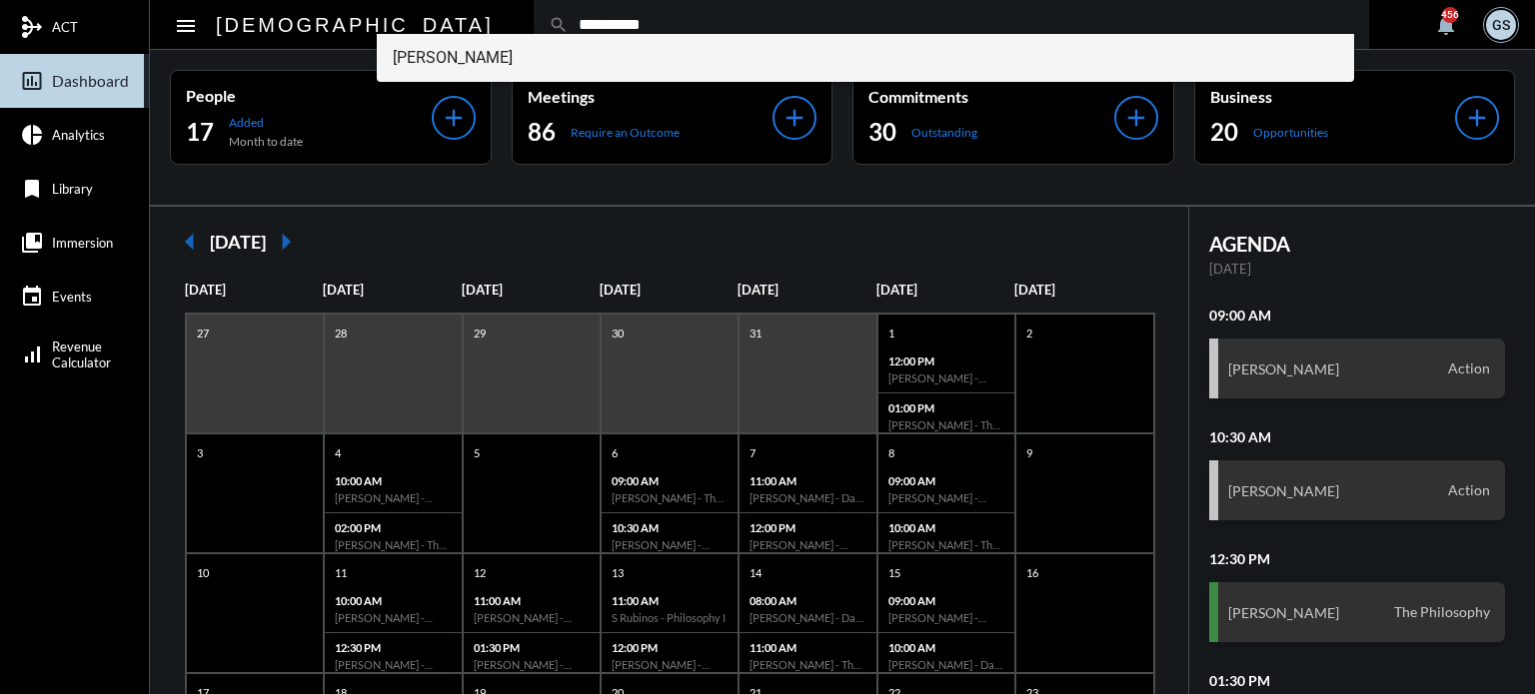
type input "**********"
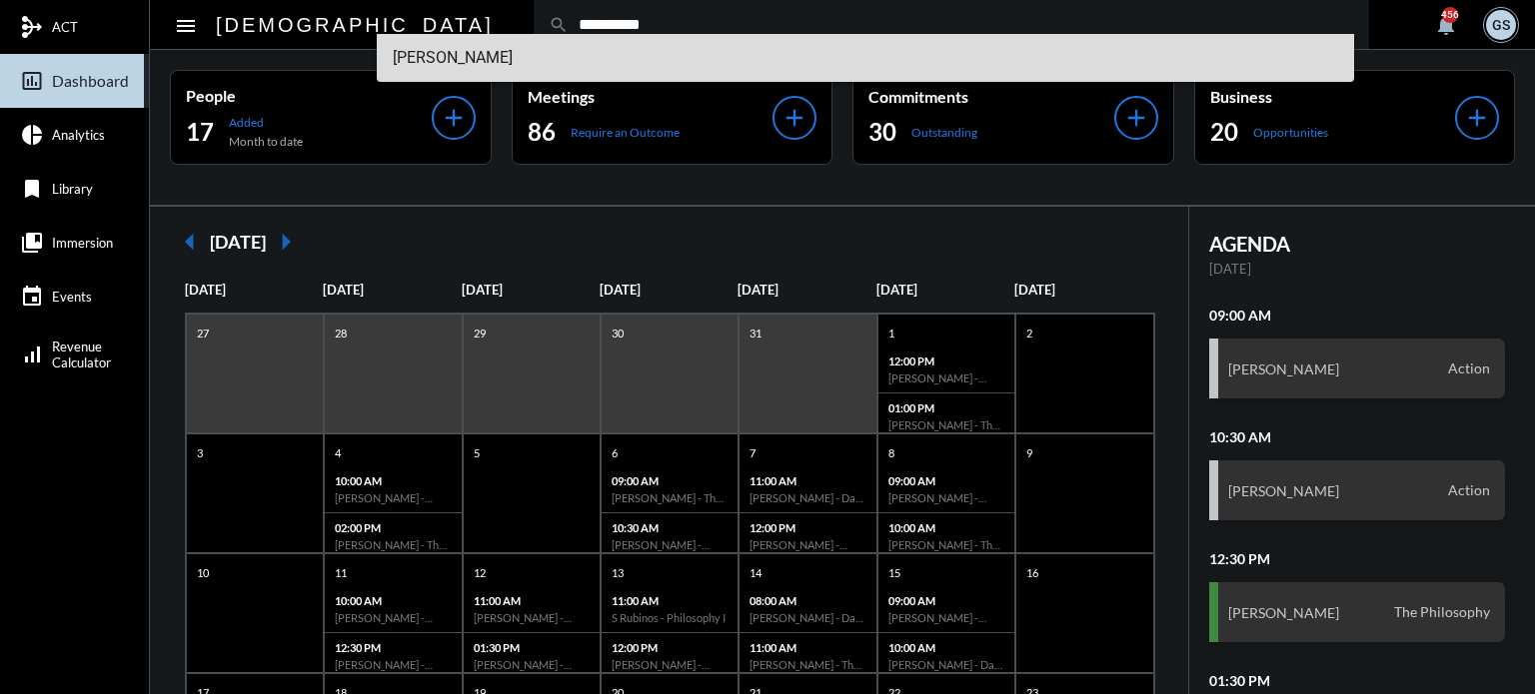
click at [442, 64] on span "[PERSON_NAME]" at bounding box center [866, 58] width 946 height 48
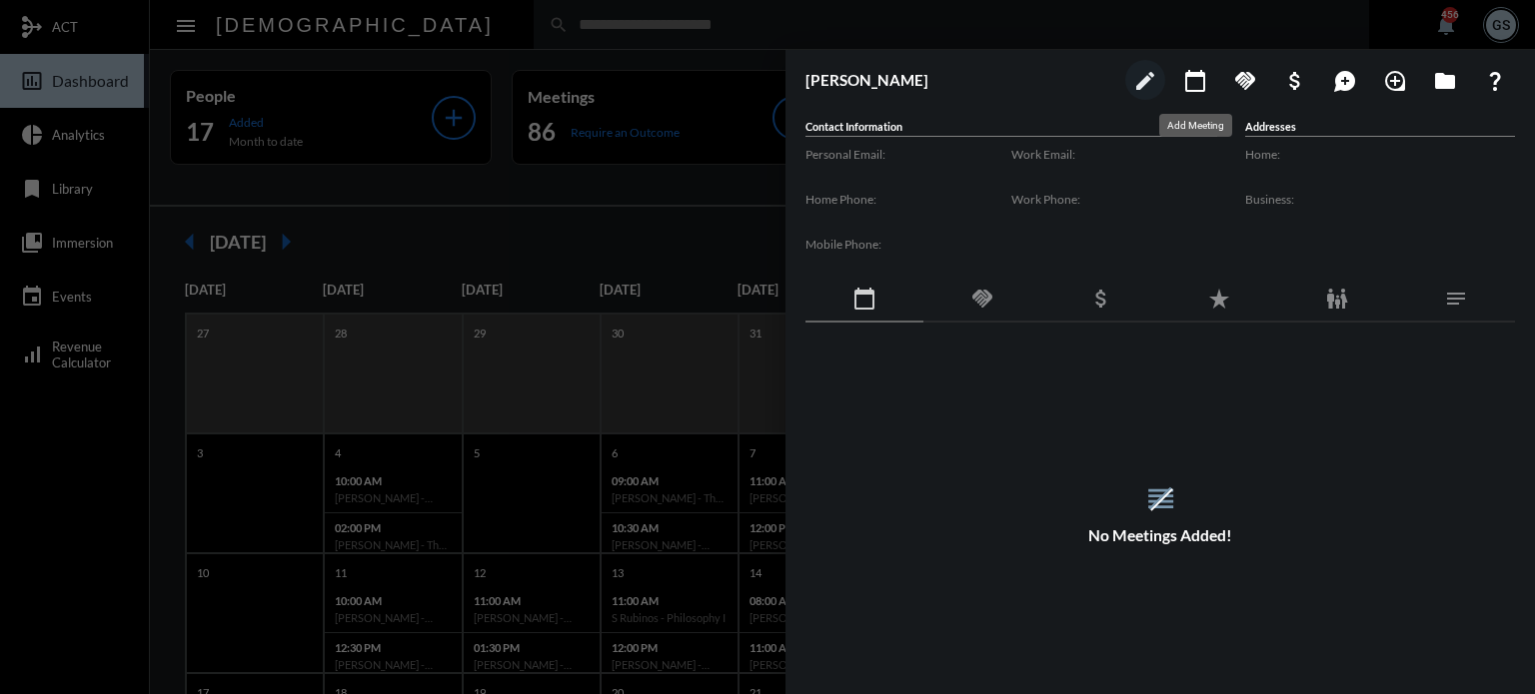
click at [1190, 74] on mat-icon "calendar_today" at bounding box center [1195, 81] width 24 height 24
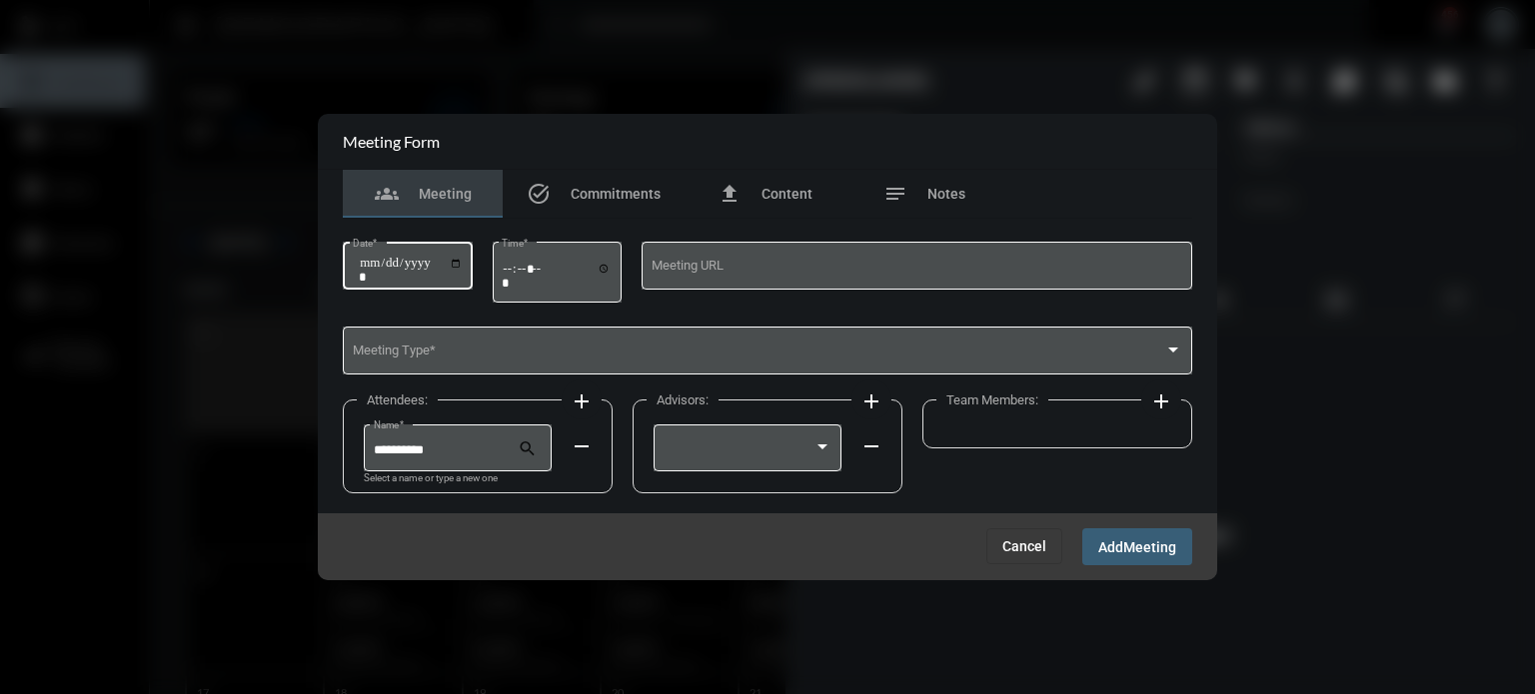
click at [463, 263] on input "Date *" at bounding box center [411, 270] width 104 height 28
type input "**********"
click at [512, 265] on input "Time *" at bounding box center [557, 275] width 110 height 29
type input "*****"
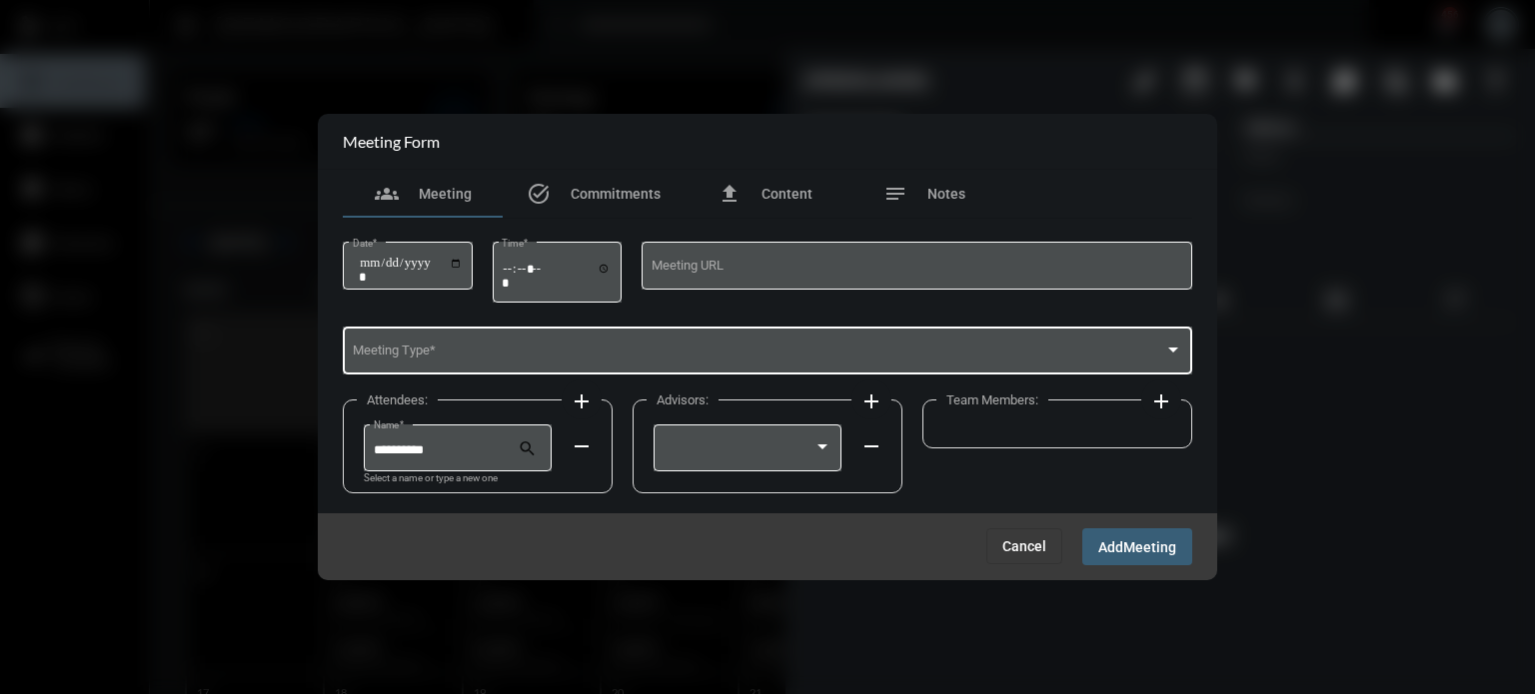
click at [472, 344] on div "Meeting Type *" at bounding box center [768, 349] width 830 height 51
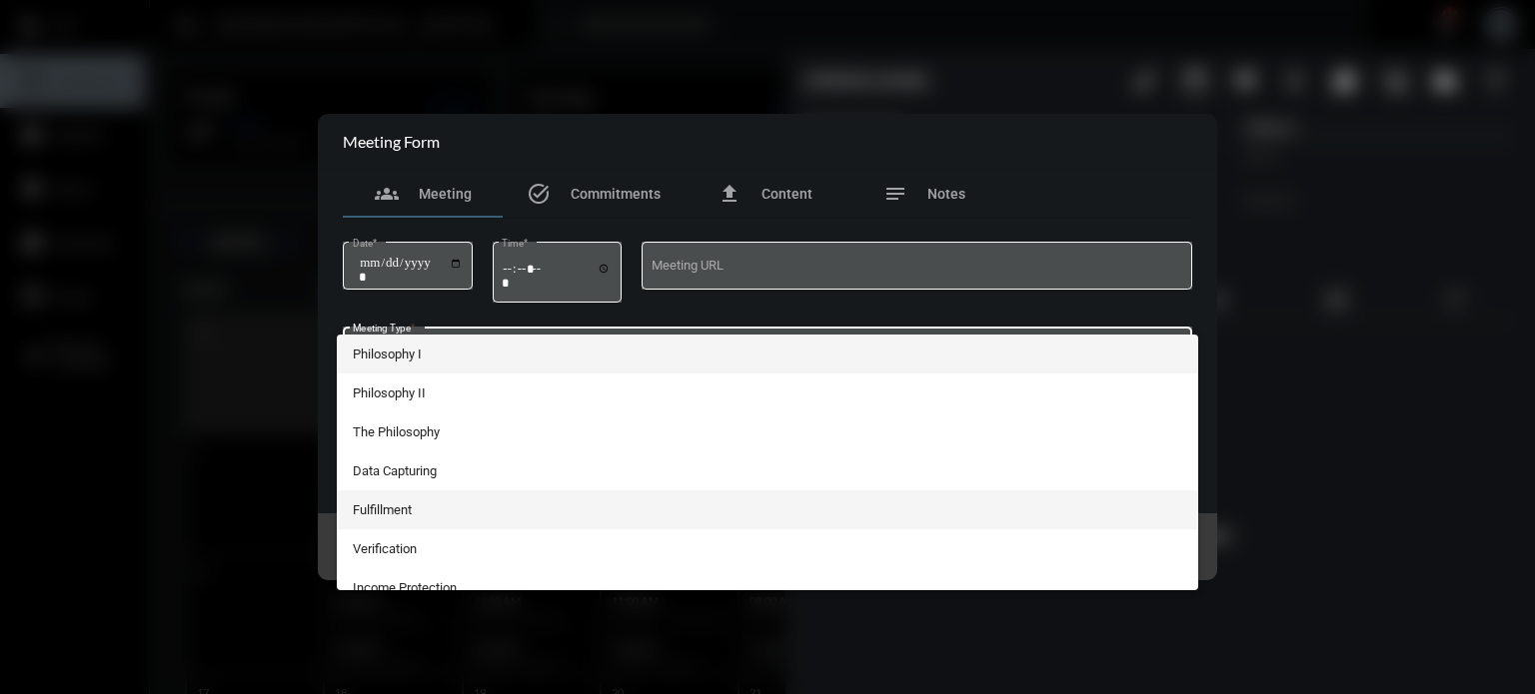
scroll to position [368, 0]
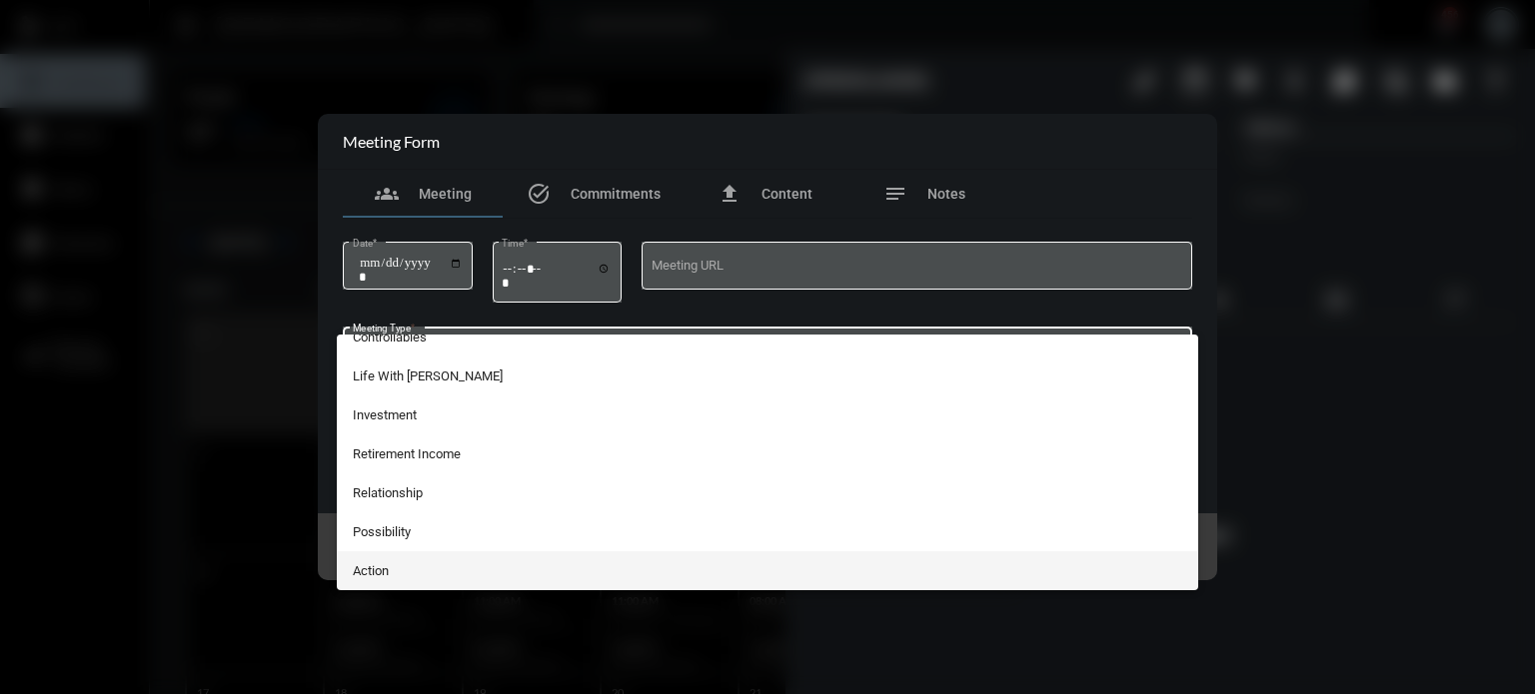
click at [403, 568] on span "Action" at bounding box center [768, 571] width 830 height 39
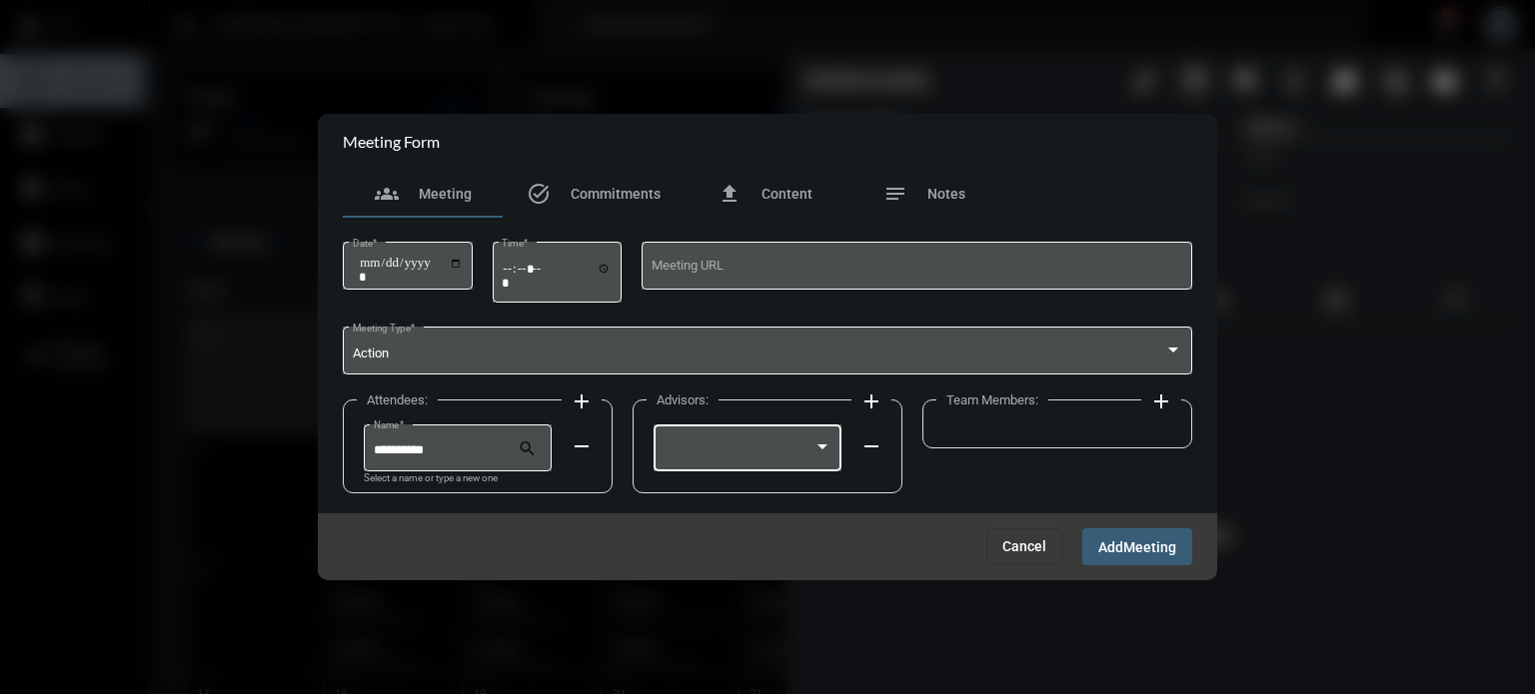
click at [792, 434] on div at bounding box center [747, 446] width 169 height 51
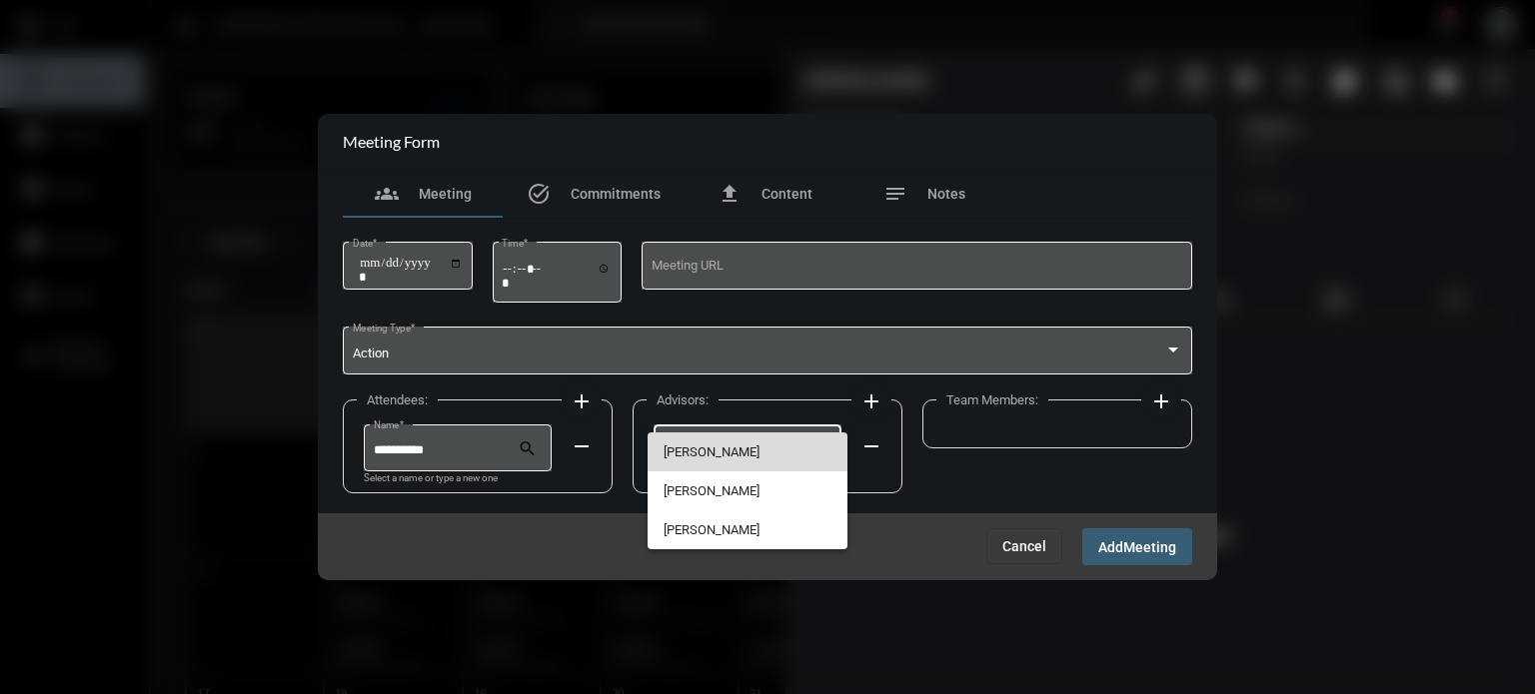
click at [742, 443] on span "[PERSON_NAME]" at bounding box center [747, 452] width 169 height 39
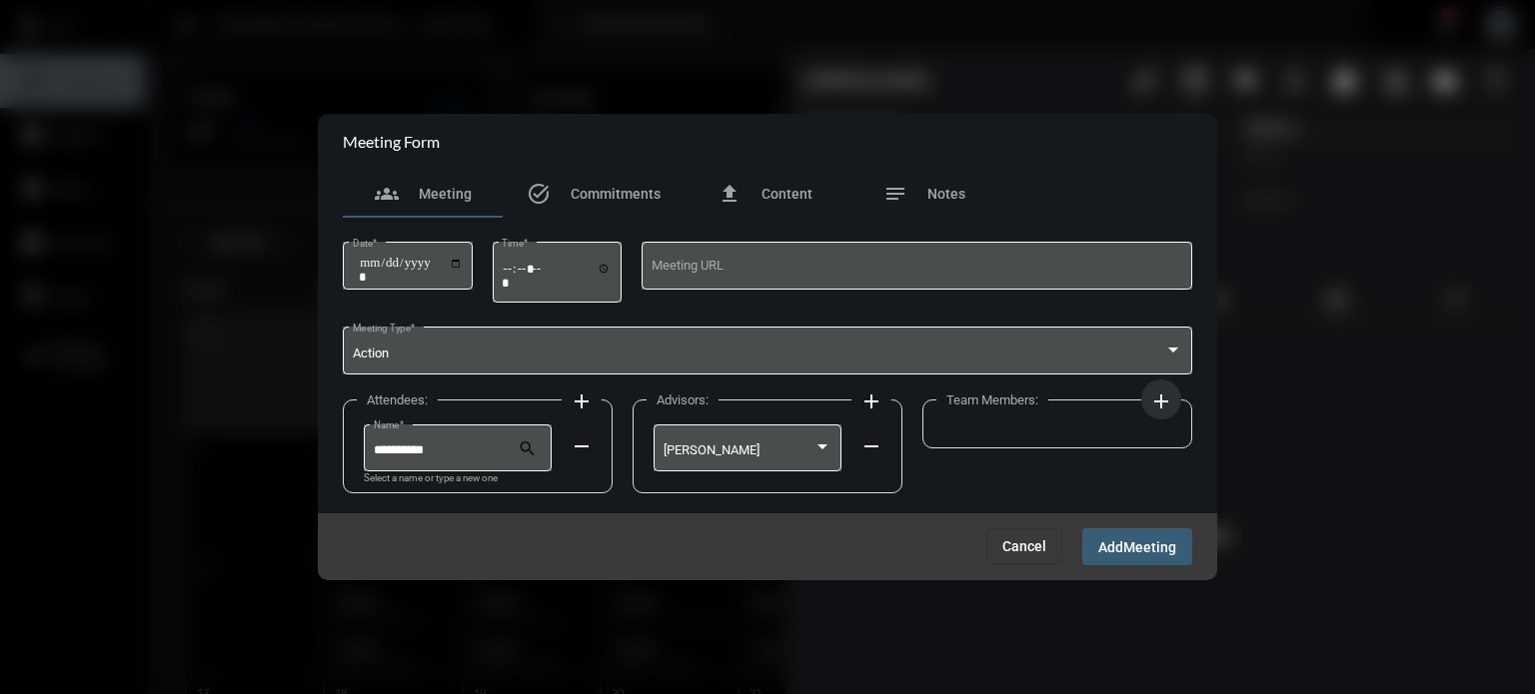
click at [1157, 399] on mat-icon "add" at bounding box center [1161, 402] width 24 height 24
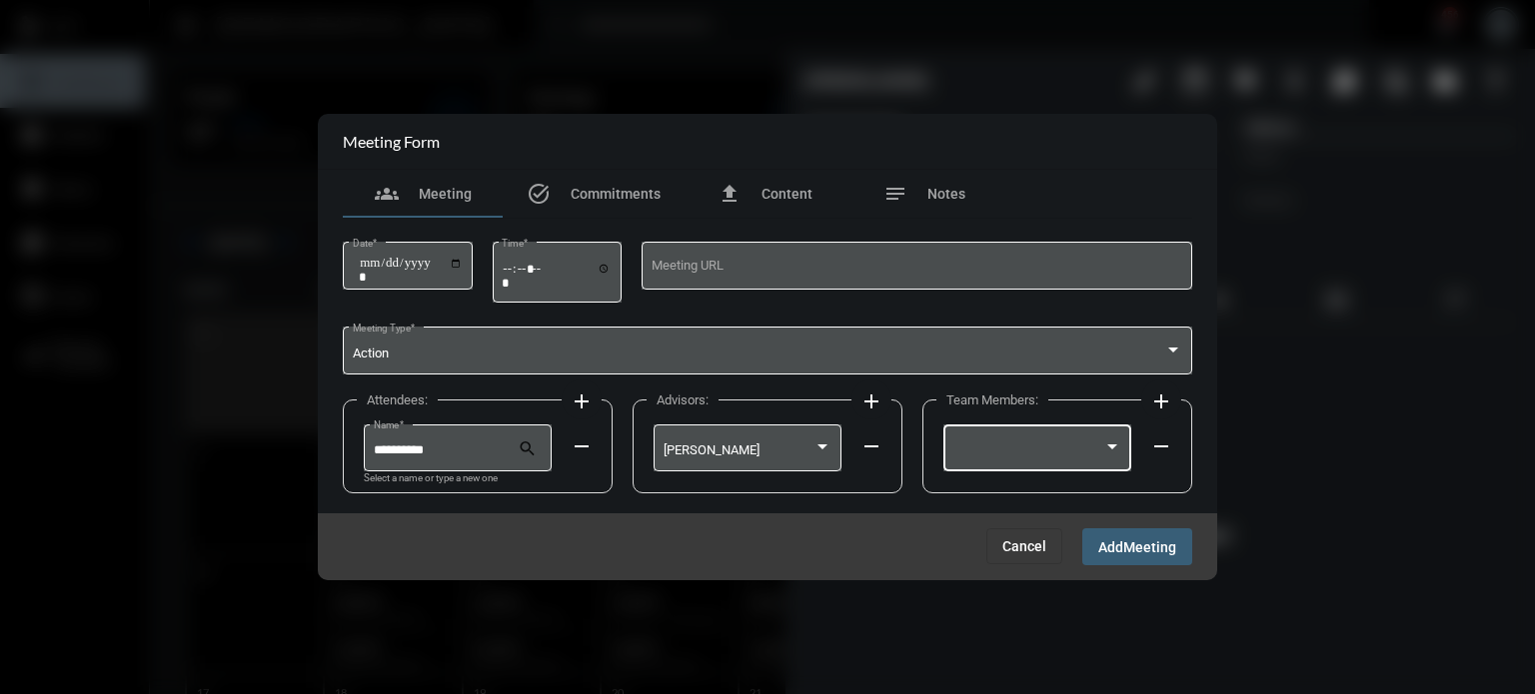
click at [1047, 448] on div at bounding box center [1028, 451] width 151 height 15
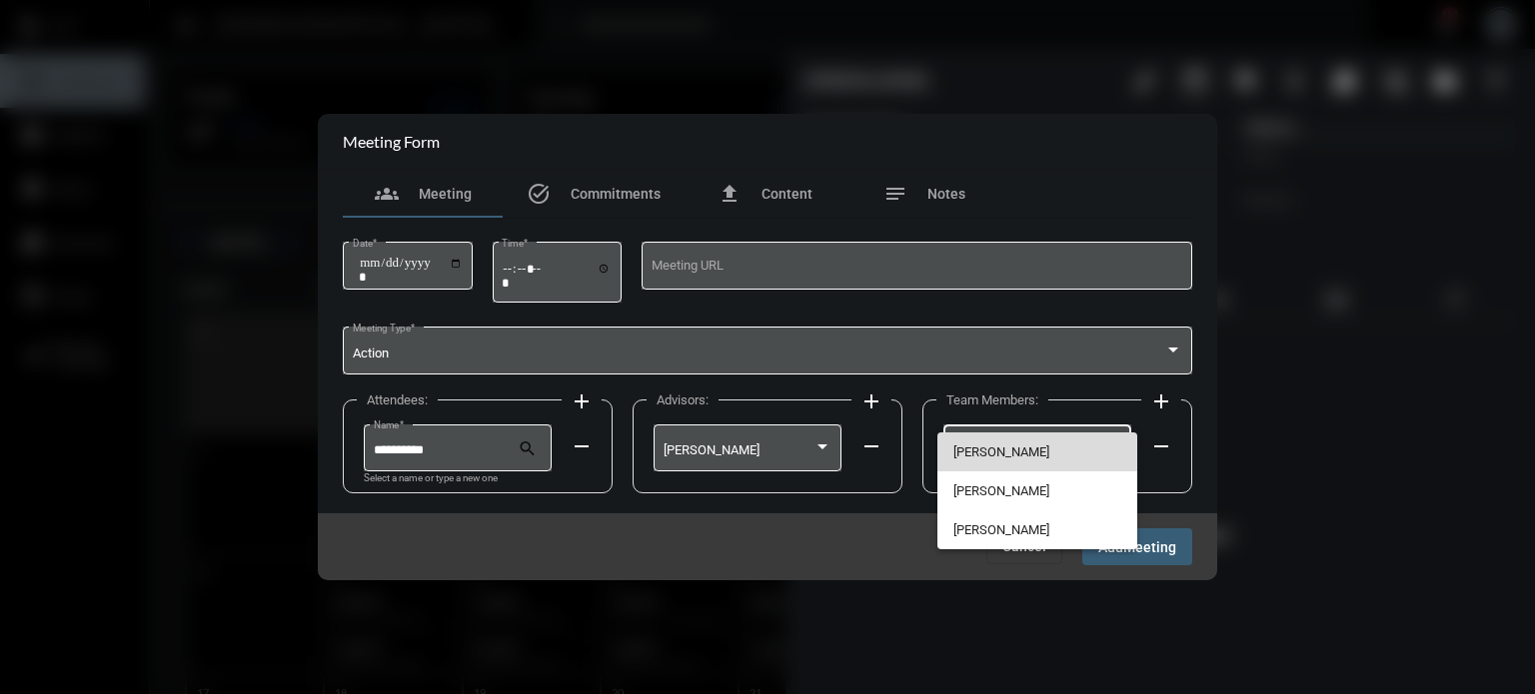
click at [1031, 447] on span "[PERSON_NAME]" at bounding box center [1037, 452] width 169 height 39
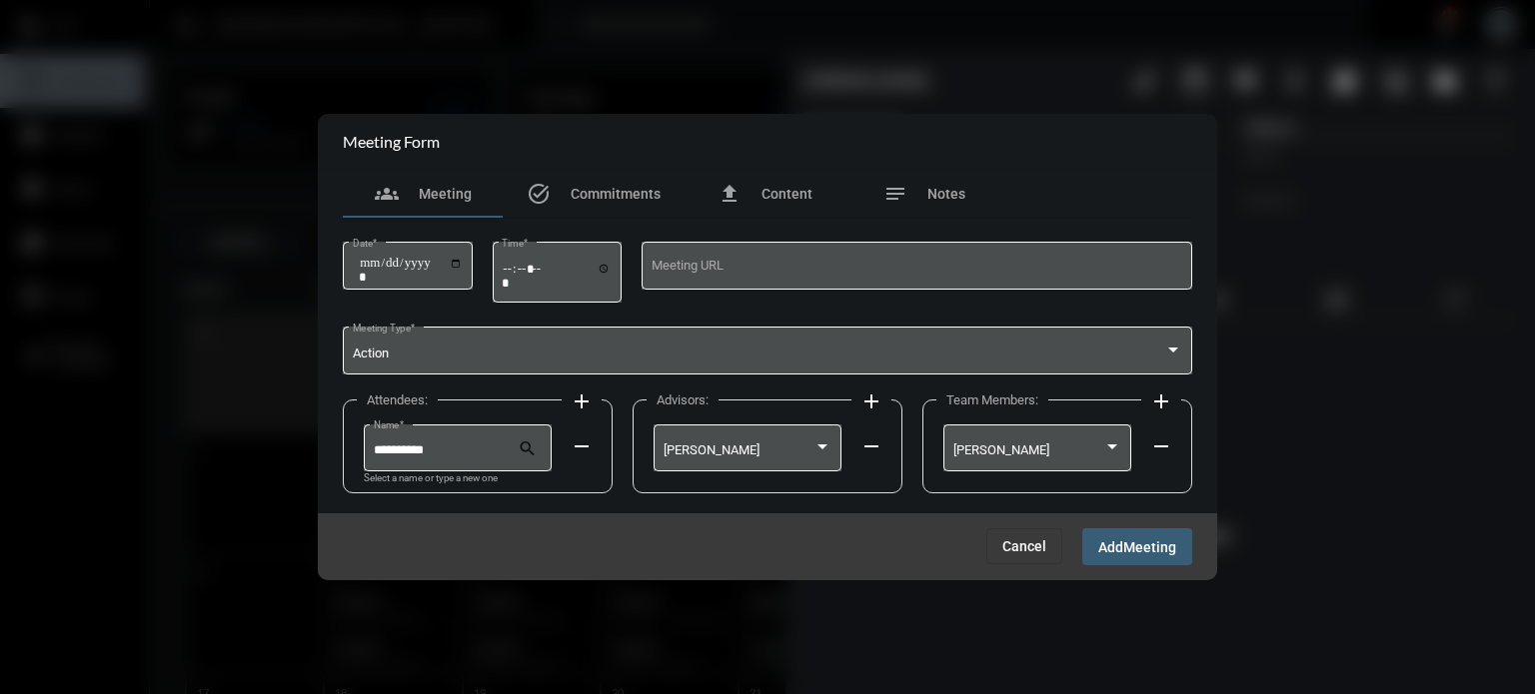
click at [1135, 551] on span "Meeting" at bounding box center [1149, 548] width 53 height 16
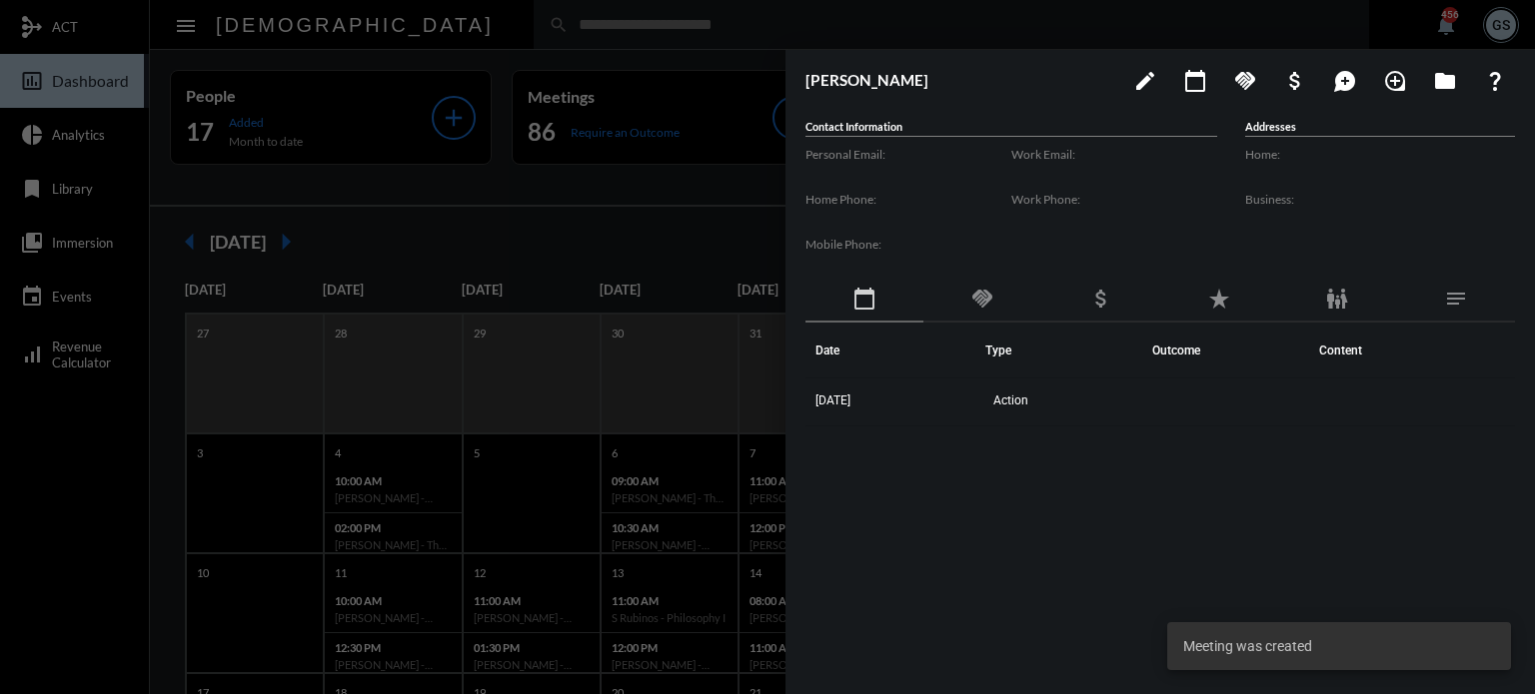
click at [68, 504] on div at bounding box center [767, 347] width 1535 height 694
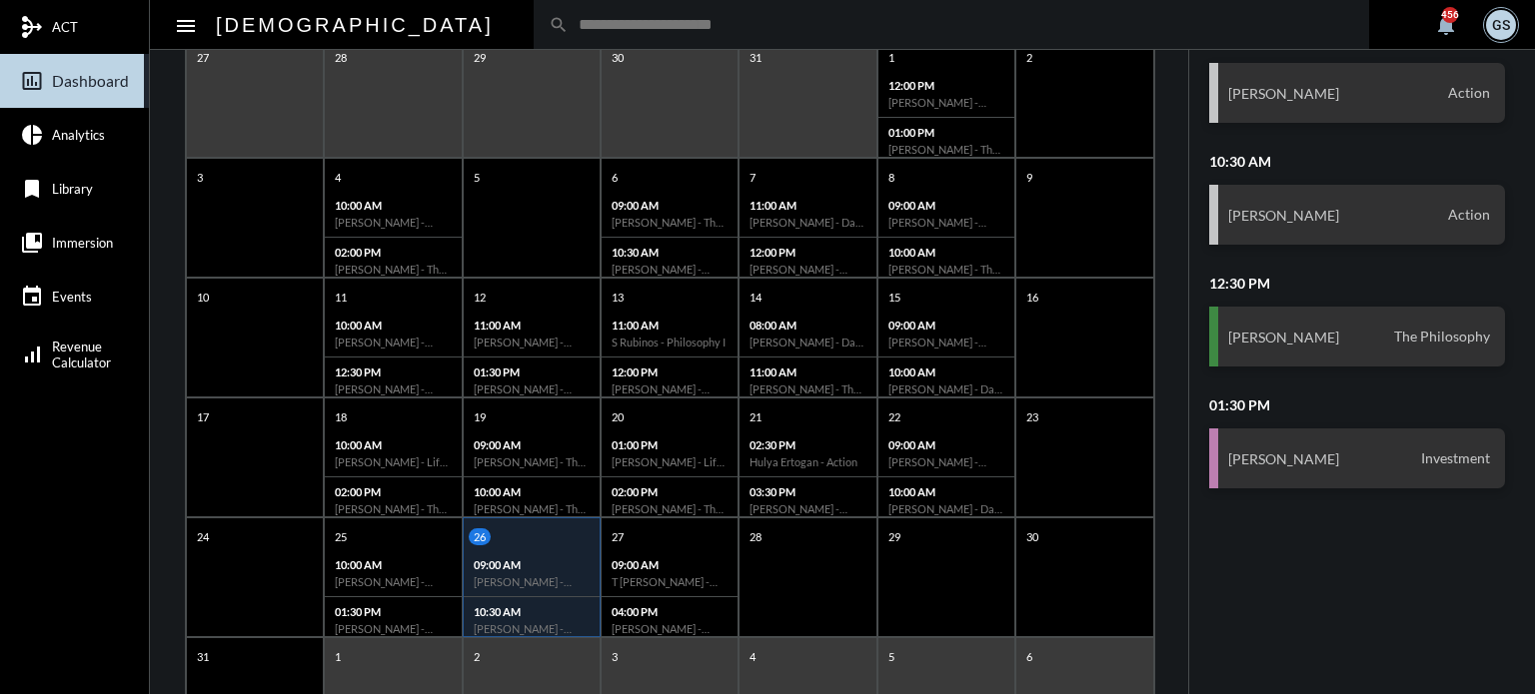
scroll to position [278, 0]
click at [702, 587] on div "09:00 AM [PERSON_NAME] - The Philosophy" at bounding box center [669, 572] width 136 height 47
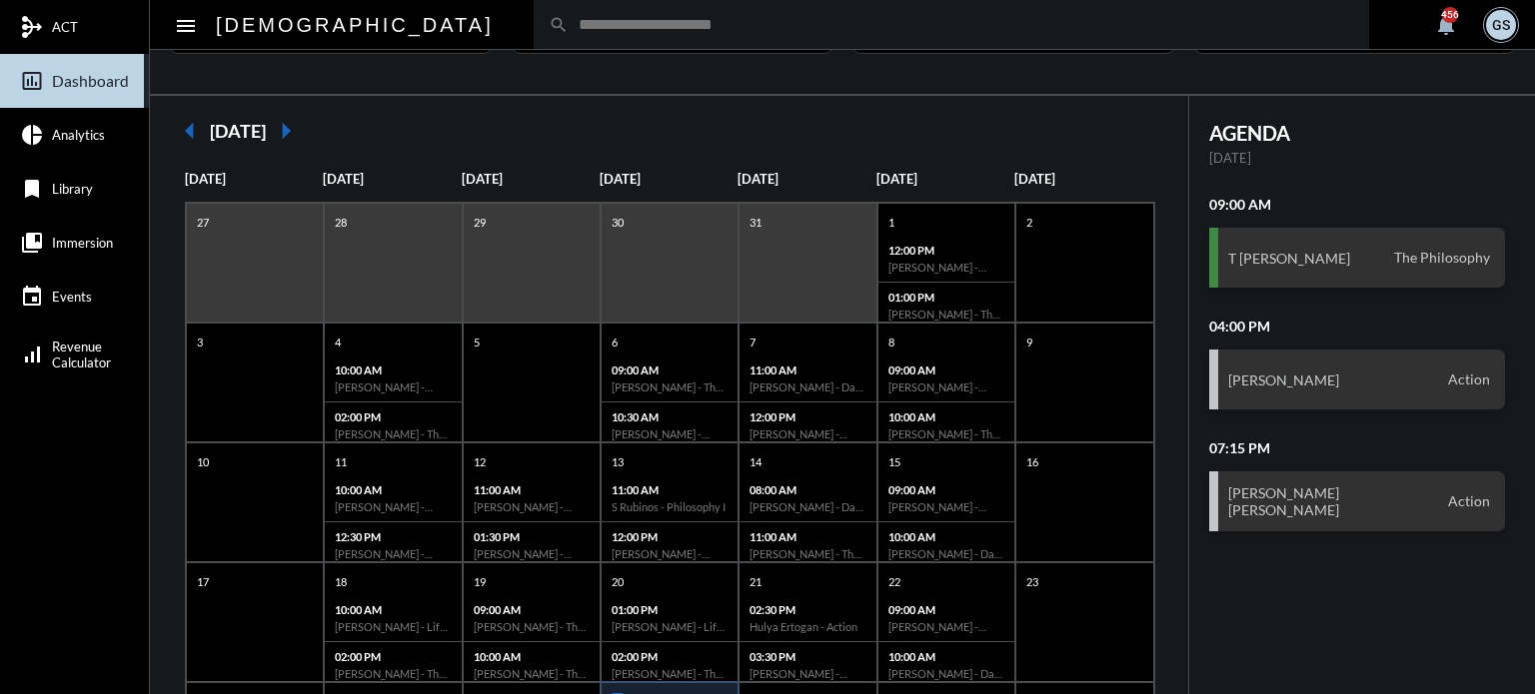
scroll to position [110, 0]
click at [577, 16] on input "text" at bounding box center [961, 24] width 785 height 17
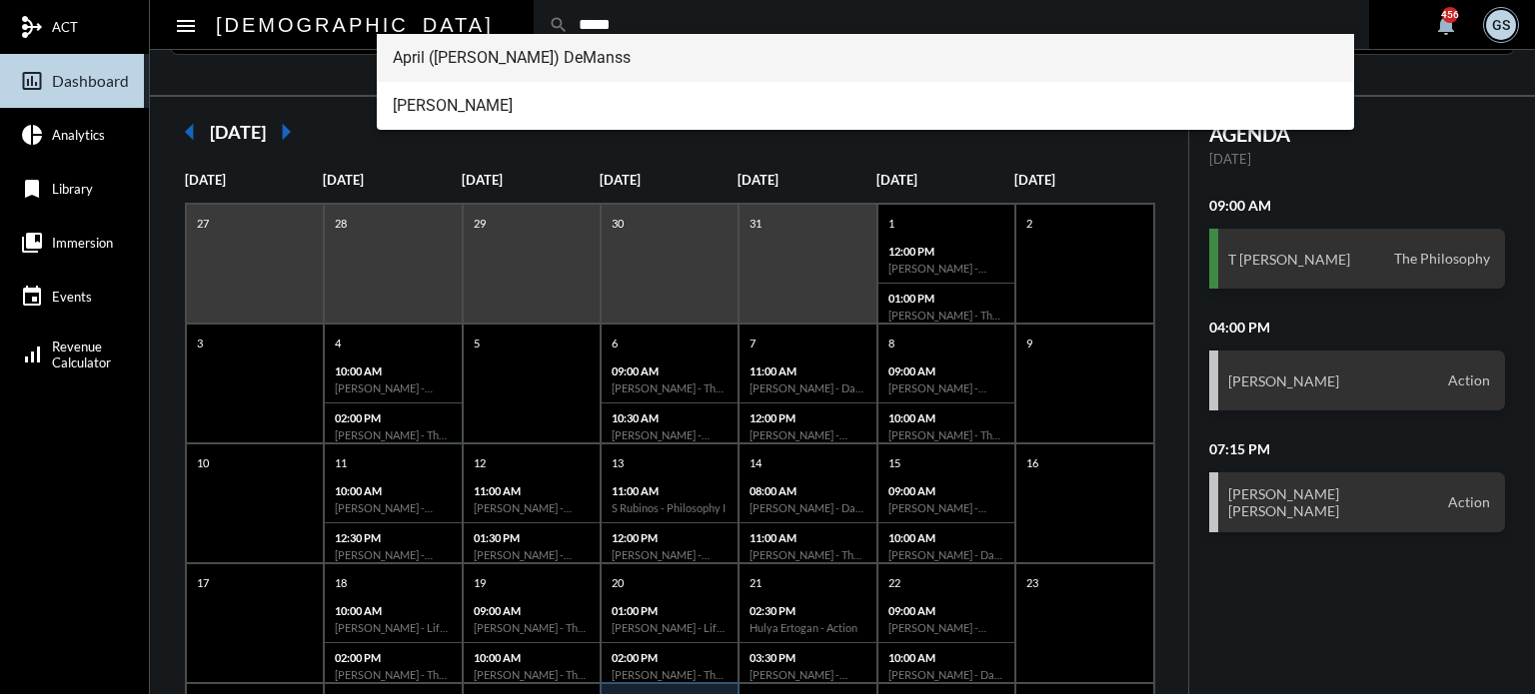
type input "*****"
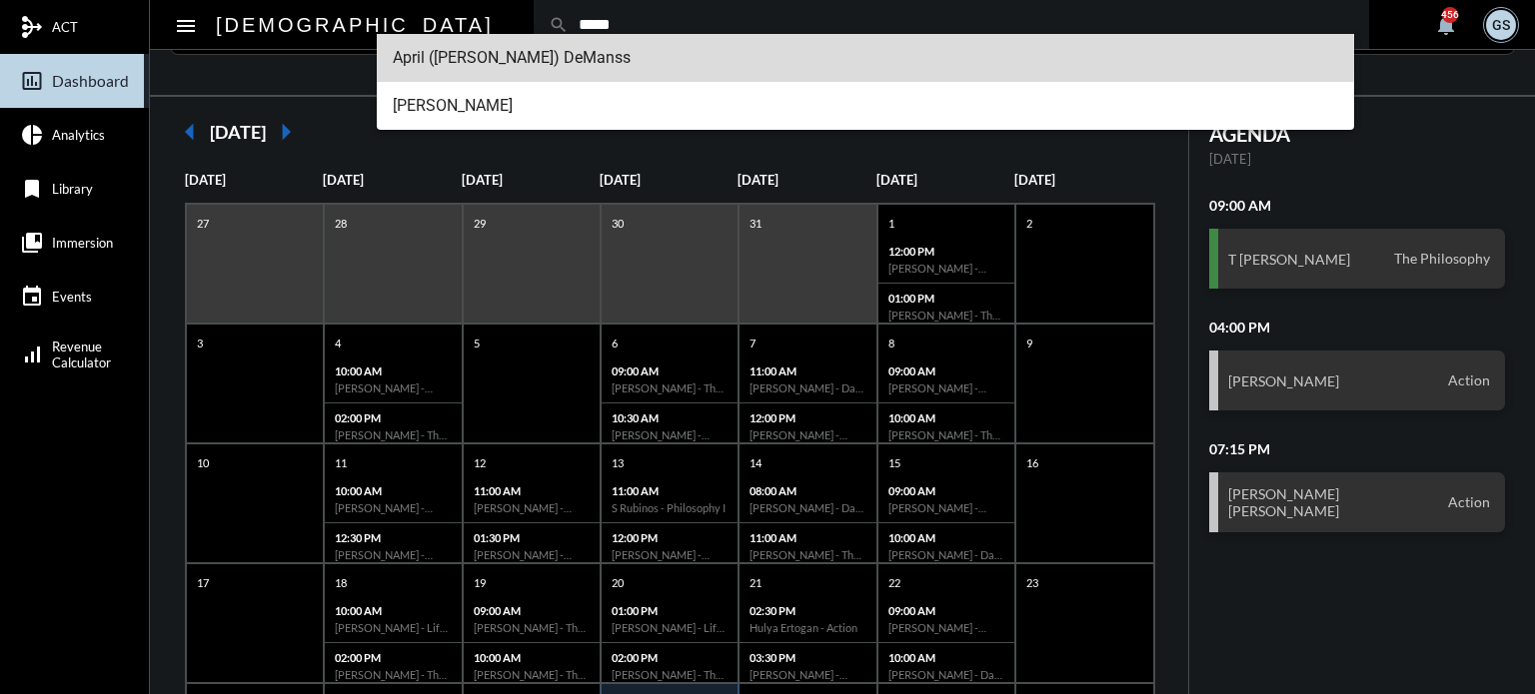
click at [538, 57] on span "April ([PERSON_NAME]) DeManss" at bounding box center [866, 58] width 946 height 48
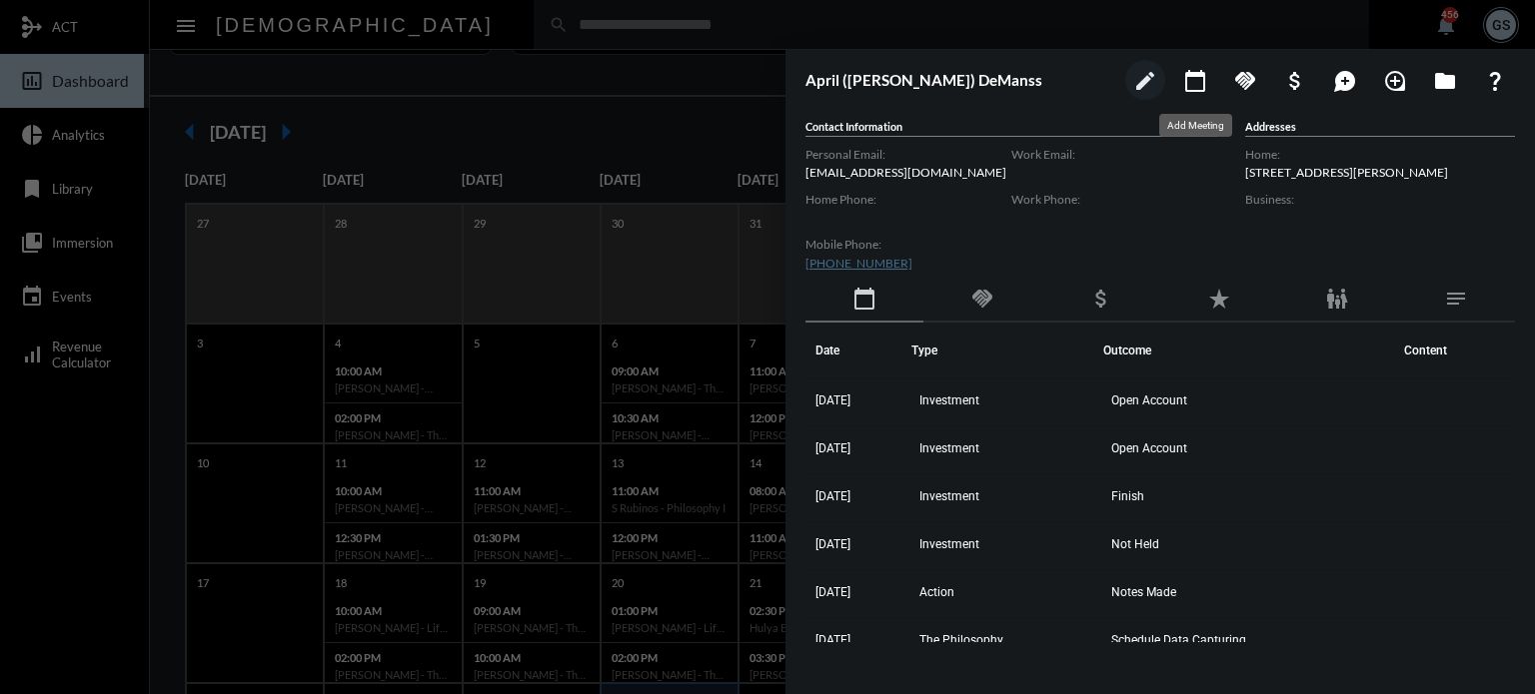
click at [1190, 73] on mat-icon "calendar_today" at bounding box center [1195, 81] width 24 height 24
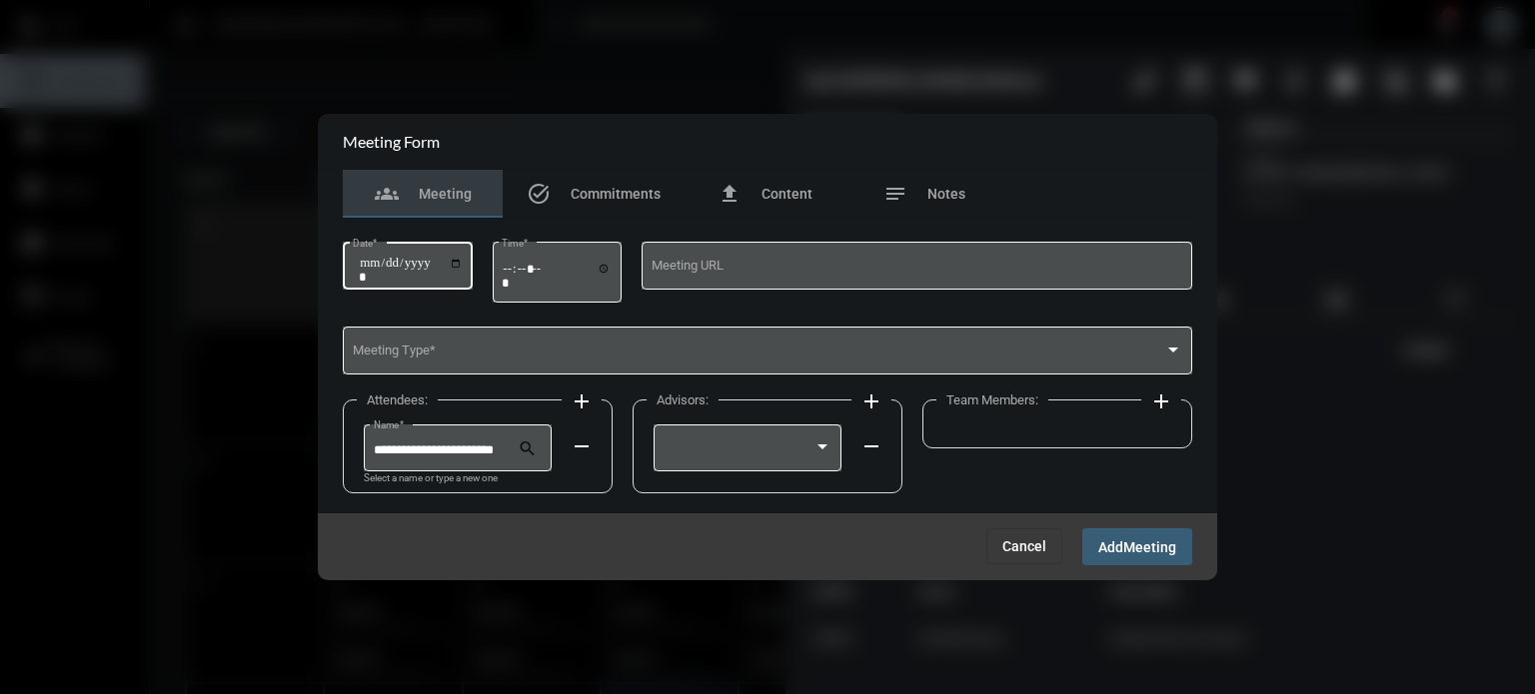
click at [460, 263] on input "Date *" at bounding box center [411, 270] width 104 height 28
type input "**********"
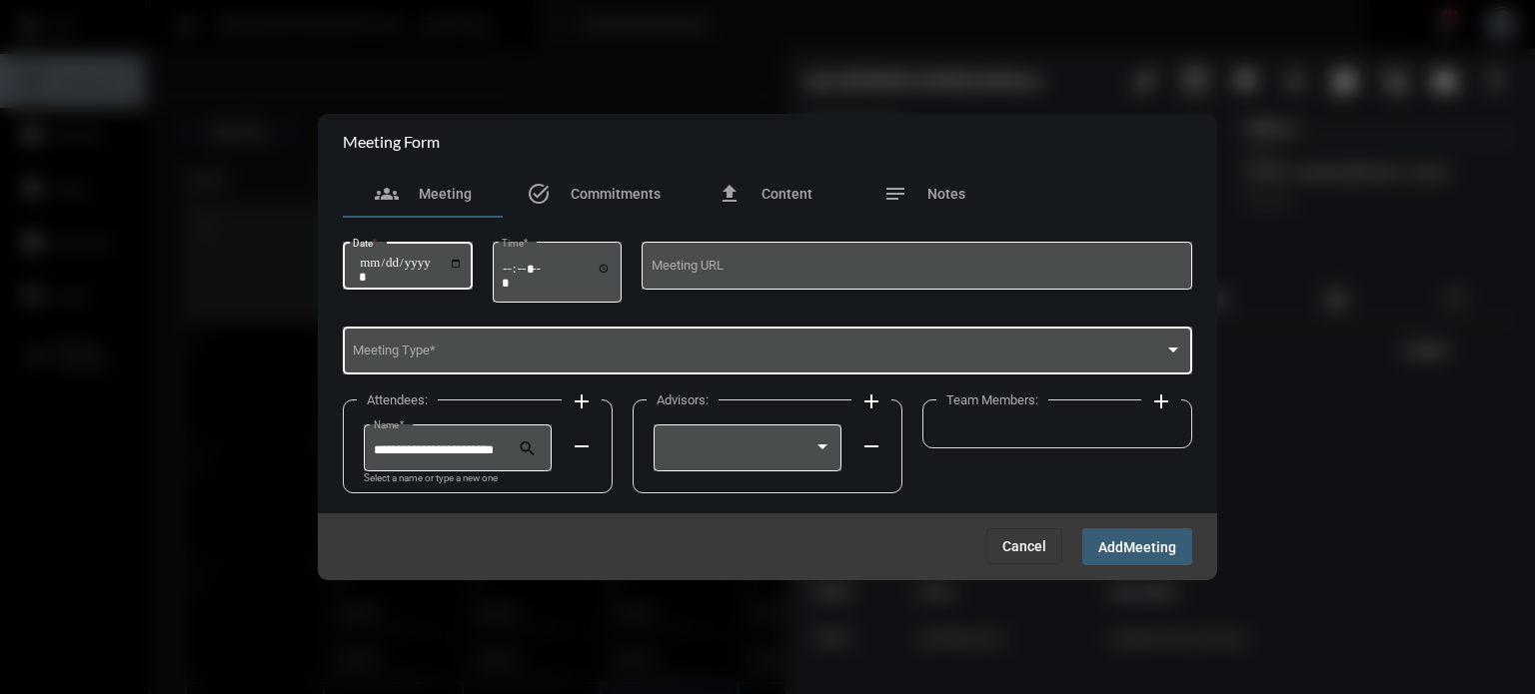
click at [451, 341] on div "Meeting Type *" at bounding box center [768, 349] width 830 height 51
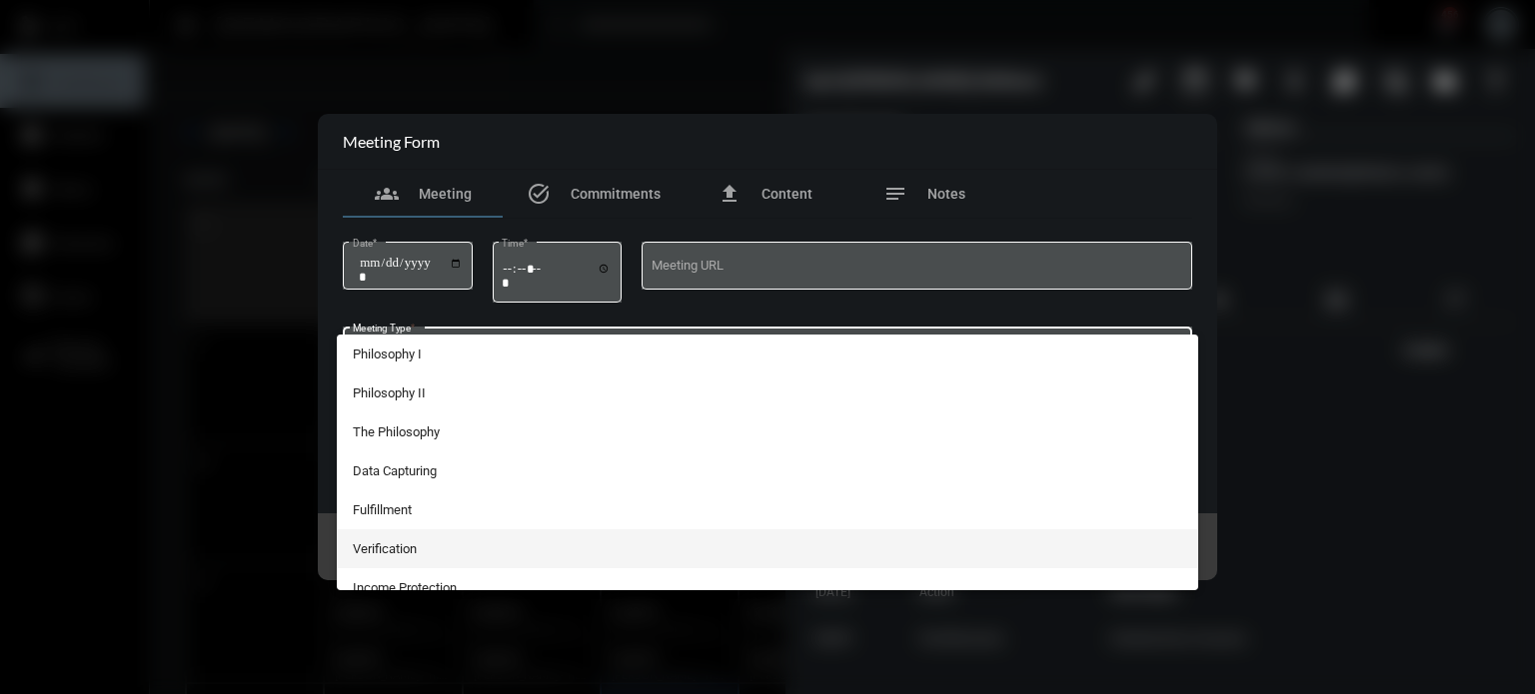
scroll to position [368, 0]
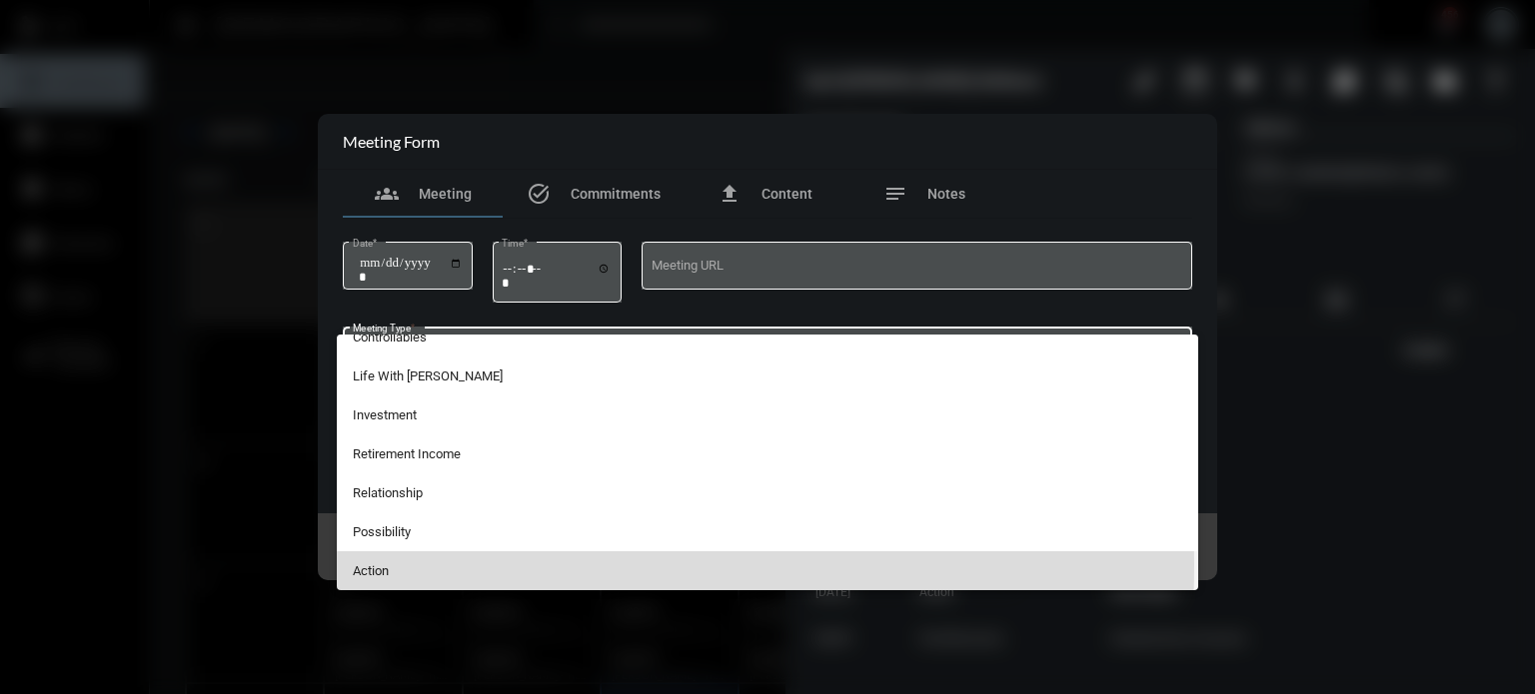
click at [431, 566] on span "Action" at bounding box center [768, 571] width 830 height 39
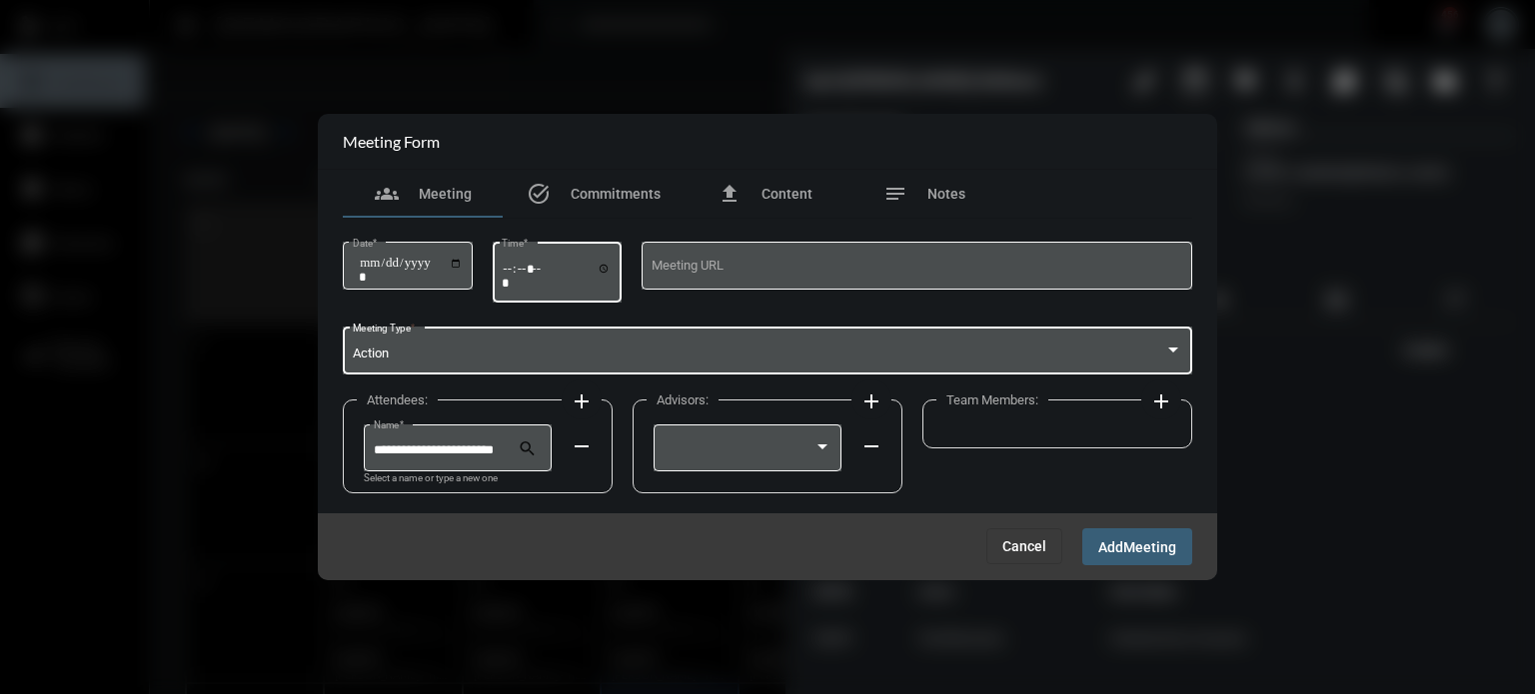
click at [517, 273] on input "Time *" at bounding box center [557, 275] width 110 height 29
type input "*****"
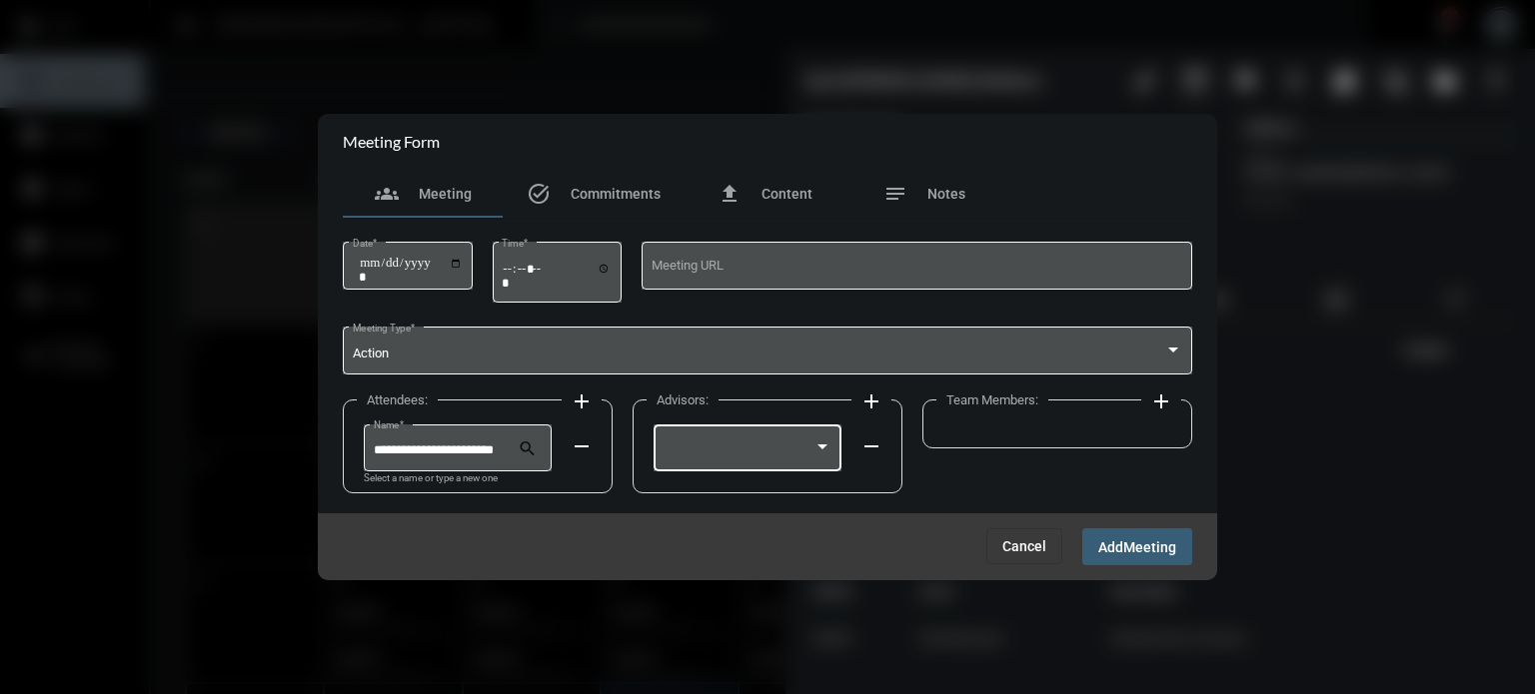
click at [726, 442] on div at bounding box center [747, 446] width 169 height 51
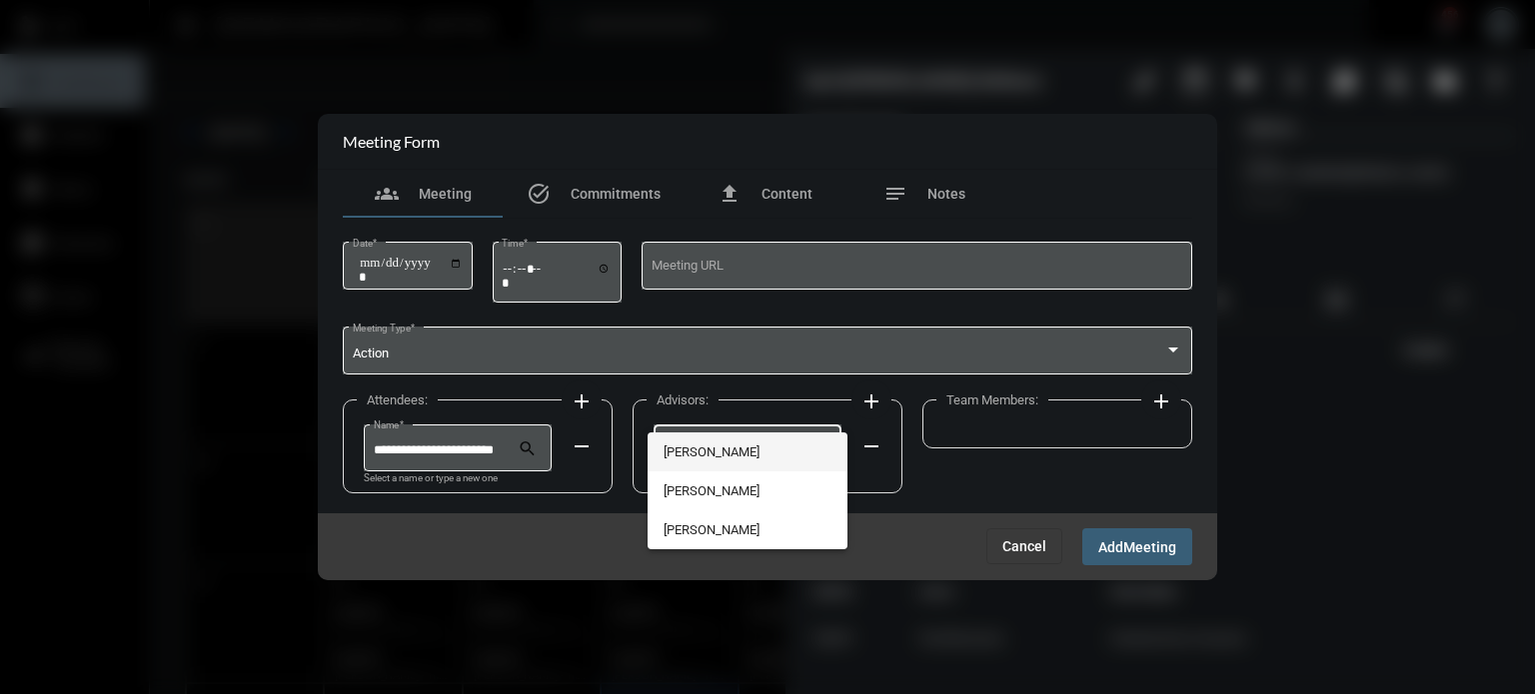
click at [722, 447] on span "[PERSON_NAME]" at bounding box center [747, 452] width 169 height 39
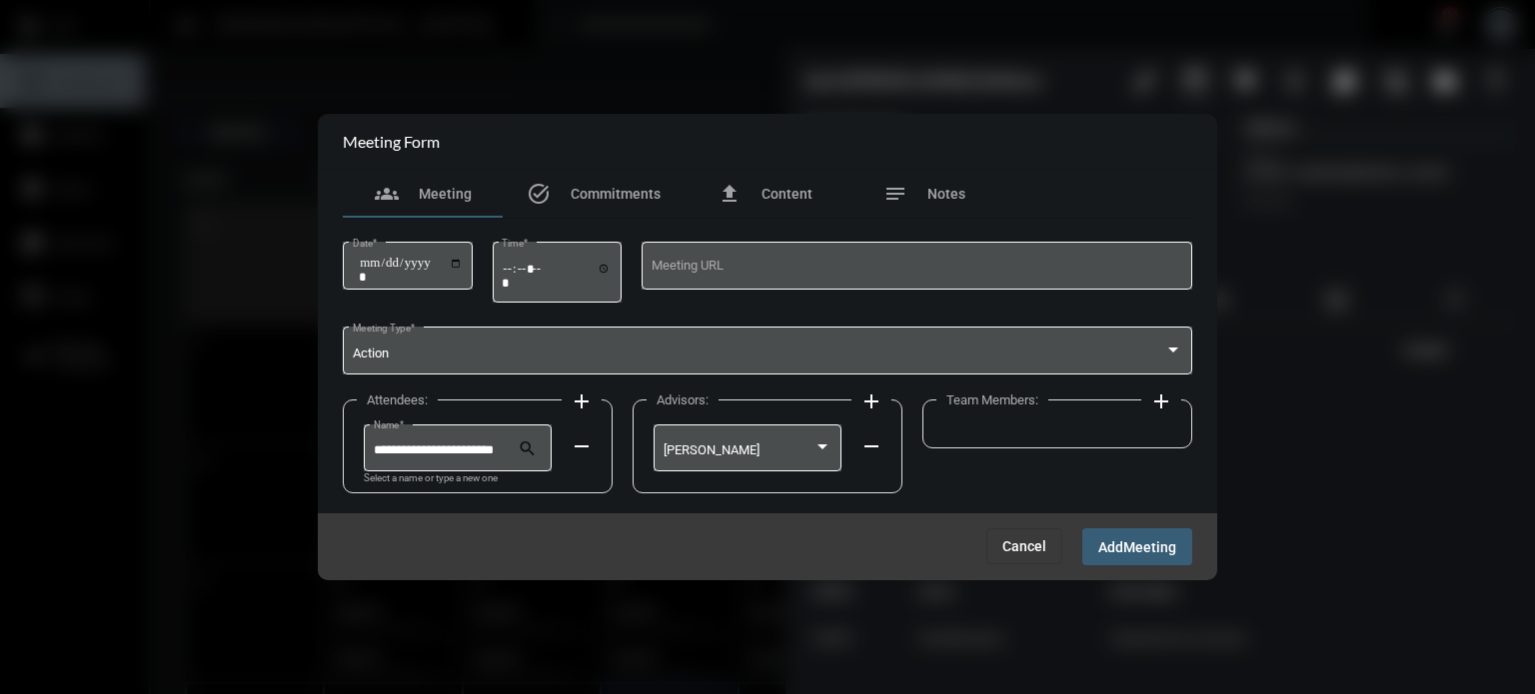
click at [1166, 407] on mat-icon "add" at bounding box center [1161, 402] width 24 height 24
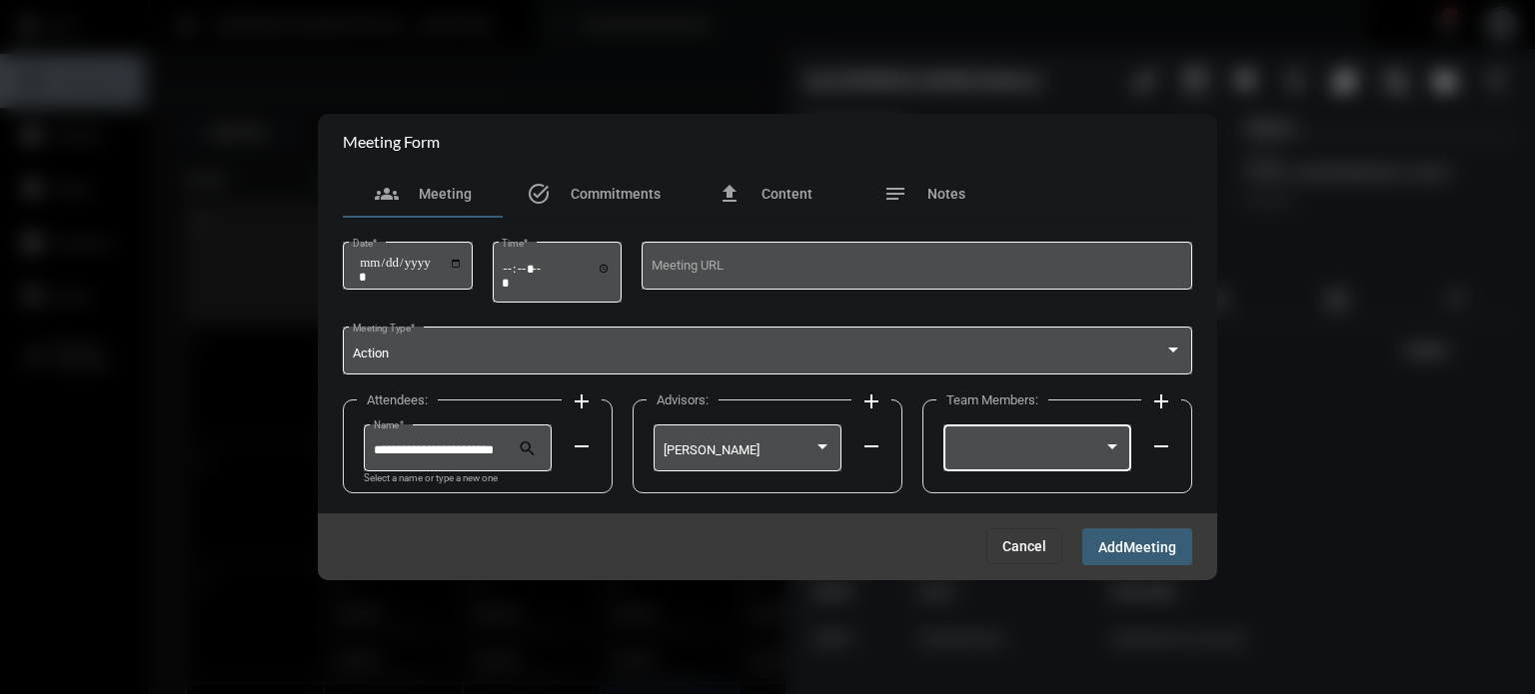
click at [1055, 437] on div at bounding box center [1037, 446] width 169 height 51
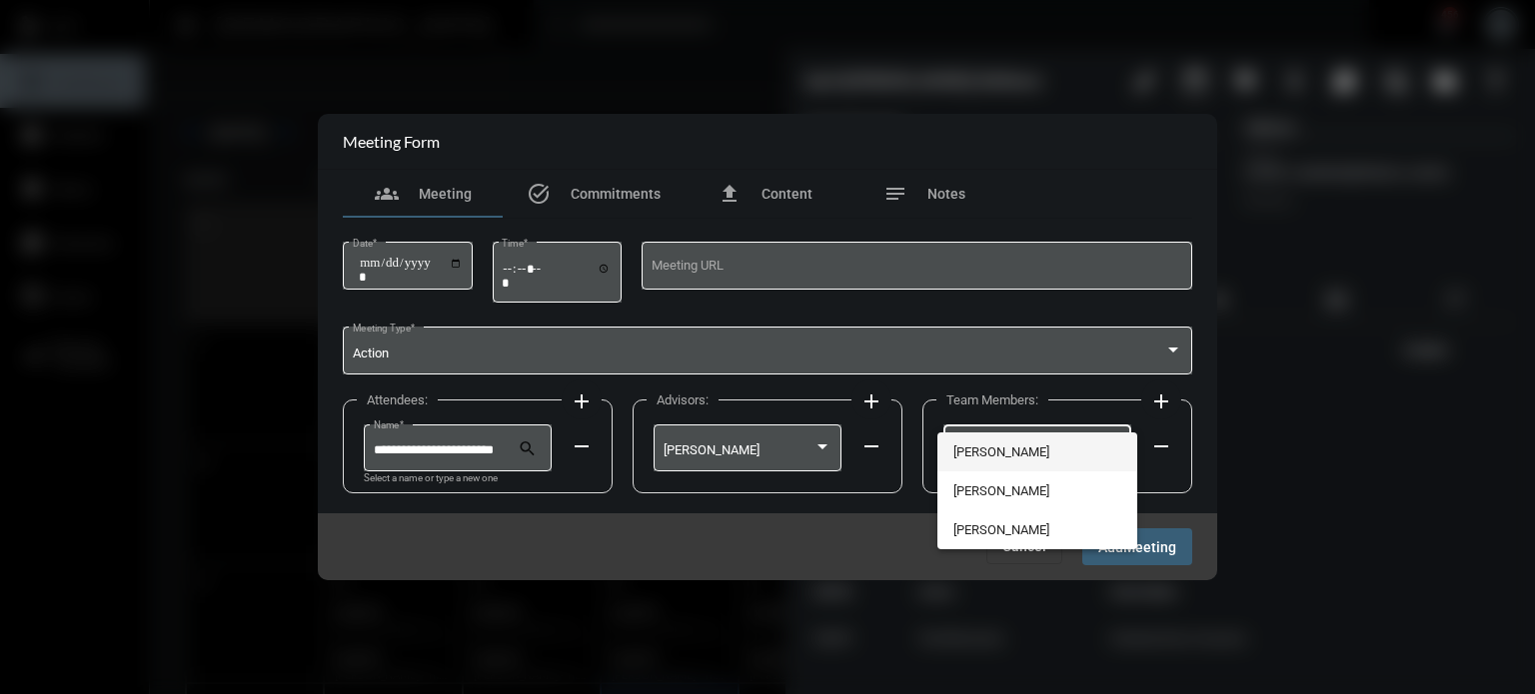
click at [1038, 441] on span "[PERSON_NAME]" at bounding box center [1037, 452] width 169 height 39
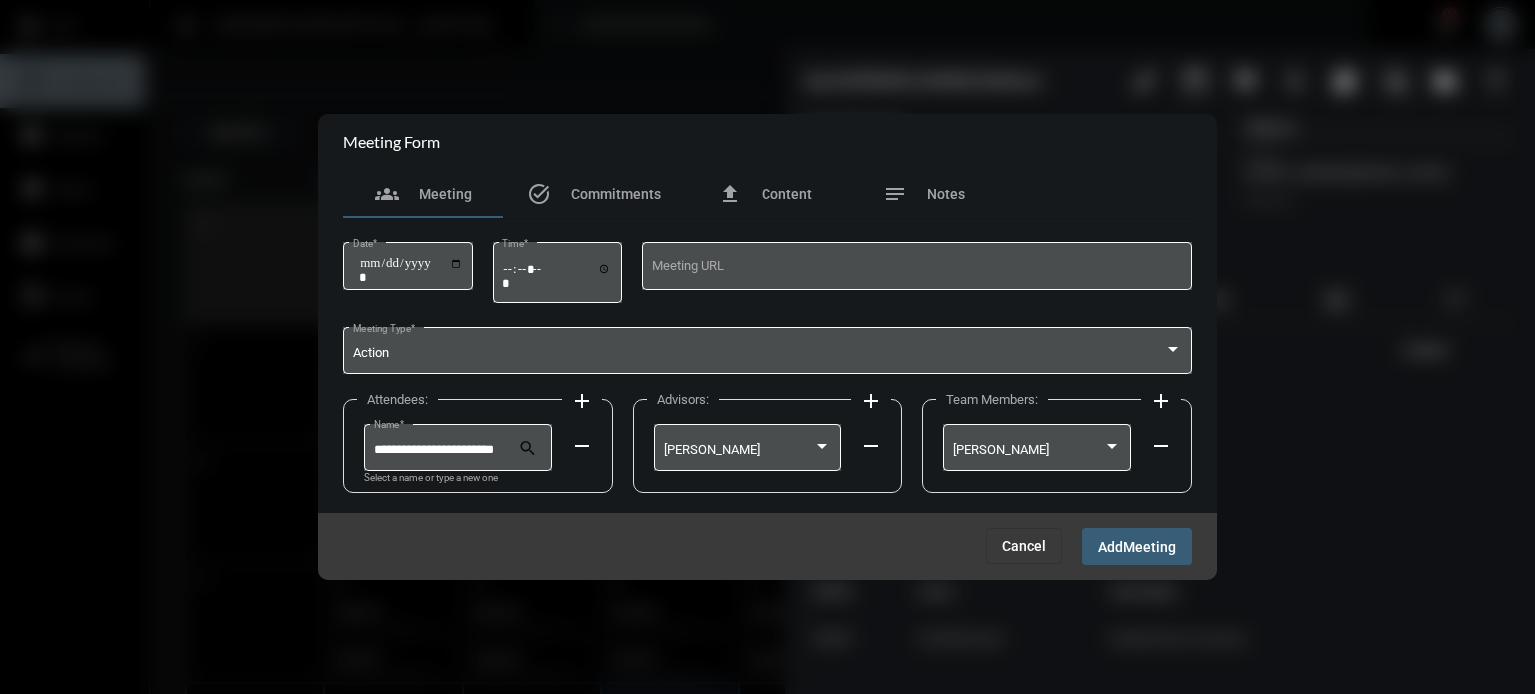
click at [1127, 536] on button "Add Meeting" at bounding box center [1137, 547] width 110 height 37
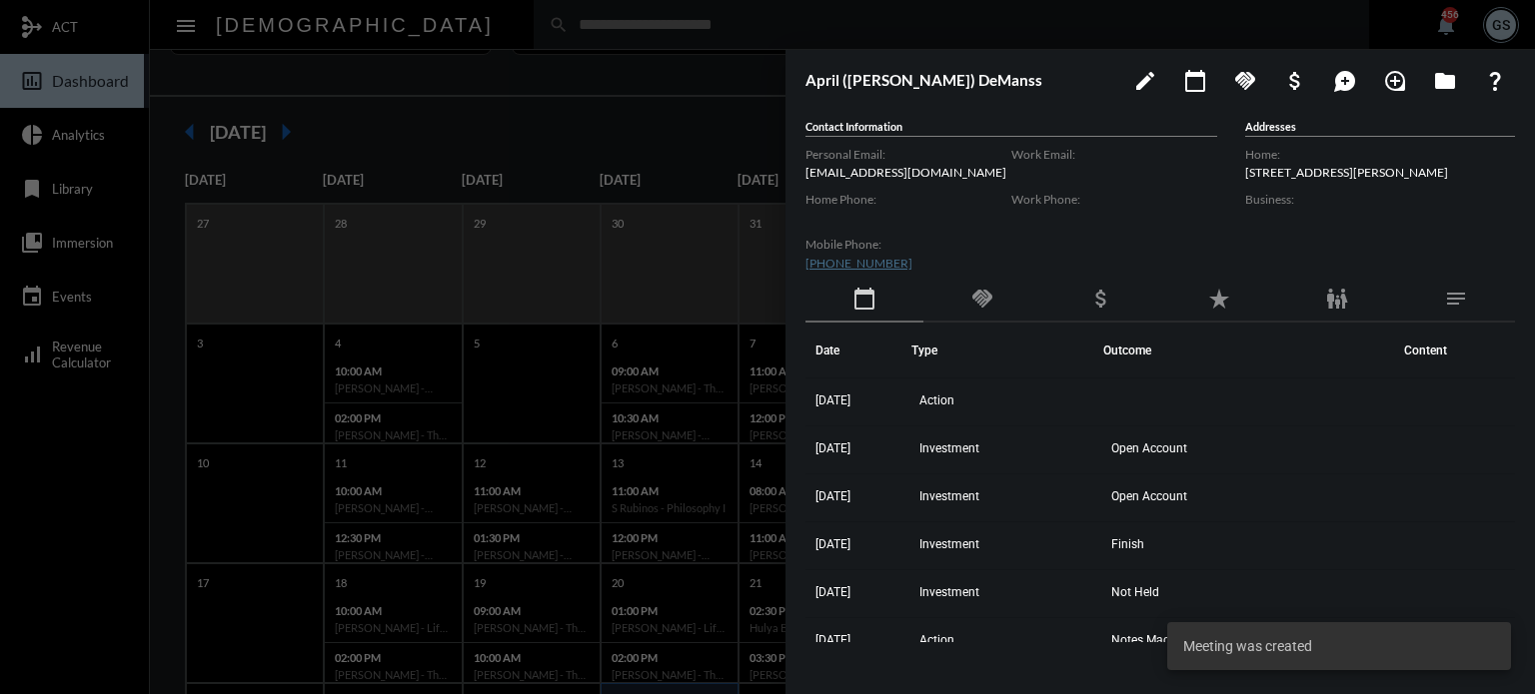
click at [92, 511] on div at bounding box center [767, 347] width 1535 height 694
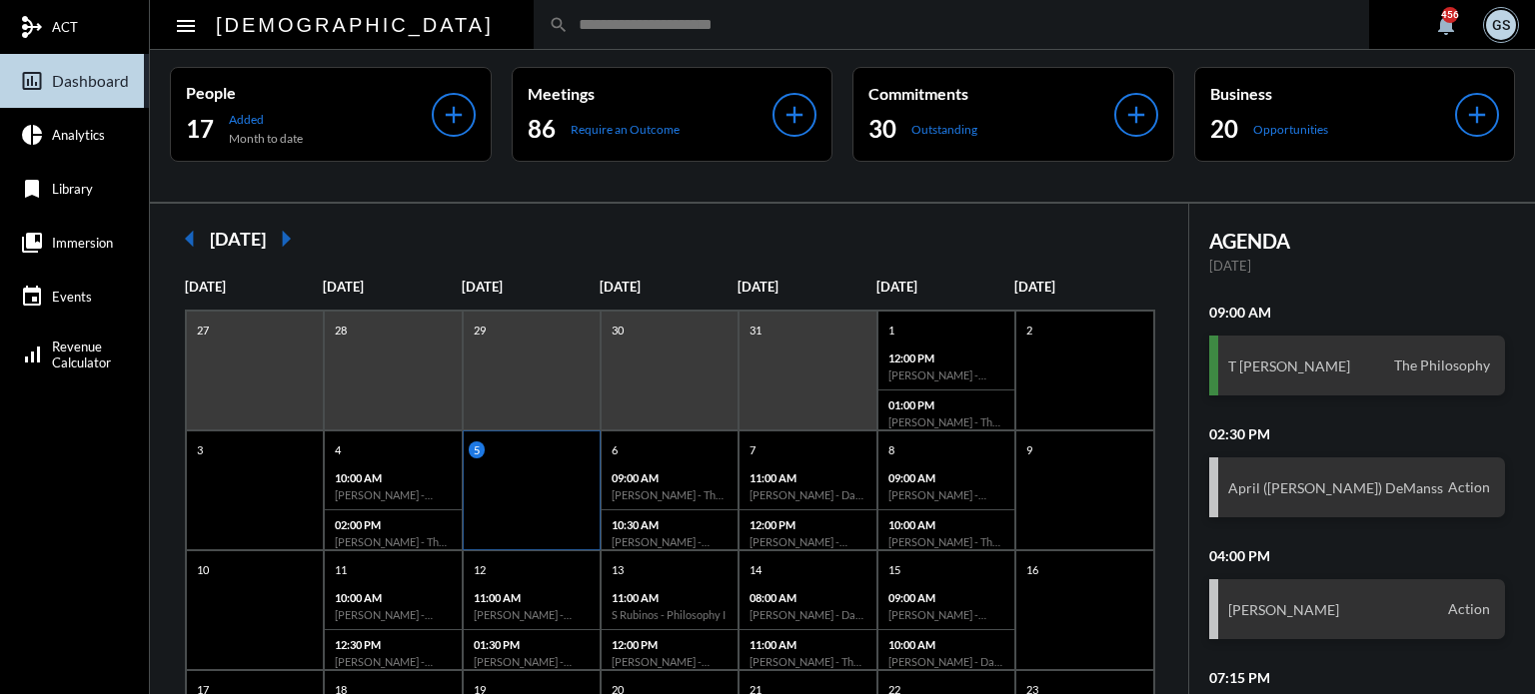
scroll to position [0, 0]
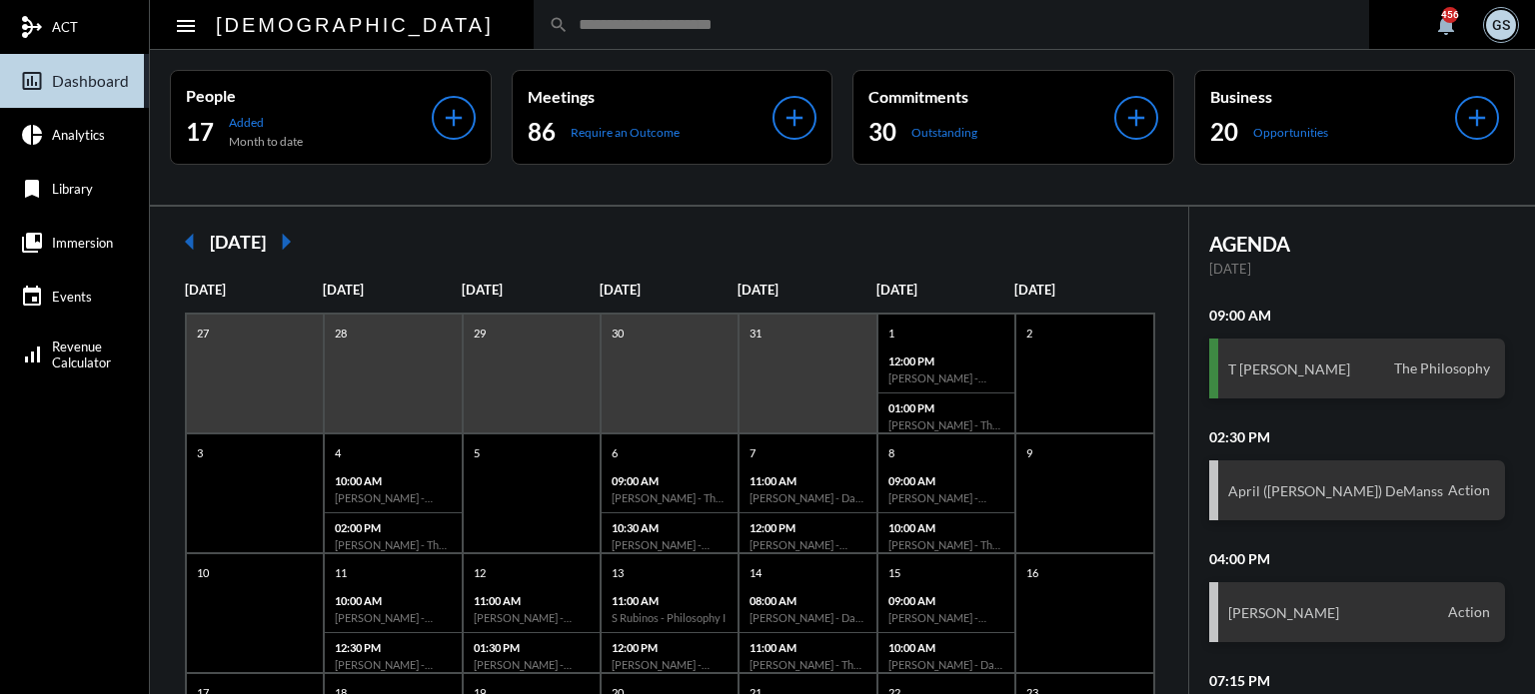
click at [569, 28] on input "text" at bounding box center [961, 24] width 785 height 17
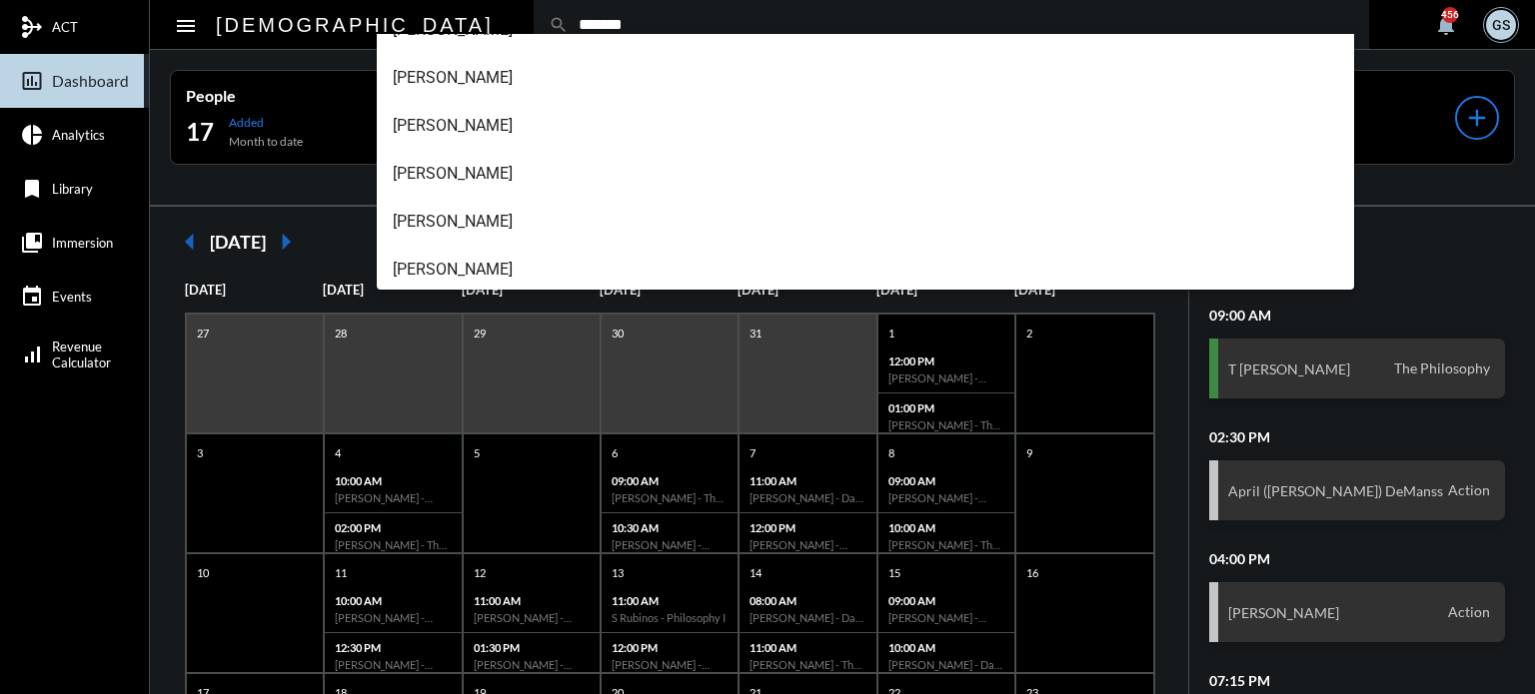
scroll to position [224, 0]
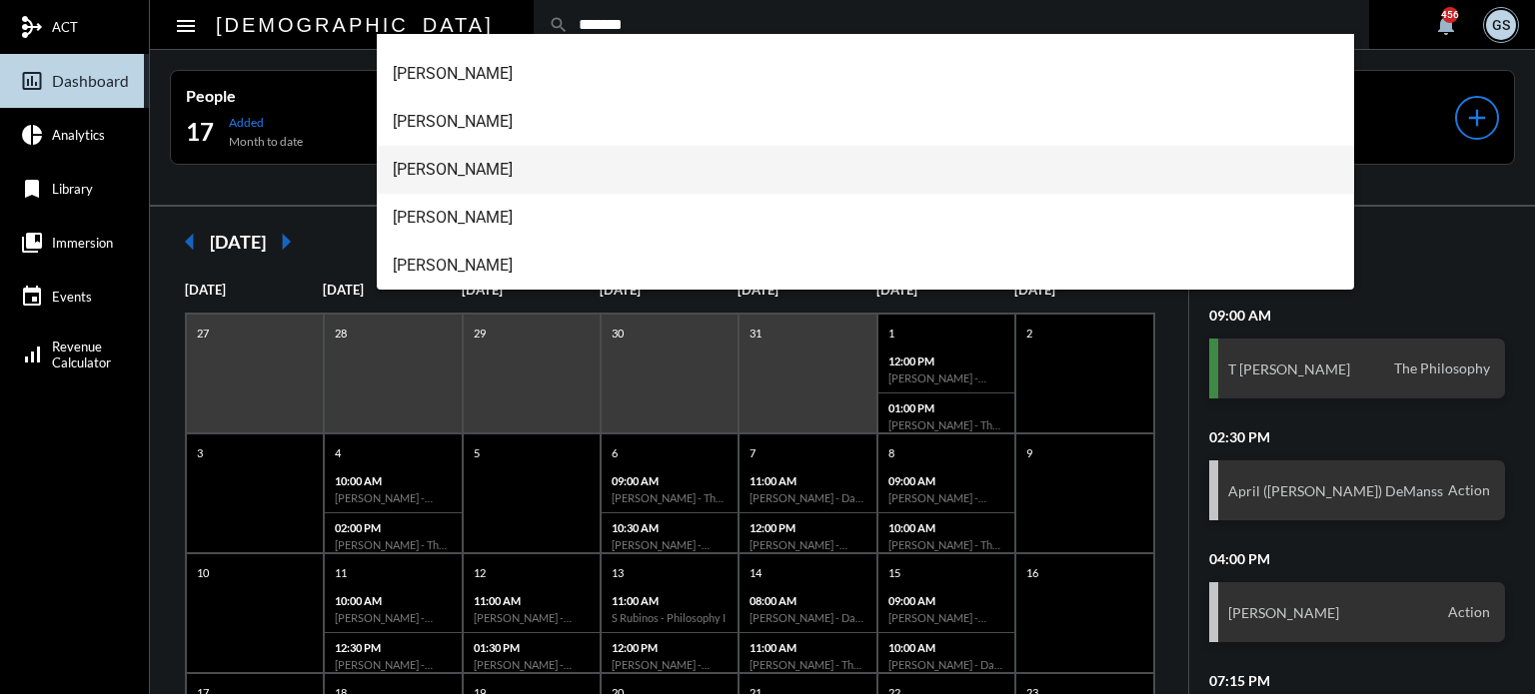
type input "*******"
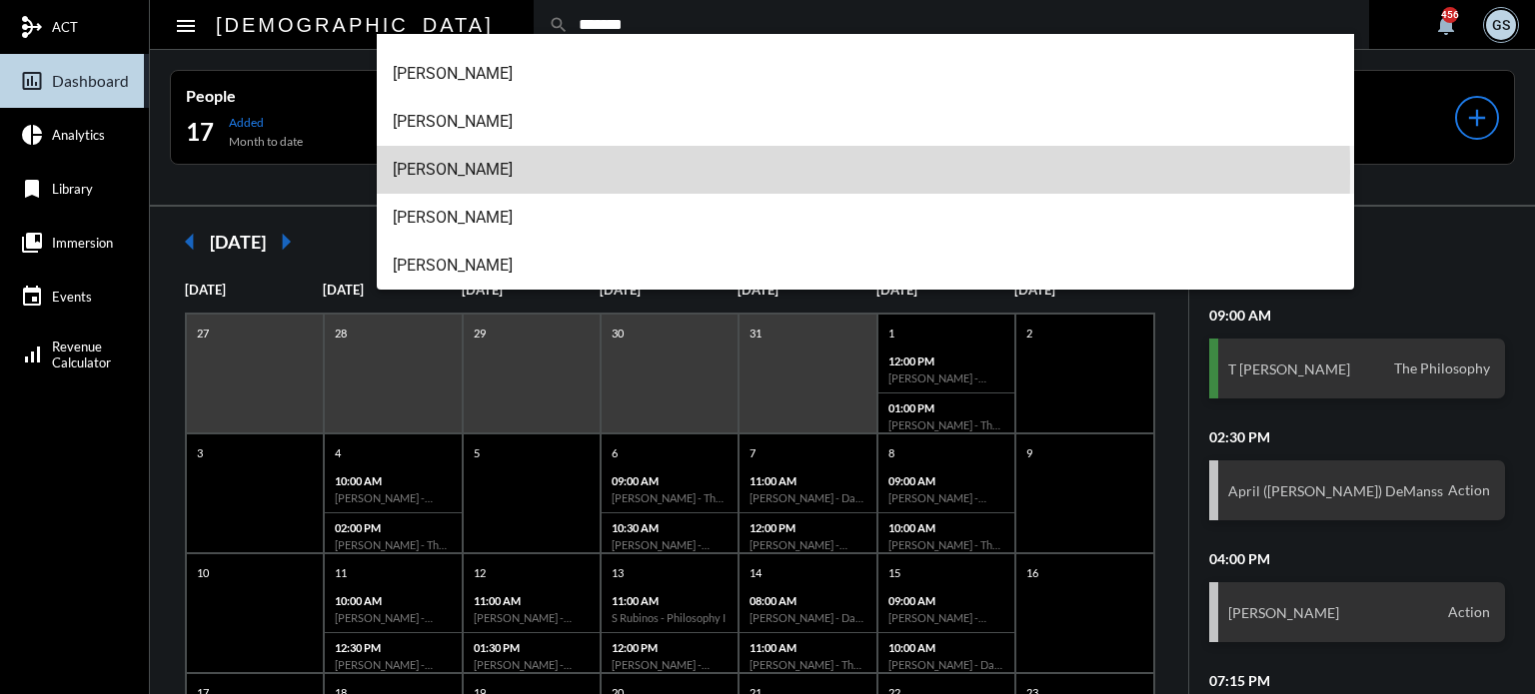
click at [496, 172] on span "[PERSON_NAME]" at bounding box center [866, 170] width 946 height 48
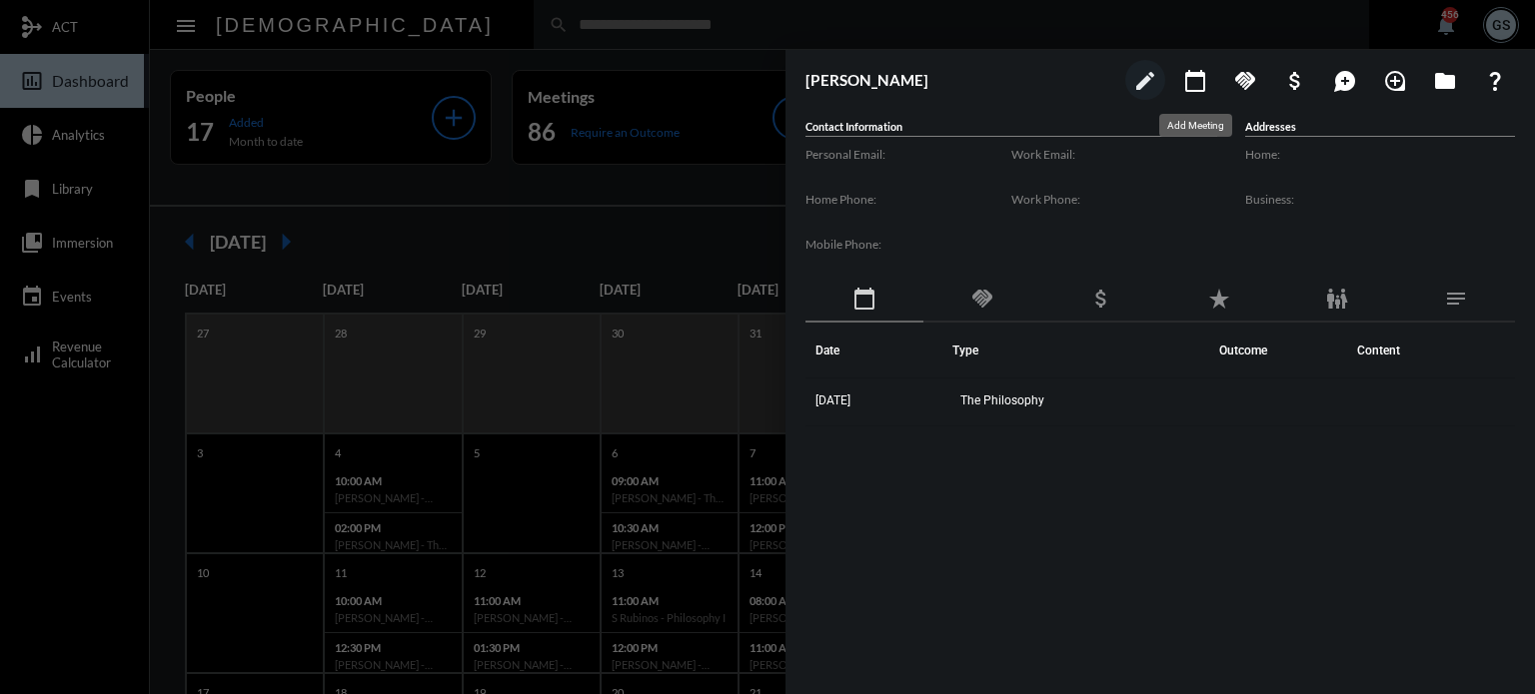
click at [1198, 75] on mat-icon "calendar_today" at bounding box center [1195, 81] width 24 height 24
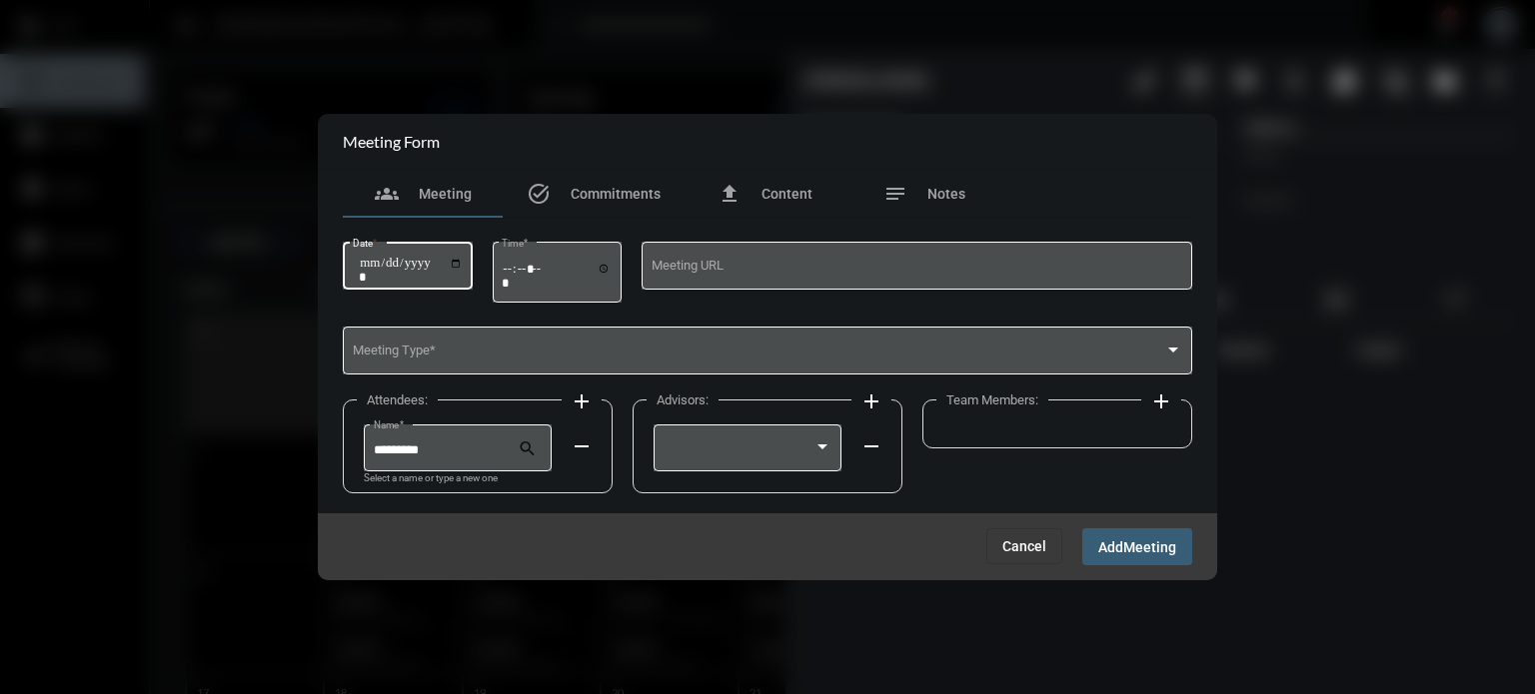
click at [455, 267] on input "Date *" at bounding box center [411, 270] width 104 height 28
click at [463, 265] on input "Date *" at bounding box center [411, 270] width 104 height 28
type input "**********"
click at [504, 267] on div "Time *" at bounding box center [558, 271] width 130 height 64
type input "*****"
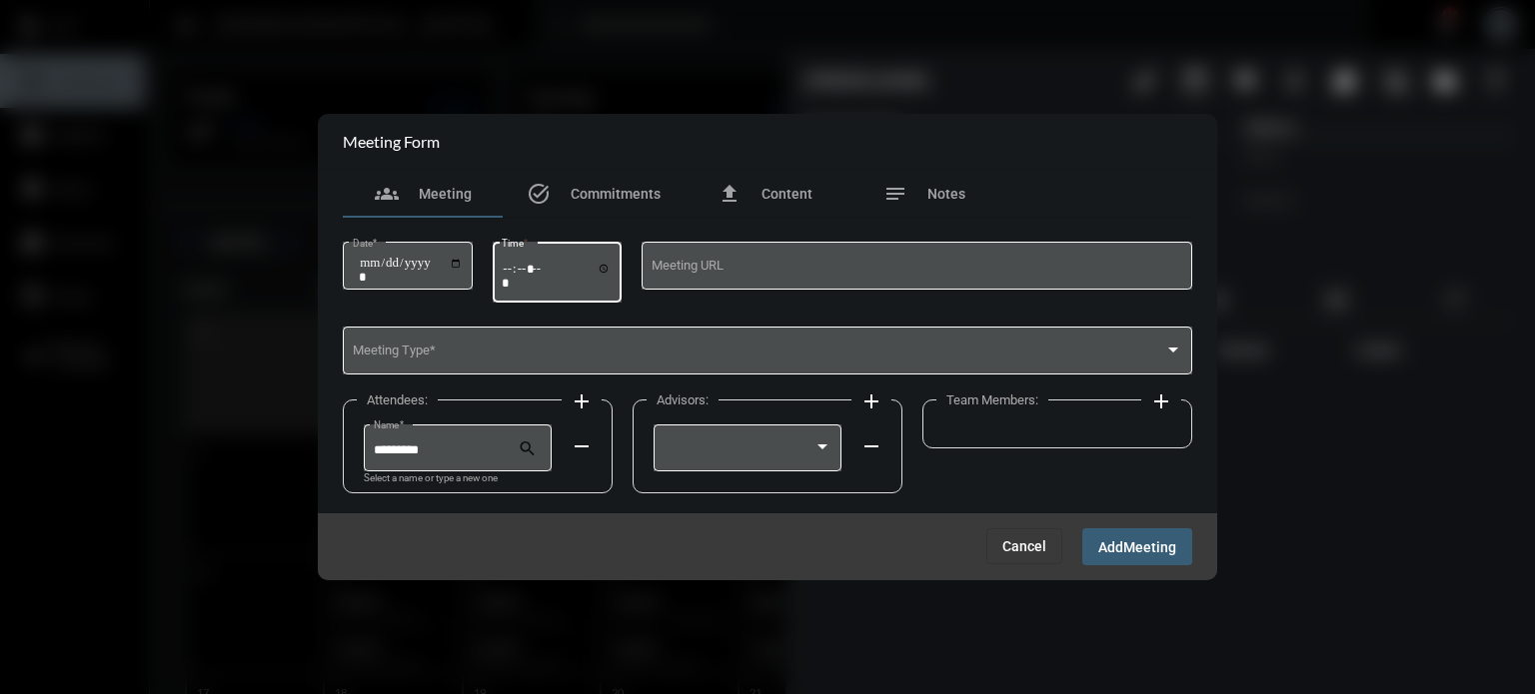
click at [518, 273] on input "*****" at bounding box center [557, 275] width 110 height 29
click at [518, 273] on input "Time *" at bounding box center [557, 275] width 110 height 29
click at [604, 267] on input "Time *" at bounding box center [557, 275] width 110 height 29
type input "*****"
click at [641, 226] on div "**********" at bounding box center [767, 366] width 849 height 295
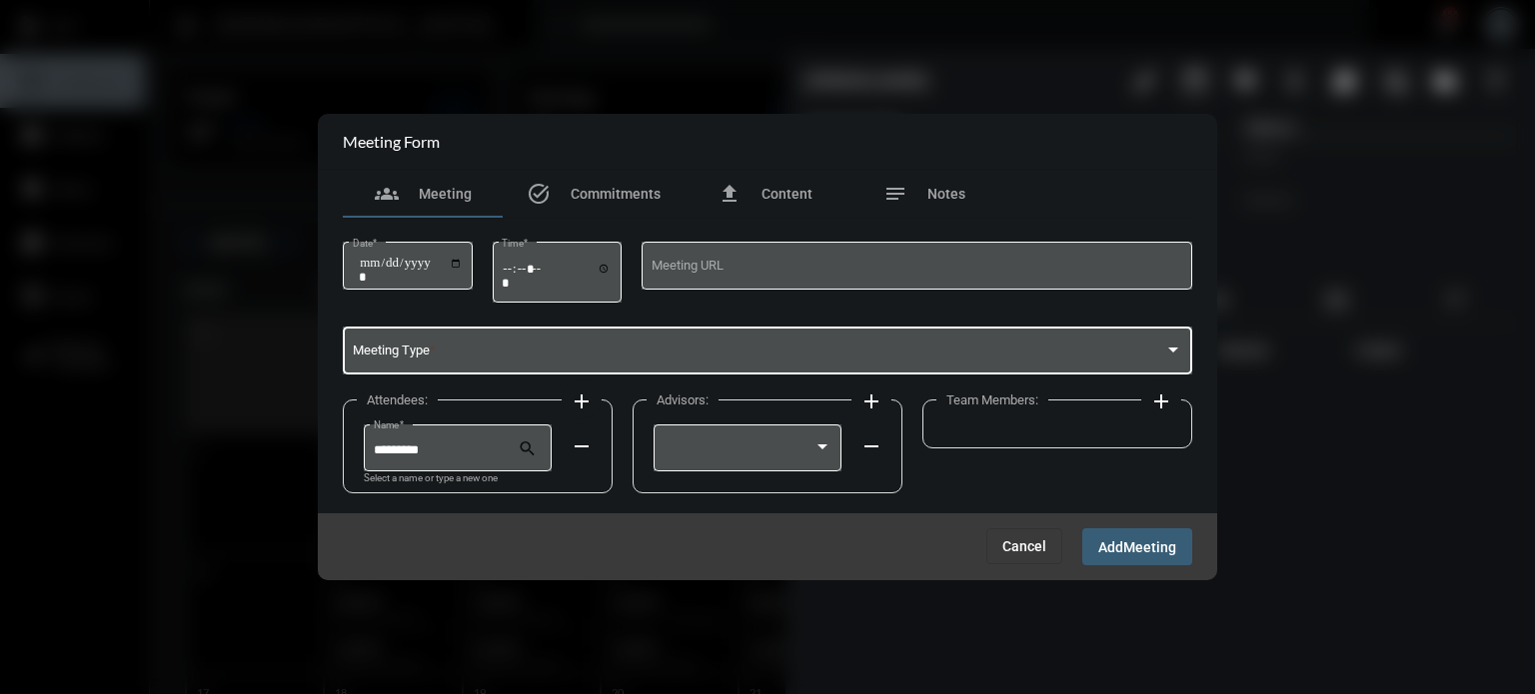
click at [460, 359] on span at bounding box center [759, 354] width 812 height 15
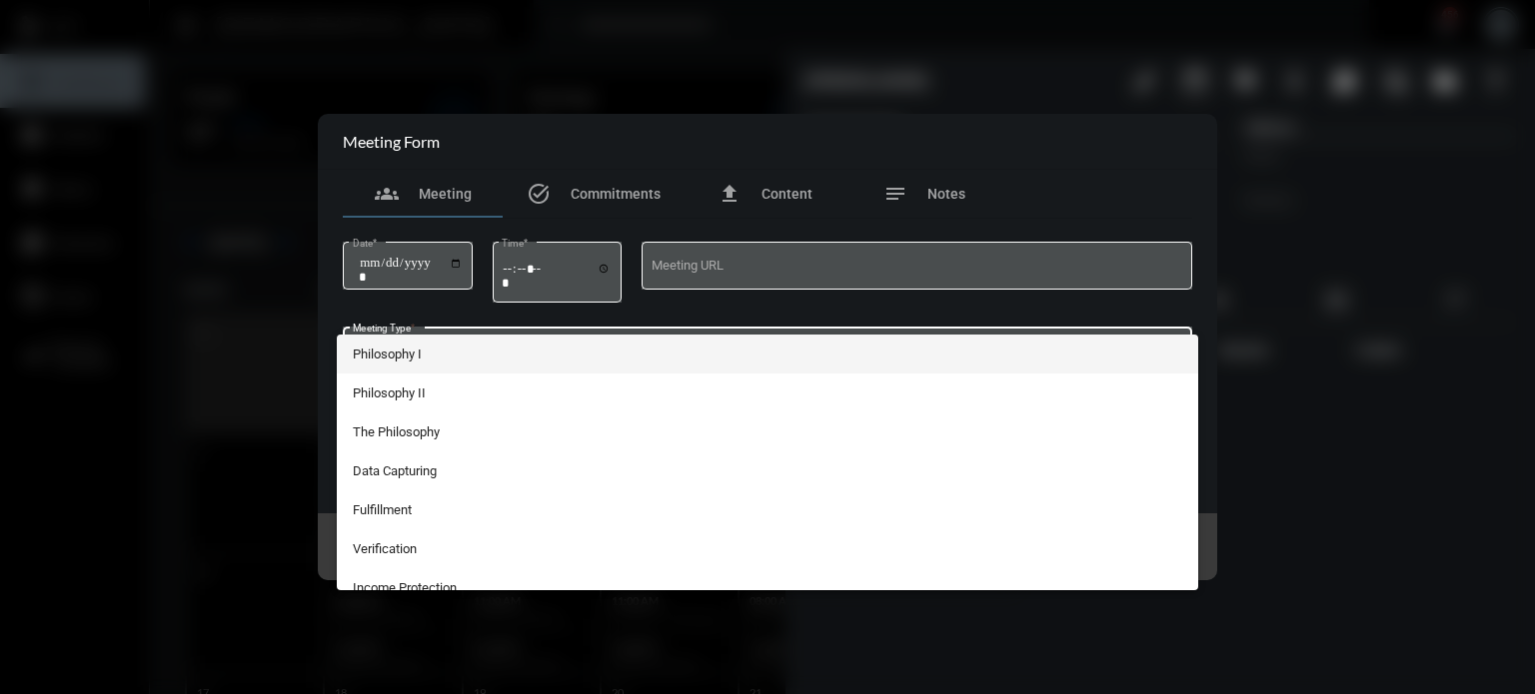
scroll to position [368, 0]
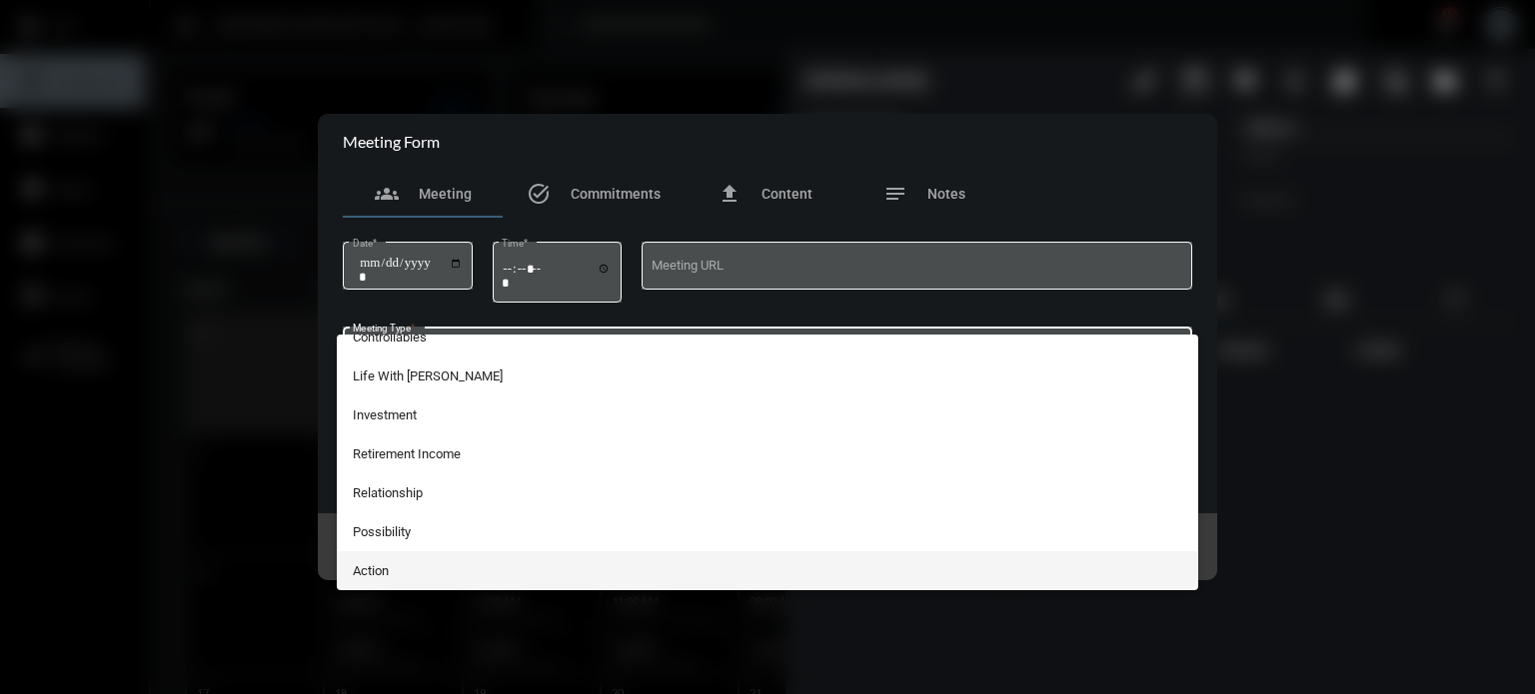
click at [405, 566] on span "Action" at bounding box center [768, 571] width 830 height 39
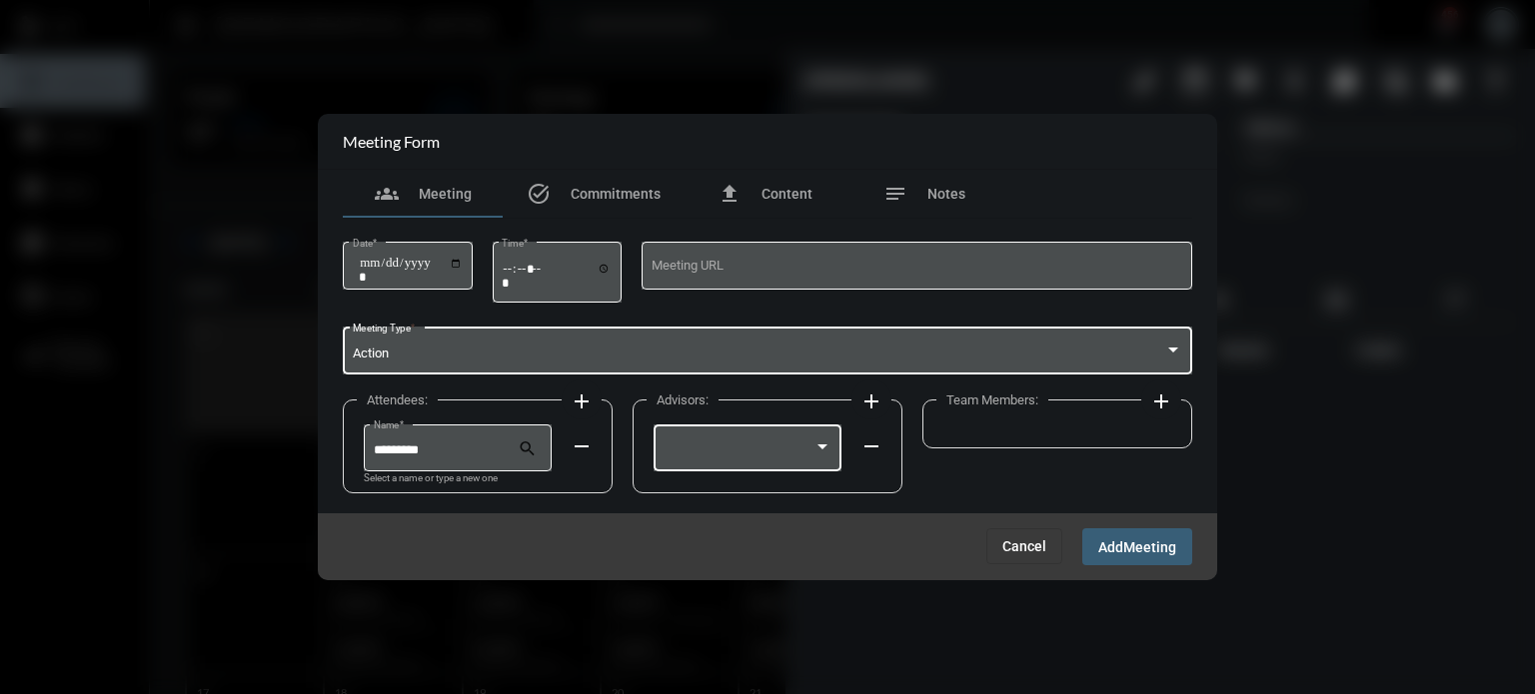
click at [725, 459] on div at bounding box center [747, 446] width 169 height 51
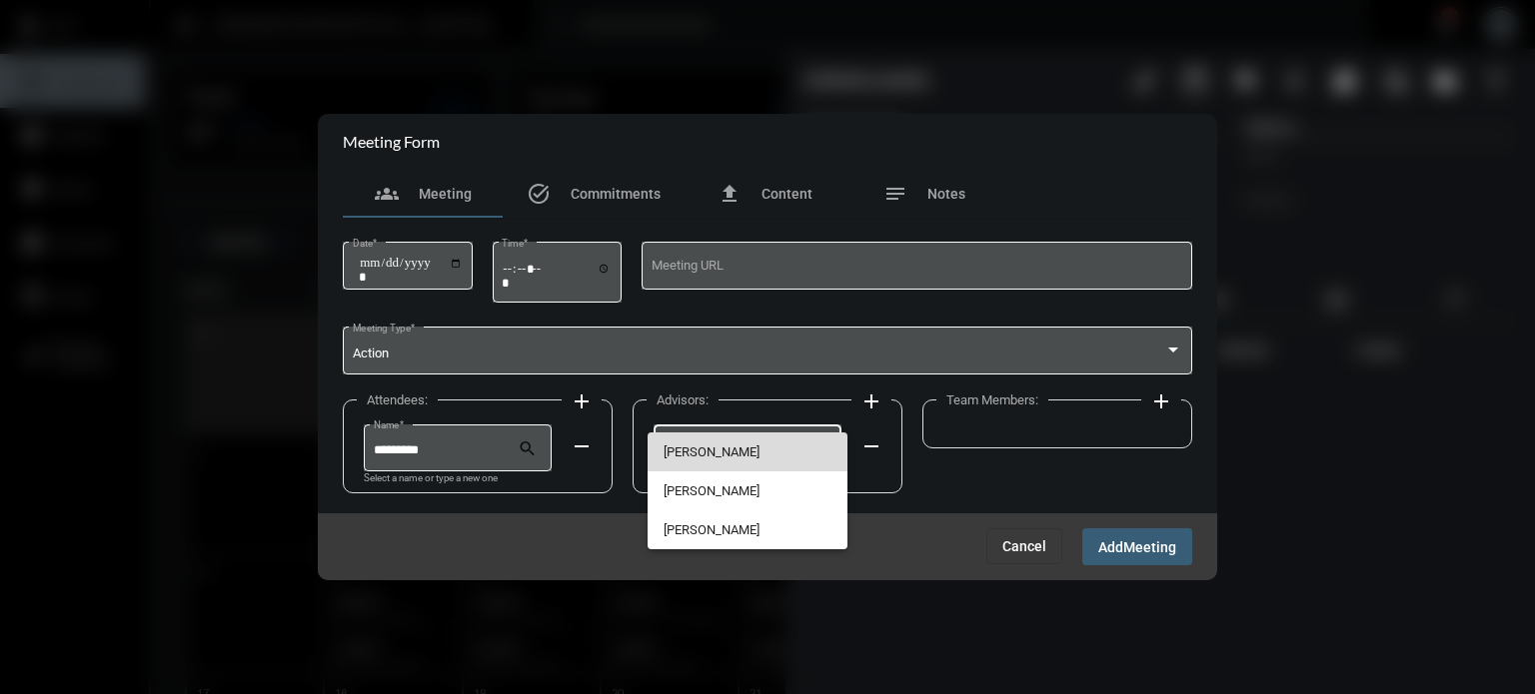
click at [701, 433] on span "[PERSON_NAME]" at bounding box center [747, 452] width 169 height 39
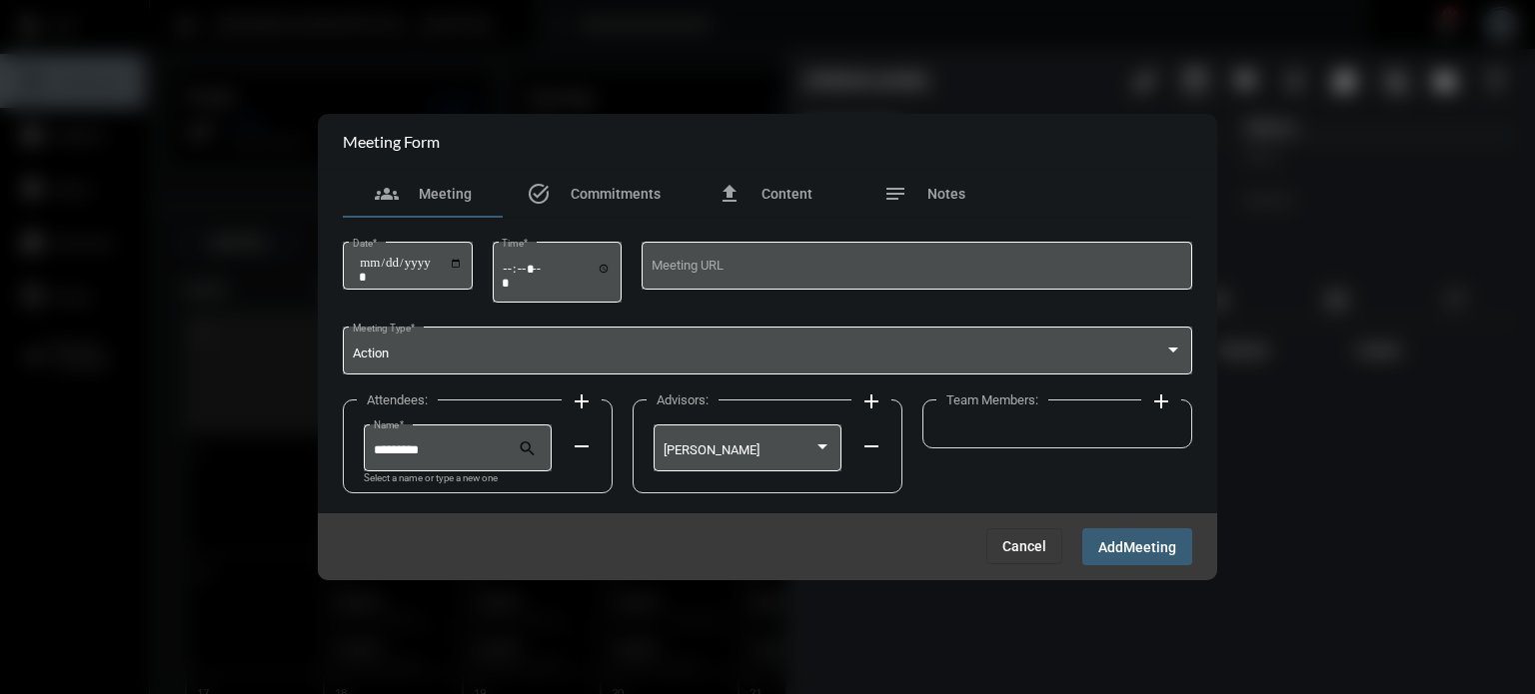
click at [1002, 454] on apt-advisor-form-box "Team Members: add" at bounding box center [1057, 432] width 270 height 74
click at [1165, 395] on mat-icon "add" at bounding box center [1161, 402] width 24 height 24
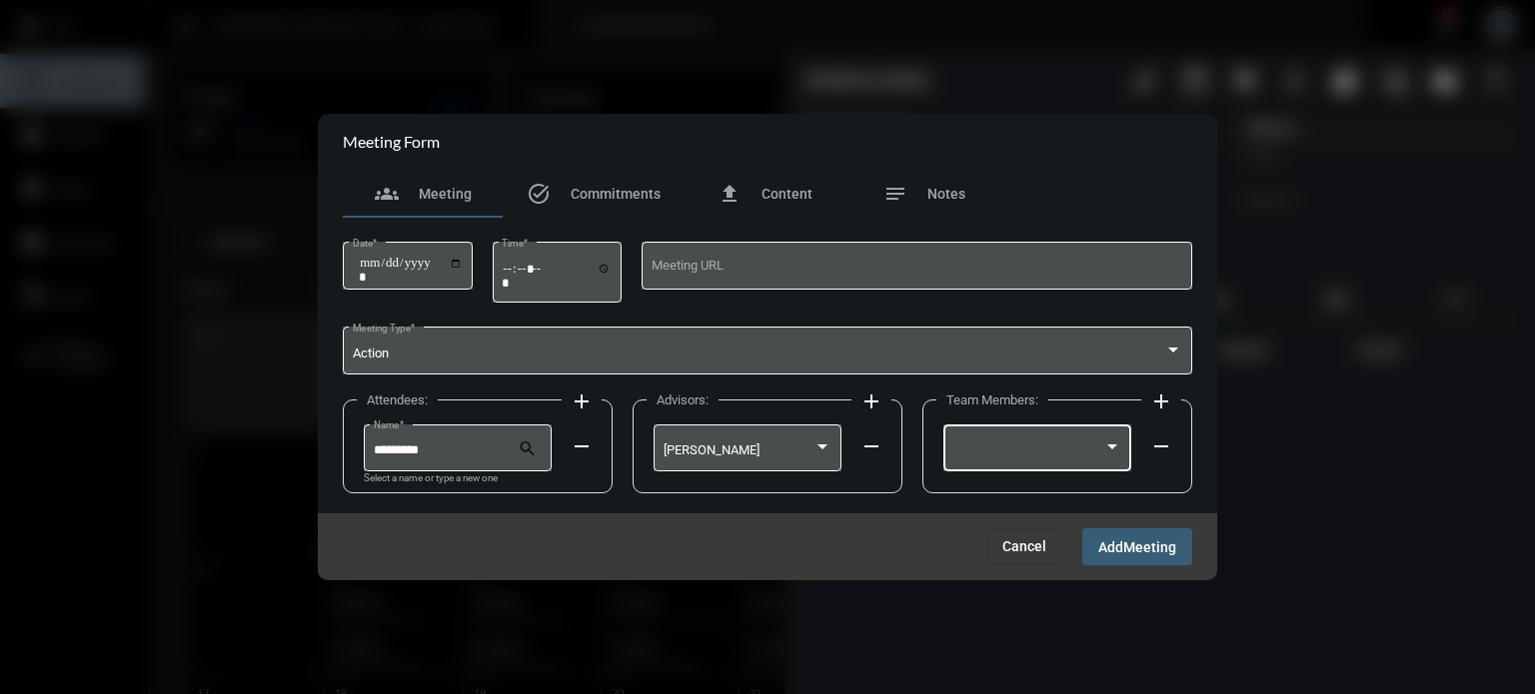
click at [1027, 454] on div at bounding box center [1028, 451] width 151 height 15
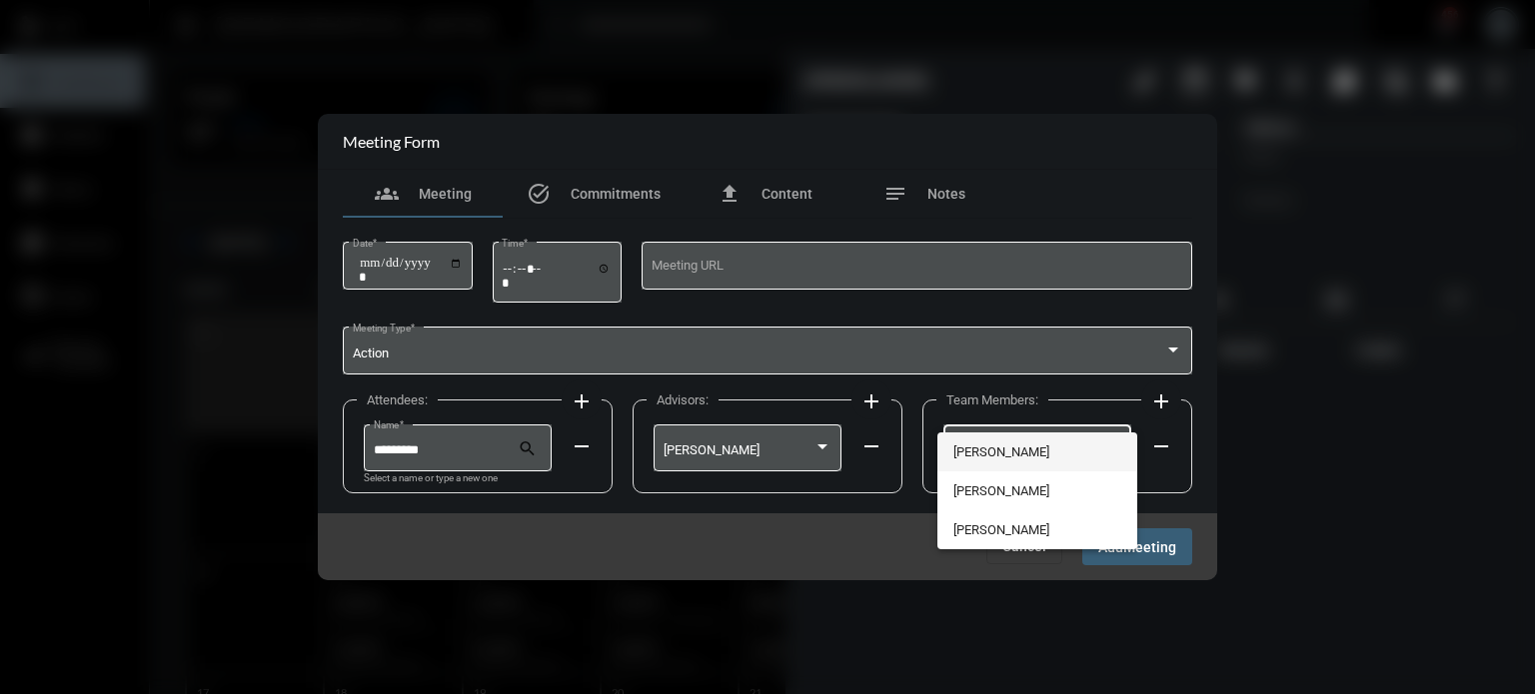
click at [999, 443] on span "[PERSON_NAME]" at bounding box center [1037, 452] width 169 height 39
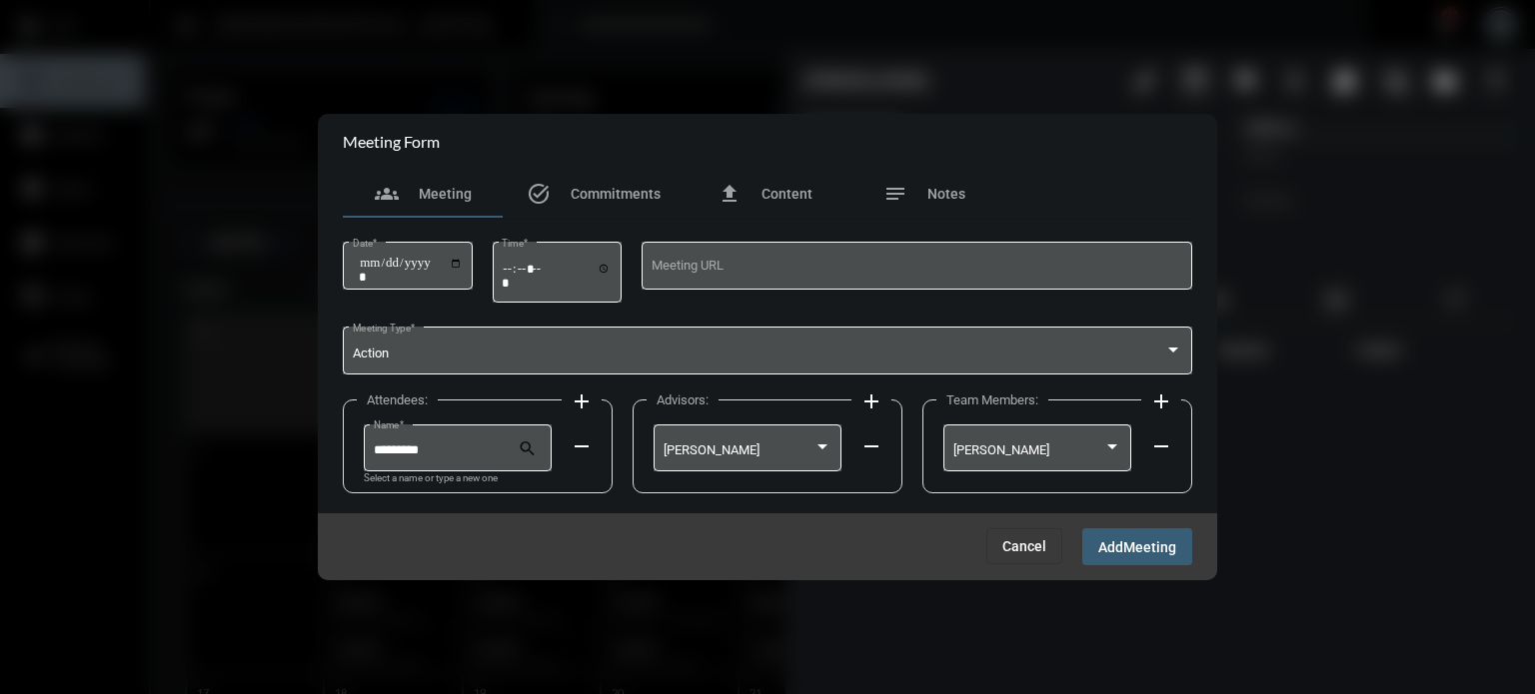
click at [1126, 551] on span "Meeting" at bounding box center [1149, 548] width 53 height 16
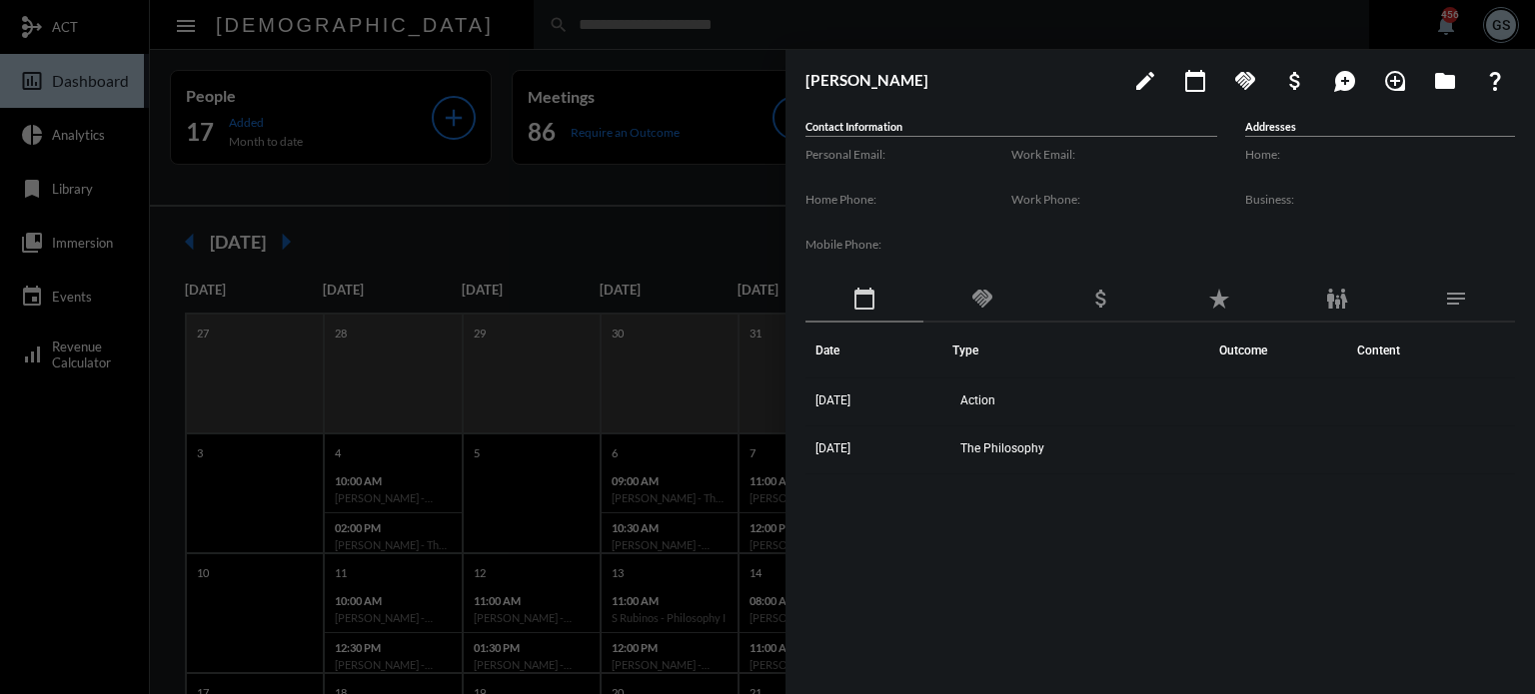
click at [432, 362] on div at bounding box center [767, 347] width 1535 height 694
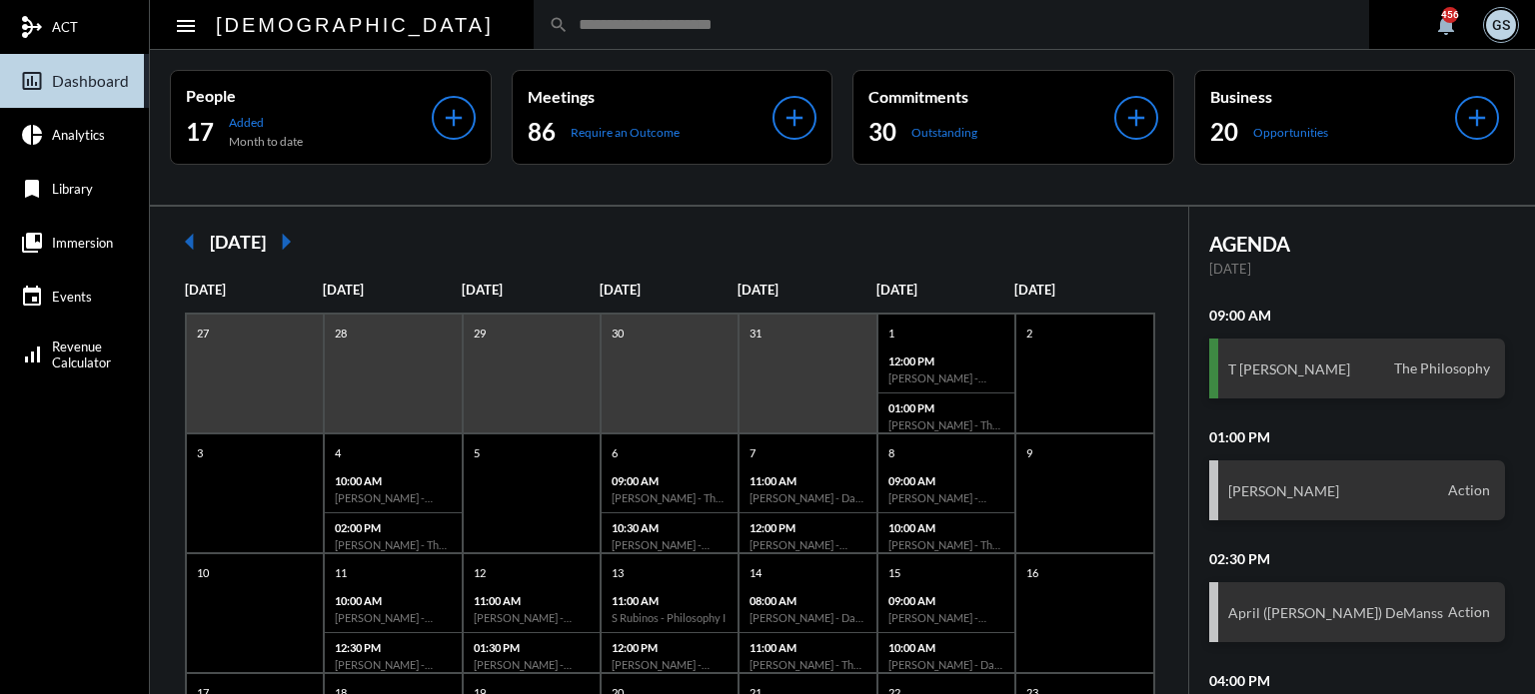
click at [569, 31] on input "text" at bounding box center [961, 24] width 785 height 17
click at [534, 14] on div "search" at bounding box center [951, 24] width 835 height 49
click at [569, 23] on input "text" at bounding box center [961, 24] width 785 height 17
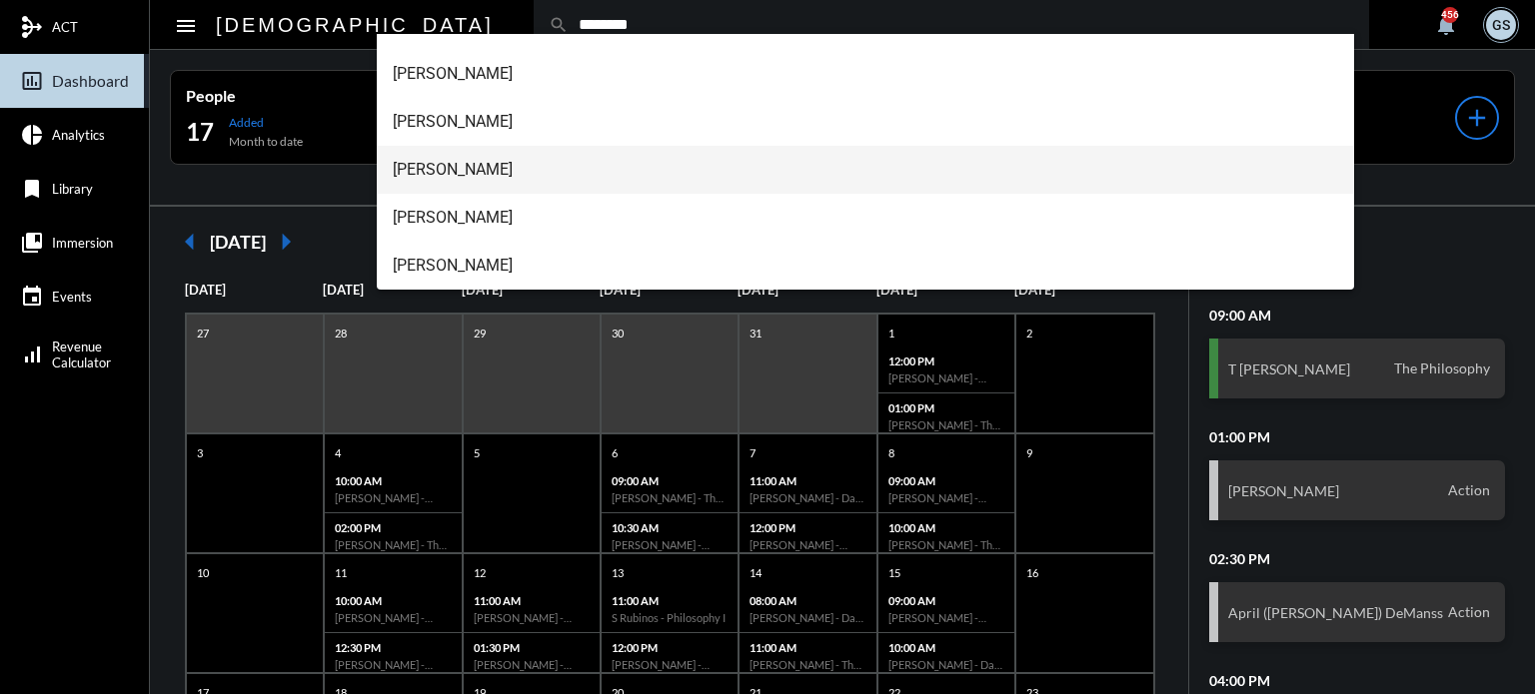
scroll to position [0, 0]
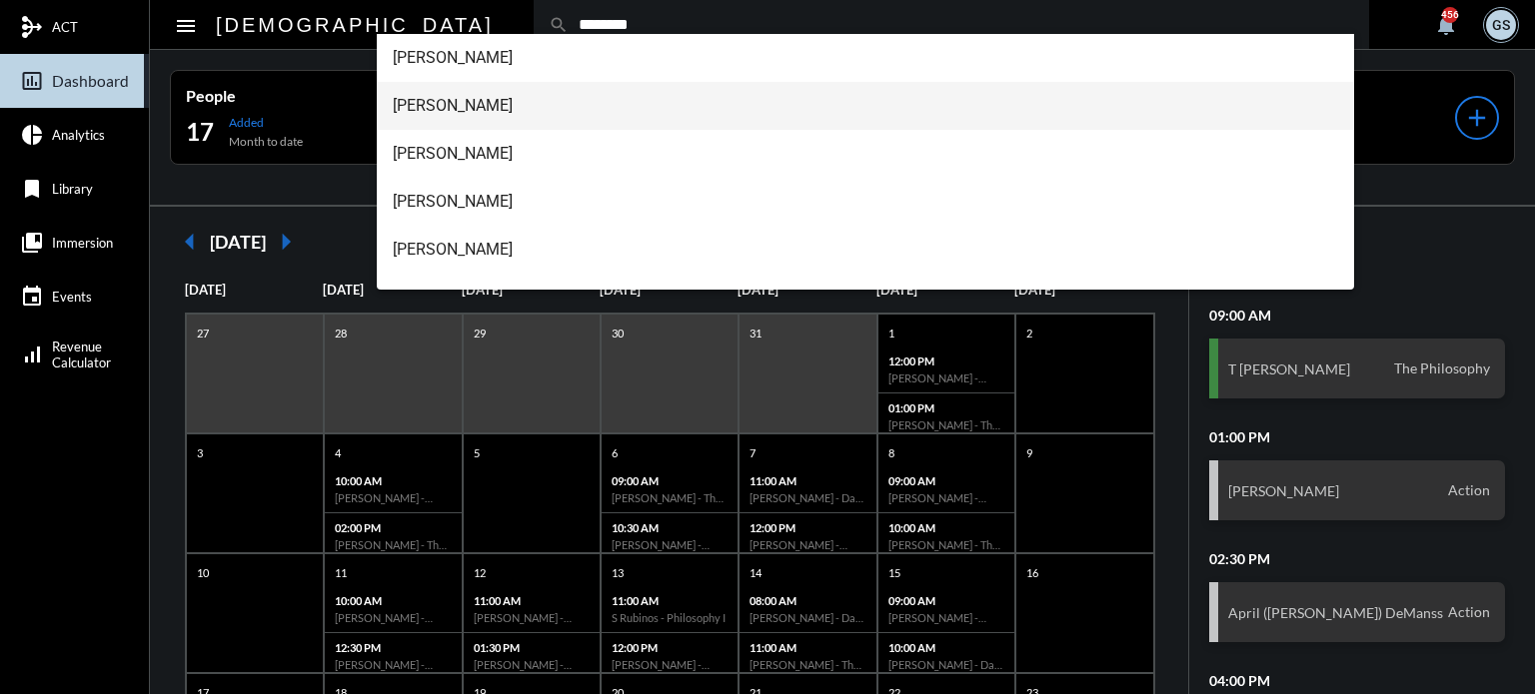
type input "********"
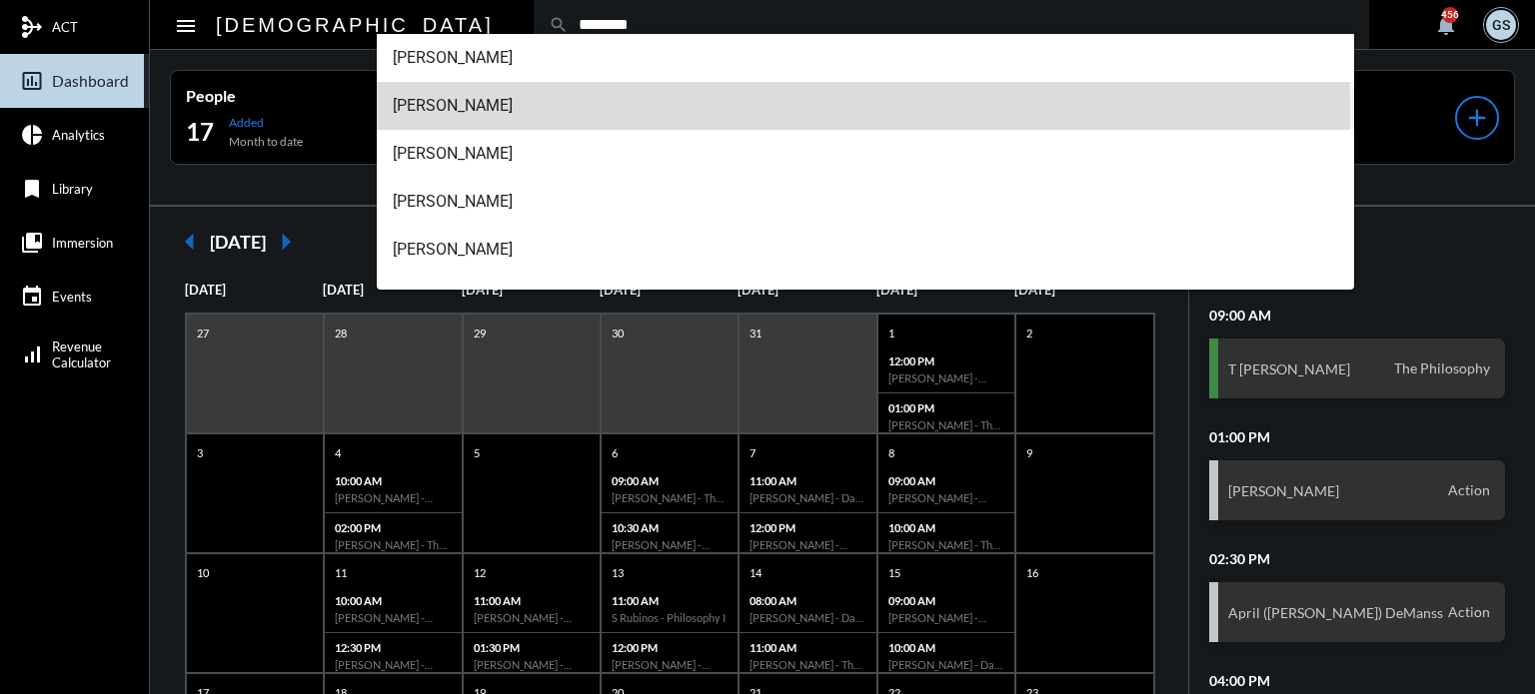
click at [468, 111] on span "[PERSON_NAME]" at bounding box center [866, 106] width 946 height 48
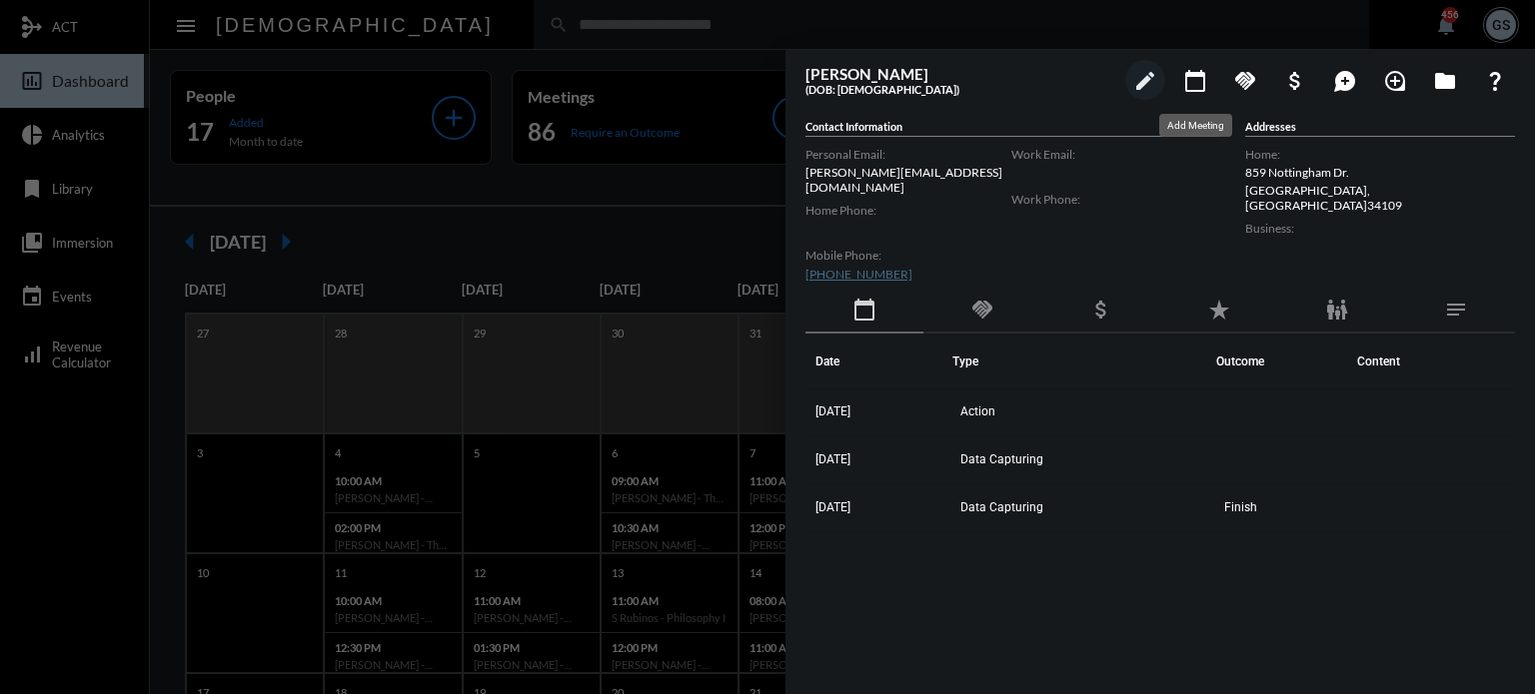
click at [1200, 79] on mat-icon "calendar_today" at bounding box center [1195, 81] width 24 height 24
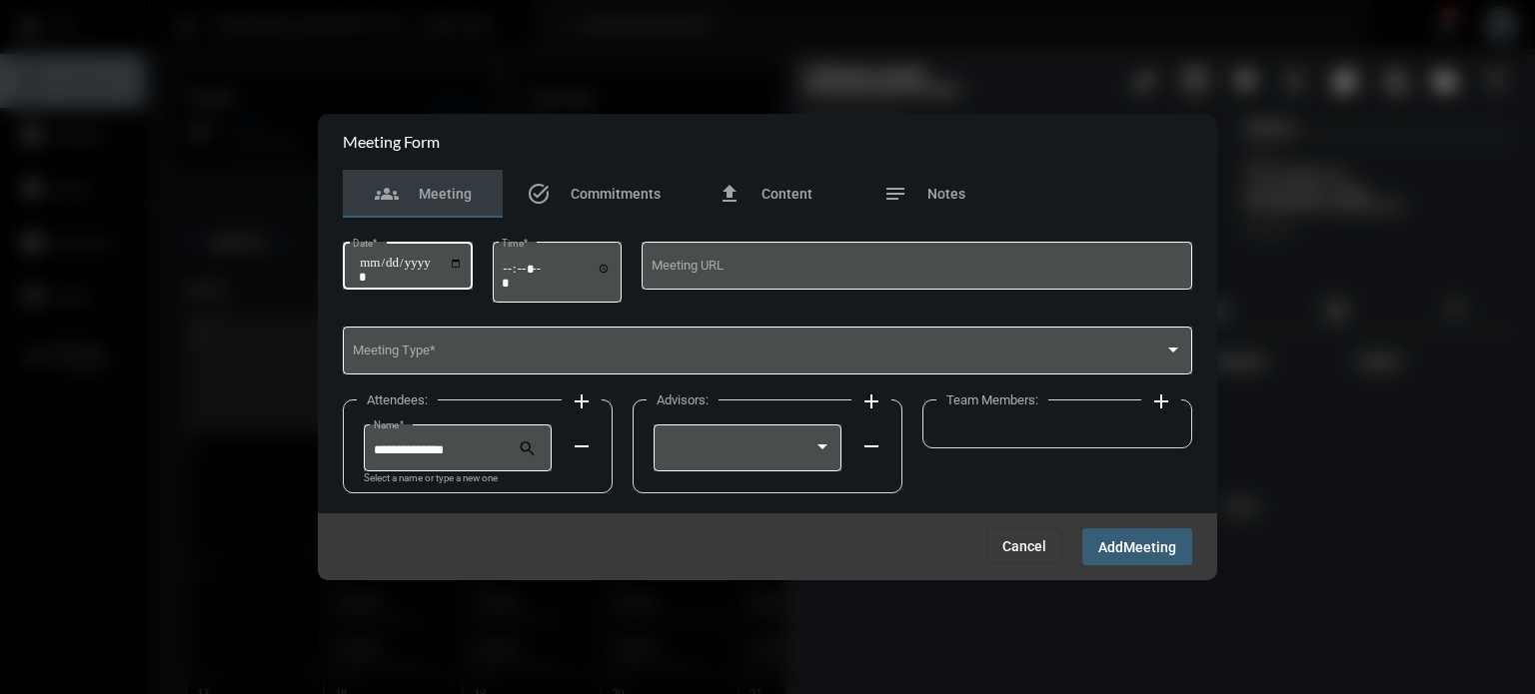
click at [460, 256] on input "Date *" at bounding box center [411, 270] width 104 height 28
type input "**********"
click at [511, 266] on input "Time *" at bounding box center [557, 275] width 110 height 29
type input "*****"
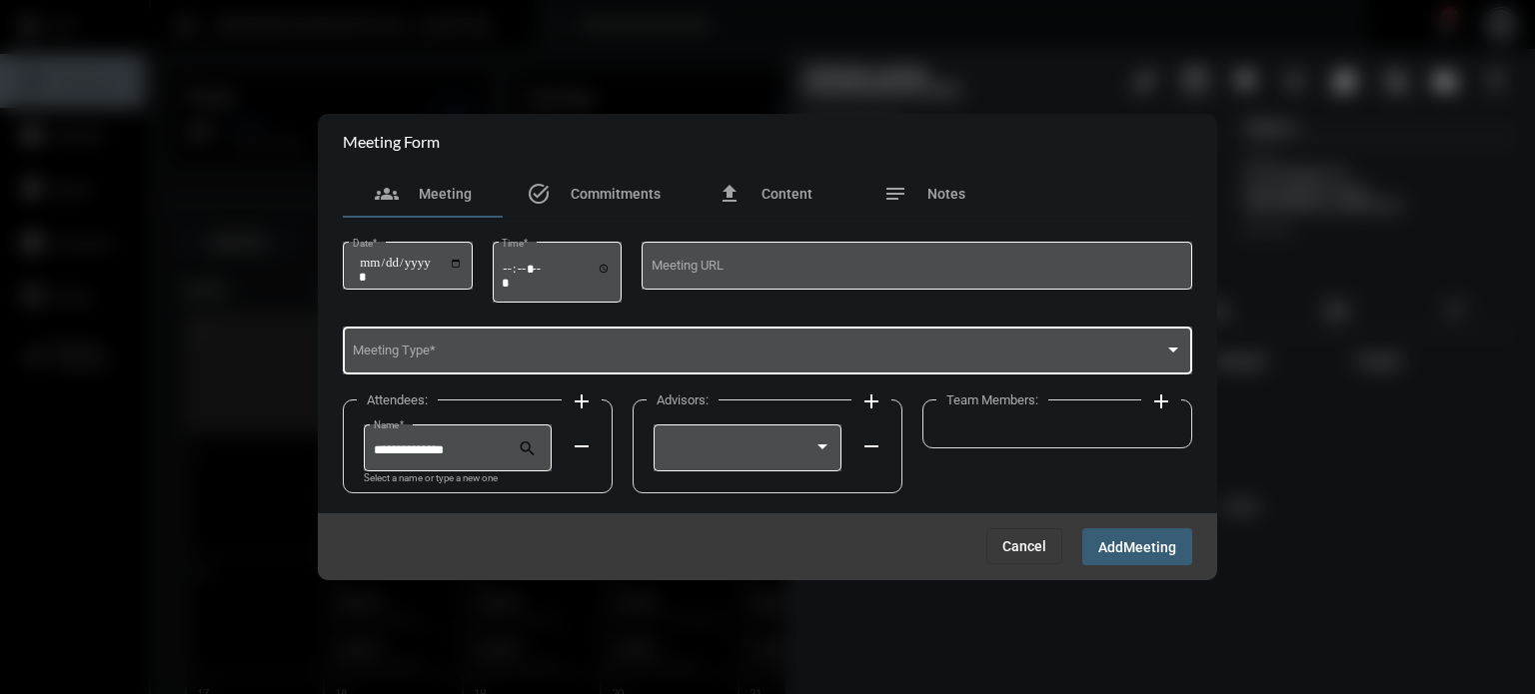
click at [505, 338] on div "Meeting Type *" at bounding box center [768, 349] width 830 height 51
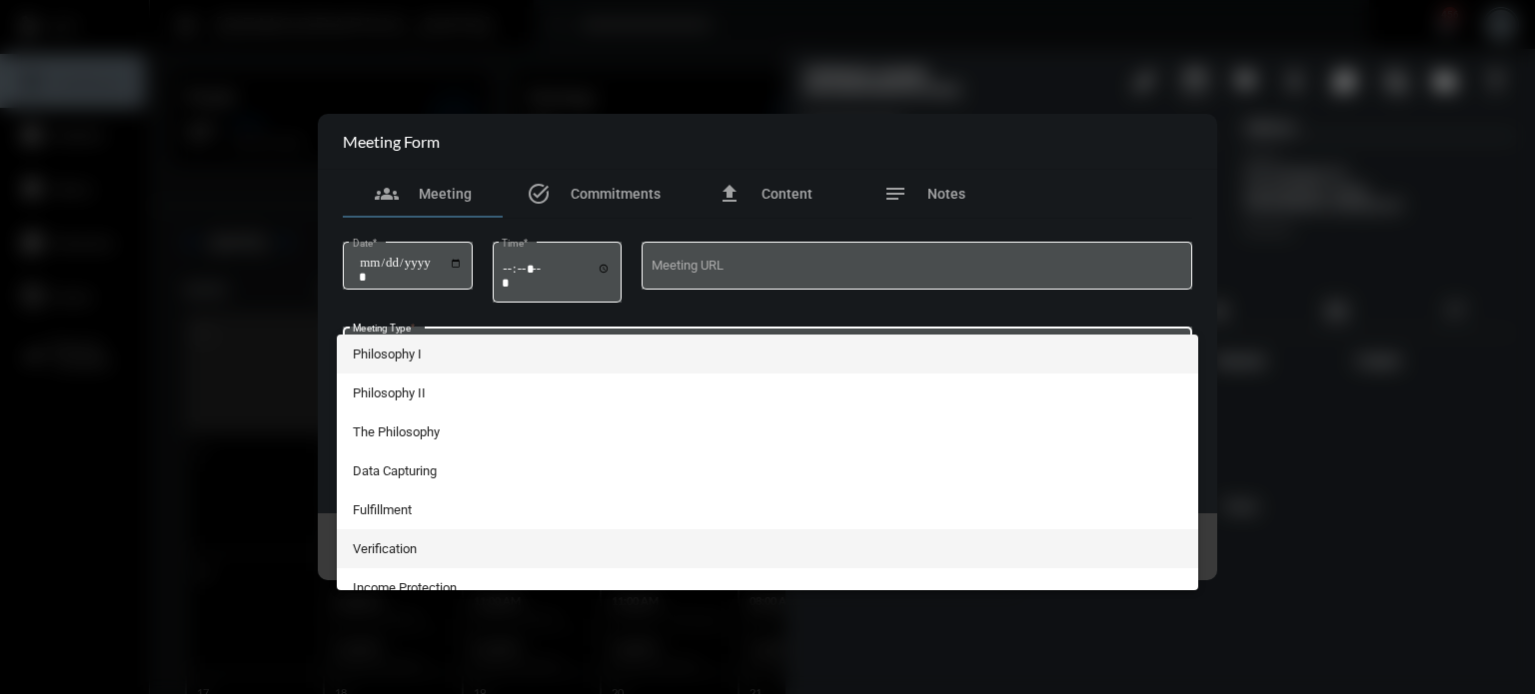
scroll to position [368, 0]
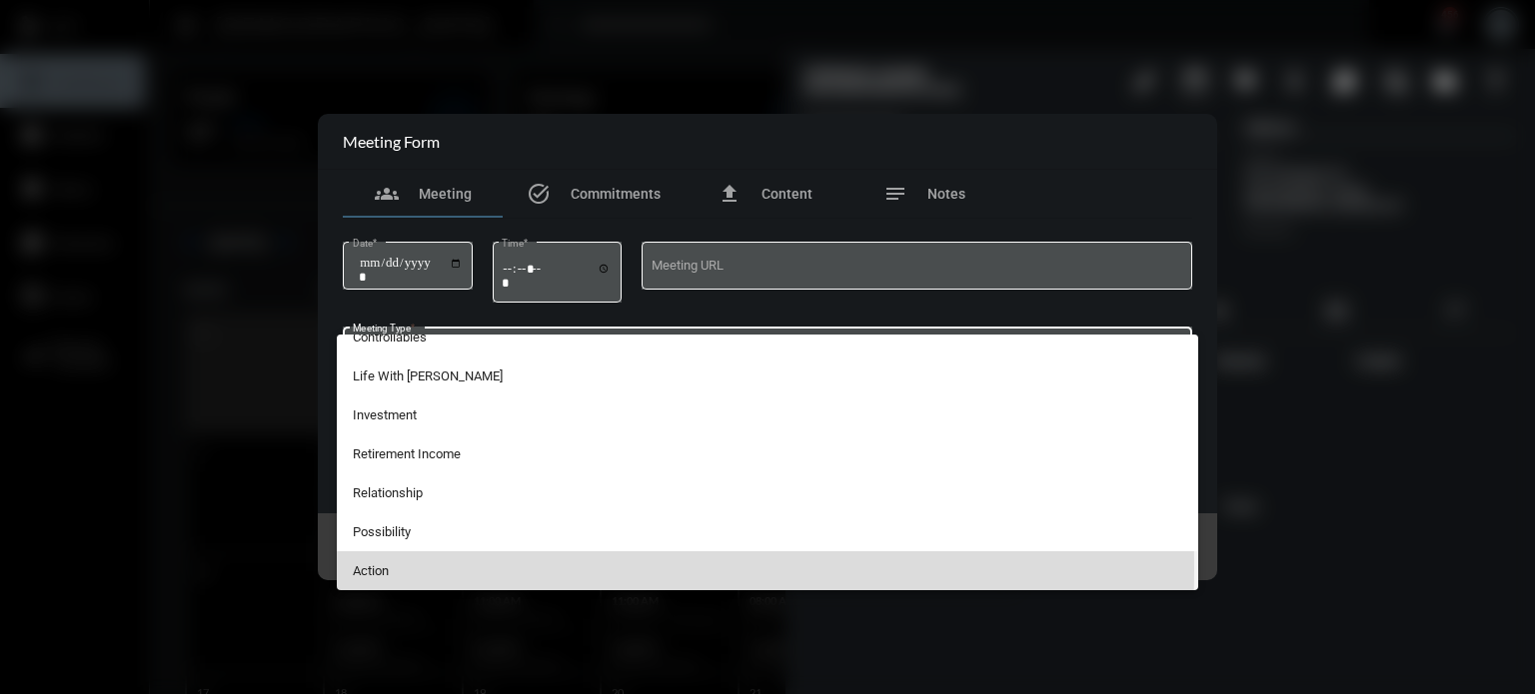
click at [412, 570] on span "Action" at bounding box center [768, 571] width 830 height 39
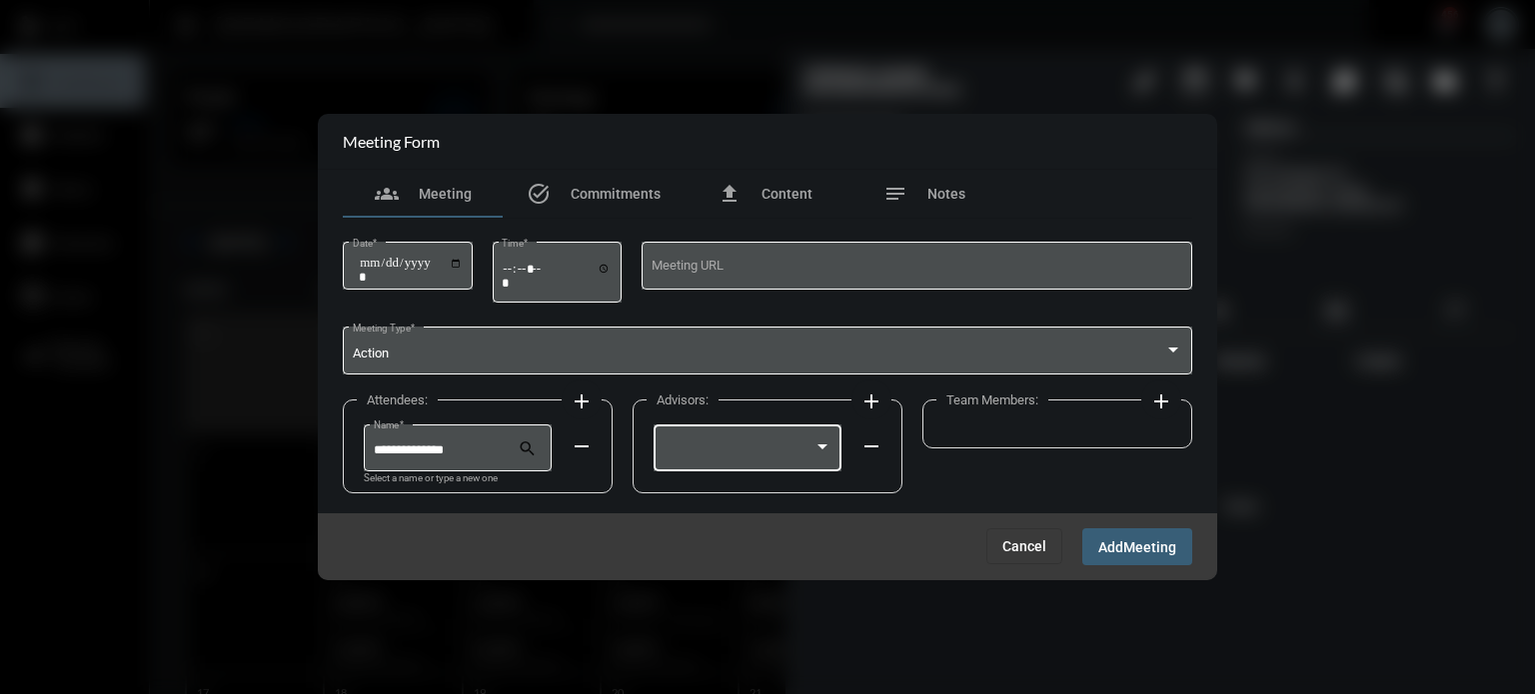
click at [795, 440] on div at bounding box center [747, 446] width 169 height 51
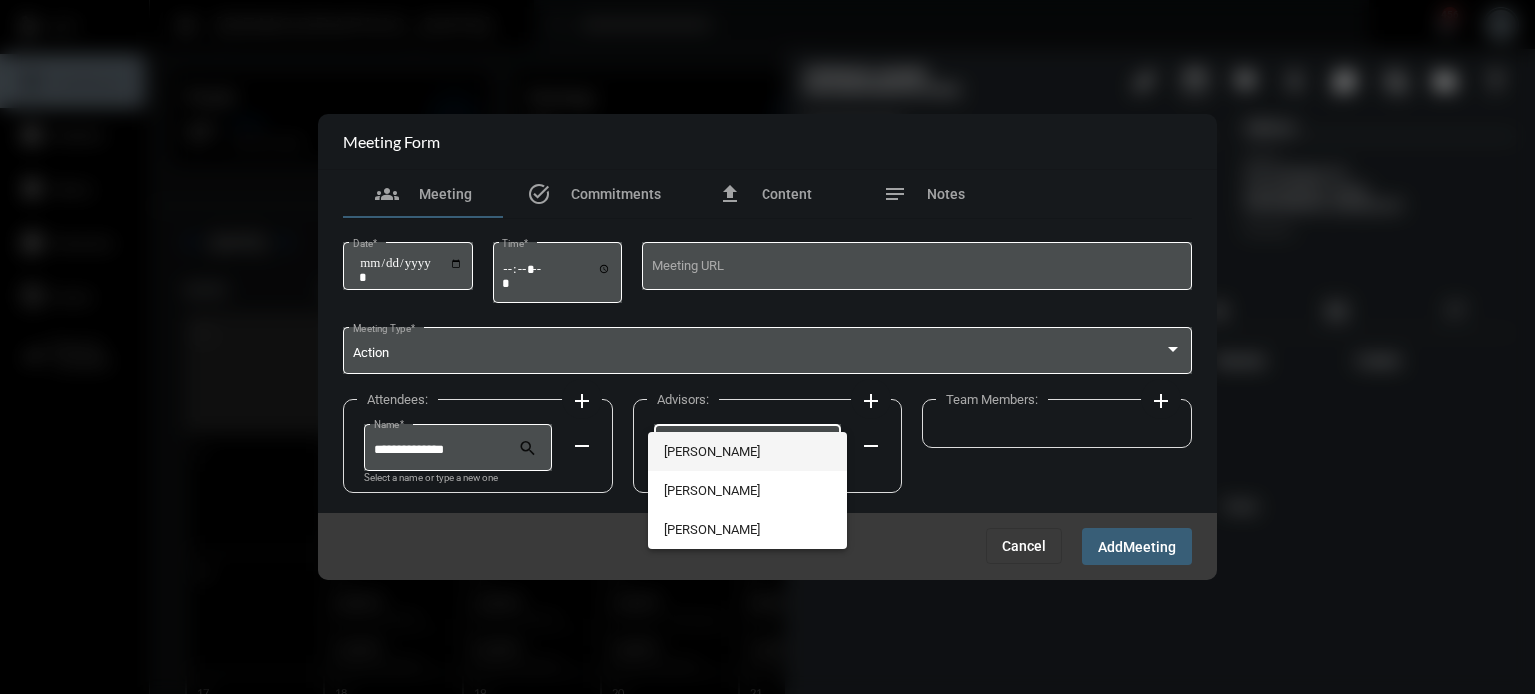
click at [744, 453] on span "[PERSON_NAME]" at bounding box center [747, 452] width 169 height 39
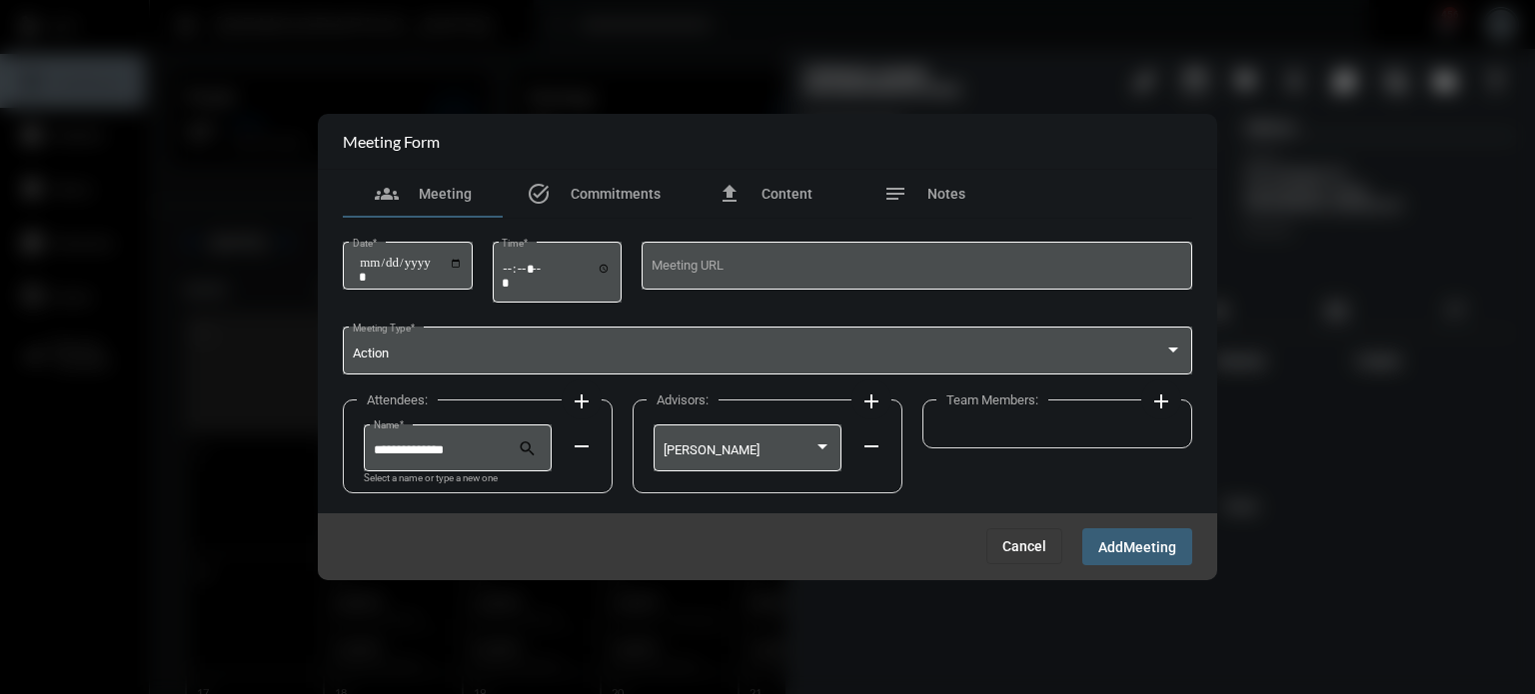
click at [1162, 399] on mat-icon "add" at bounding box center [1161, 402] width 24 height 24
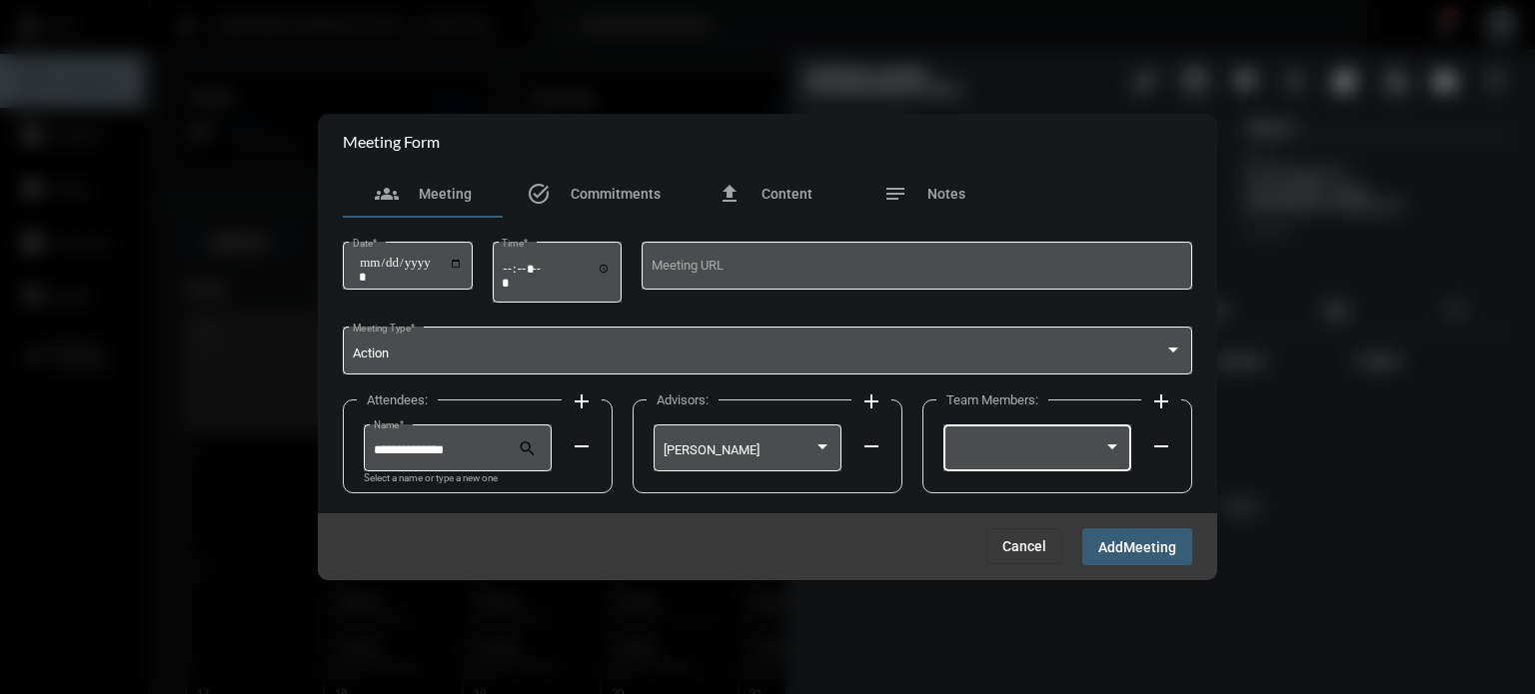
click at [1049, 446] on div at bounding box center [1028, 451] width 151 height 15
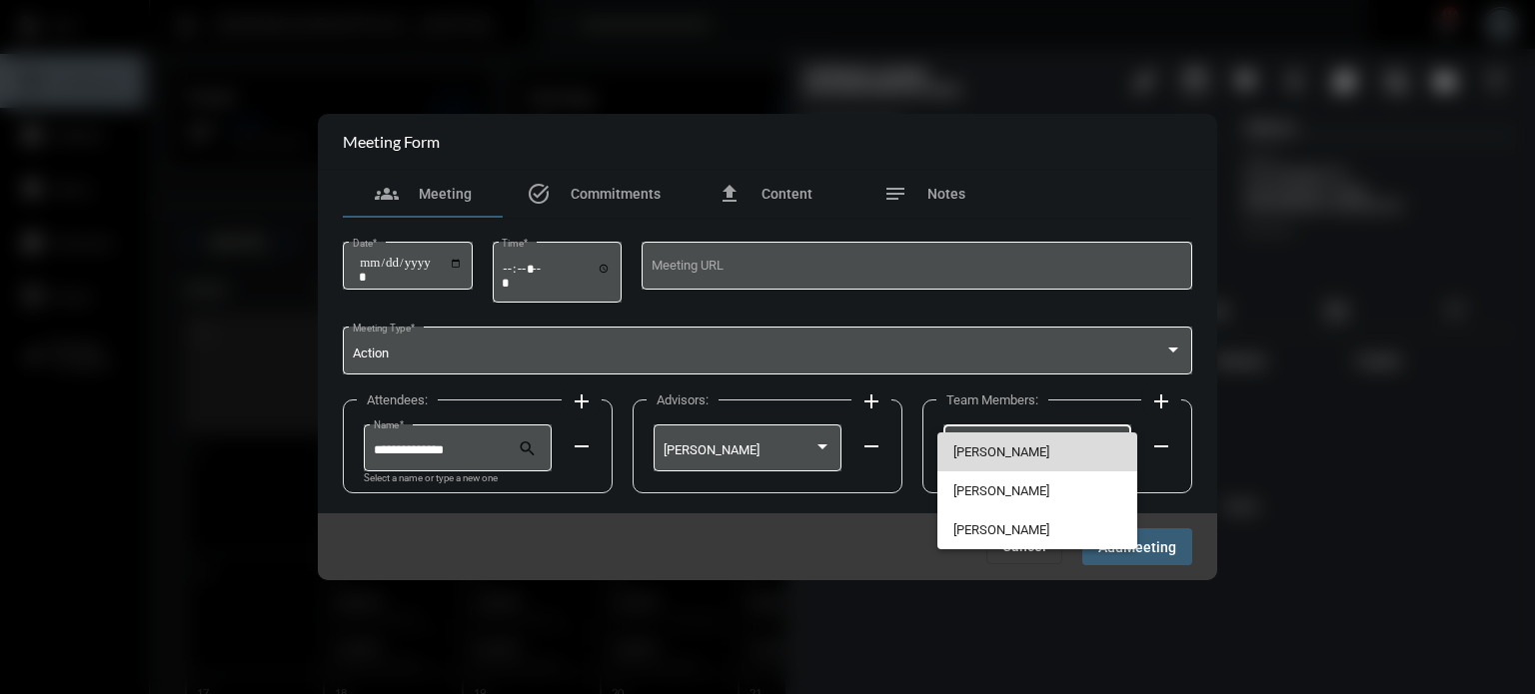
click at [998, 438] on span "[PERSON_NAME]" at bounding box center [1037, 452] width 169 height 39
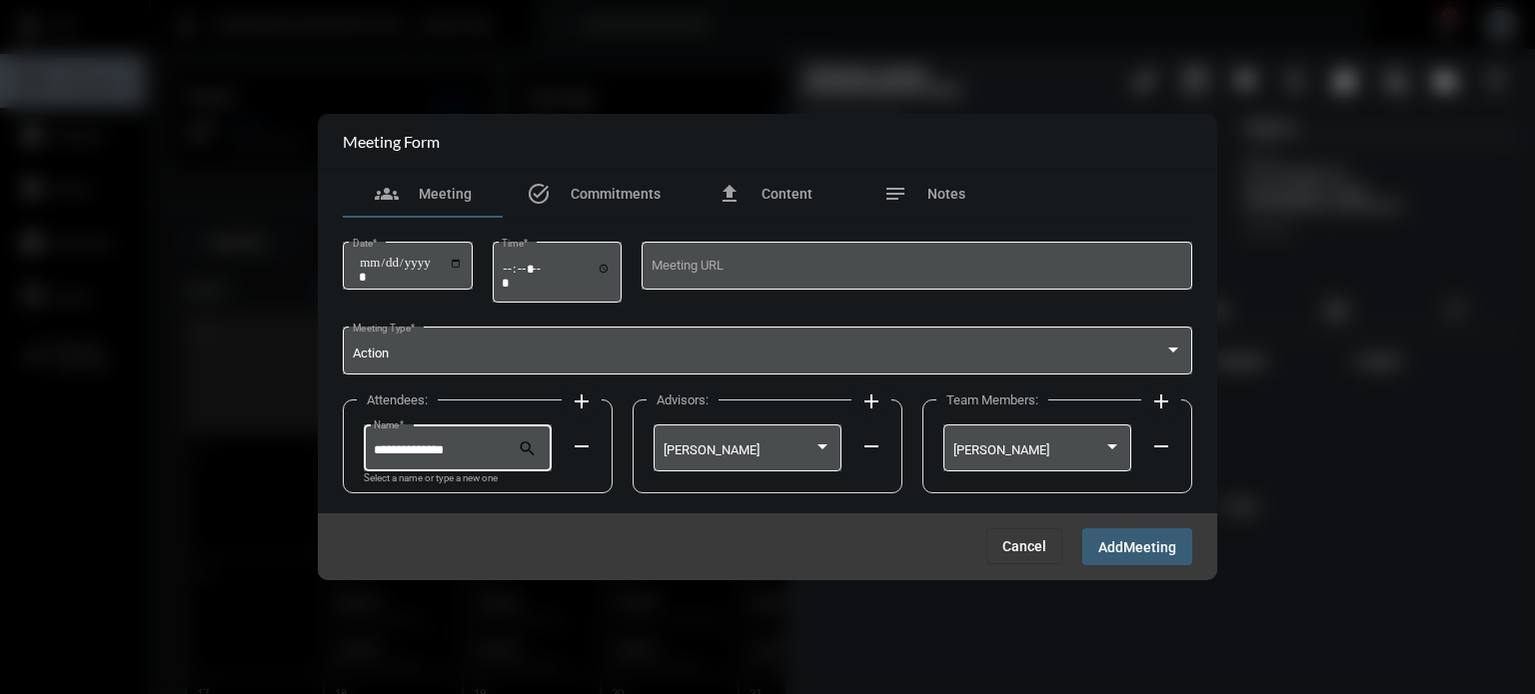
click at [472, 439] on div "**********" at bounding box center [446, 446] width 145 height 51
click at [590, 395] on mat-icon "add" at bounding box center [582, 402] width 24 height 24
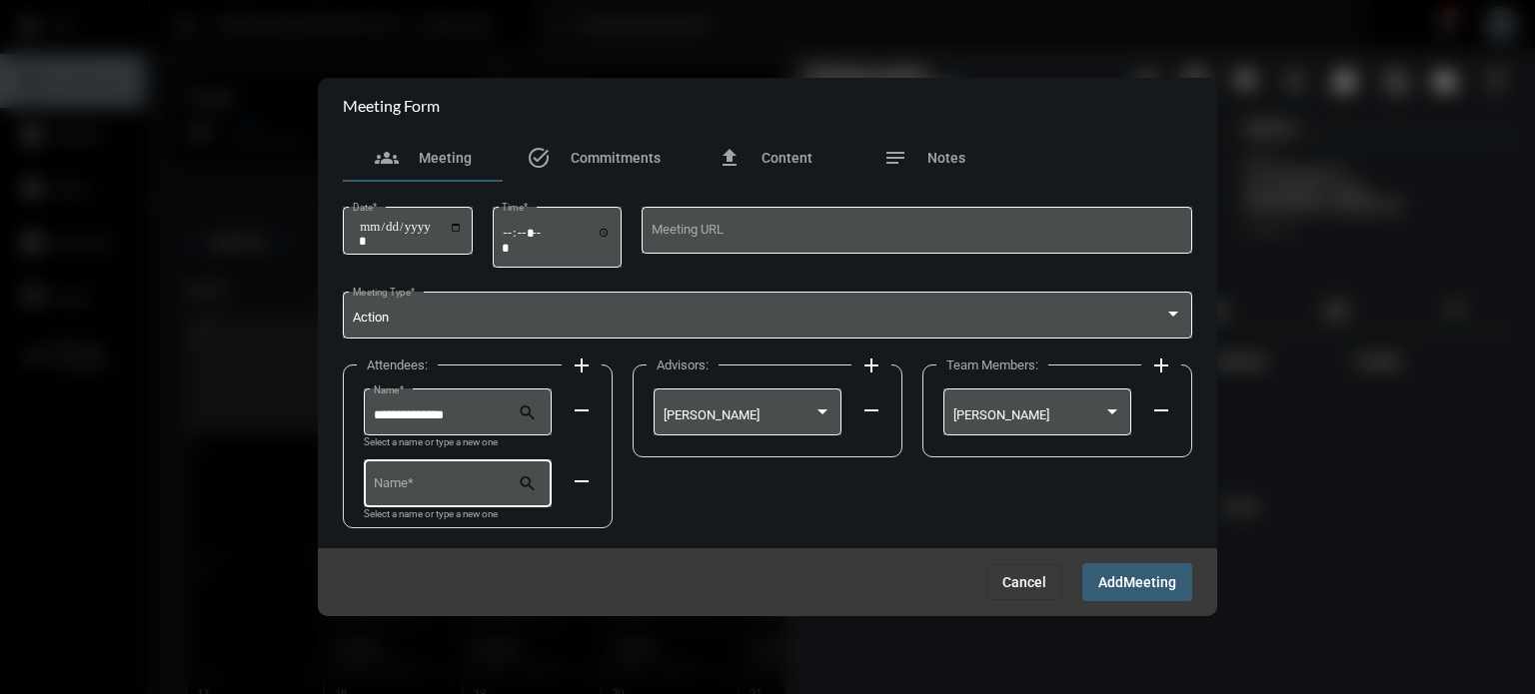
click at [442, 485] on input "Name *" at bounding box center [446, 487] width 145 height 15
click at [429, 540] on span "[PERSON_NAME]" at bounding box center [458, 532] width 156 height 48
type input "**********"
click at [1144, 575] on span "Meeting" at bounding box center [1149, 583] width 53 height 16
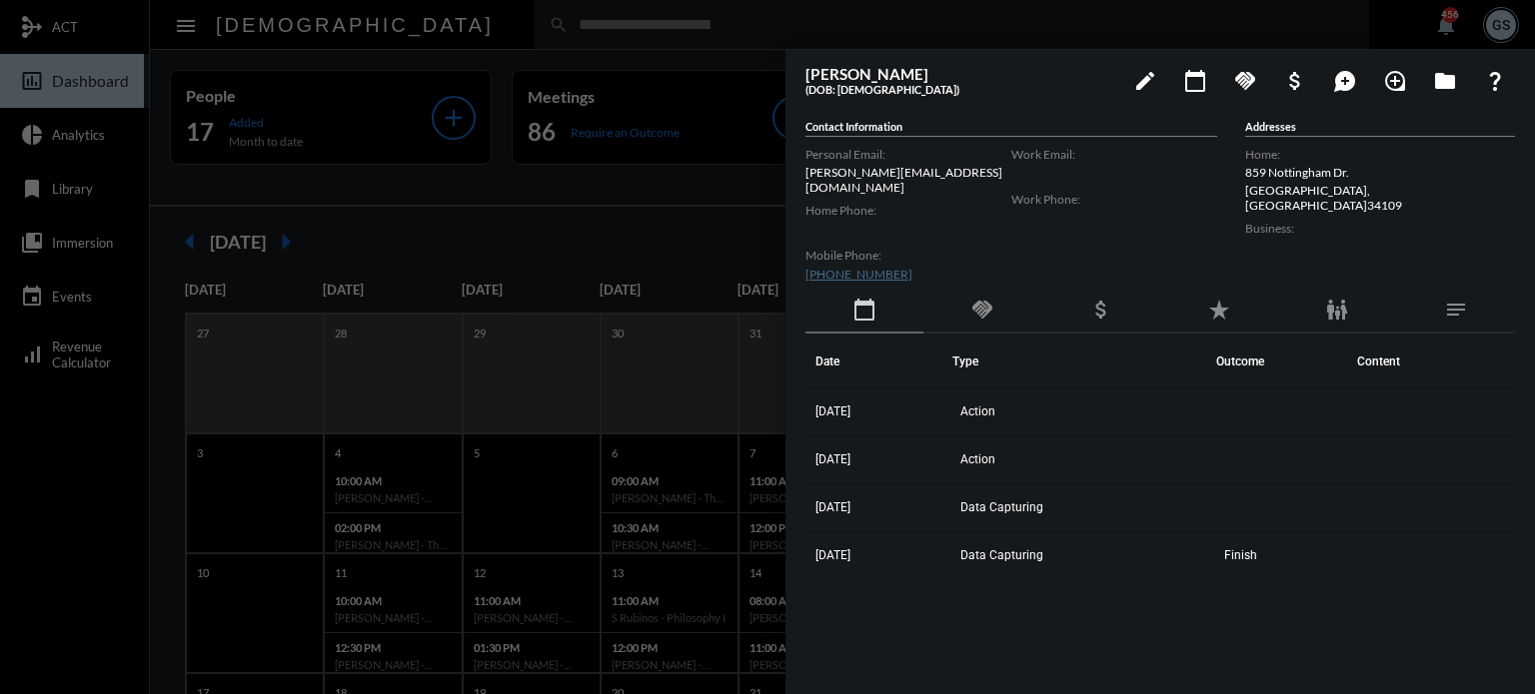
click at [455, 365] on div at bounding box center [767, 347] width 1535 height 694
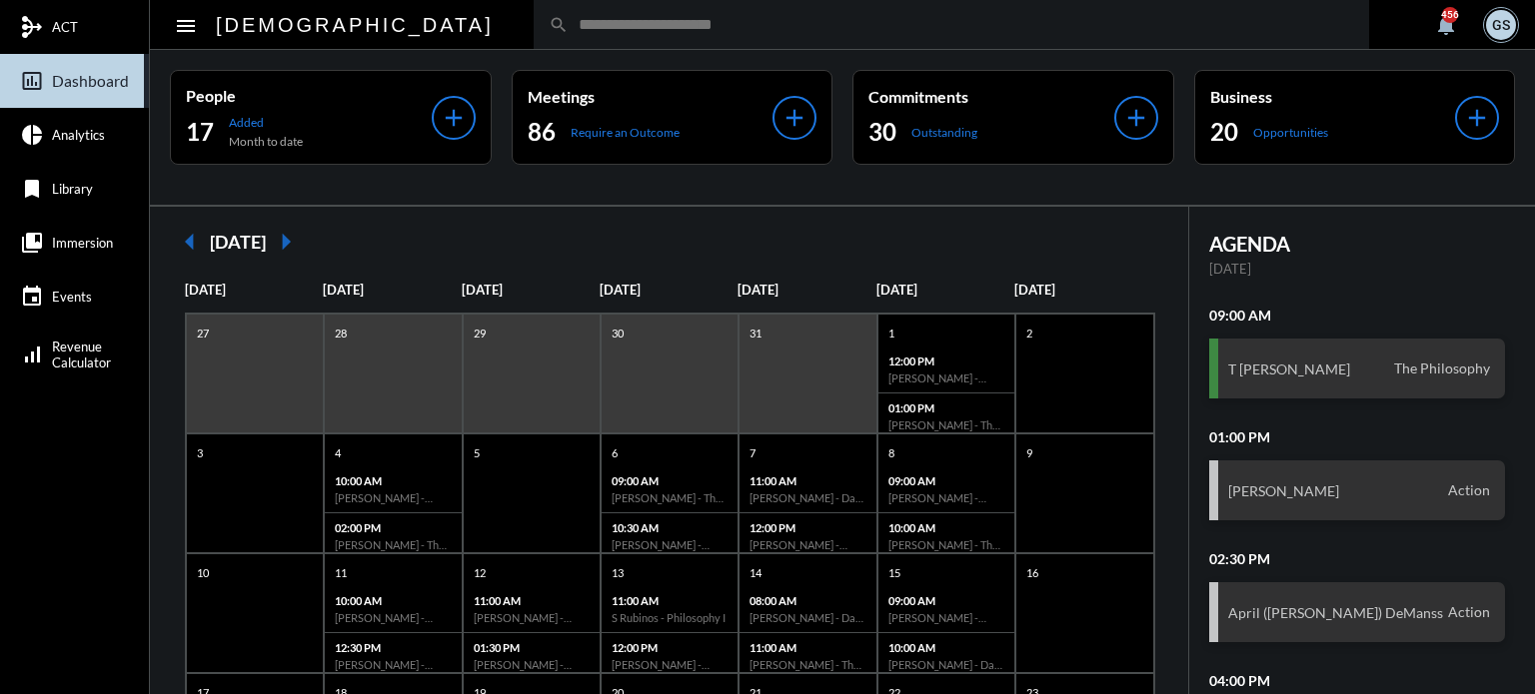
click at [569, 19] on input "text" at bounding box center [961, 24] width 785 height 17
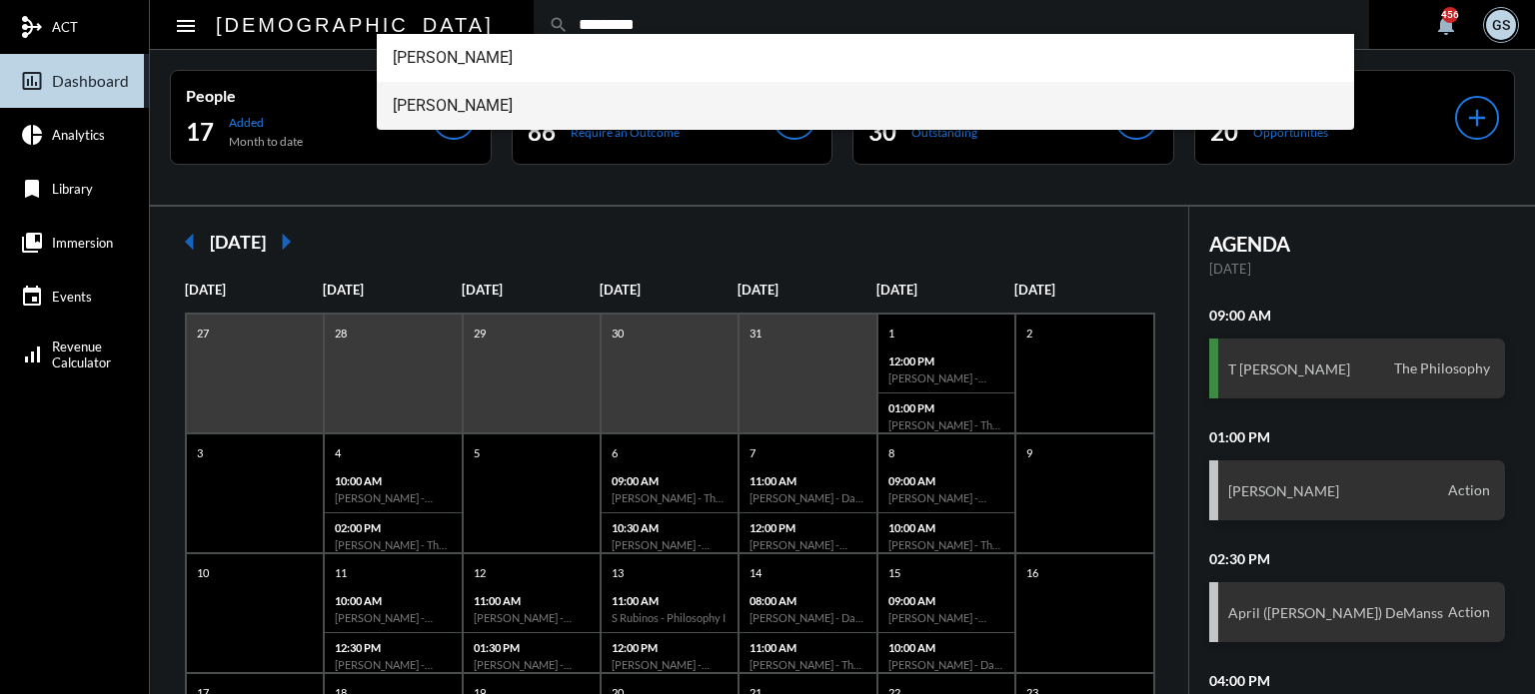
type input "*********"
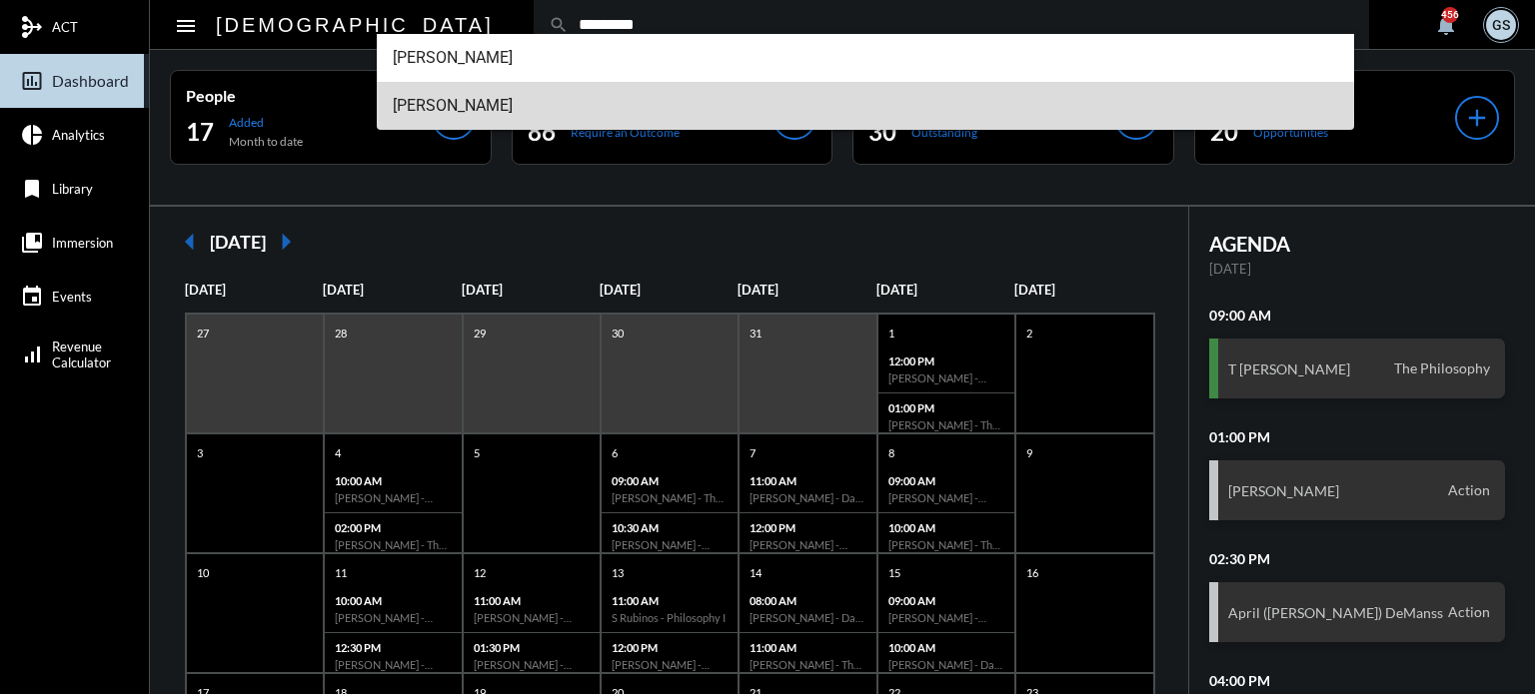
click at [484, 105] on span "[PERSON_NAME]" at bounding box center [866, 106] width 946 height 48
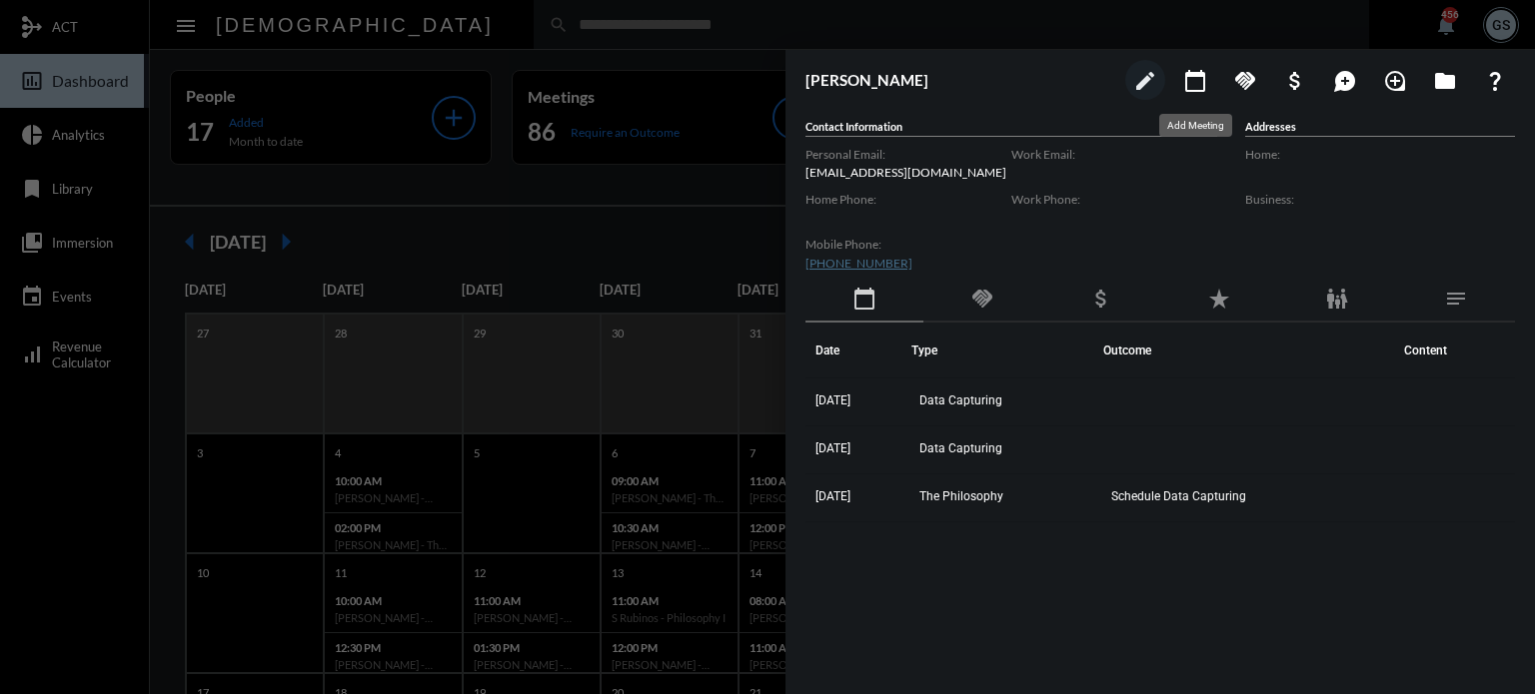
click at [1205, 81] on mat-icon "calendar_today" at bounding box center [1195, 81] width 24 height 24
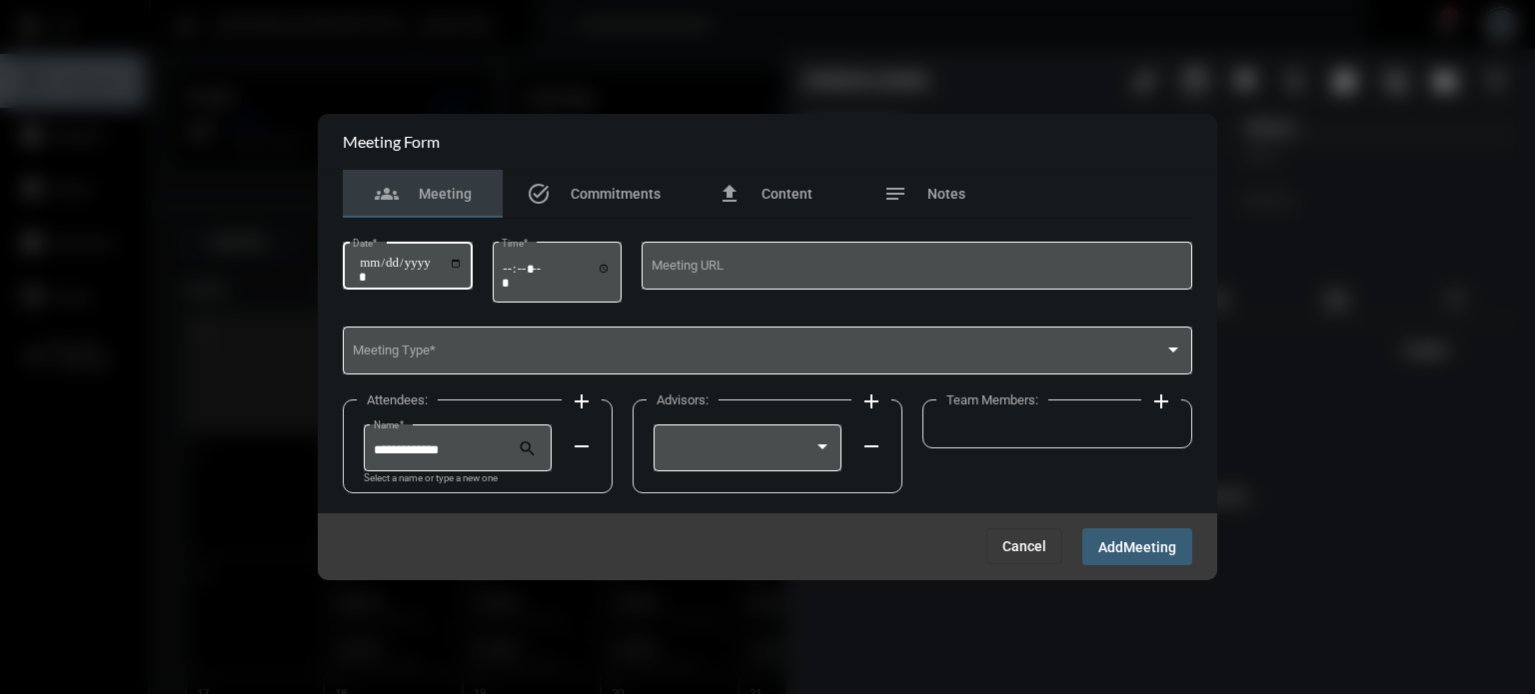
click at [463, 260] on input "Date *" at bounding box center [411, 270] width 104 height 28
type input "**********"
click at [516, 270] on input "Time *" at bounding box center [557, 275] width 110 height 29
type input "*****"
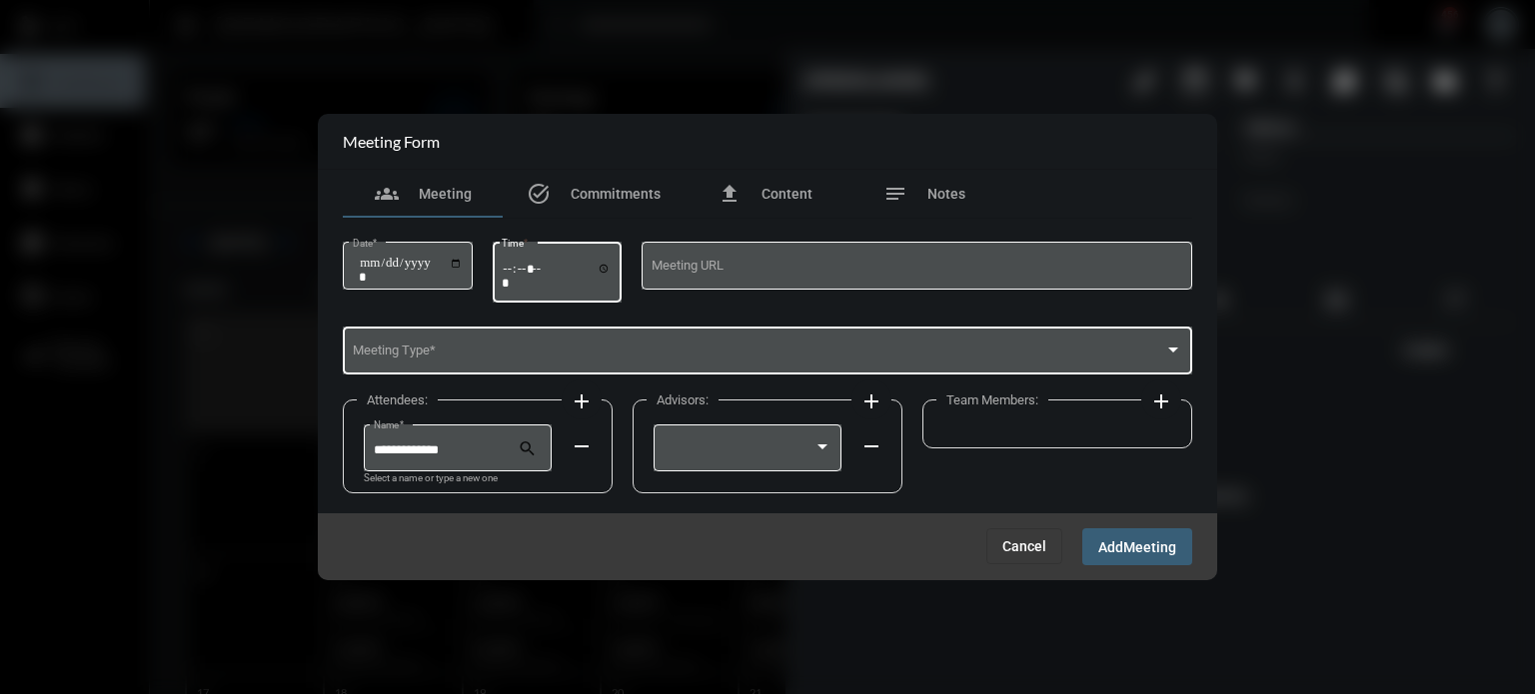
click at [473, 359] on span at bounding box center [759, 354] width 812 height 15
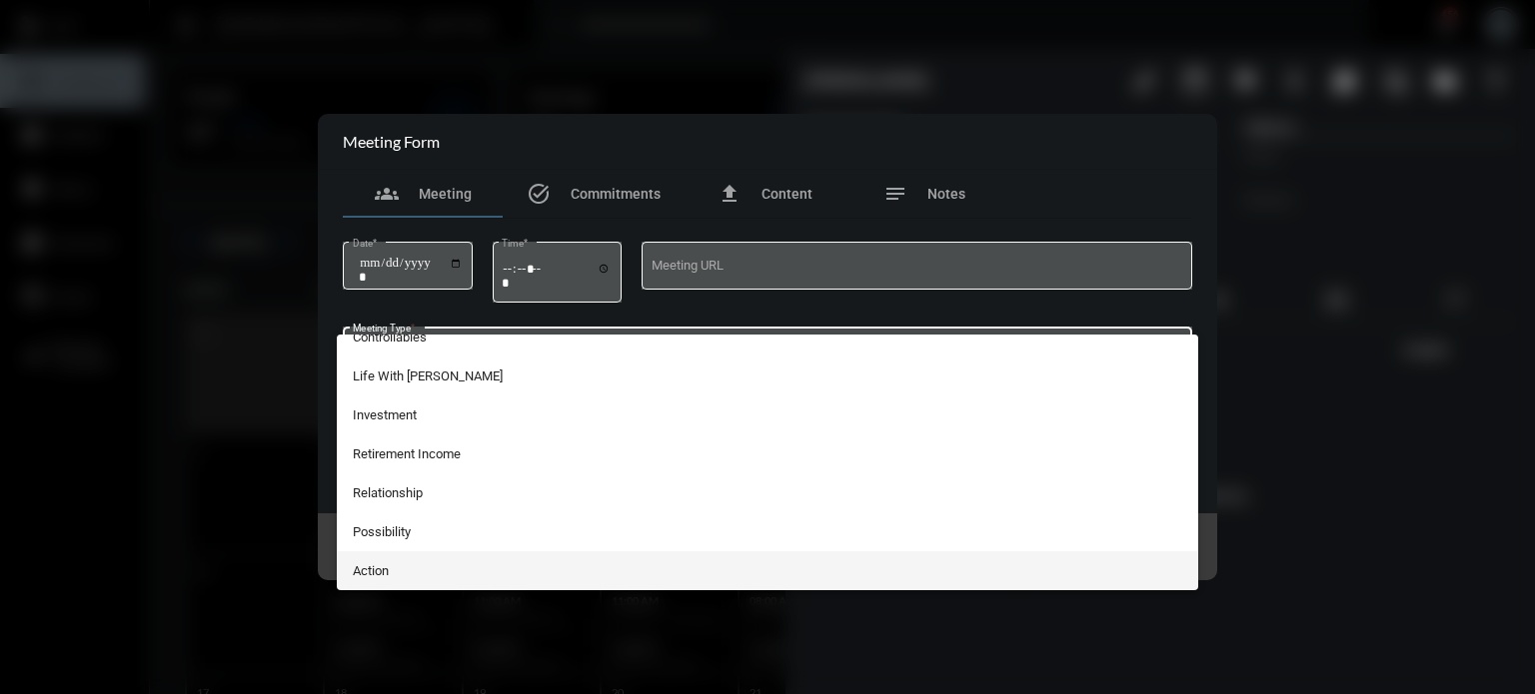
click at [417, 558] on span "Action" at bounding box center [768, 571] width 830 height 39
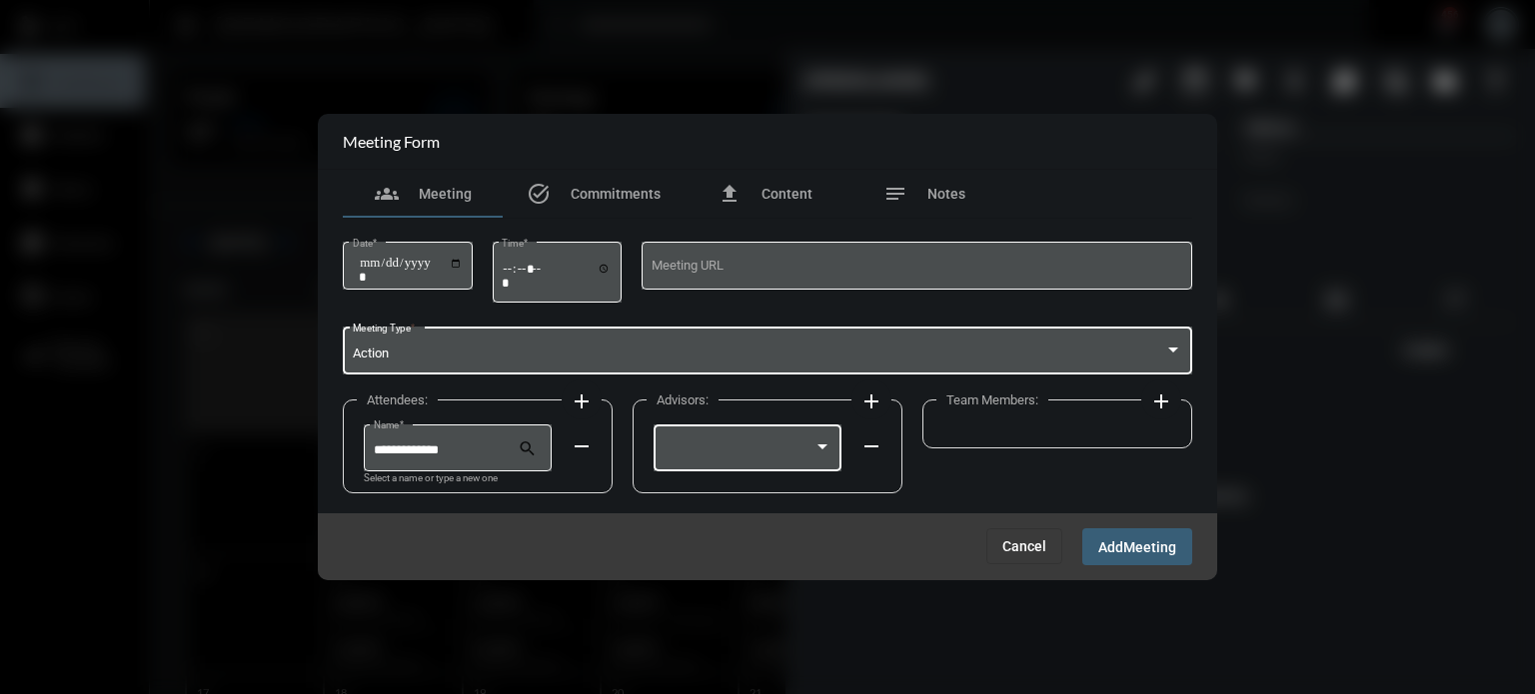
click at [776, 449] on div at bounding box center [738, 451] width 151 height 15
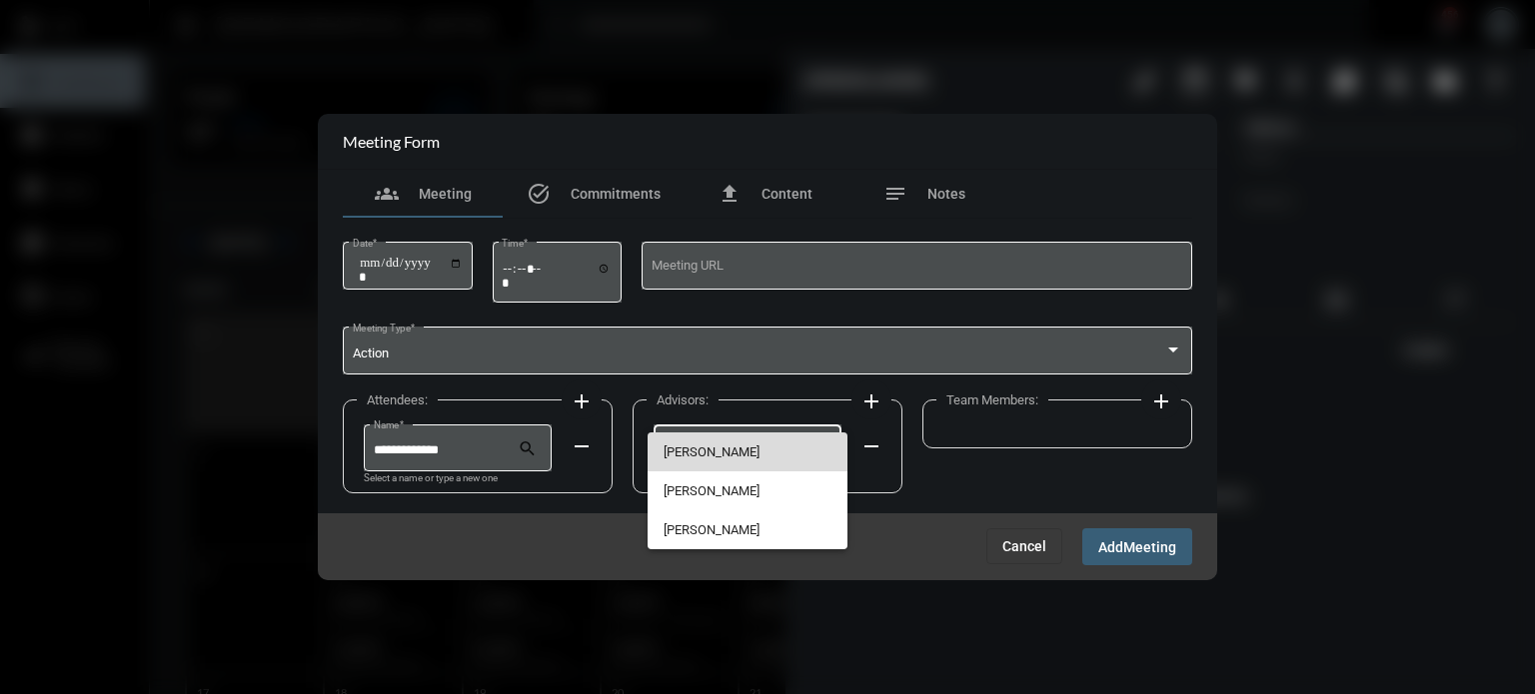
click at [718, 440] on span "[PERSON_NAME]" at bounding box center [747, 452] width 169 height 39
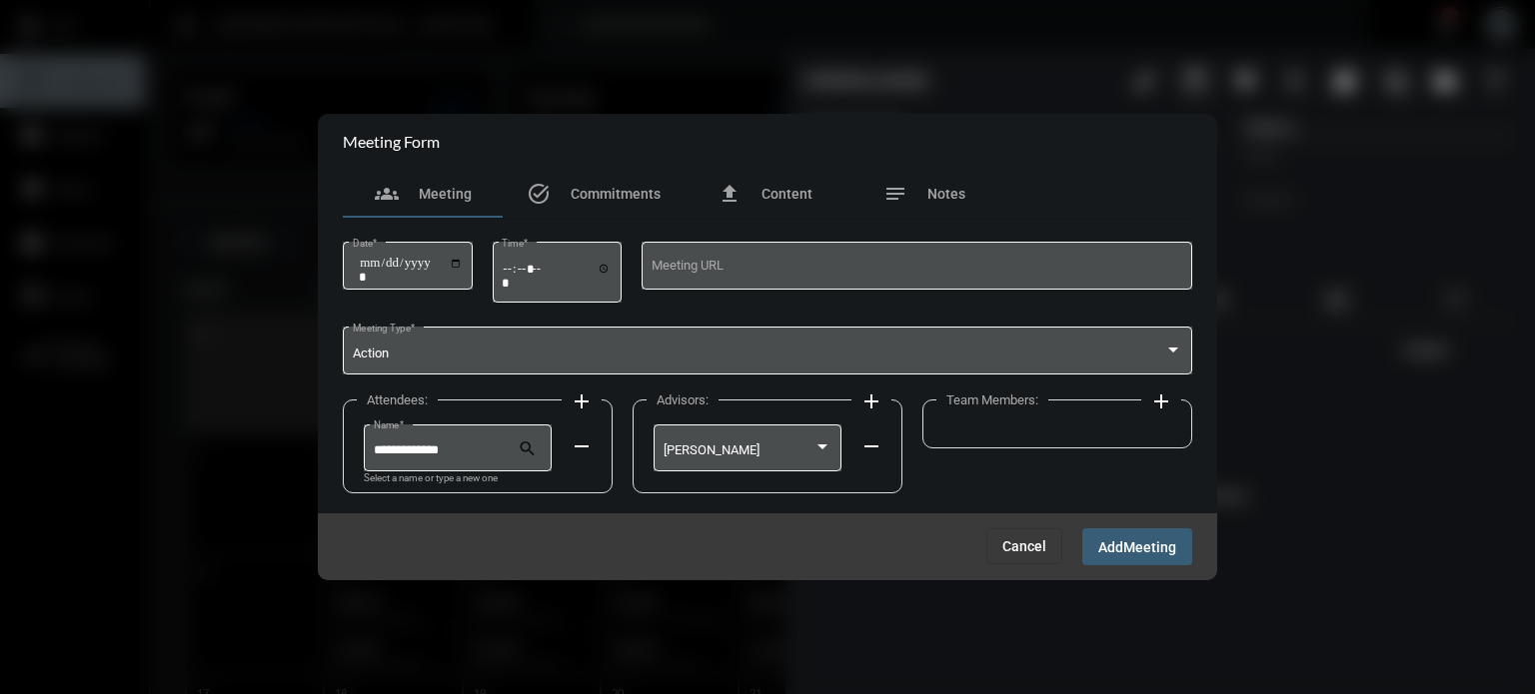
click at [1157, 402] on mat-icon "add" at bounding box center [1161, 402] width 24 height 24
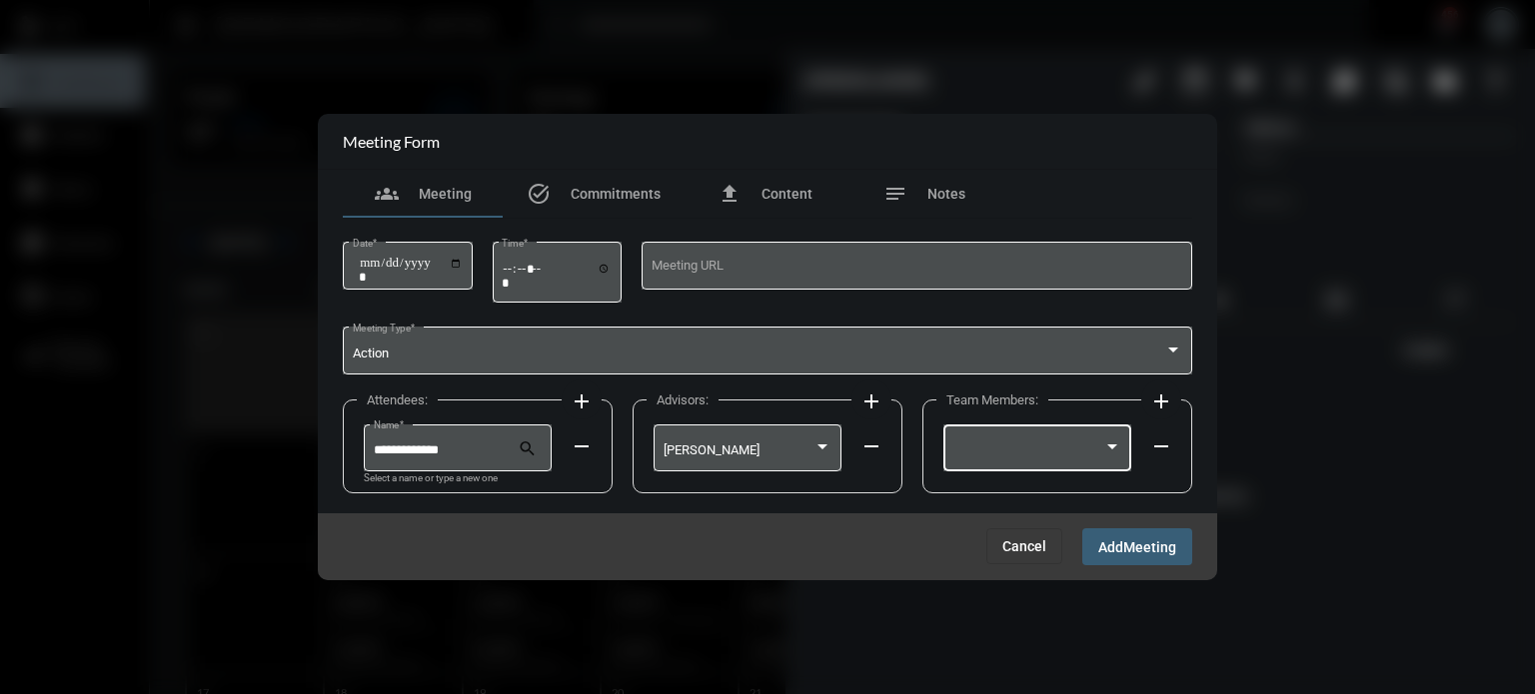
click at [1058, 435] on div at bounding box center [1037, 446] width 169 height 51
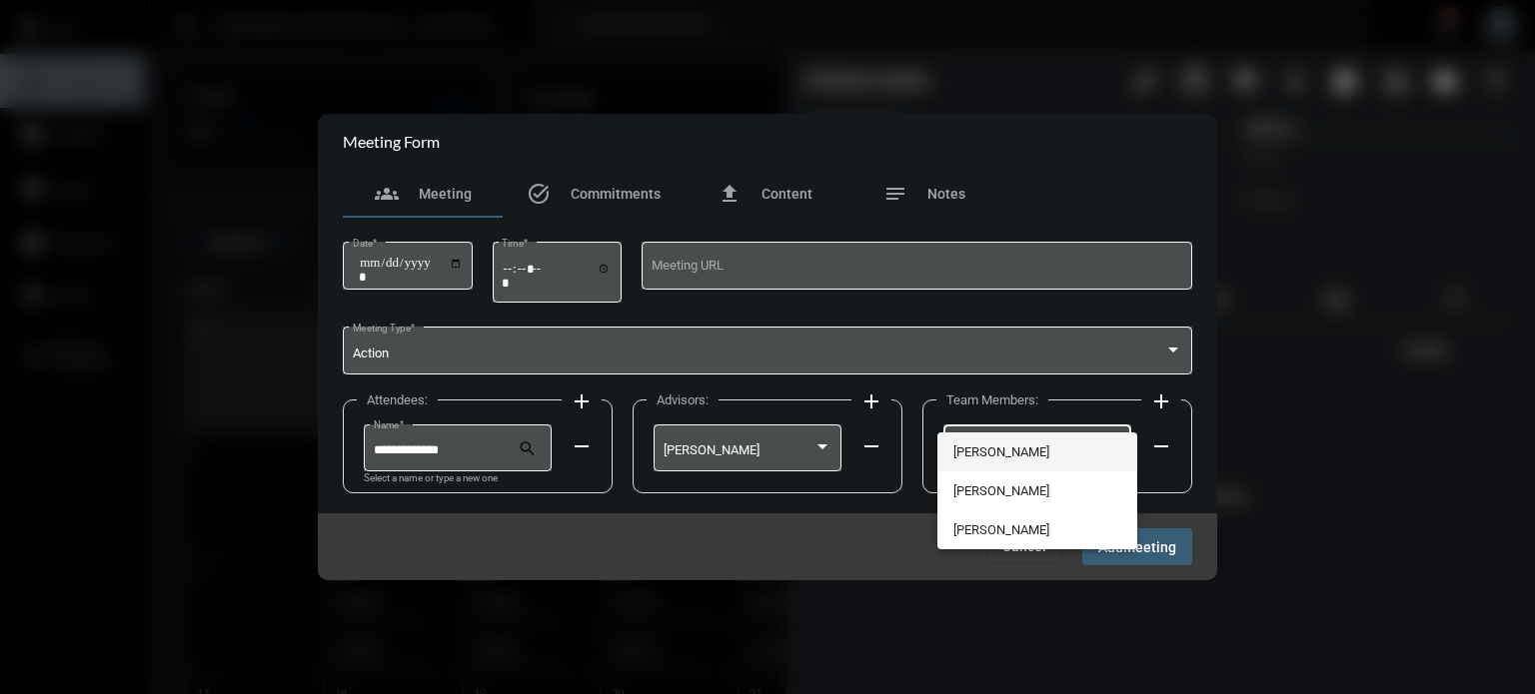
click at [1004, 437] on span "[PERSON_NAME]" at bounding box center [1037, 452] width 169 height 39
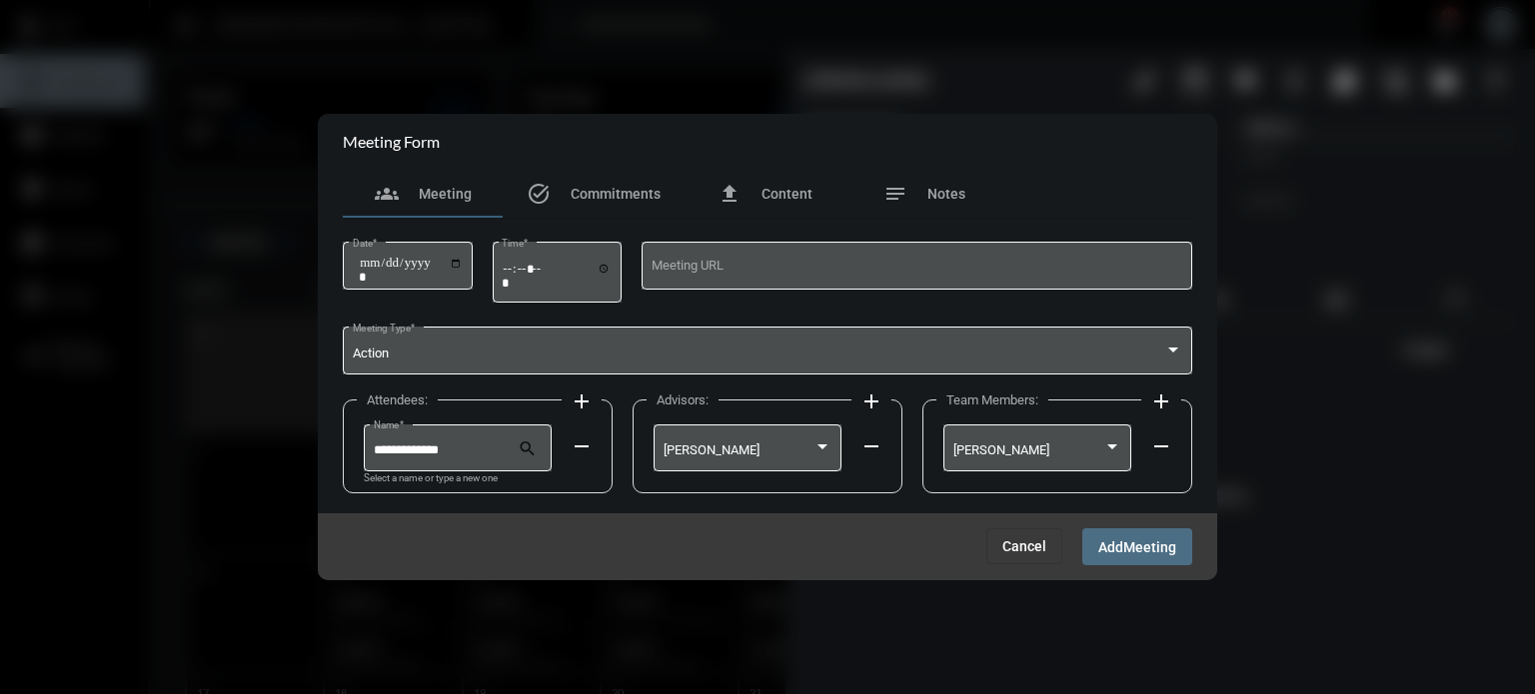
click at [1147, 542] on span "Meeting" at bounding box center [1149, 548] width 53 height 16
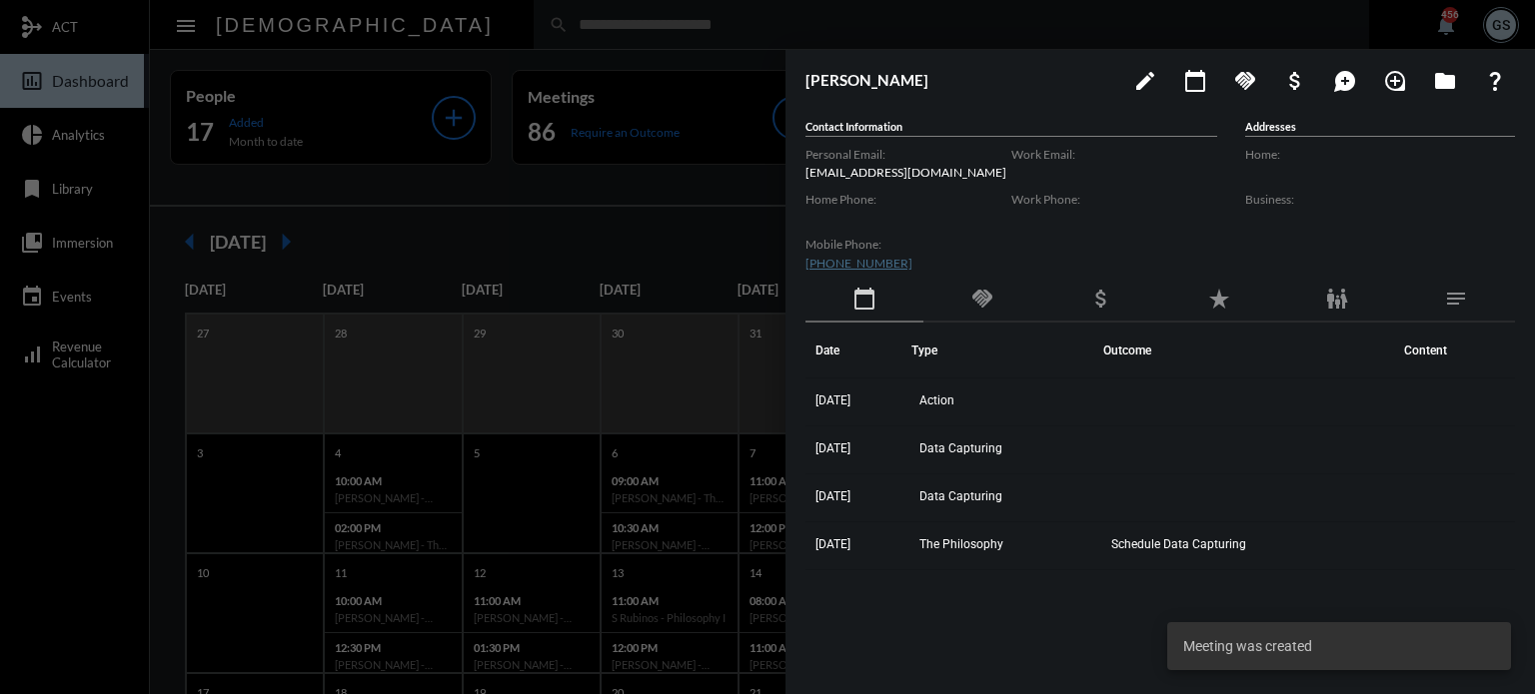
click at [108, 494] on div at bounding box center [767, 347] width 1535 height 694
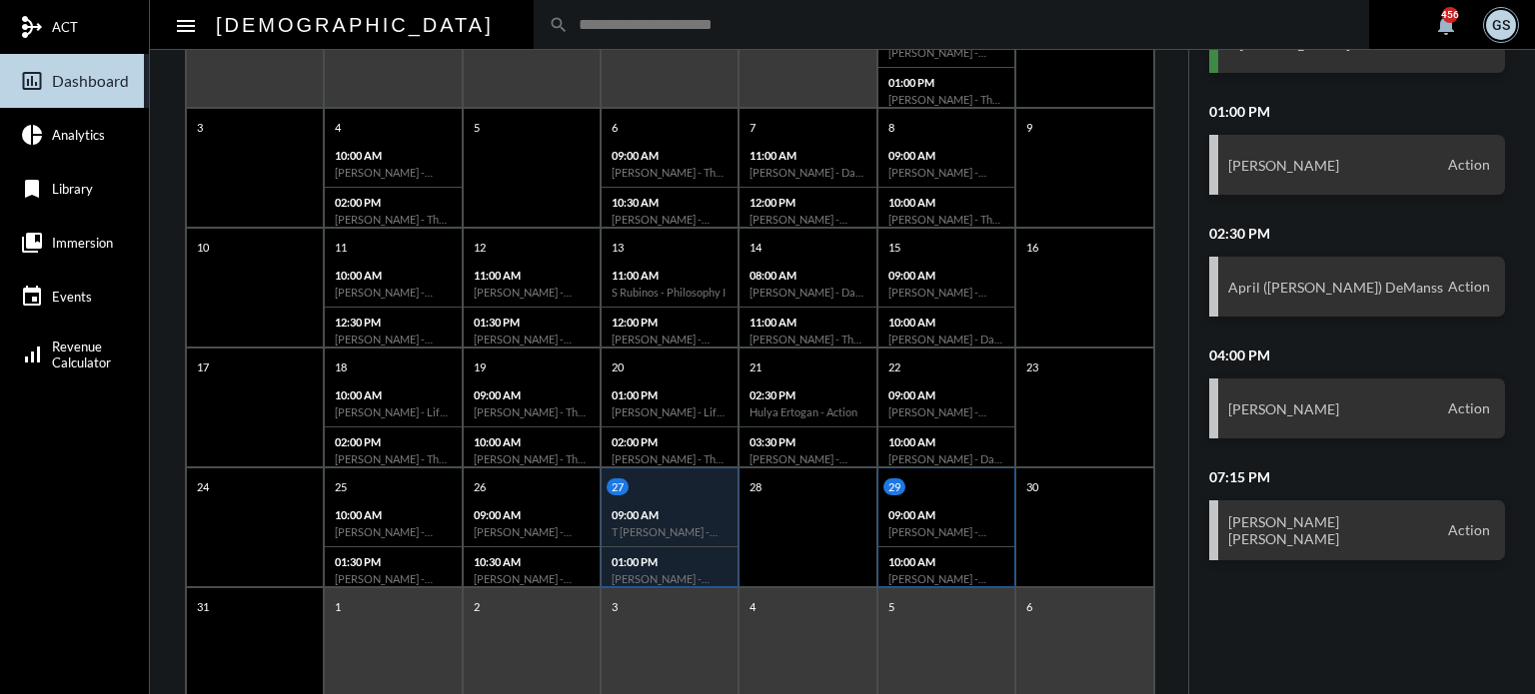
scroll to position [386, 0]
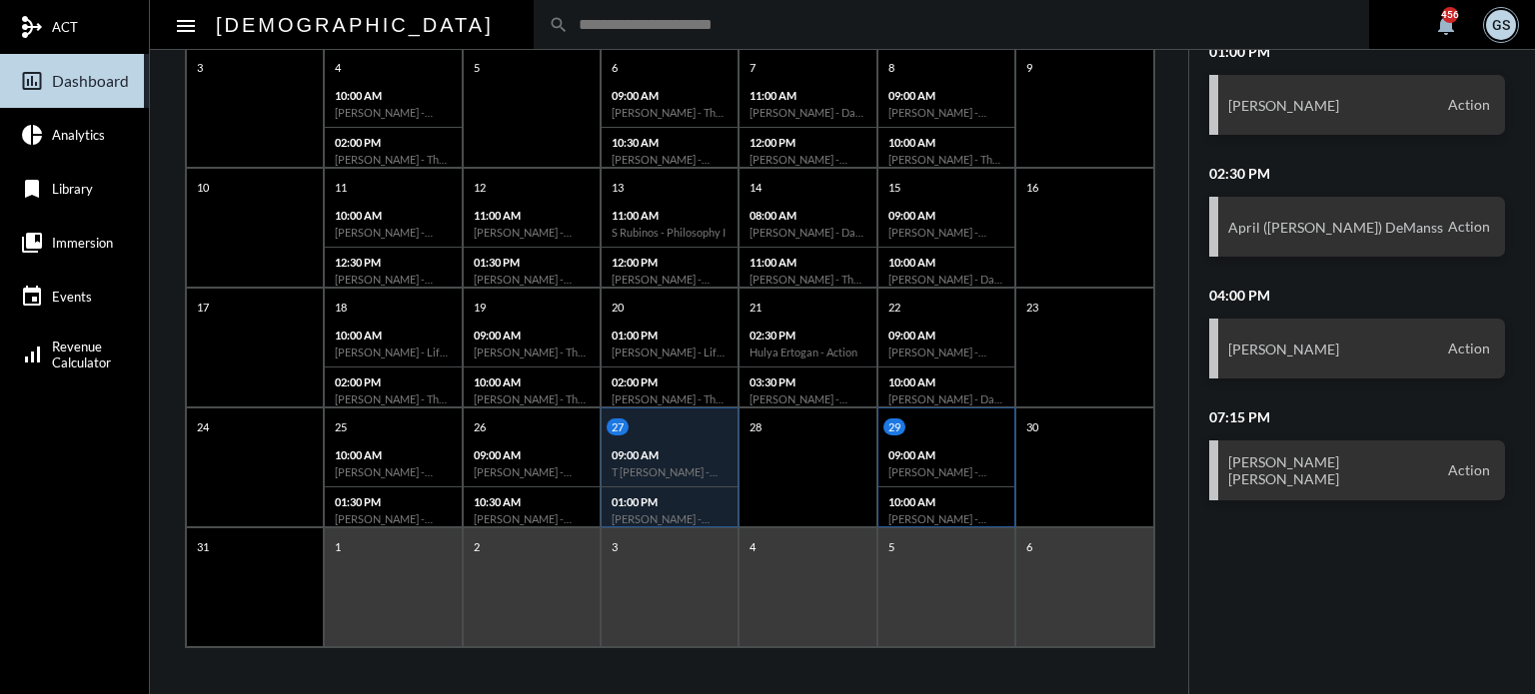
click at [923, 477] on div "09:00 AM [PERSON_NAME] - Action" at bounding box center [946, 464] width 136 height 47
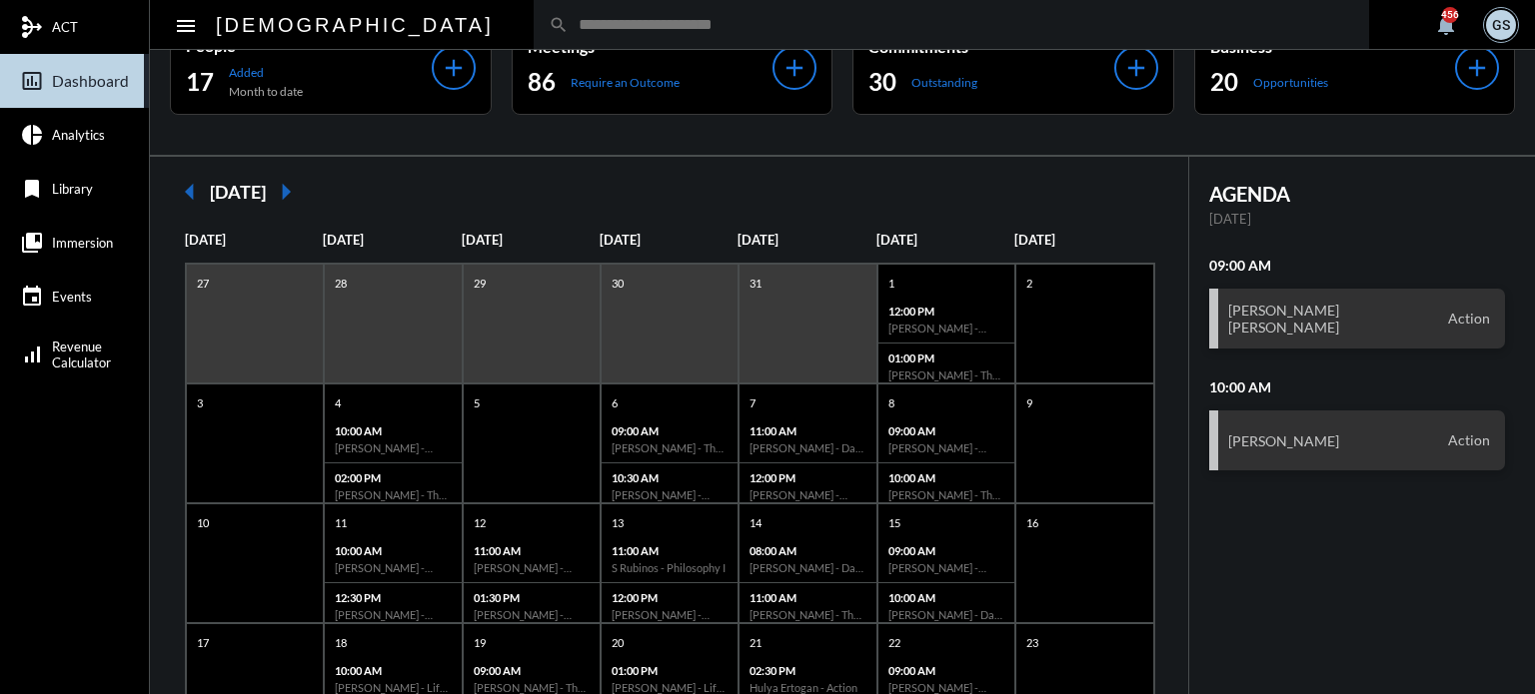
scroll to position [0, 0]
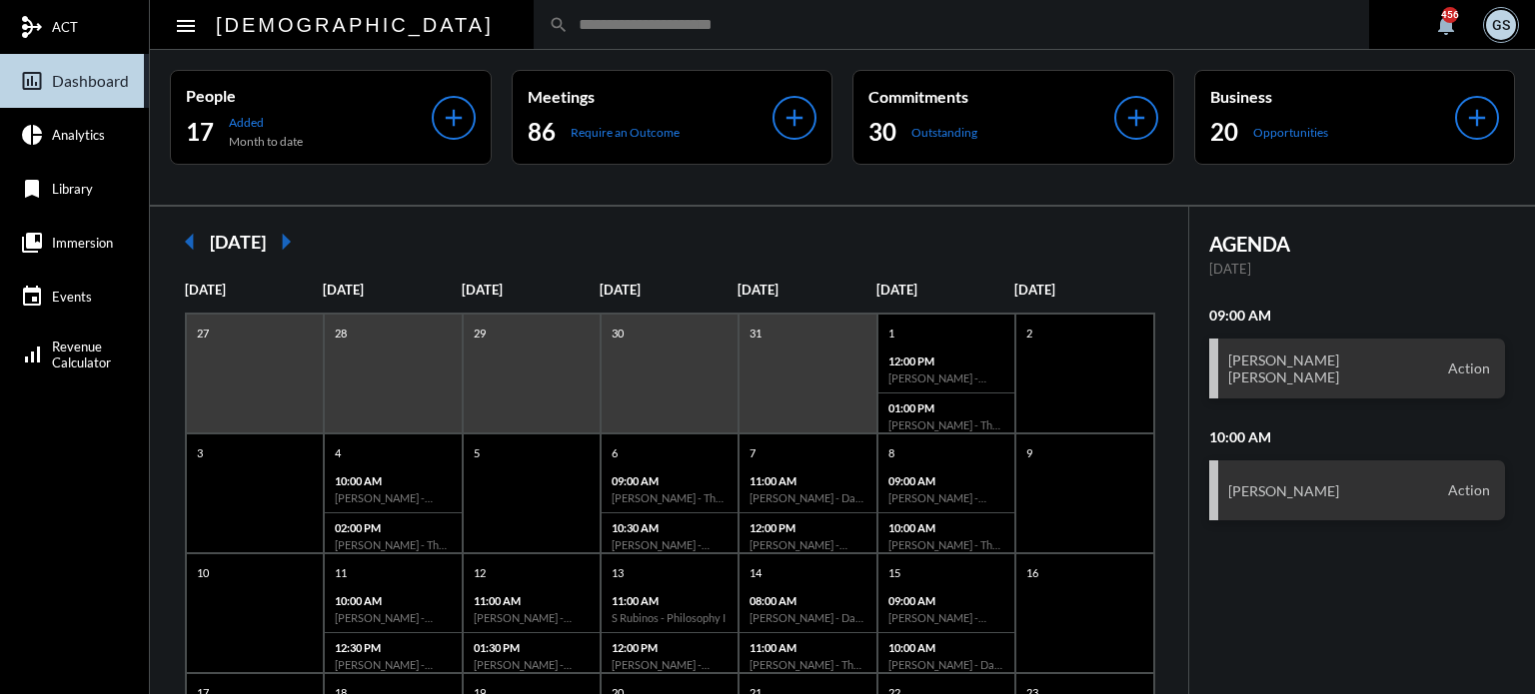
click at [569, 29] on input "text" at bounding box center [961, 24] width 785 height 17
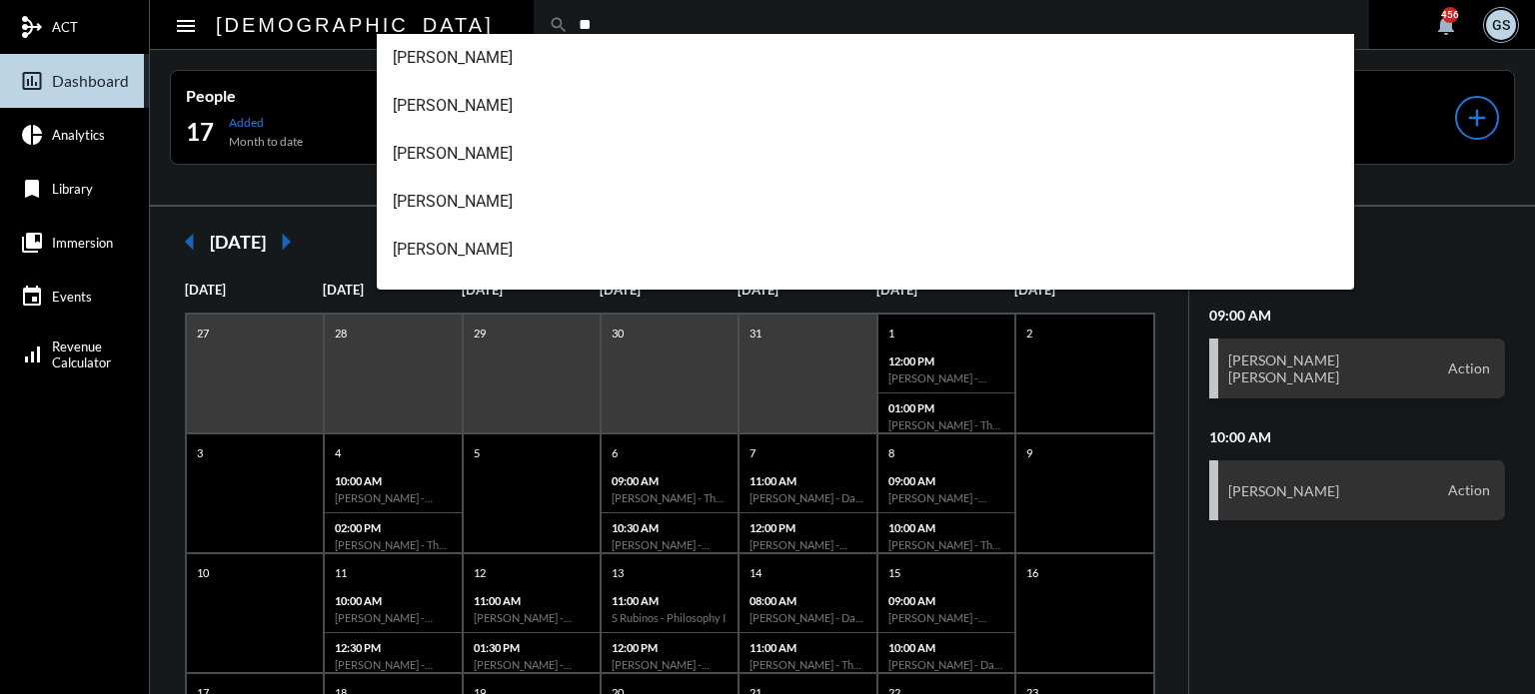
type input "*"
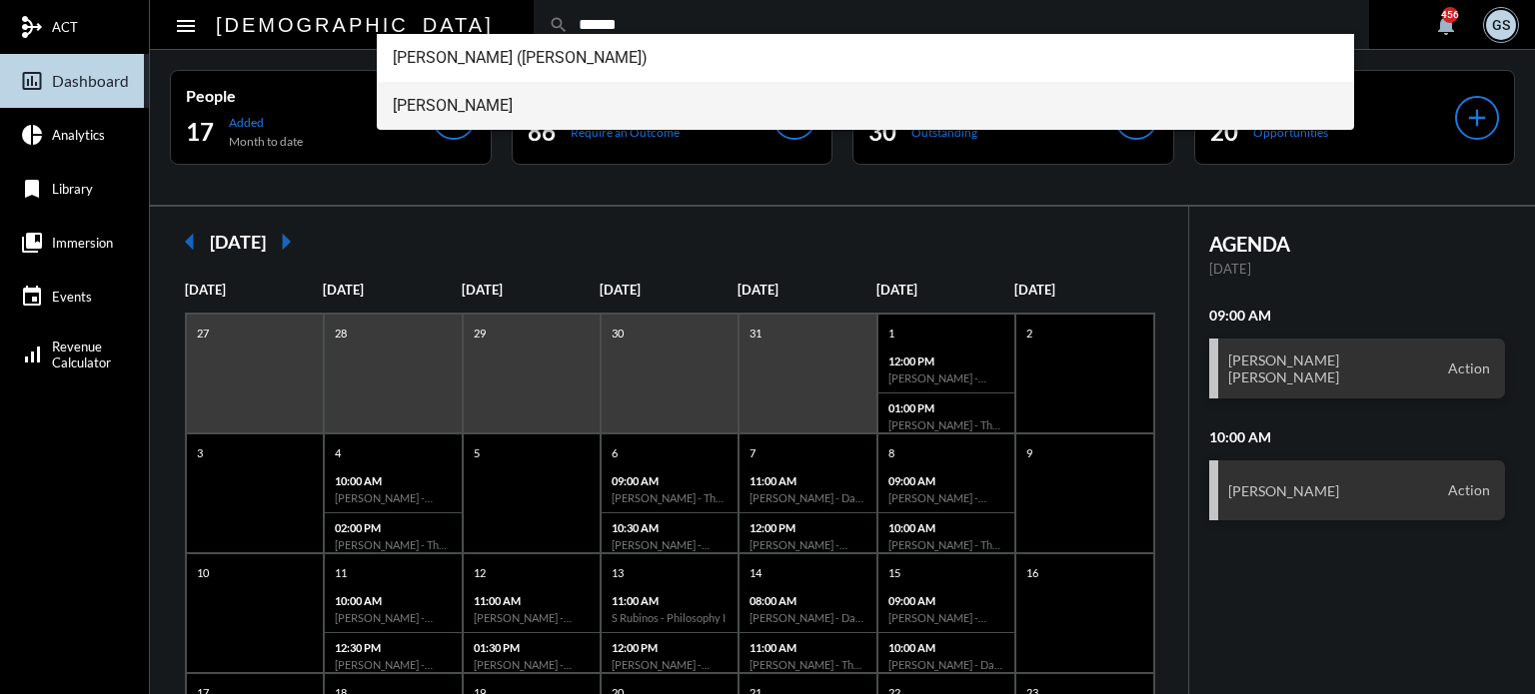
type input "******"
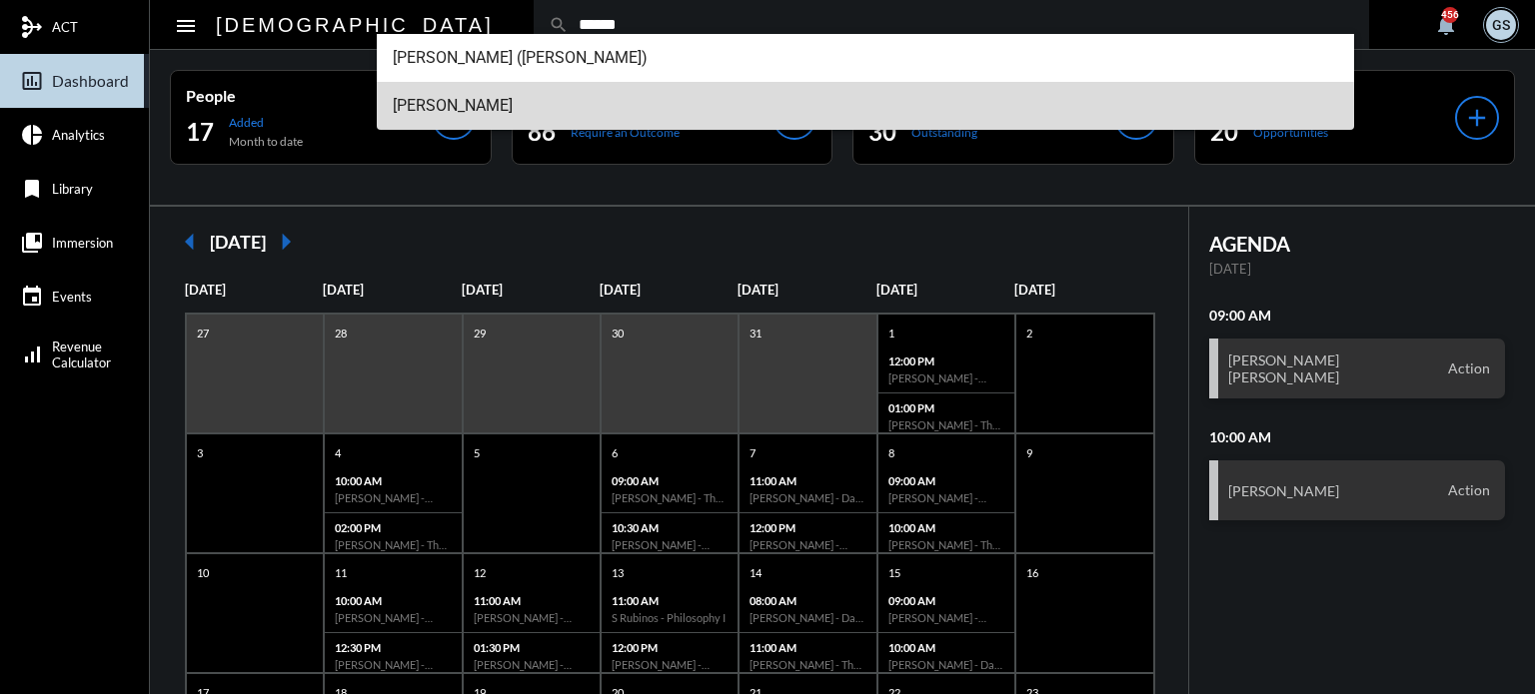
click at [482, 107] on span "[PERSON_NAME]" at bounding box center [866, 106] width 946 height 48
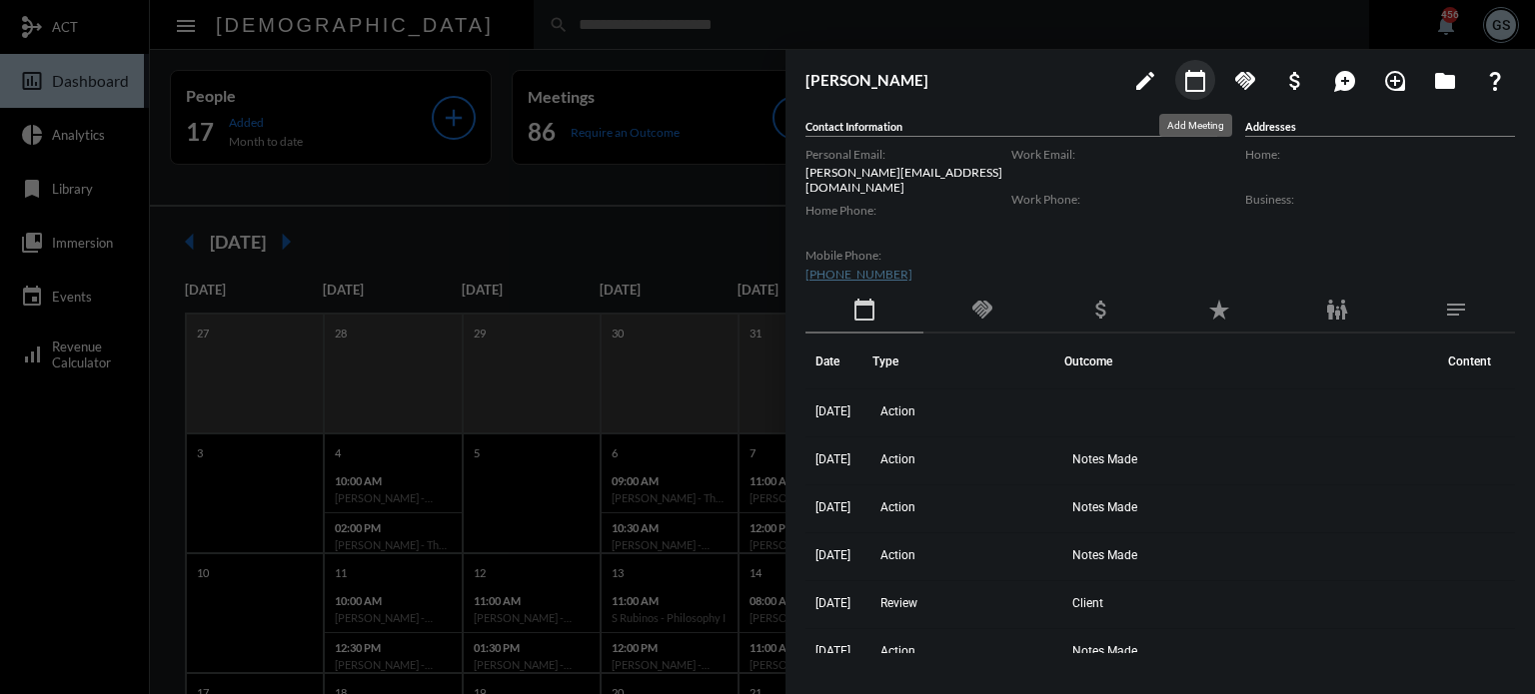
click at [1193, 77] on mat-icon "calendar_today" at bounding box center [1195, 81] width 24 height 24
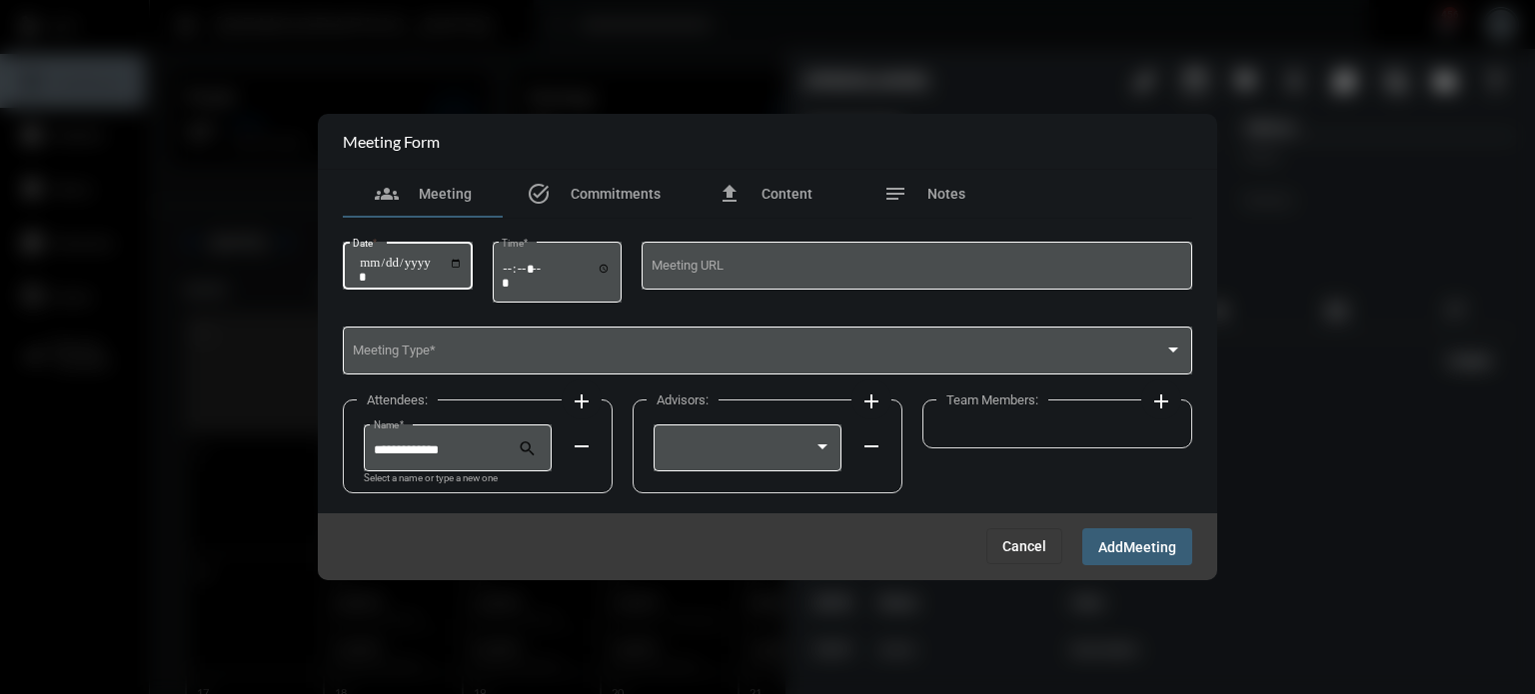
click at [463, 265] on input "Date *" at bounding box center [411, 270] width 104 height 28
type input "**********"
click at [512, 266] on input "Time *" at bounding box center [557, 275] width 110 height 29
type input "*****"
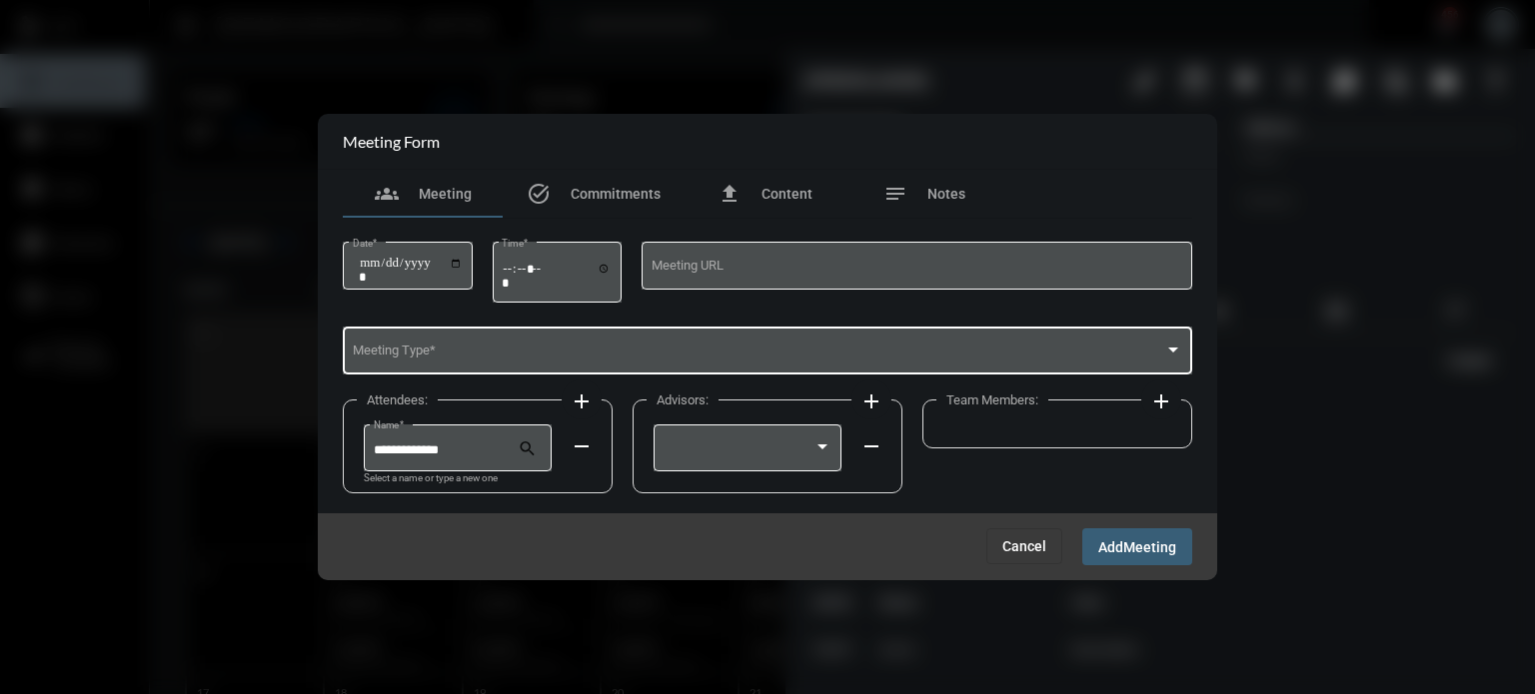
click at [496, 345] on div "Meeting Type *" at bounding box center [768, 349] width 830 height 51
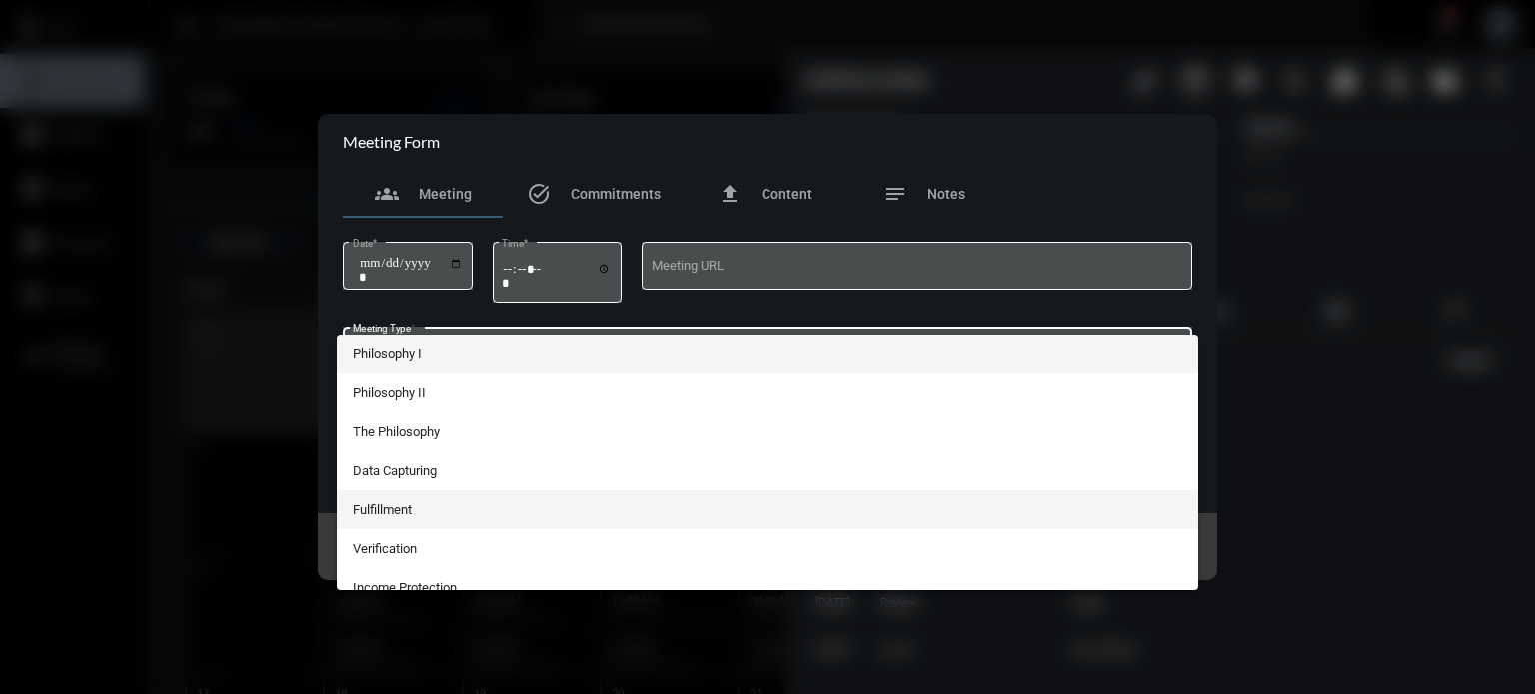
scroll to position [368, 0]
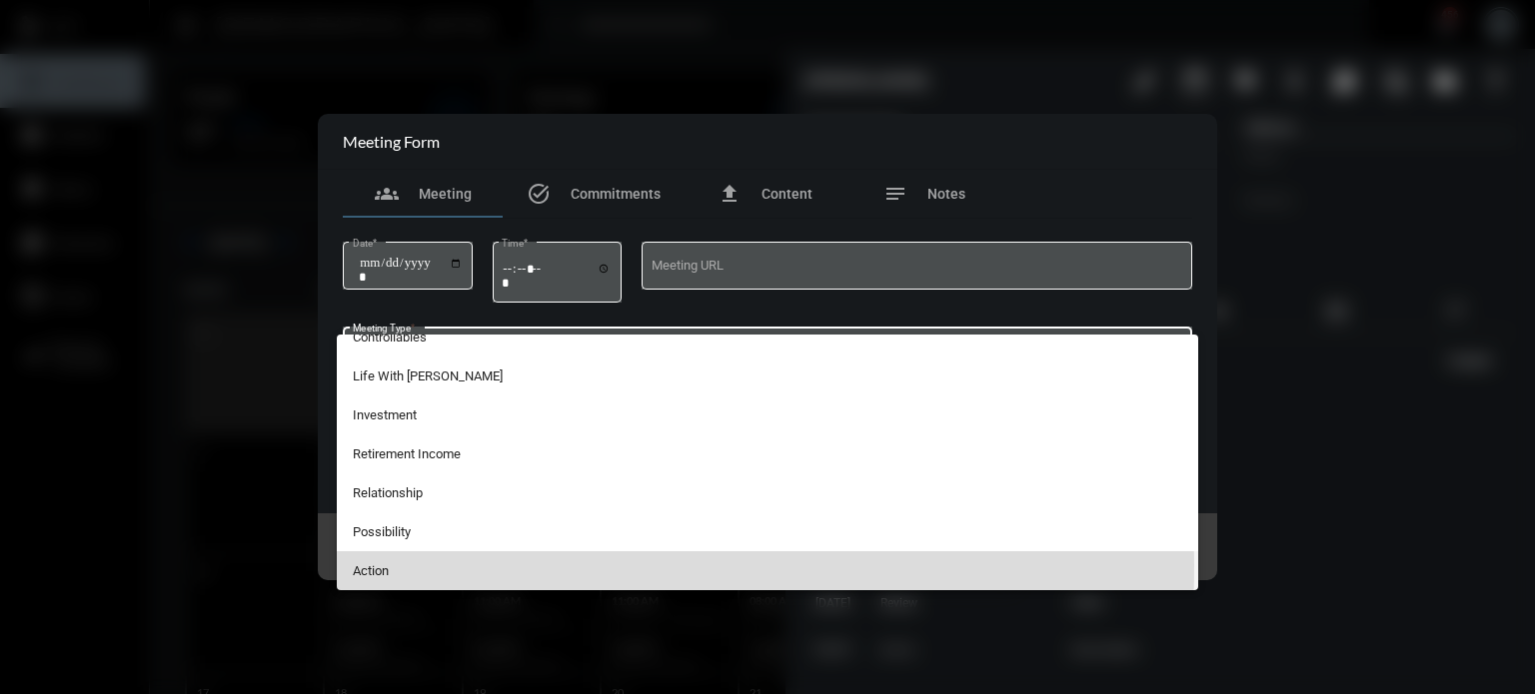
click at [377, 566] on span "Action" at bounding box center [768, 571] width 830 height 39
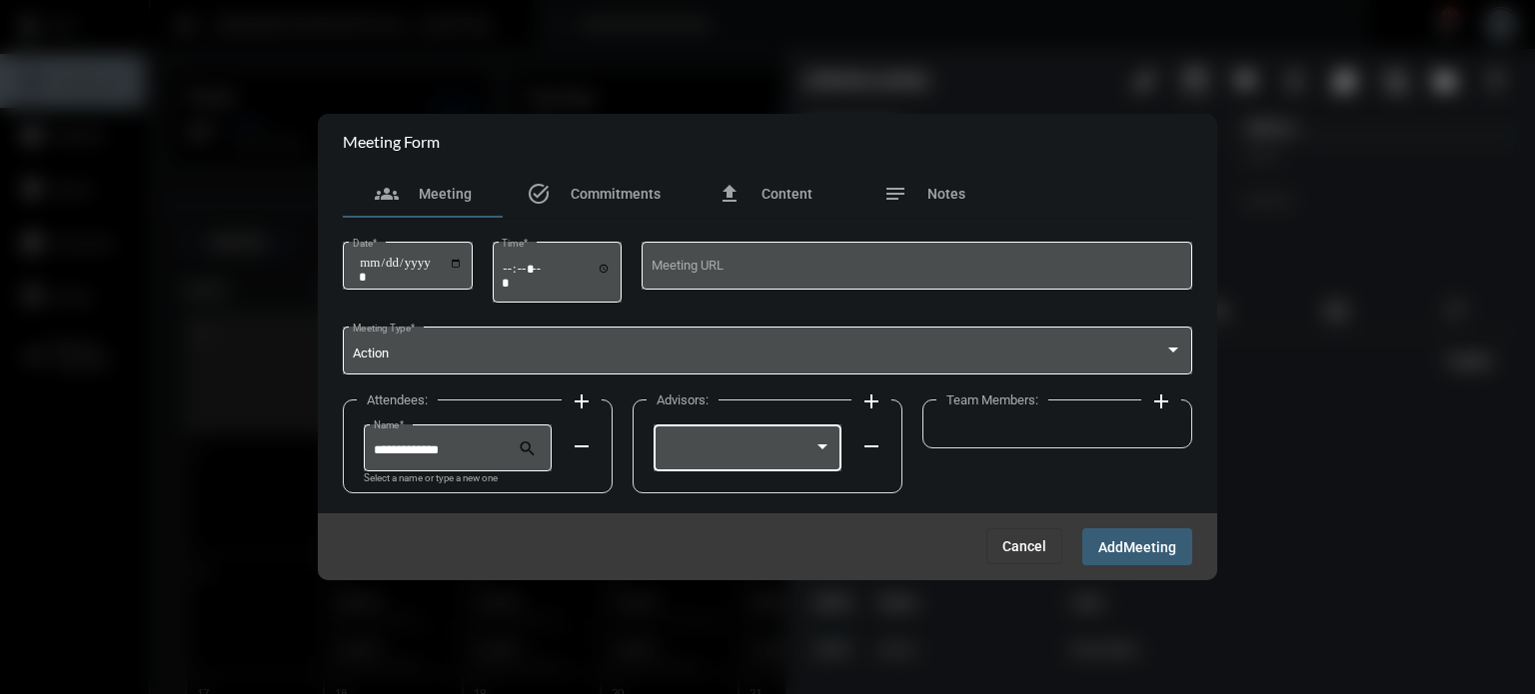
click at [811, 455] on div at bounding box center [738, 451] width 151 height 15
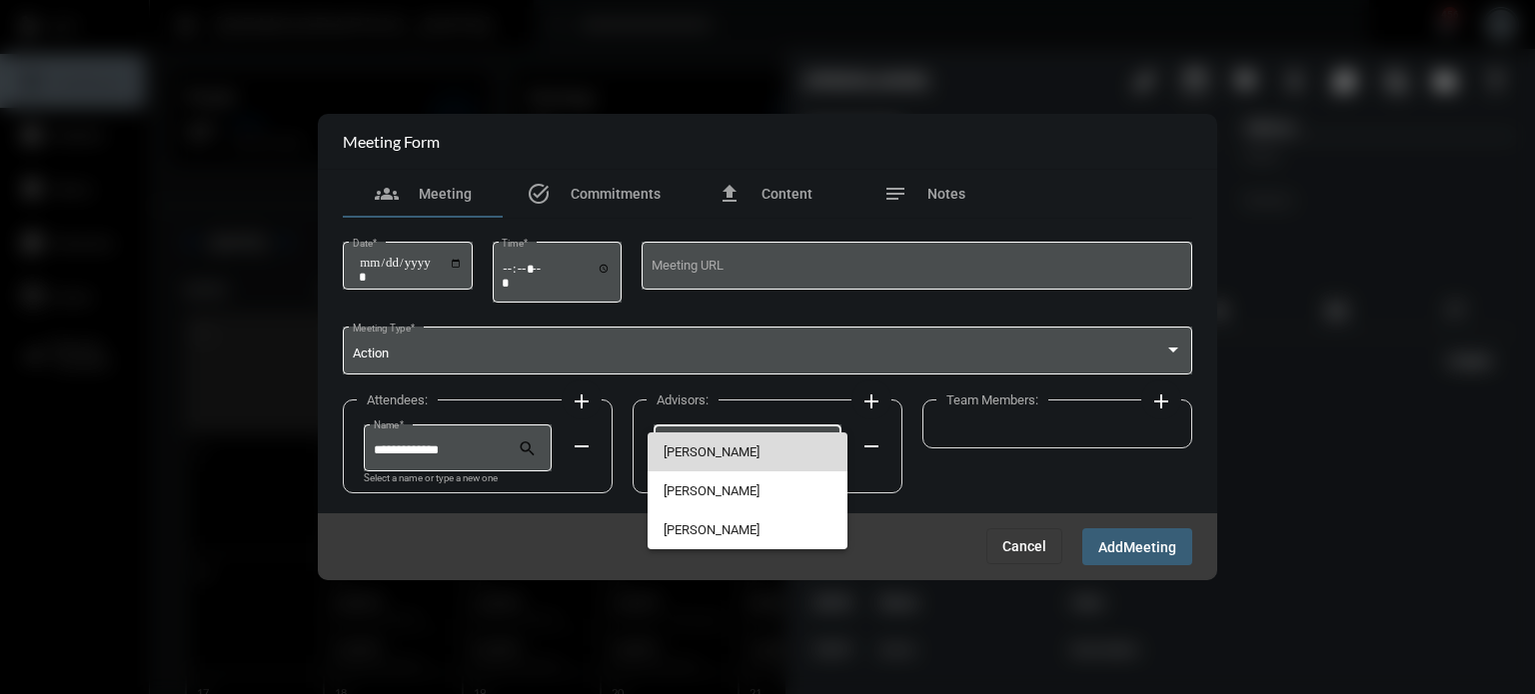
click at [735, 457] on span "[PERSON_NAME]" at bounding box center [747, 452] width 169 height 39
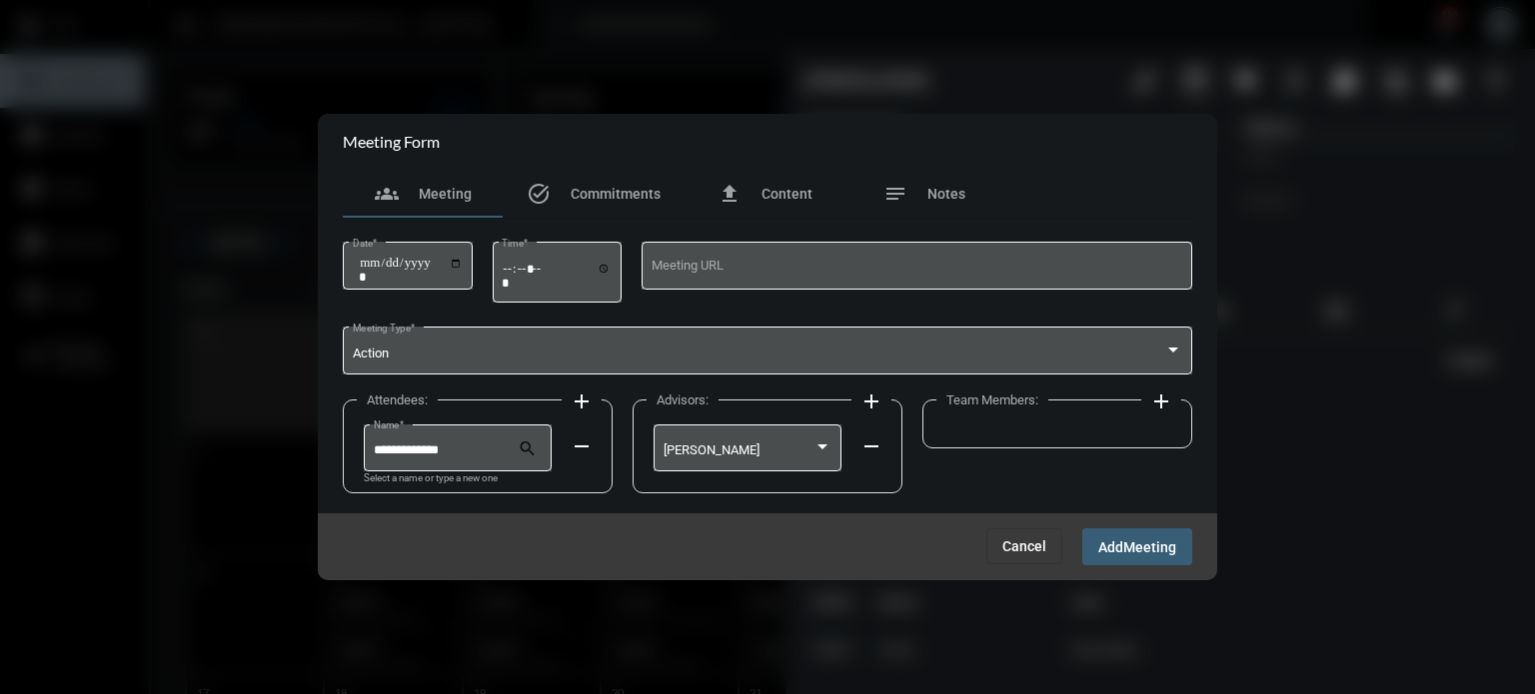
click at [1161, 400] on mat-icon "add" at bounding box center [1161, 402] width 24 height 24
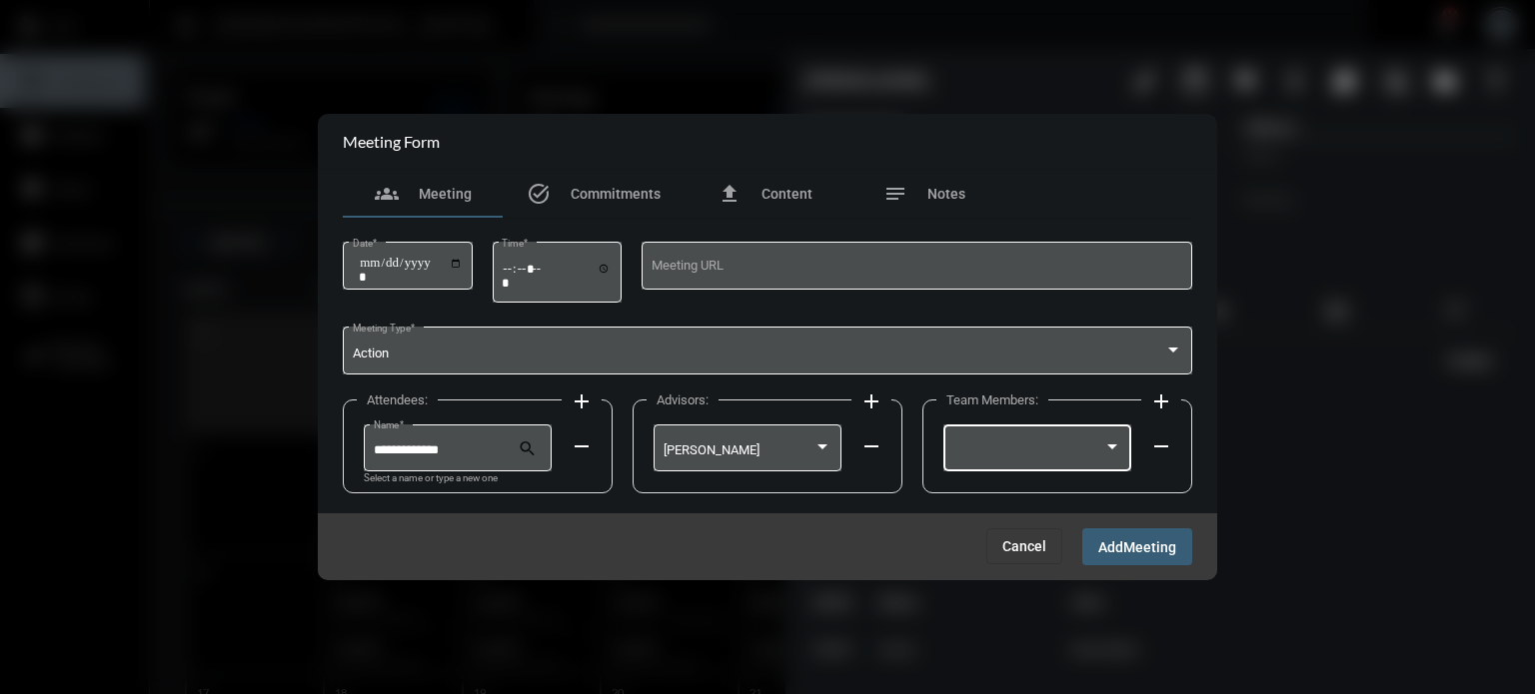
click at [1062, 442] on div at bounding box center [1037, 446] width 169 height 51
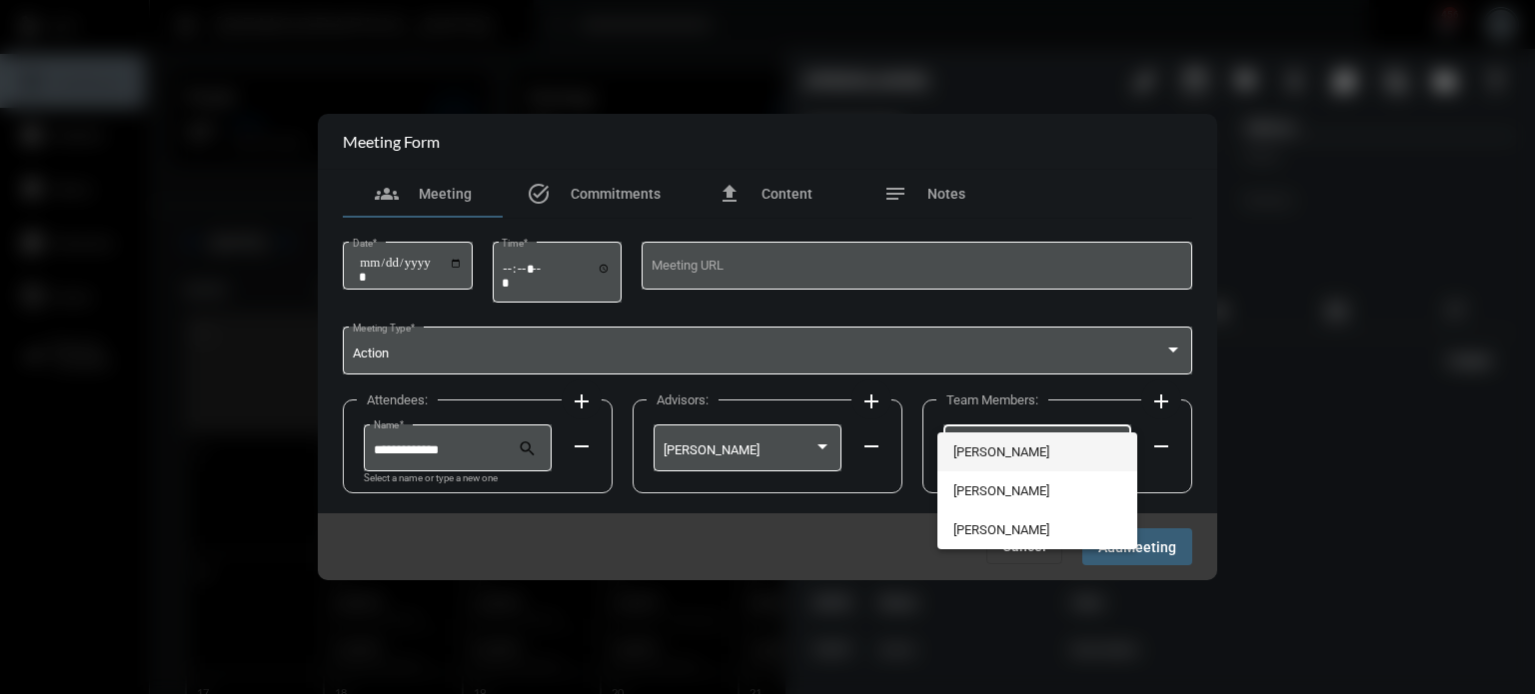
click at [1039, 439] on span "[PERSON_NAME]" at bounding box center [1037, 452] width 169 height 39
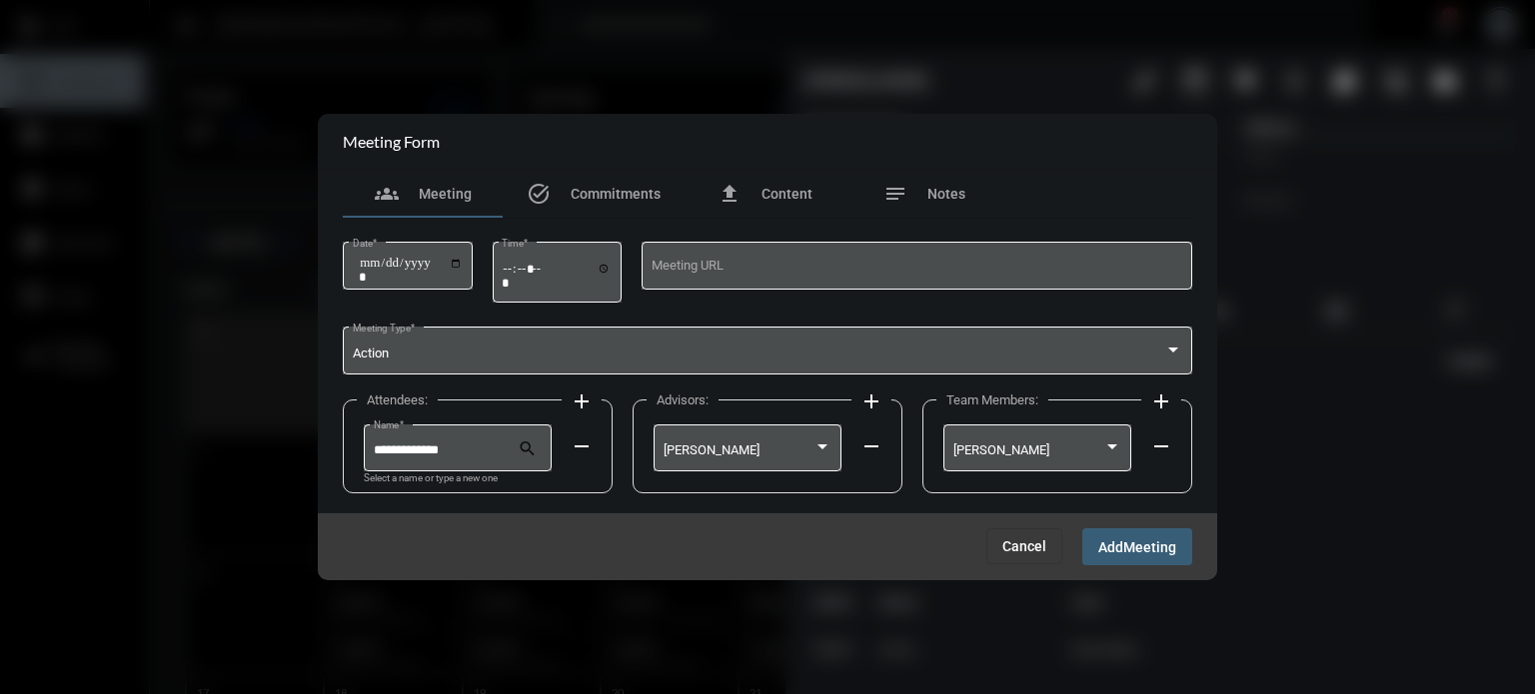
click at [1138, 554] on span "Meeting" at bounding box center [1149, 548] width 53 height 16
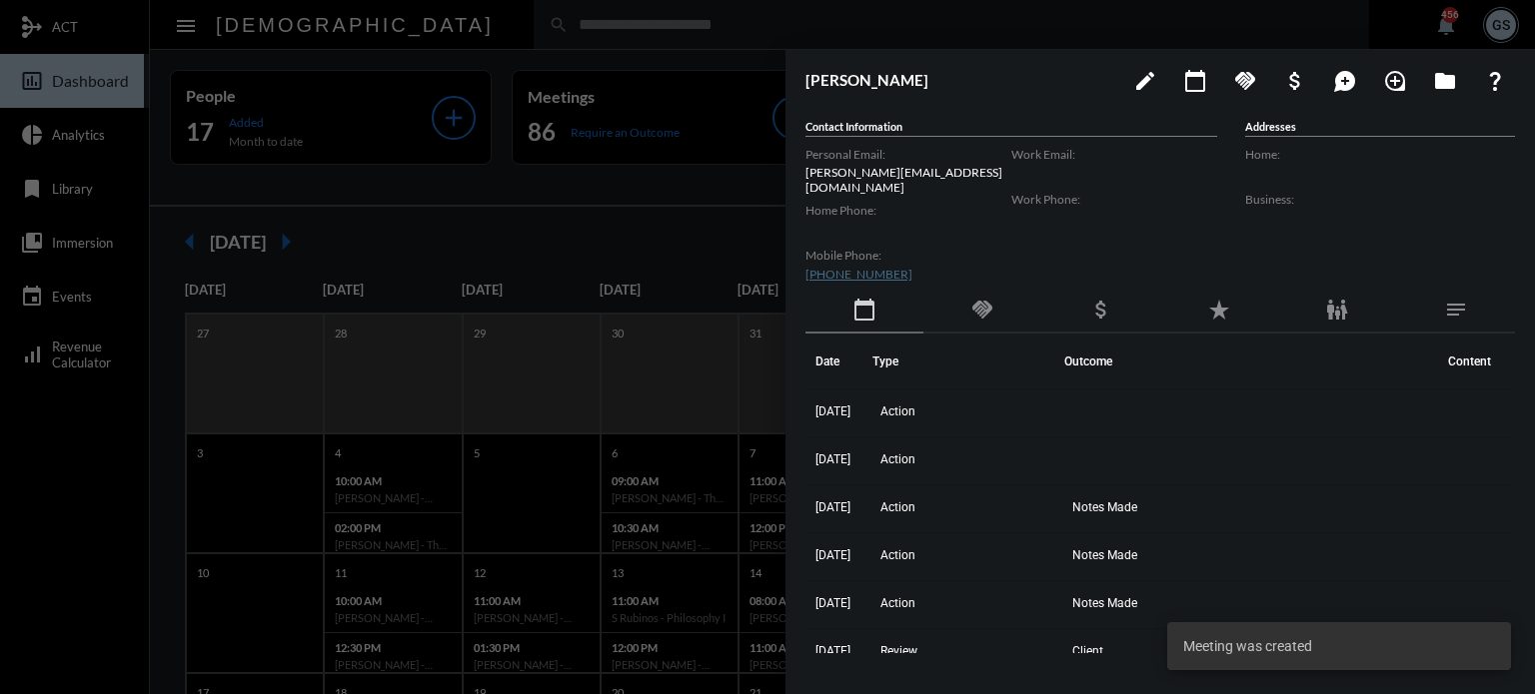
click at [166, 486] on div at bounding box center [767, 347] width 1535 height 694
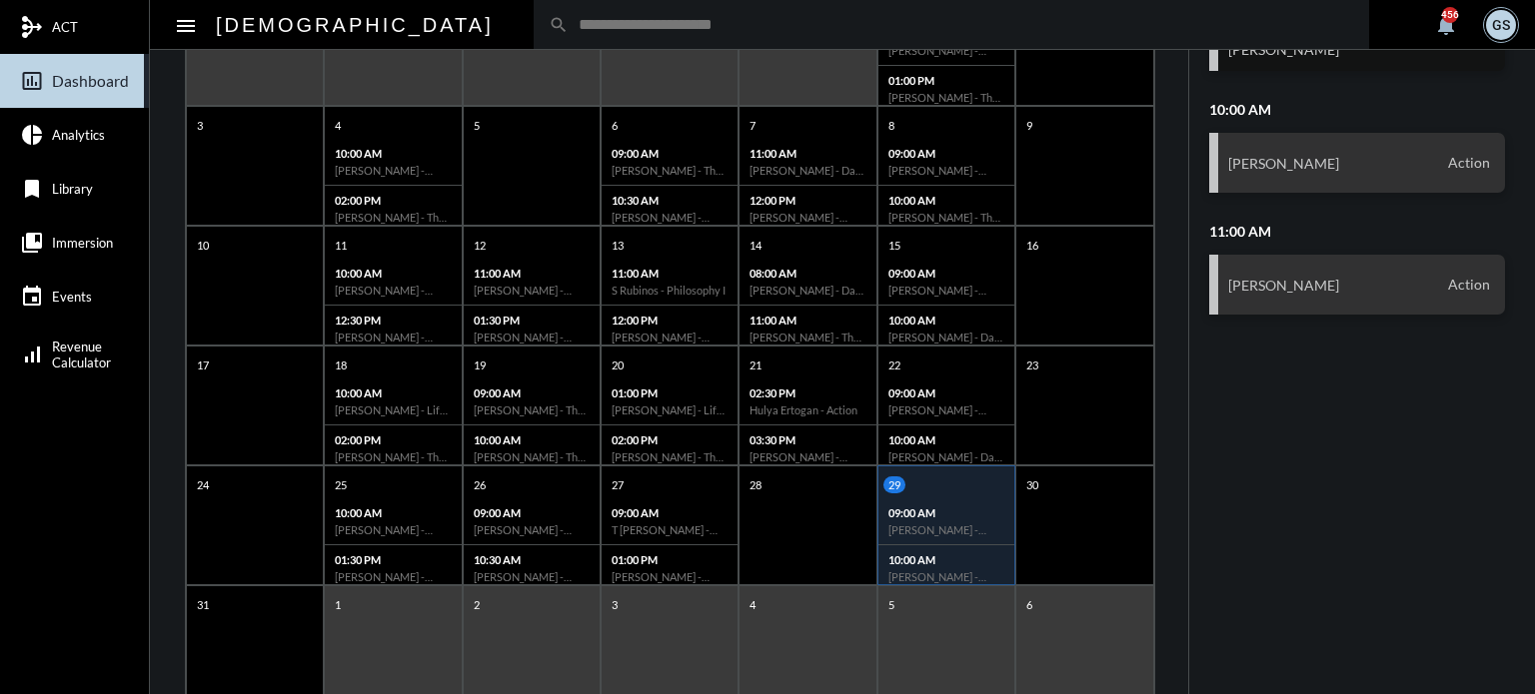
scroll to position [386, 0]
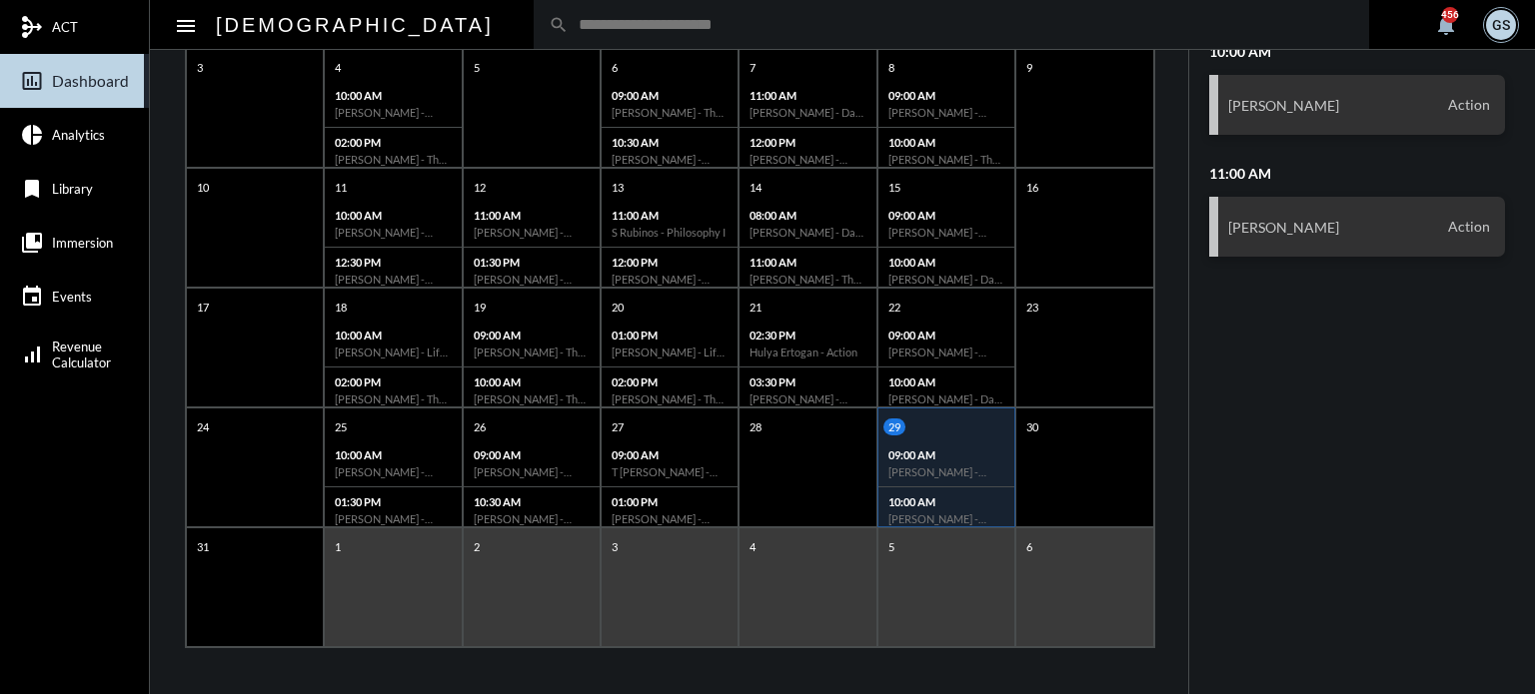
click at [967, 460] on div "09:00 AM [PERSON_NAME] - Action" at bounding box center [946, 464] width 136 height 47
click at [800, 460] on div "28" at bounding box center [807, 468] width 138 height 120
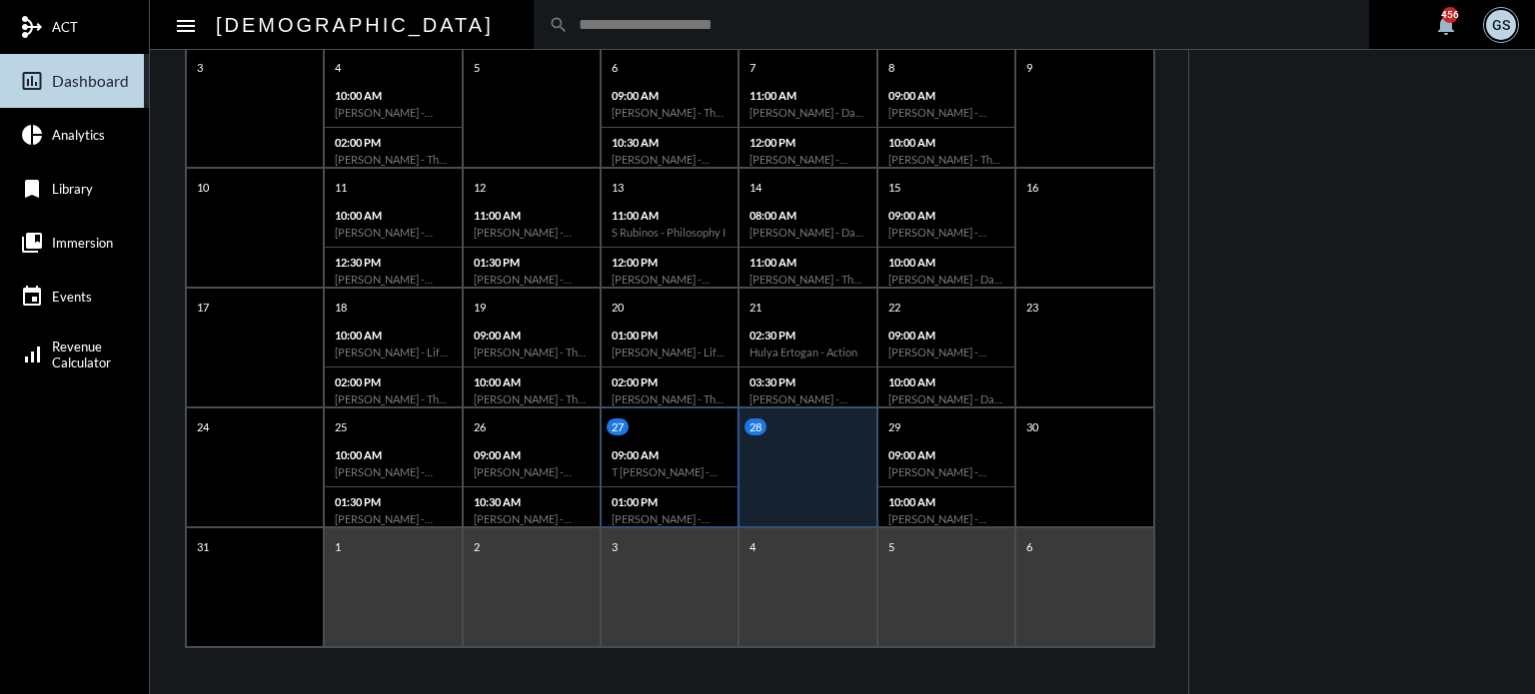
click at [672, 496] on p "01:00 PM" at bounding box center [669, 502] width 116 height 13
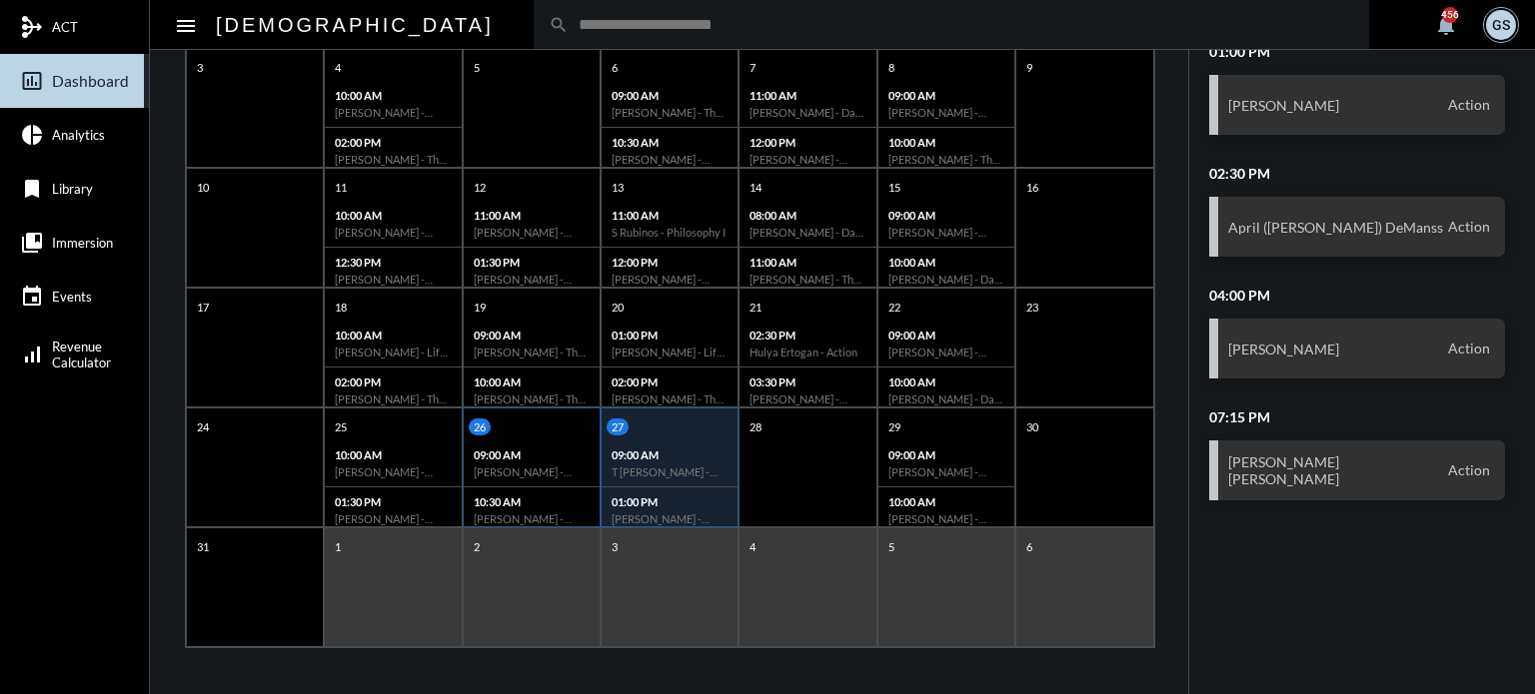
click at [529, 483] on div "09:00 AM [PERSON_NAME] - Action" at bounding box center [532, 464] width 136 height 47
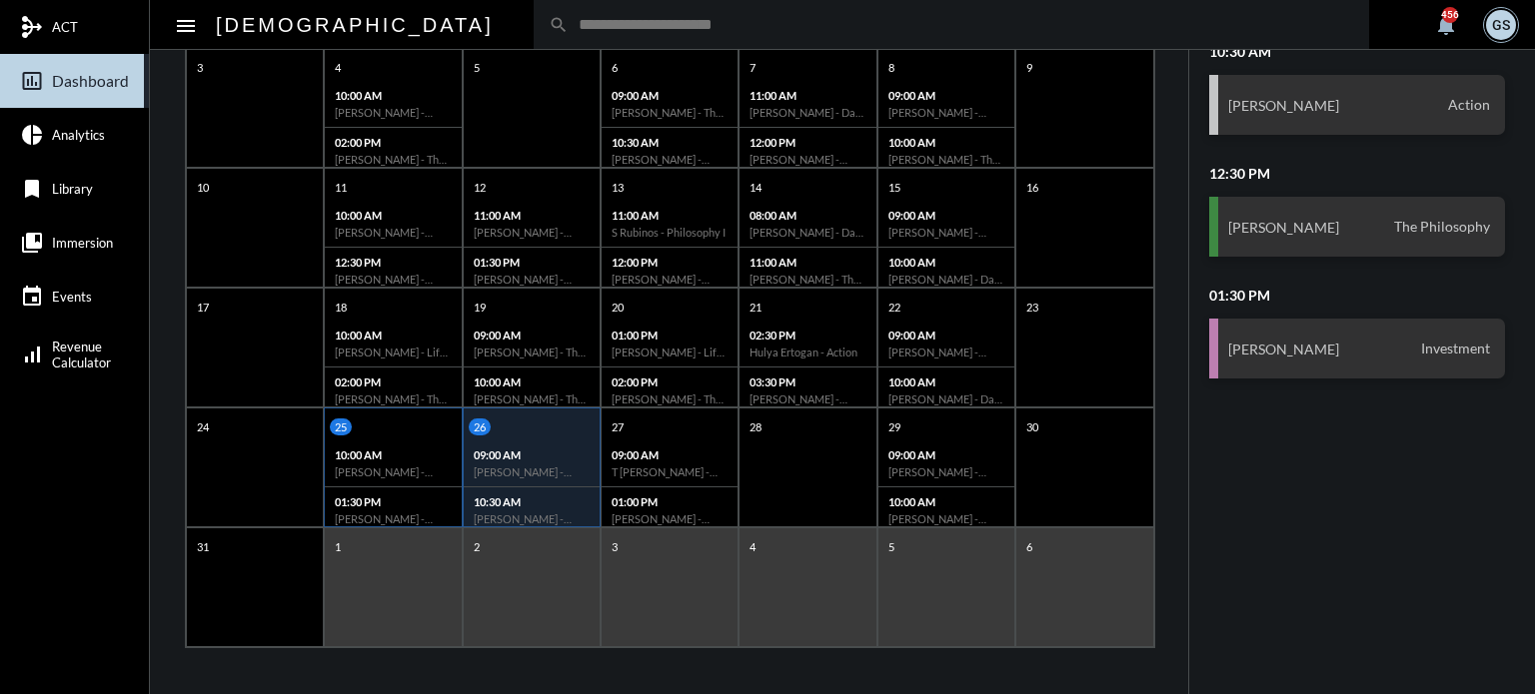
click at [395, 450] on p "10:00 AM" at bounding box center [393, 455] width 116 height 13
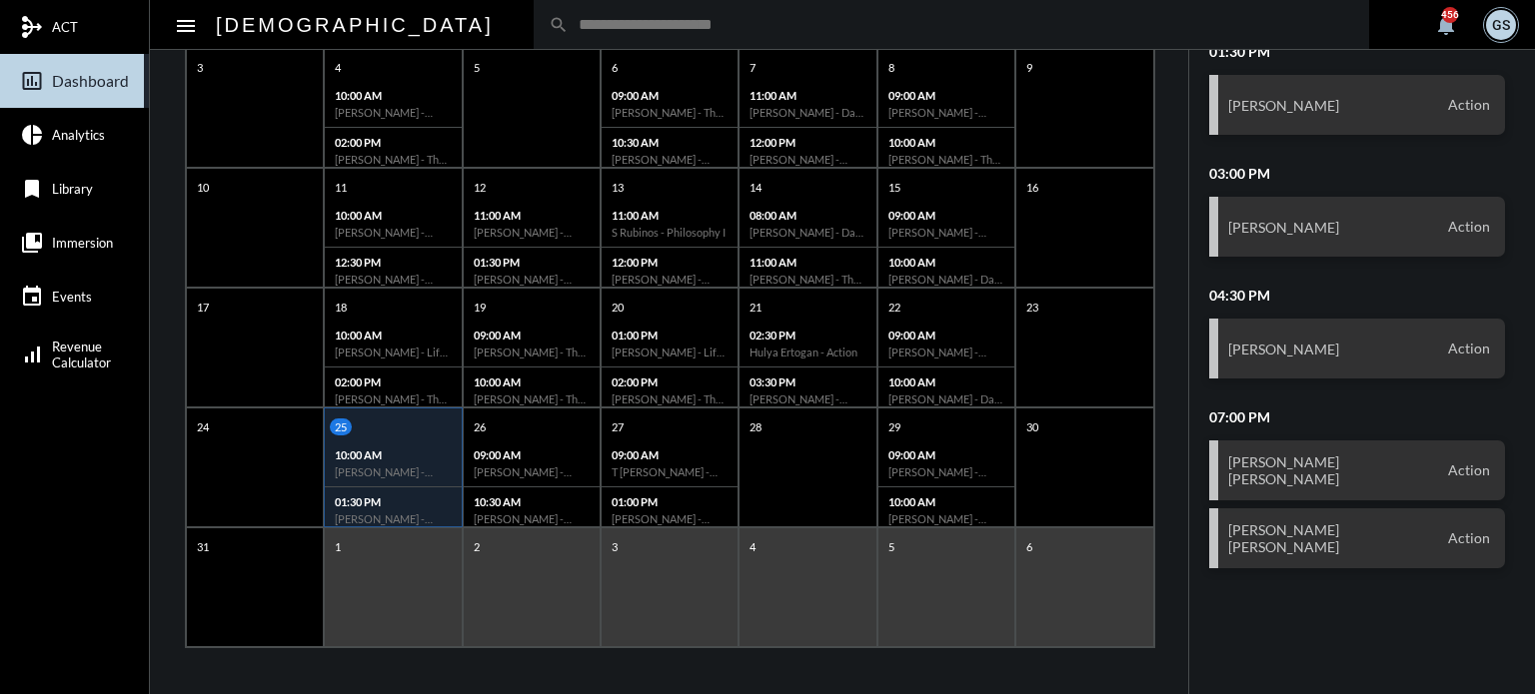
scroll to position [0, 0]
